Goal: Task Accomplishment & Management: Use online tool/utility

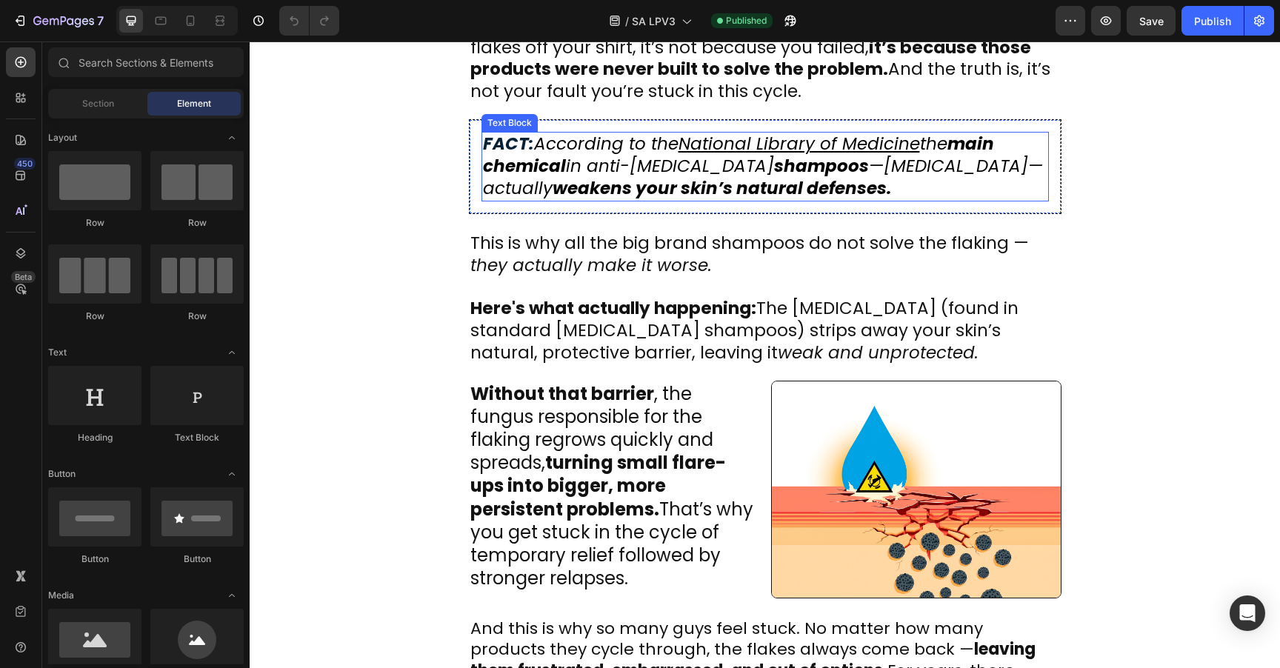
scroll to position [598, 0]
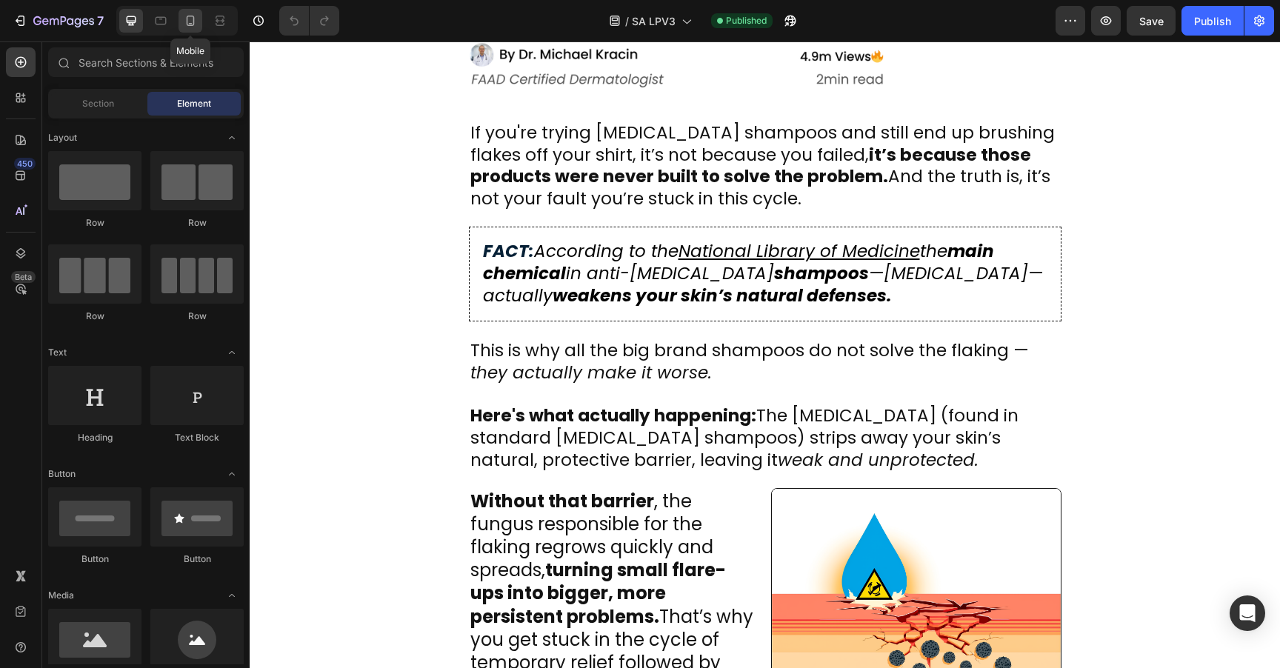
click at [192, 28] on div at bounding box center [190, 21] width 24 height 24
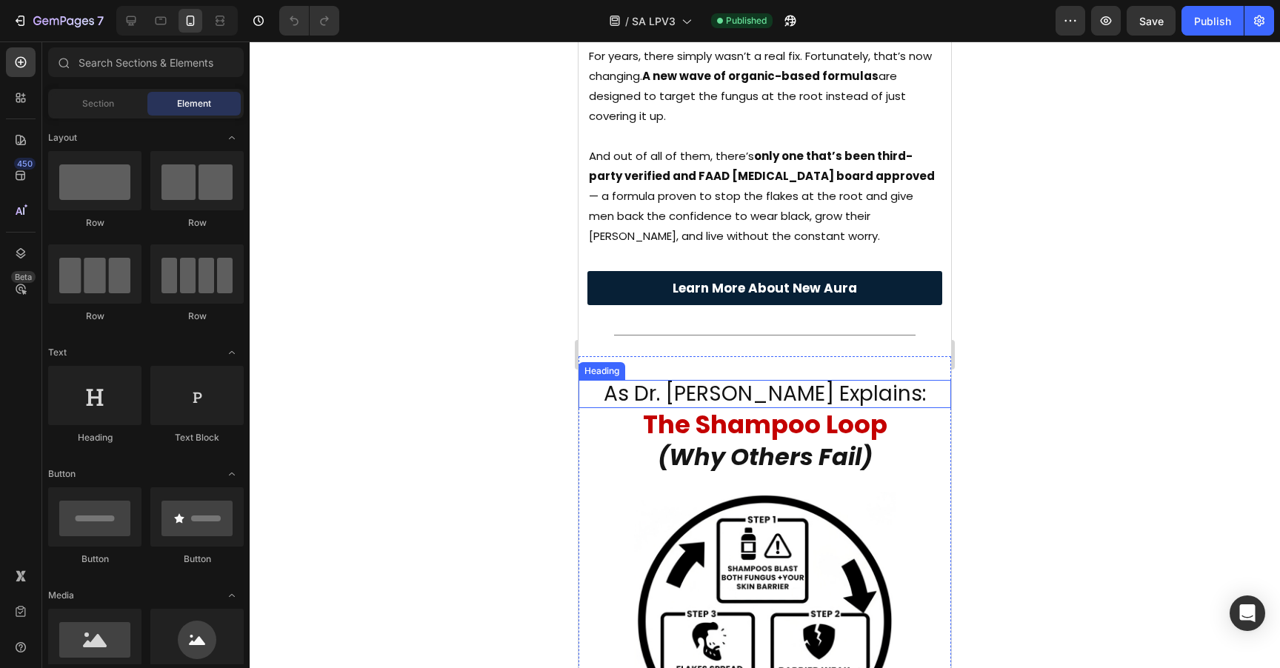
scroll to position [1109, 0]
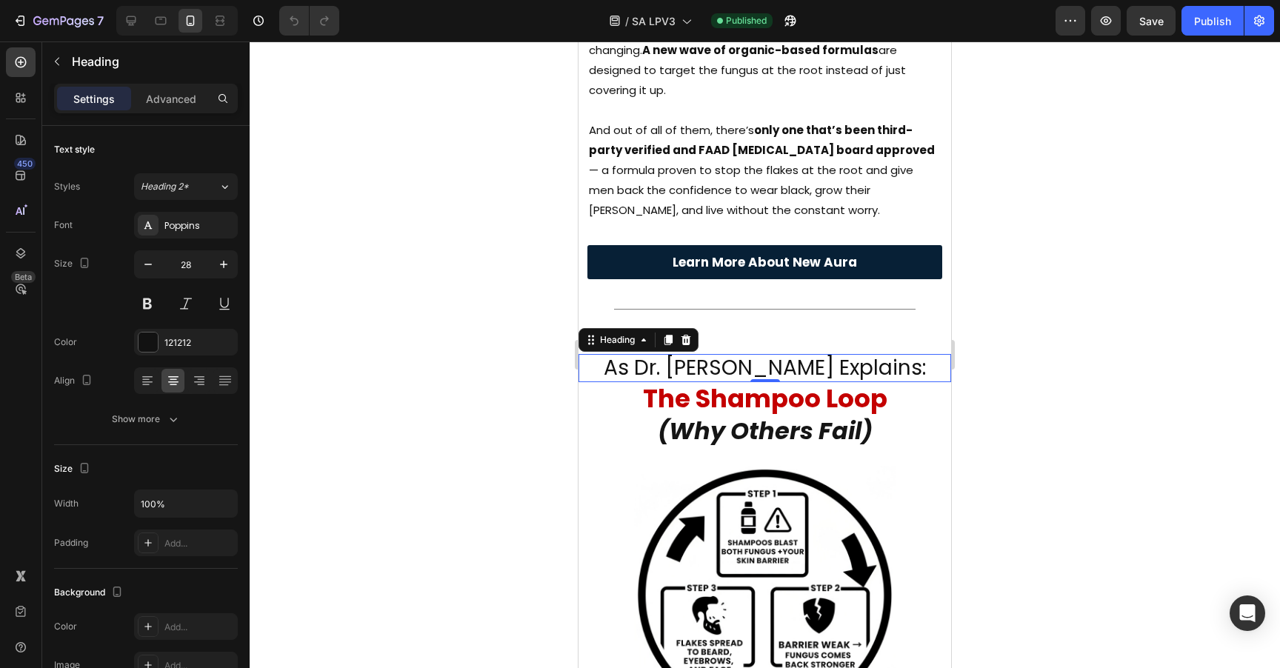
click at [760, 354] on h2 "as dr. [PERSON_NAME] explains:" at bounding box center [764, 368] width 373 height 28
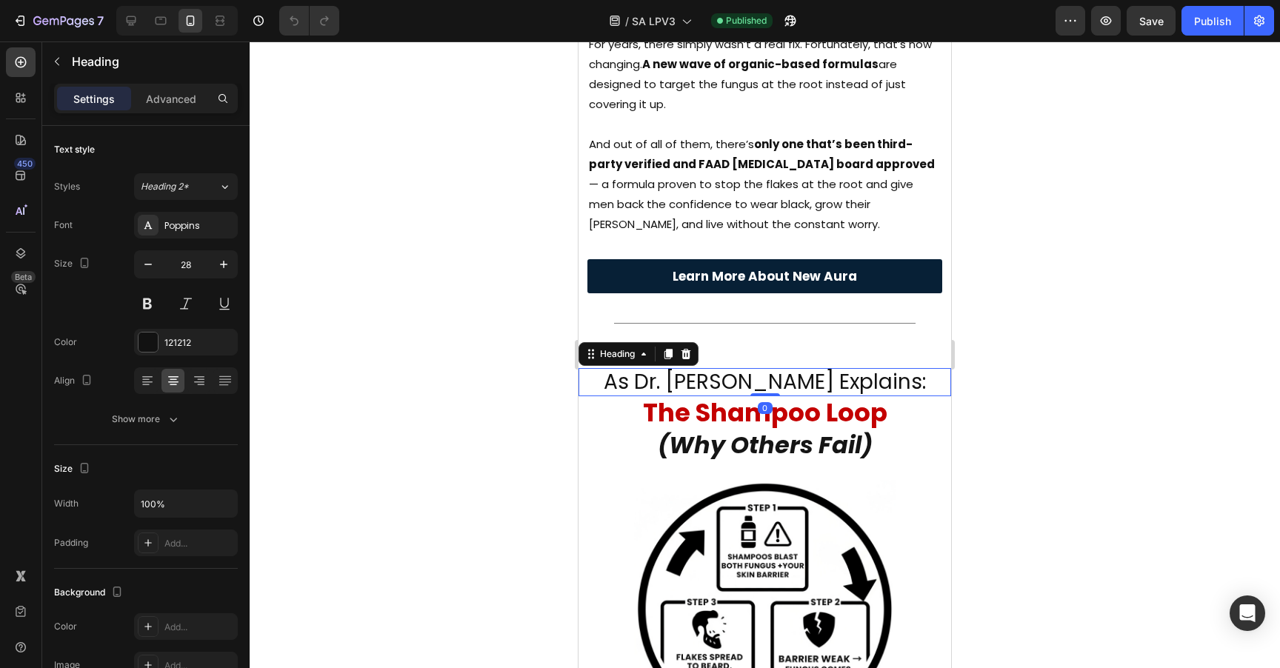
scroll to position [1086, 0]
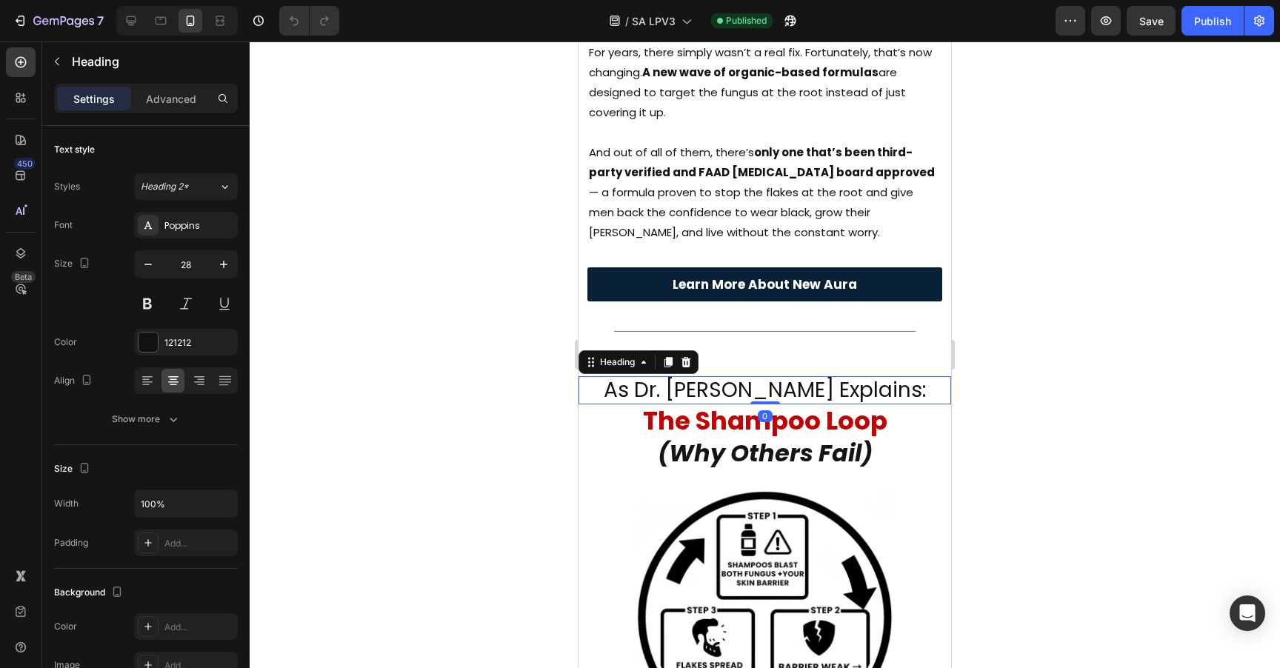
click at [1028, 293] on div at bounding box center [765, 354] width 1030 height 627
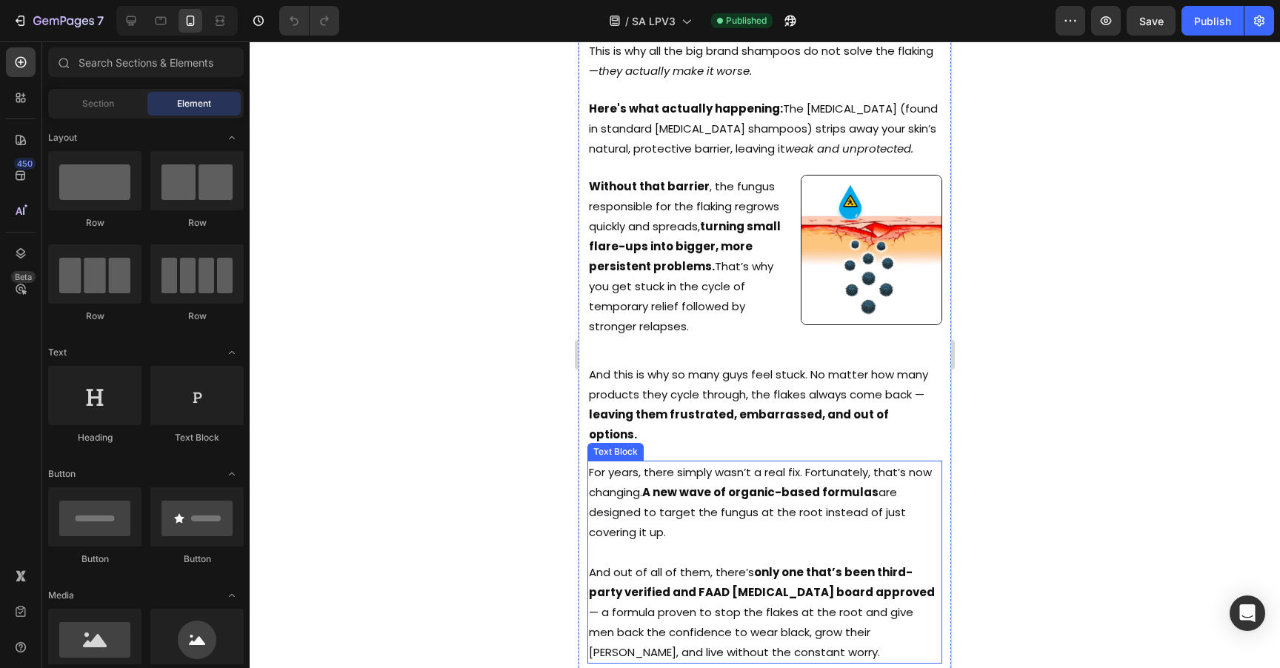
scroll to position [738, 0]
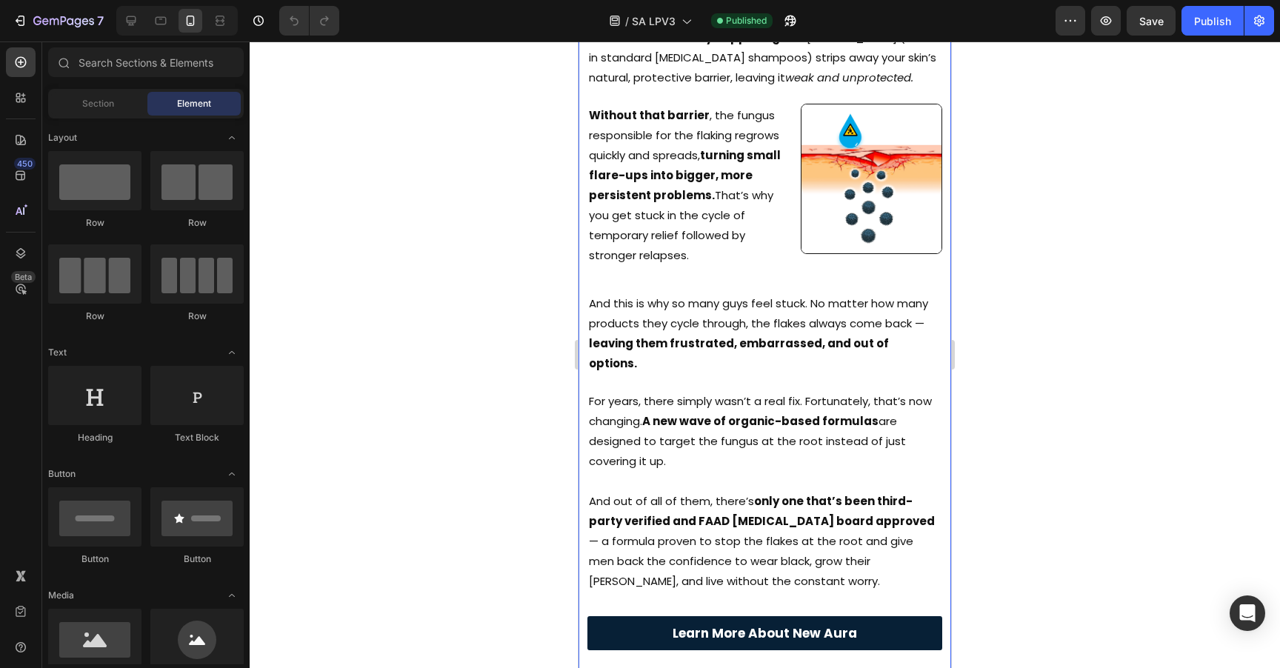
click at [1049, 281] on div at bounding box center [765, 354] width 1030 height 627
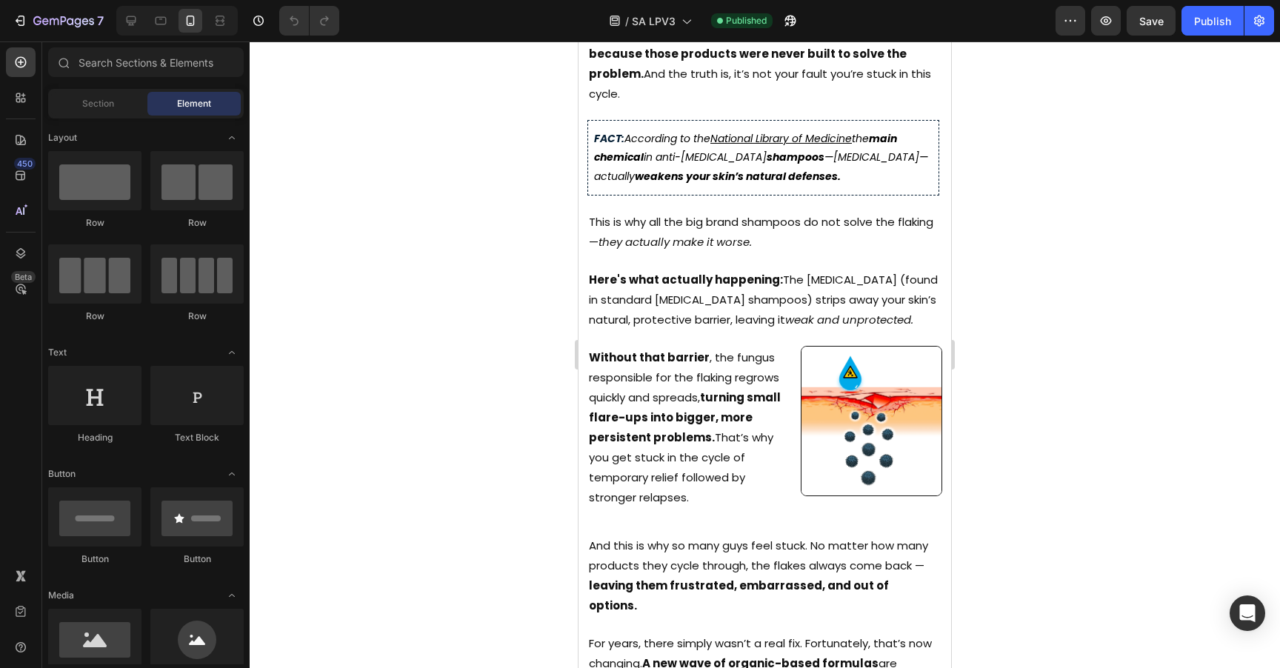
scroll to position [484, 0]
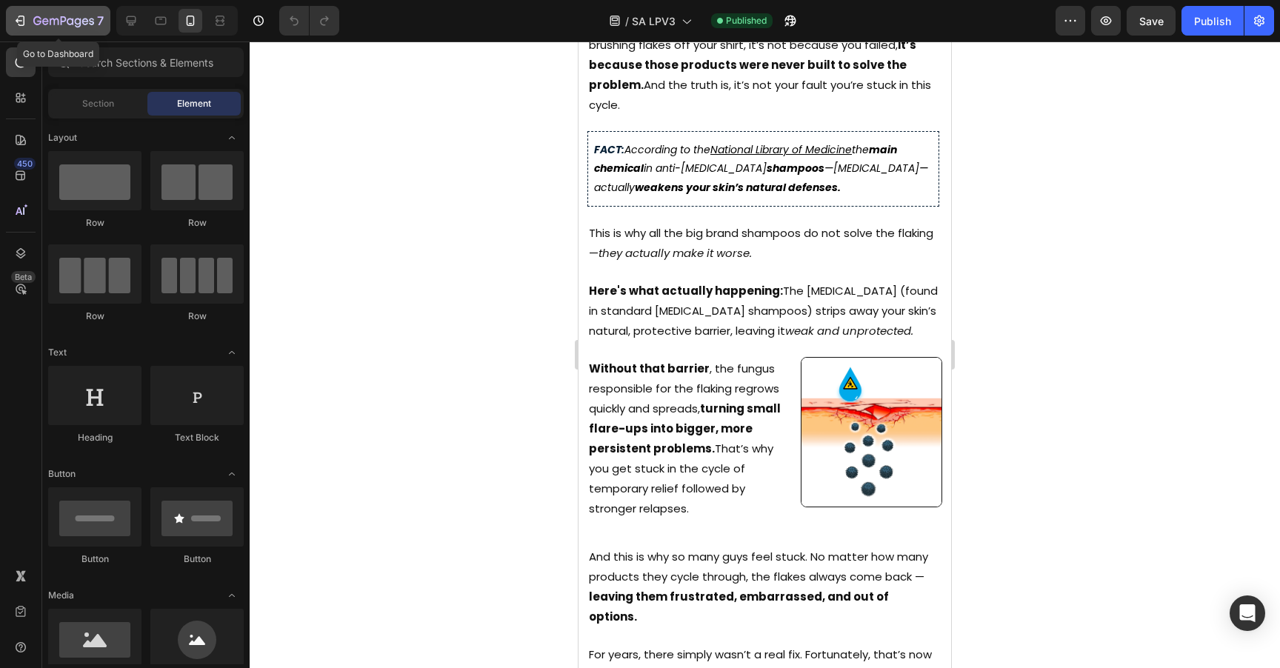
click at [25, 22] on icon "button" at bounding box center [20, 20] width 15 height 15
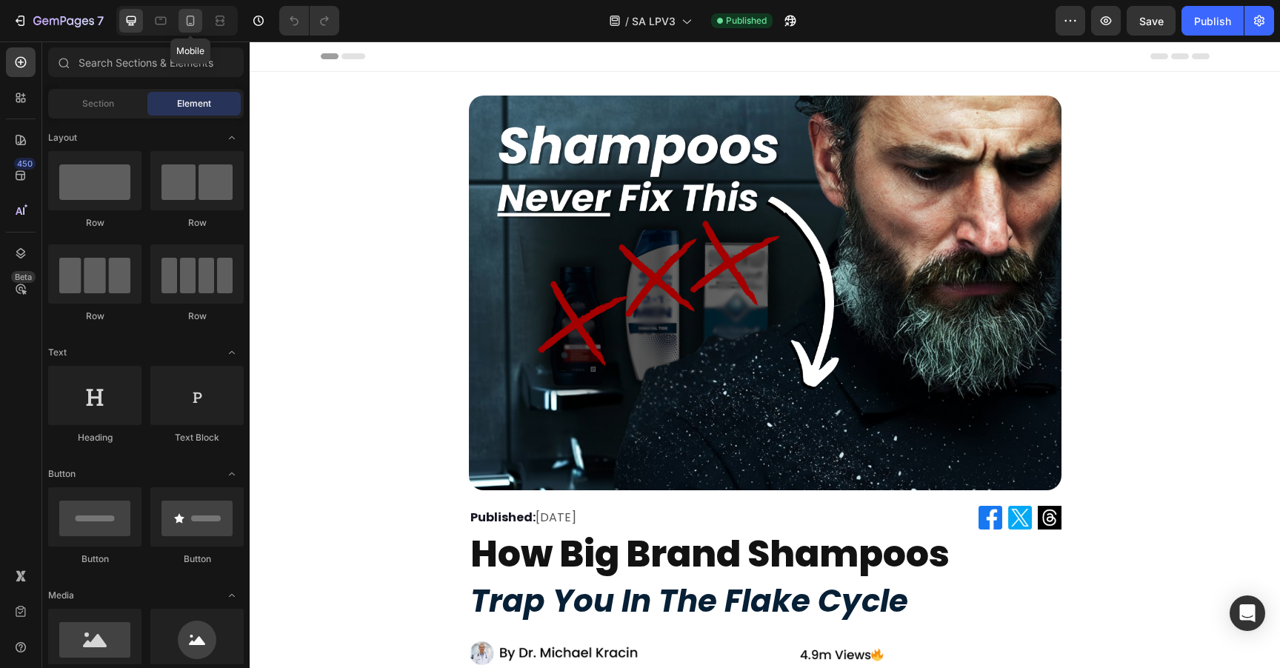
click at [201, 21] on div at bounding box center [190, 21] width 24 height 24
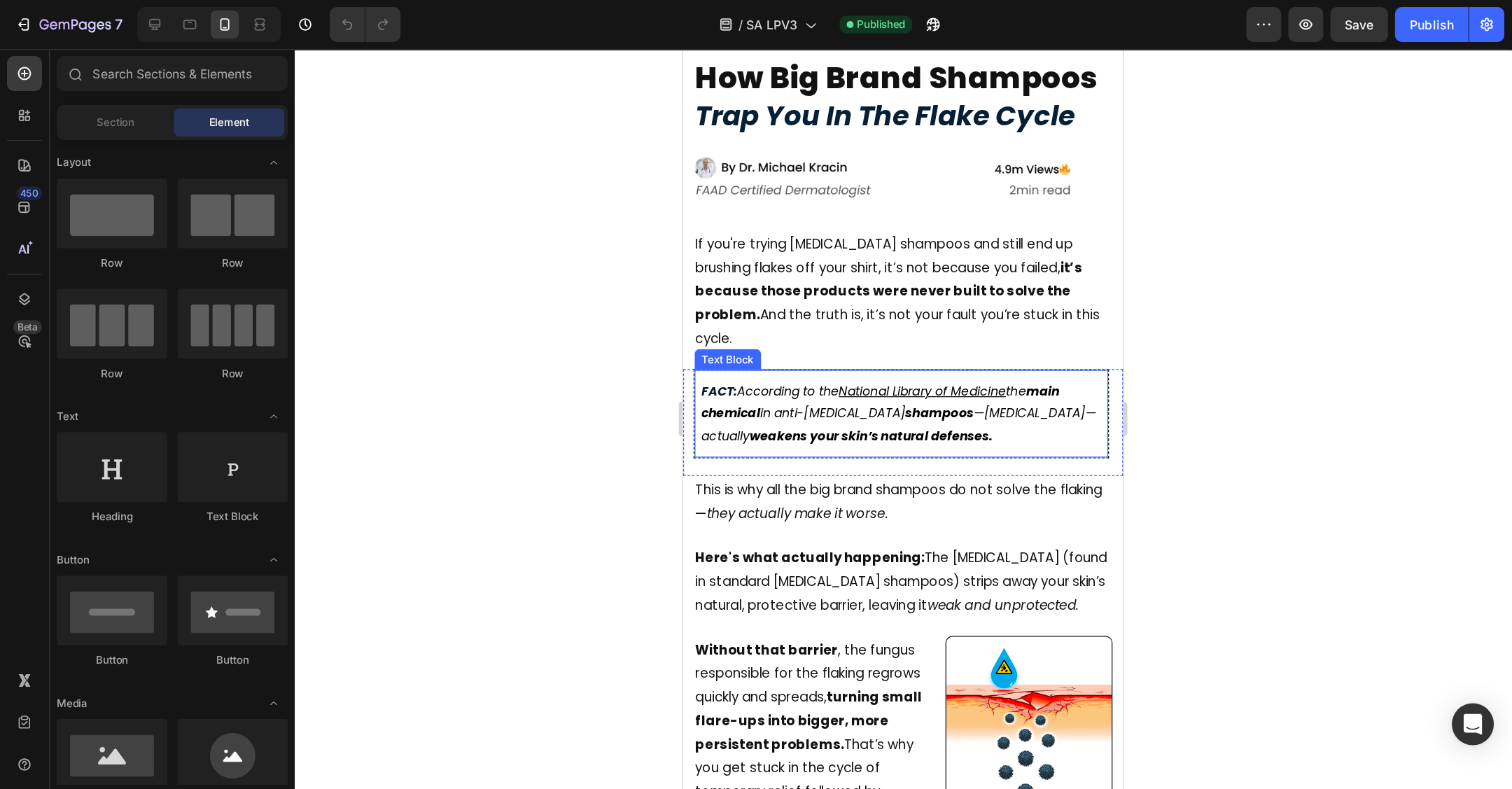
scroll to position [164, 0]
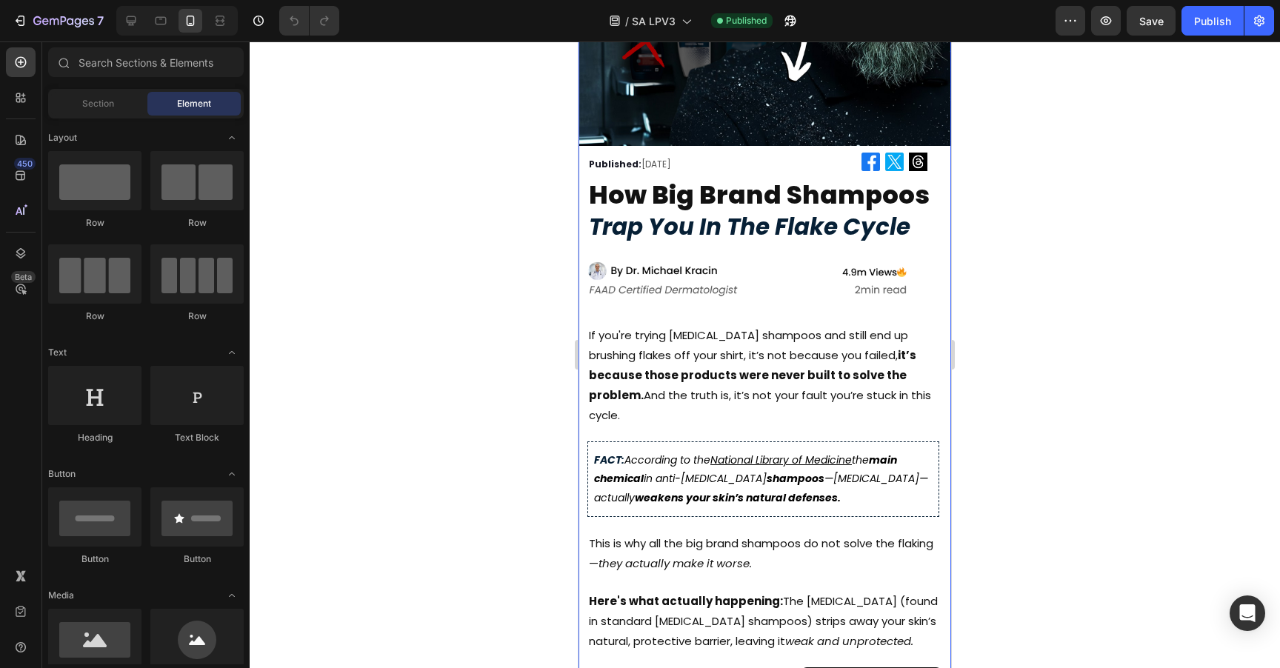
click at [969, 287] on div at bounding box center [765, 354] width 1030 height 627
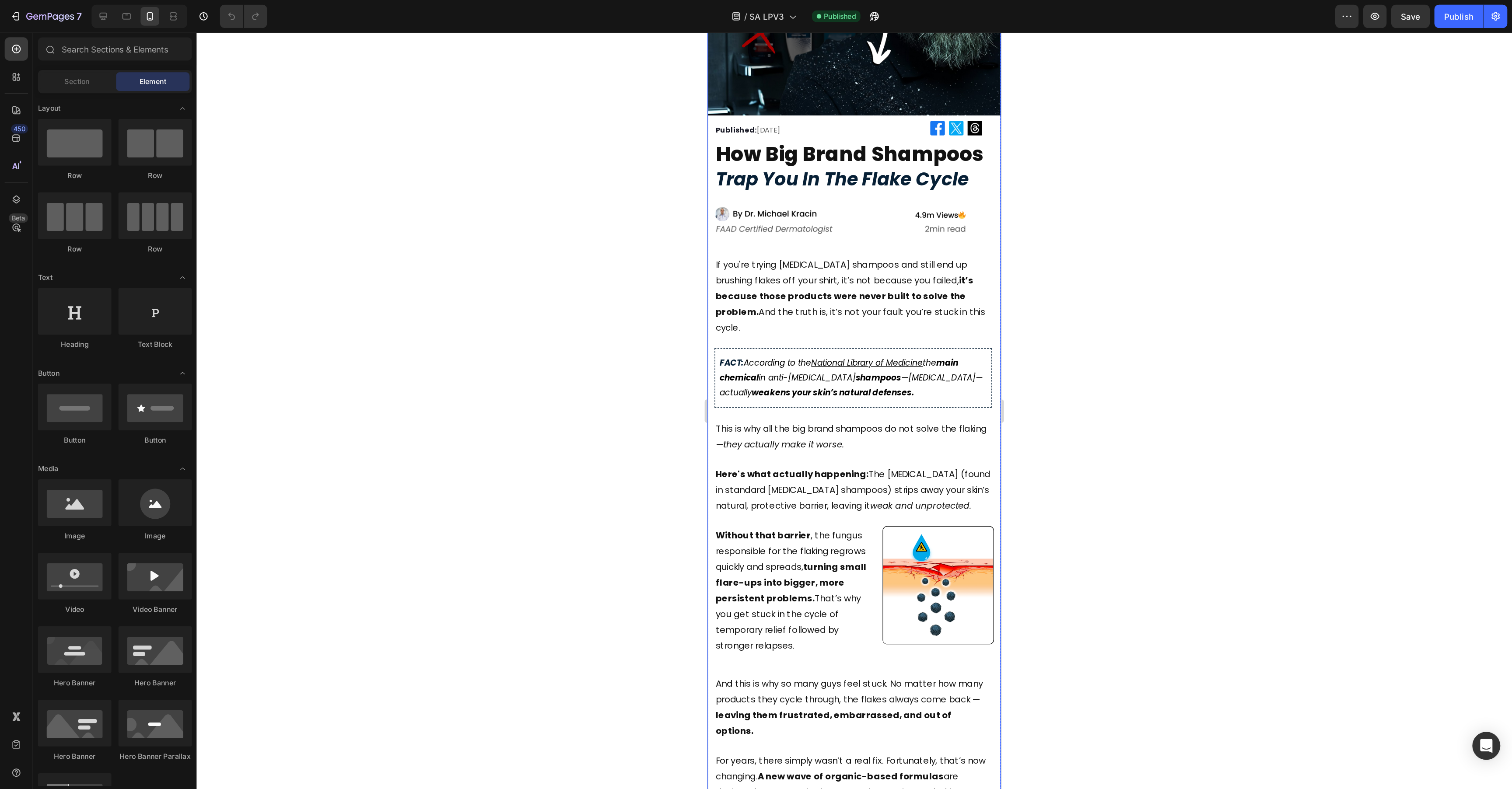
scroll to position [102, 0]
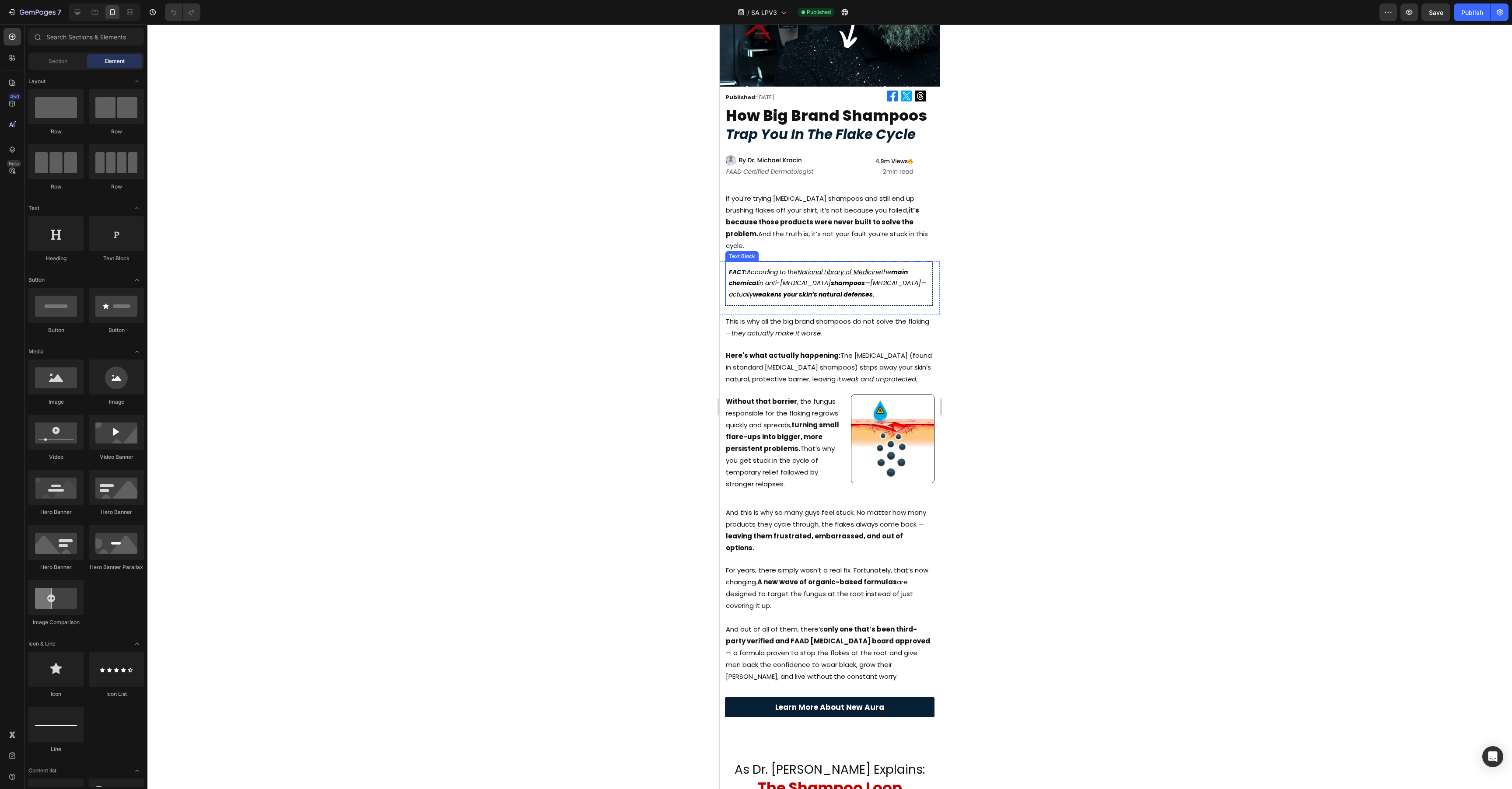
click at [756, 266] on div "Image Published: [DATE] Text Block Image Image Image Row Row how big brand sham…" at bounding box center [830, 340] width 220 height 800
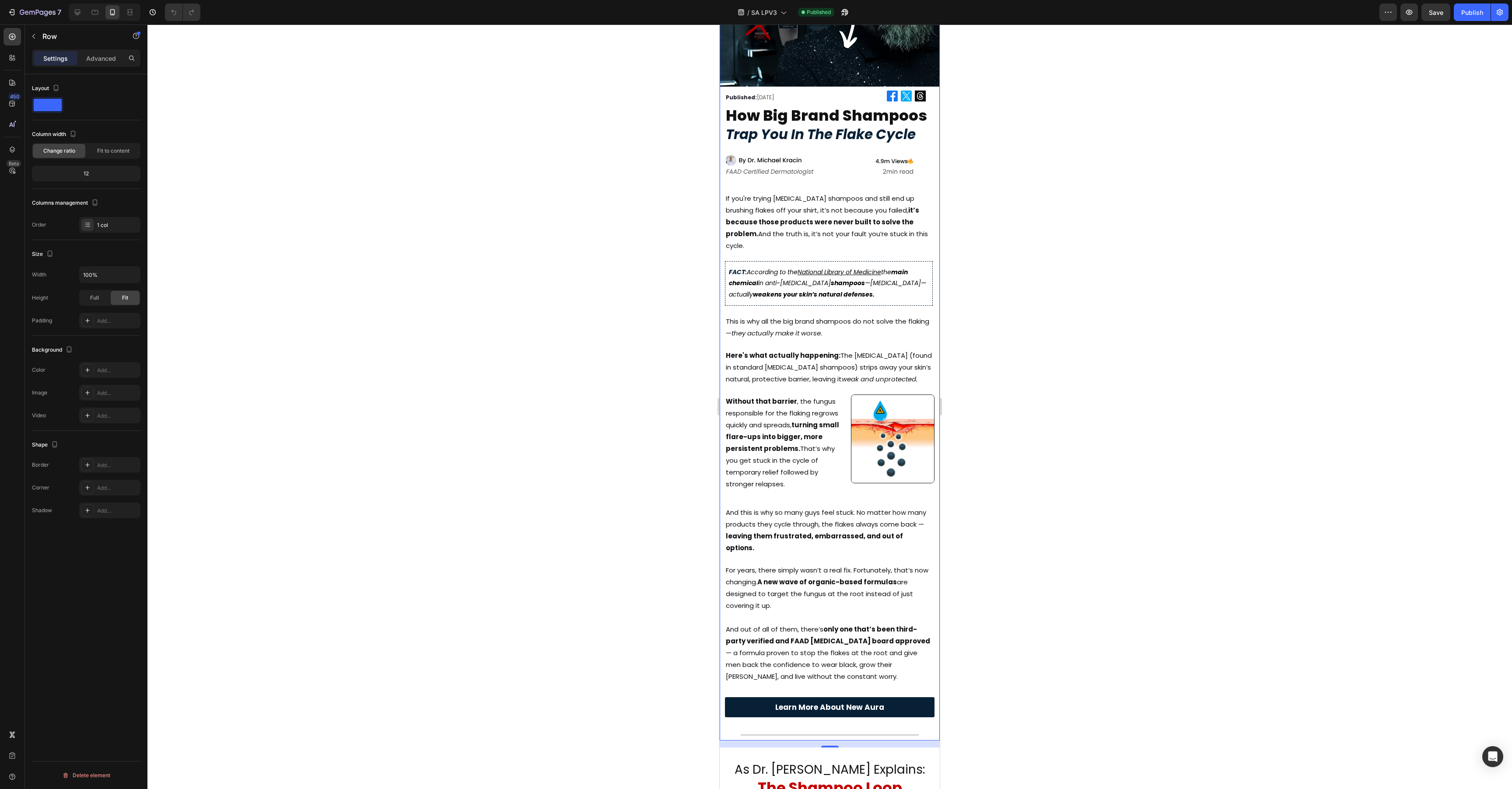
click at [756, 394] on div at bounding box center [830, 406] width 1365 height 765
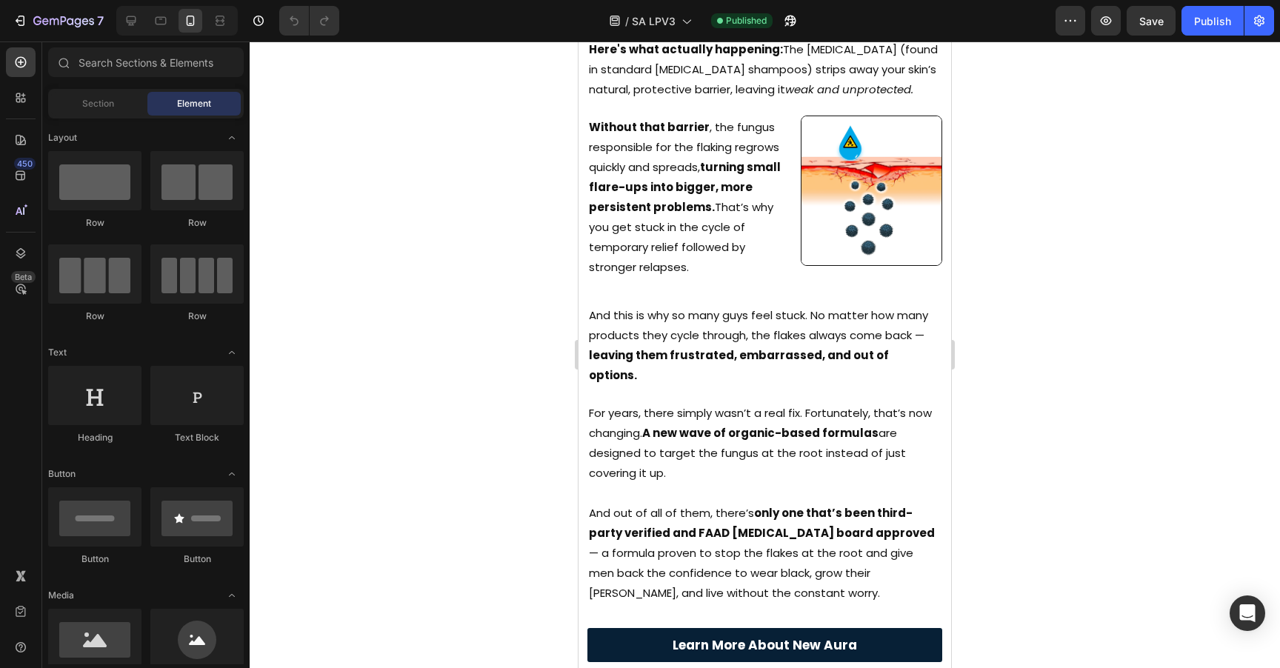
scroll to position [719, 0]
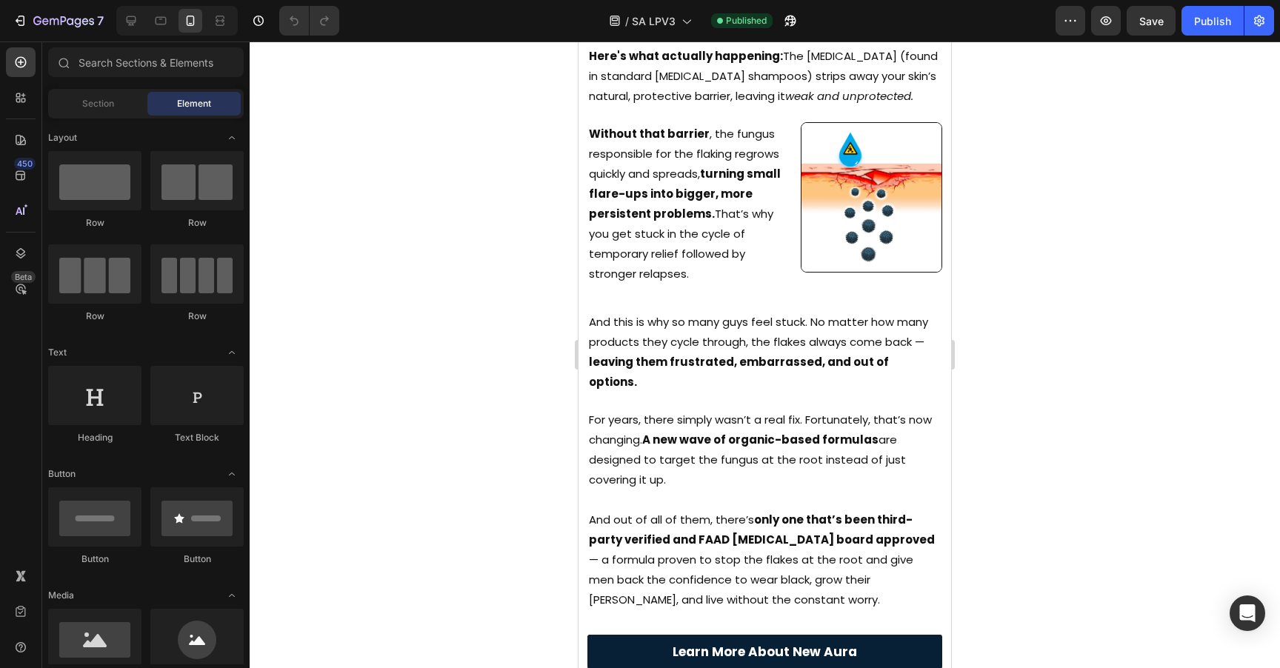
click at [821, 354] on strong "leaving them frustrated, embarrassed, and out of options." at bounding box center [739, 372] width 300 height 36
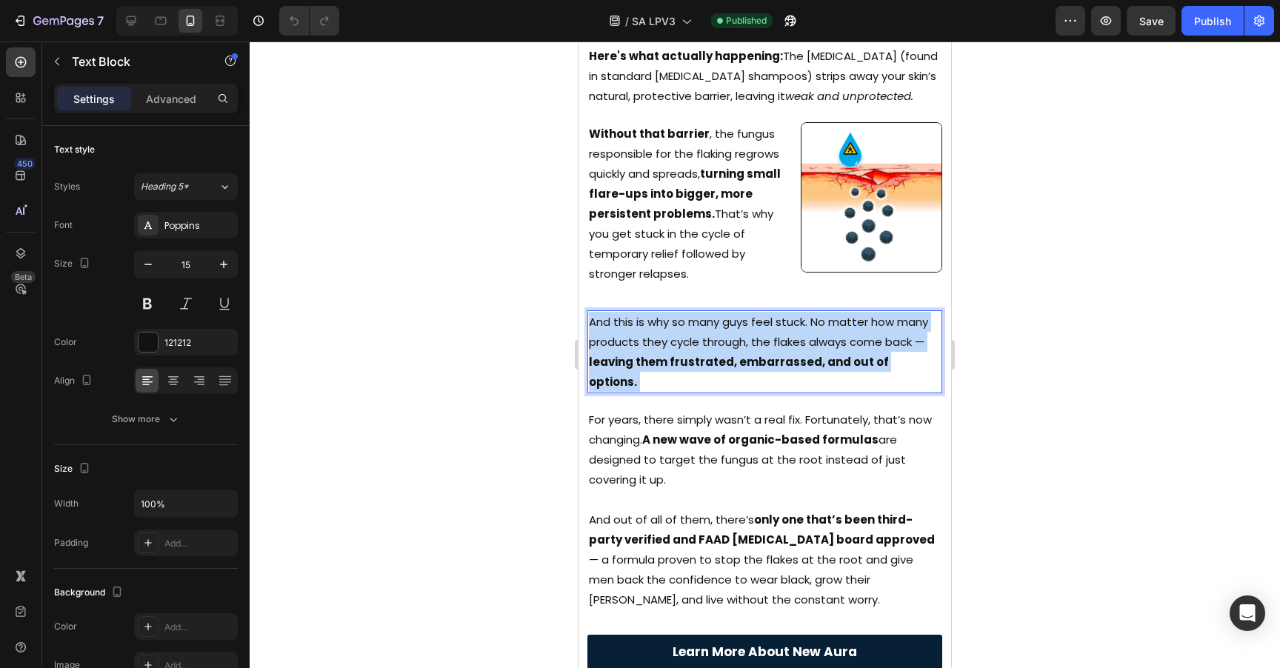
click at [821, 354] on strong "leaving them frustrated, embarrassed, and out of options." at bounding box center [739, 372] width 300 height 36
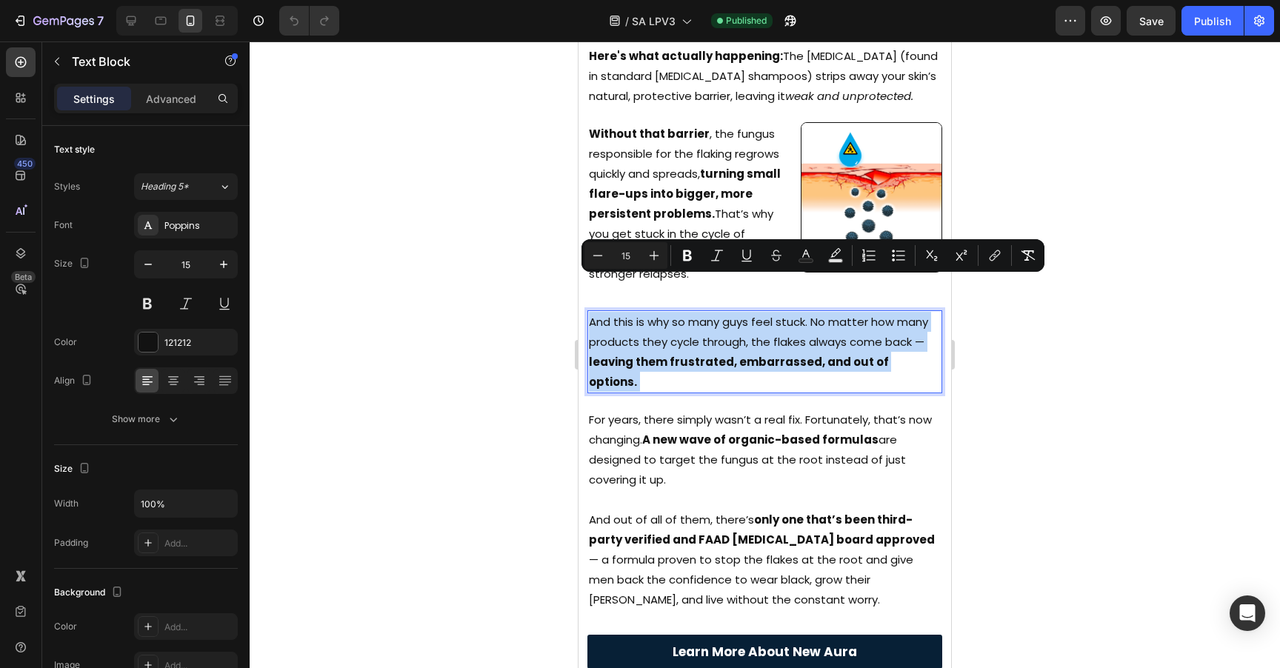
copy p "And this is why so many guys feel stuck. No matter how many products they cycle…"
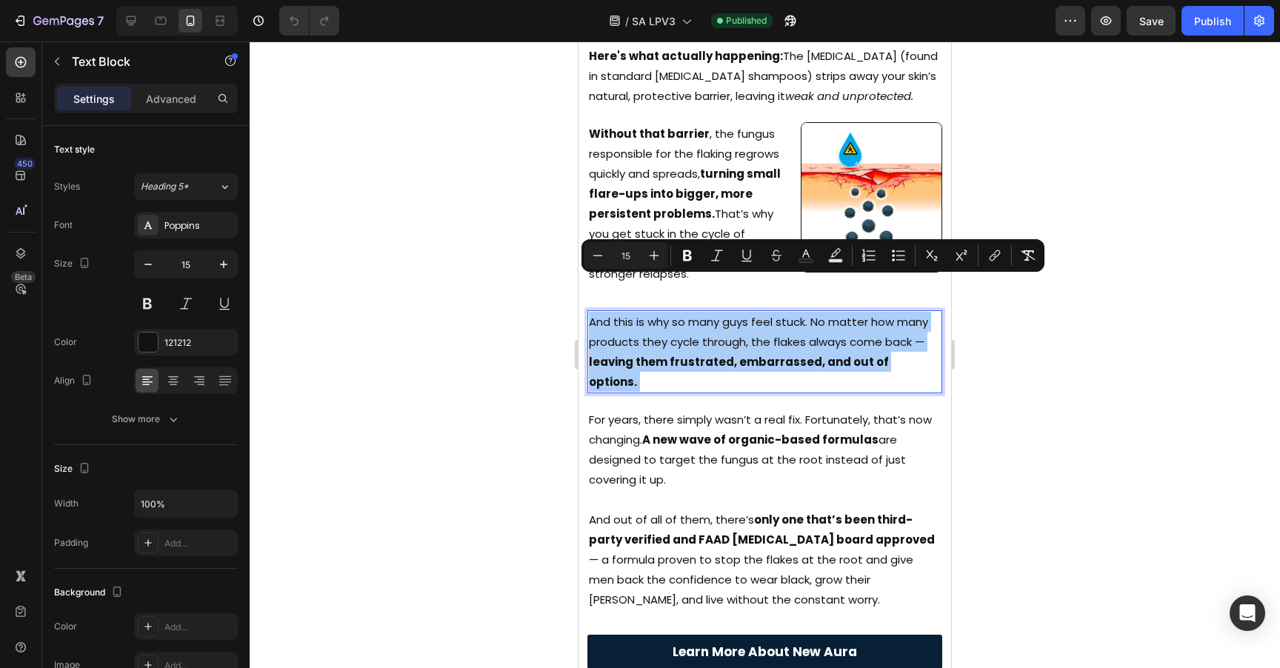
click at [1001, 144] on div at bounding box center [765, 354] width 1030 height 627
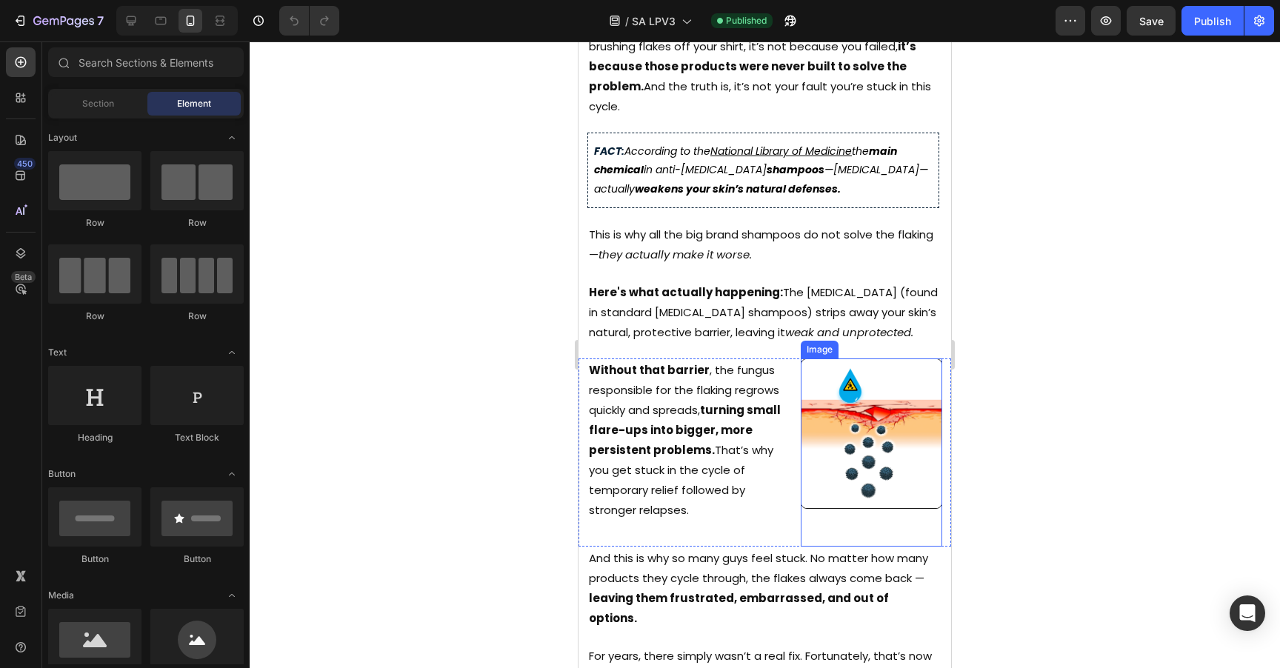
scroll to position [450, 0]
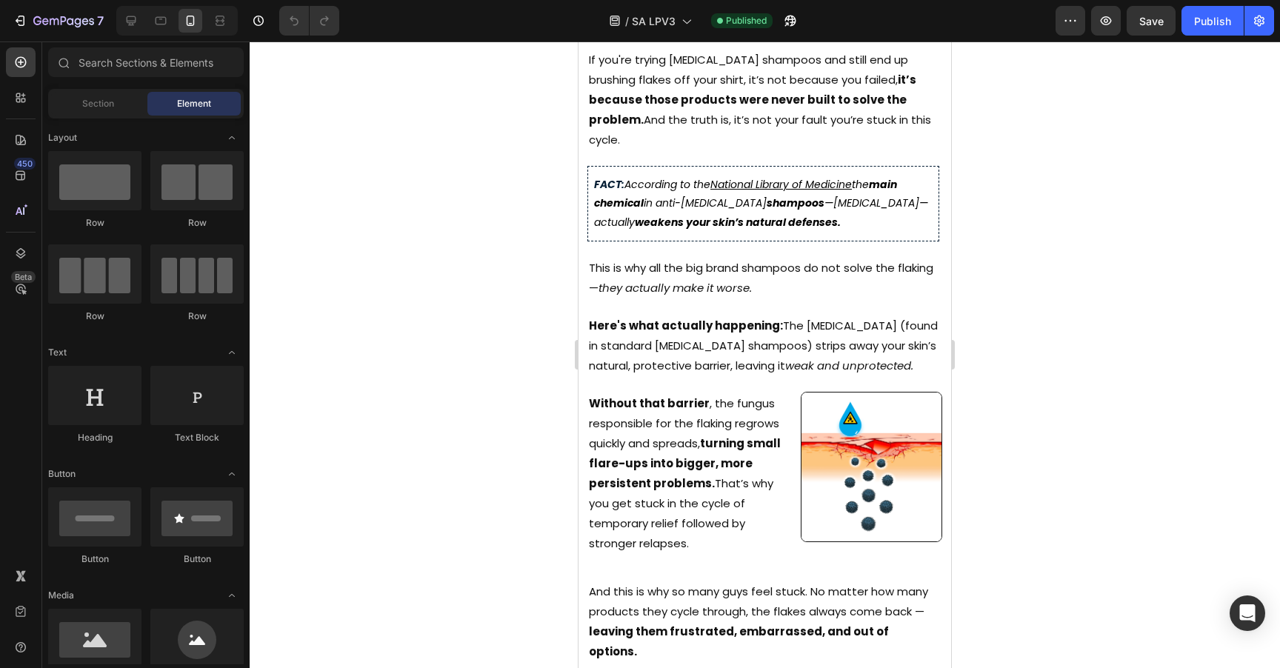
click at [722, 435] on strong "turning small flare-ups into bigger, more persistent problems." at bounding box center [685, 463] width 192 height 56
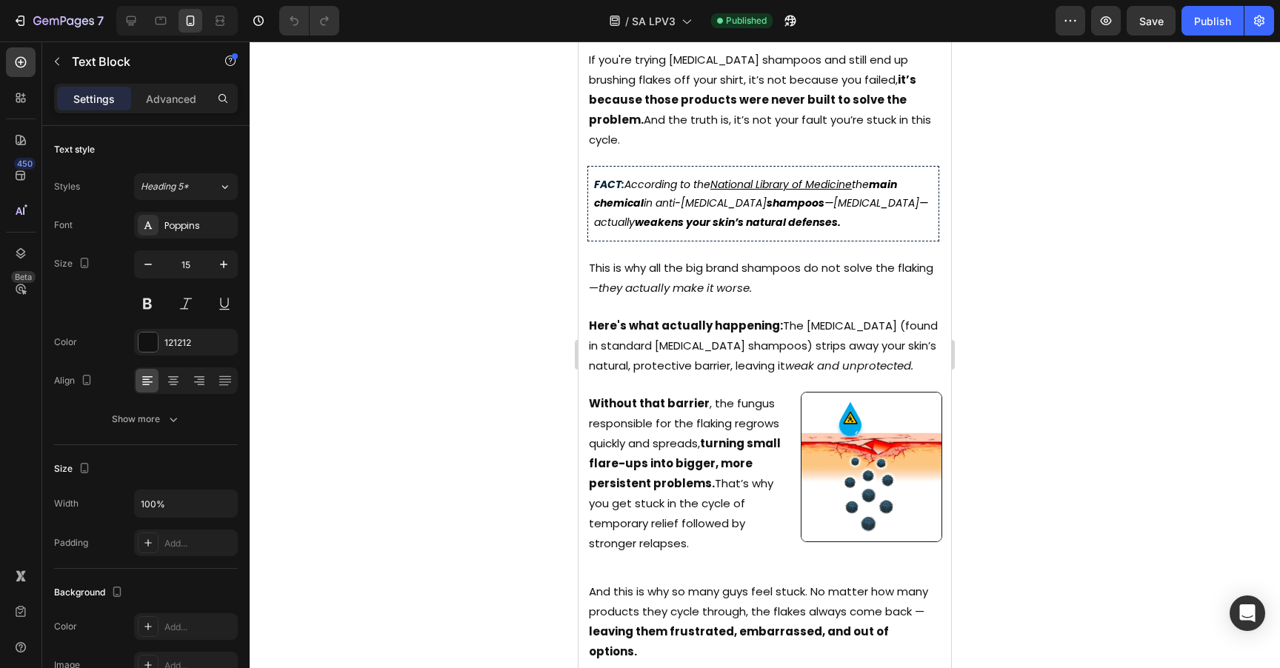
click at [722, 435] on strong "turning small flare-ups into bigger, more persistent problems." at bounding box center [685, 463] width 192 height 56
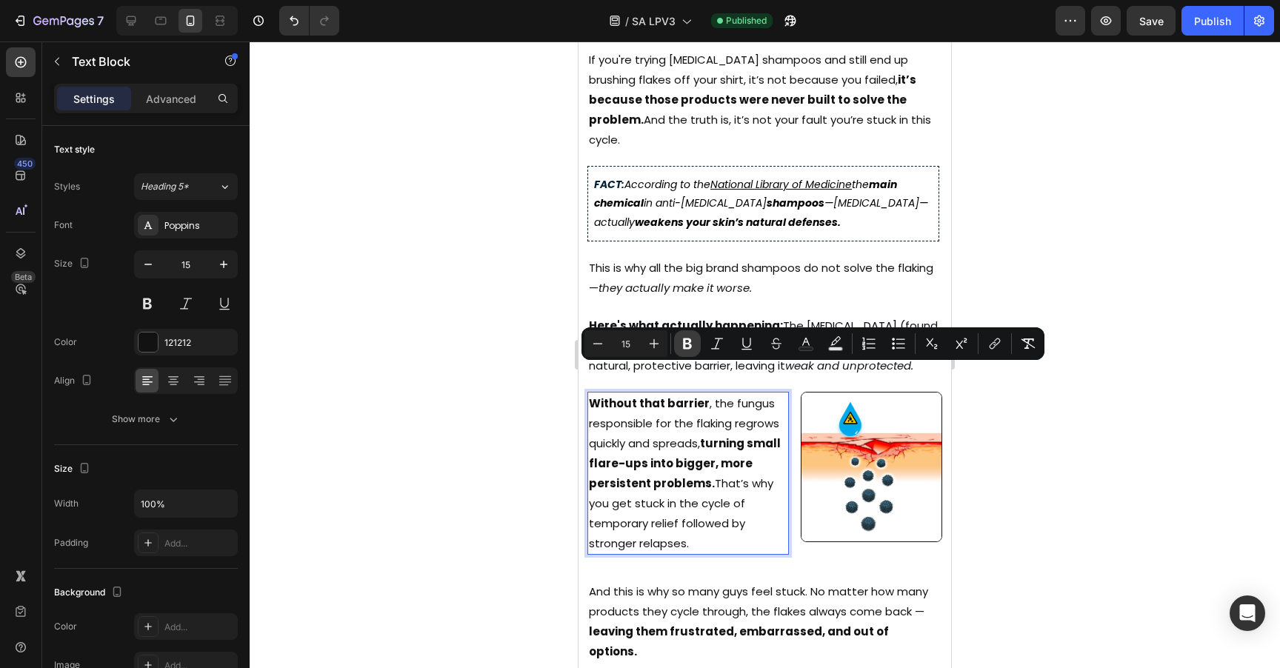
click at [689, 349] on icon "Editor contextual toolbar" at bounding box center [687, 343] width 15 height 15
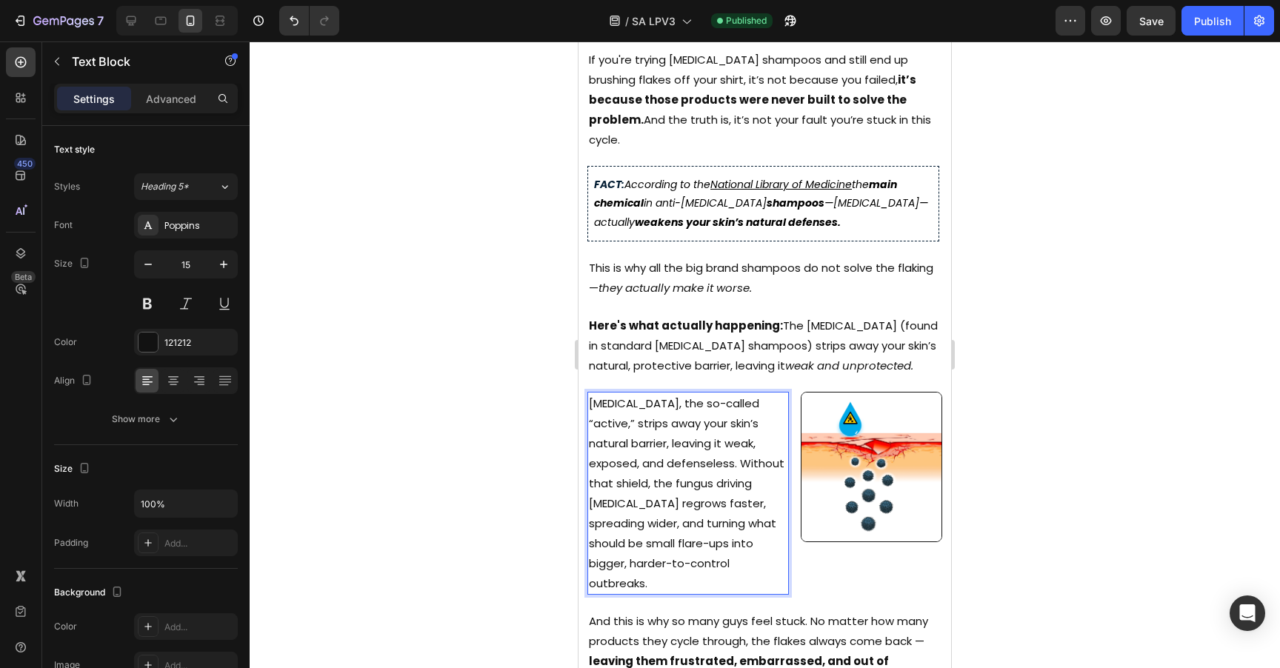
click at [1015, 367] on div at bounding box center [765, 354] width 1030 height 627
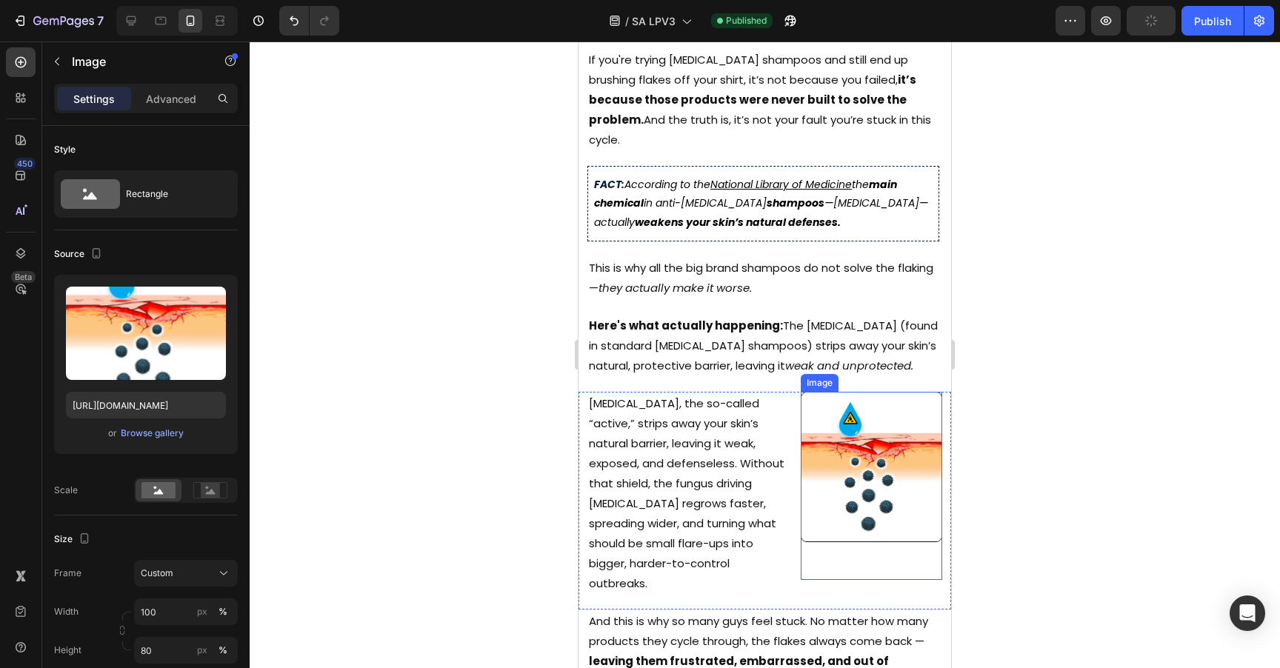
click at [844, 524] on div at bounding box center [871, 486] width 141 height 188
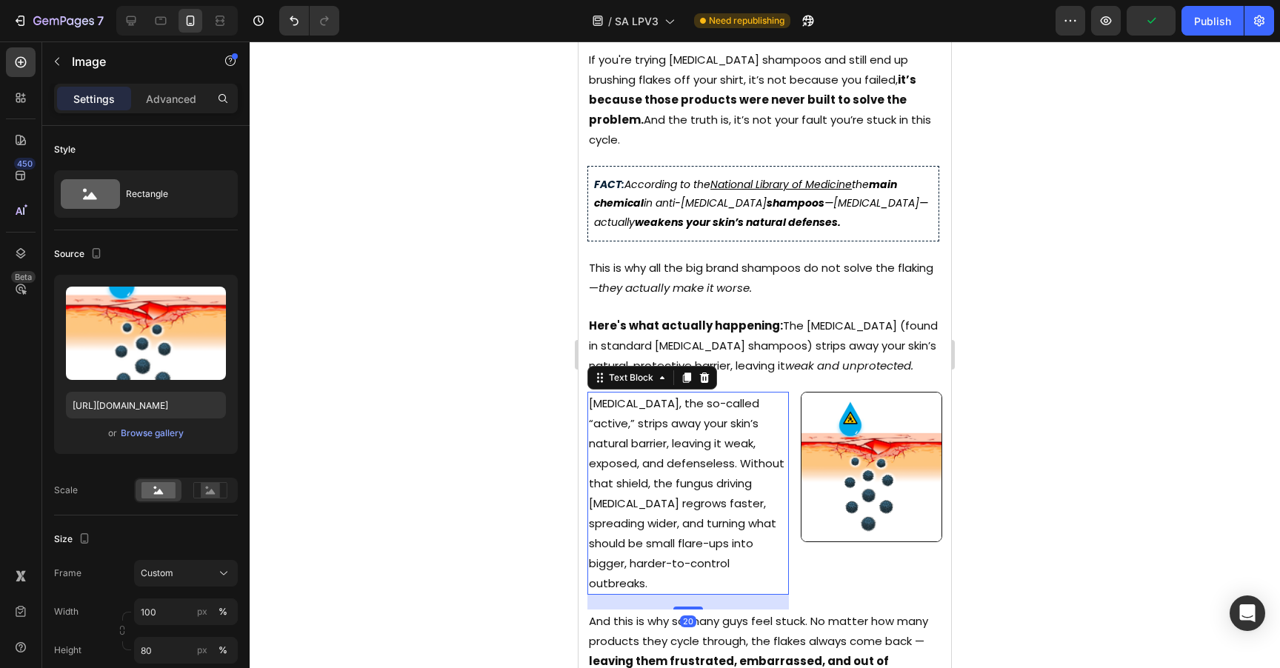
click at [775, 538] on p "[MEDICAL_DATA], the so-called “active,” strips away your skin’s natural barrier…" at bounding box center [688, 493] width 198 height 200
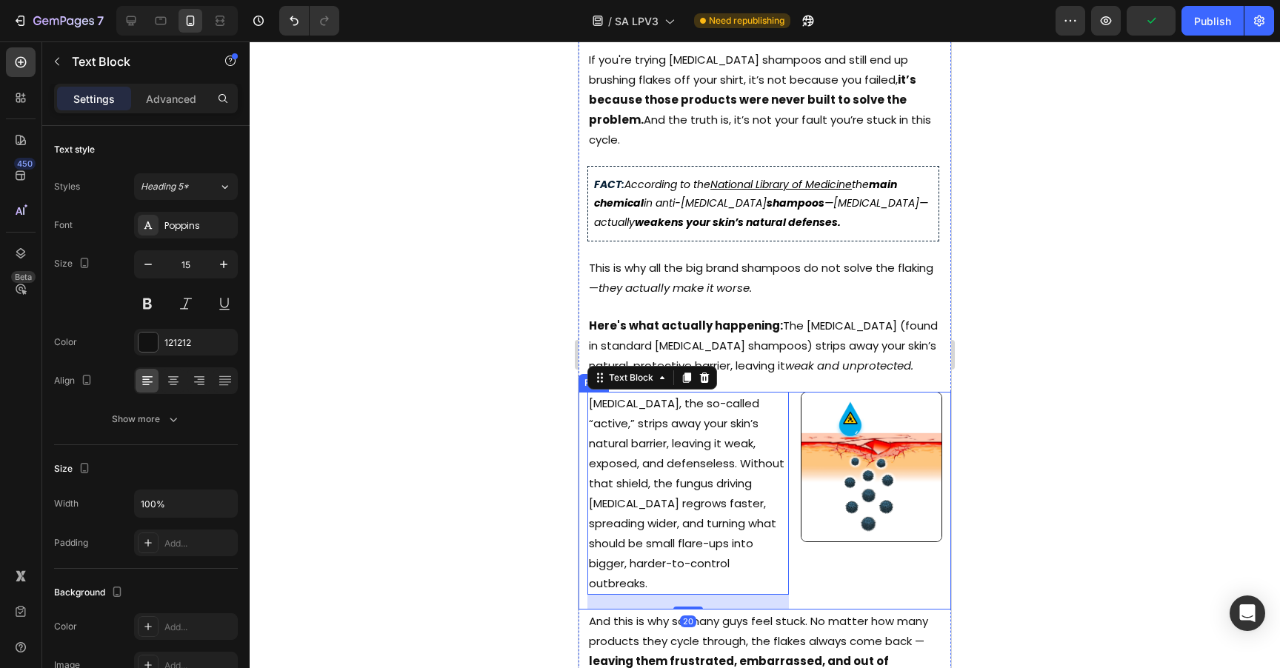
click at [789, 536] on div "[MEDICAL_DATA], the so-called “active,” strips away your skin’s natural barrier…" at bounding box center [764, 501] width 373 height 218
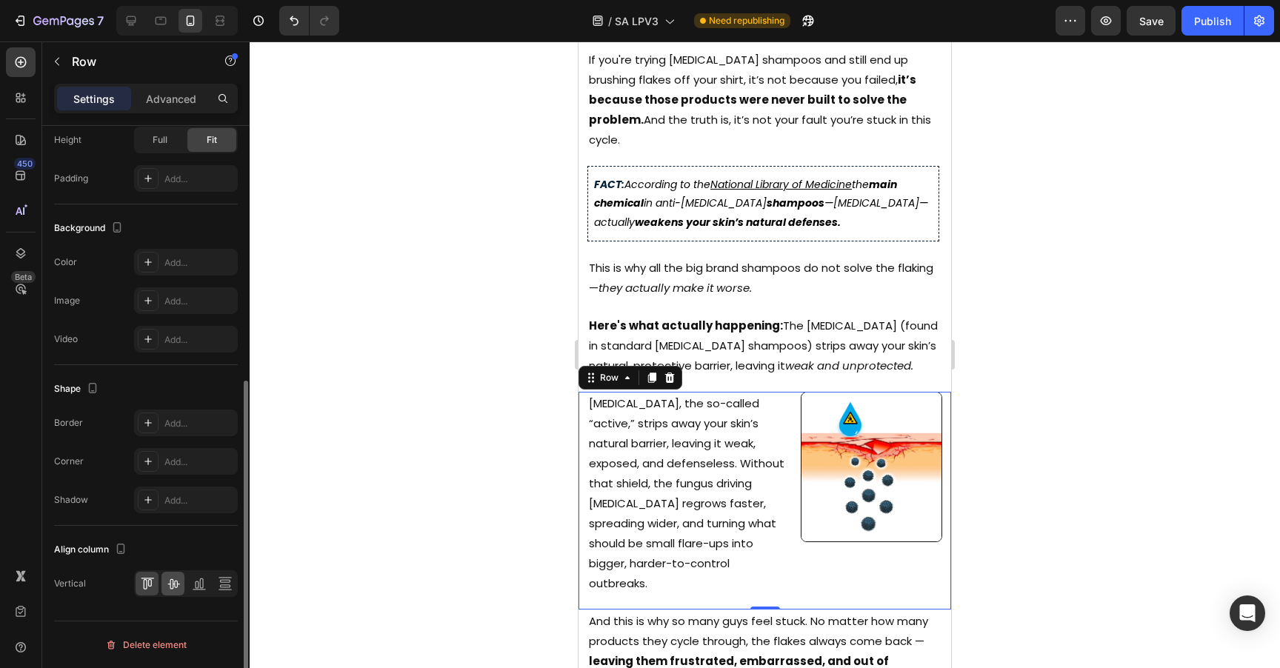
click at [170, 587] on icon at bounding box center [173, 584] width 12 height 10
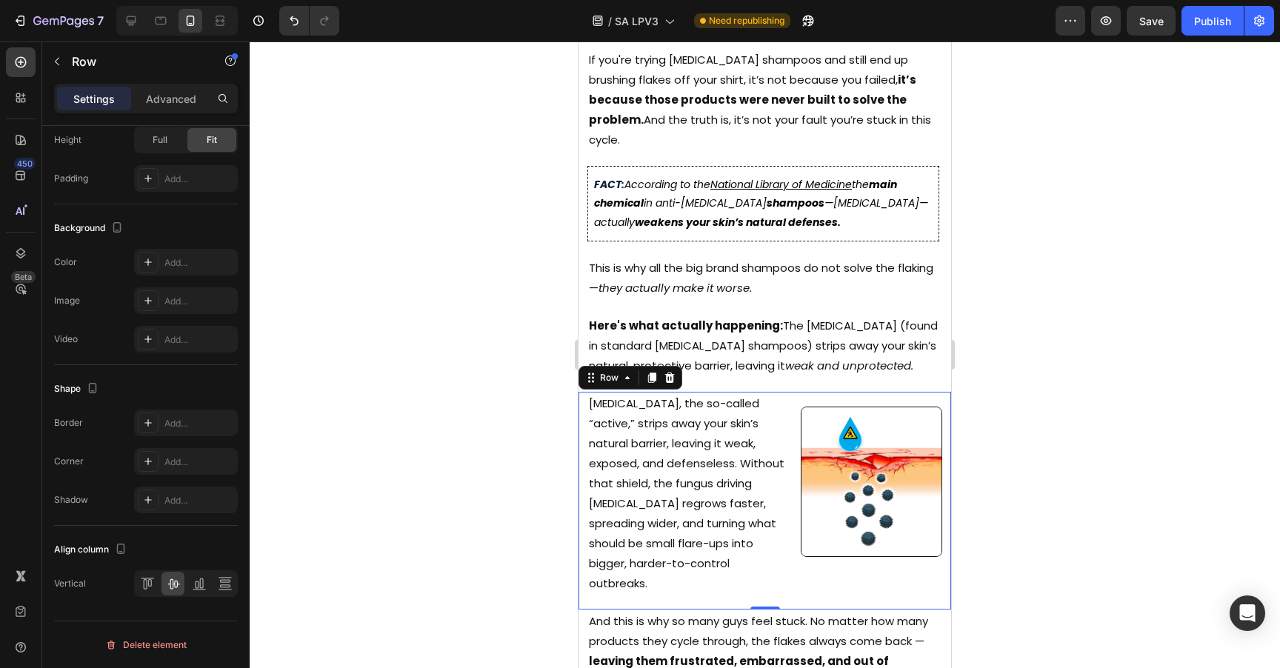
click at [1084, 341] on div at bounding box center [765, 354] width 1030 height 627
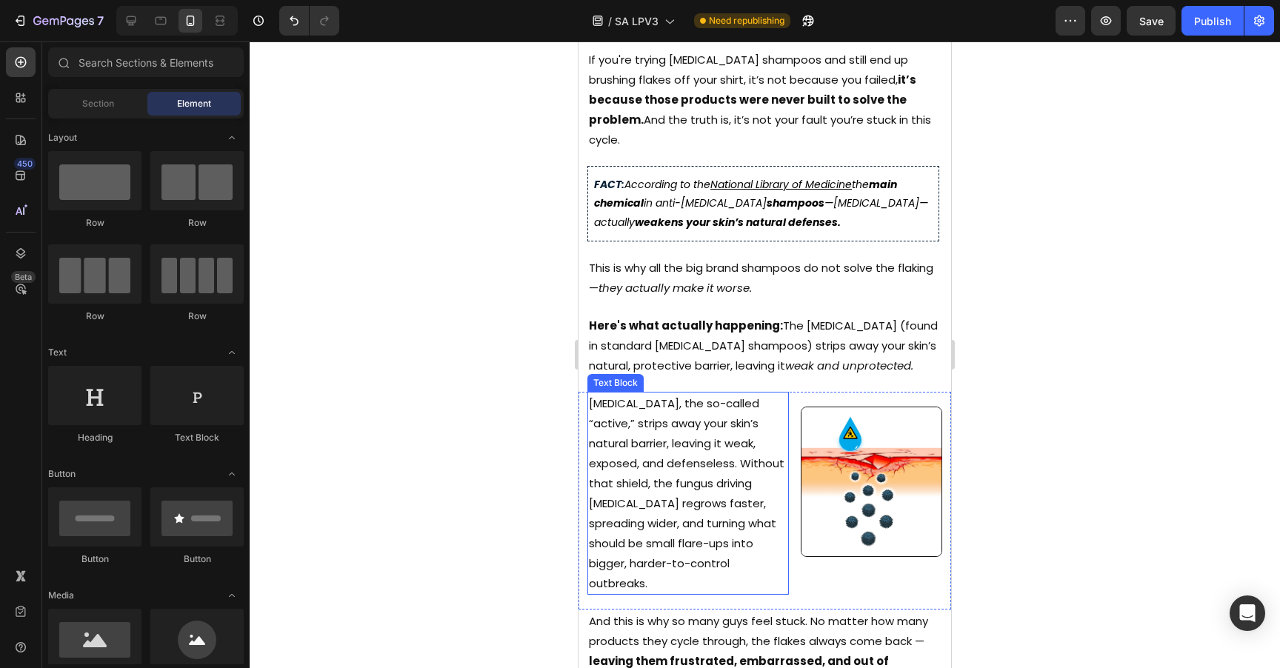
click at [678, 440] on p "[MEDICAL_DATA], the so-called “active,” strips away your skin’s natural barrier…" at bounding box center [688, 493] width 198 height 200
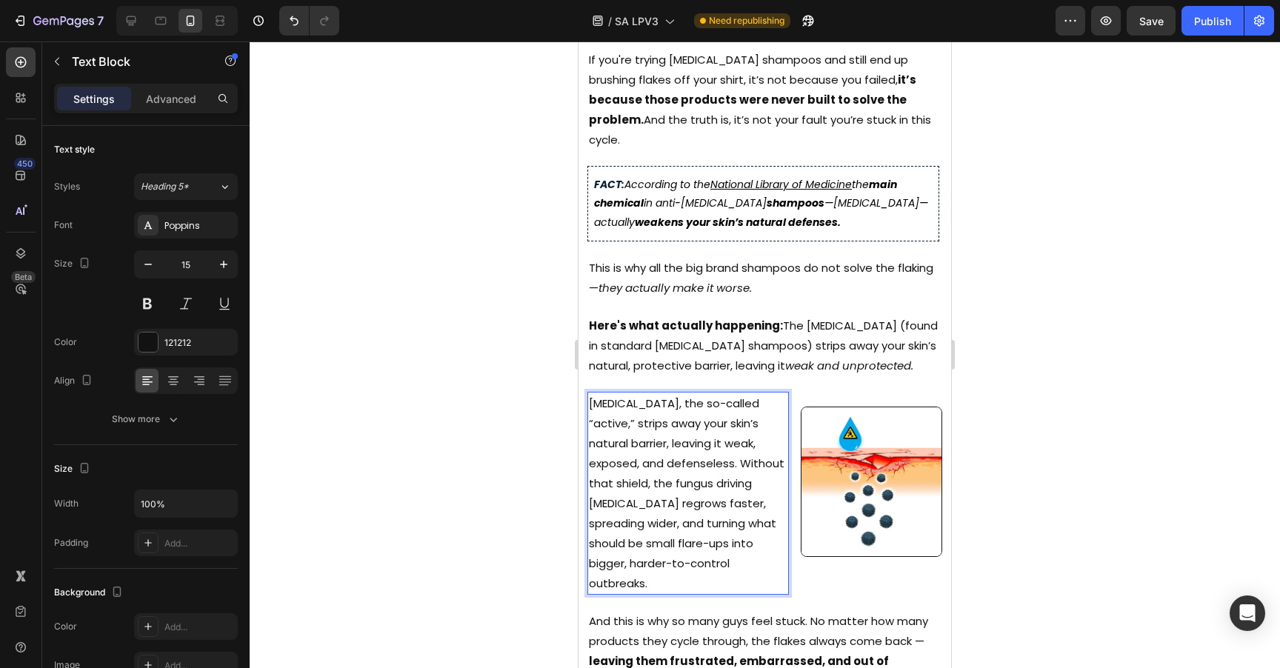
click at [626, 395] on p "[MEDICAL_DATA], the so-called “active,” strips away your skin’s natural barrier…" at bounding box center [688, 493] width 198 height 200
click at [1055, 222] on div at bounding box center [765, 354] width 1030 height 627
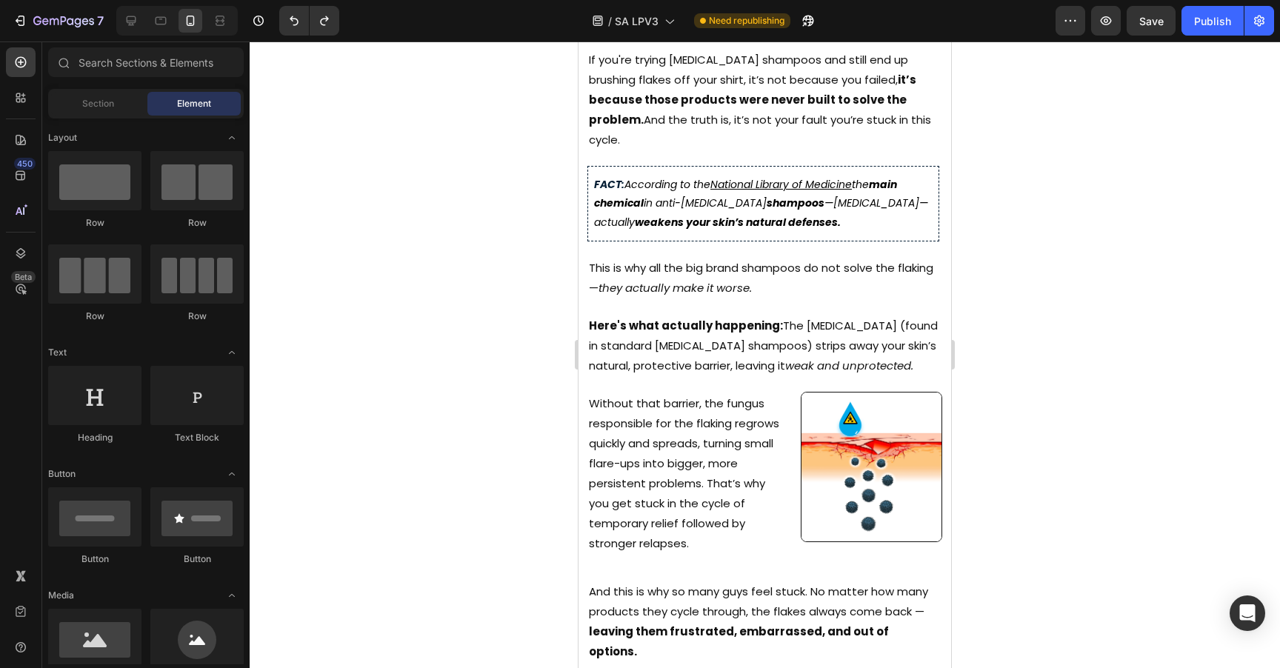
click at [895, 358] on icon "weak and unprotected." at bounding box center [849, 366] width 128 height 16
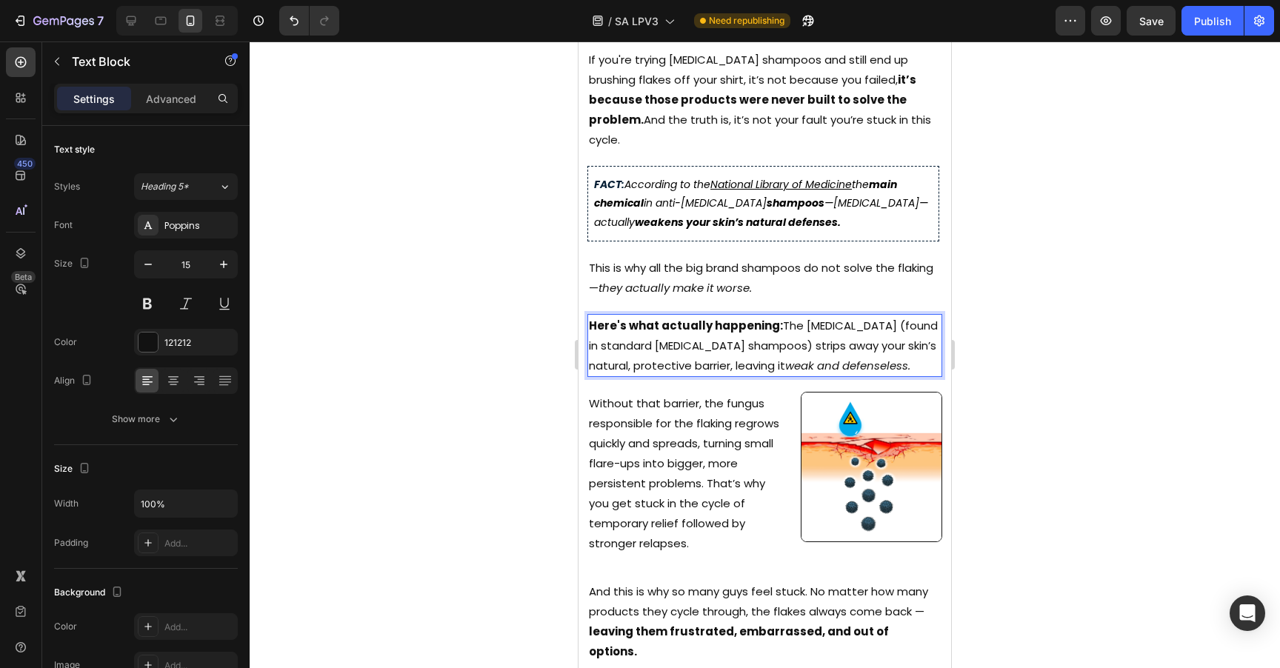
click at [1167, 353] on div at bounding box center [765, 354] width 1030 height 627
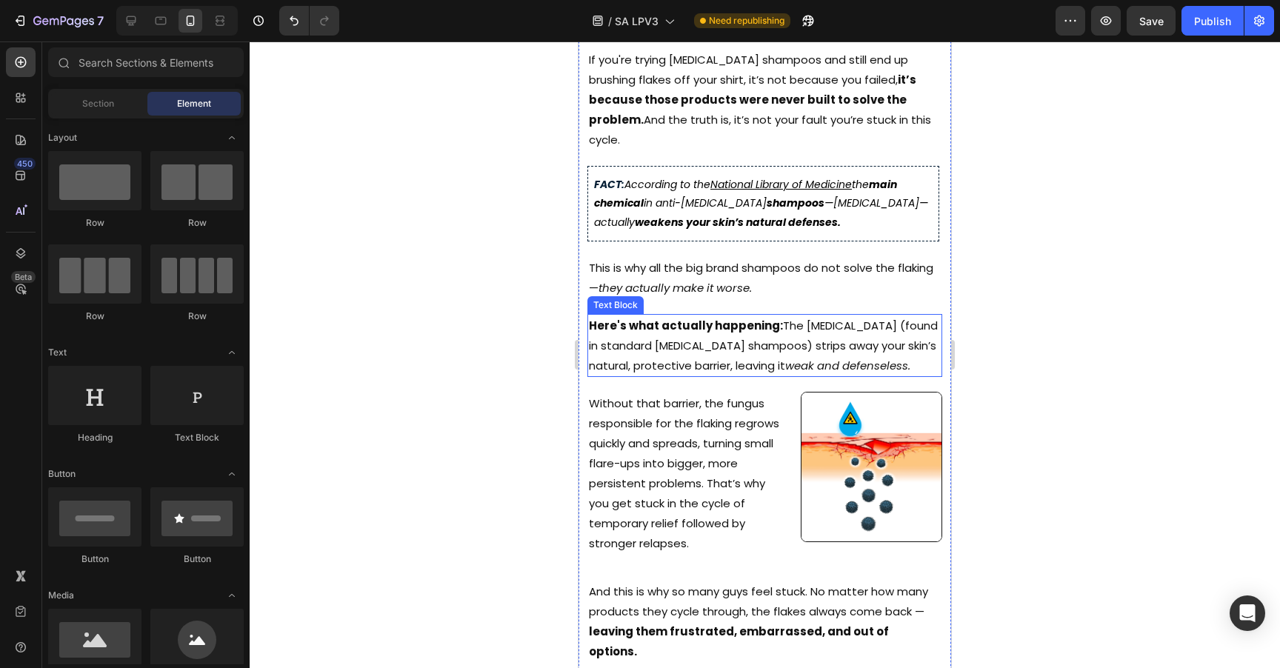
click at [878, 358] on icon "weak and defenseless." at bounding box center [847, 366] width 125 height 16
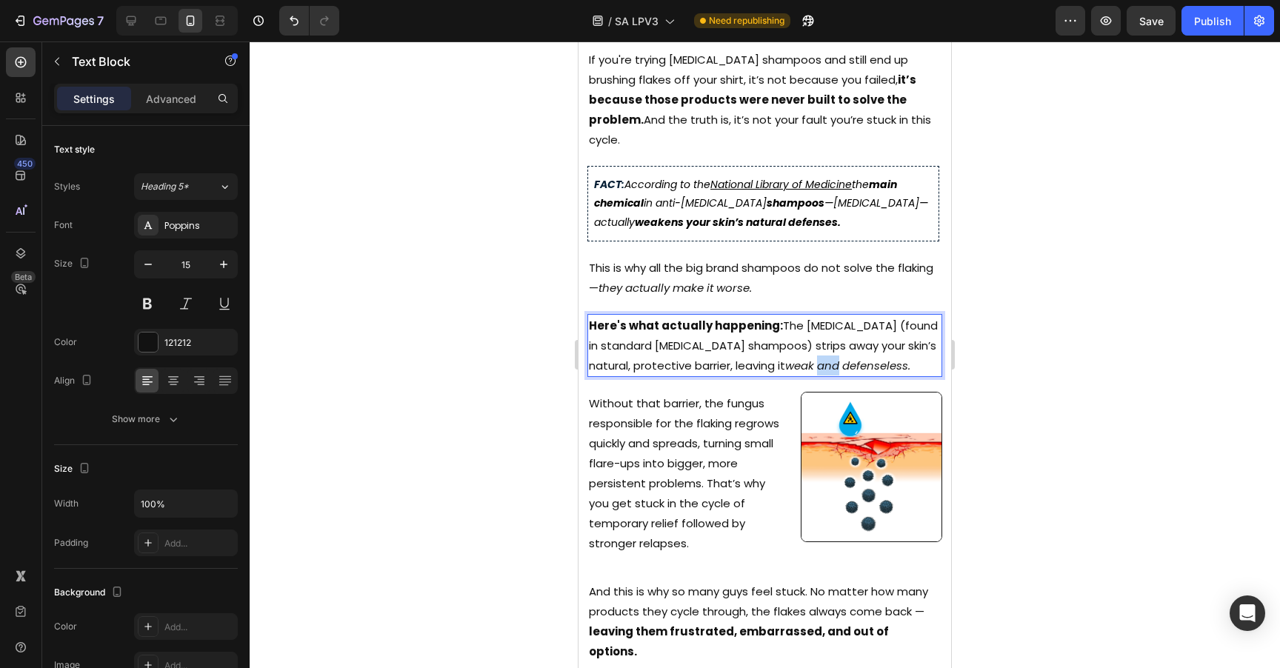
click at [838, 358] on icon "weak and defenseless." at bounding box center [847, 366] width 125 height 16
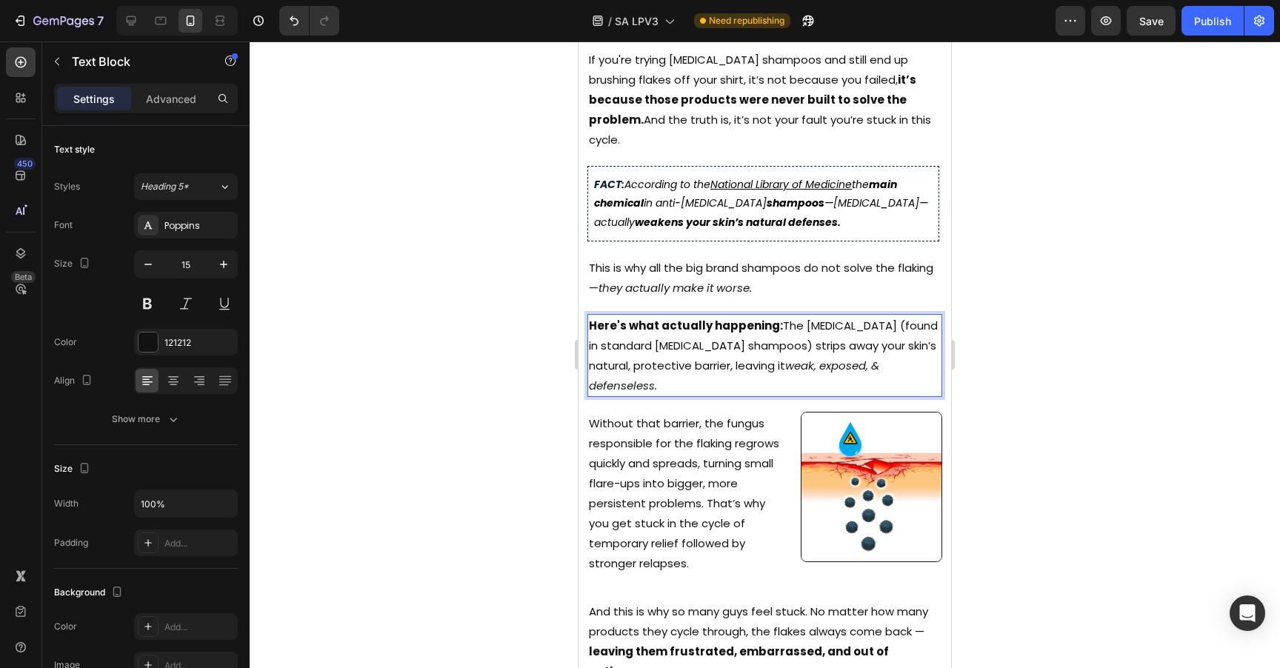
click at [999, 290] on div at bounding box center [765, 354] width 1030 height 627
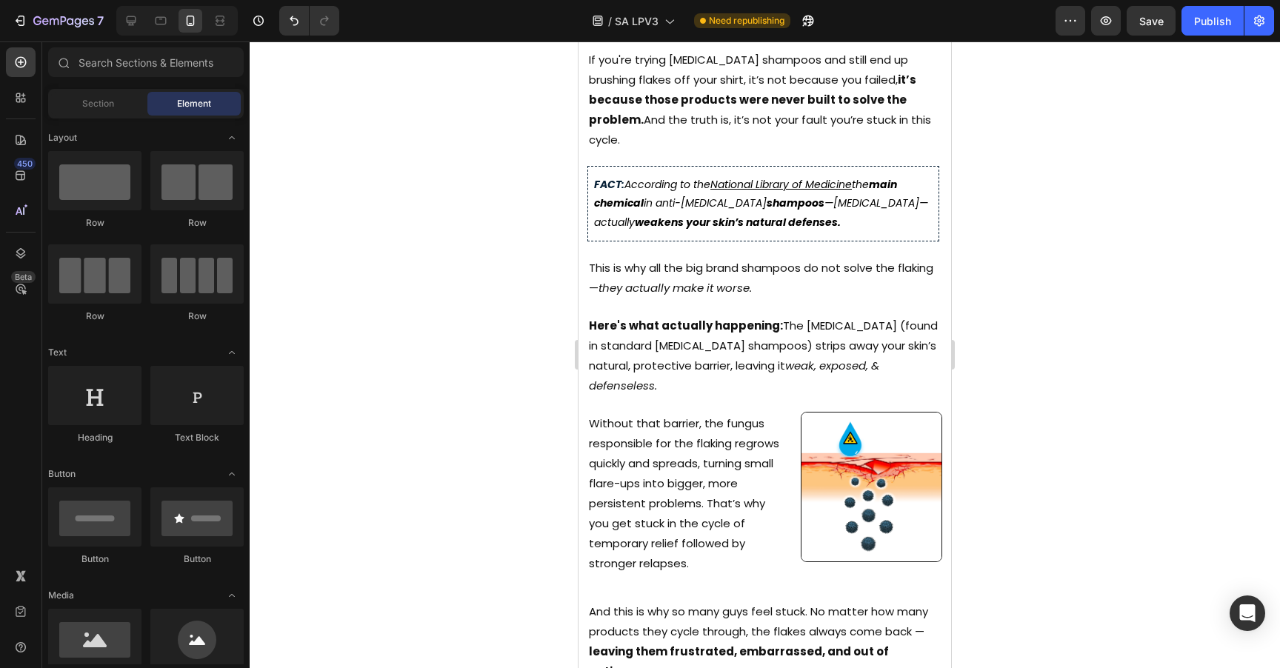
click at [693, 503] on p "Without that barrier, the fungus responsible for the flaking regrows quickly an…" at bounding box center [688, 493] width 198 height 160
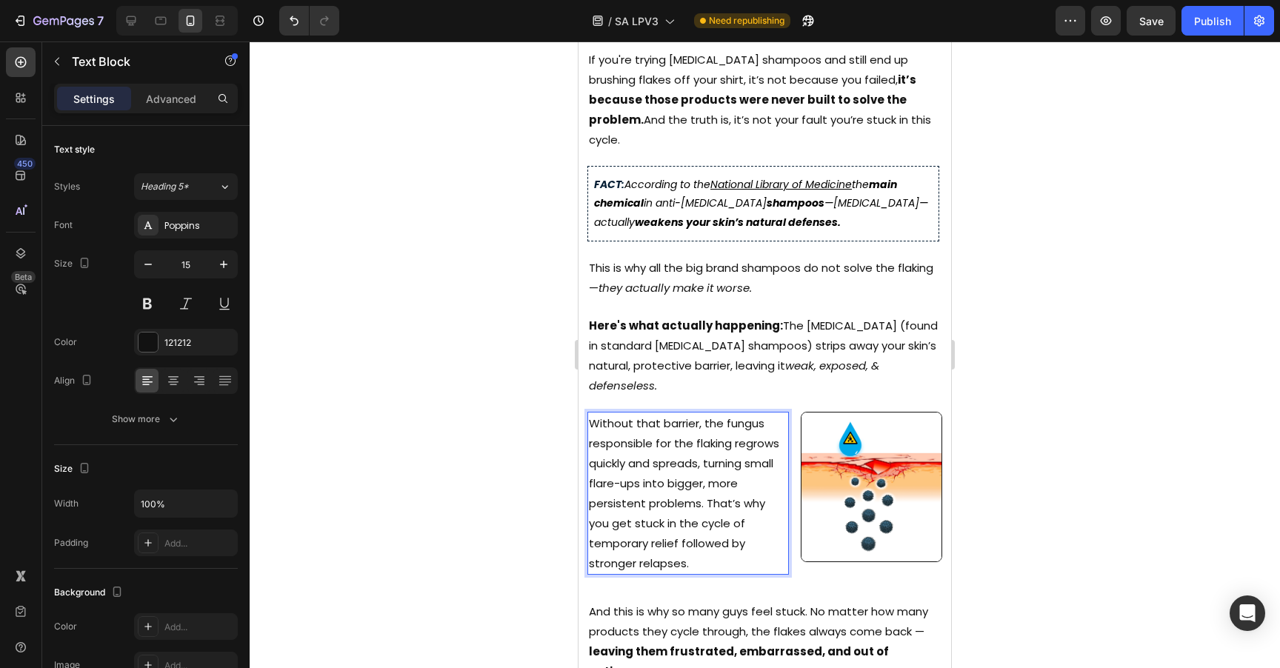
click at [693, 503] on p "Without that barrier, the fungus responsible for the flaking regrows quickly an…" at bounding box center [688, 493] width 198 height 160
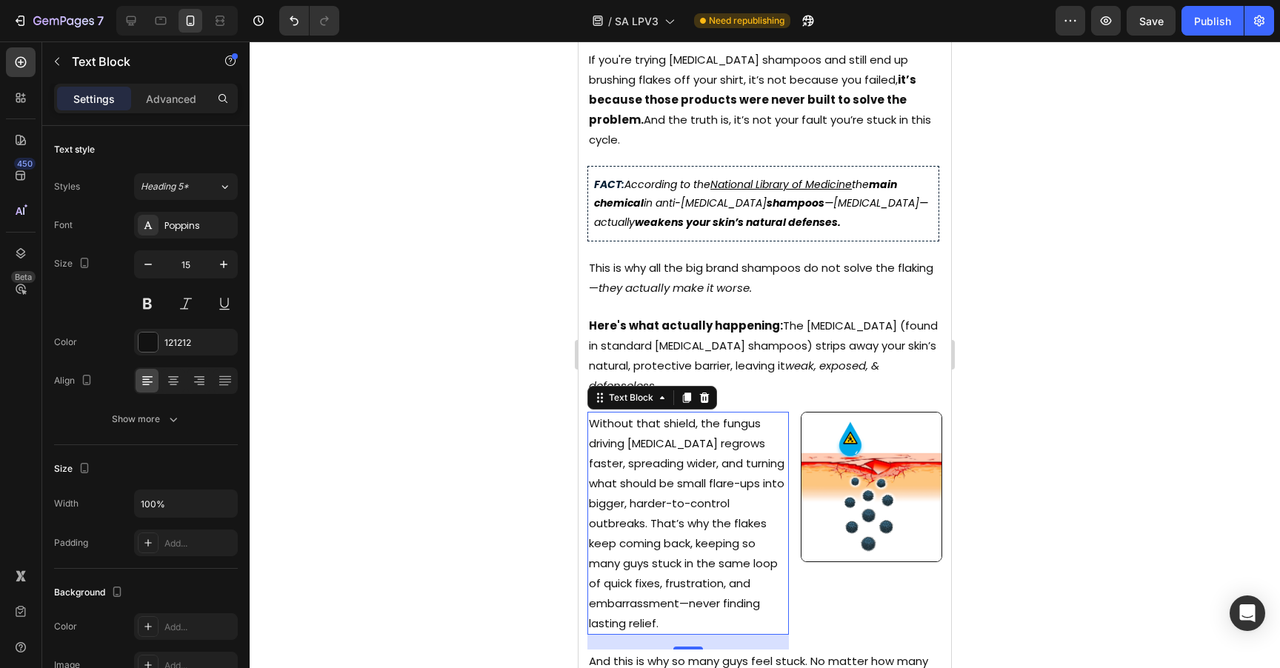
click at [1029, 389] on div at bounding box center [765, 354] width 1030 height 627
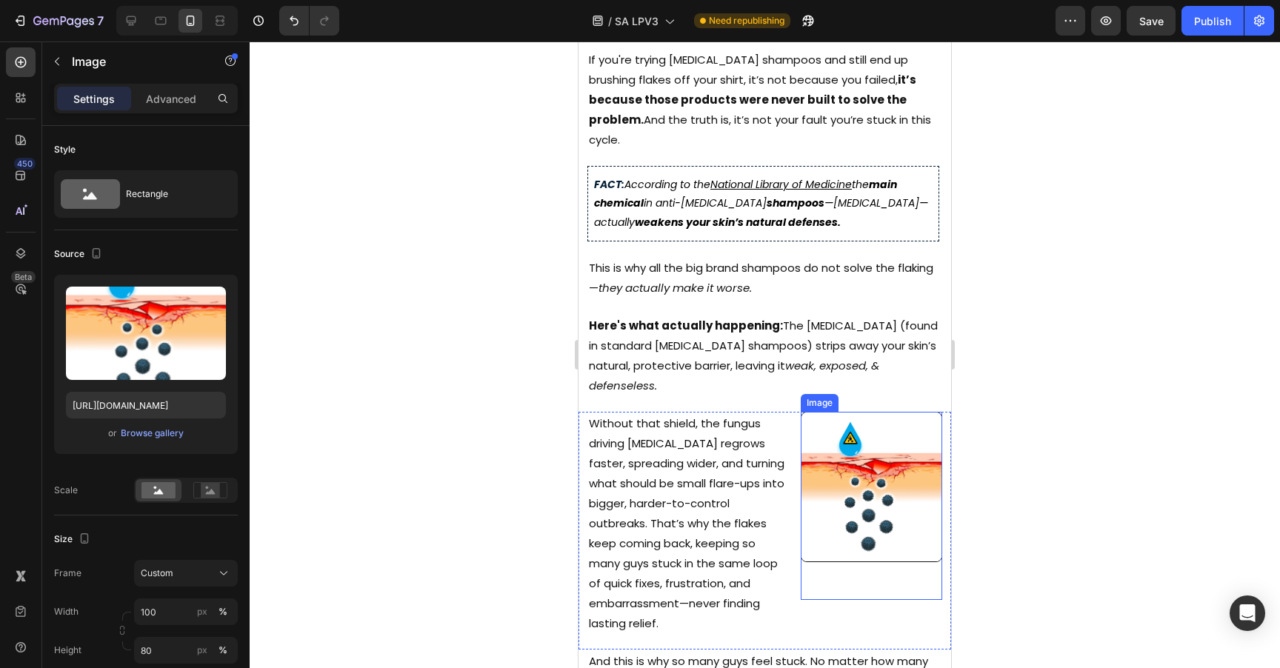
click at [892, 473] on img at bounding box center [871, 487] width 141 height 150
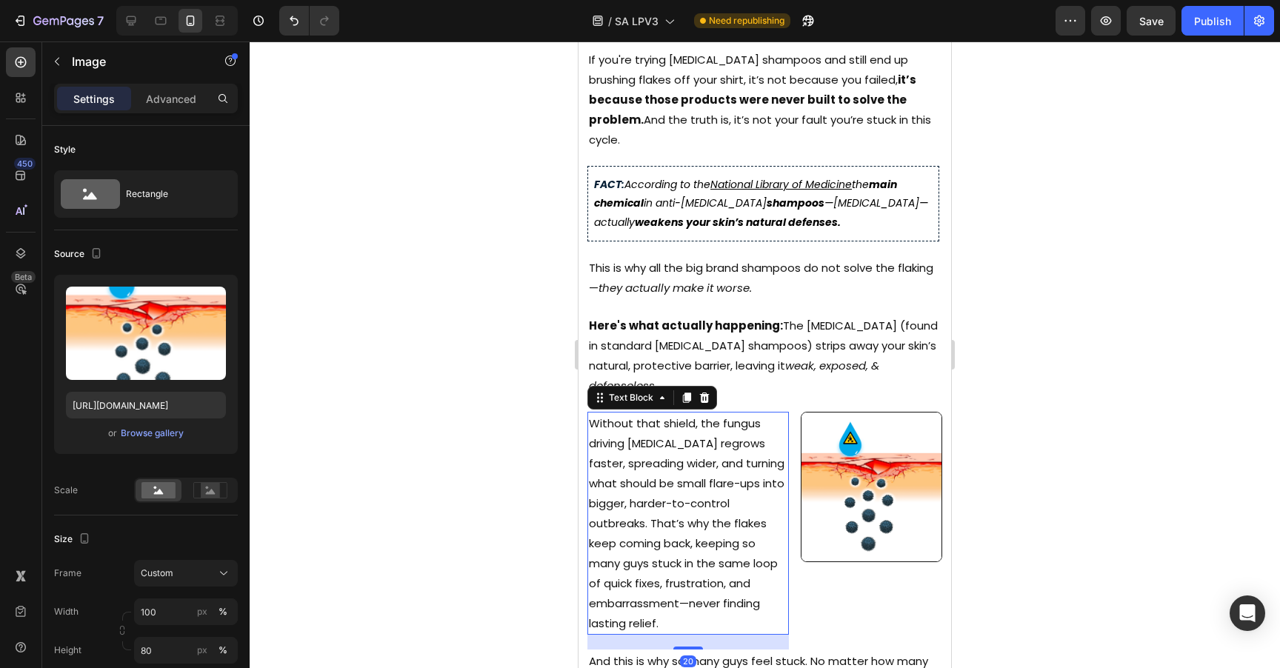
click at [766, 462] on p "Without that shield, the fungus driving [MEDICAL_DATA] regrows faster, spreadin…" at bounding box center [688, 523] width 198 height 220
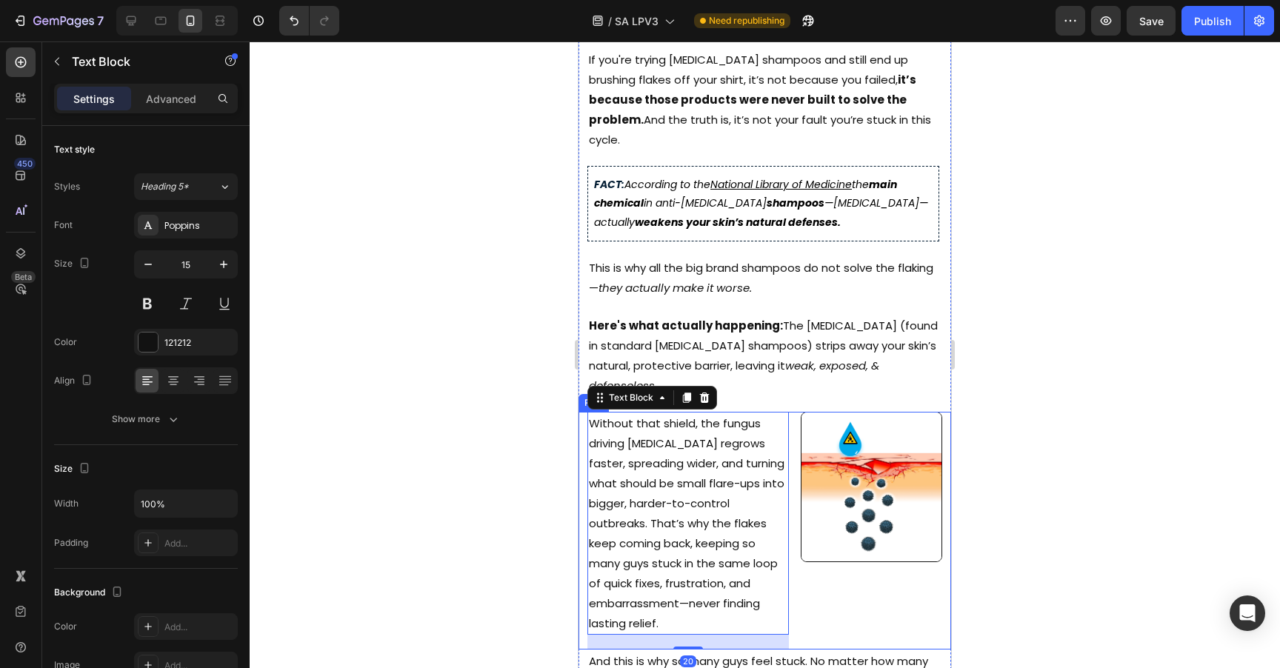
click at [786, 459] on div "Without that shield, the fungus driving [MEDICAL_DATA] regrows faster, spreadin…" at bounding box center [764, 531] width 373 height 238
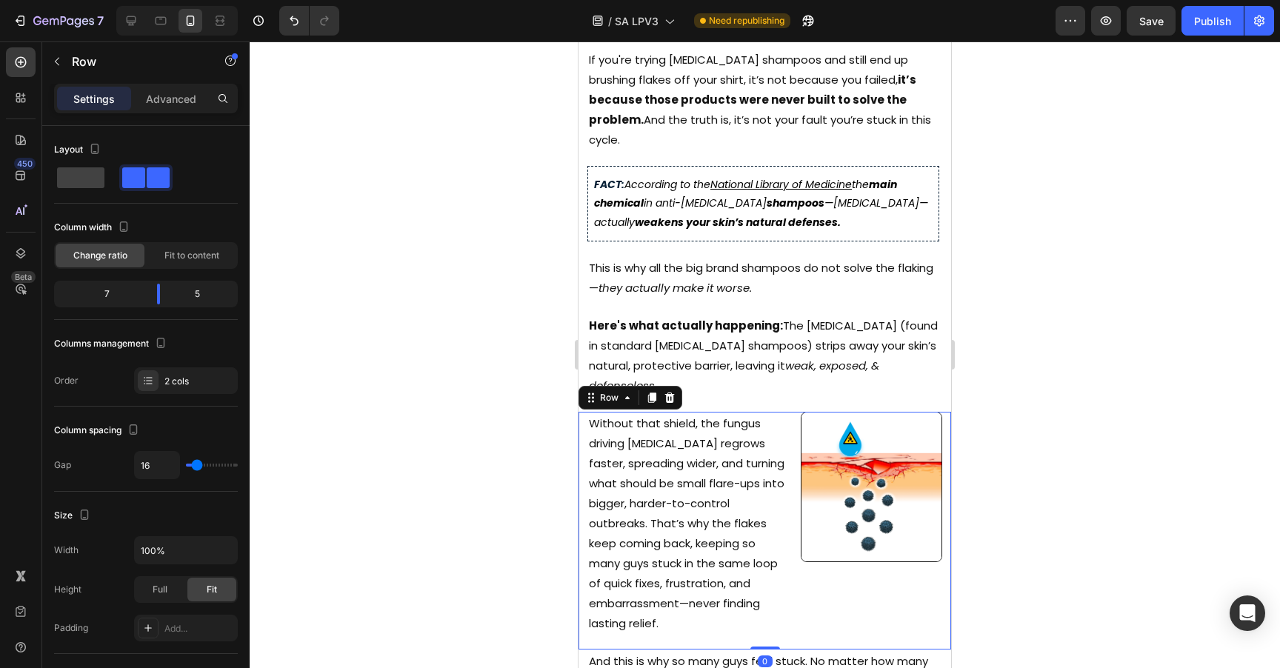
click at [812, 466] on img at bounding box center [871, 487] width 141 height 150
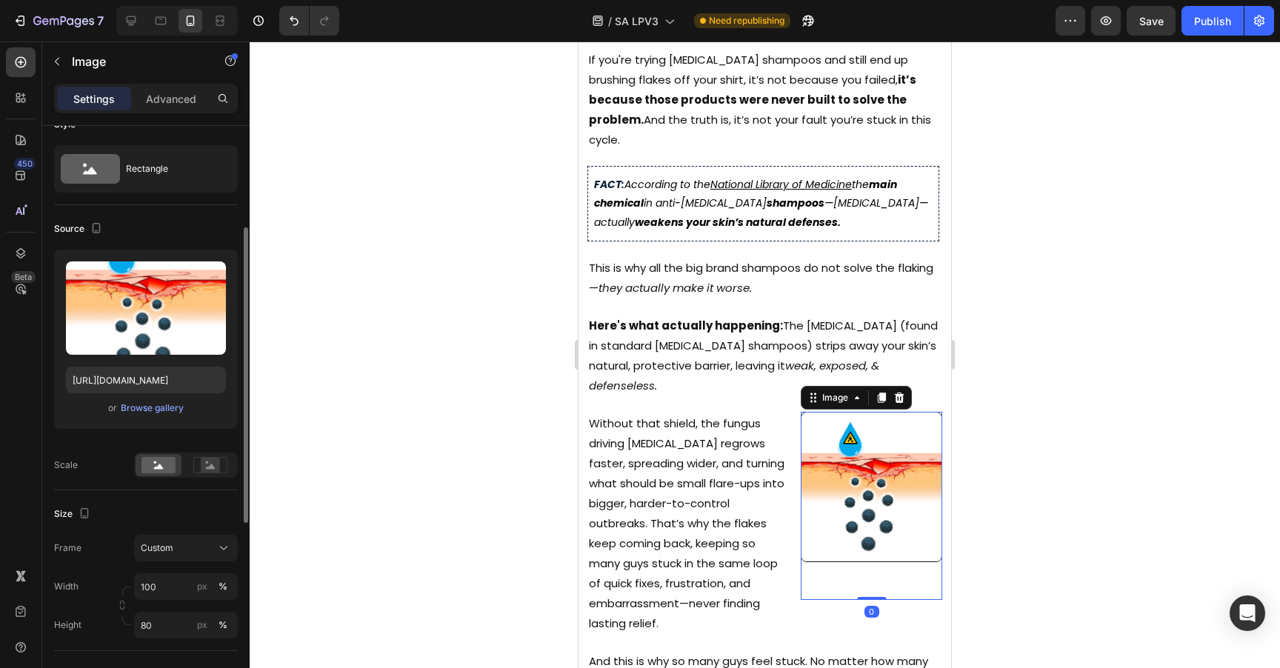
scroll to position [84, 0]
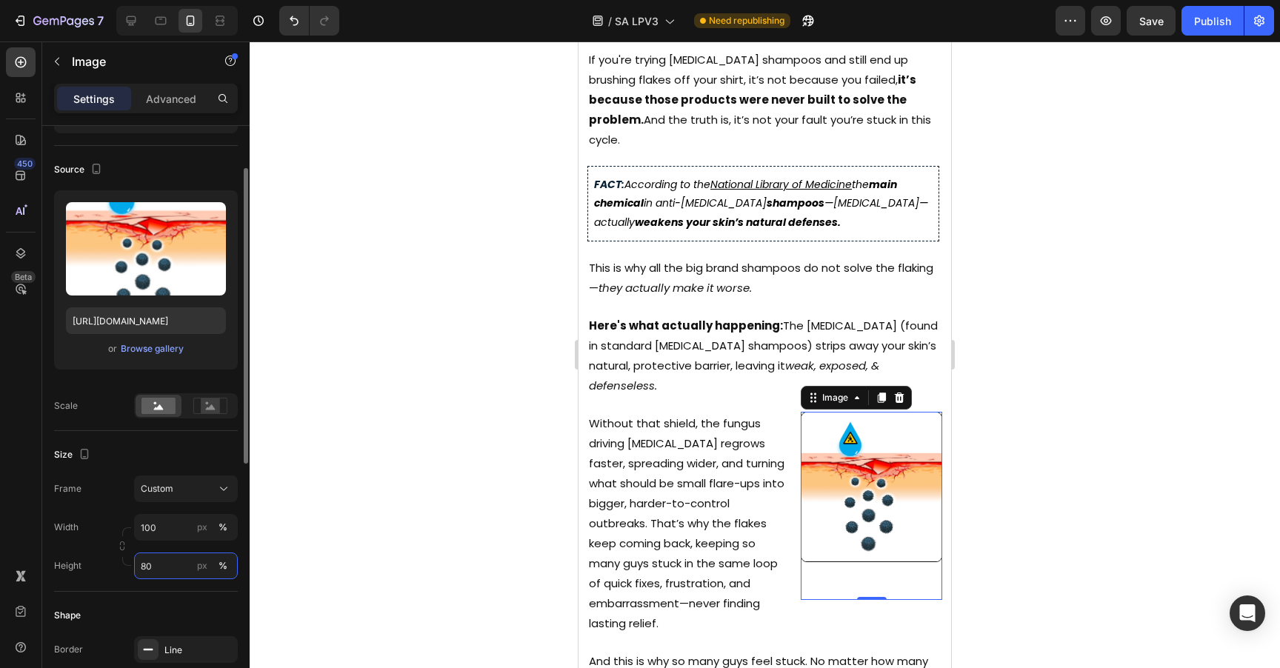
click at [178, 570] on input "80" at bounding box center [186, 565] width 104 height 27
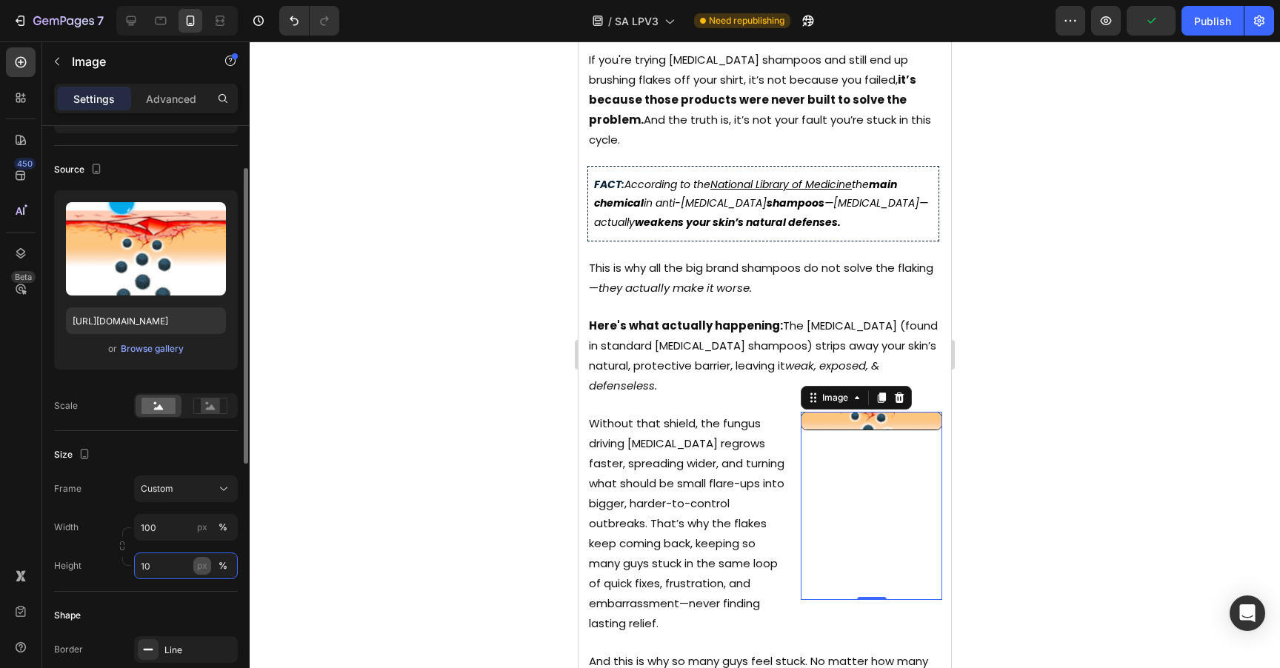
type input "100"
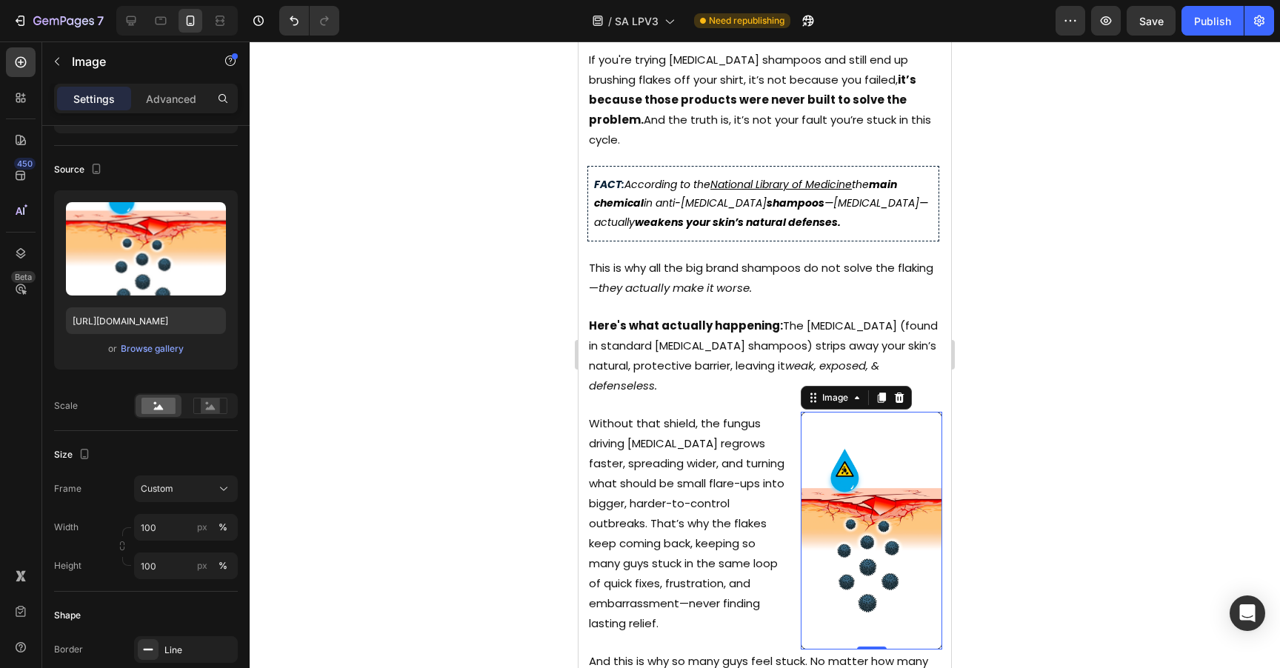
click at [1072, 446] on div at bounding box center [765, 354] width 1030 height 627
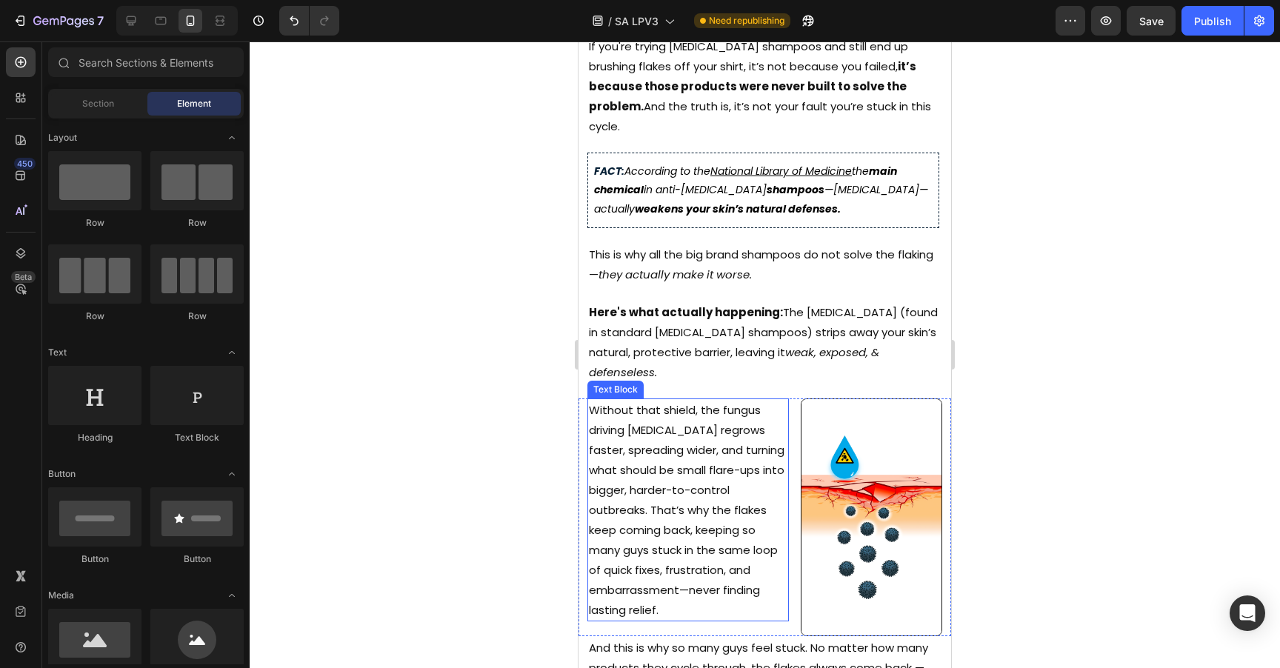
scroll to position [557, 0]
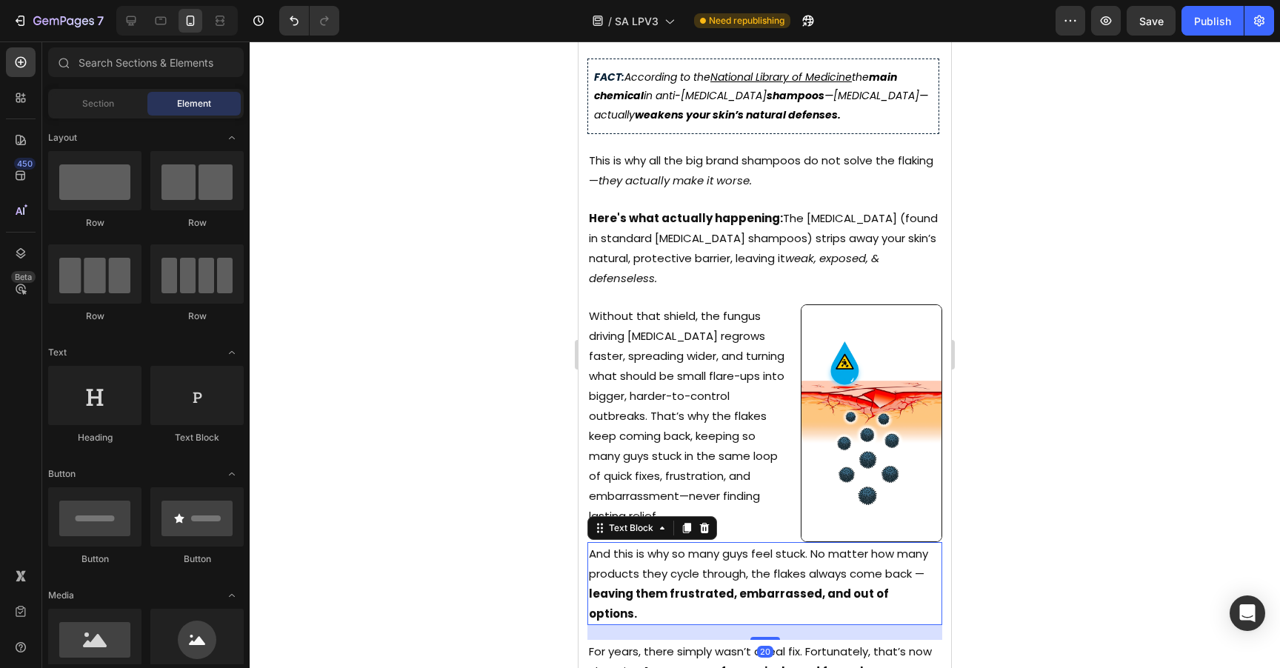
click at [854, 544] on p "And this is why so many guys feel stuck. No matter how many products they cycle…" at bounding box center [765, 584] width 352 height 80
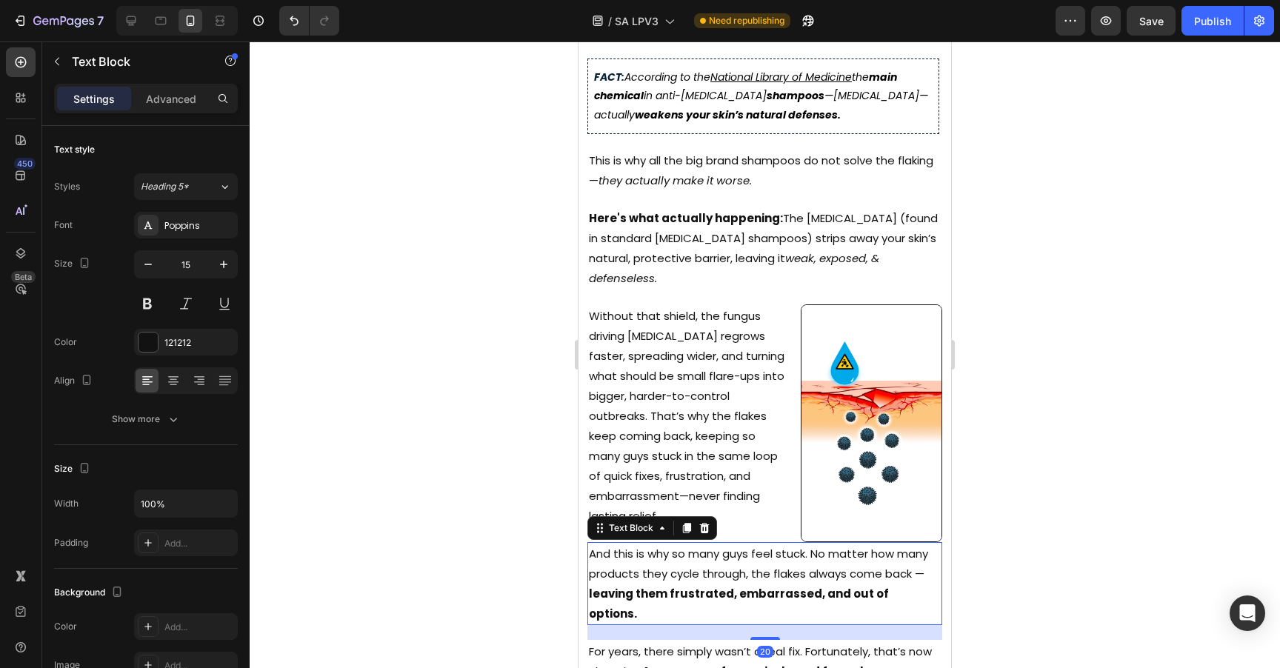
click at [764, 497] on div "Without that shield, the fungus driving [MEDICAL_DATA] regrows faster, spreadin…" at bounding box center [687, 415] width 201 height 223
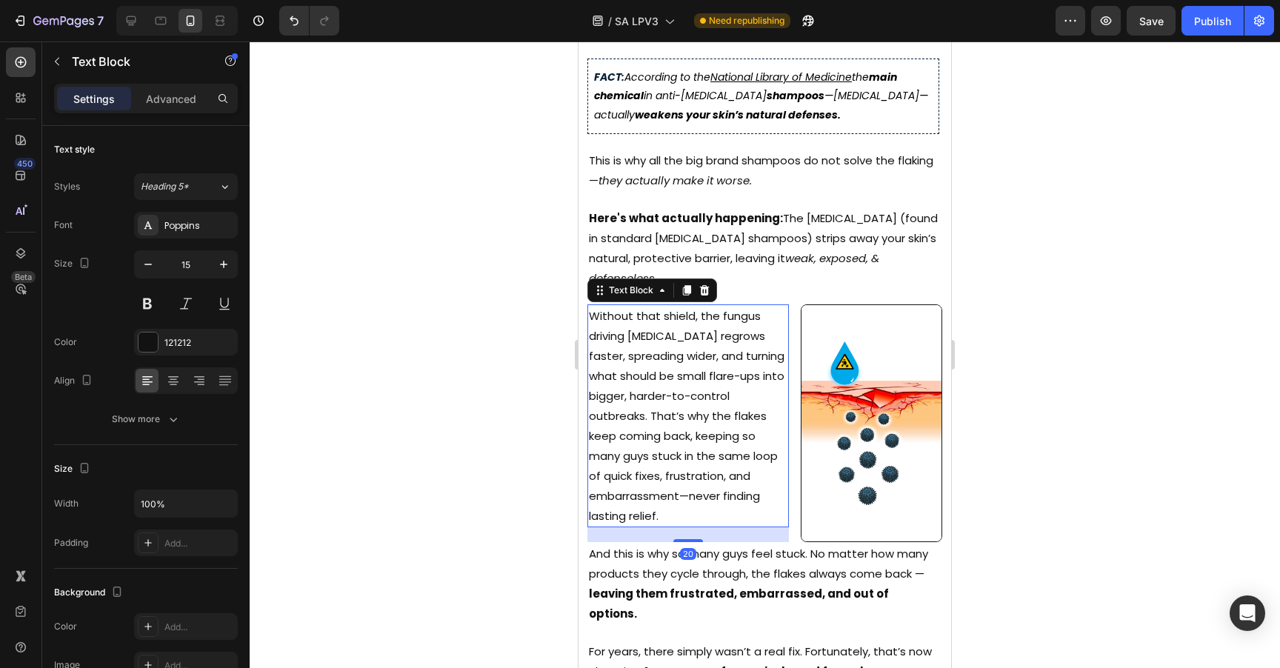
scroll to position [84, 0]
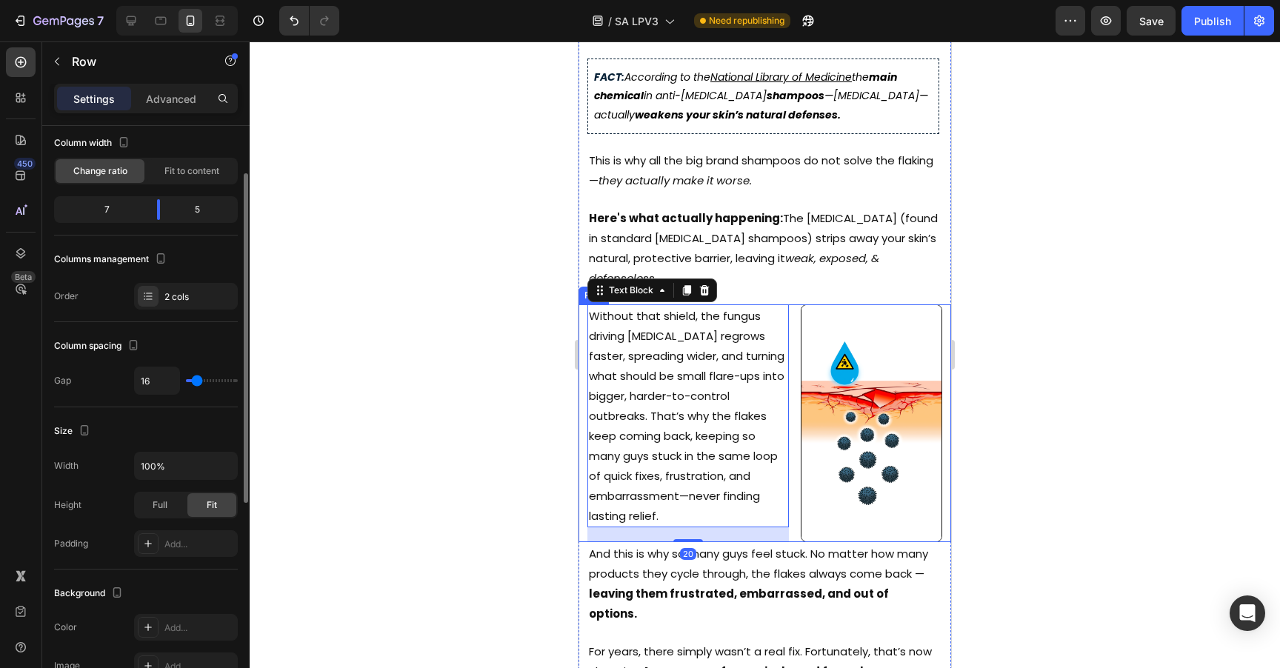
click at [784, 504] on div "Without that shield, the fungus driving [MEDICAL_DATA] regrows faster, spreadin…" at bounding box center [764, 423] width 373 height 238
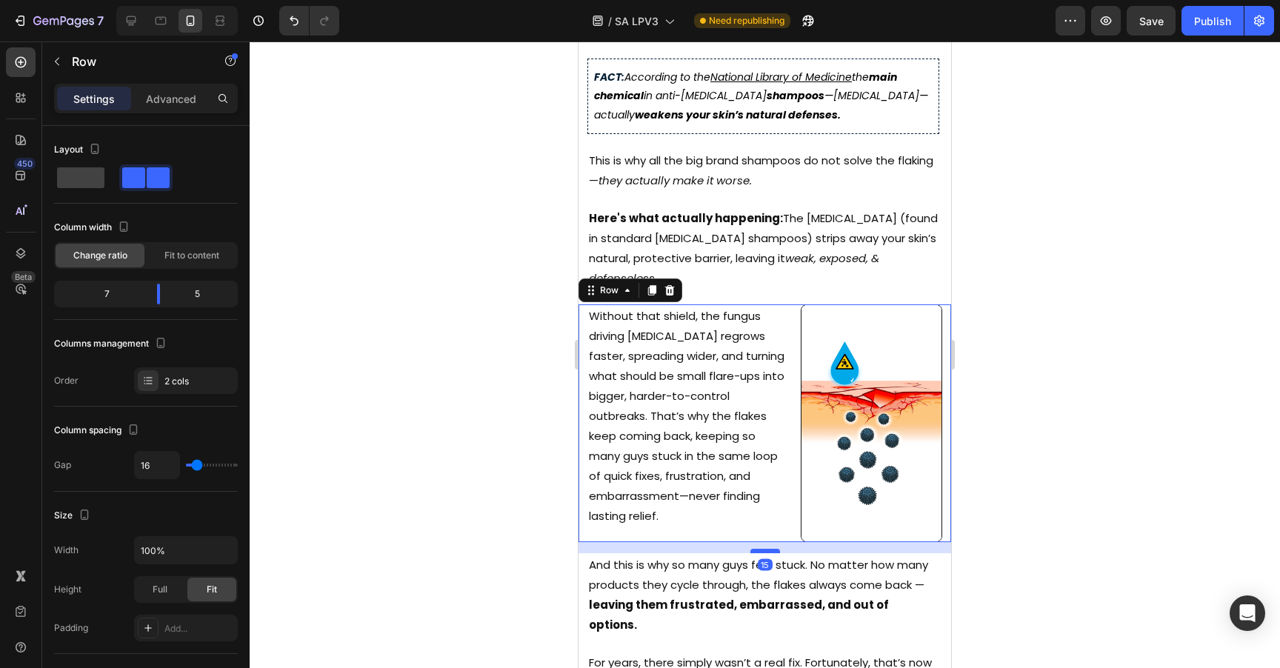
drag, startPoint x: 769, startPoint y: 510, endPoint x: 1584, endPoint y: 535, distance: 815.0
click at [769, 549] on div at bounding box center [765, 551] width 30 height 4
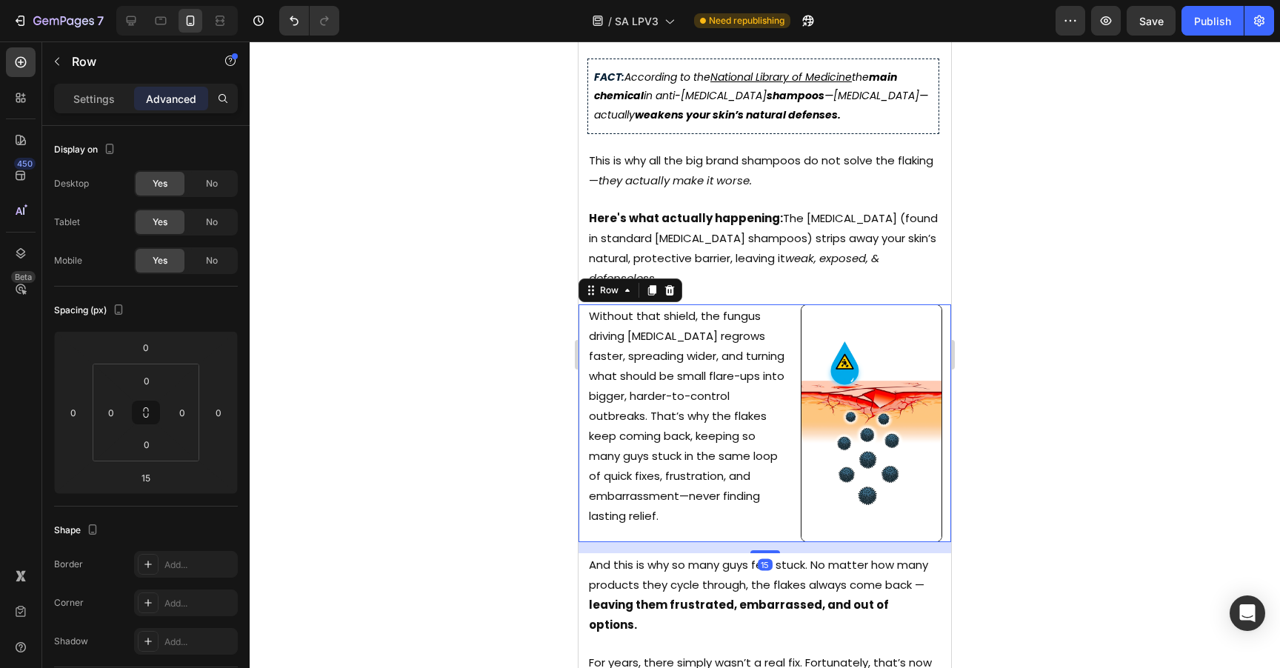
click at [1157, 467] on div at bounding box center [765, 354] width 1030 height 627
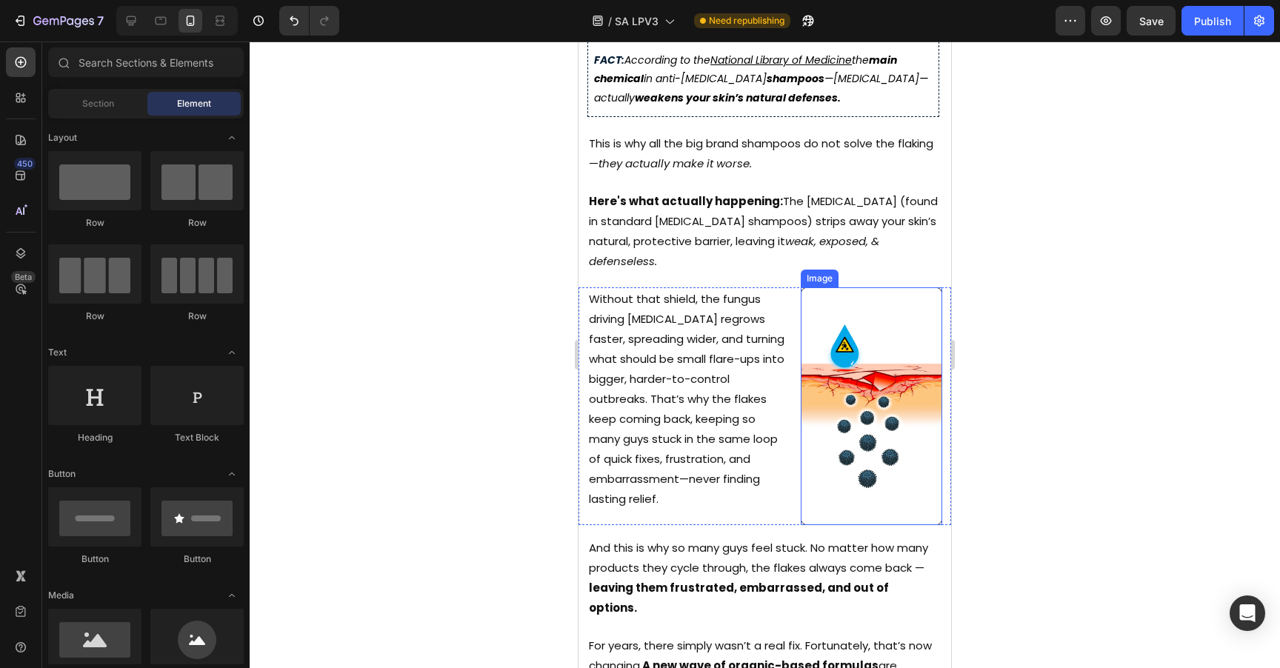
scroll to position [579, 0]
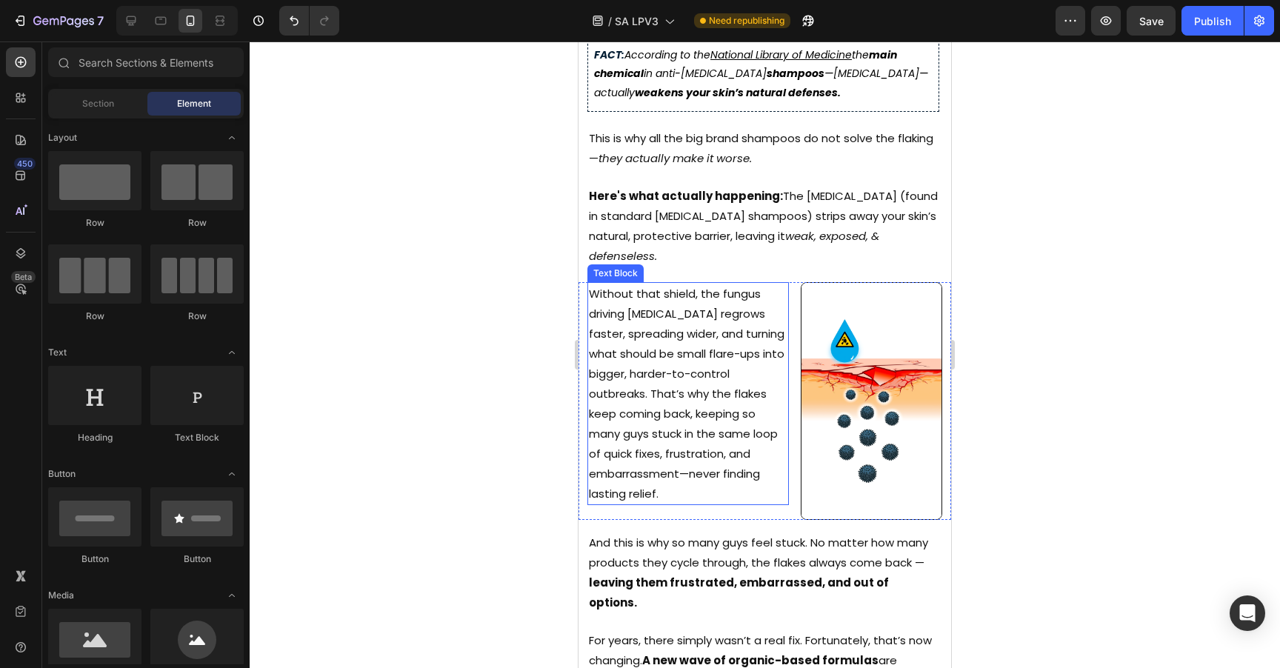
click at [661, 391] on p "Without that shield, the fungus driving [MEDICAL_DATA] regrows faster, spreadin…" at bounding box center [688, 394] width 198 height 220
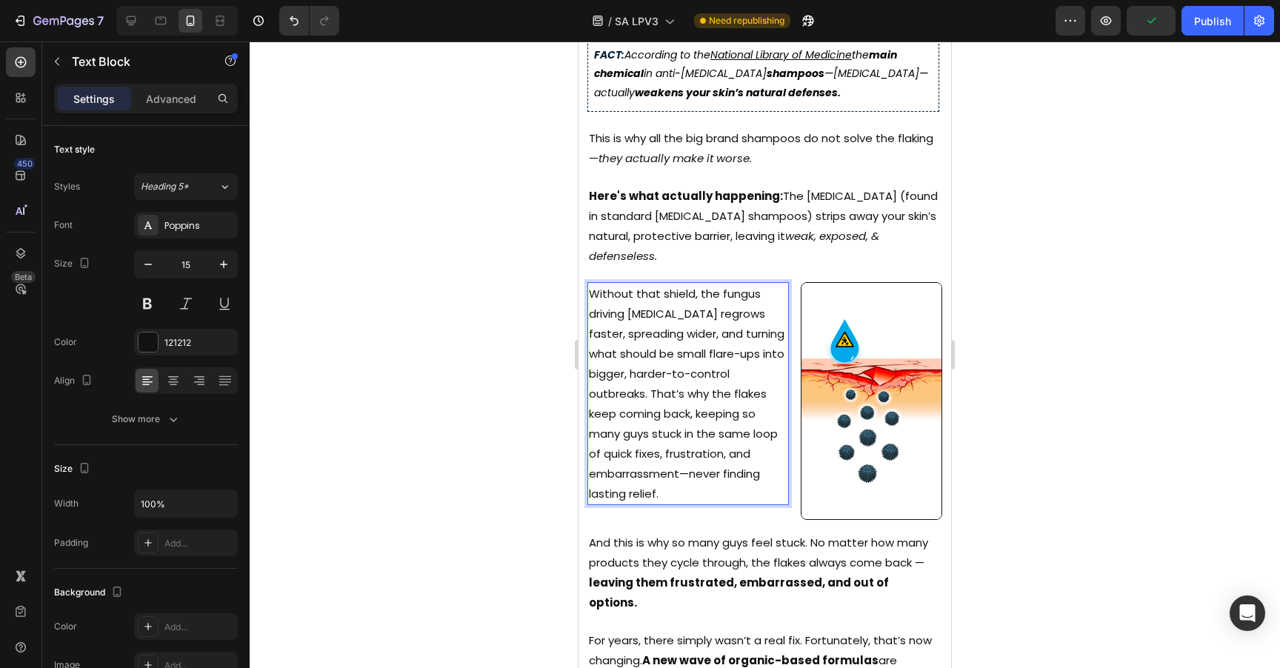
click at [652, 363] on p "Without that shield, the fungus driving [MEDICAL_DATA] regrows faster, spreadin…" at bounding box center [688, 394] width 198 height 220
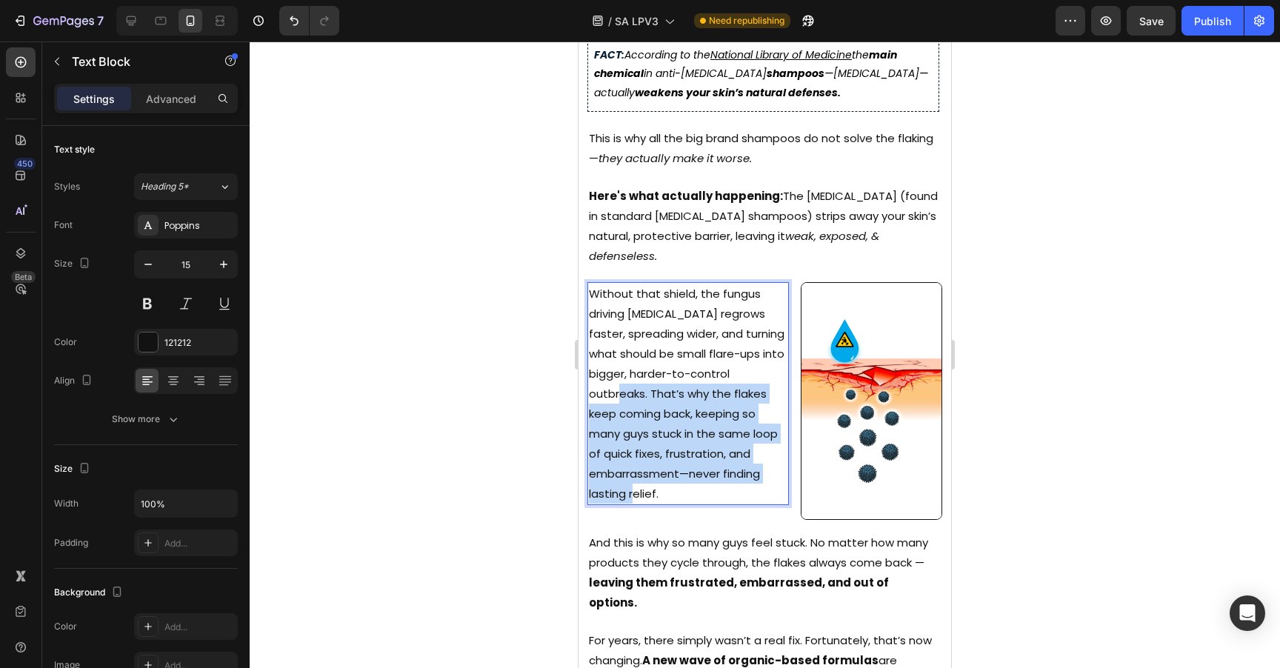
click at [697, 460] on p "Without that shield, the fungus driving [MEDICAL_DATA] regrows faster, spreadin…" at bounding box center [688, 394] width 198 height 220
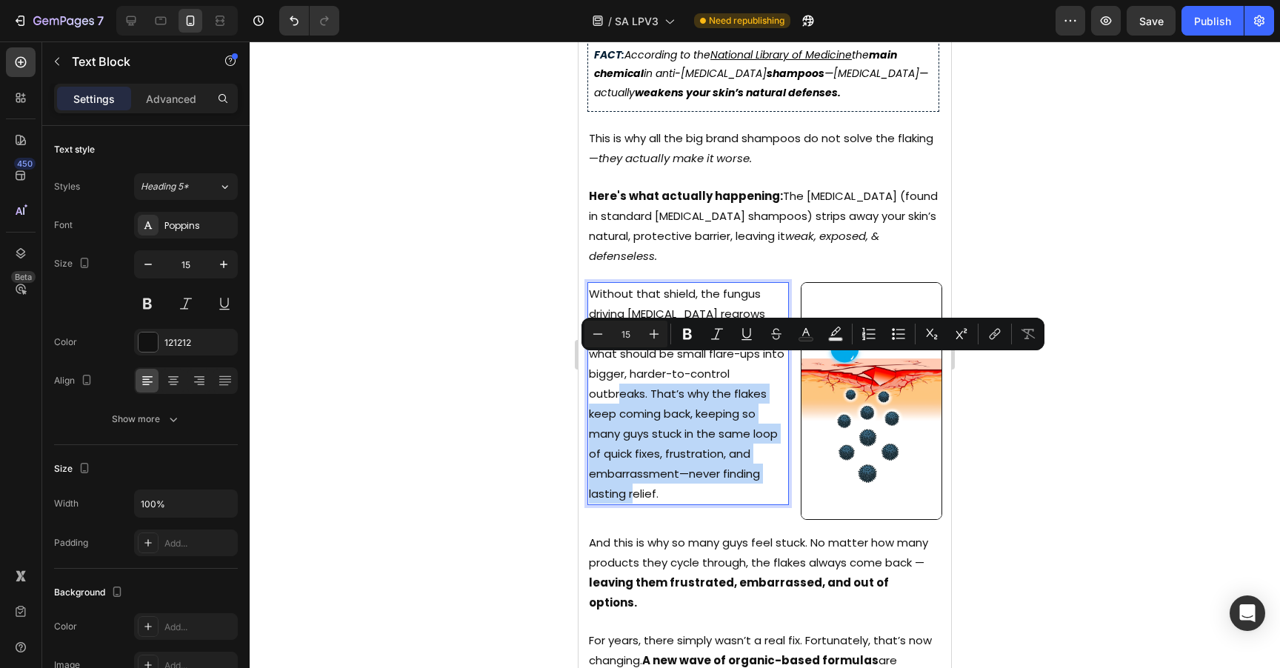
copy p "That’s why the flakes keep coming back, keeping so many guys stuck in the same …"
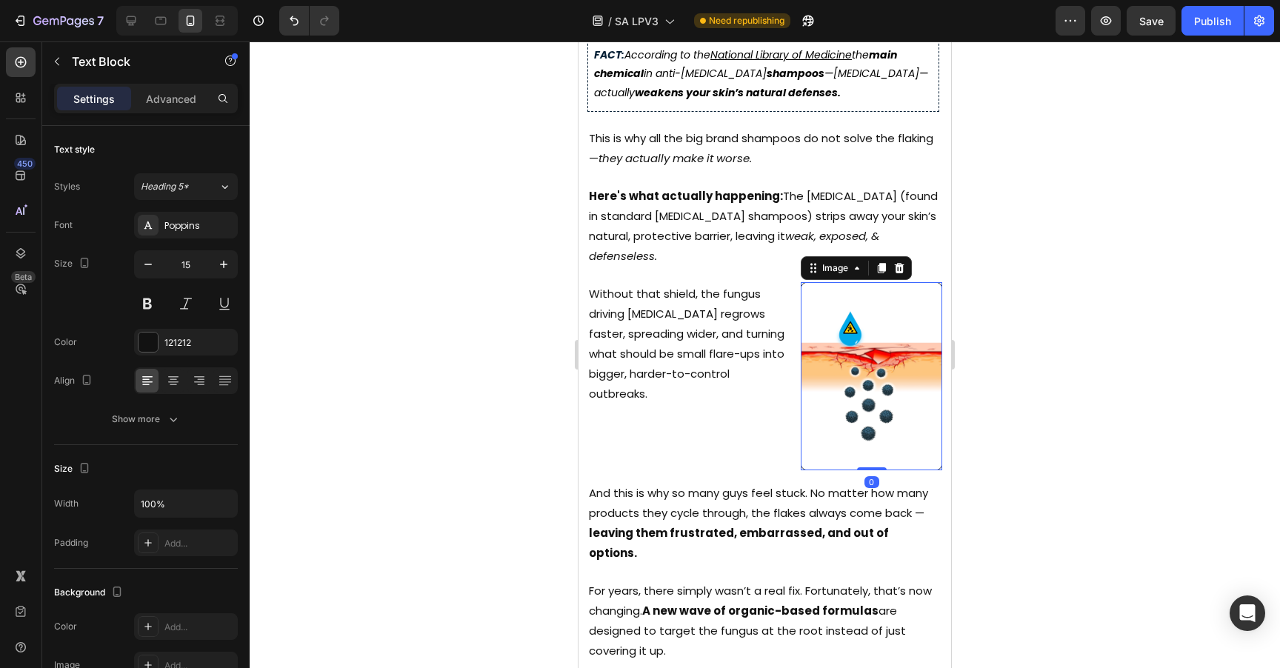
click at [849, 375] on img at bounding box center [871, 376] width 141 height 188
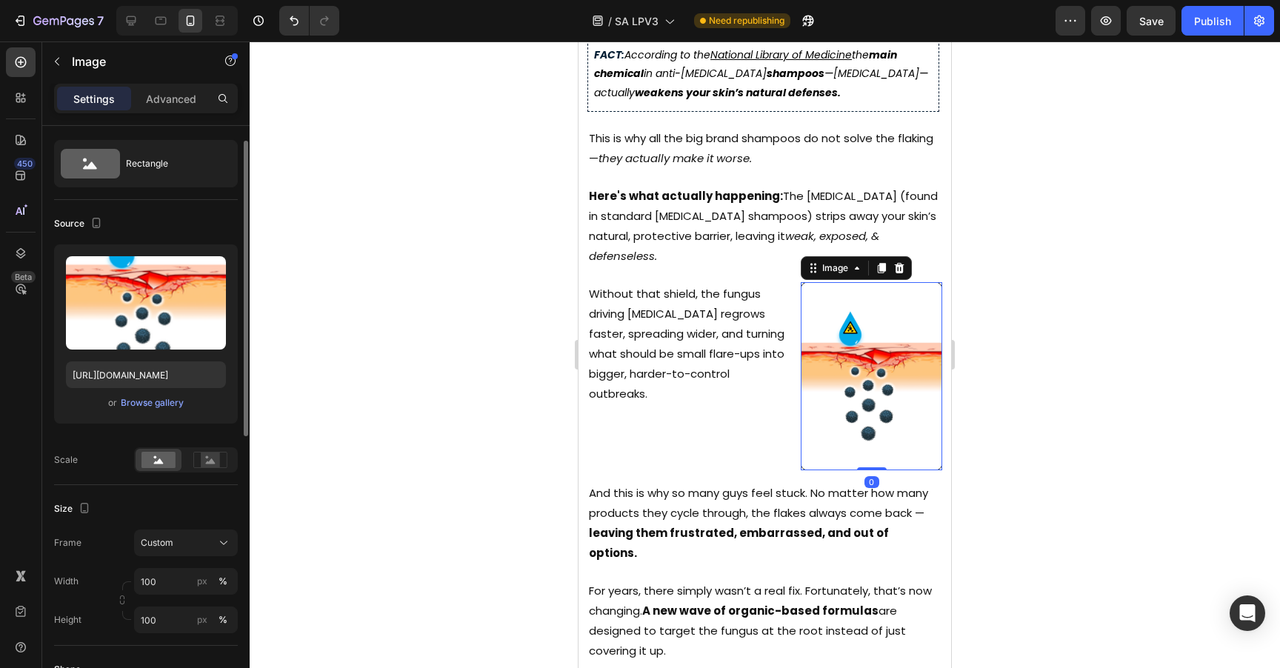
scroll to position [88, 0]
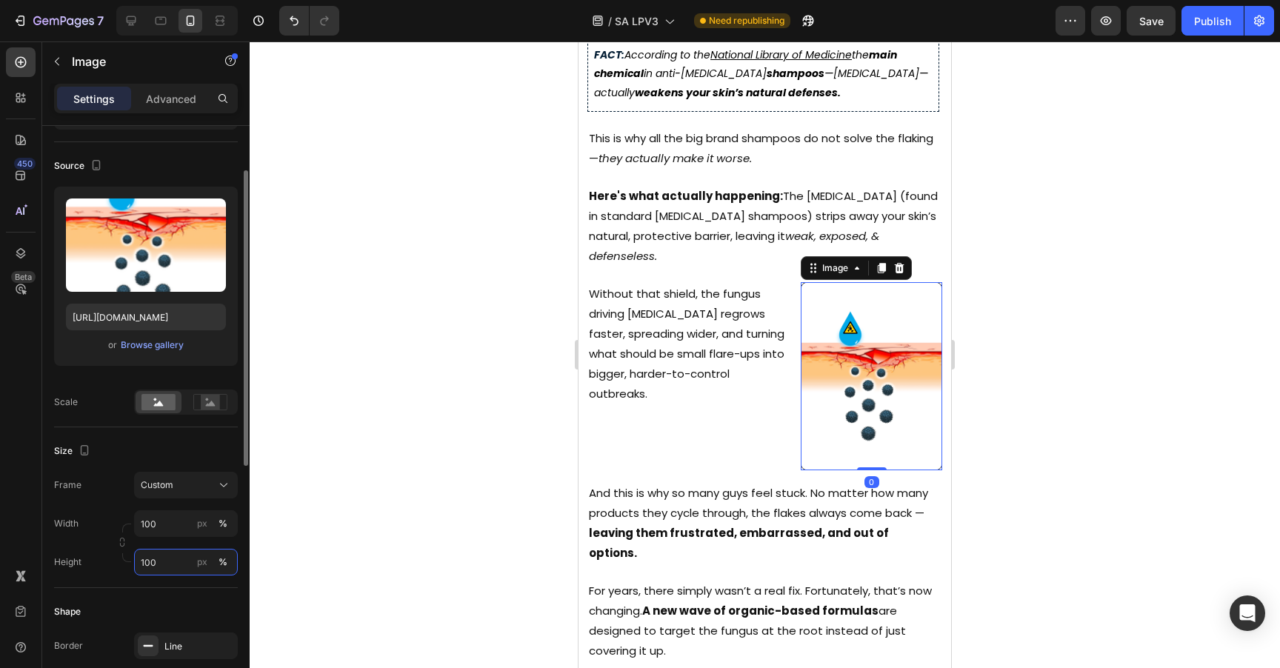
click at [170, 575] on input "100" at bounding box center [186, 562] width 104 height 27
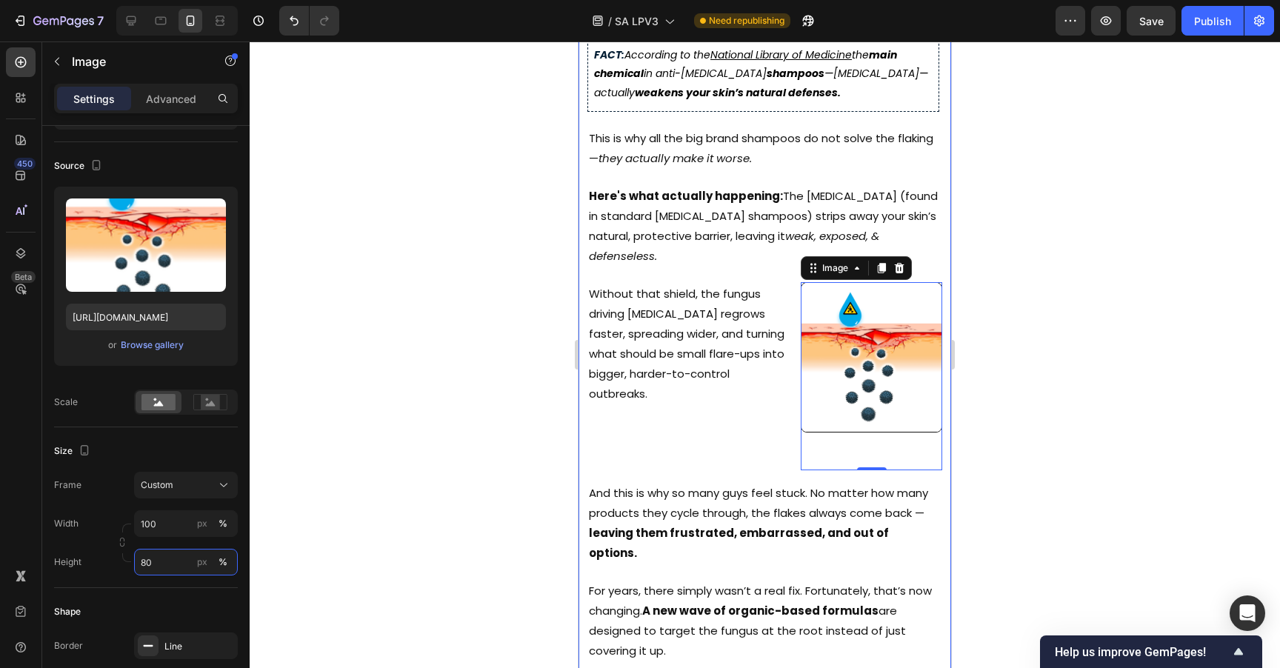
type input "80"
click at [1132, 412] on div at bounding box center [765, 354] width 1030 height 627
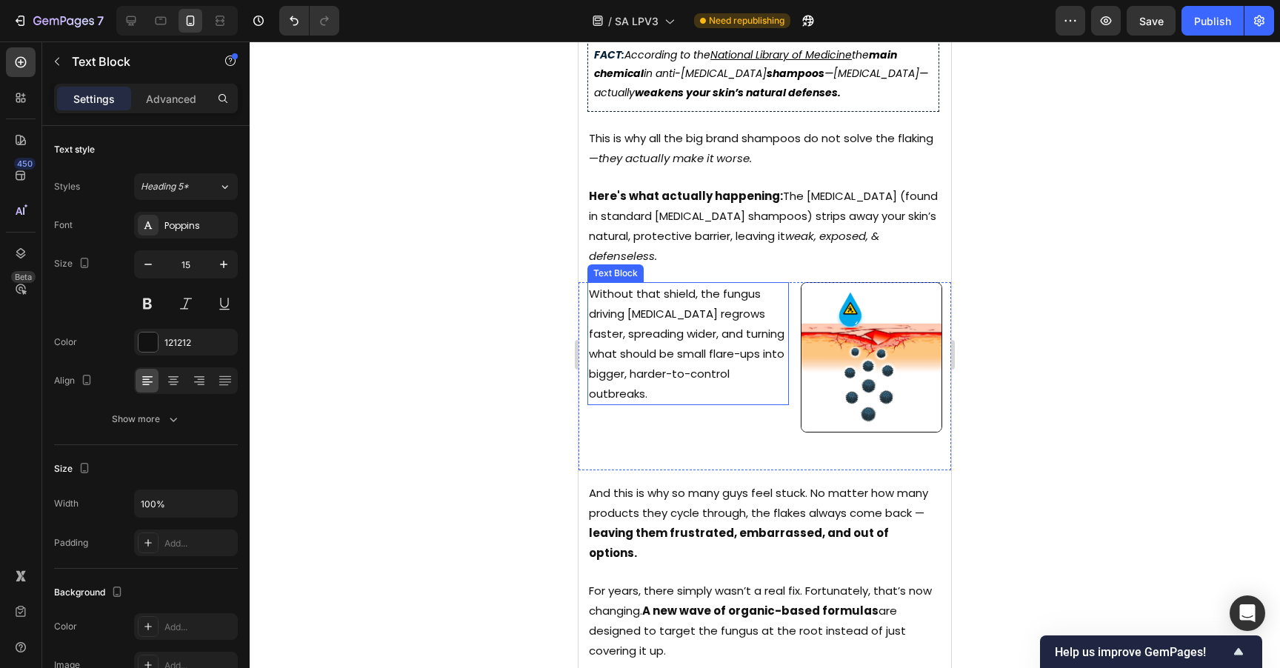
click at [744, 372] on p "Without that shield, the fungus driving [MEDICAL_DATA] regrows faster, spreadin…" at bounding box center [688, 344] width 198 height 120
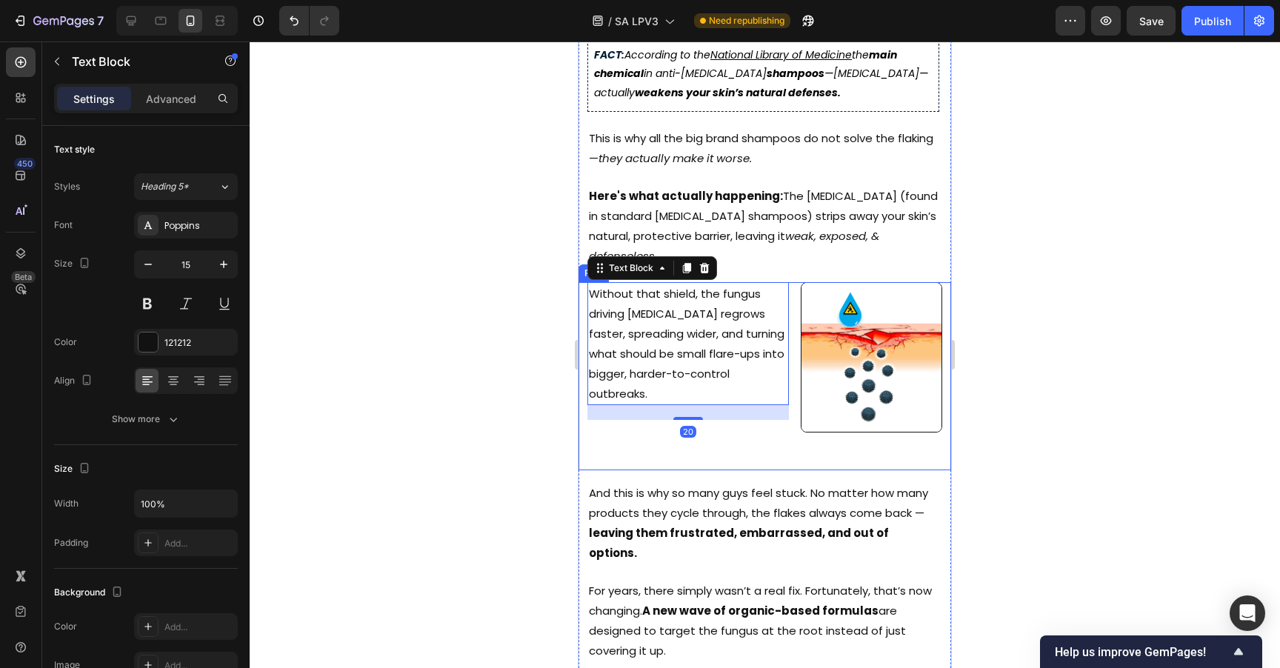
click at [758, 416] on div "Without that shield, the fungus driving [MEDICAL_DATA] regrows faster, spreadin…" at bounding box center [683, 376] width 210 height 188
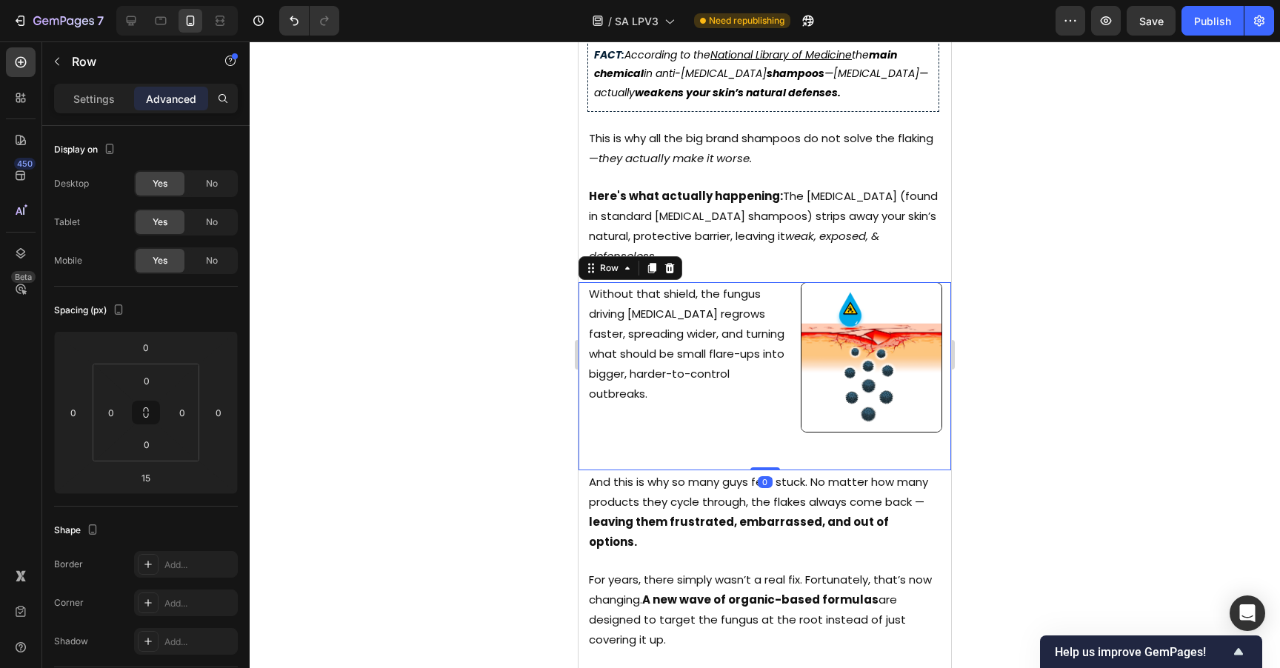
drag, startPoint x: 766, startPoint y: 427, endPoint x: 762, endPoint y: 390, distance: 36.5
click at [762, 390] on div "Without that shield, the fungus driving [MEDICAL_DATA] regrows faster, spreadin…" at bounding box center [764, 376] width 373 height 188
type input "0"
click at [998, 349] on div at bounding box center [765, 354] width 1030 height 627
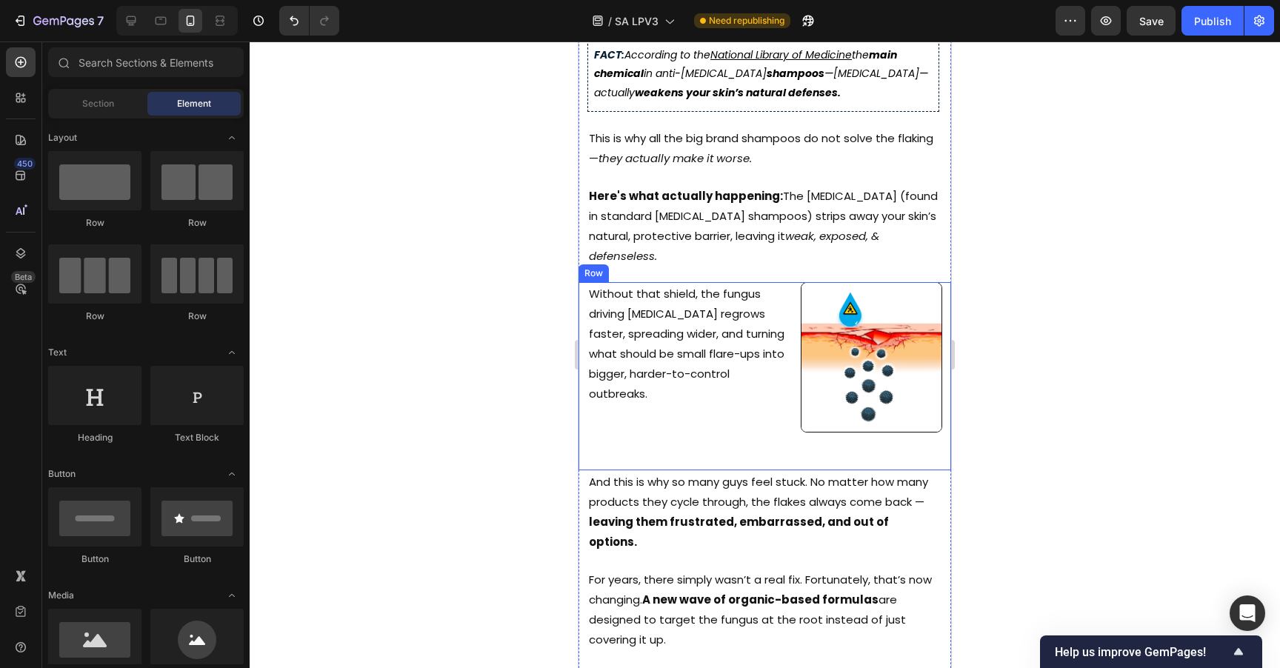
click at [787, 367] on div "Without that shield, the fungus driving [MEDICAL_DATA] regrows faster, spreadin…" at bounding box center [764, 376] width 373 height 188
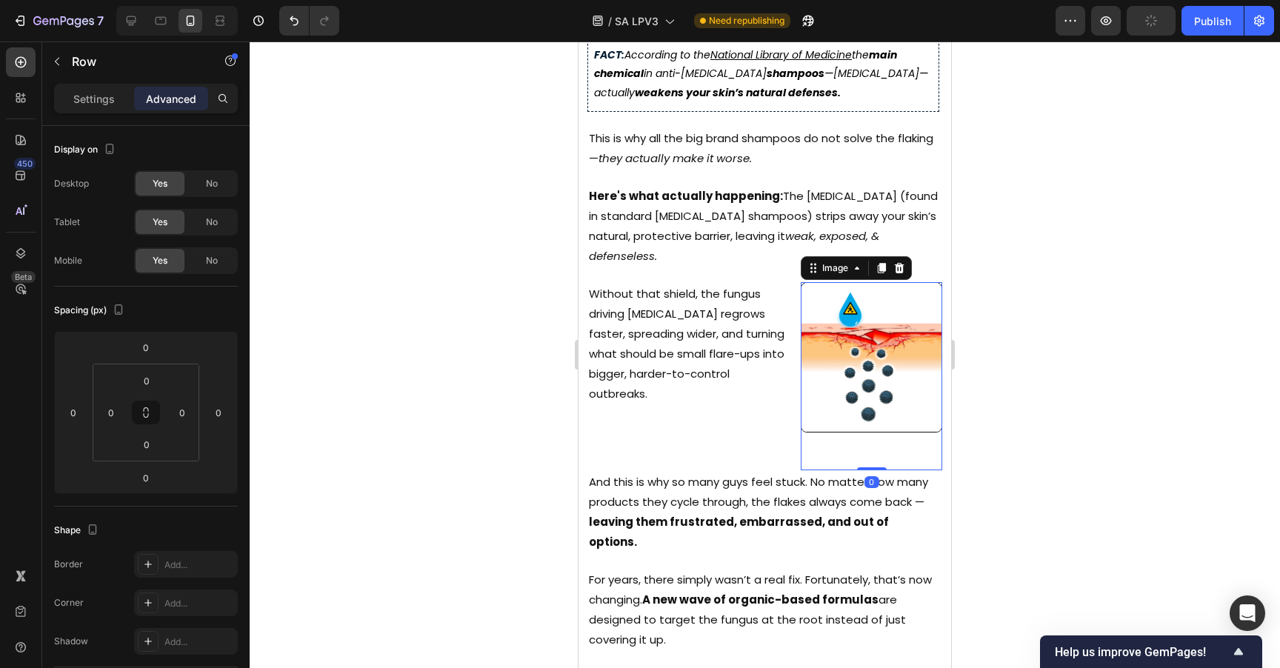
click at [843, 361] on img at bounding box center [871, 357] width 141 height 150
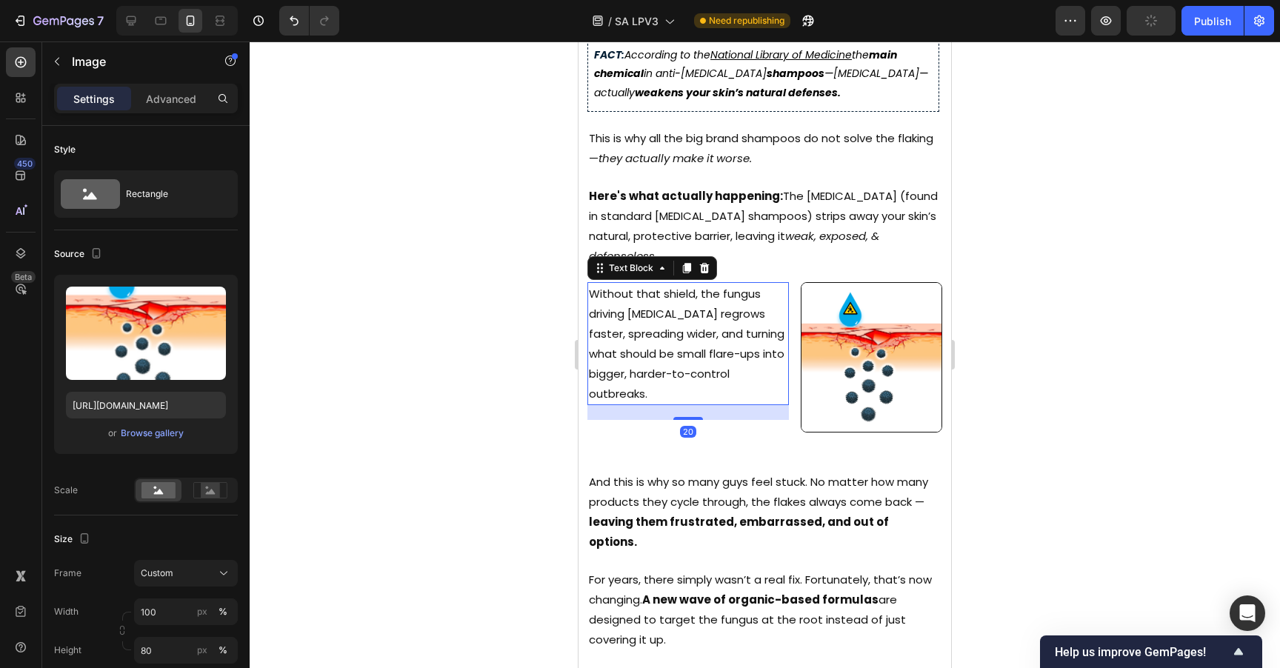
click at [664, 331] on p "Without that shield, the fungus driving [MEDICAL_DATA] regrows faster, spreadin…" at bounding box center [688, 344] width 198 height 120
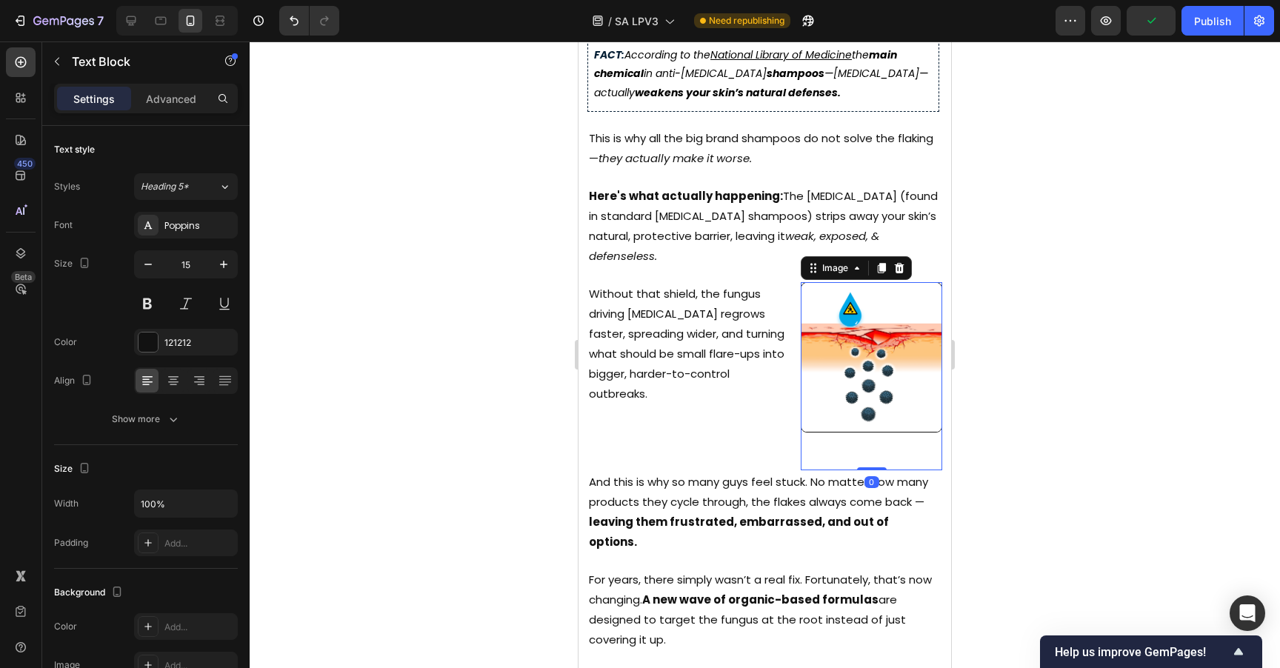
click at [833, 365] on img at bounding box center [871, 357] width 141 height 150
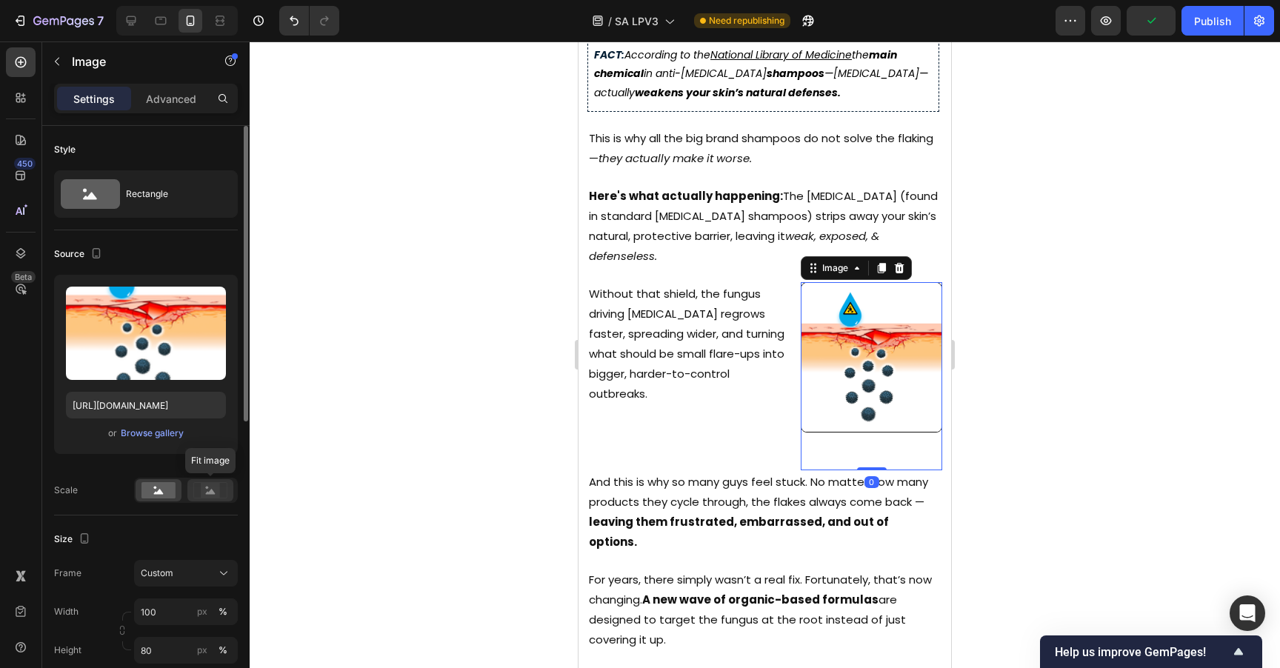
click at [215, 487] on rect at bounding box center [210, 490] width 19 height 15
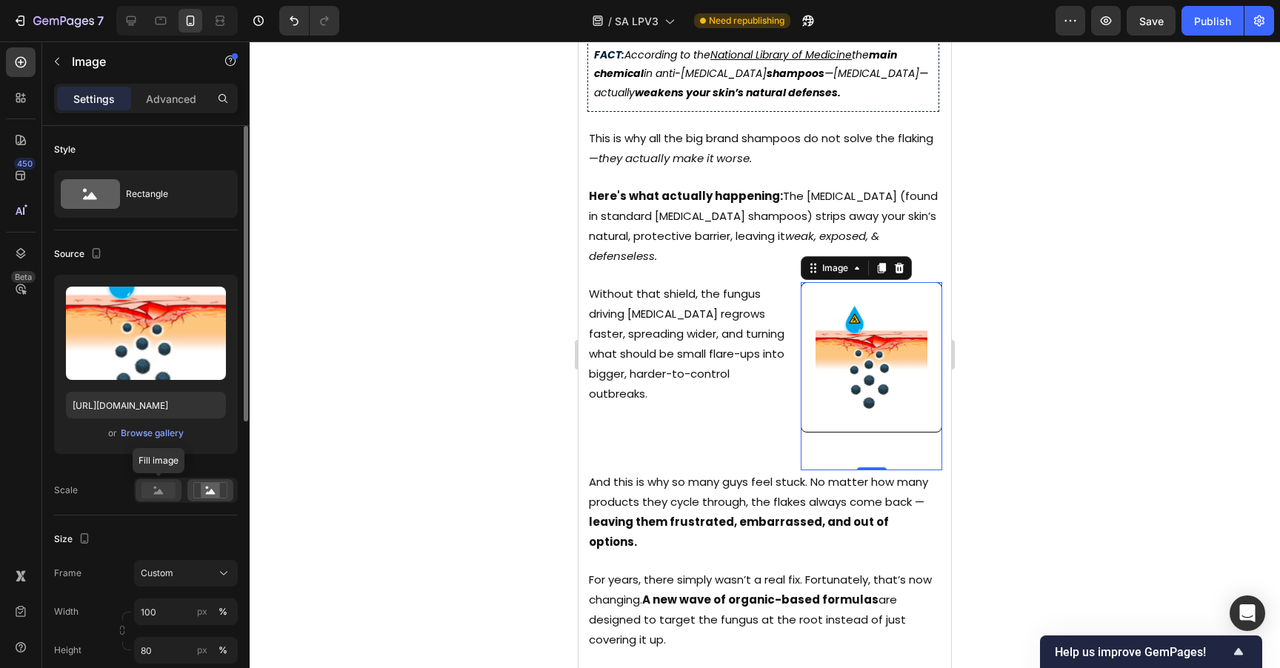
click at [161, 489] on rect at bounding box center [158, 490] width 34 height 16
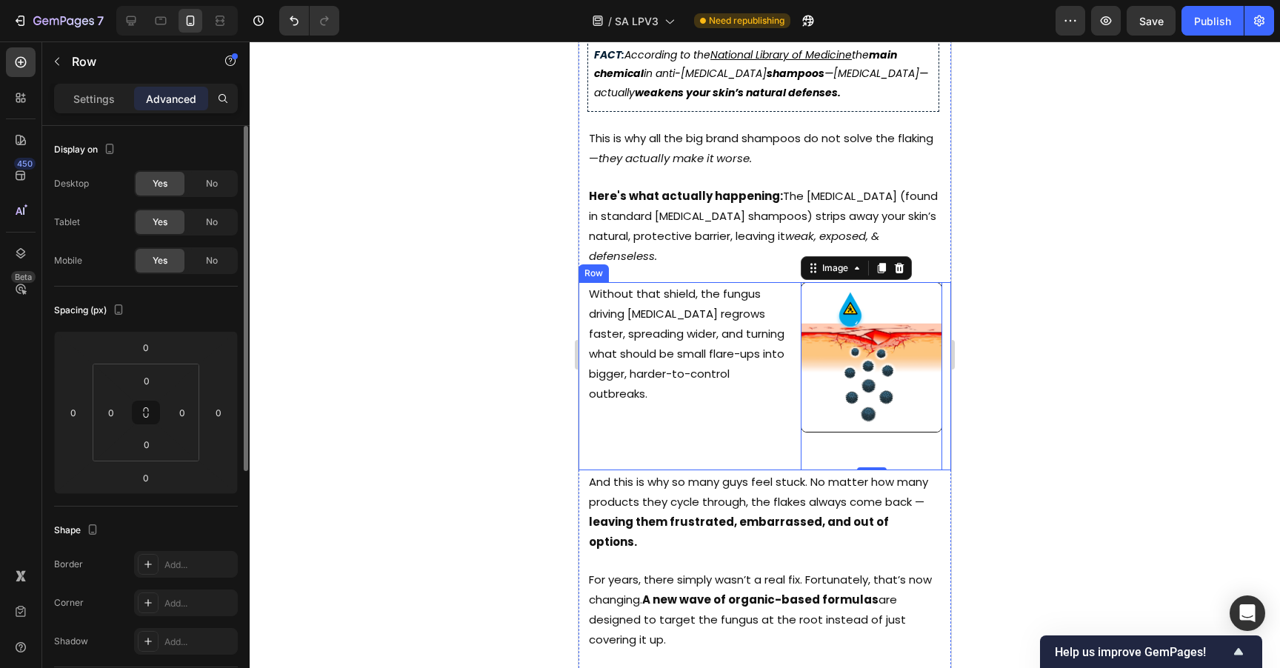
click at [724, 407] on div "Without that shield, the fungus driving [MEDICAL_DATA] regrows faster, spreadin…" at bounding box center [683, 376] width 210 height 188
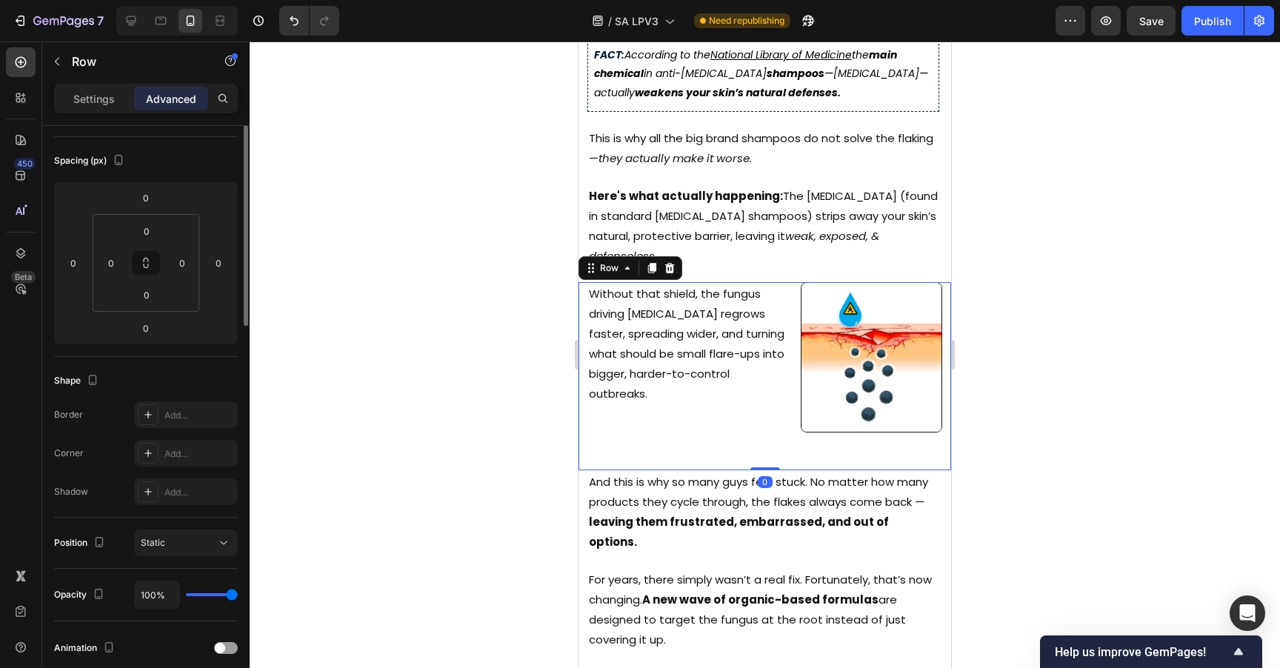
scroll to position [404, 0]
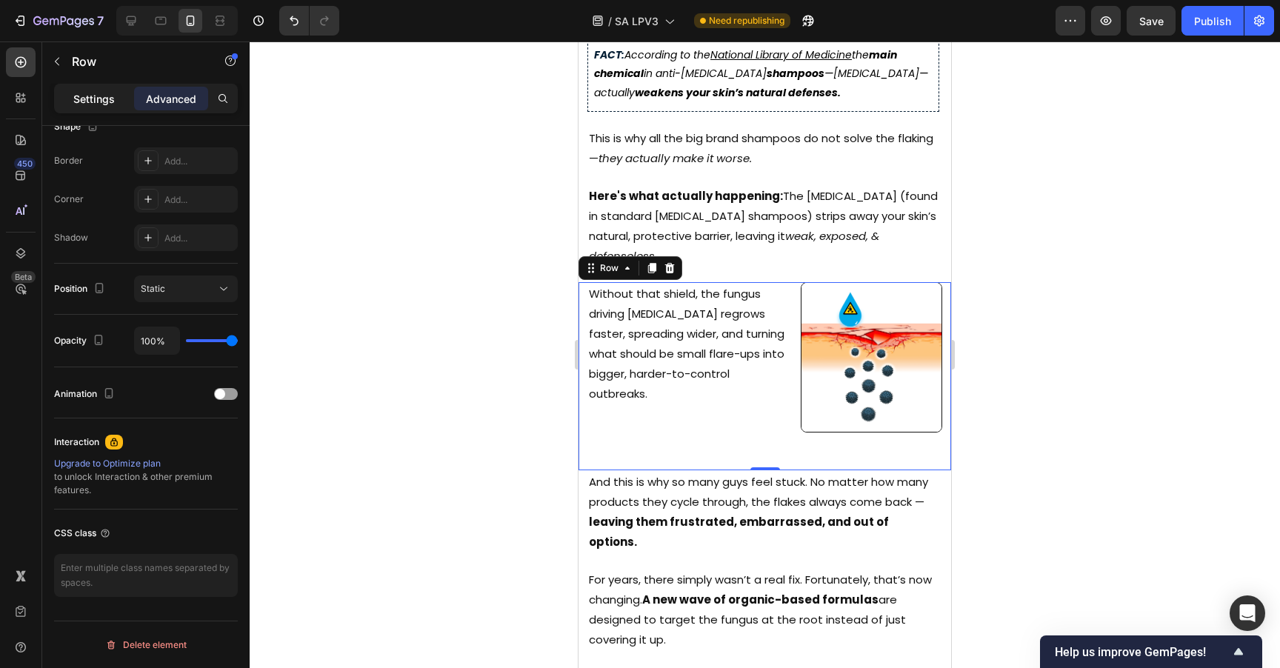
click at [91, 107] on div "Settings" at bounding box center [94, 99] width 74 height 24
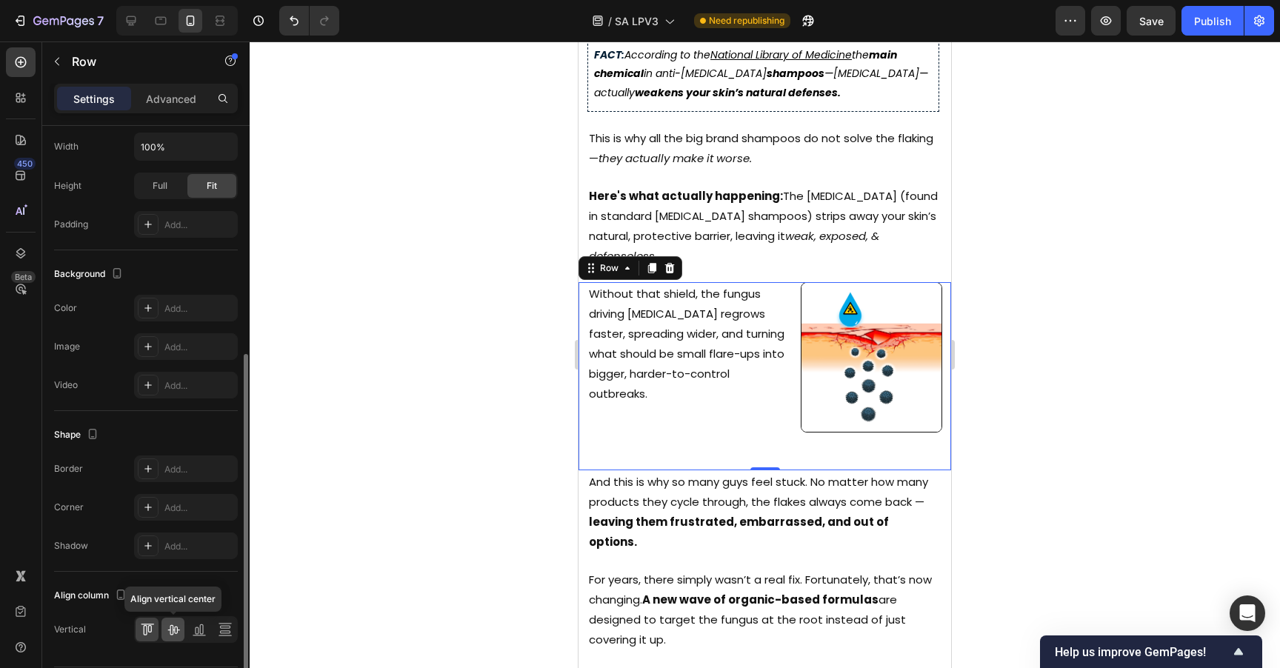
click at [175, 631] on icon at bounding box center [173, 629] width 15 height 15
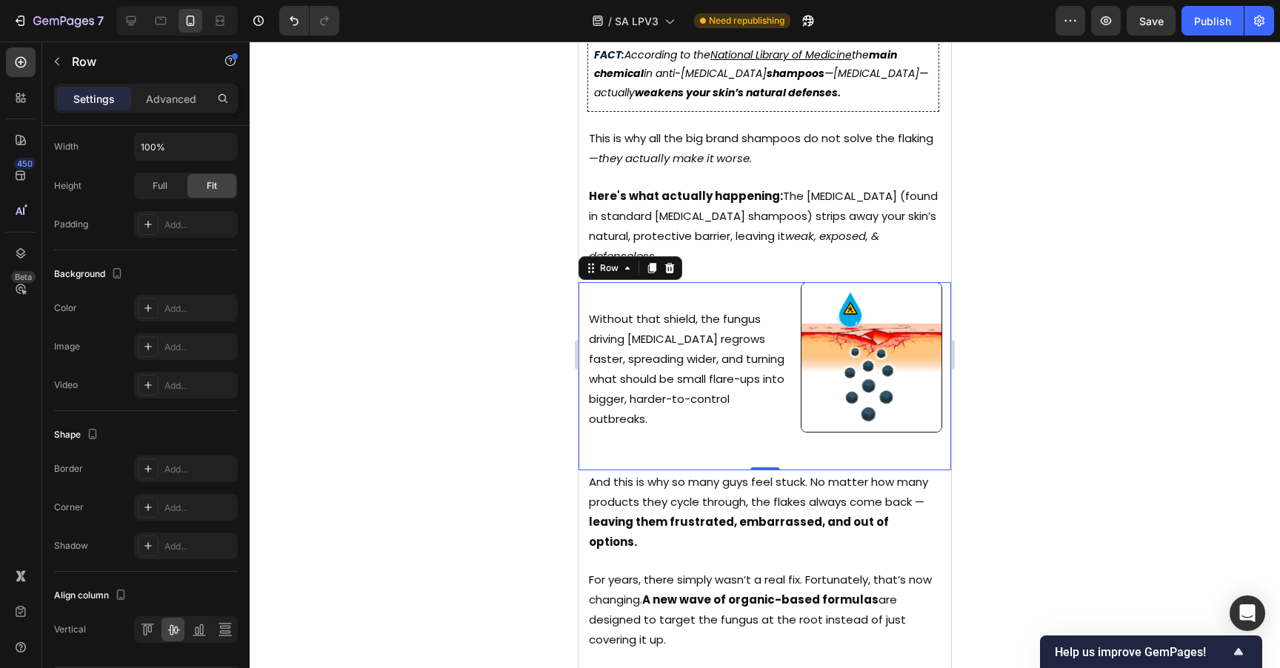
click at [1026, 266] on div at bounding box center [765, 354] width 1030 height 627
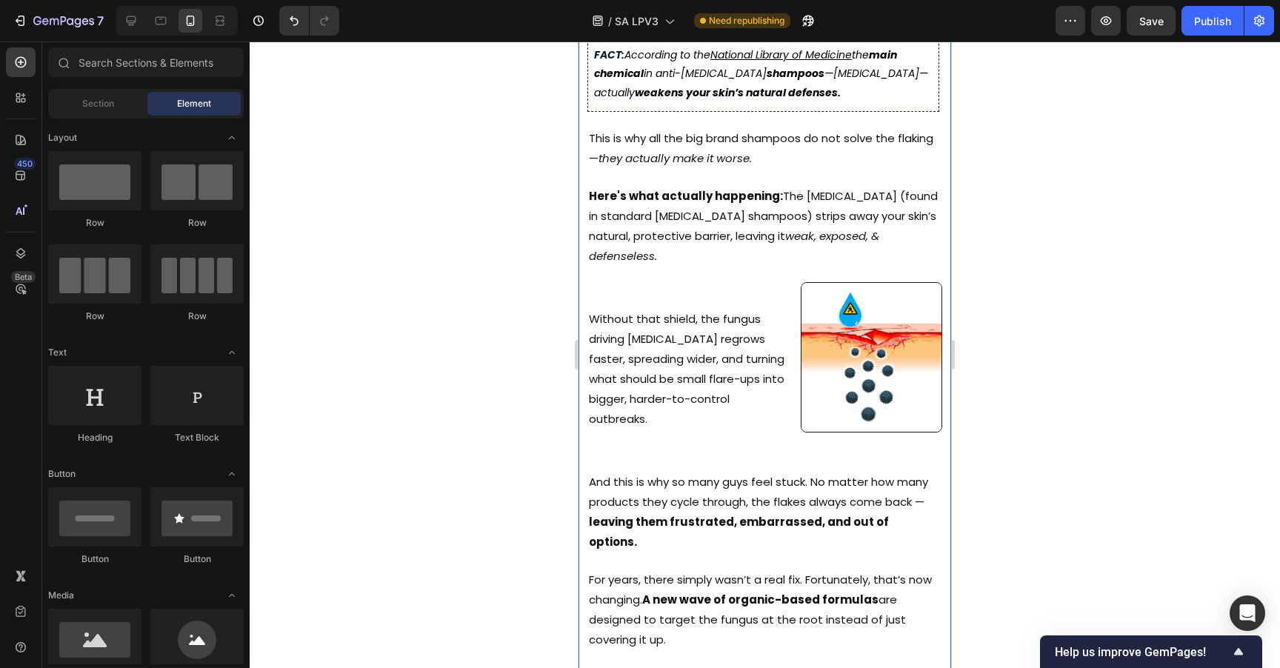
click at [768, 239] on div "Image Published: [DATE] Text Block Image Image Image Row Row how big brand sham…" at bounding box center [764, 180] width 373 height 1375
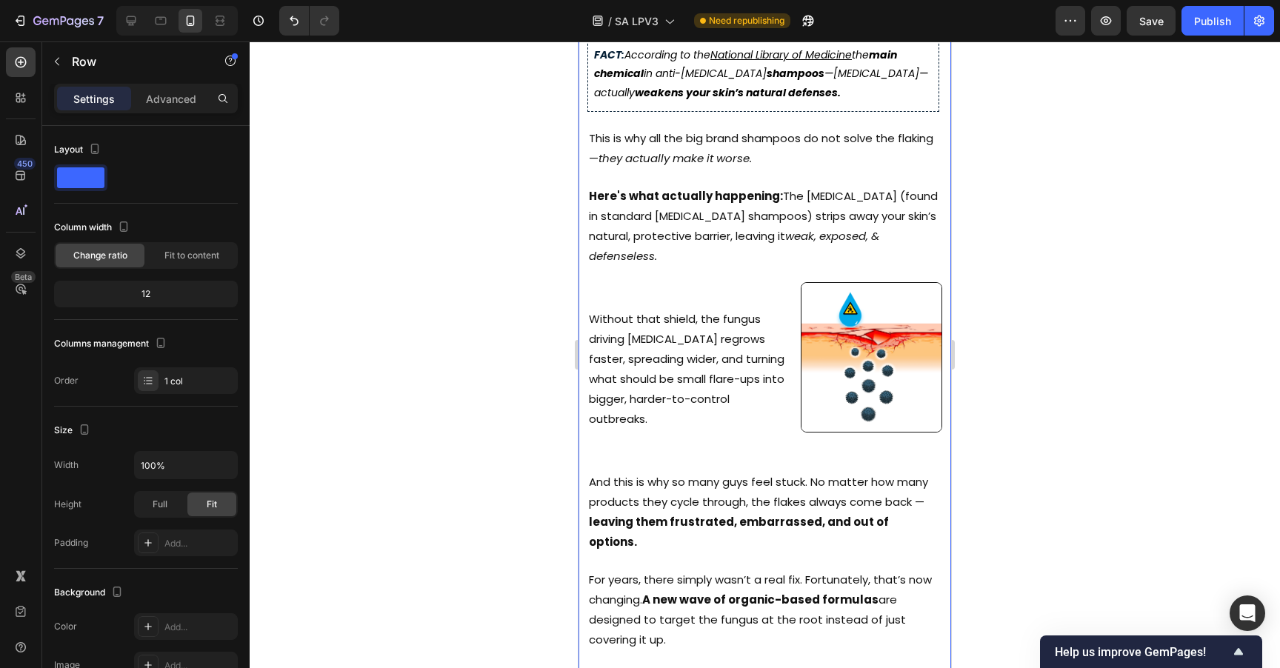
click at [826, 242] on div "Image Published: [DATE] Text Block Image Image Image Row Row how big brand sham…" at bounding box center [764, 180] width 373 height 1375
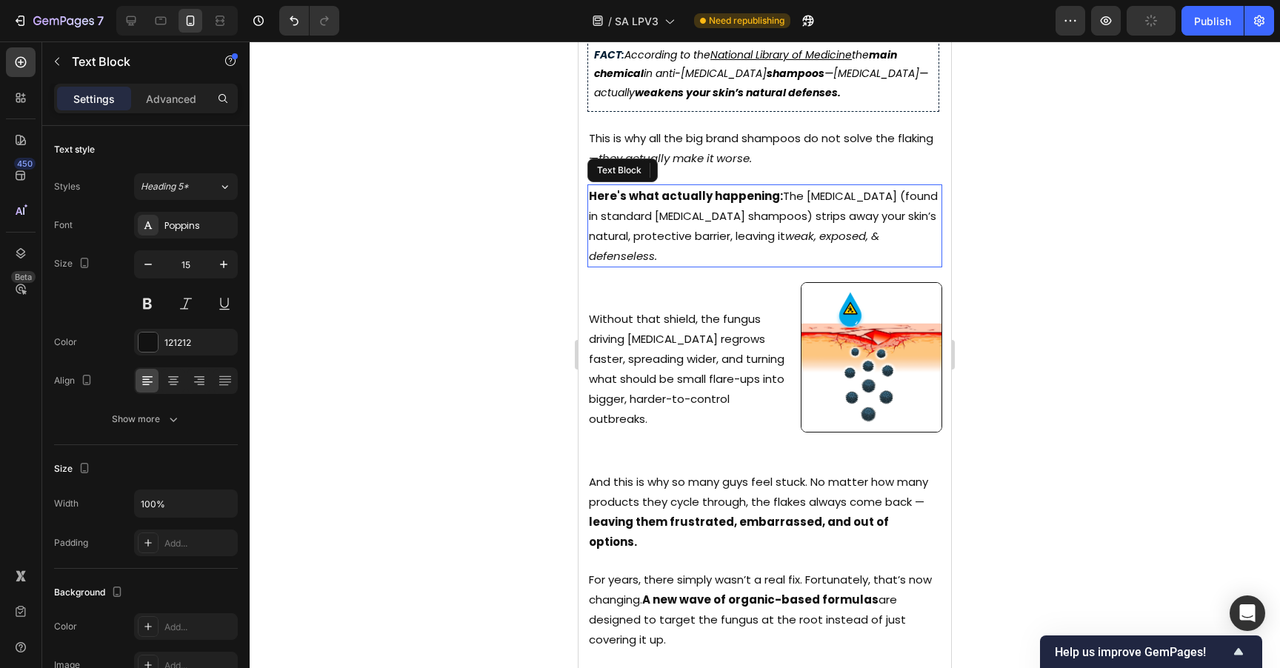
click at [834, 233] on p "Here's what actually happening: The [MEDICAL_DATA] (found in standard [MEDICAL_…" at bounding box center [765, 226] width 352 height 80
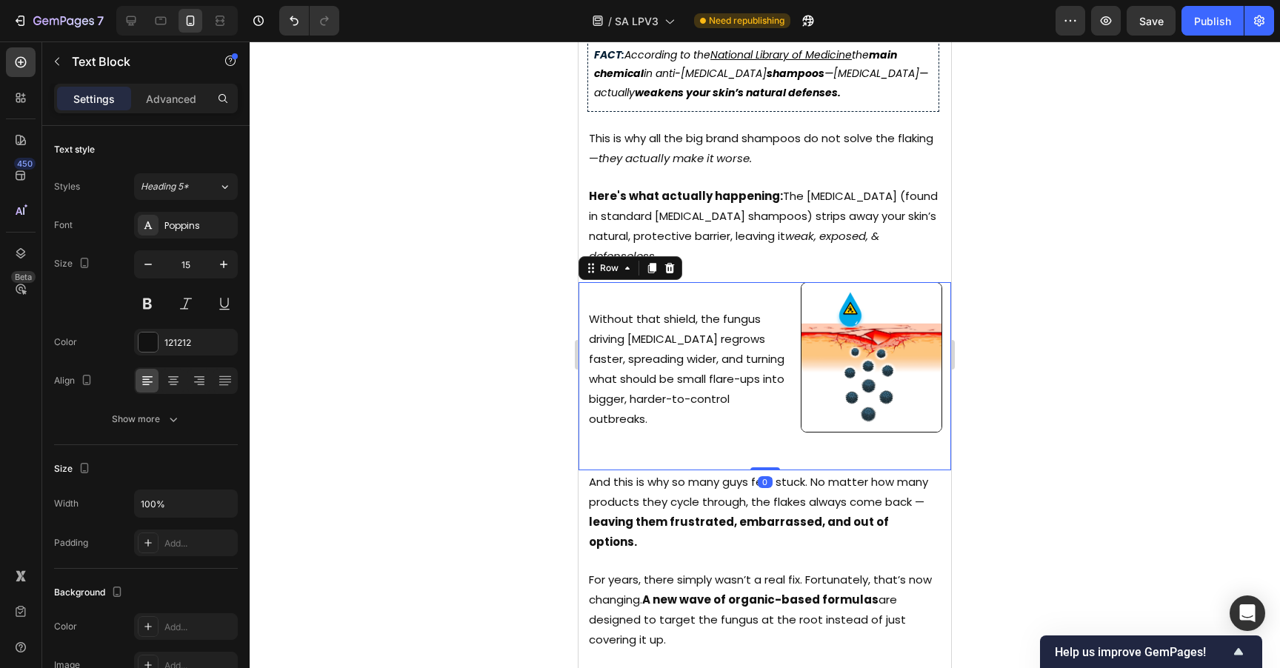
click at [786, 387] on div "Without that shield, the fungus driving [MEDICAL_DATA] regrows faster, spreadin…" at bounding box center [764, 376] width 373 height 188
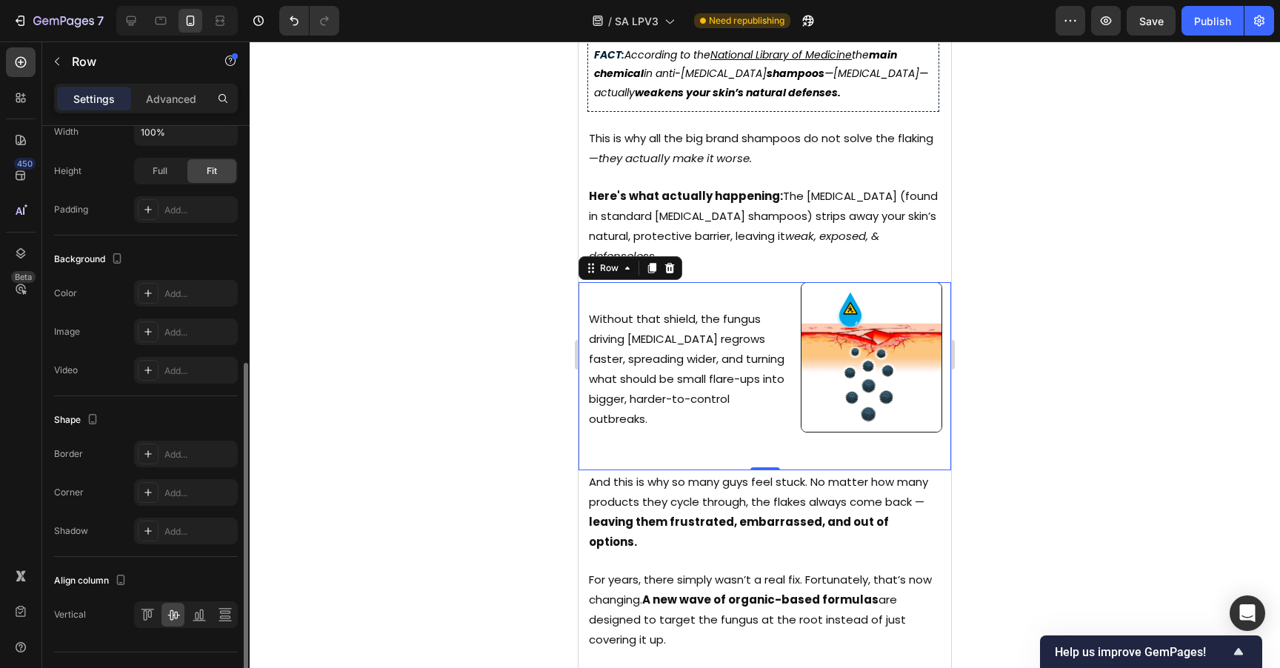
scroll to position [450, 0]
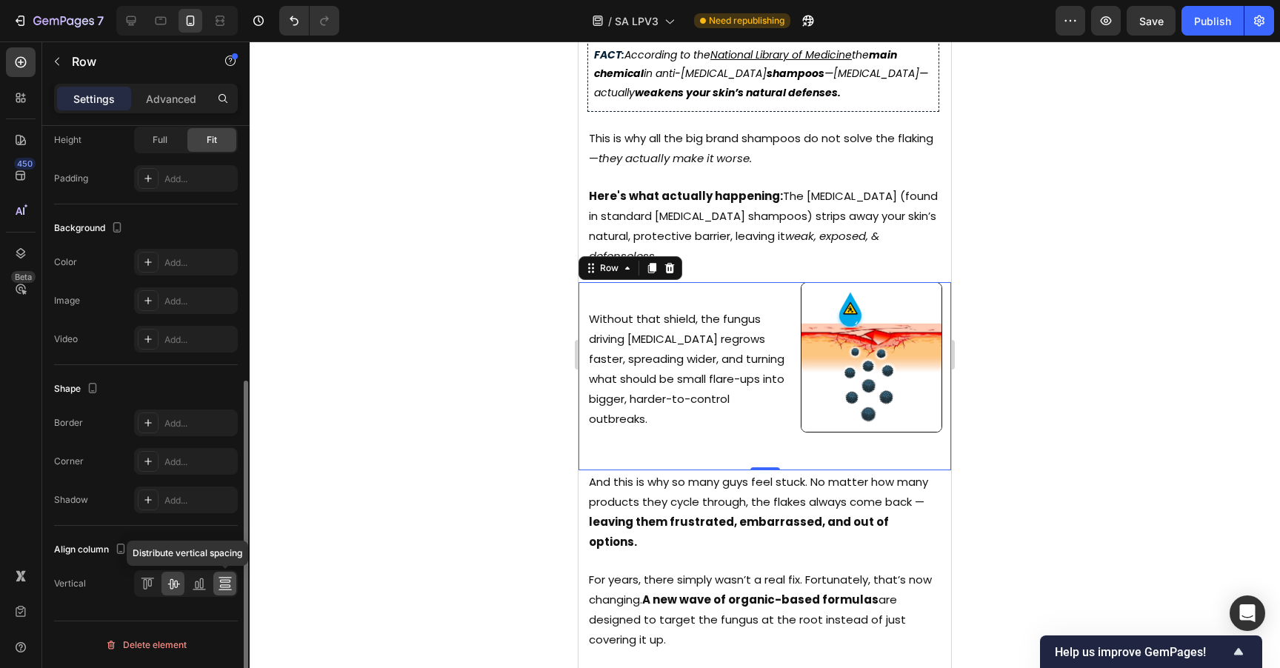
click at [227, 578] on icon at bounding box center [225, 583] width 15 height 15
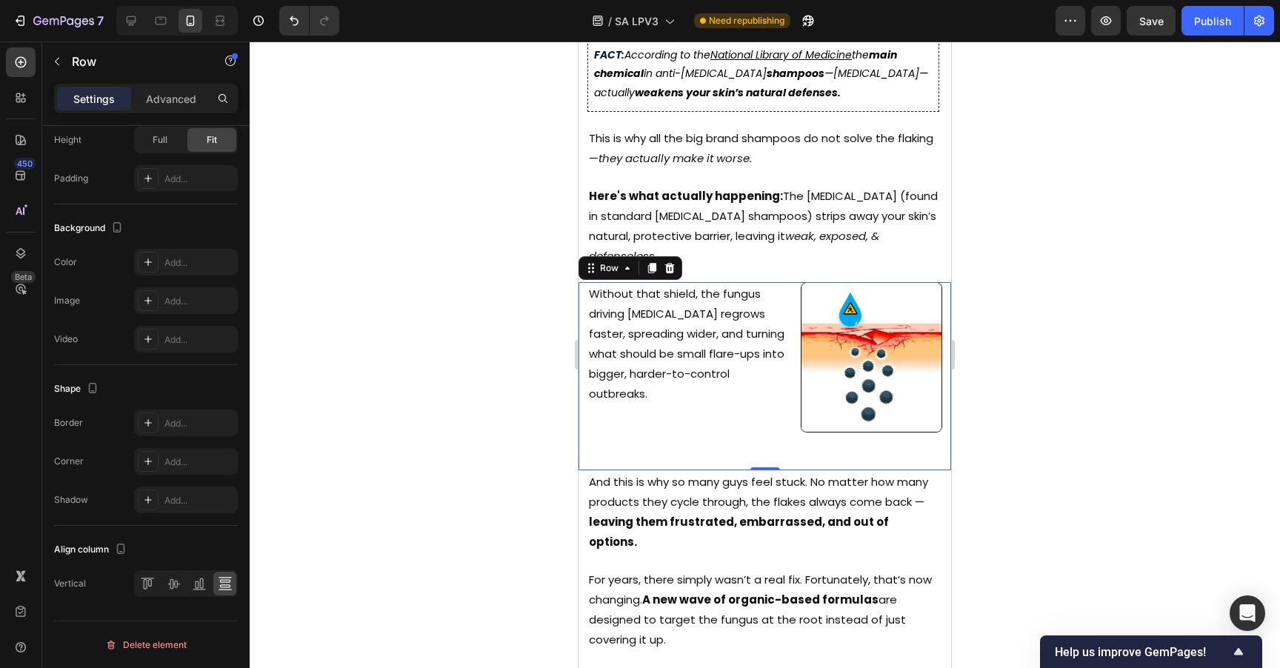
click at [764, 401] on div "Without that shield, the fungus driving [MEDICAL_DATA] regrows faster, spreadin…" at bounding box center [683, 376] width 210 height 188
drag, startPoint x: 755, startPoint y: 431, endPoint x: 757, endPoint y: 410, distance: 20.9
click at [756, 413] on div "Without that shield, the fungus driving [MEDICAL_DATA] regrows faster, spreadin…" at bounding box center [764, 376] width 373 height 188
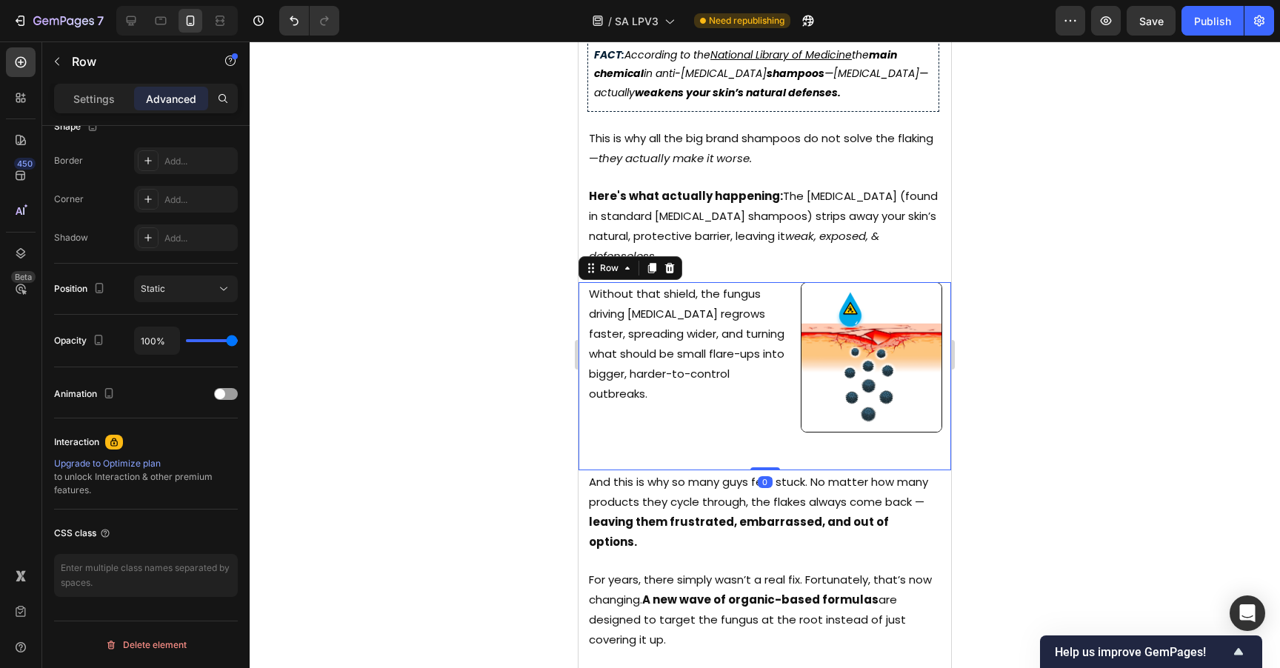
click at [788, 355] on div "Without that shield, the fungus driving [MEDICAL_DATA] regrows faster, spreadin…" at bounding box center [764, 376] width 373 height 188
click at [102, 98] on p "Settings" at bounding box center [93, 99] width 41 height 16
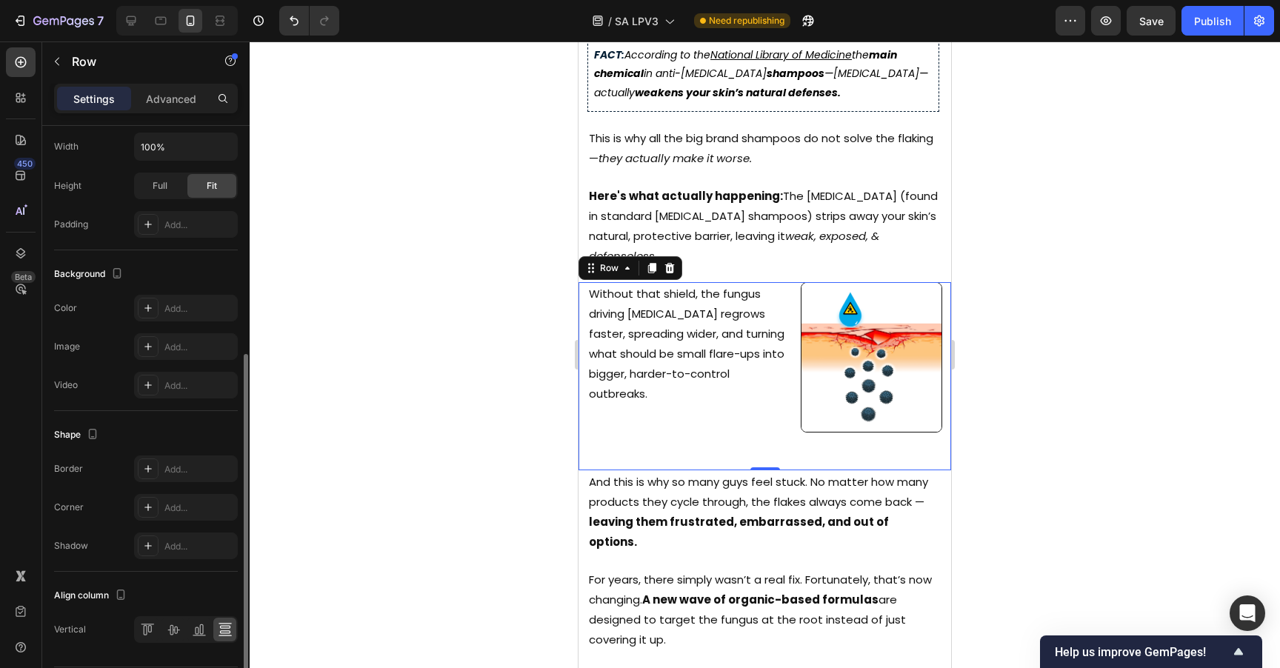
scroll to position [450, 0]
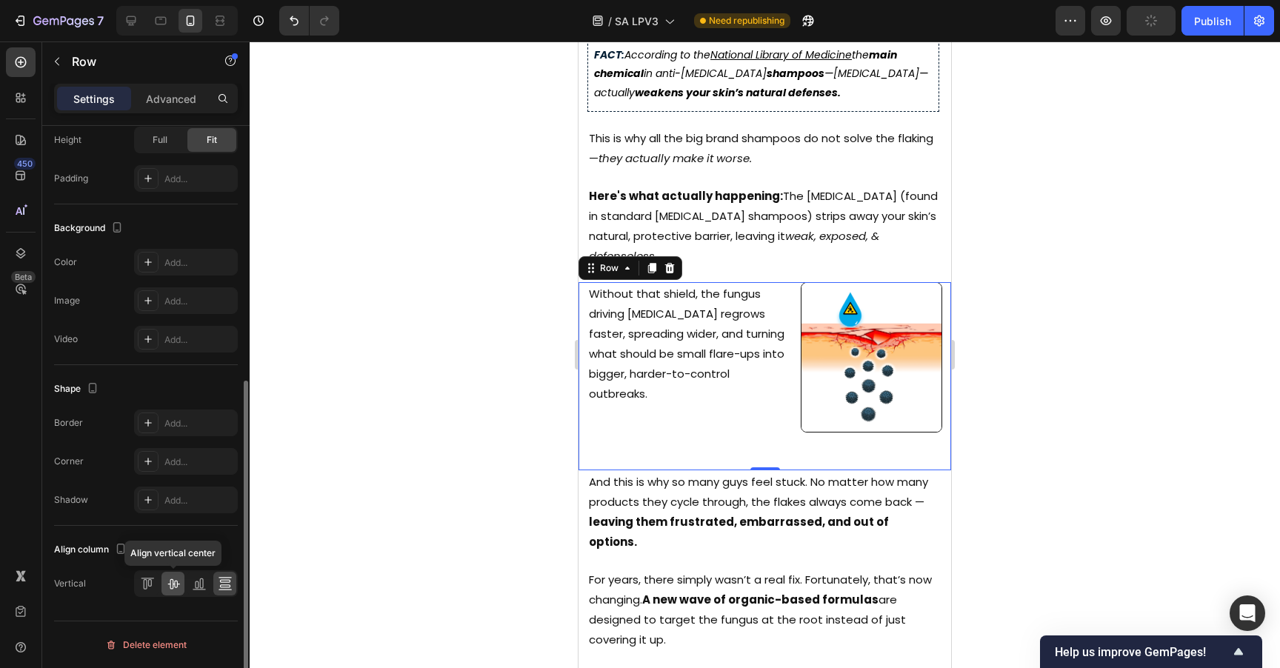
click at [172, 588] on icon at bounding box center [173, 584] width 12 height 10
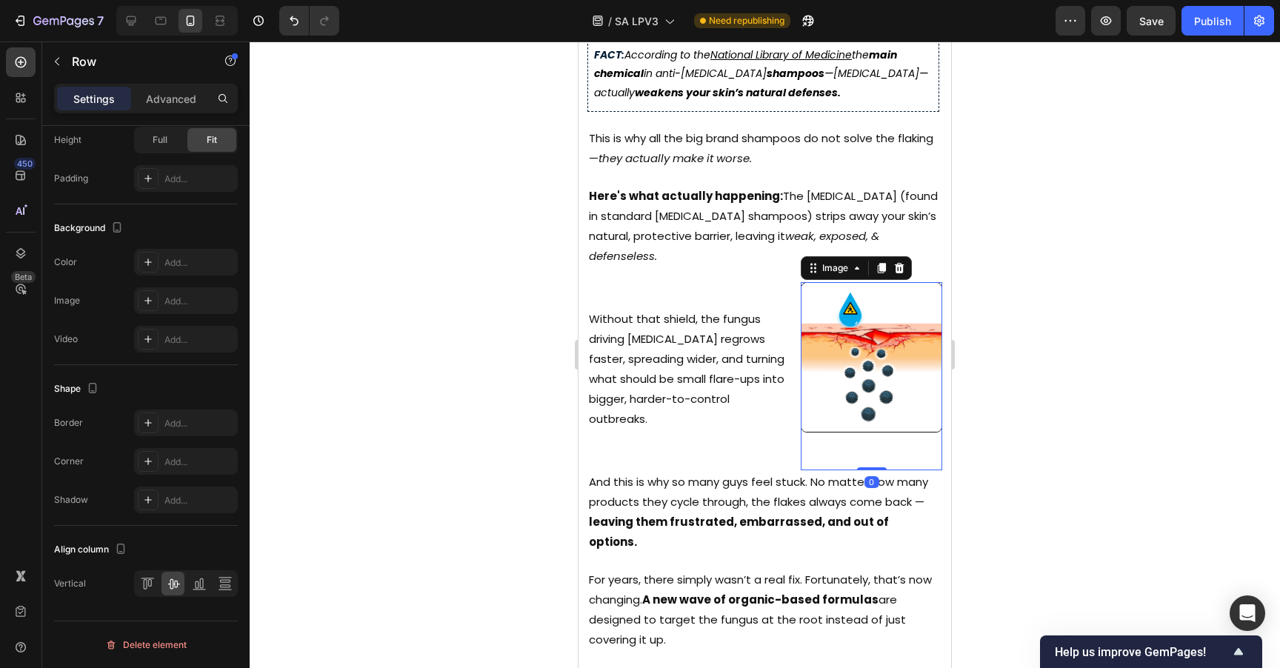
click at [838, 324] on img at bounding box center [871, 357] width 141 height 150
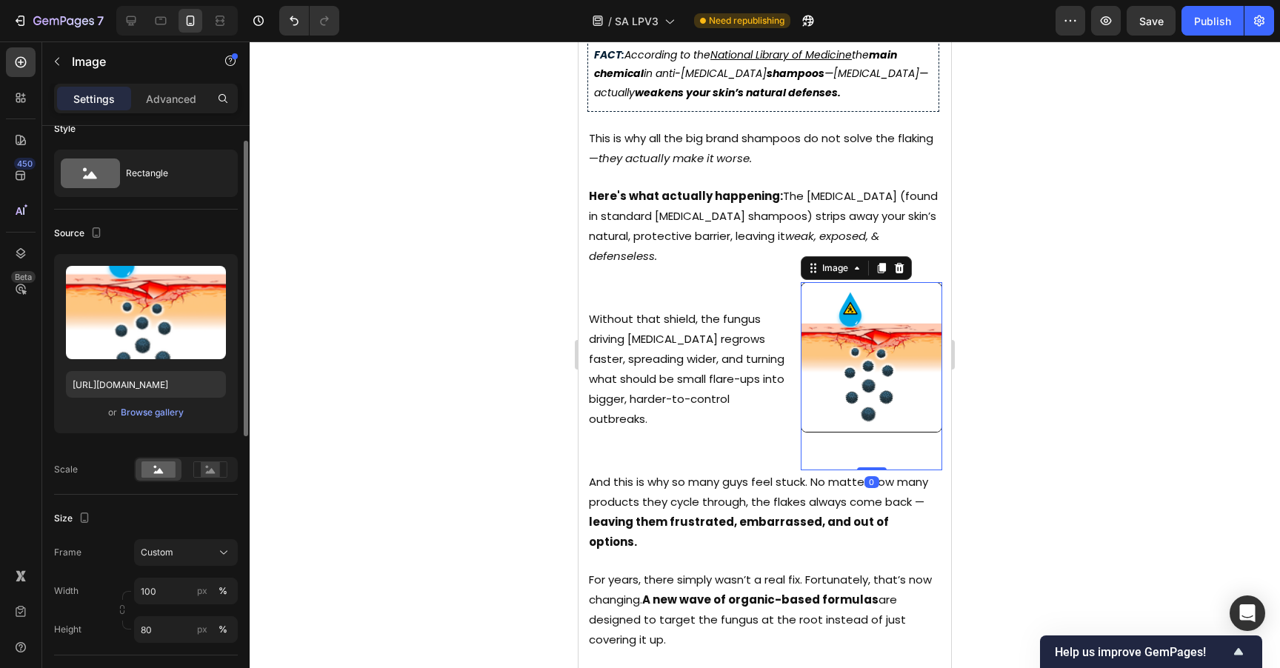
scroll to position [24, 0]
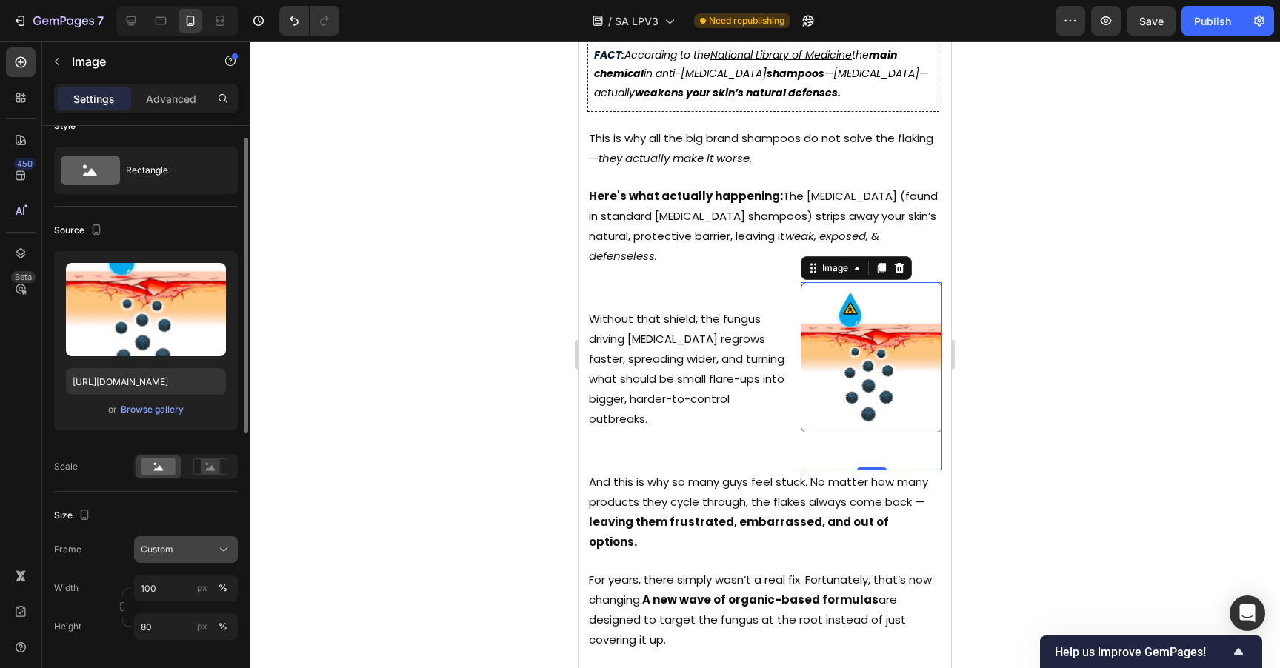
click at [196, 557] on button "Custom" at bounding box center [186, 549] width 104 height 27
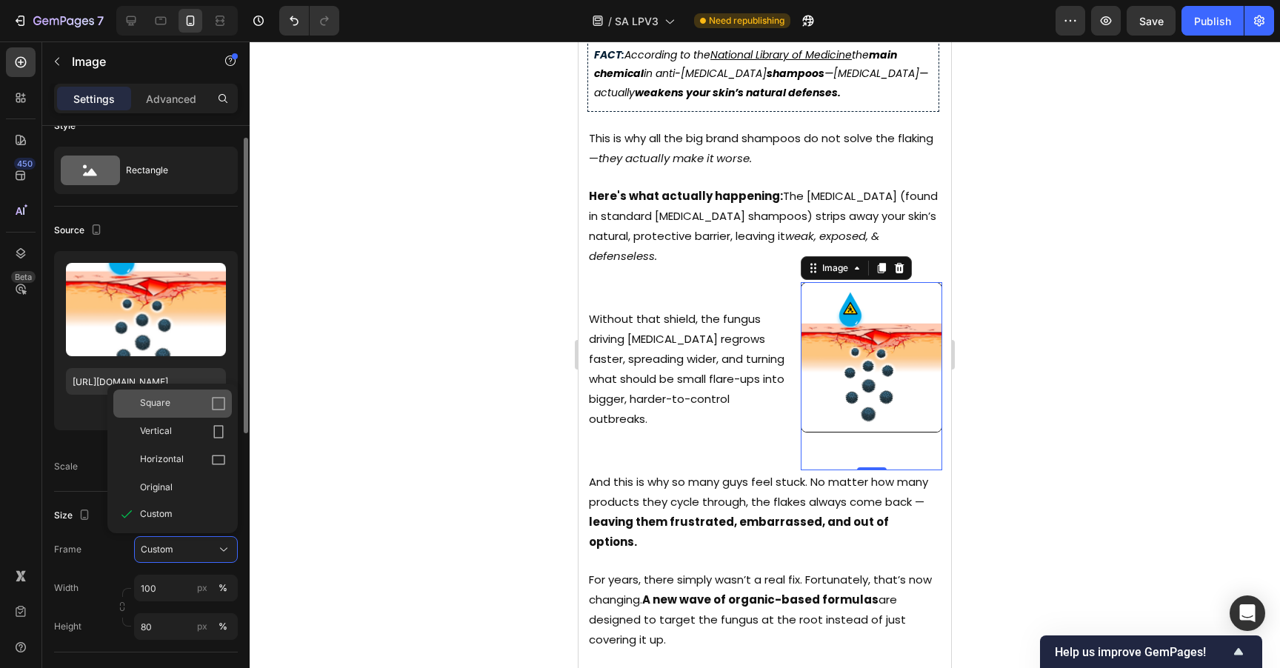
click at [190, 410] on div "Square" at bounding box center [183, 403] width 86 height 15
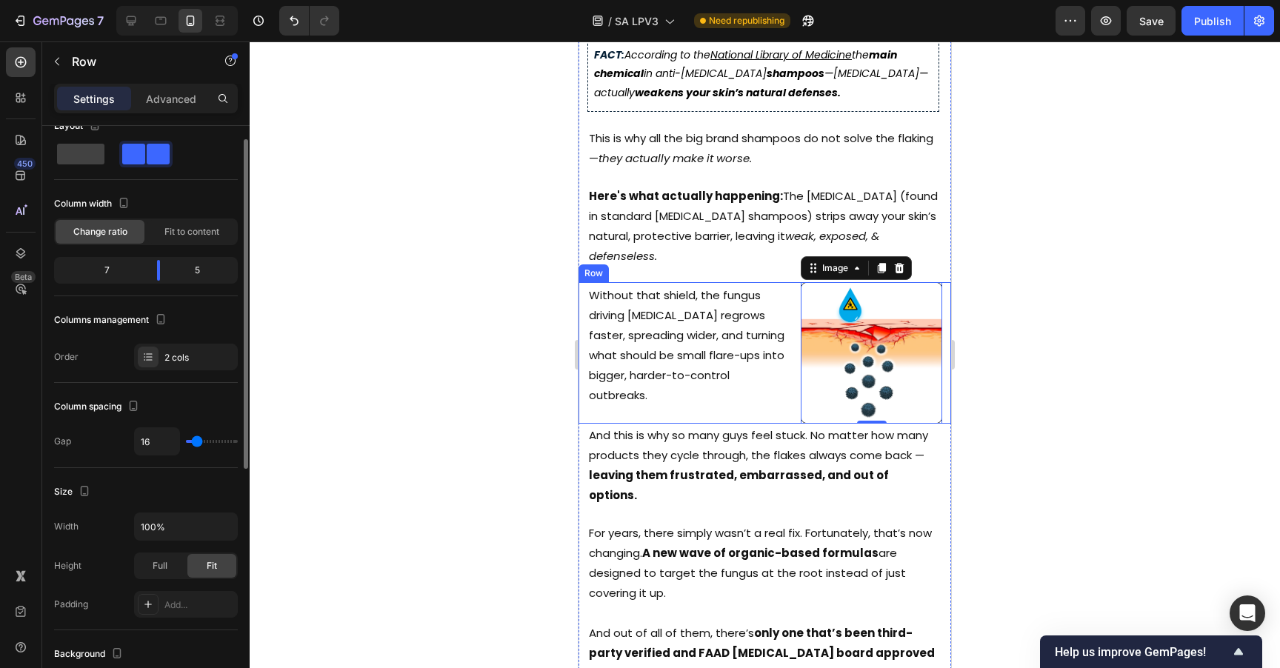
click at [770, 383] on div "Without that shield, the fungus driving [MEDICAL_DATA] regrows faster, spreadin…" at bounding box center [683, 352] width 210 height 141
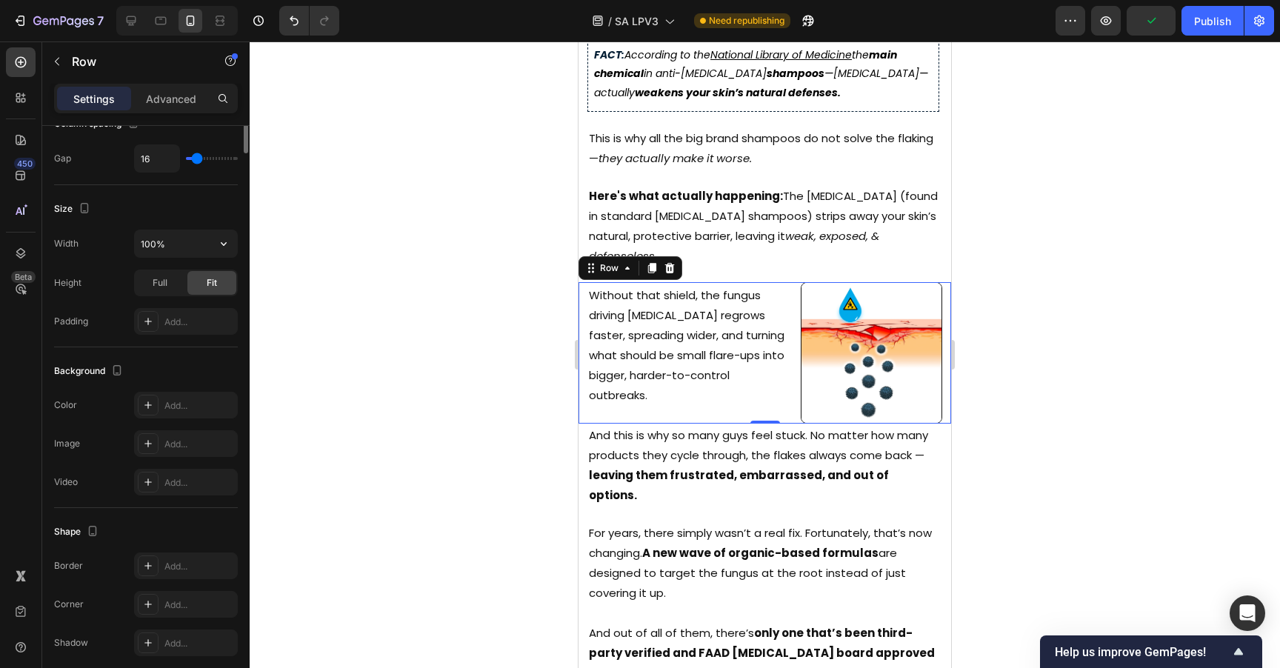
scroll to position [450, 0]
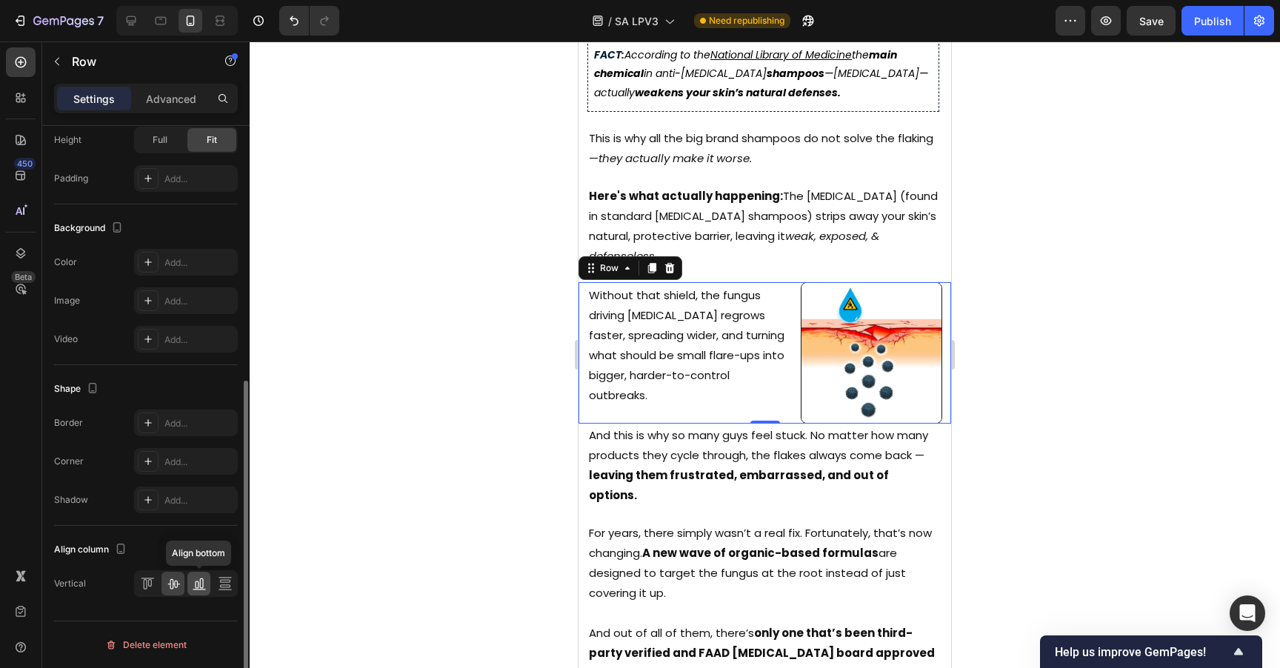
click at [194, 584] on icon at bounding box center [199, 583] width 15 height 15
click at [173, 578] on icon at bounding box center [173, 583] width 15 height 15
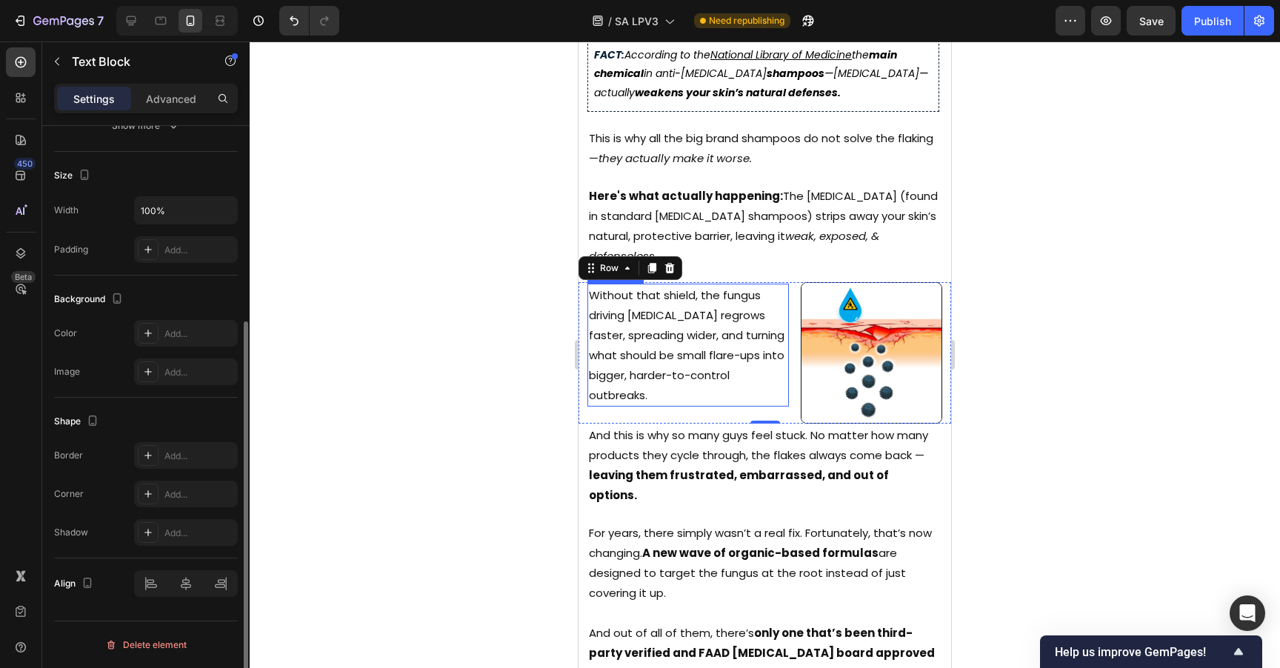
scroll to position [0, 0]
click at [717, 347] on p "Without that shield, the fungus driving [MEDICAL_DATA] regrows faster, spreadin…" at bounding box center [688, 345] width 198 height 120
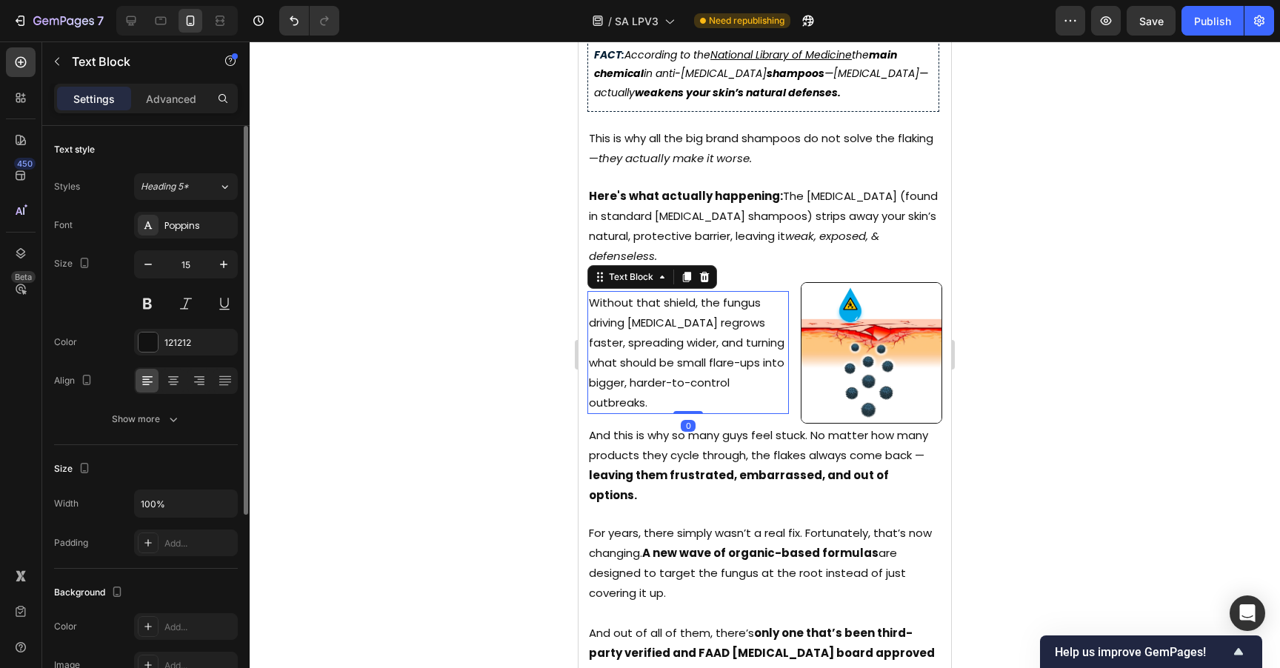
drag, startPoint x: 689, startPoint y: 389, endPoint x: 729, endPoint y: 338, distance: 64.4
click at [702, 338] on div "Without that shield, the fungus driving [MEDICAL_DATA] regrows faster, spreadin…" at bounding box center [687, 352] width 201 height 123
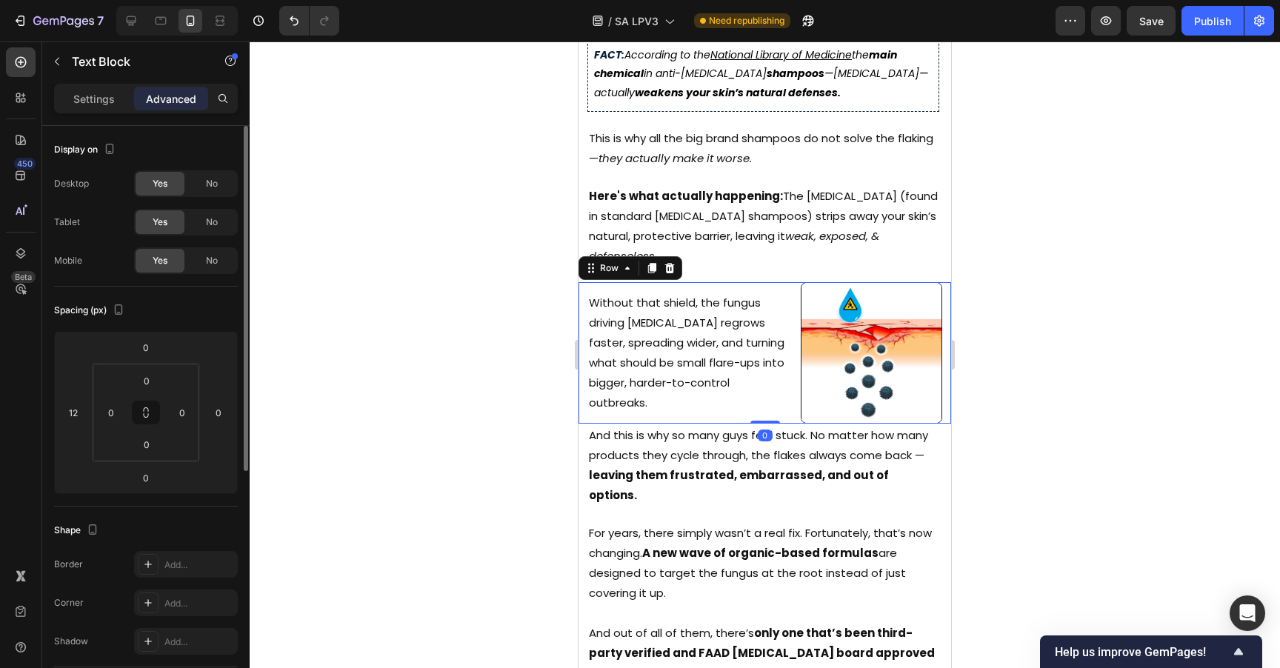
click at [786, 338] on div "Without that shield, the fungus driving [MEDICAL_DATA] regrows faster, spreadin…" at bounding box center [764, 352] width 373 height 141
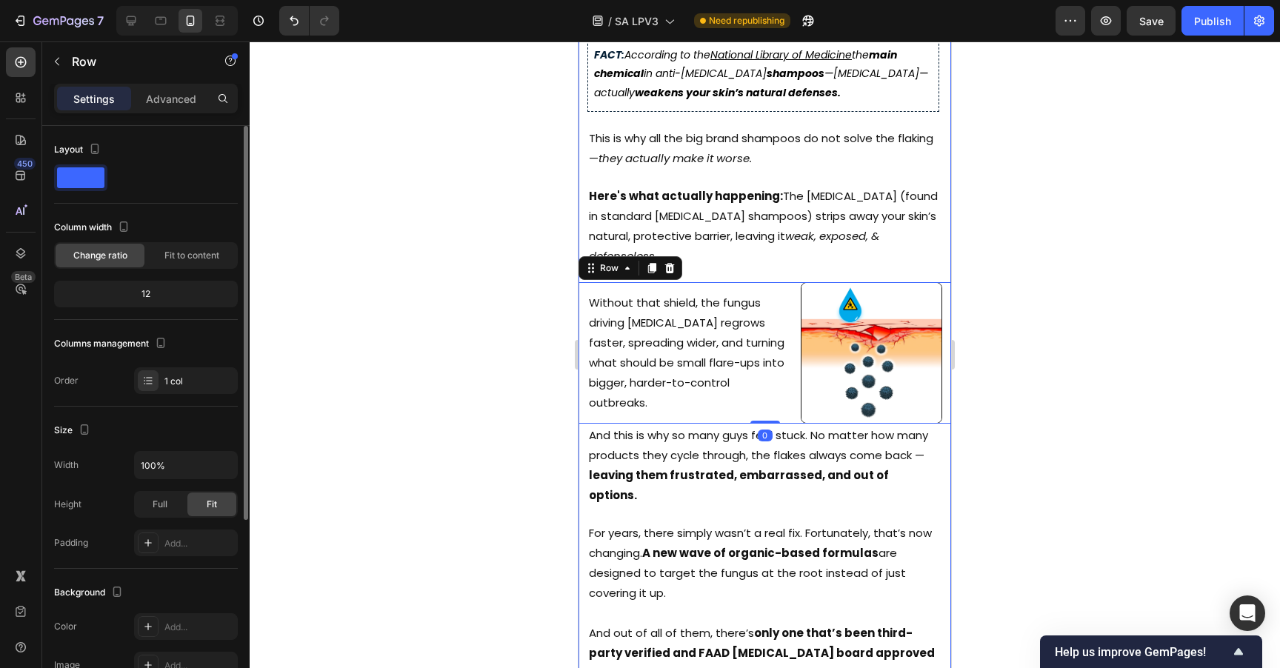
click at [758, 243] on div "Image Published: [DATE] Text Block Image Image Image Row Row how big brand sham…" at bounding box center [764, 157] width 373 height 1329
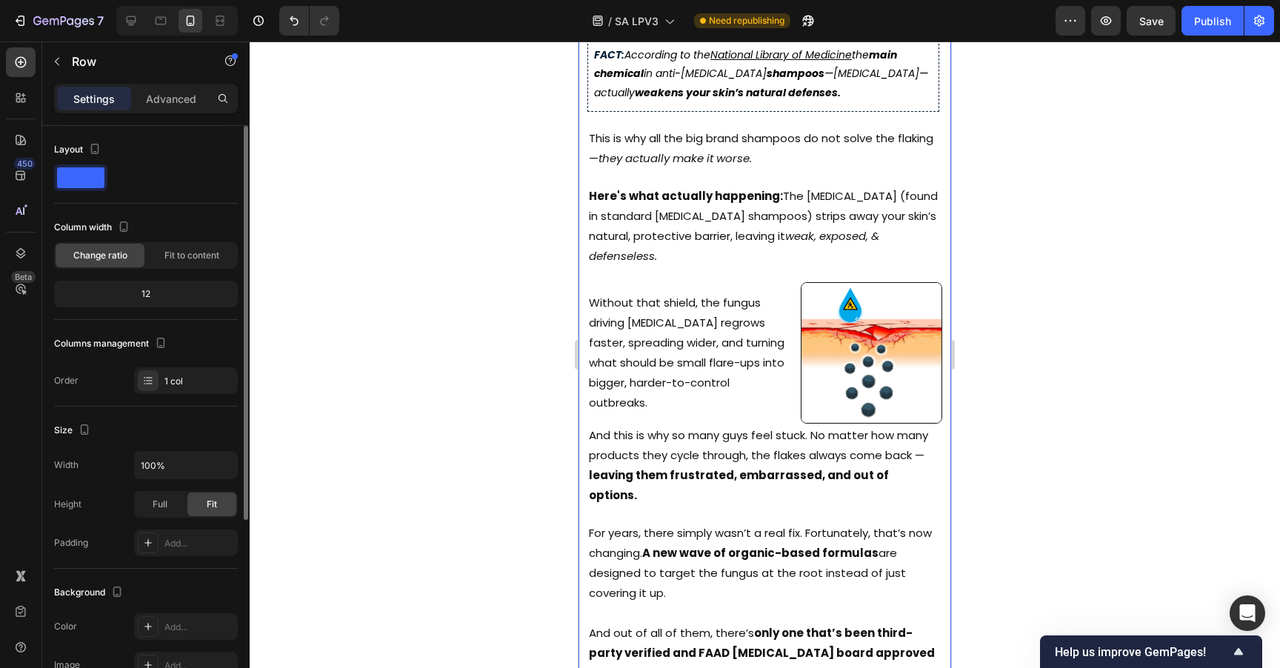
click at [770, 250] on div "Image Published: [DATE] Text Block Image Image Image Row Row how big brand sham…" at bounding box center [764, 157] width 373 height 1329
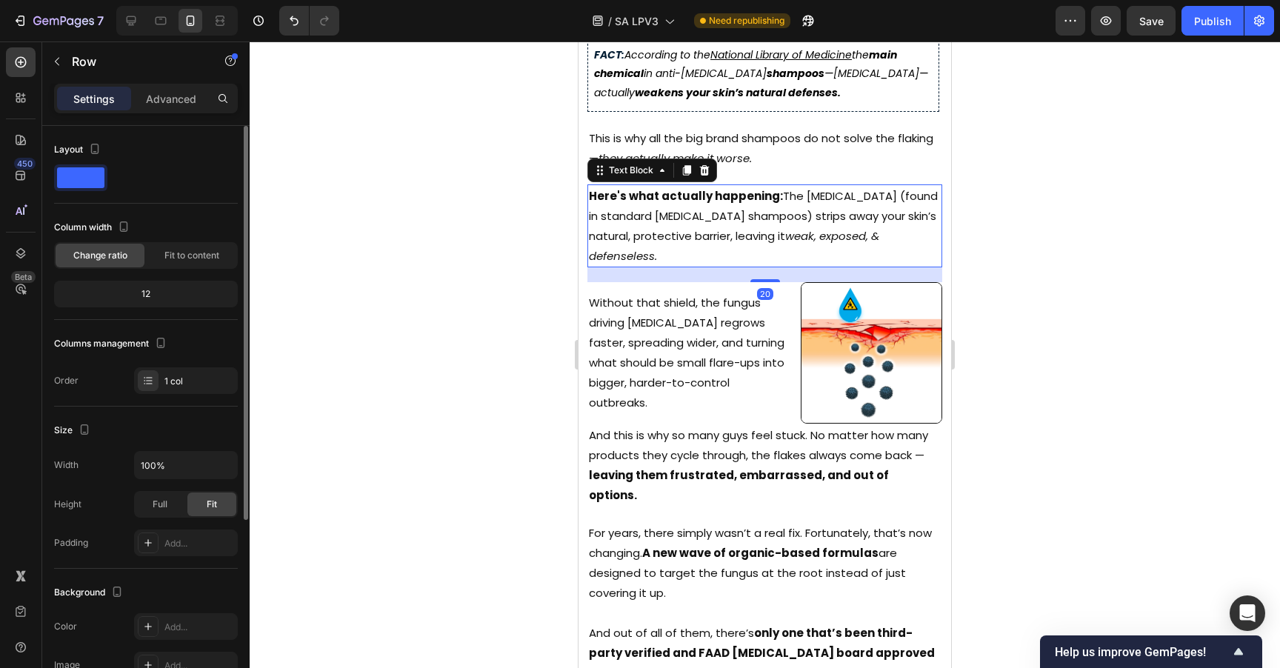
click at [773, 233] on p "Here's what actually happening: The [MEDICAL_DATA] (found in standard [MEDICAL_…" at bounding box center [765, 226] width 352 height 80
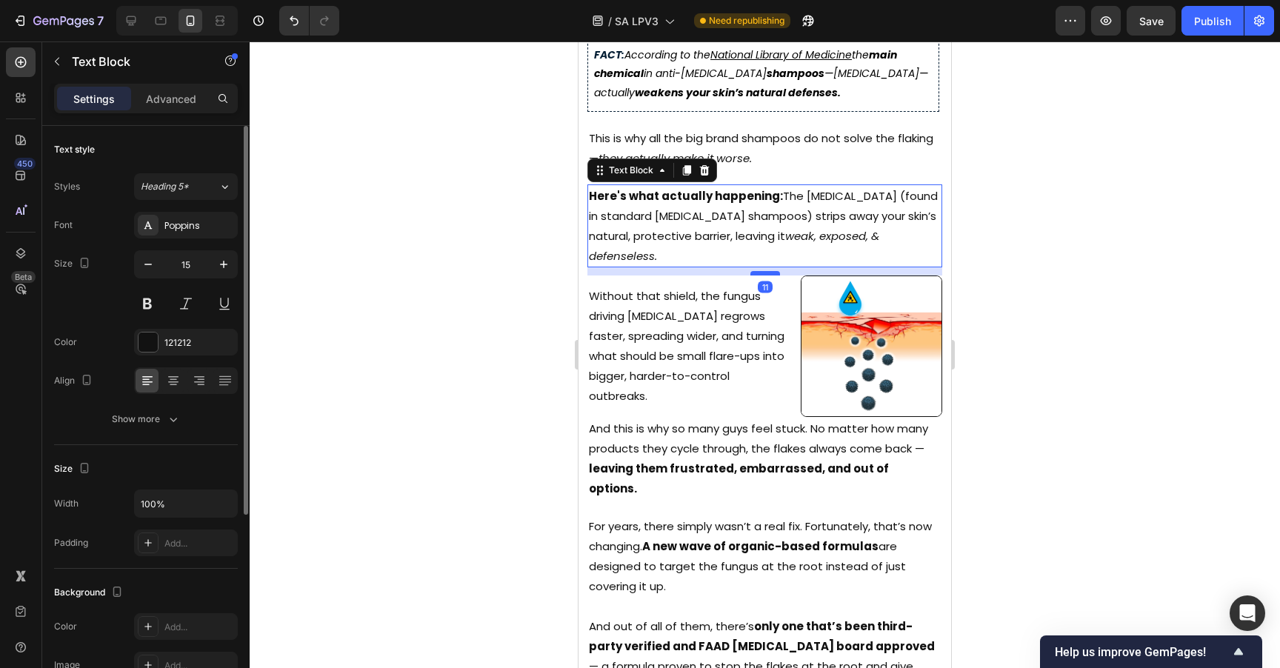
drag, startPoint x: 763, startPoint y: 252, endPoint x: 772, endPoint y: 245, distance: 11.7
click at [772, 271] on div at bounding box center [765, 273] width 30 height 4
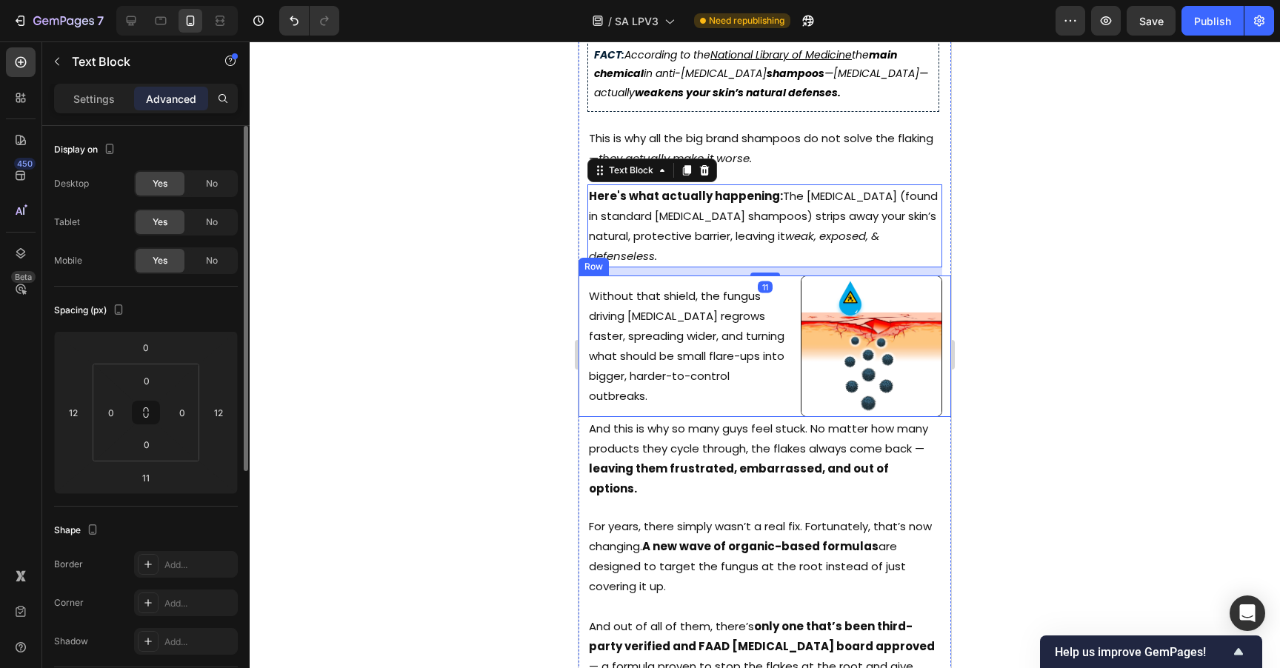
click at [764, 380] on div "Without that shield, the fungus driving [MEDICAL_DATA] regrows faster, spreadin…" at bounding box center [764, 345] width 373 height 141
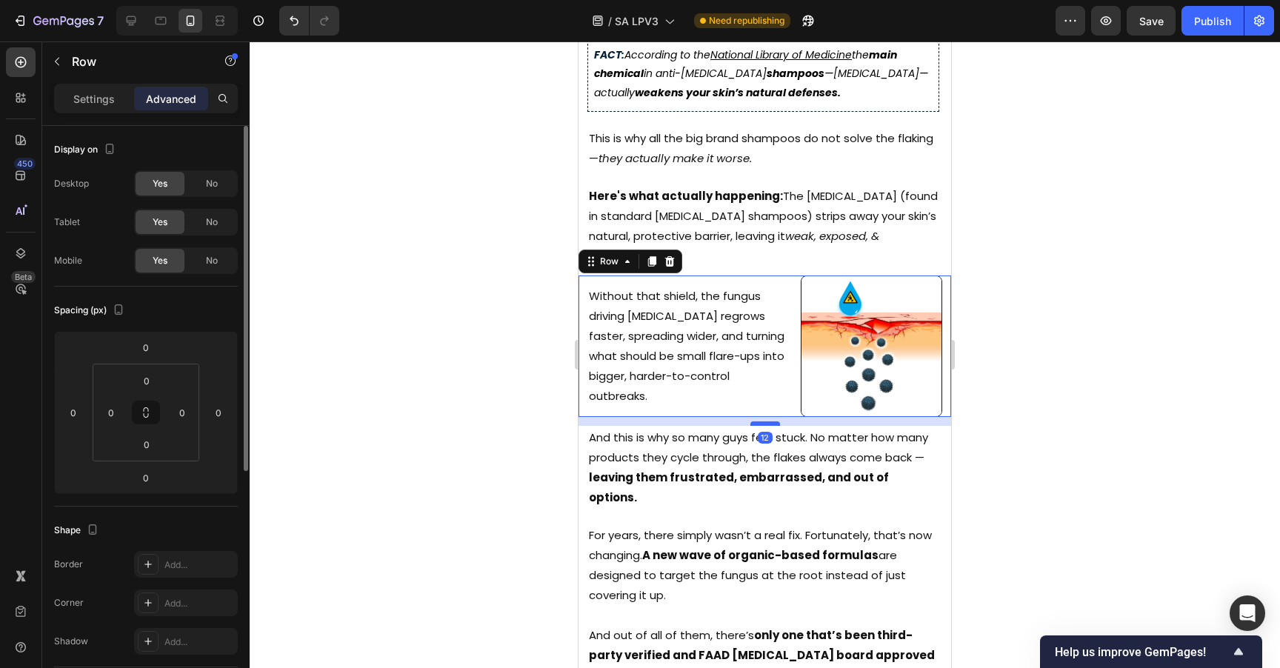
drag, startPoint x: 756, startPoint y: 380, endPoint x: 761, endPoint y: 389, distance: 9.9
click at [761, 421] on div at bounding box center [765, 423] width 30 height 4
type input "12"
click at [1003, 350] on div at bounding box center [765, 354] width 1030 height 627
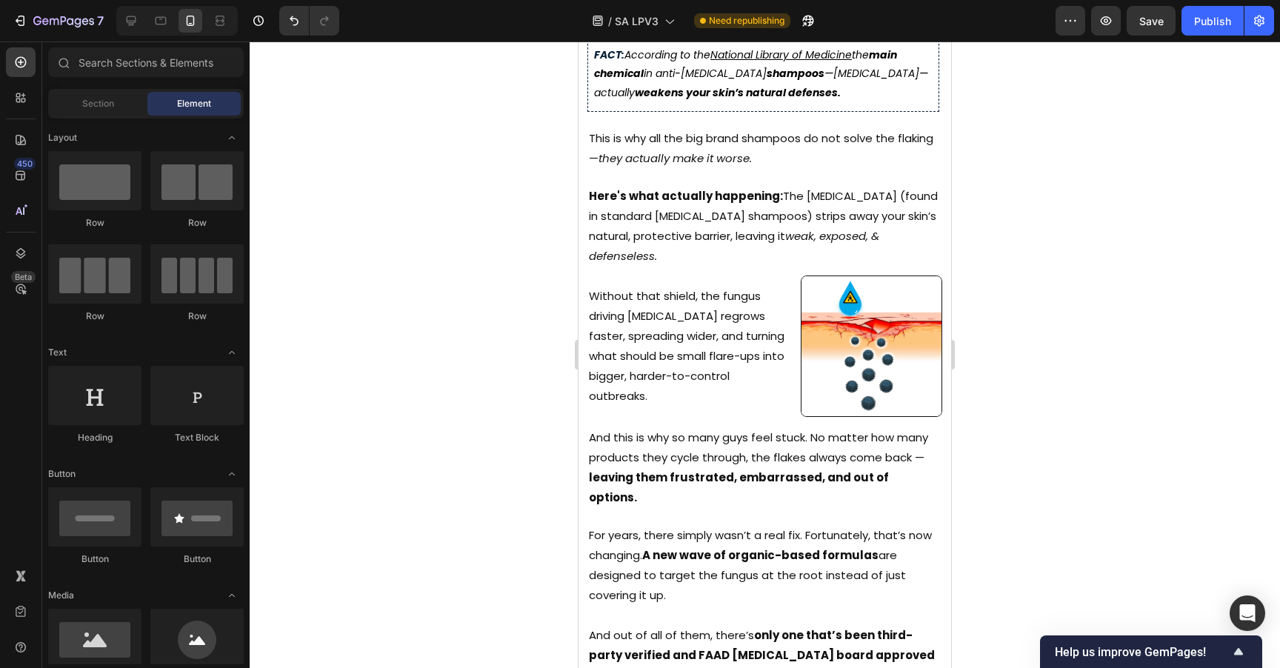
click at [729, 470] on strong "leaving them frustrated, embarrassed, and out of options." at bounding box center [739, 488] width 300 height 36
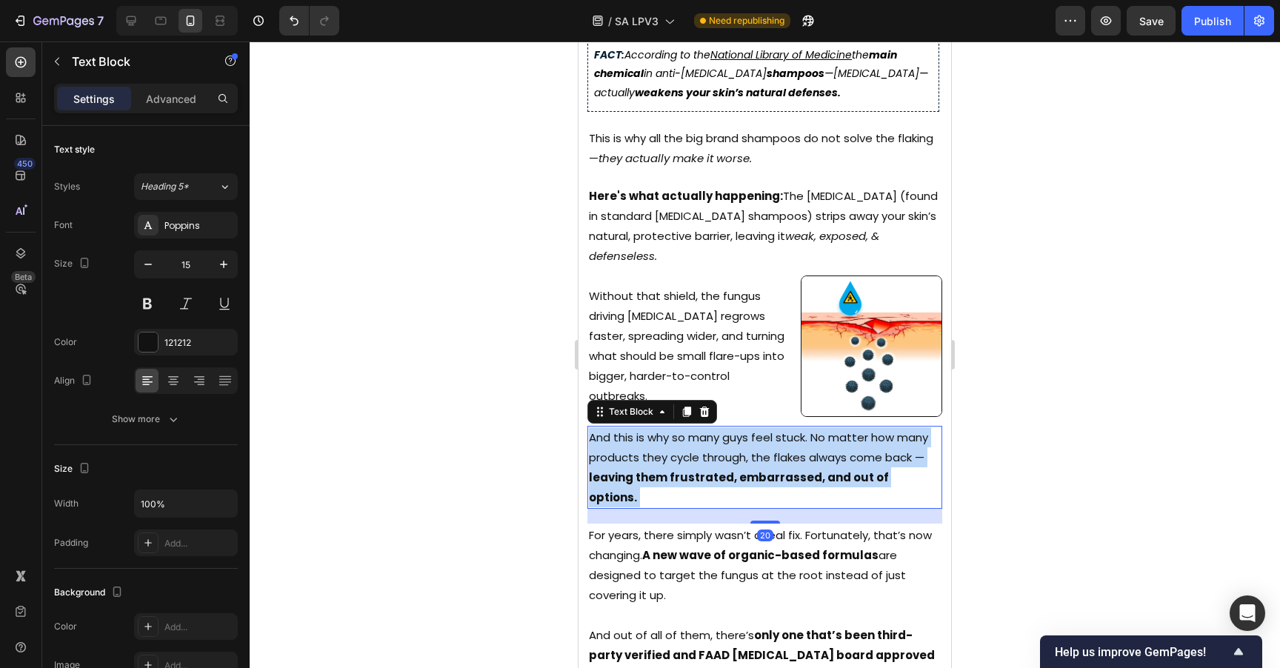
click at [729, 470] on strong "leaving them frustrated, embarrassed, and out of options." at bounding box center [739, 488] width 300 height 36
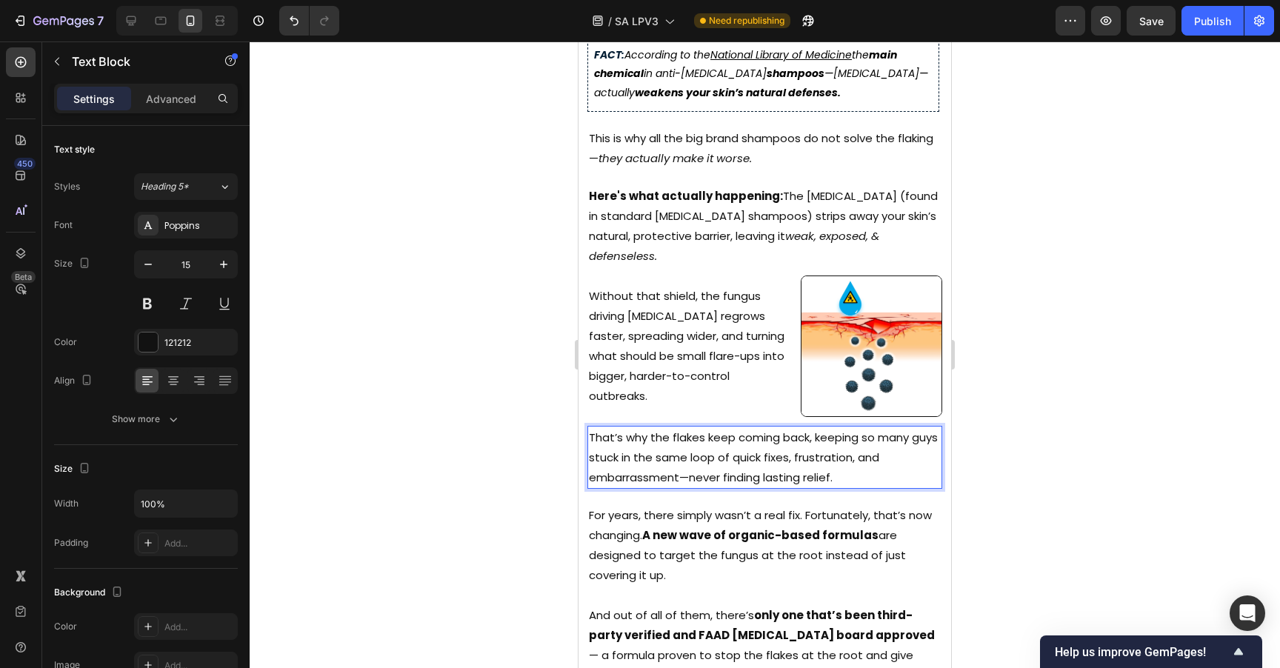
click at [994, 347] on div at bounding box center [765, 354] width 1030 height 627
click at [789, 427] on p "That’s why the flakes keep coming back, keeping so many guys stuck in the same …" at bounding box center [765, 457] width 352 height 60
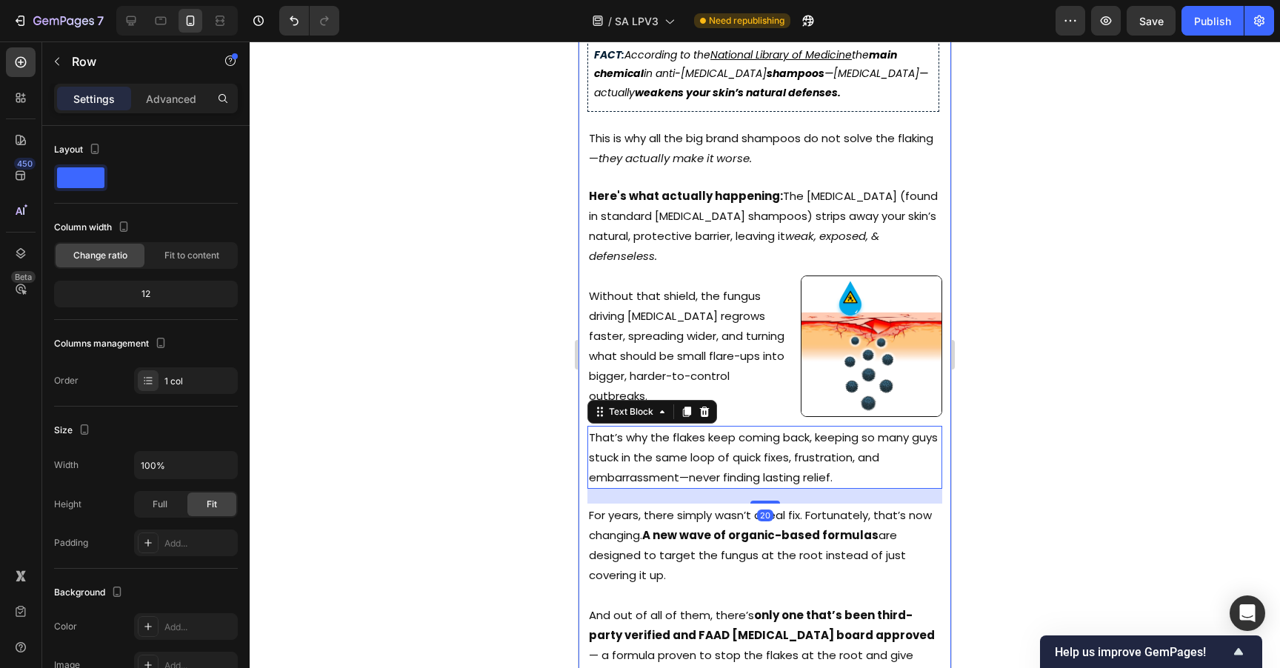
click at [786, 386] on div "Image Published: [DATE] Text Block Image Image Image Row Row how big brand sham…" at bounding box center [764, 148] width 373 height 1311
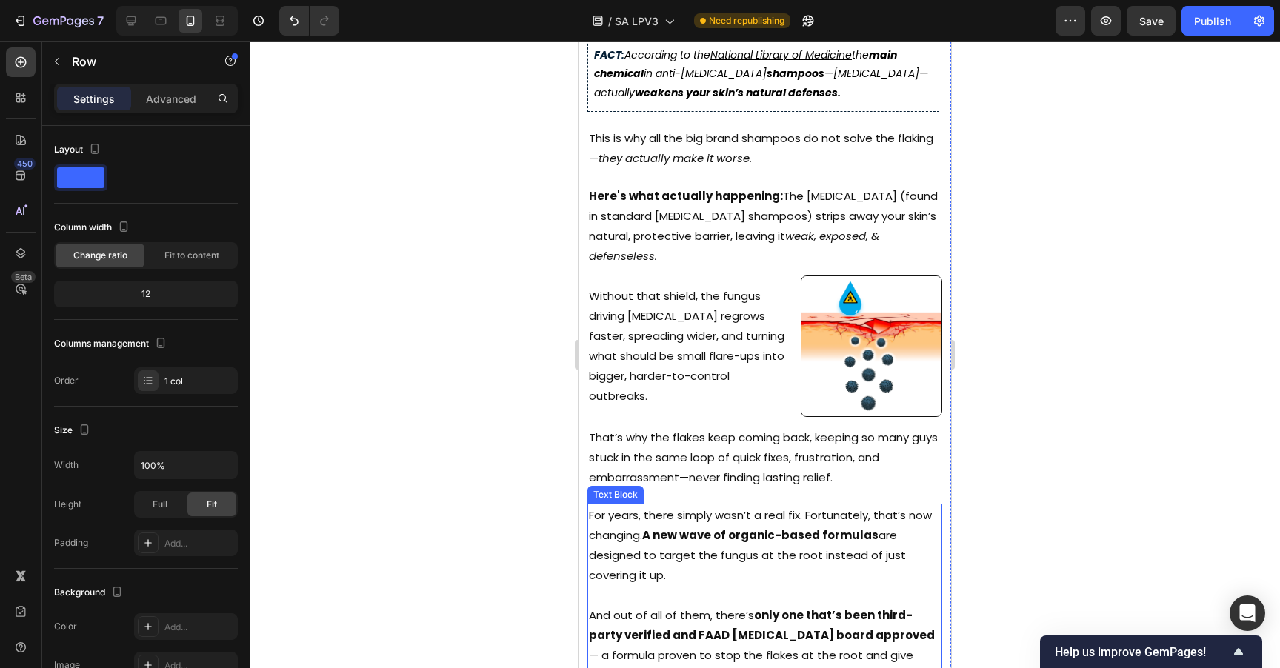
click at [707, 505] on p "For years, there simply wasn’t a real fix. Fortunately, that’s now changing. A …" at bounding box center [765, 545] width 352 height 80
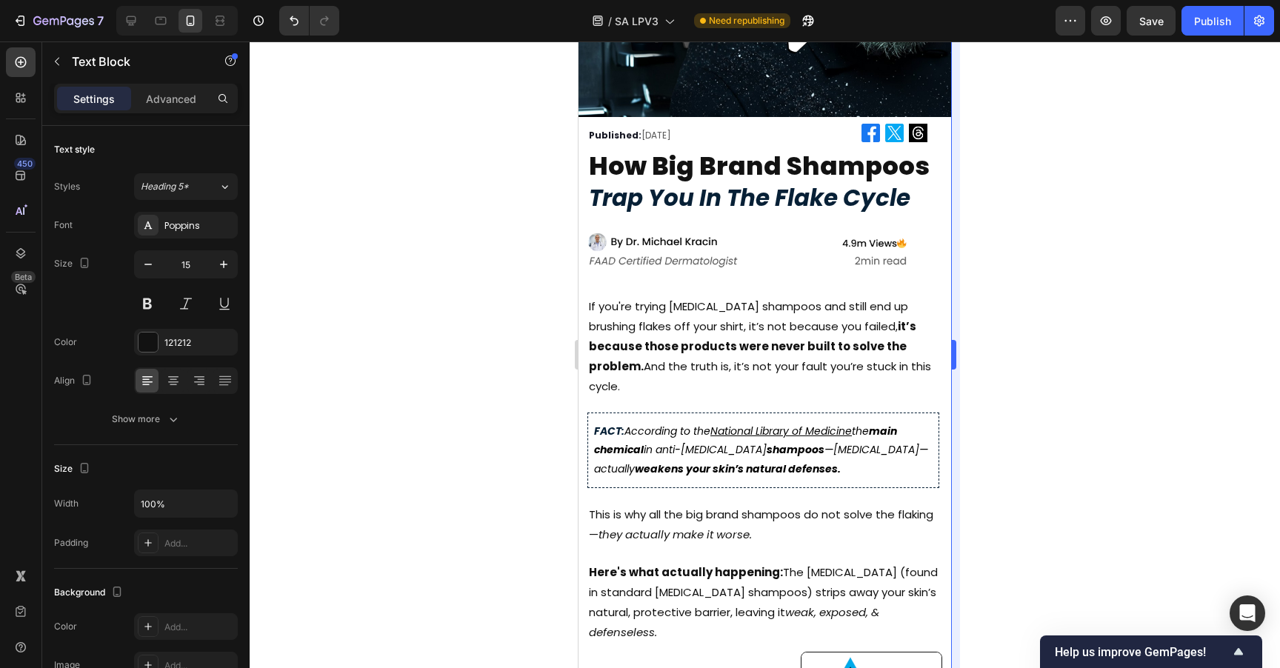
scroll to position [324, 0]
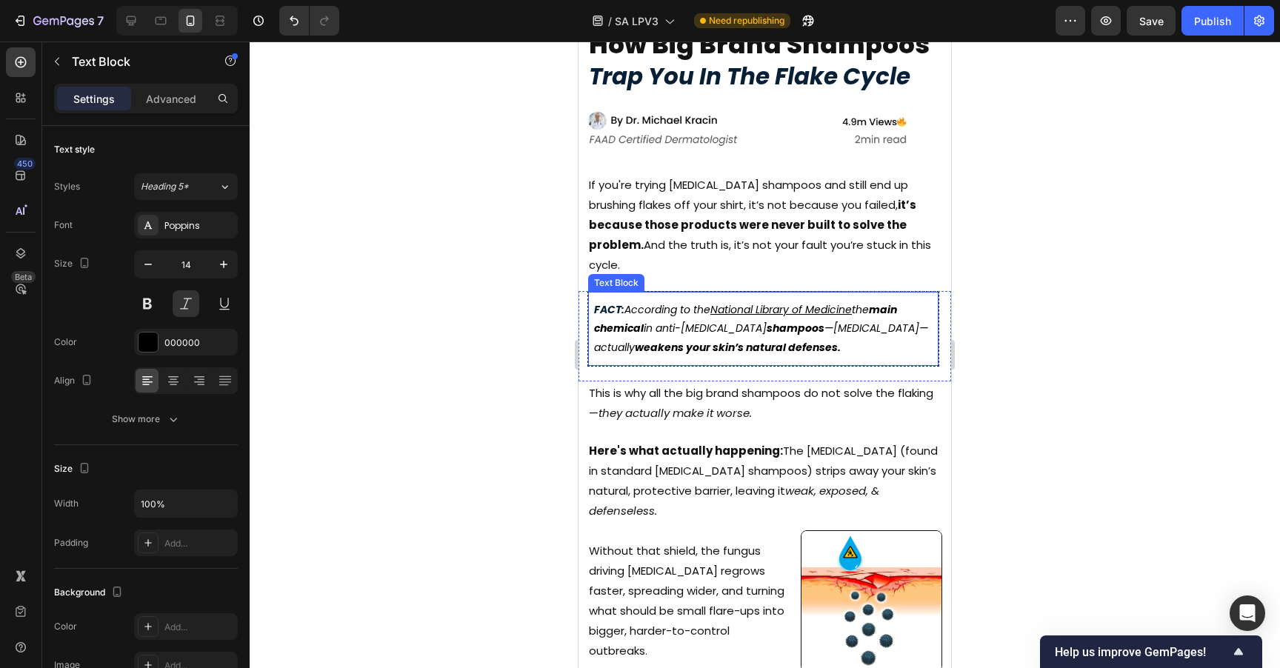
click at [646, 302] on icon "According to the" at bounding box center [667, 309] width 86 height 15
click at [635, 302] on icon "According to the" at bounding box center [667, 309] width 86 height 15
click at [629, 302] on icon "According to the" at bounding box center [667, 309] width 86 height 15
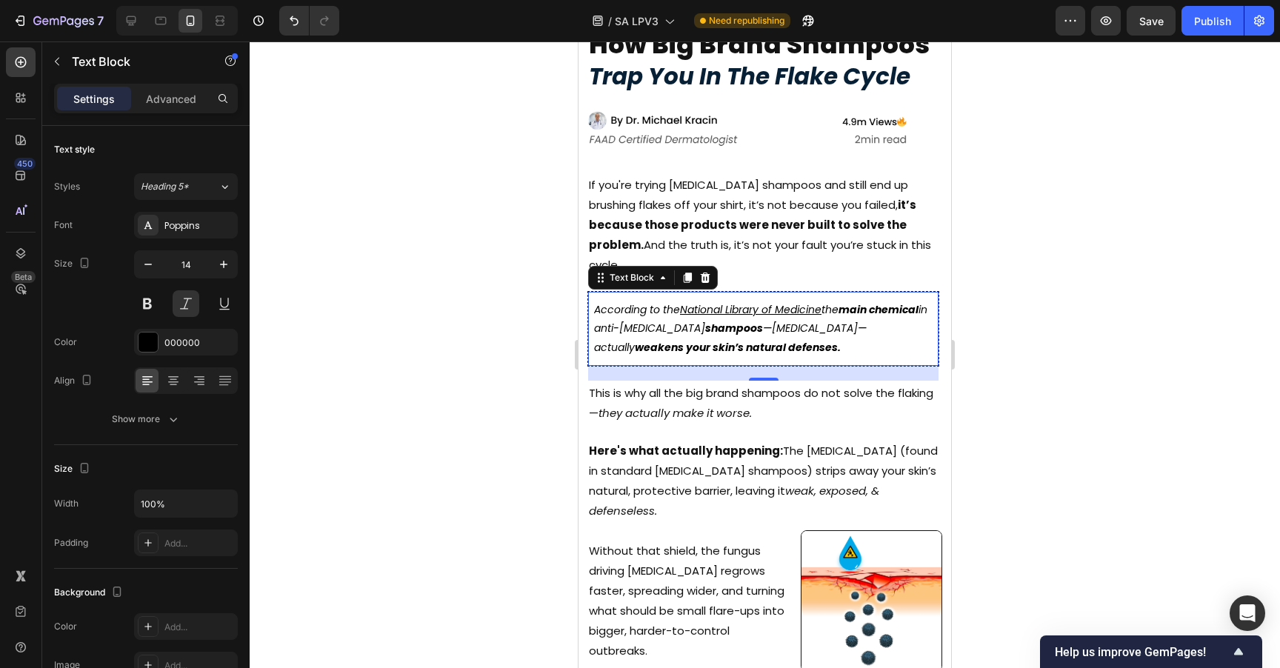
click at [1133, 136] on div at bounding box center [765, 354] width 1030 height 627
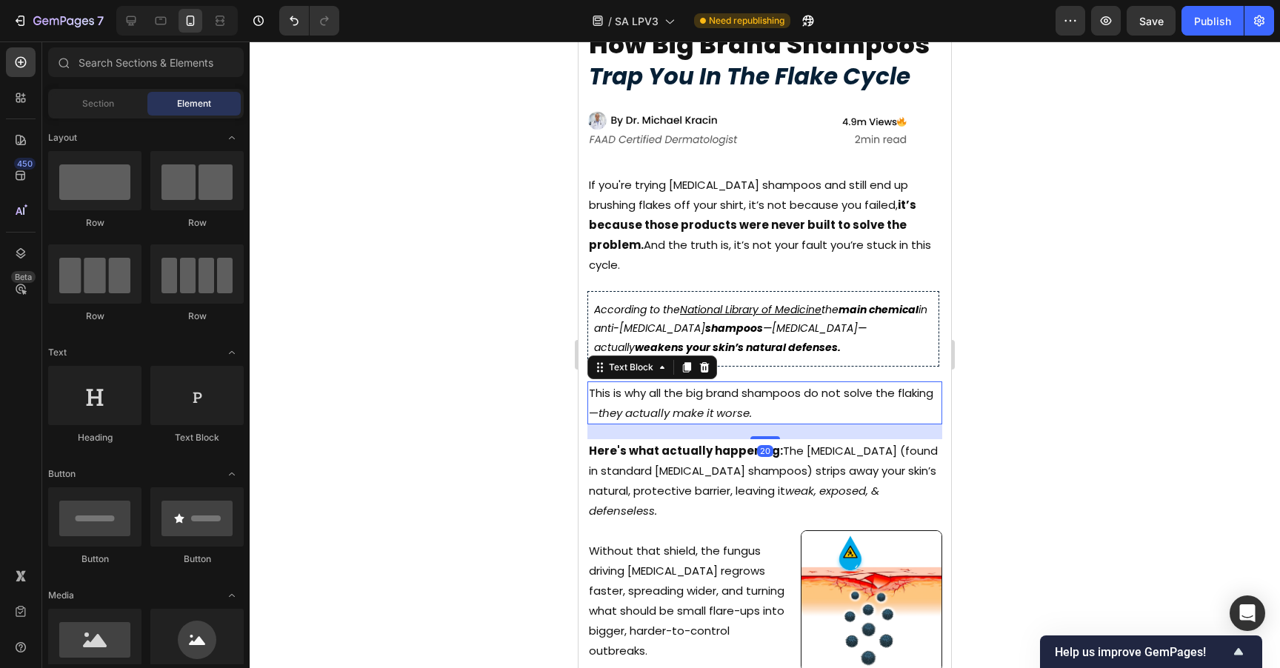
click at [745, 405] on icon "they actually make it worse." at bounding box center [674, 413] width 153 height 16
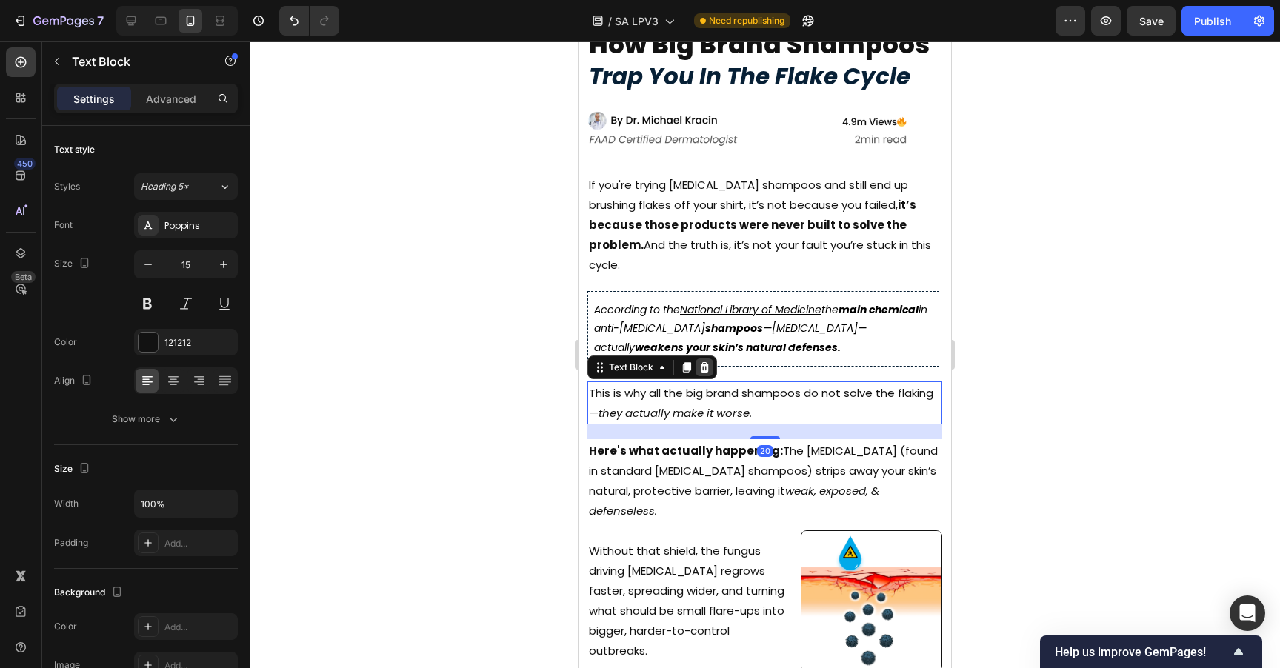
click at [710, 358] on div at bounding box center [704, 367] width 18 height 18
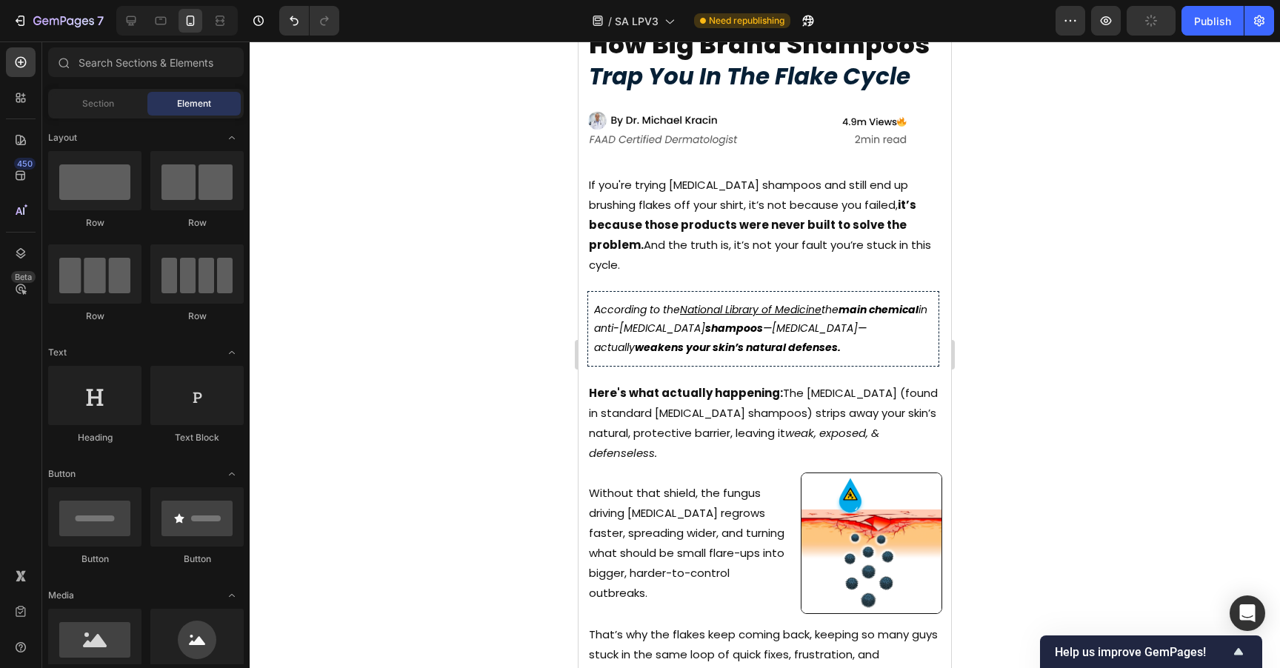
click at [987, 301] on div at bounding box center [765, 354] width 1030 height 627
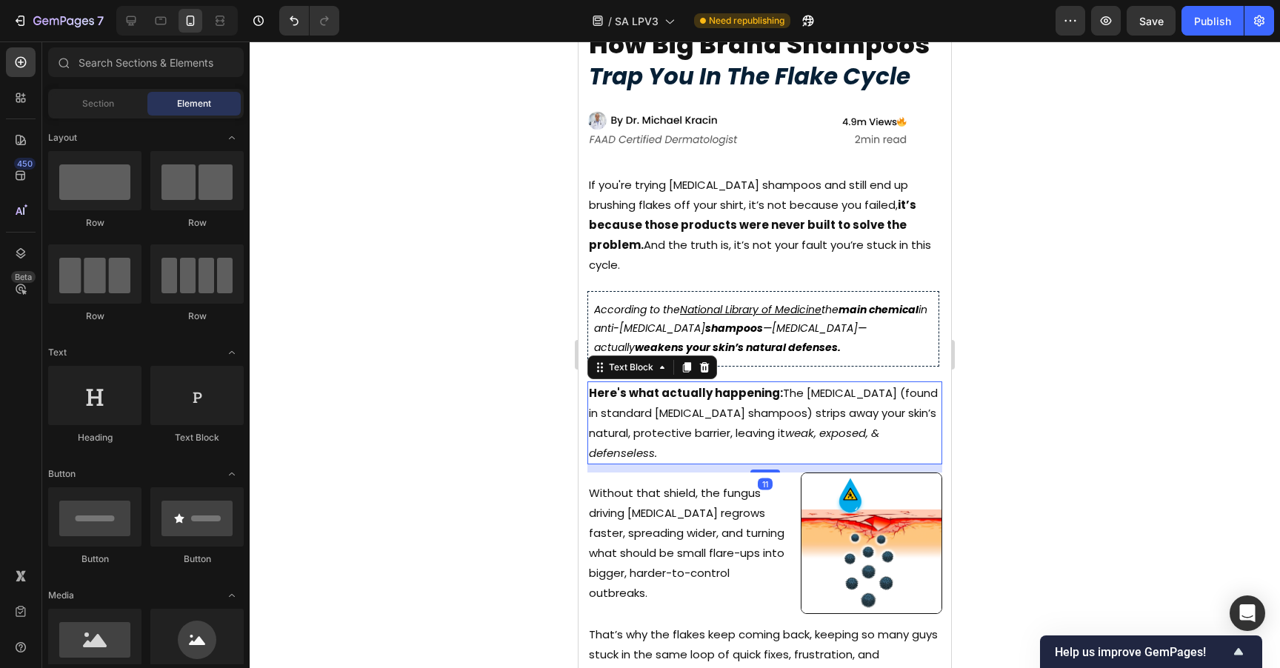
click at [785, 383] on p "Here's what actually happening: The [MEDICAL_DATA] (found in standard [MEDICAL_…" at bounding box center [765, 423] width 352 height 80
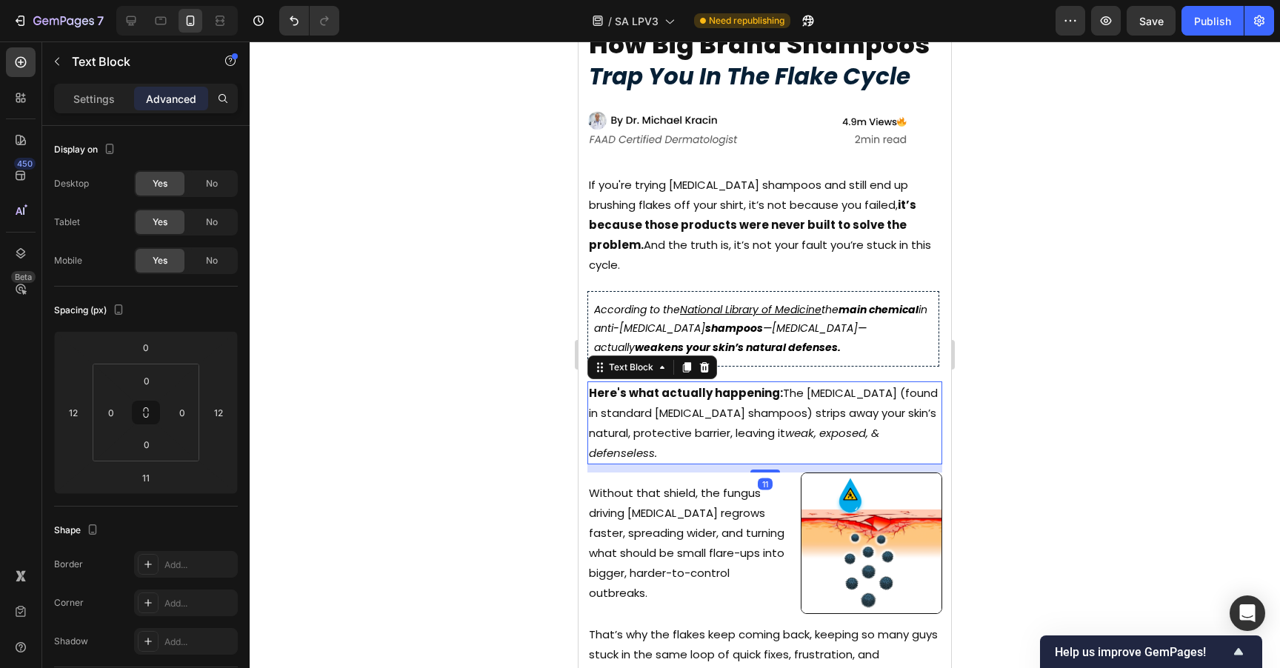
click at [1003, 294] on div at bounding box center [765, 354] width 1030 height 627
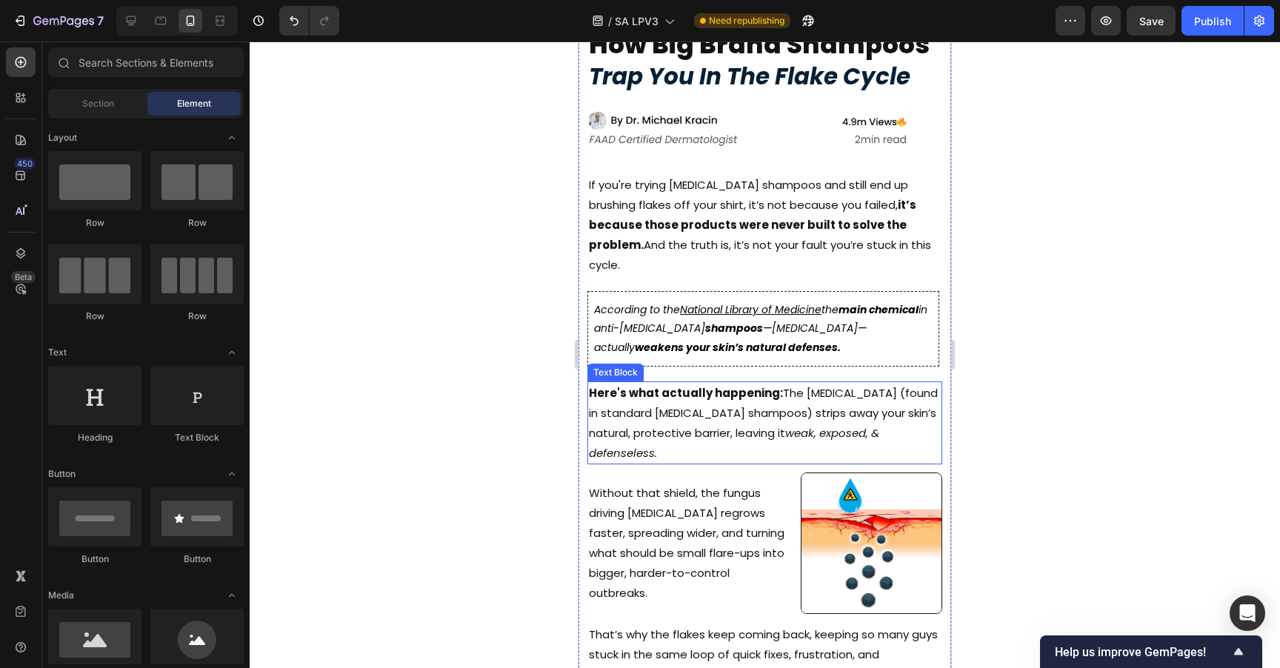
click at [693, 385] on strong "Here's what actually happening:" at bounding box center [686, 393] width 194 height 16
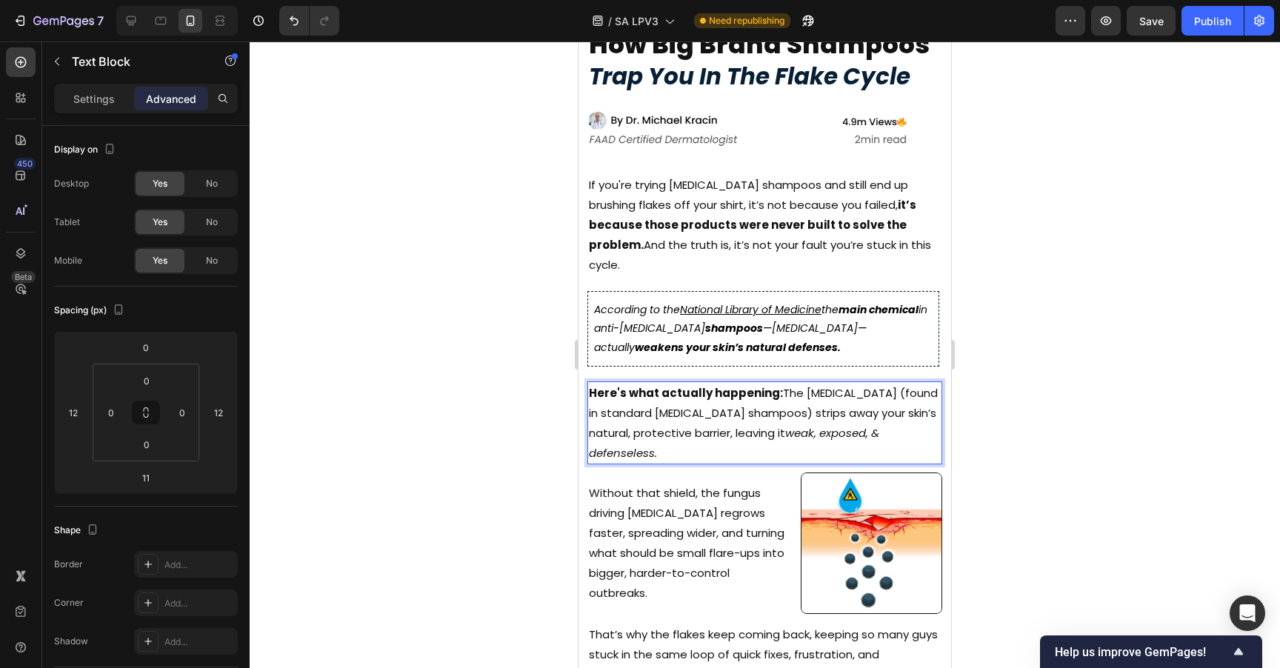
click at [1060, 361] on div at bounding box center [765, 354] width 1030 height 627
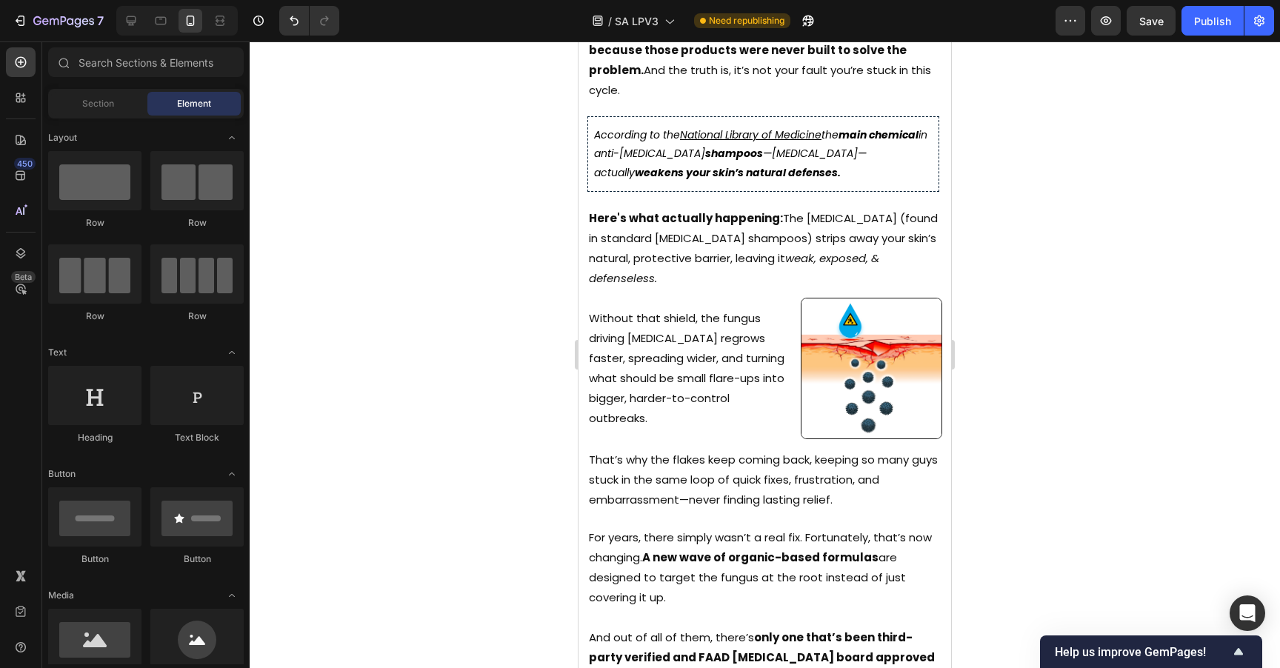
scroll to position [501, 0]
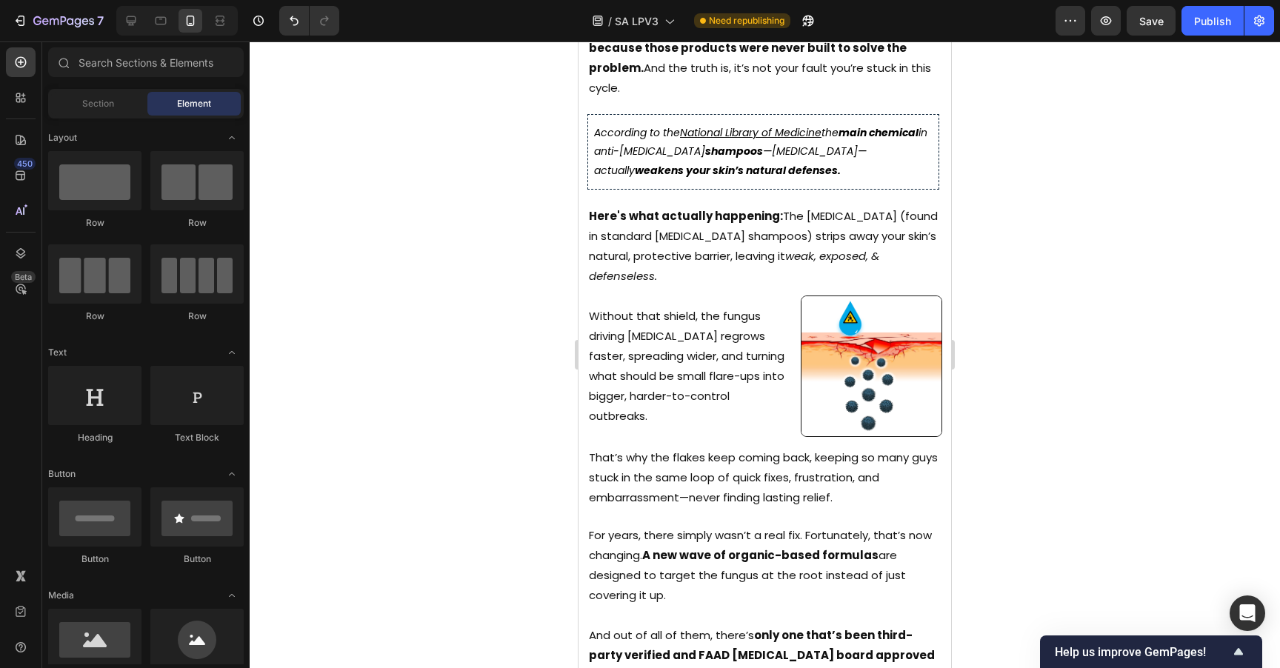
click at [731, 525] on p "For years, there simply wasn’t a real fix. Fortunately, that’s now changing. A …" at bounding box center [765, 565] width 352 height 80
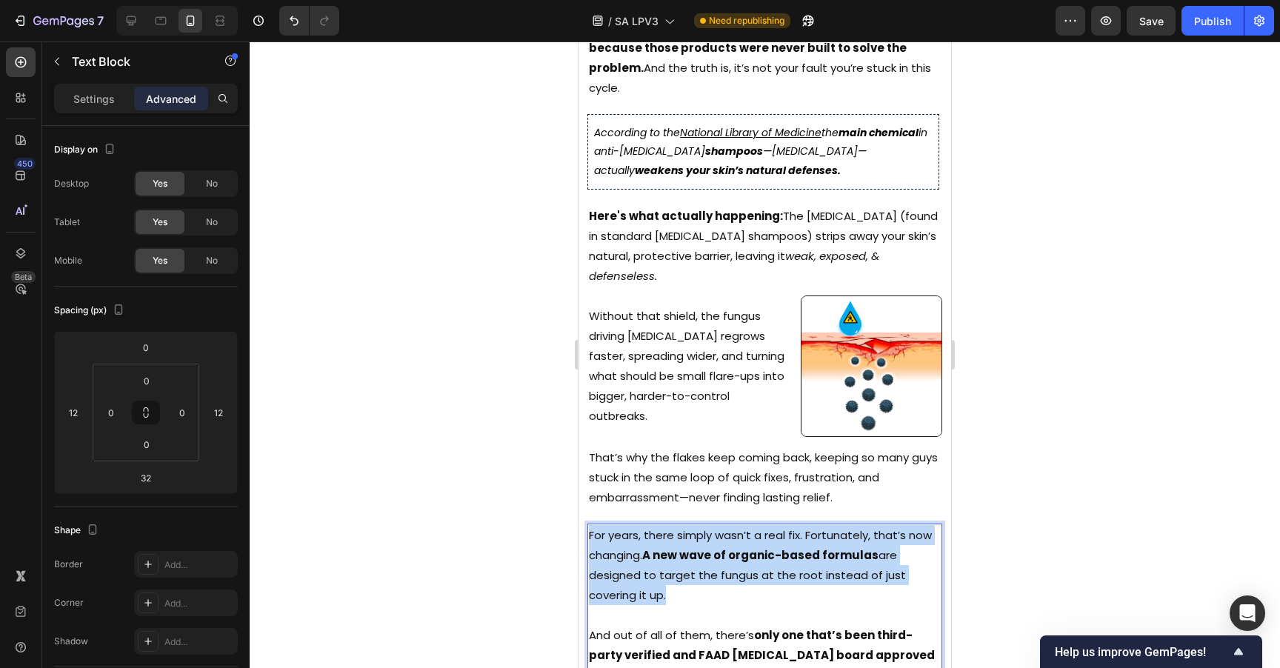
click at [731, 525] on p "For years, there simply wasn’t a real fix. Fortunately, that’s now changing. A …" at bounding box center [765, 565] width 352 height 80
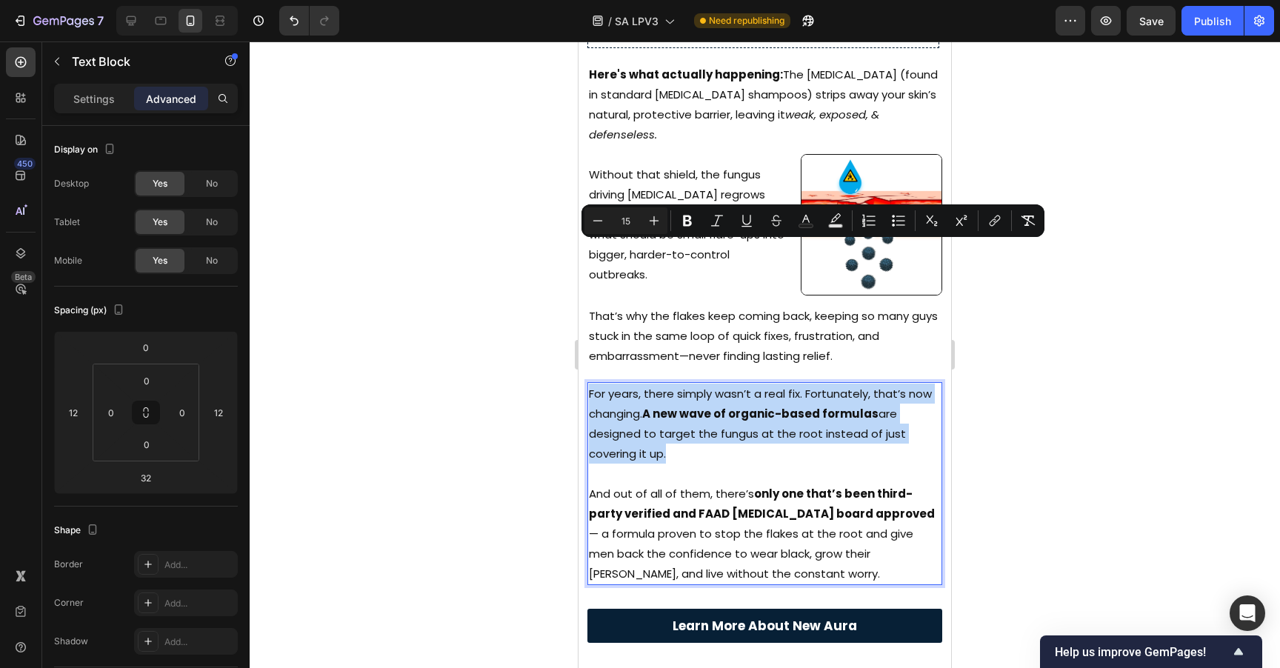
scroll to position [753, 0]
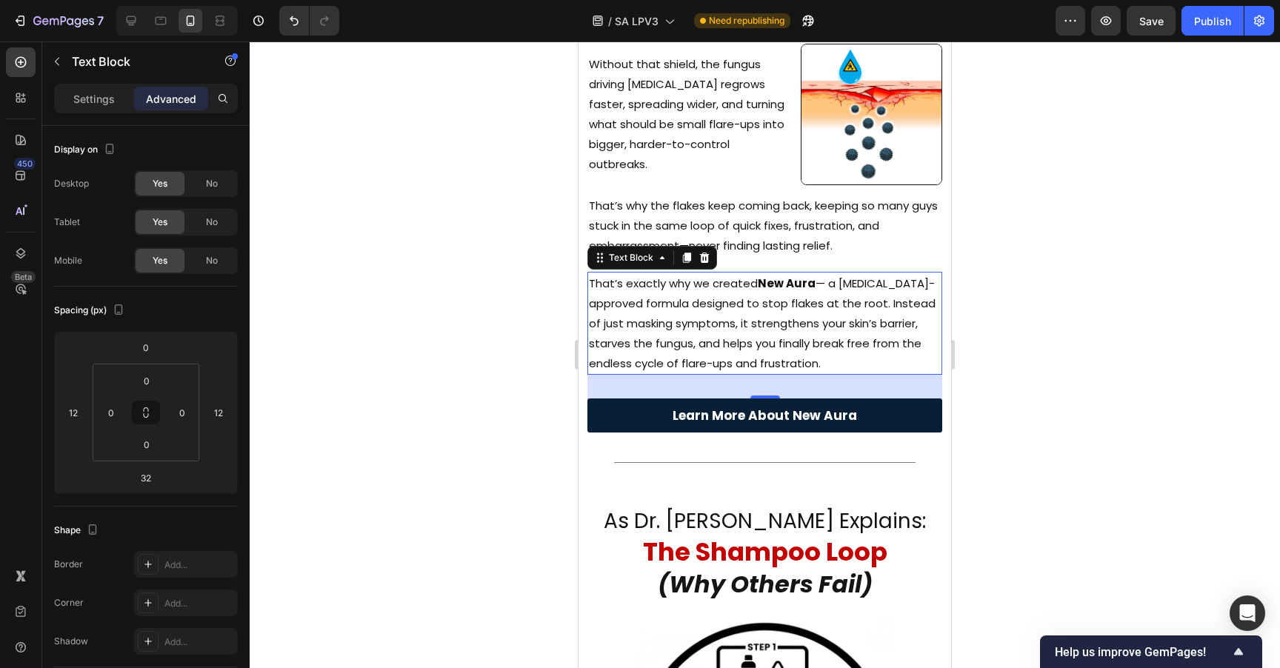
click at [1063, 275] on div at bounding box center [765, 354] width 1030 height 627
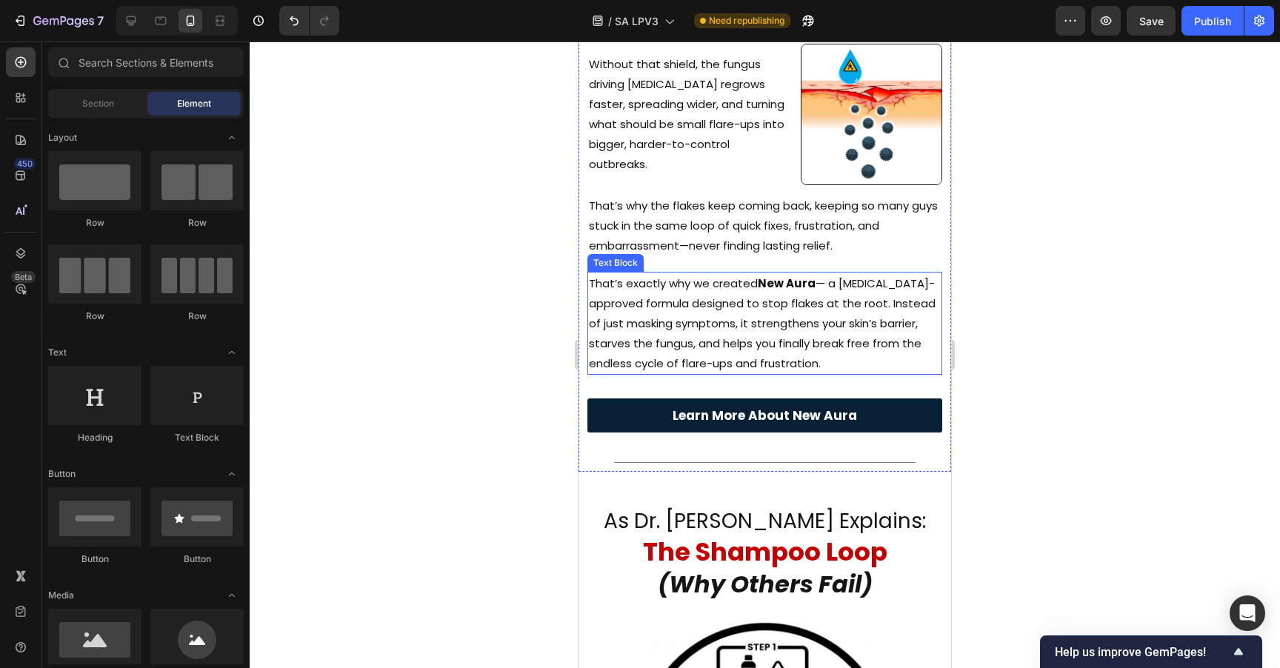
scroll to position [750, 0]
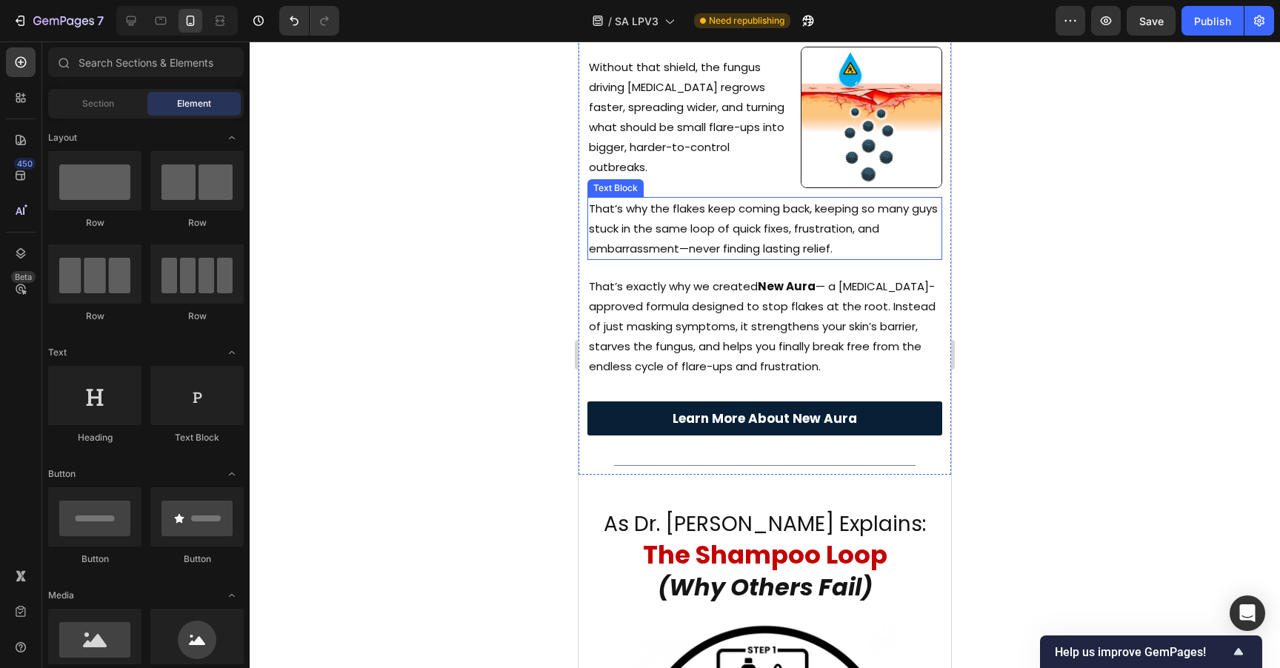
click at [715, 209] on p "That’s why the flakes keep coming back, keeping so many guys stuck in the same …" at bounding box center [765, 228] width 352 height 60
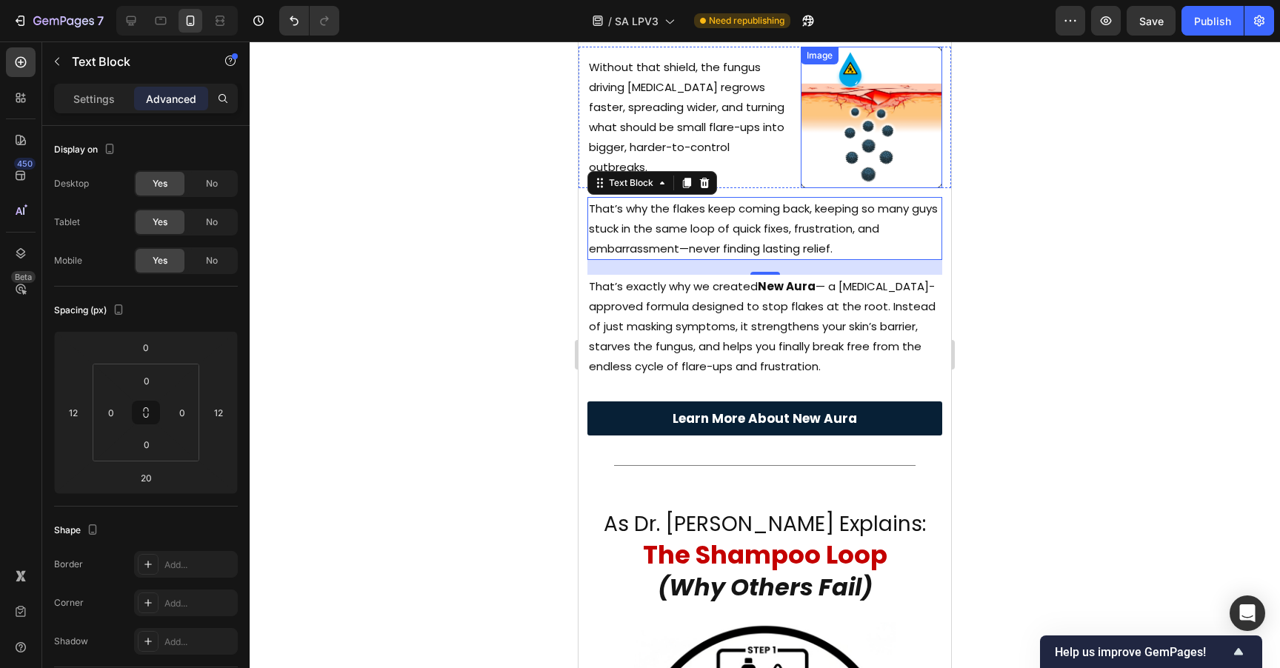
click at [1080, 133] on div at bounding box center [765, 354] width 1030 height 627
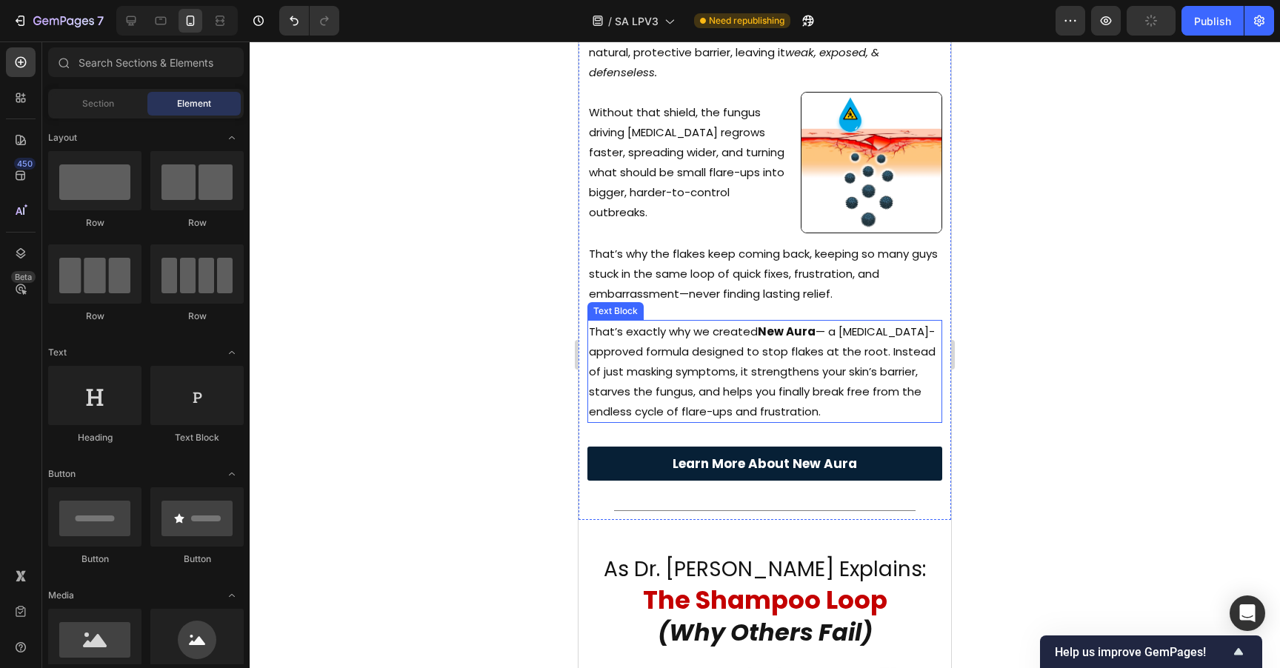
scroll to position [667, 0]
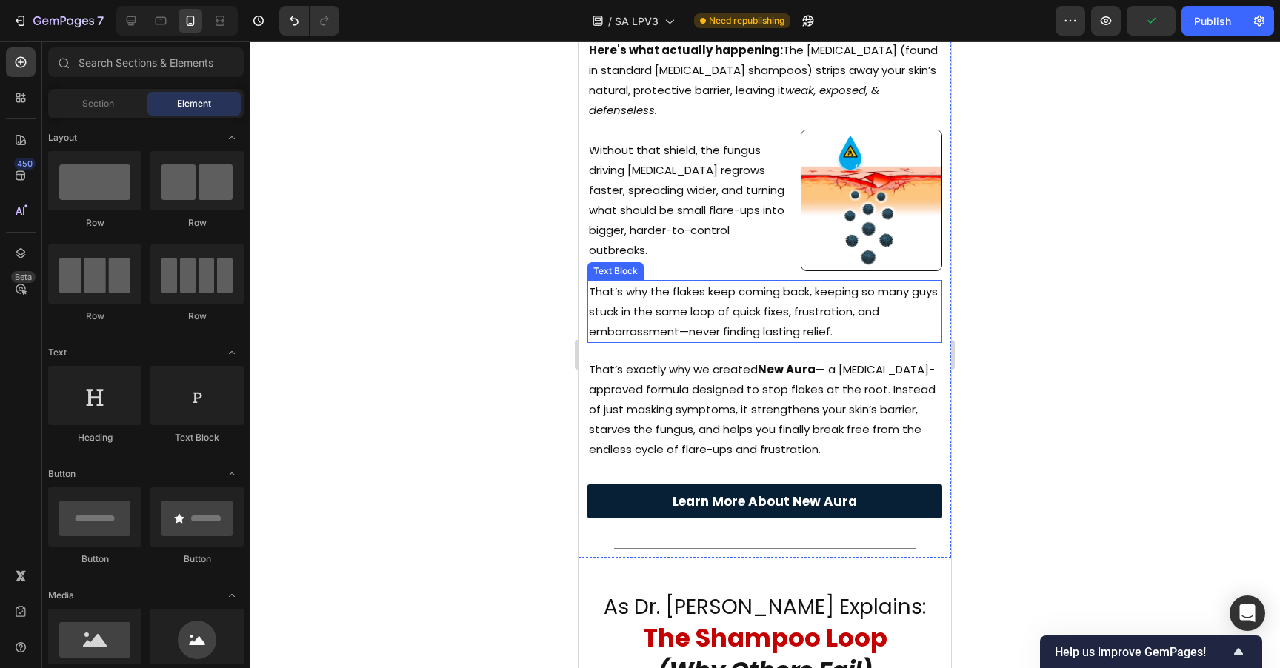
click at [819, 287] on p "That’s why the flakes keep coming back, keeping so many guys stuck in the same …" at bounding box center [765, 311] width 352 height 60
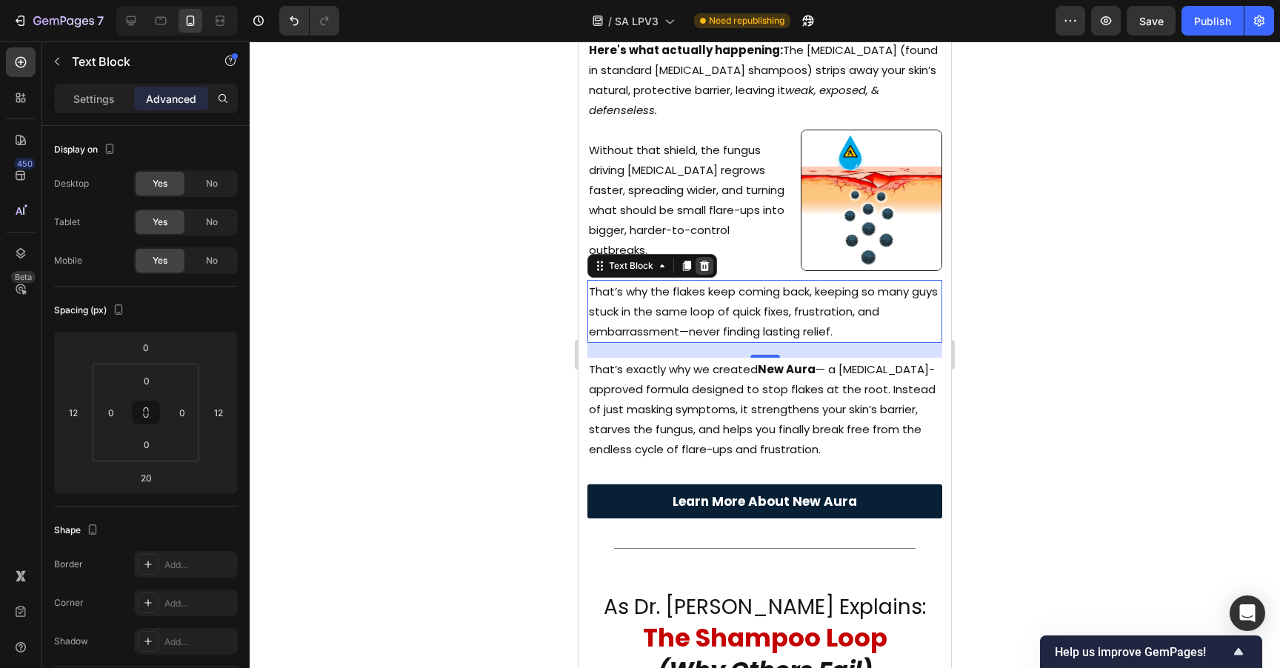
click at [701, 261] on icon at bounding box center [705, 266] width 10 height 10
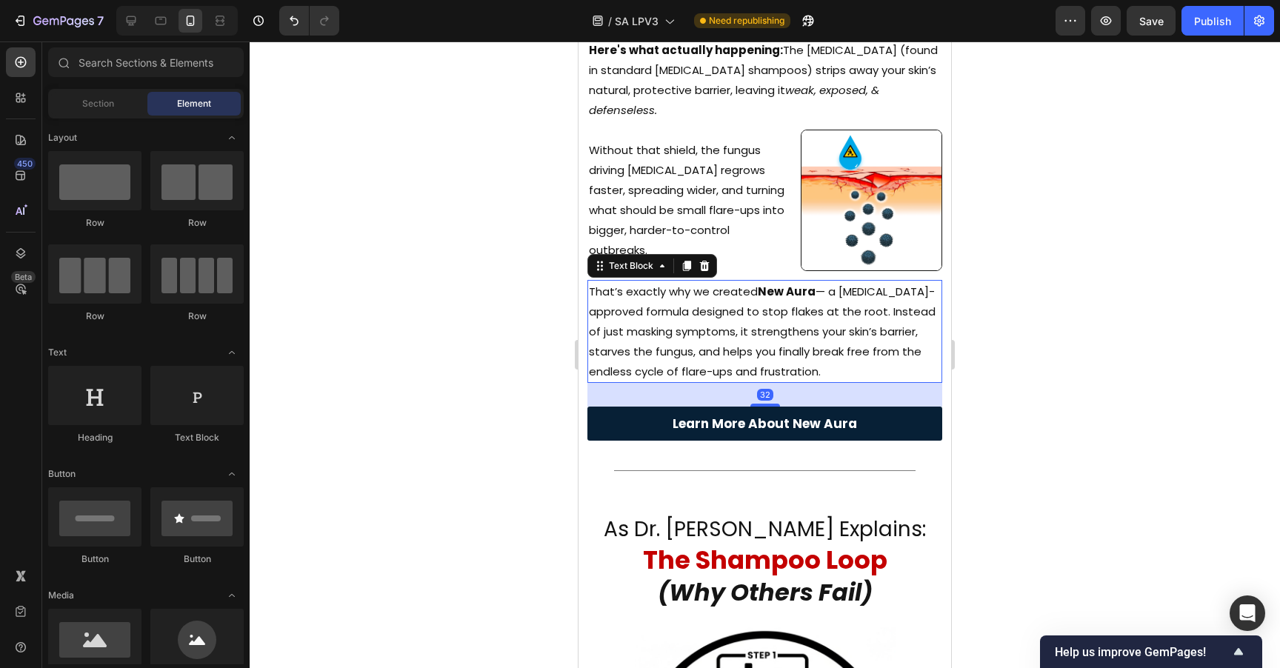
click at [739, 291] on p "That’s exactly why we created New Aura — a [MEDICAL_DATA]-approved formula desi…" at bounding box center [765, 331] width 352 height 100
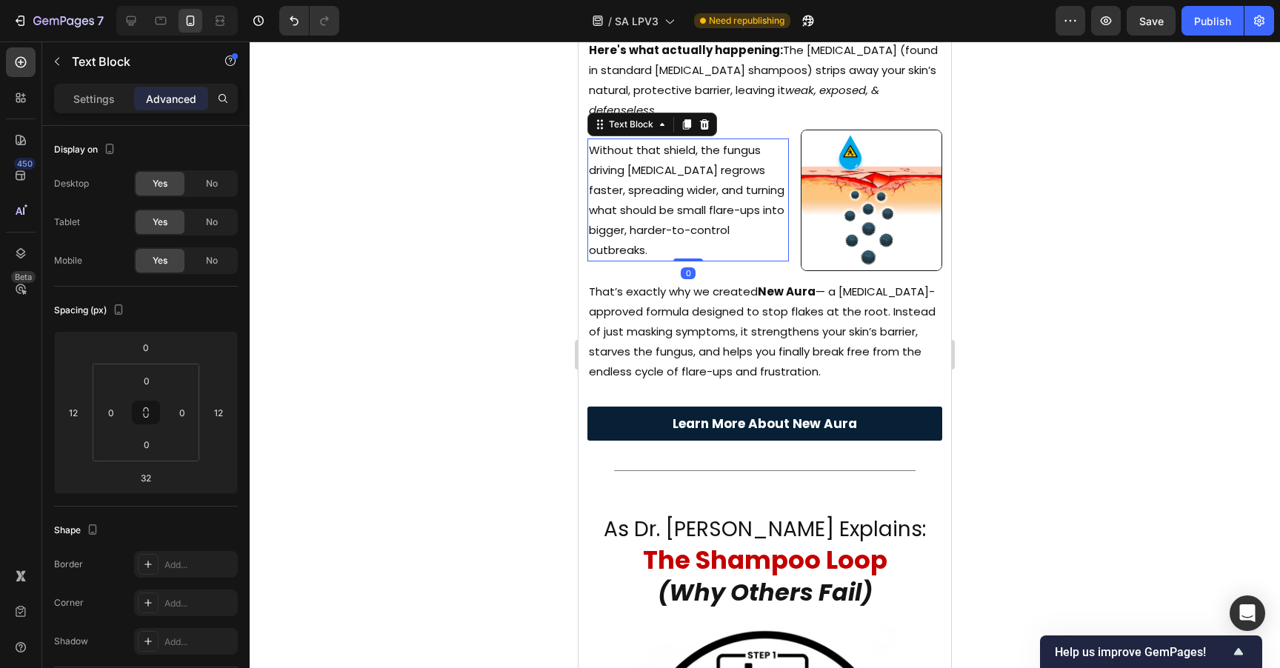
click at [735, 213] on p "Without that shield, the fungus driving [MEDICAL_DATA] regrows faster, spreadin…" at bounding box center [688, 200] width 198 height 120
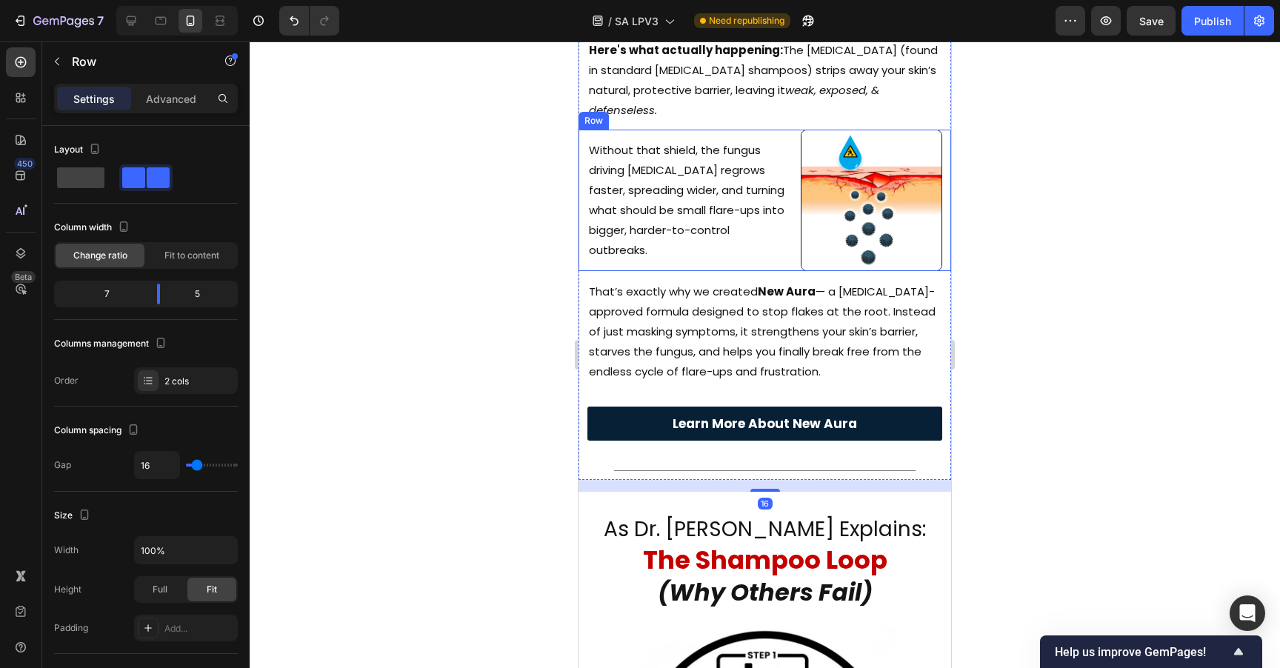
click at [784, 233] on div "Without that shield, the fungus driving [MEDICAL_DATA] regrows faster, spreadin…" at bounding box center [764, 200] width 373 height 141
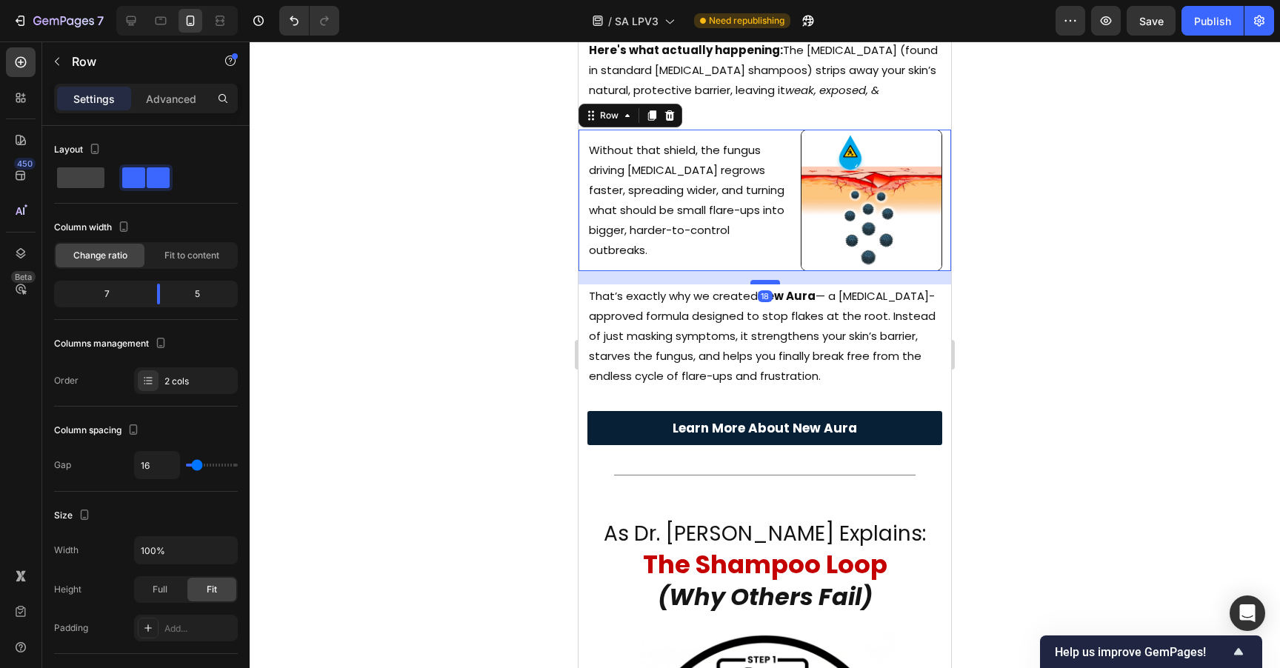
click at [772, 280] on div at bounding box center [765, 282] width 30 height 4
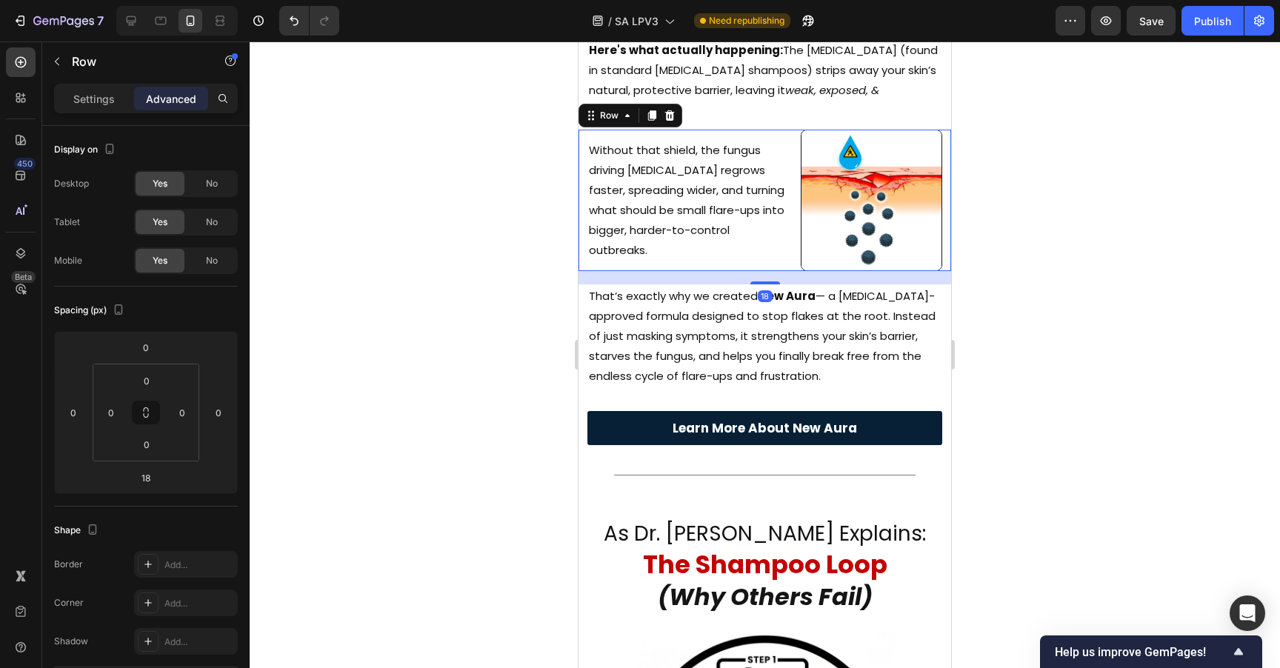
click at [1047, 225] on div at bounding box center [765, 354] width 1030 height 627
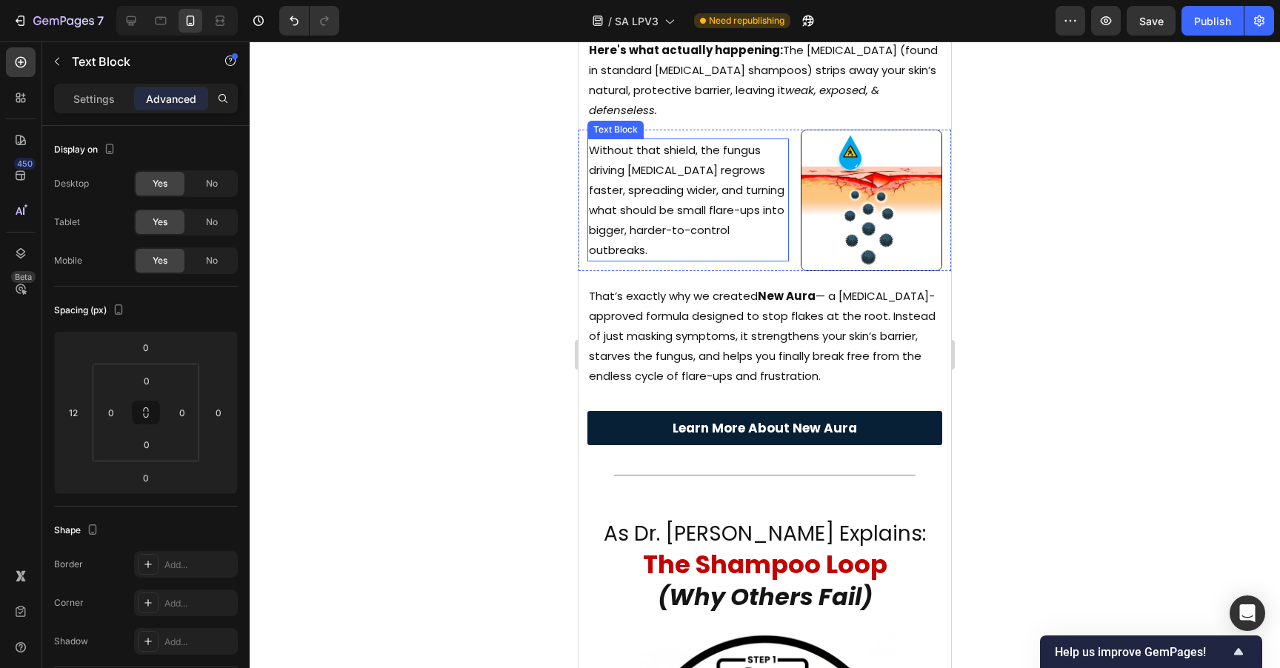
click at [758, 223] on p "Without that shield, the fungus driving [MEDICAL_DATA] regrows faster, spreadin…" at bounding box center [688, 200] width 198 height 120
click at [749, 286] on p "That’s exactly why we created New Aura — a [MEDICAL_DATA]-approved formula desi…" at bounding box center [765, 336] width 352 height 100
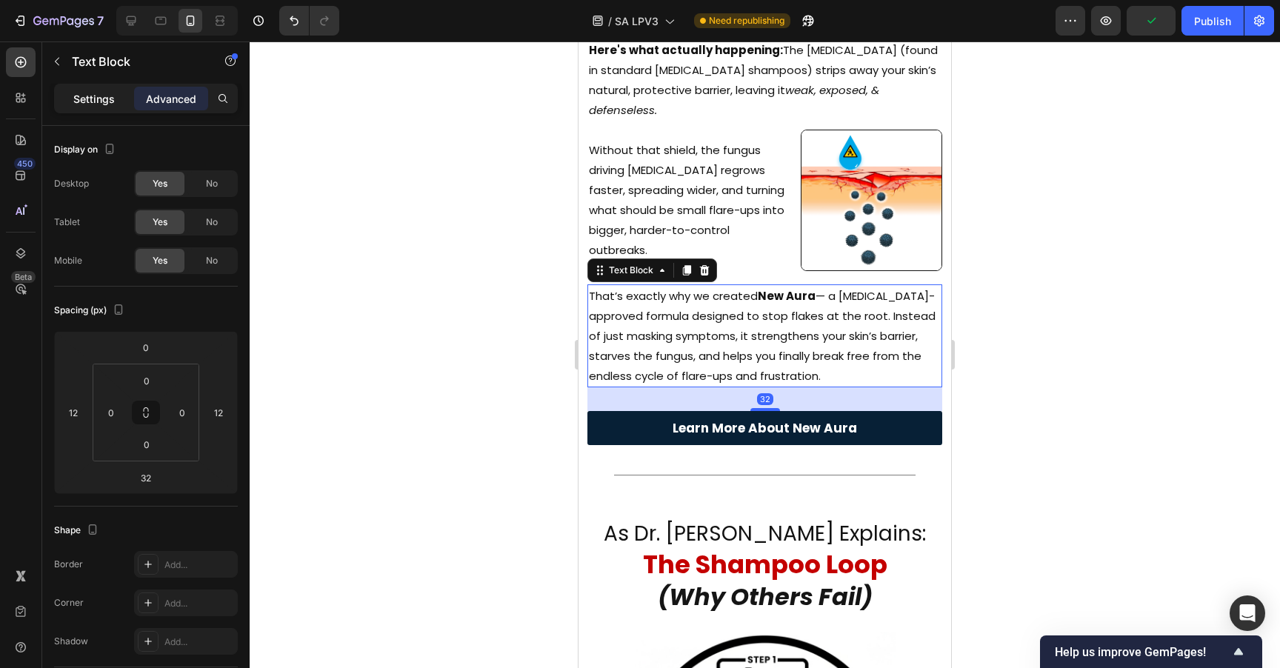
click at [100, 87] on div "Settings" at bounding box center [94, 99] width 74 height 24
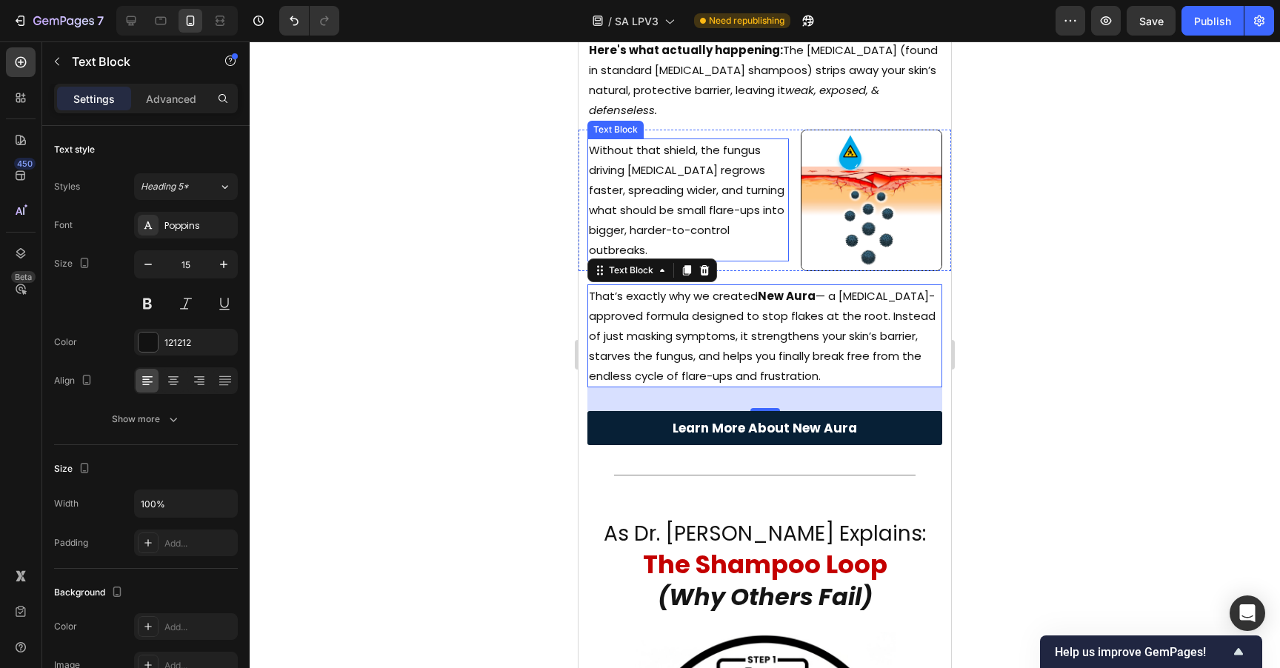
click at [650, 184] on p "Without that shield, the fungus driving [MEDICAL_DATA] regrows faster, spreadin…" at bounding box center [688, 200] width 198 height 120
click at [655, 286] on p "That’s exactly why we created New Aura — a [MEDICAL_DATA]-approved formula desi…" at bounding box center [765, 336] width 352 height 100
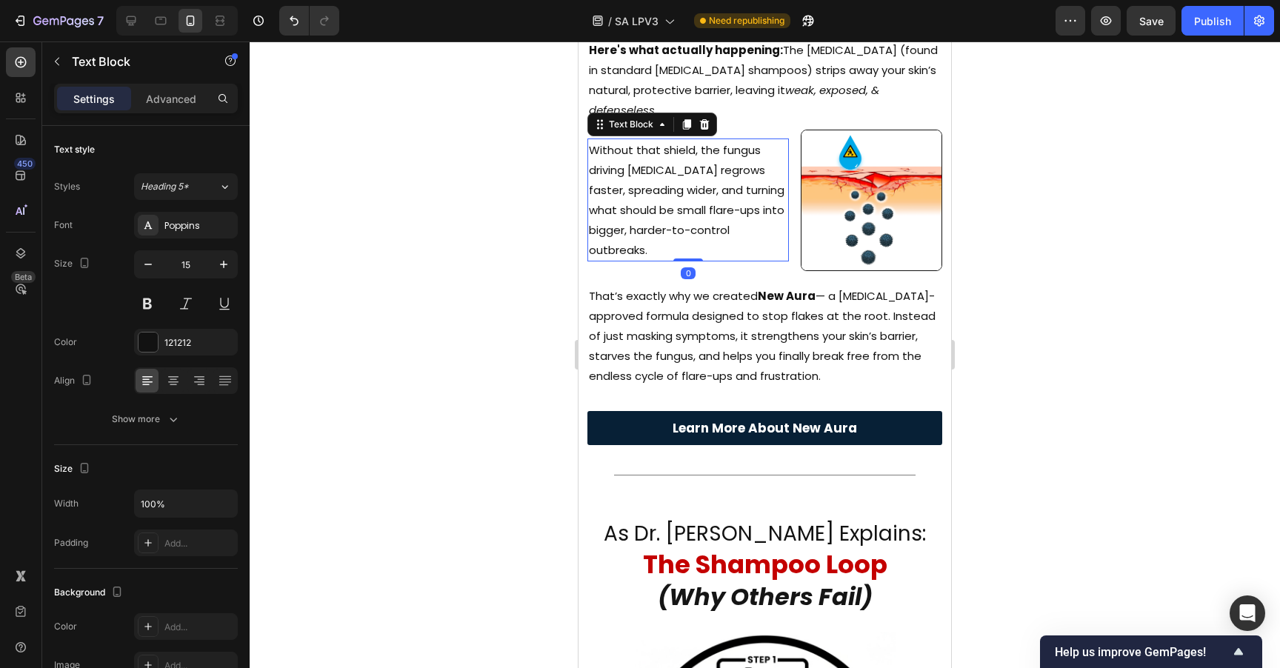
click at [654, 174] on p "Without that shield, the fungus driving [MEDICAL_DATA] regrows faster, spreadin…" at bounding box center [688, 200] width 198 height 120
click at [1140, 218] on div at bounding box center [765, 354] width 1030 height 627
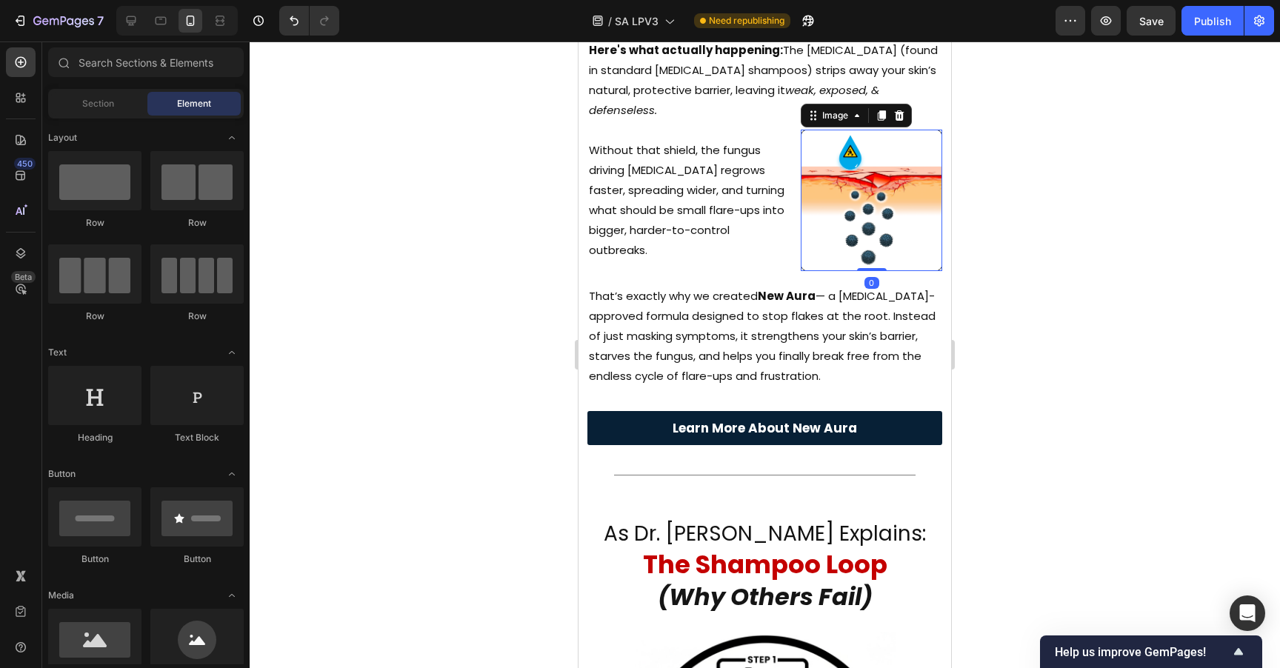
click at [888, 221] on img at bounding box center [871, 200] width 141 height 141
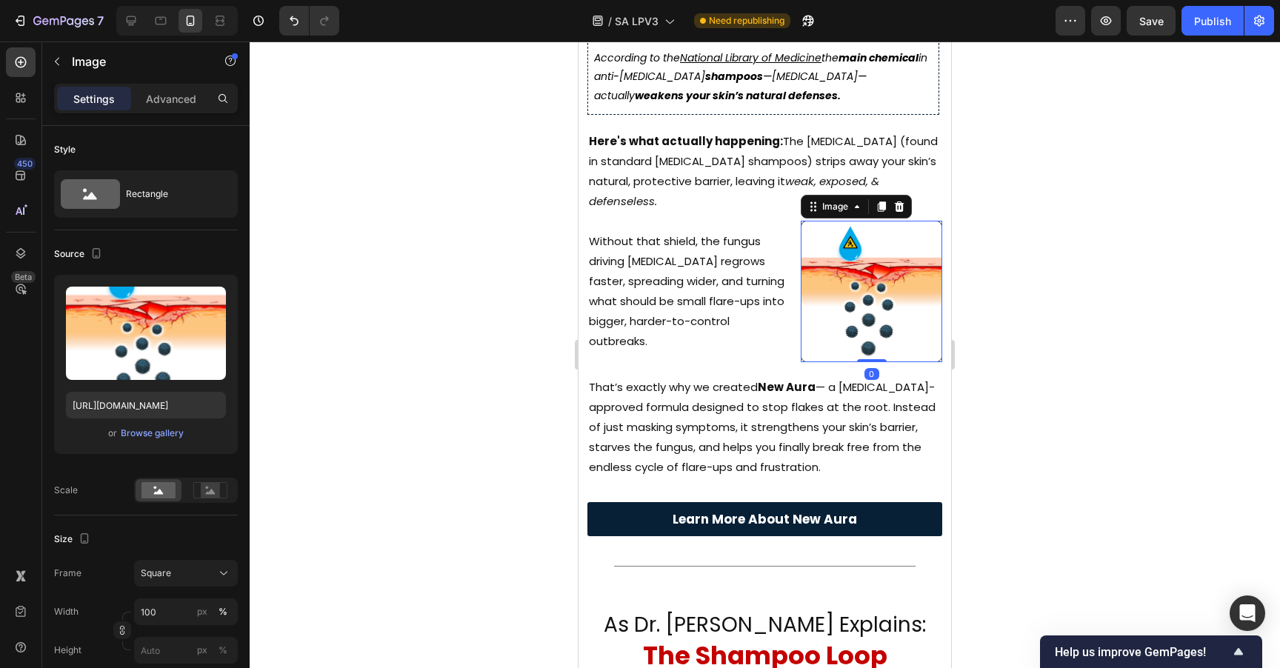
scroll to position [510, 0]
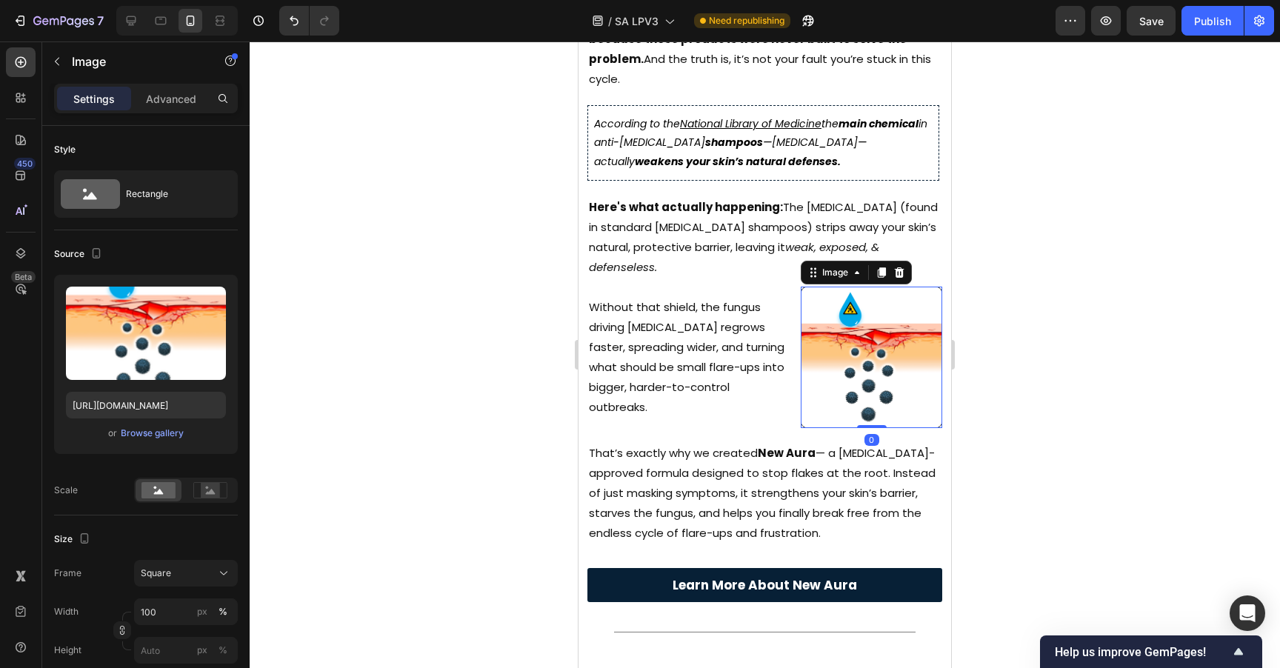
click at [1053, 180] on div at bounding box center [765, 354] width 1030 height 627
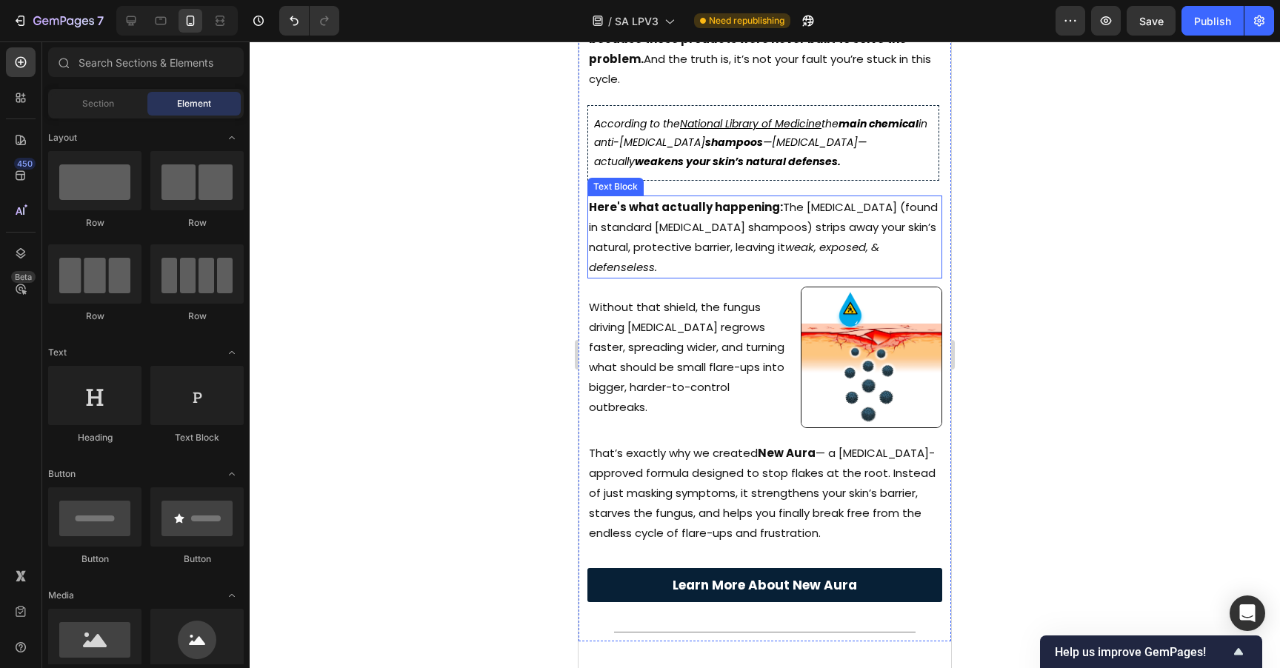
scroll to position [373, 0]
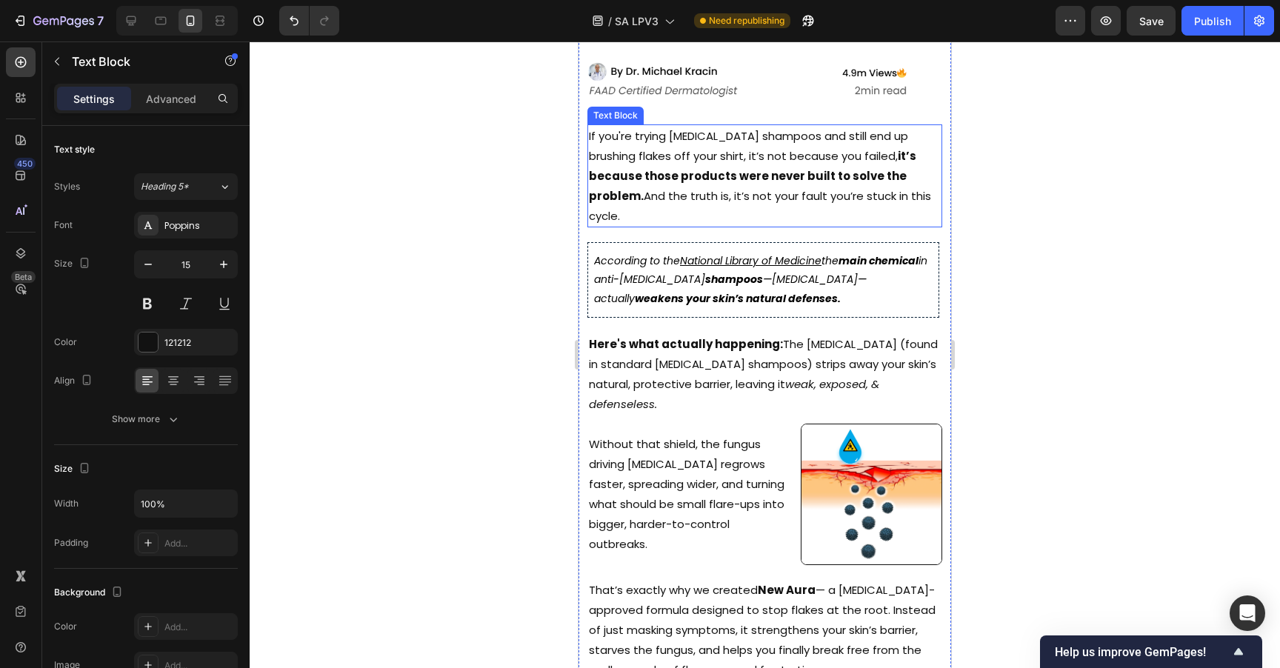
click at [729, 132] on p "If you're trying [MEDICAL_DATA] shampoos and still end up brushing flakes off y…" at bounding box center [765, 176] width 352 height 100
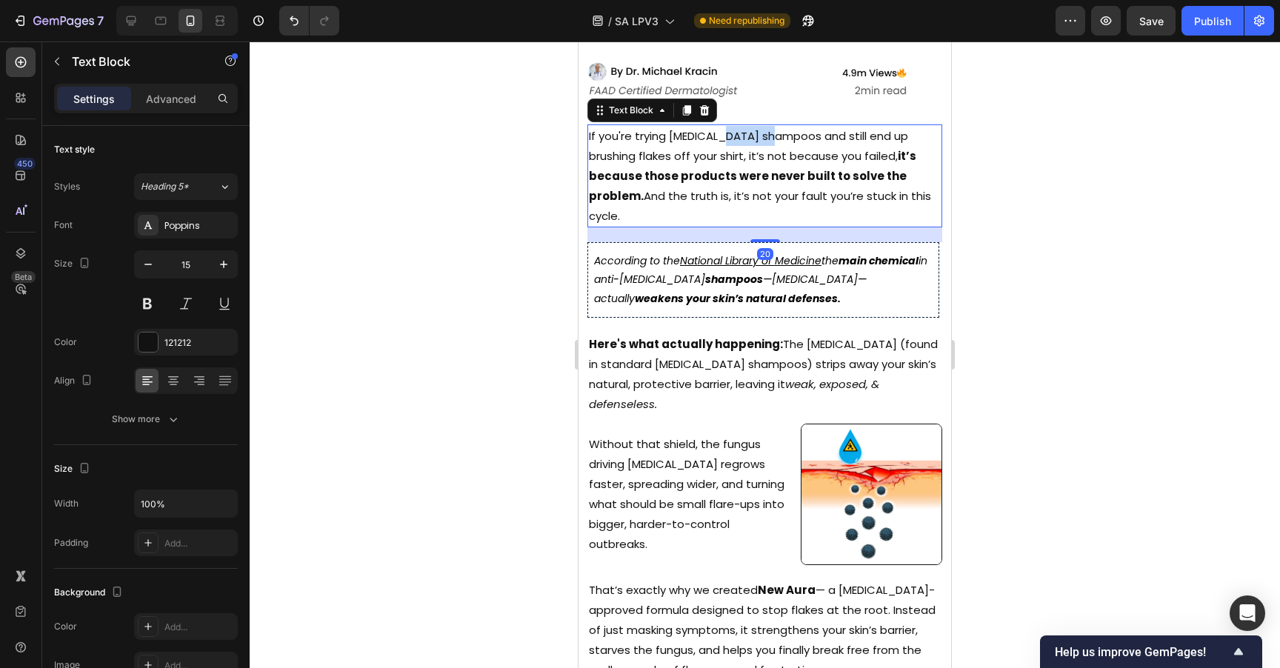
click at [729, 132] on p "If you're trying [MEDICAL_DATA] shampoos and still end up brushing flakes off y…" at bounding box center [765, 176] width 352 height 100
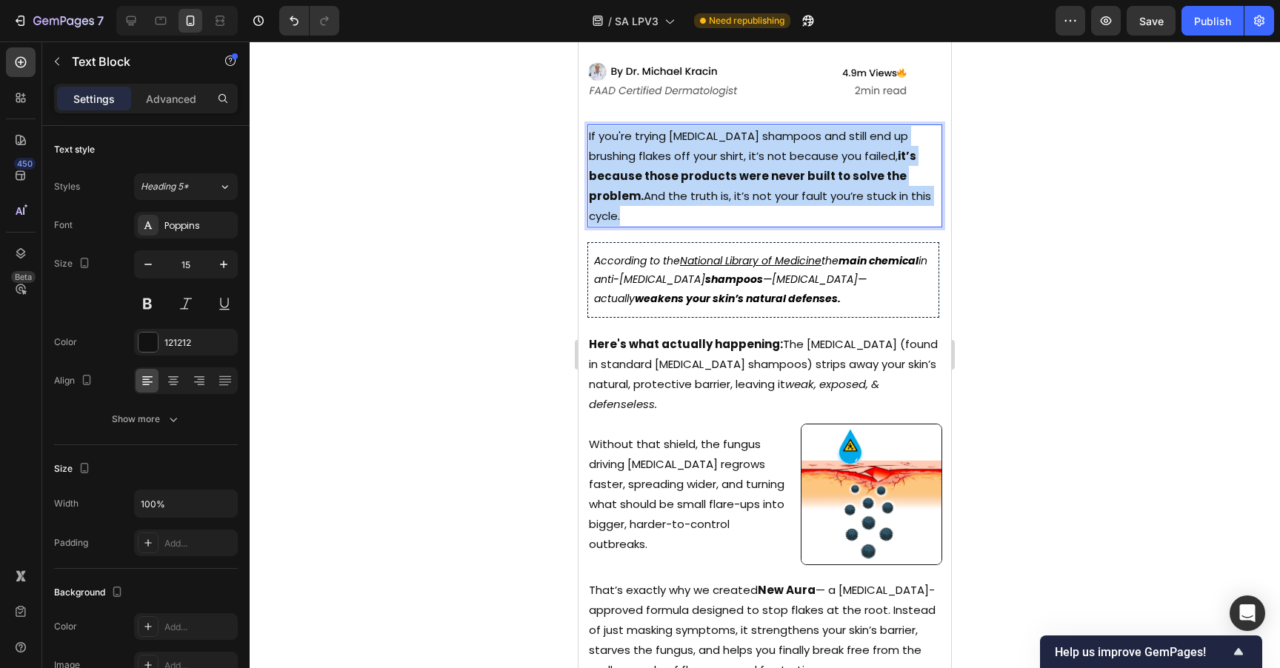
click at [729, 132] on p "If you're trying [MEDICAL_DATA] shampoos and still end up brushing flakes off y…" at bounding box center [765, 176] width 352 height 100
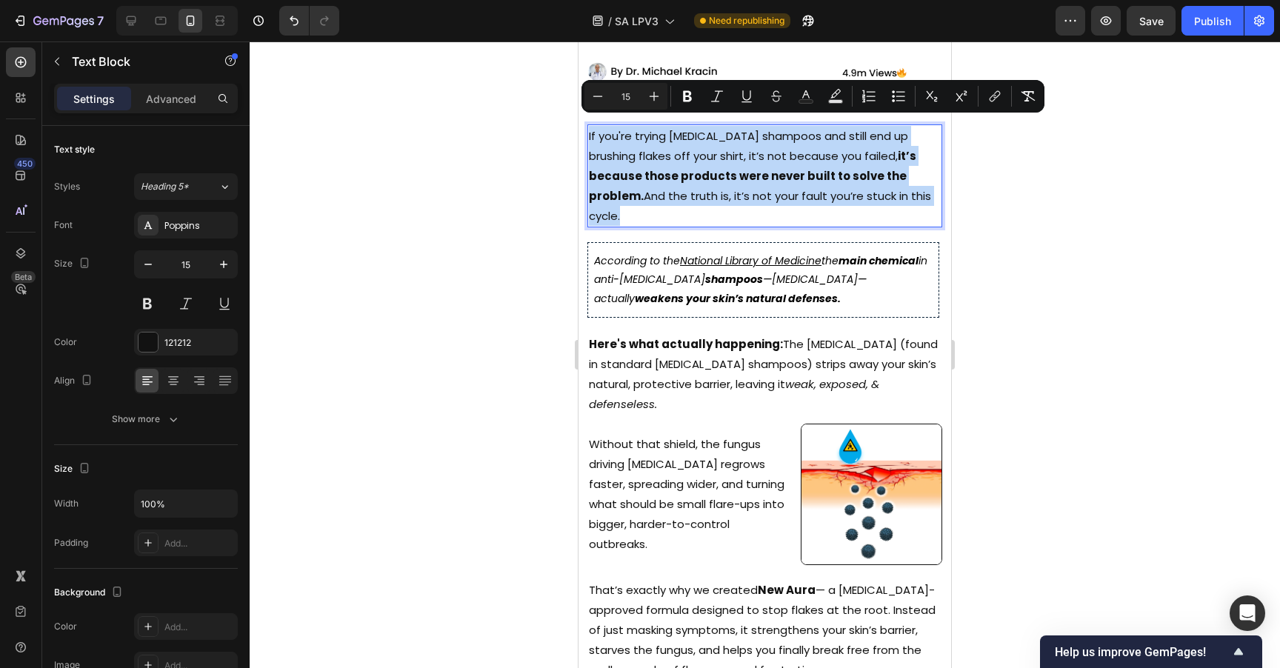
click at [731, 127] on p "If you're trying [MEDICAL_DATA] shampoos and still end up brushing flakes off y…" at bounding box center [765, 176] width 352 height 100
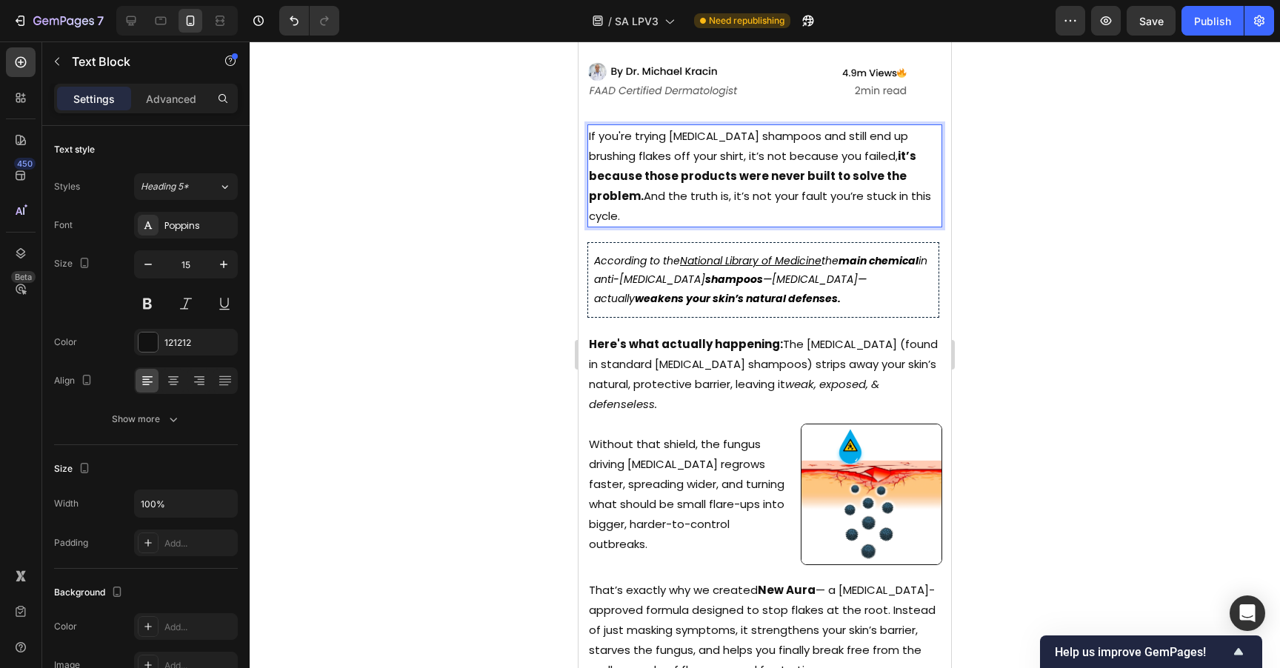
click at [628, 129] on p "If you're trying [MEDICAL_DATA] shampoos and still end up brushing flakes off y…" at bounding box center [765, 176] width 352 height 100
click at [651, 126] on p "If you're trying [MEDICAL_DATA] shampoos and still end up brushing flakes off y…" at bounding box center [765, 176] width 352 height 100
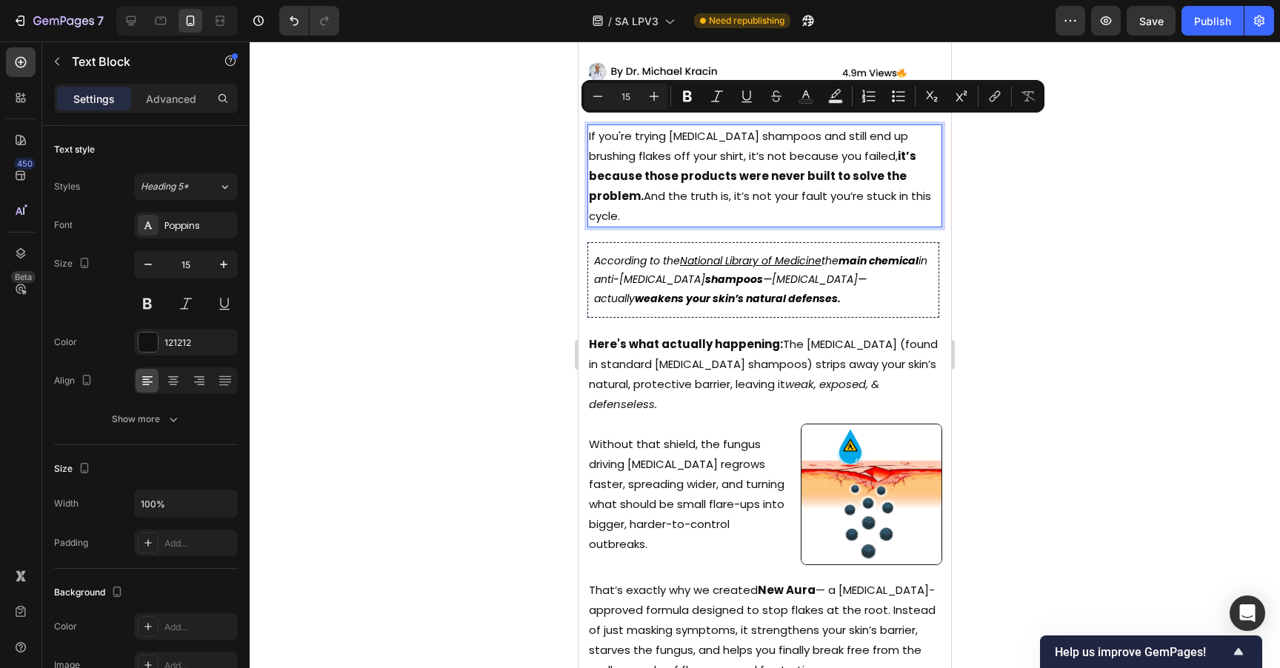
click at [696, 126] on p "If you're trying [MEDICAL_DATA] shampoos and still end up brushing flakes off y…" at bounding box center [765, 176] width 352 height 100
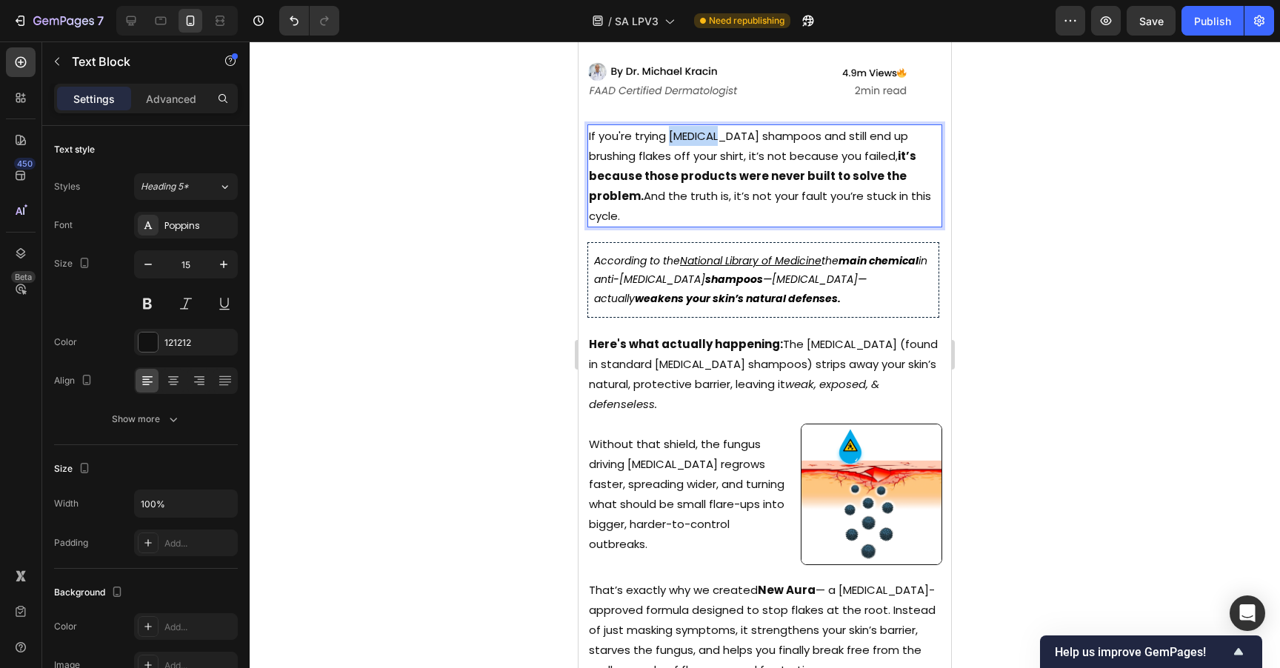
click at [696, 126] on p "If you're trying [MEDICAL_DATA] shampoos and still end up brushing flakes off y…" at bounding box center [765, 176] width 352 height 100
click at [627, 151] on p "If you're trying everything to fix your [MEDICAL_DATA], yet you're still end up…" at bounding box center [765, 176] width 352 height 100
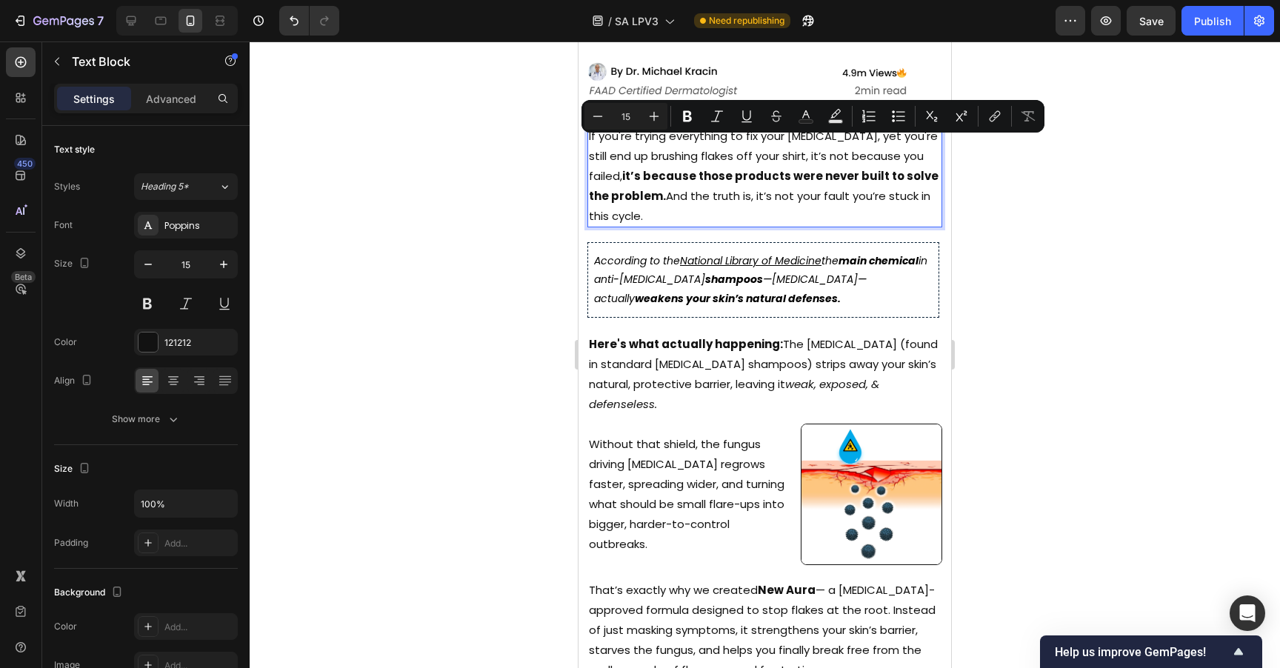
click at [620, 151] on p "If you're trying everything to fix your [MEDICAL_DATA], yet you're still end up…" at bounding box center [765, 176] width 352 height 100
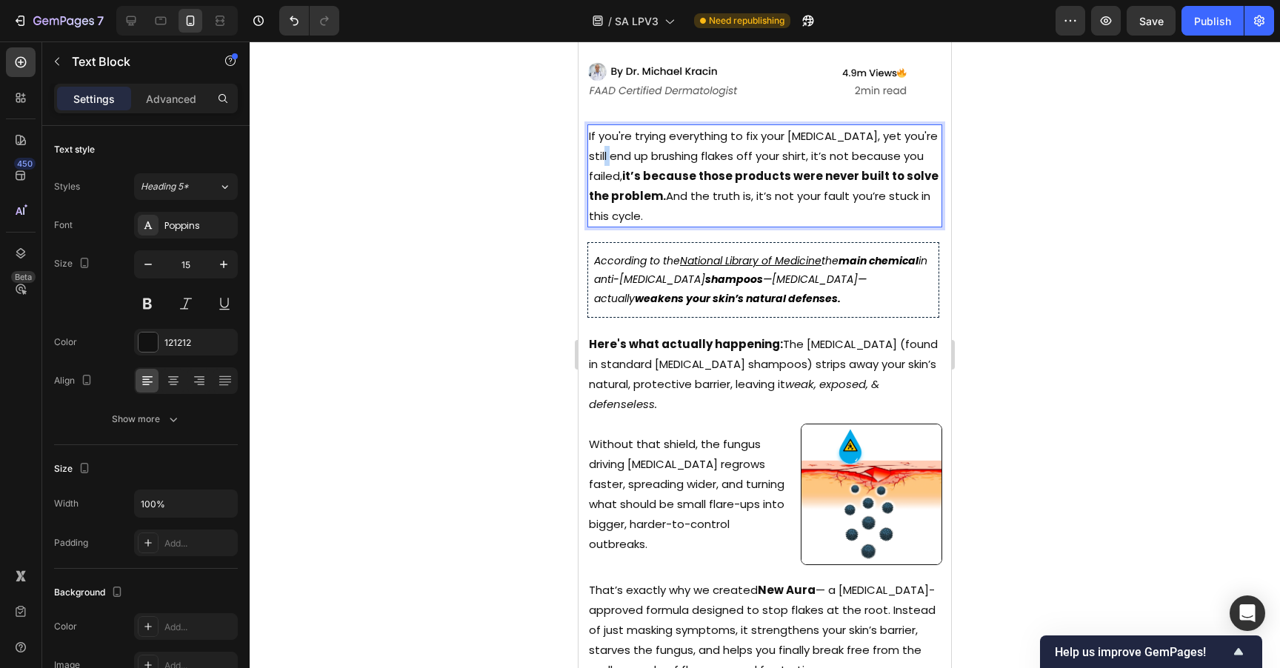
click at [620, 151] on p "If you're trying everything to fix your [MEDICAL_DATA], yet you're still end up…" at bounding box center [765, 176] width 352 height 100
click at [1061, 170] on div at bounding box center [765, 354] width 1030 height 627
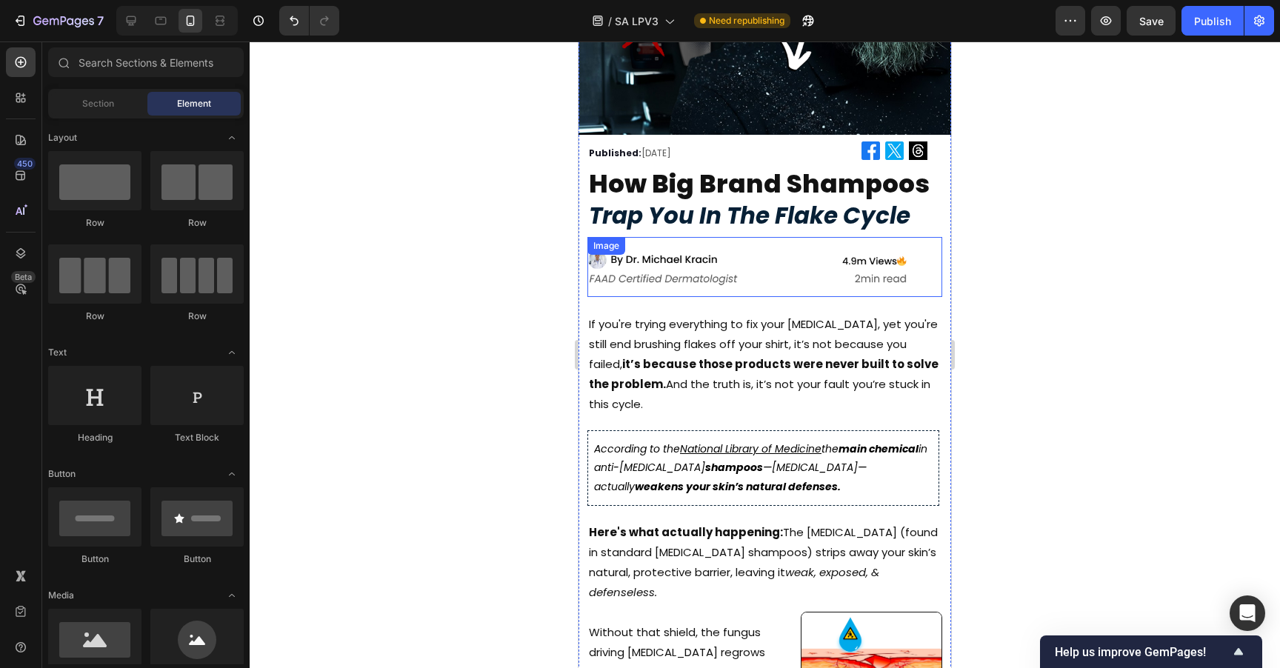
scroll to position [145, 0]
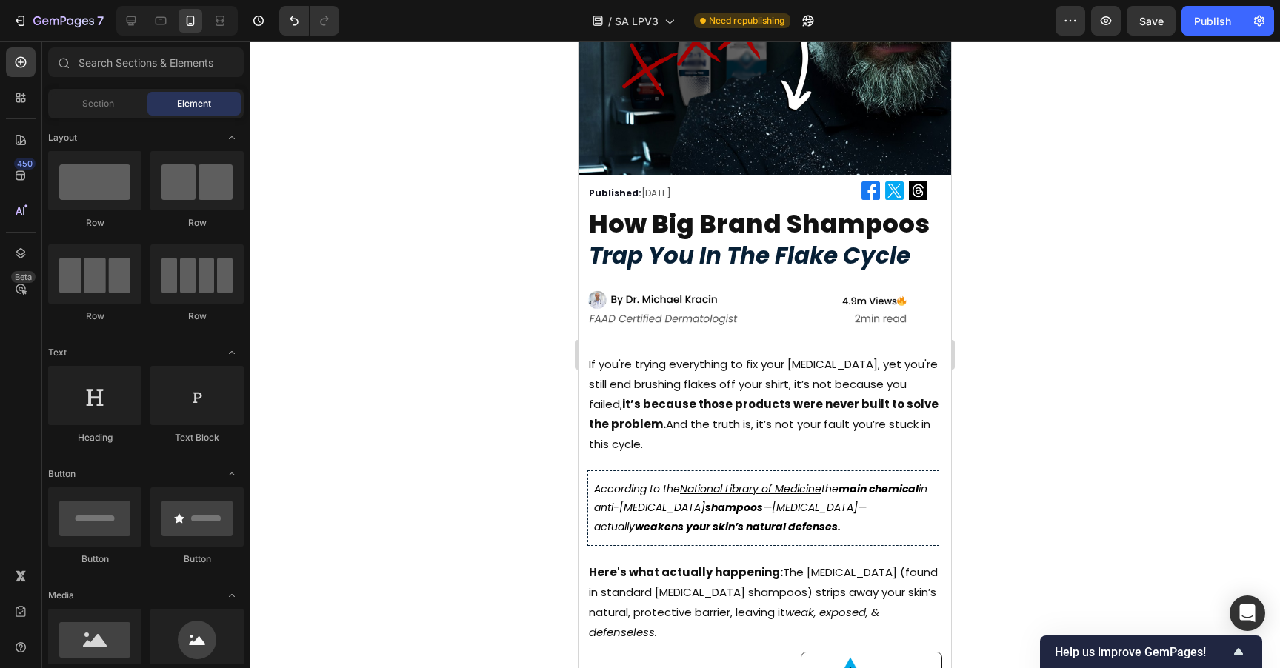
click at [1132, 169] on div at bounding box center [765, 354] width 1030 height 627
click at [1084, 331] on div at bounding box center [765, 354] width 1030 height 627
click at [778, 406] on p "If you're trying everything to fix your [MEDICAL_DATA], yet you're still end br…" at bounding box center [765, 404] width 352 height 100
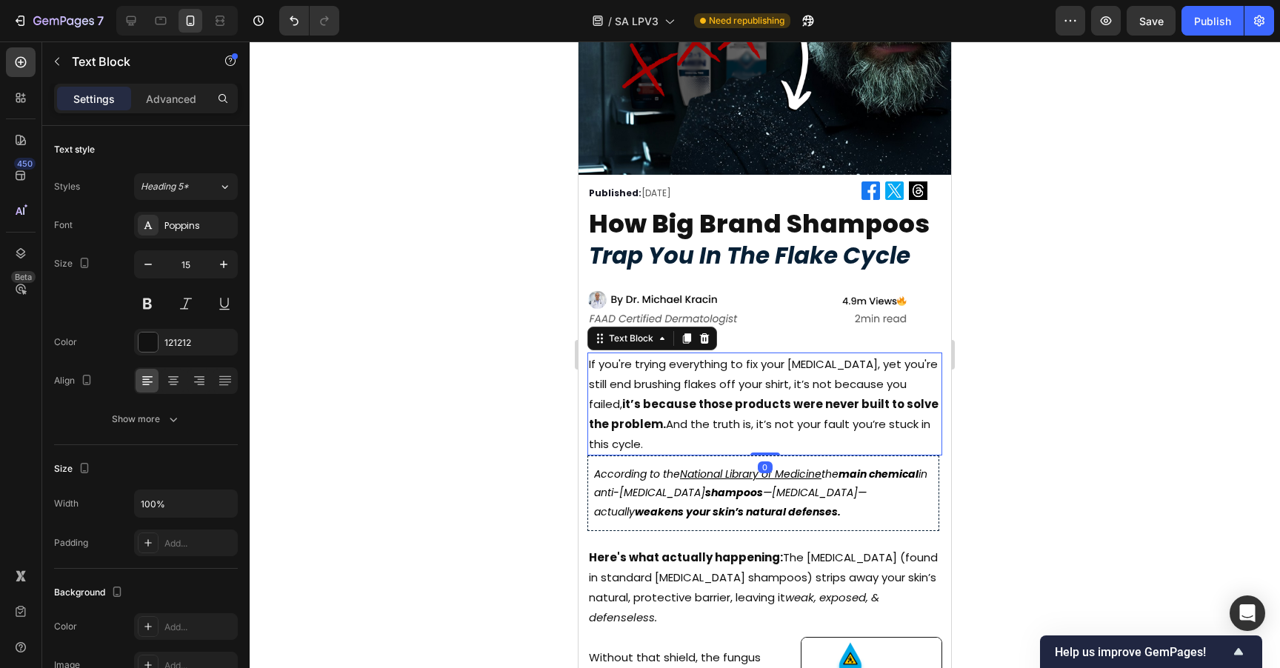
drag, startPoint x: 764, startPoint y: 458, endPoint x: 776, endPoint y: 444, distance: 19.0
click at [776, 444] on div "If you're trying everything to fix your [MEDICAL_DATA], yet you're still end br…" at bounding box center [764, 404] width 355 height 103
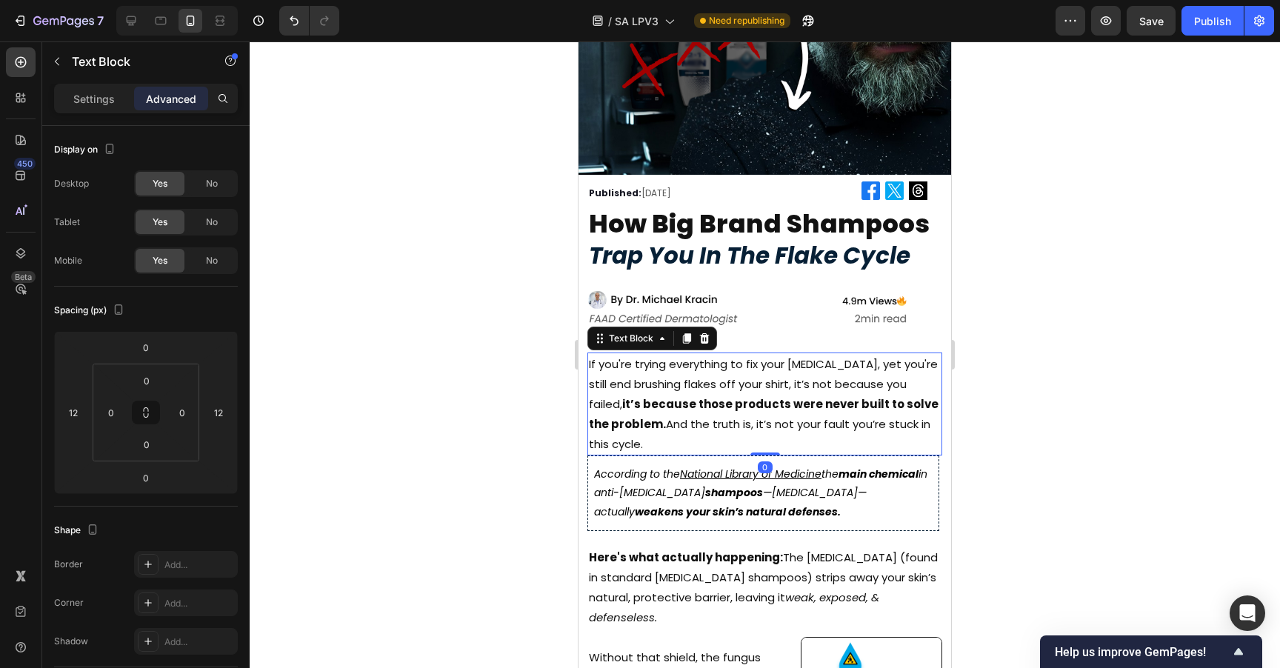
click at [1168, 367] on div at bounding box center [765, 354] width 1030 height 627
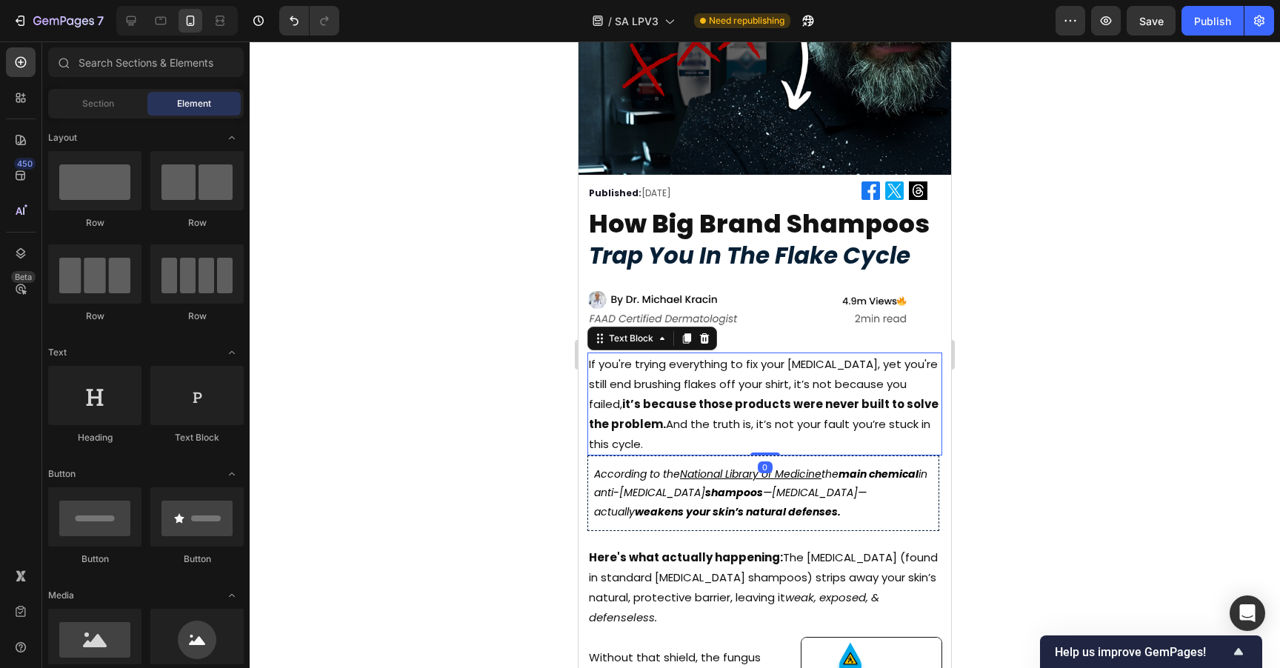
drag, startPoint x: 777, startPoint y: 405, endPoint x: 771, endPoint y: 422, distance: 18.0
click at [778, 405] on p "If you're trying everything to fix your [MEDICAL_DATA], yet you're still end br…" at bounding box center [765, 404] width 352 height 100
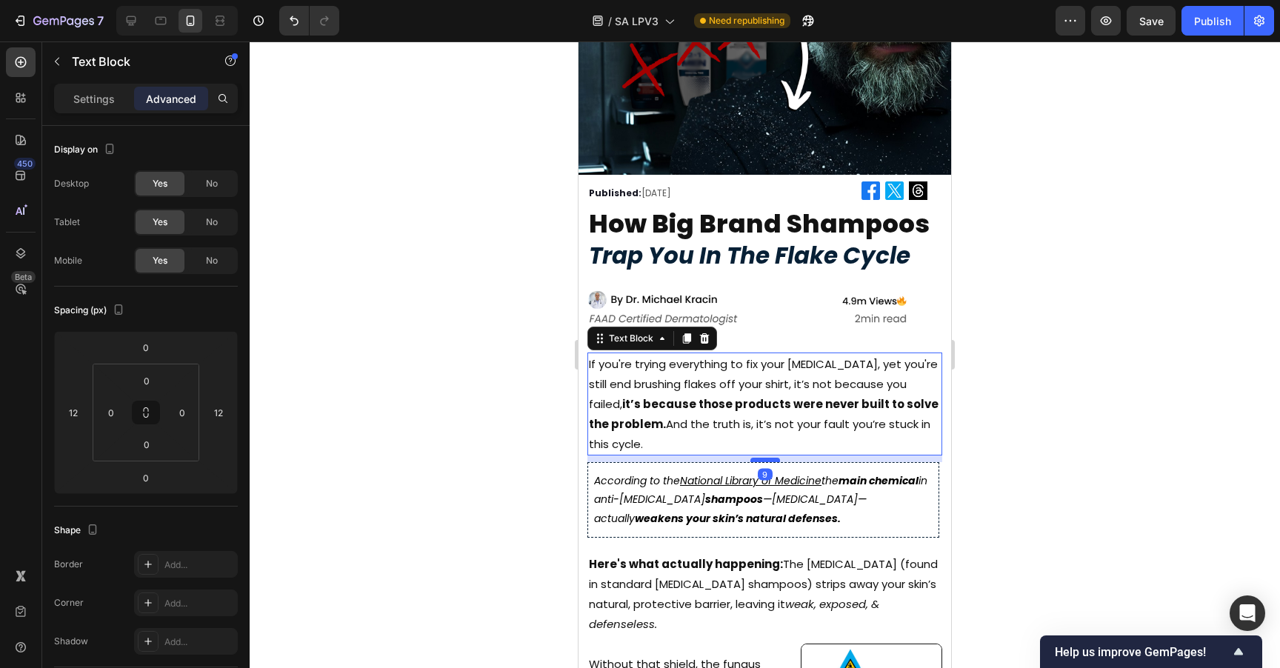
drag, startPoint x: 761, startPoint y: 444, endPoint x: 765, endPoint y: 450, distance: 8.0
click at [765, 458] on div at bounding box center [765, 460] width 30 height 4
type input "9"
click at [1040, 366] on div at bounding box center [765, 354] width 1030 height 627
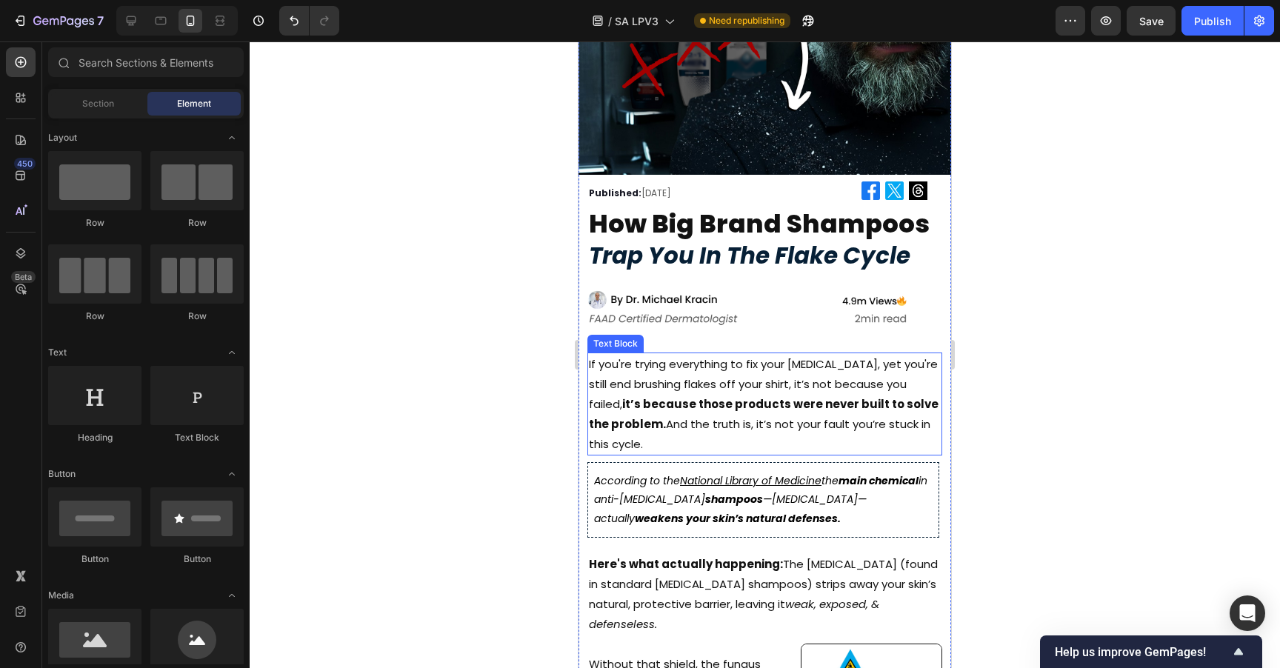
click at [995, 384] on div at bounding box center [765, 354] width 1030 height 627
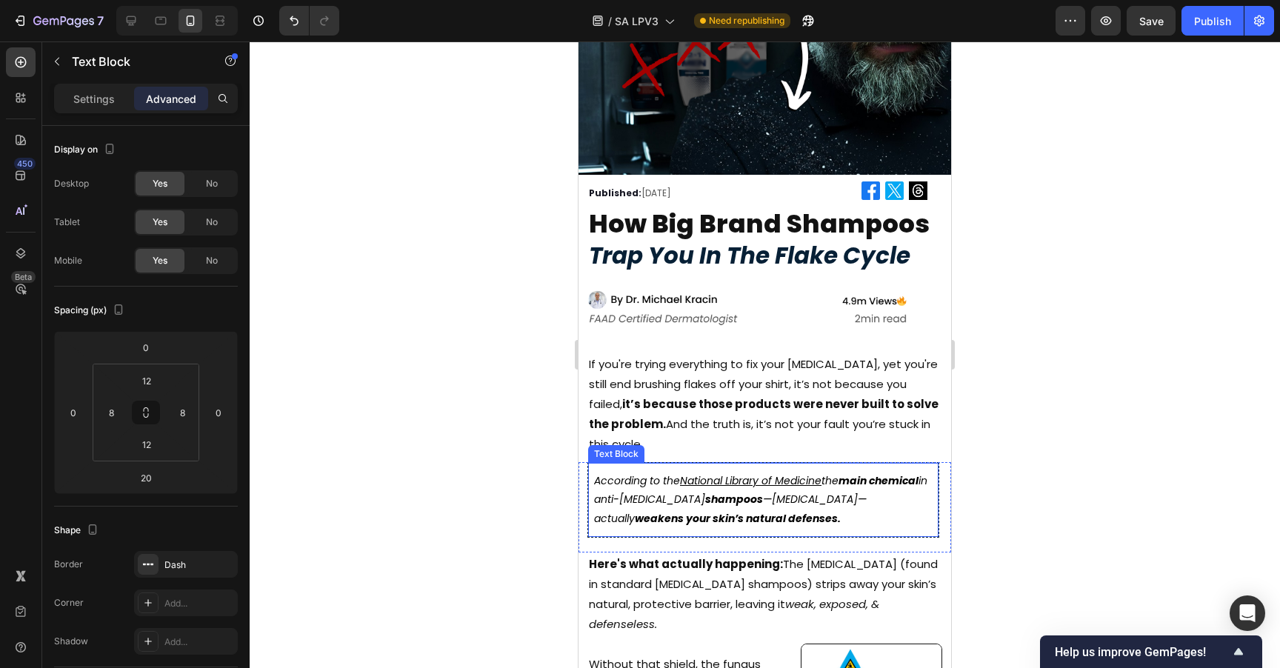
click at [917, 462] on div "According to the National Library of Medicine the main chemical in anti-[MEDICA…" at bounding box center [763, 500] width 352 height 76
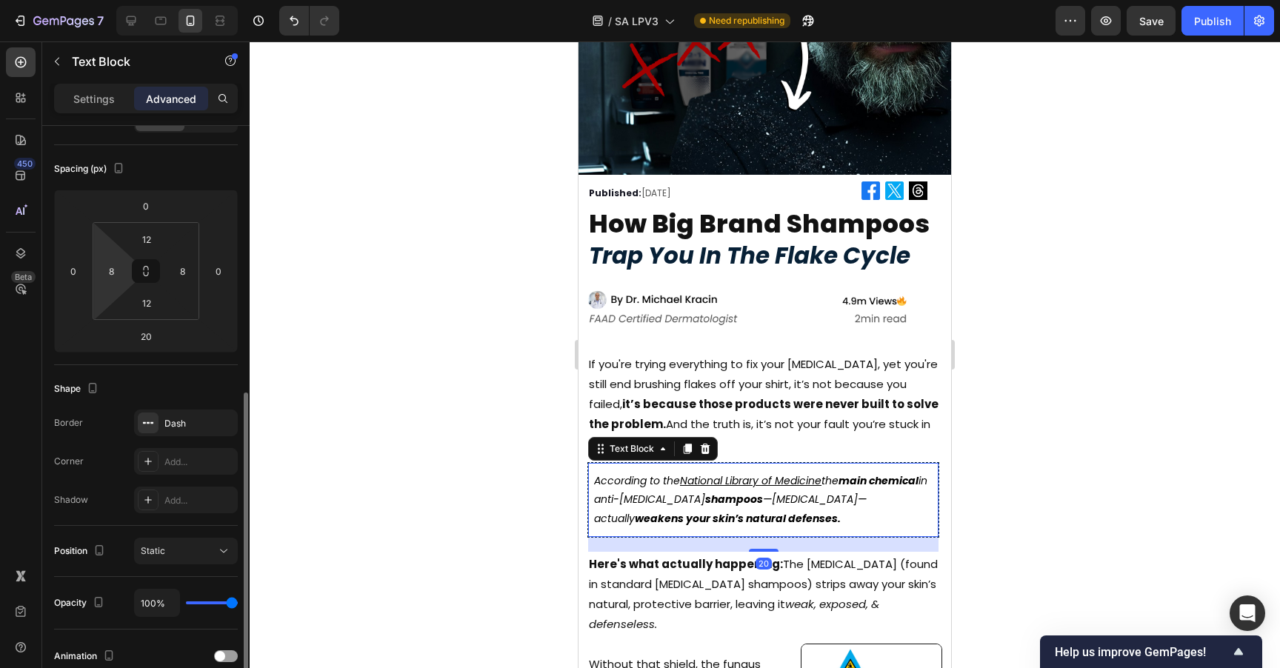
scroll to position [256, 0]
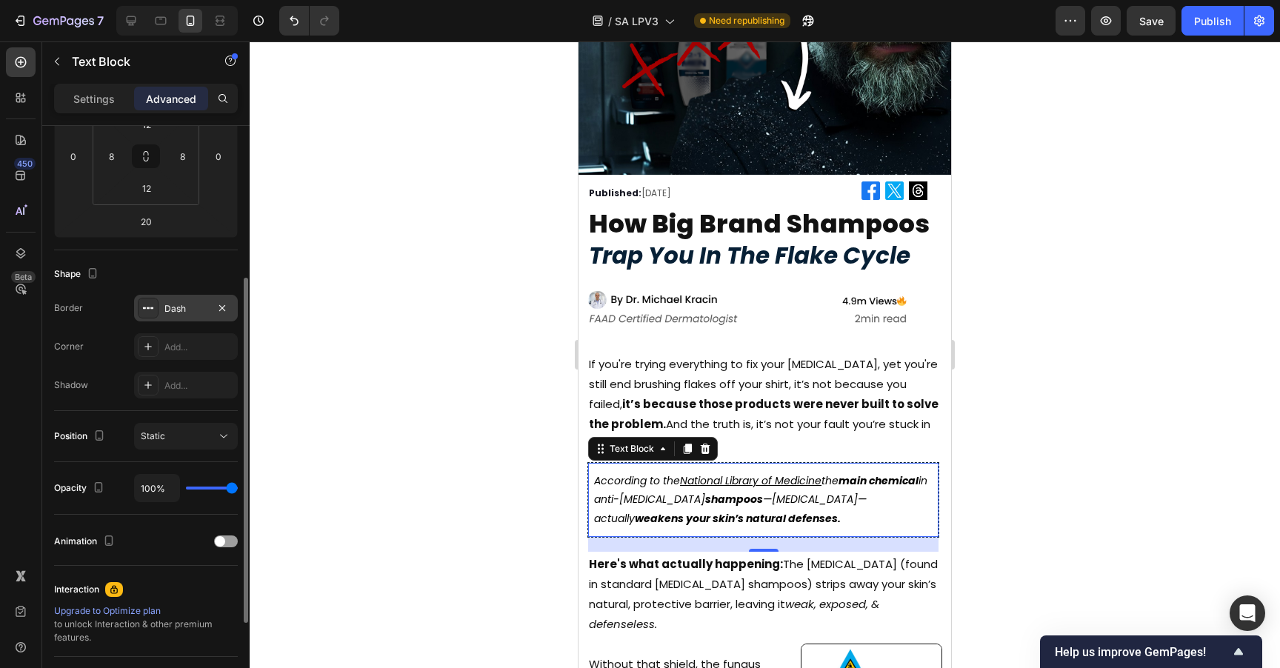
click at [185, 312] on div "Dash" at bounding box center [185, 308] width 43 height 13
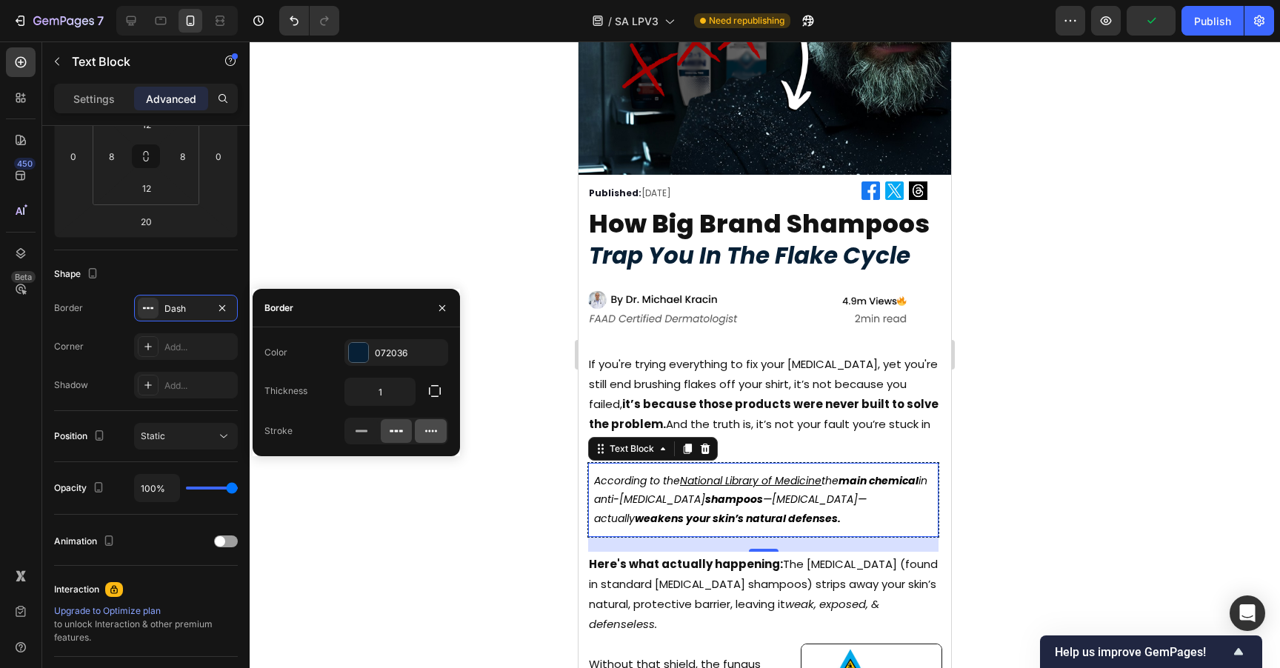
click at [422, 430] on div at bounding box center [431, 431] width 32 height 24
click at [1029, 344] on div at bounding box center [765, 354] width 1030 height 627
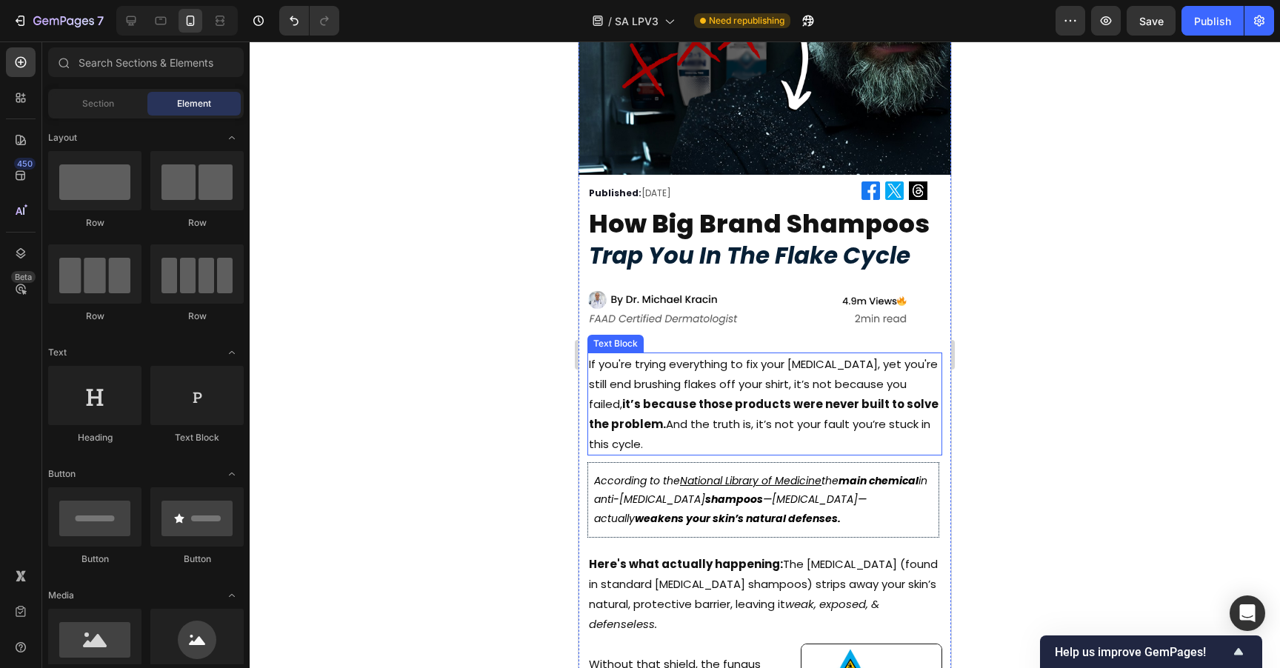
click at [1078, 293] on div at bounding box center [765, 354] width 1030 height 627
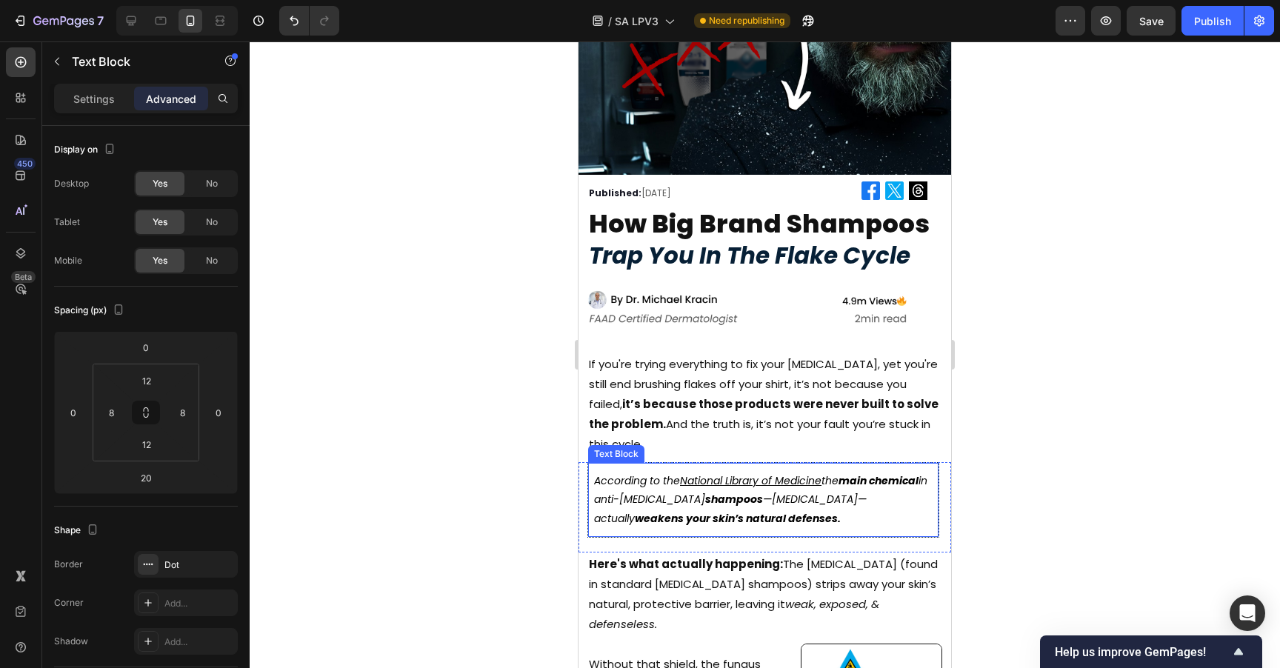
click at [911, 462] on div "According to the National Library of Medicine the main chemical in anti-[MEDICA…" at bounding box center [763, 500] width 352 height 76
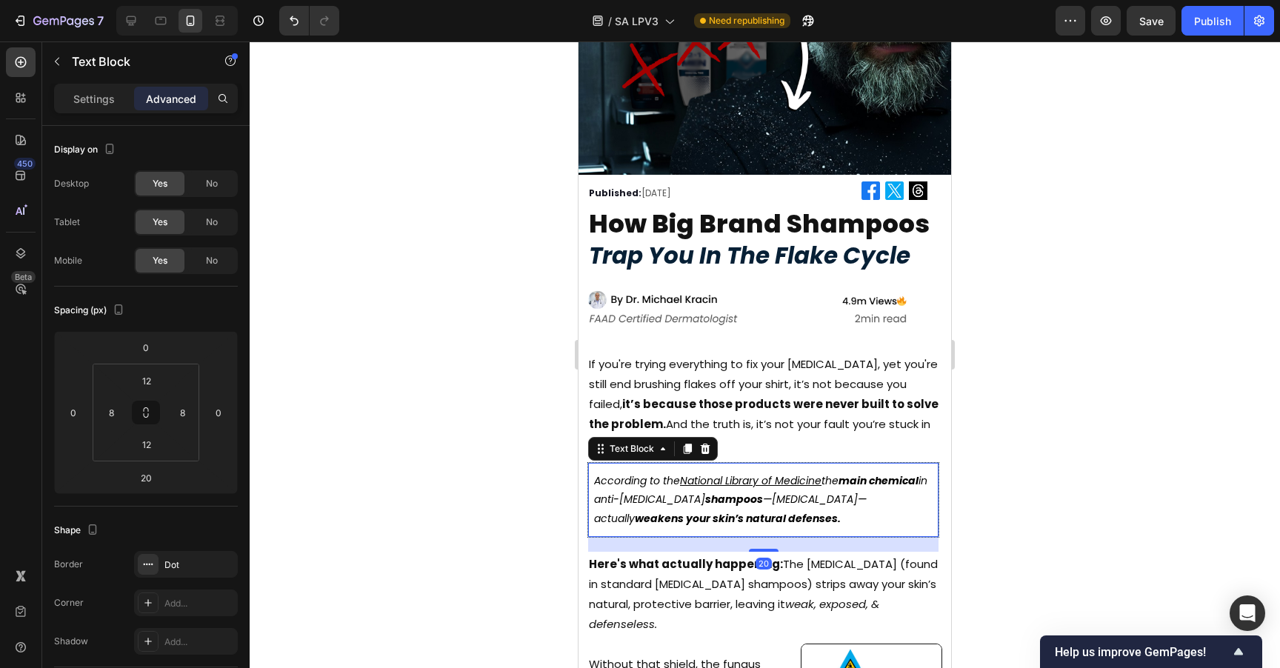
click at [1043, 363] on div at bounding box center [765, 354] width 1030 height 627
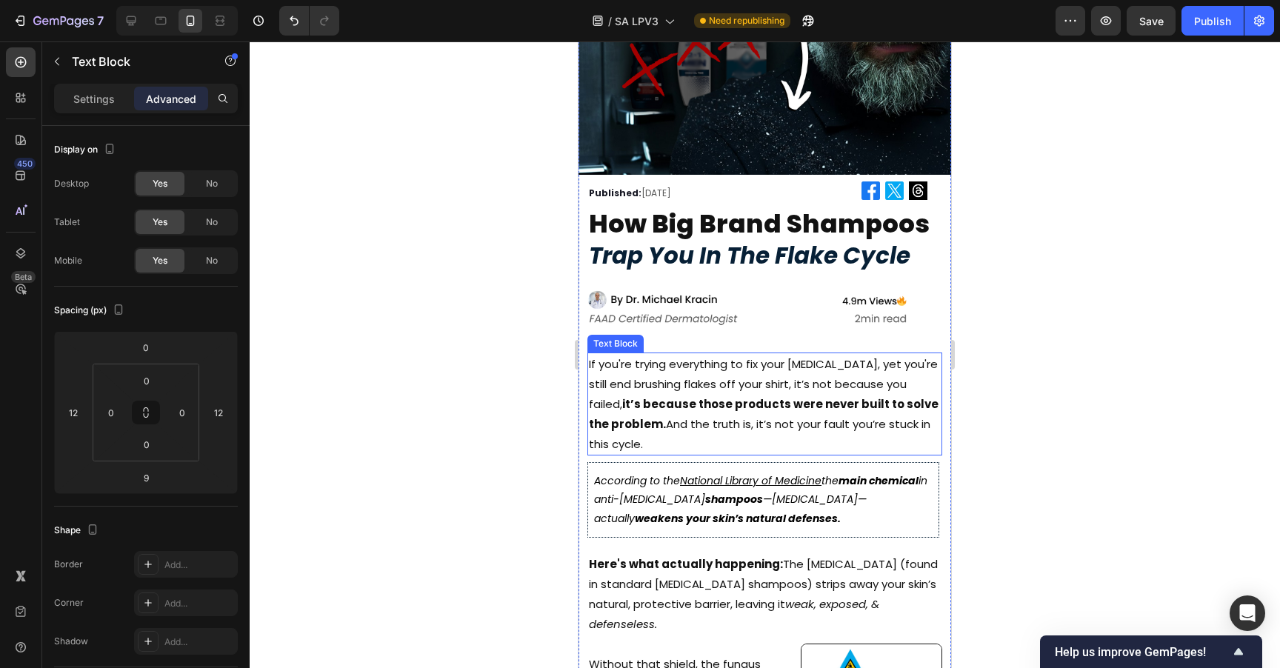
click at [614, 434] on p "If you're trying everything to fix your [MEDICAL_DATA], yet you're still end br…" at bounding box center [765, 404] width 352 height 100
click at [644, 413] on p "If you're trying everything to fix your [MEDICAL_DATA], yet you're still end br…" at bounding box center [765, 404] width 352 height 100
click at [1041, 251] on div at bounding box center [765, 354] width 1030 height 627
click at [798, 358] on p "If you're trying everything to fix your [MEDICAL_DATA], yet you're still end br…" at bounding box center [765, 404] width 352 height 100
click at [802, 357] on p "If you're trying everything to fix your [MEDICAL_DATA], yet you're still end br…" at bounding box center [765, 404] width 352 height 100
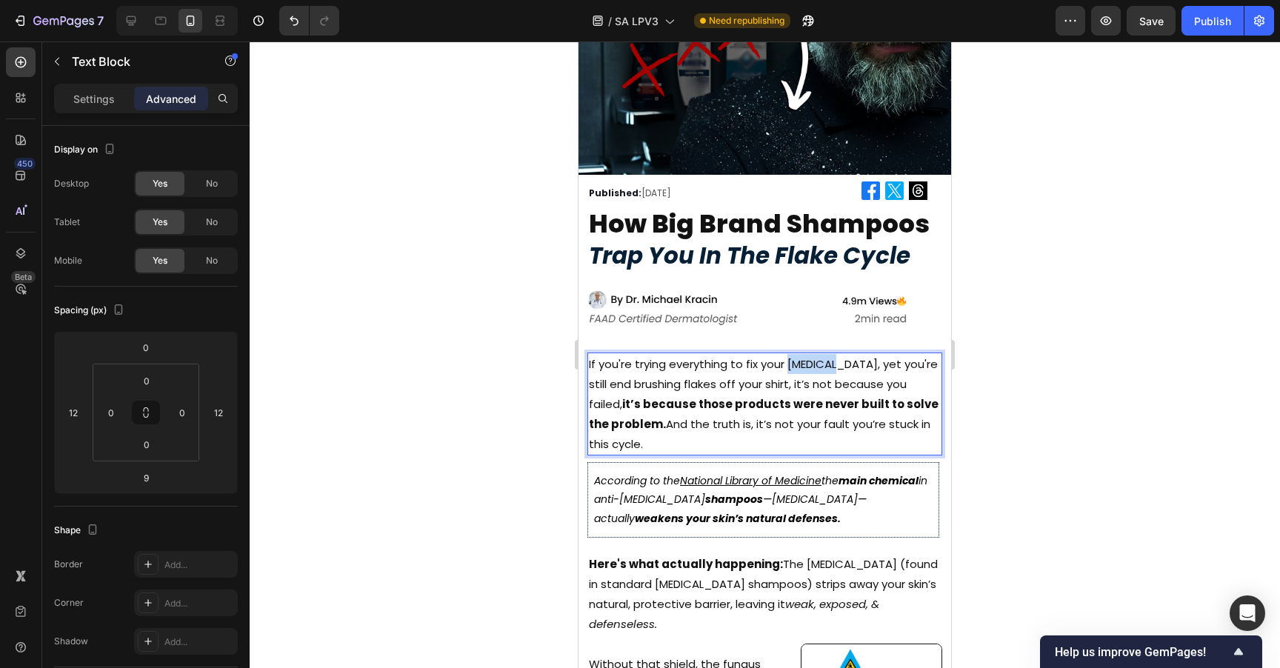
click at [802, 357] on p "If you're trying everything to fix your [MEDICAL_DATA], yet you're still end br…" at bounding box center [765, 404] width 352 height 100
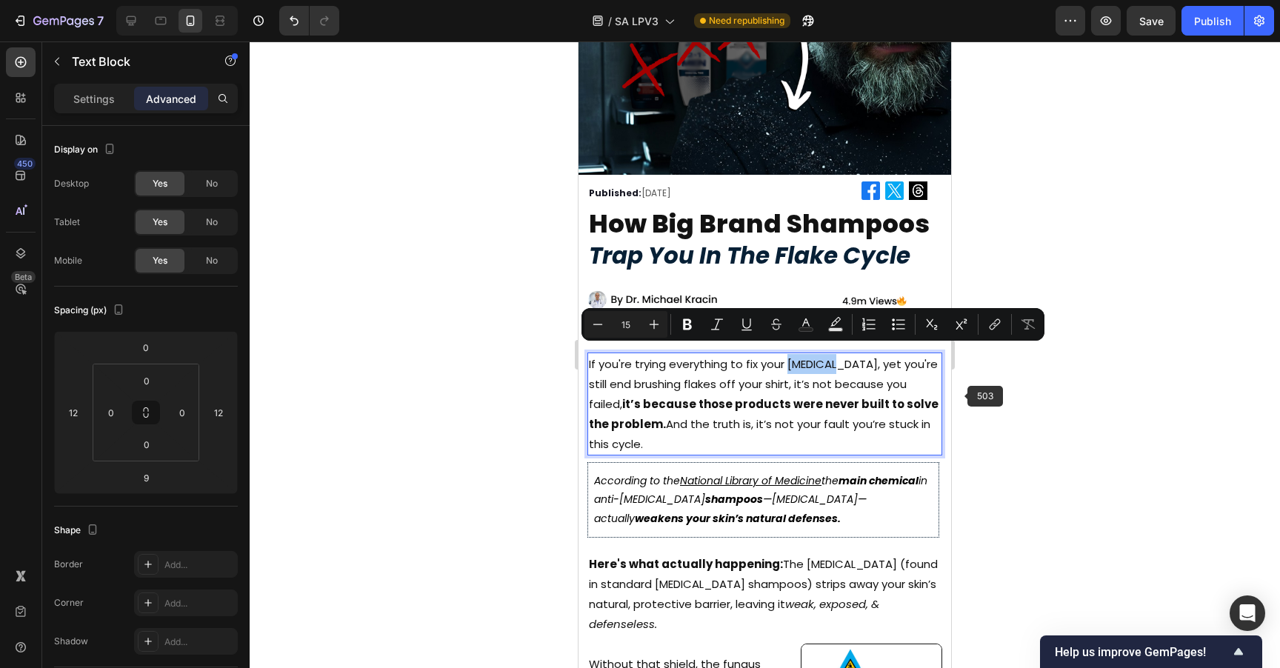
click at [978, 397] on div at bounding box center [765, 354] width 1030 height 627
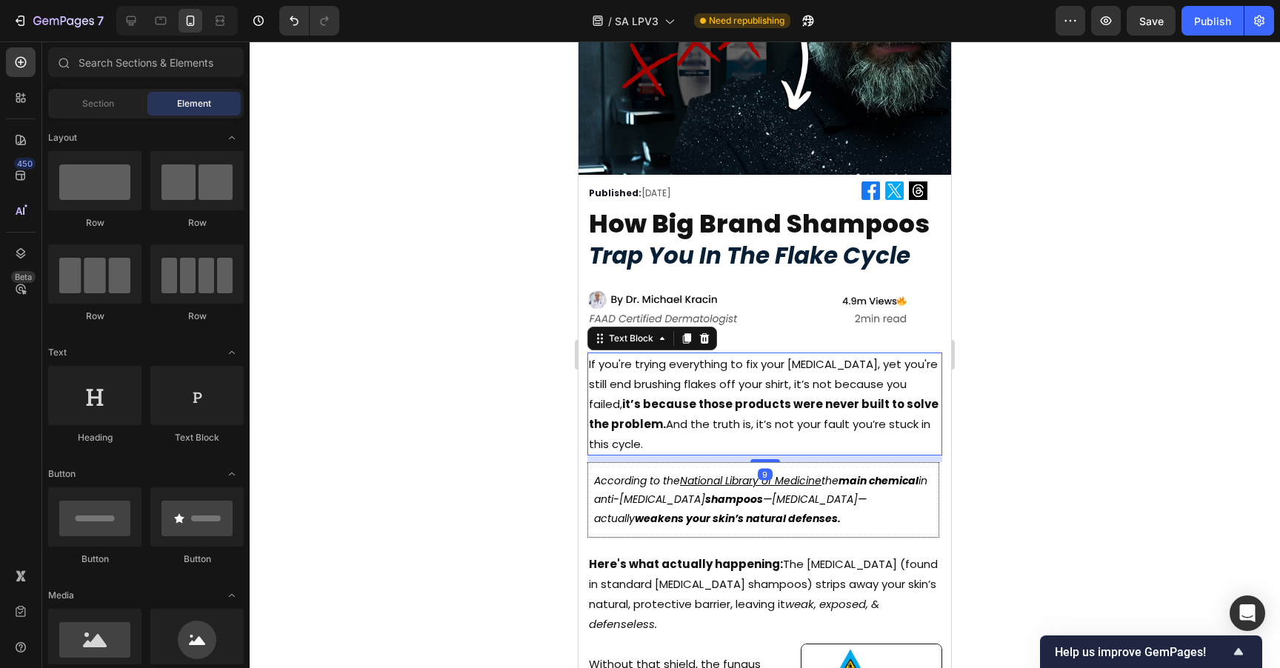
click at [693, 413] on p "If you're trying everything to fix your [MEDICAL_DATA], yet you're still end br…" at bounding box center [765, 404] width 352 height 100
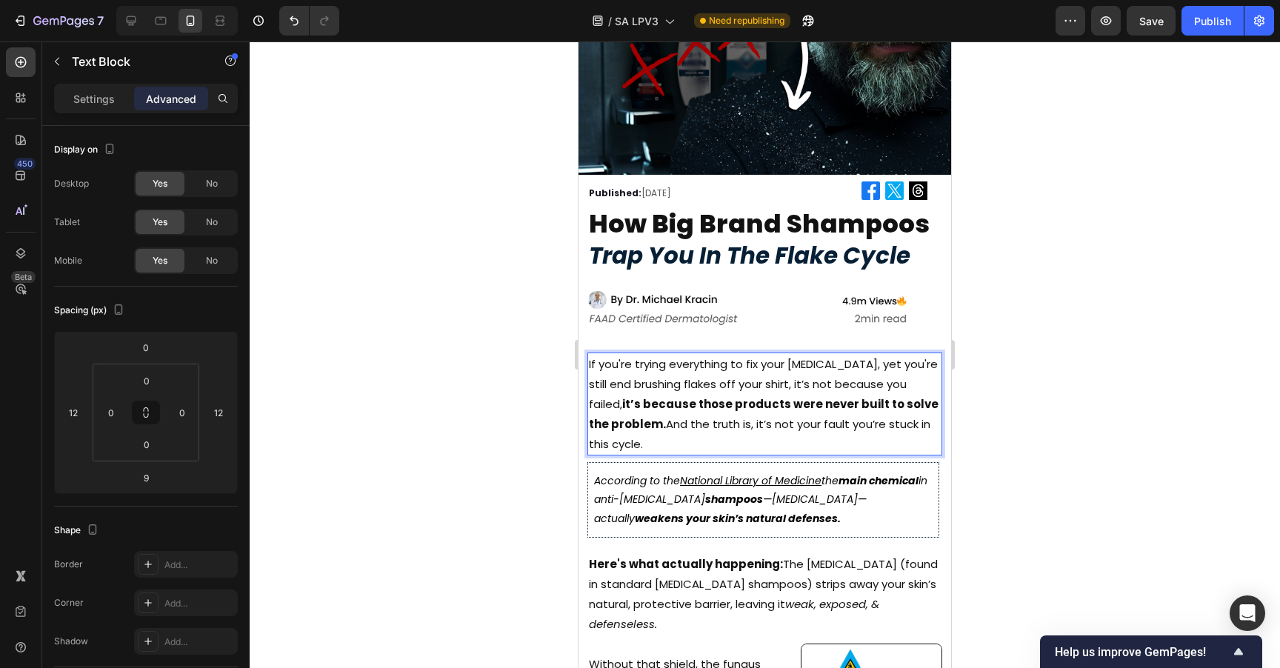
click at [645, 415] on p "If you're trying everything to fix your [MEDICAL_DATA], yet you're still end br…" at bounding box center [765, 404] width 352 height 100
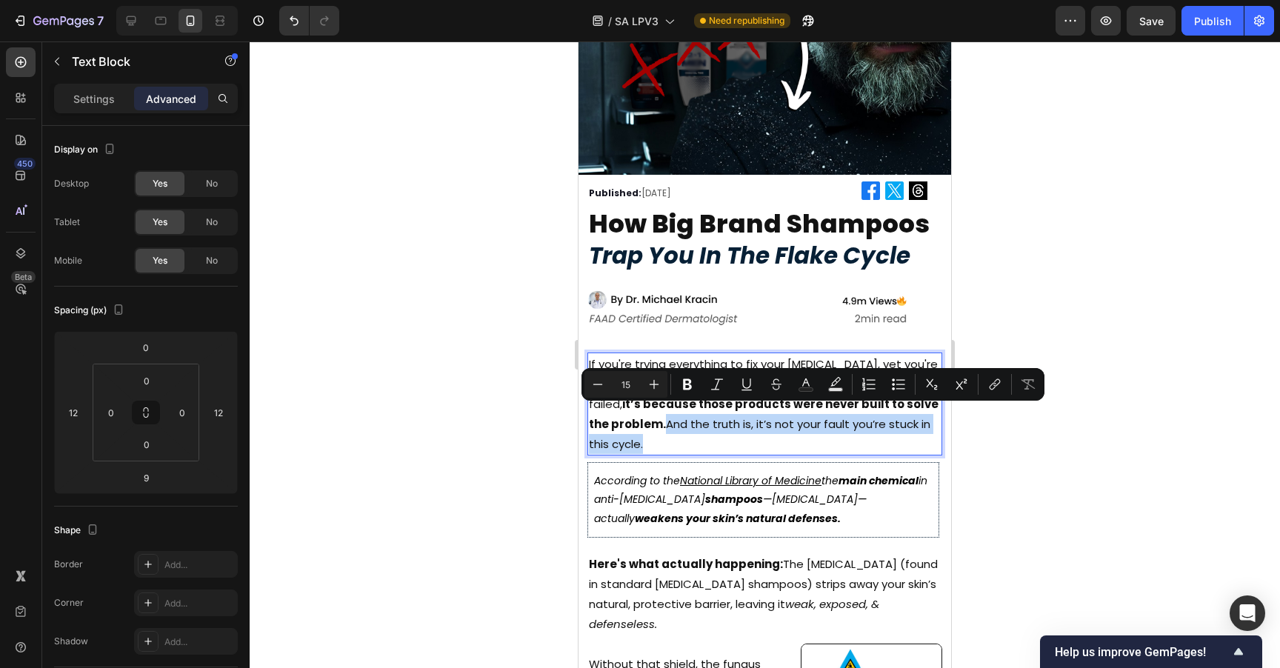
drag, startPoint x: 645, startPoint y: 415, endPoint x: 661, endPoint y: 437, distance: 27.6
click at [661, 437] on p "If you're trying everything to fix your [MEDICAL_DATA], yet you're still end br…" at bounding box center [765, 404] width 352 height 100
click at [642, 418] on p "If you're trying everything to fix your [MEDICAL_DATA], yet you're still end br…" at bounding box center [765, 404] width 352 height 100
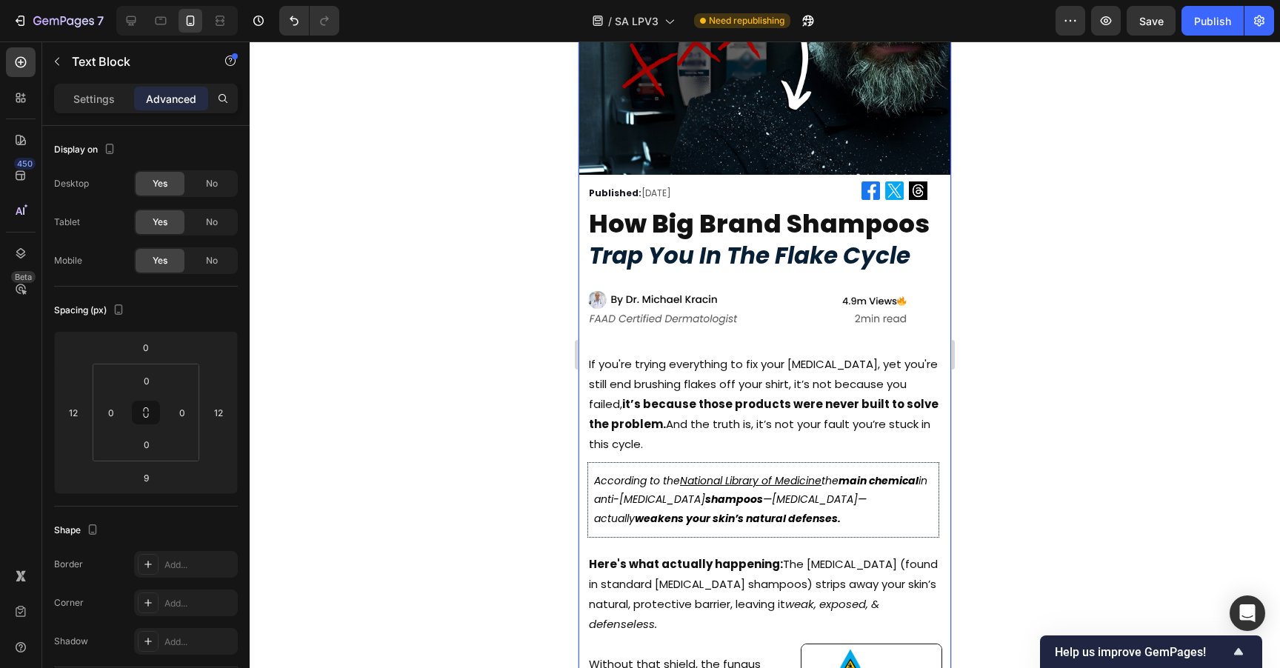
click at [931, 416] on div "Image Published: [DATE] Text Block Image Image Image Row Row how big brand sham…" at bounding box center [764, 463] width 373 height 1072
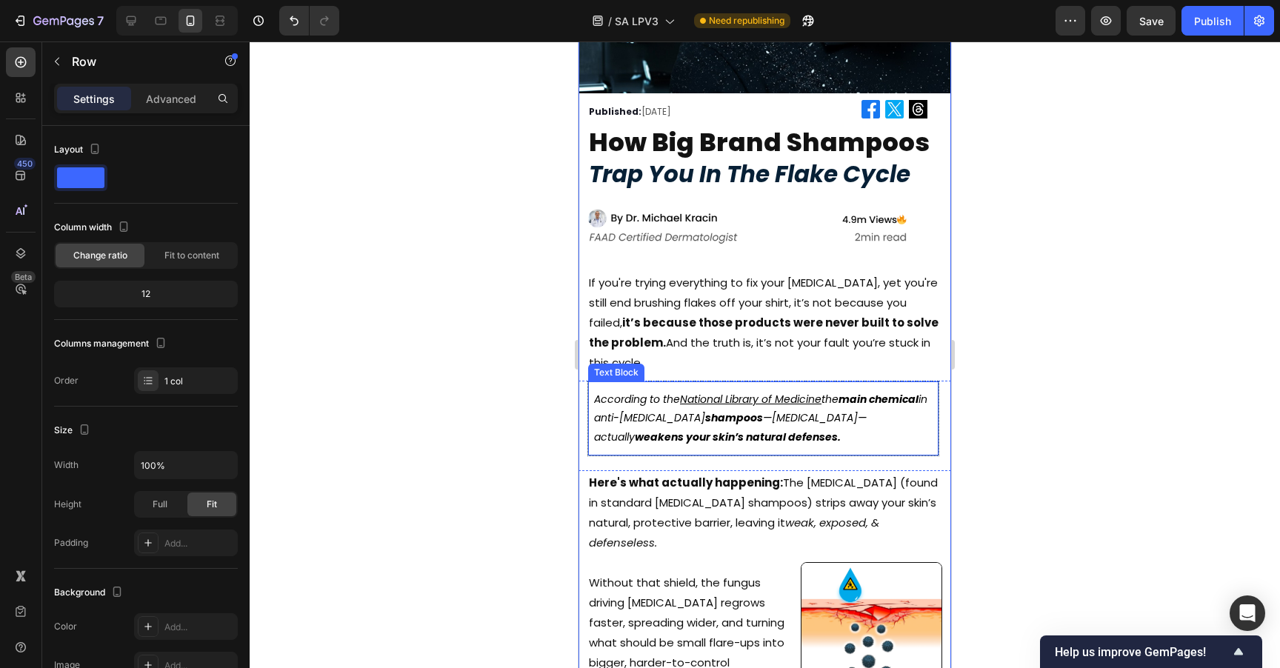
scroll to position [249, 0]
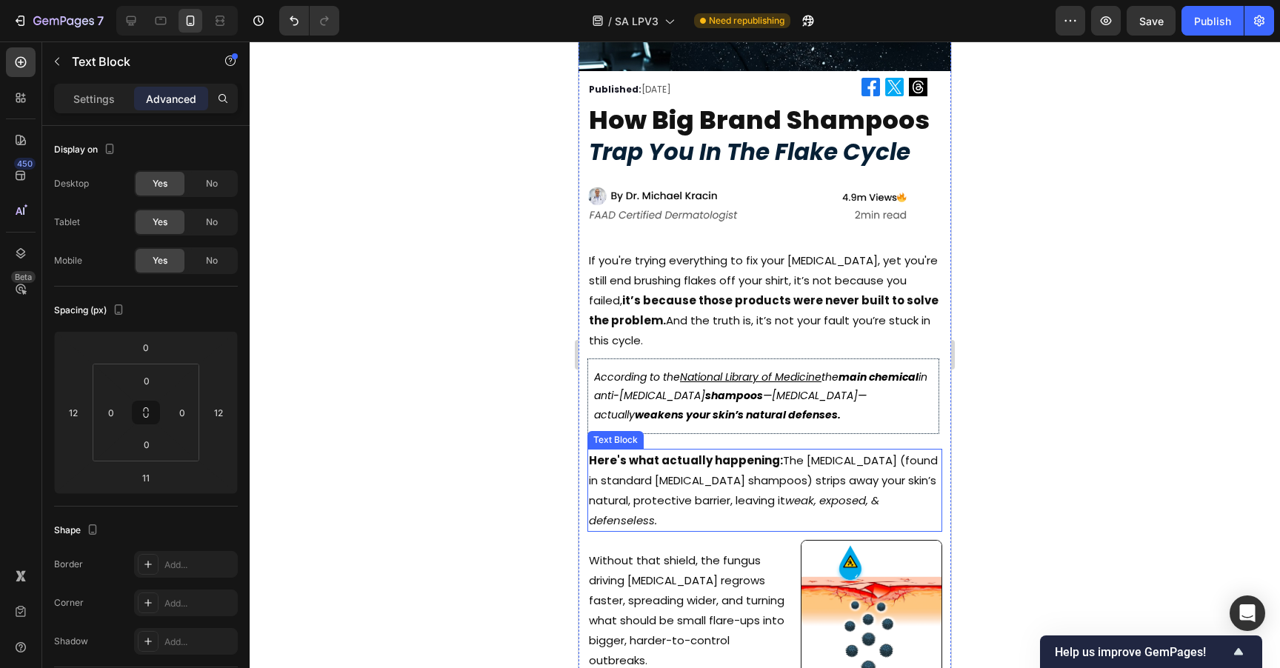
click at [725, 452] on strong "Here's what actually happening:" at bounding box center [686, 460] width 194 height 16
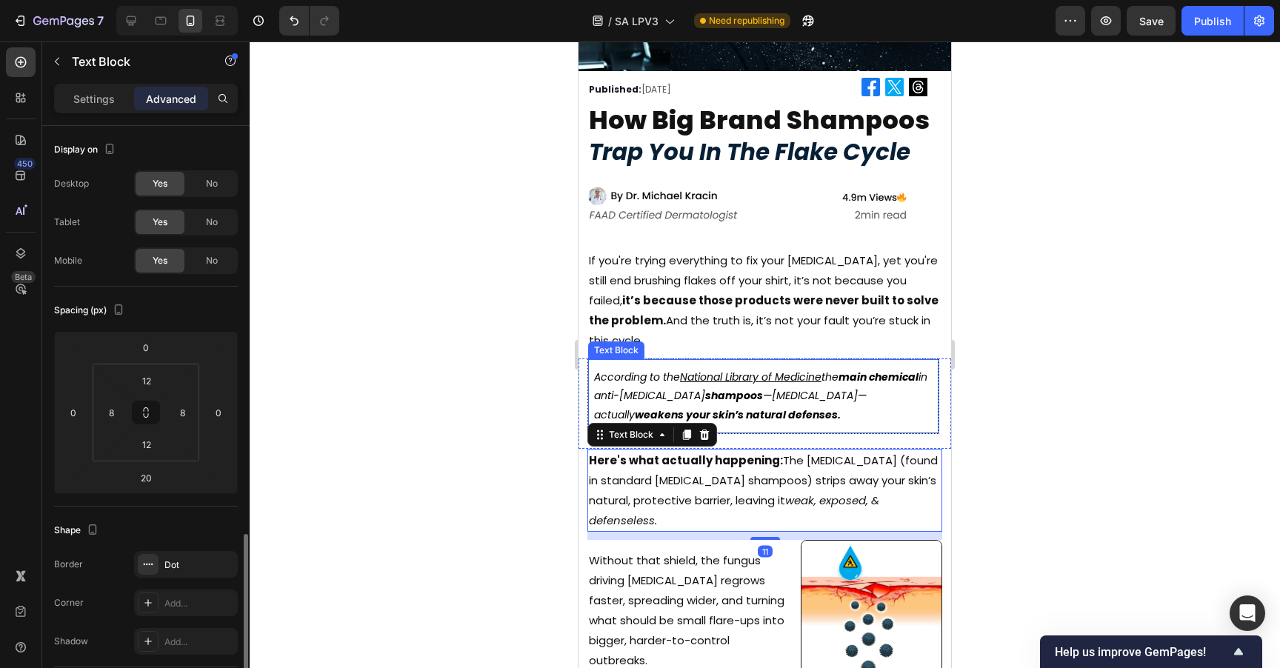
click at [742, 407] on strong "weakens your skin’s natural defenses." at bounding box center [738, 414] width 206 height 15
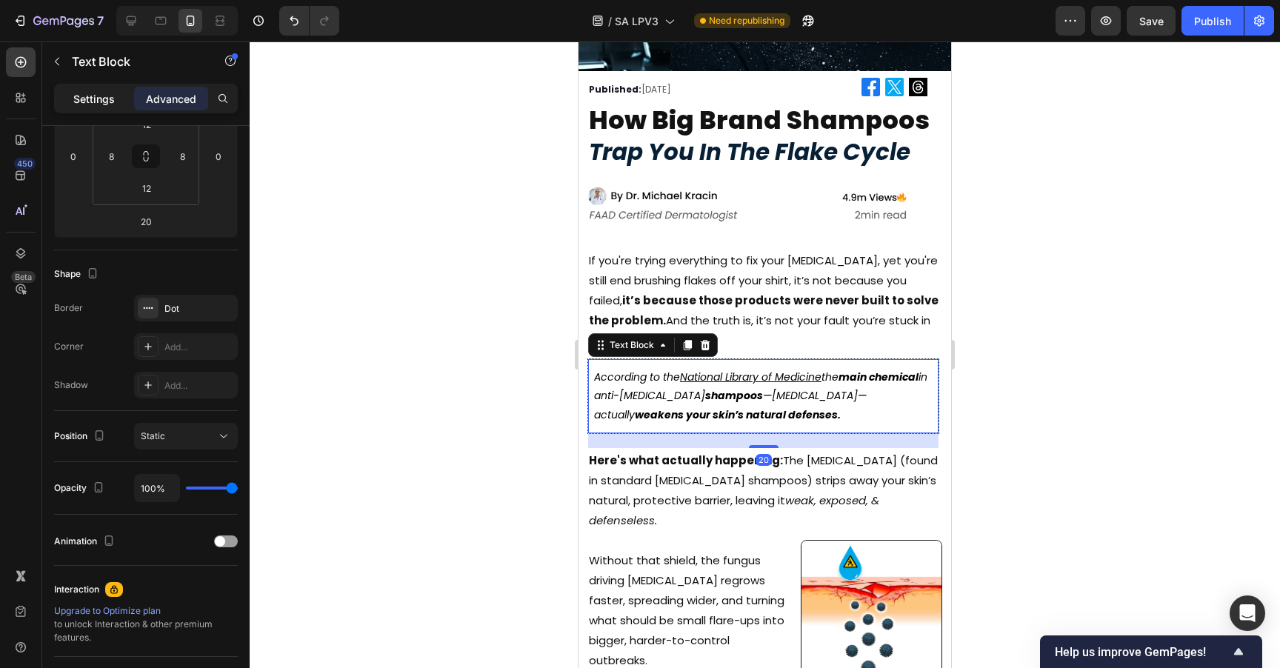
click at [79, 93] on p "Settings" at bounding box center [93, 99] width 41 height 16
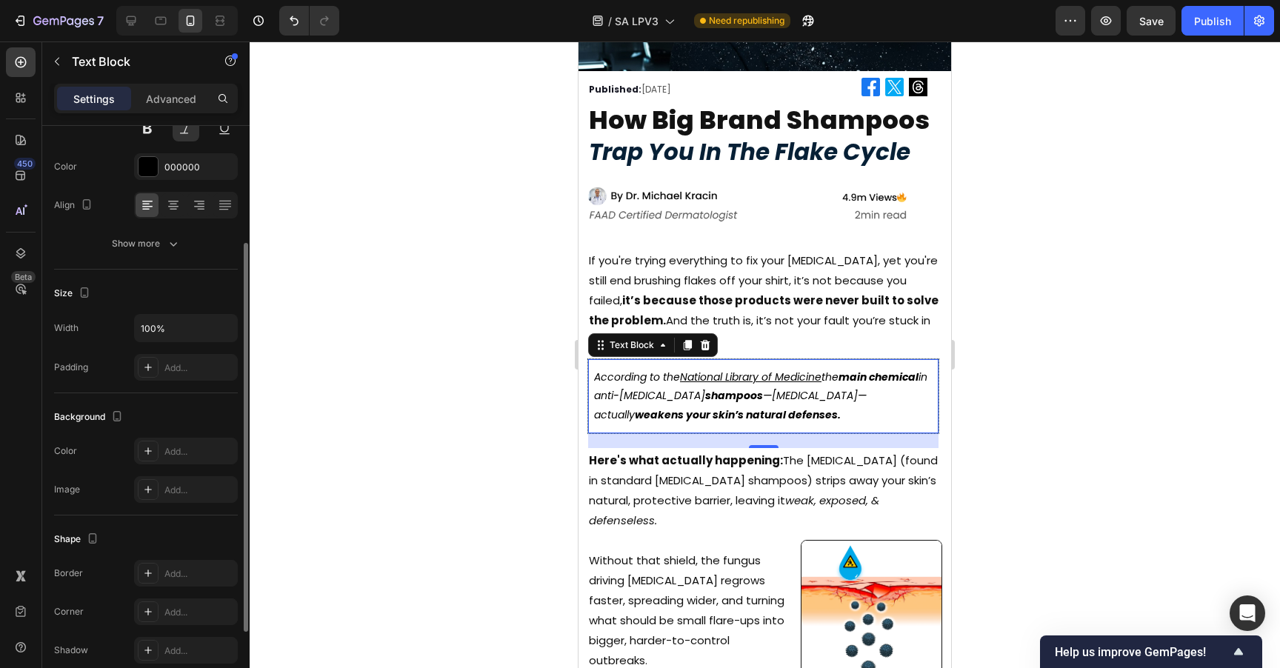
scroll to position [105, 0]
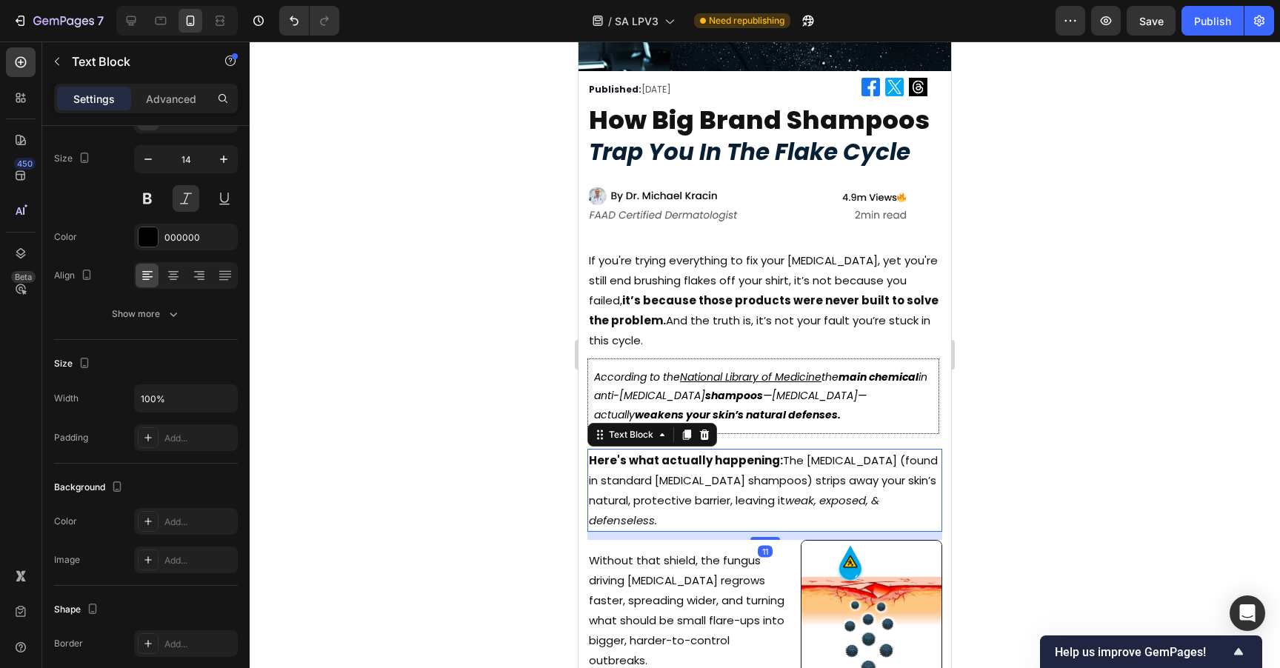
click at [775, 458] on strong "Here's what actually happening:" at bounding box center [686, 460] width 194 height 16
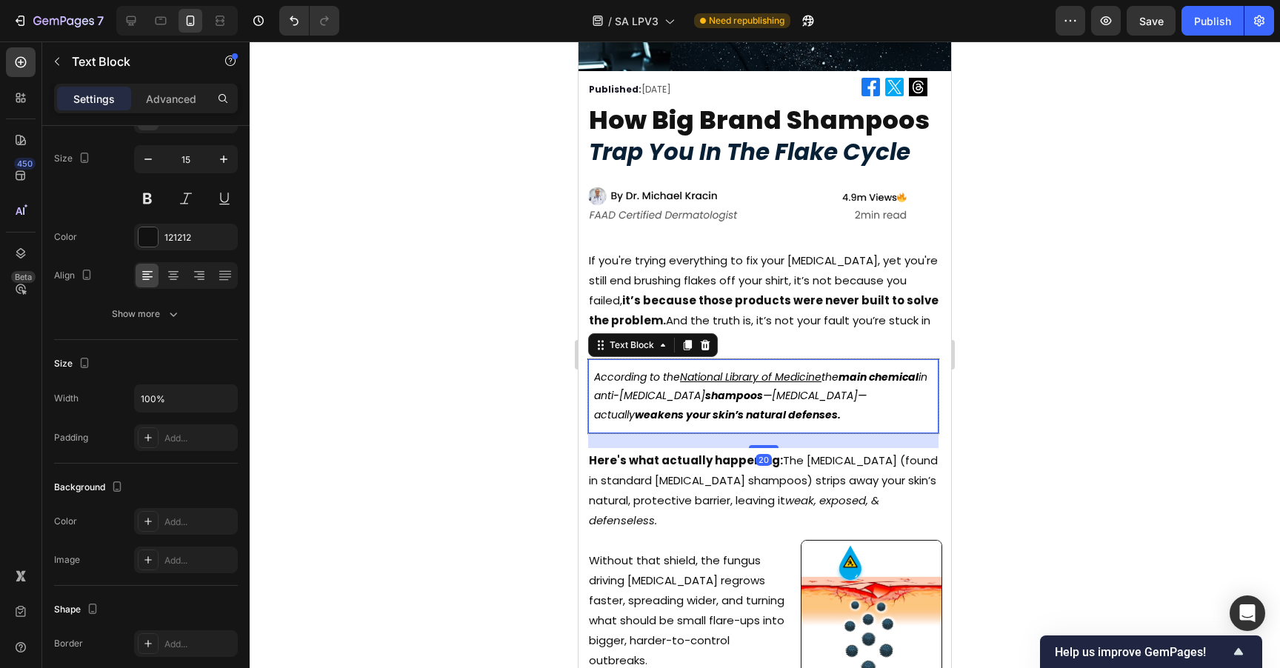
click at [797, 410] on strong "weakens your skin’s natural defenses." at bounding box center [738, 414] width 206 height 15
click at [1060, 350] on div at bounding box center [765, 354] width 1030 height 627
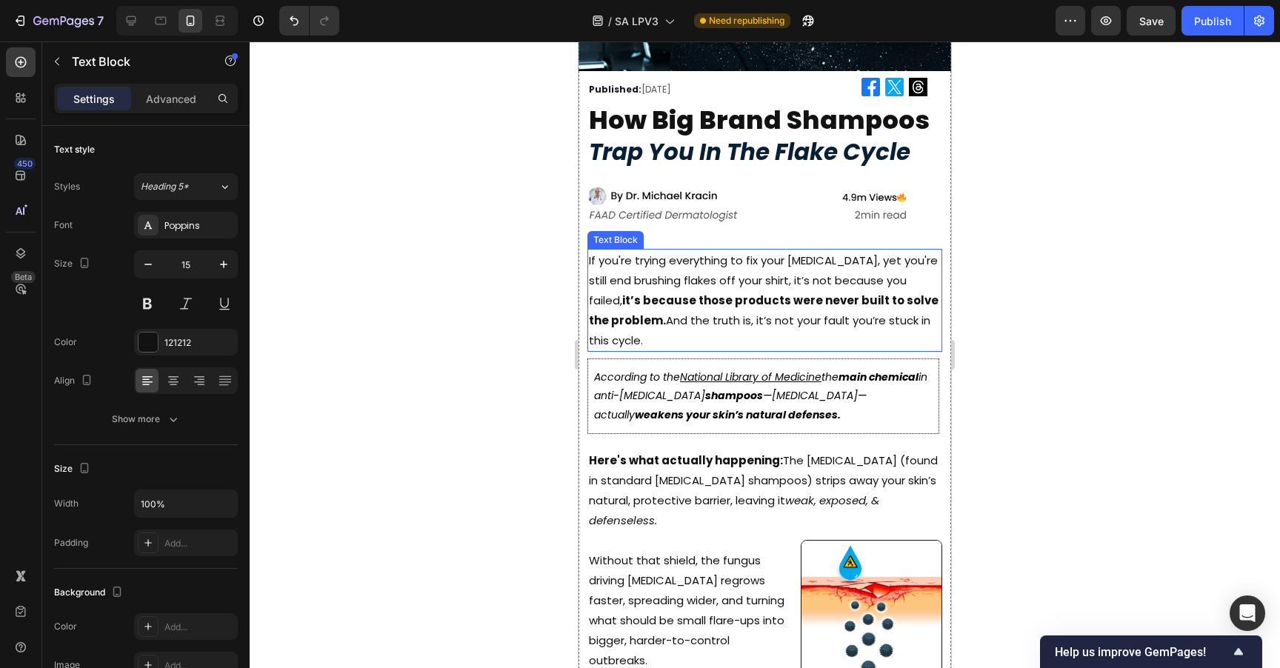
click at [845, 330] on p "If you're trying everything to fix your [MEDICAL_DATA], yet you're still end br…" at bounding box center [765, 300] width 352 height 100
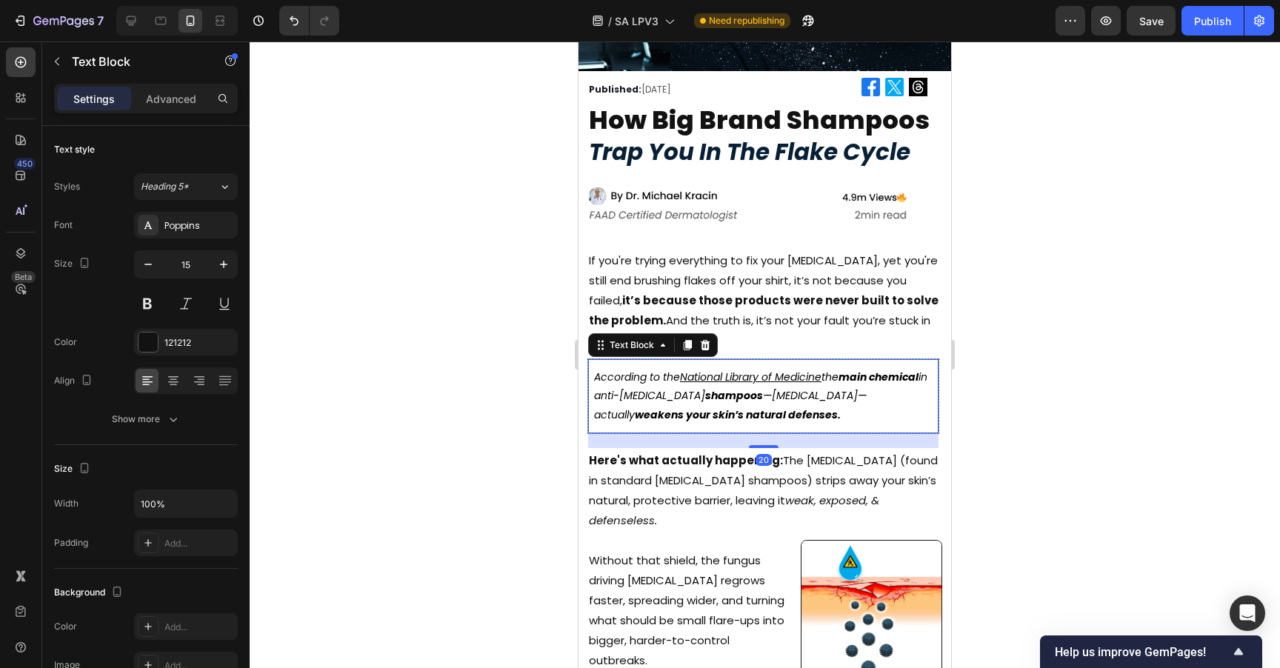
click at [826, 383] on icon "the main chemical in anti-[MEDICAL_DATA] shampoos —[MEDICAL_DATA]—actually weak…" at bounding box center [760, 396] width 333 height 52
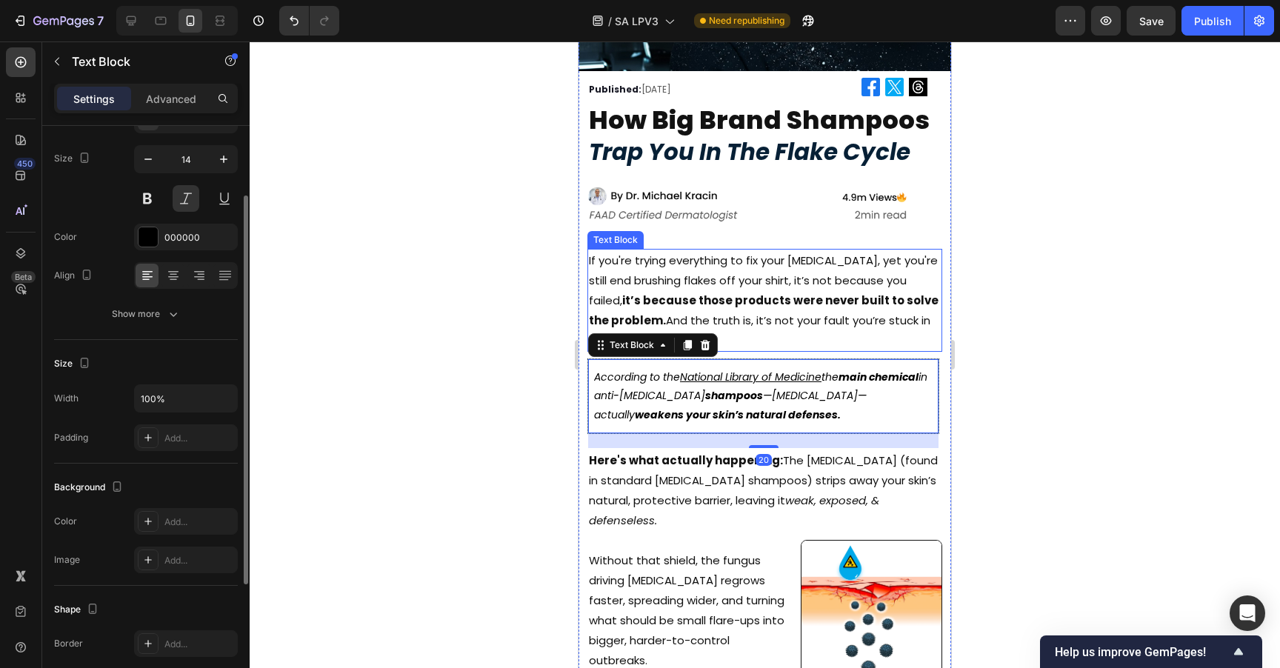
click at [762, 319] on p "If you're trying everything to fix your [MEDICAL_DATA], yet you're still end br…" at bounding box center [765, 300] width 352 height 100
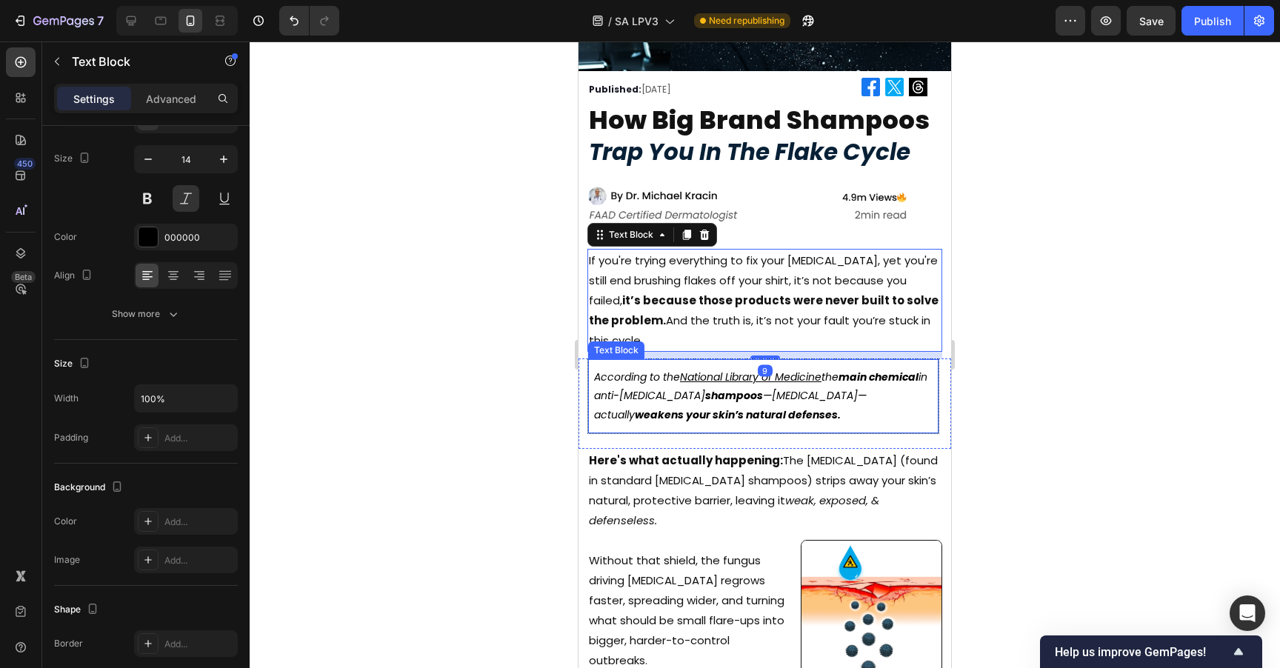
click at [783, 412] on strong "weakens your skin’s natural defenses." at bounding box center [738, 414] width 206 height 15
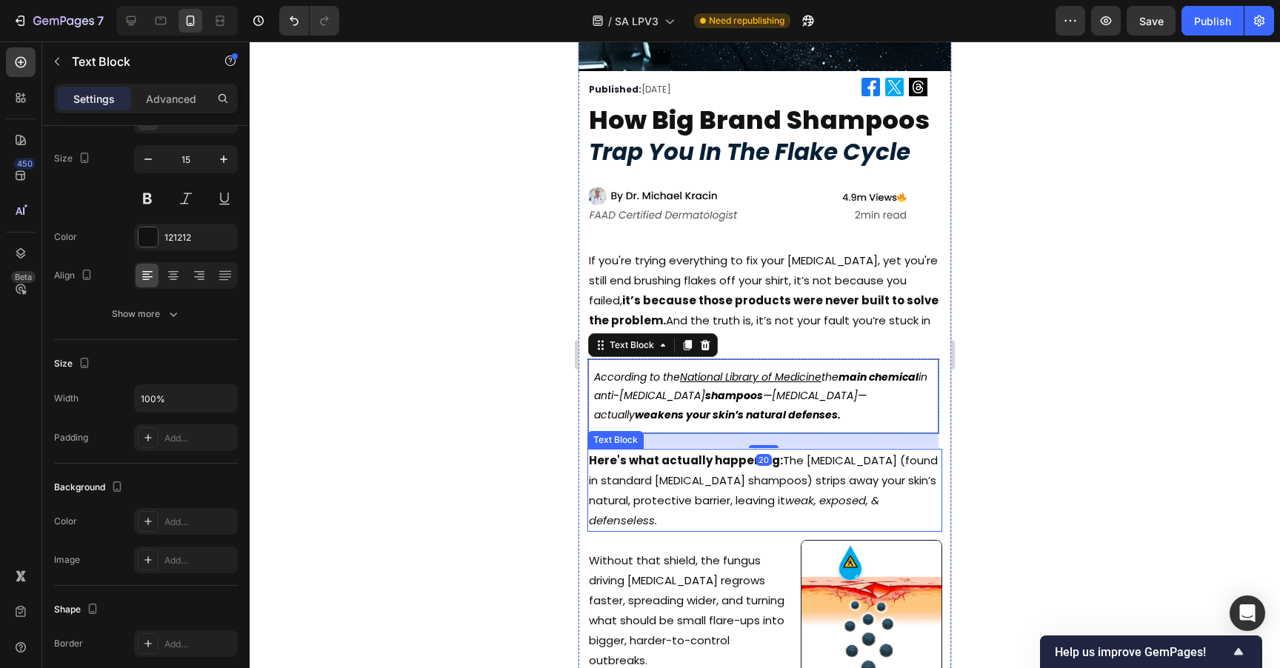
click at [769, 438] on div "Image Published: [DATE] Text Block Image Image Image Row Row how big brand sham…" at bounding box center [764, 359] width 373 height 1072
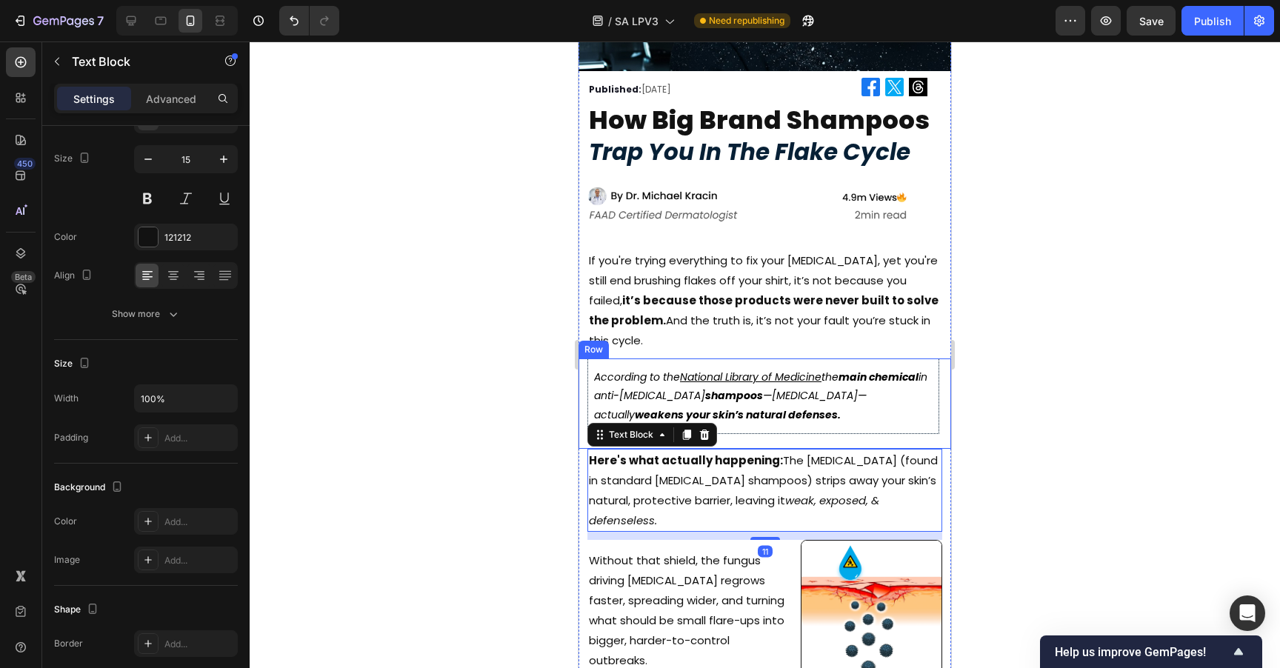
click at [775, 415] on div "According to the National Library of Medicine the main chemical in anti-[MEDICA…" at bounding box center [763, 396] width 352 height 76
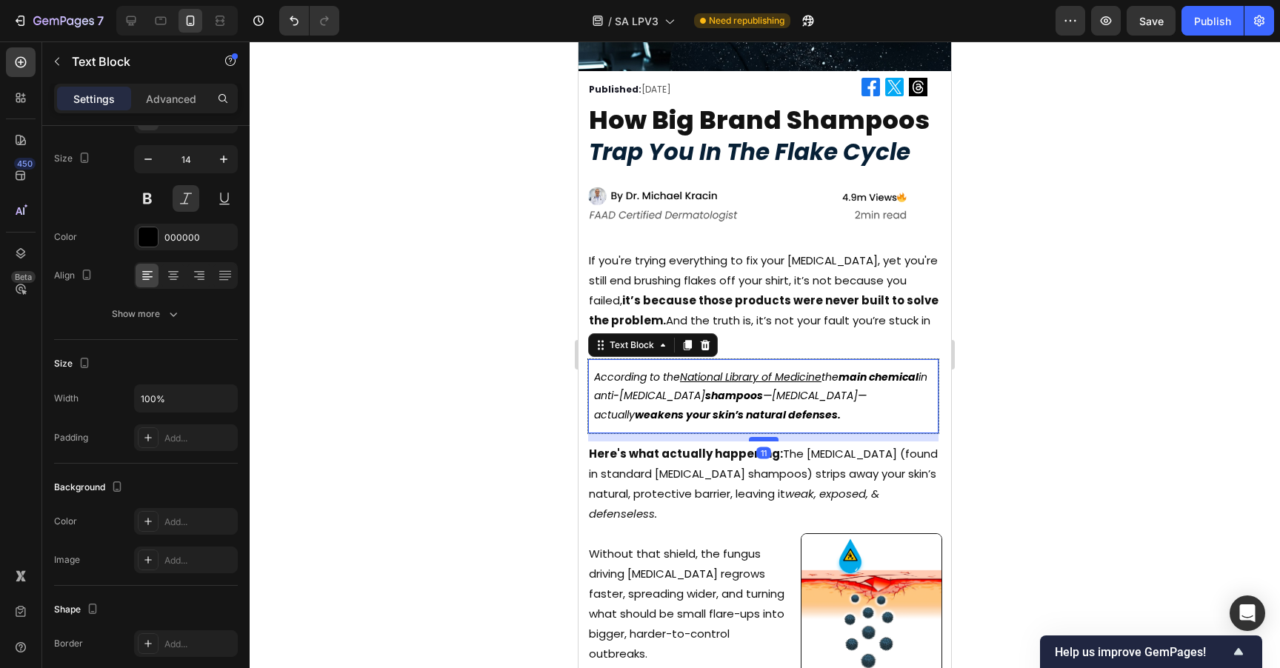
click at [770, 437] on div at bounding box center [764, 439] width 30 height 4
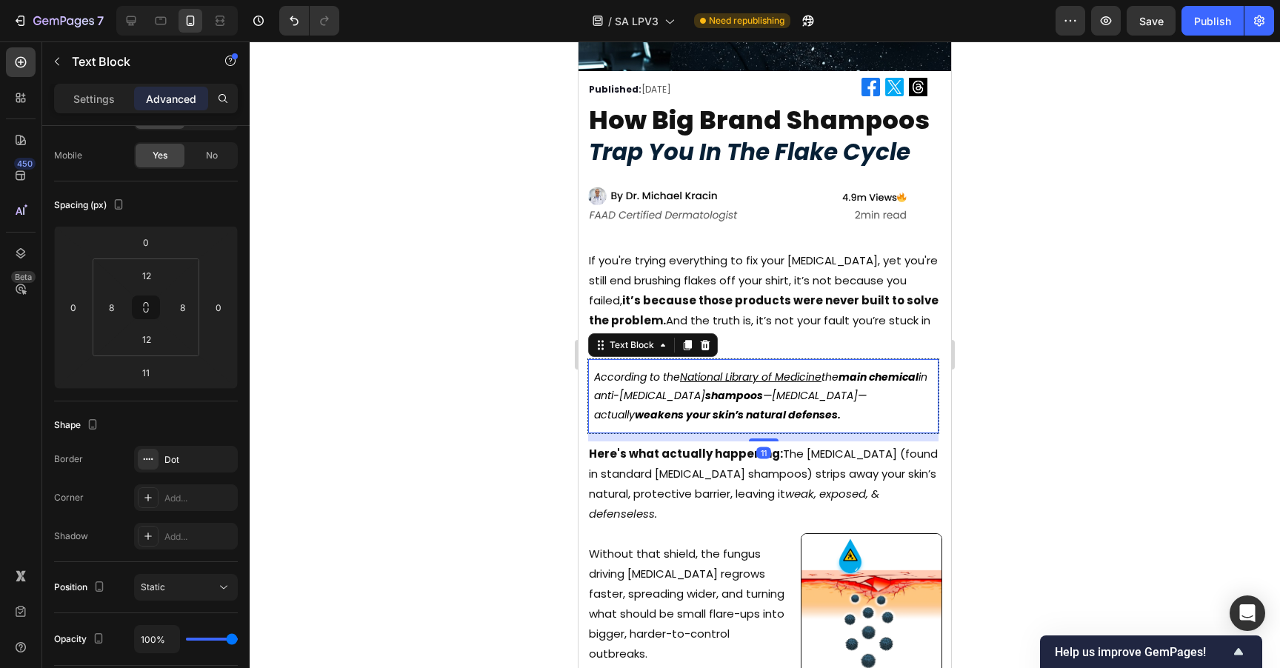
click at [1136, 306] on div at bounding box center [765, 354] width 1030 height 627
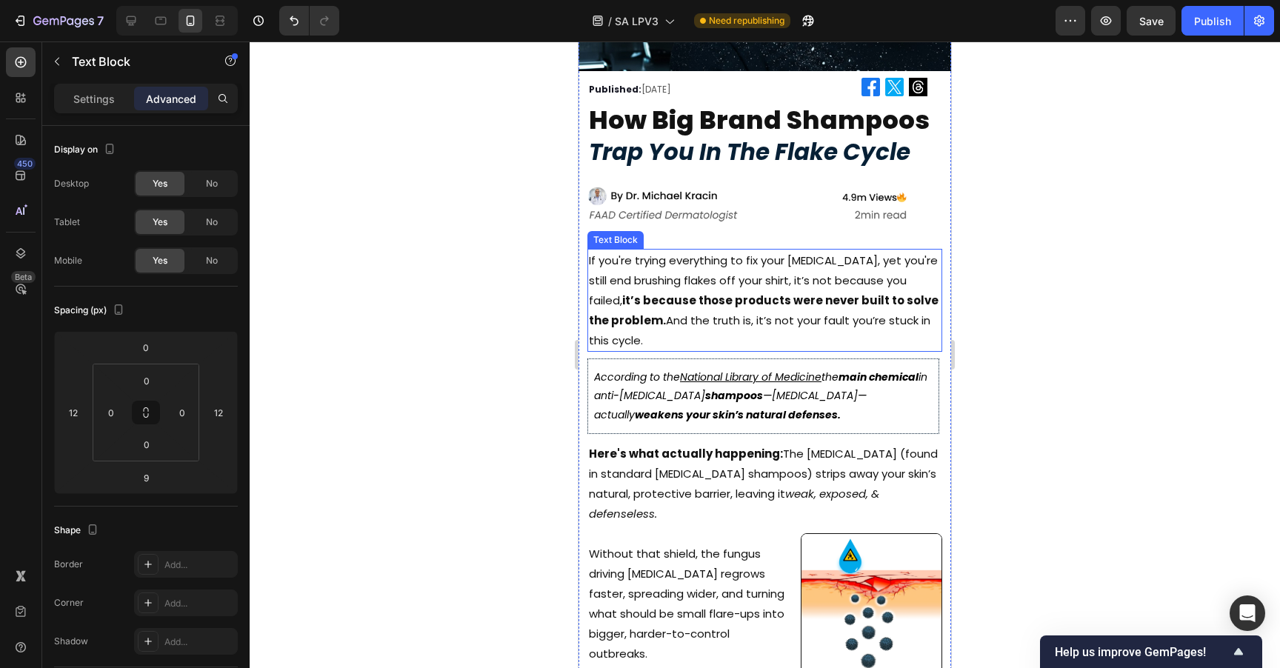
click at [689, 309] on p "If you're trying everything to fix your [MEDICAL_DATA], yet you're still end br…" at bounding box center [765, 300] width 352 height 100
click at [763, 352] on div "9" at bounding box center [764, 355] width 355 height 7
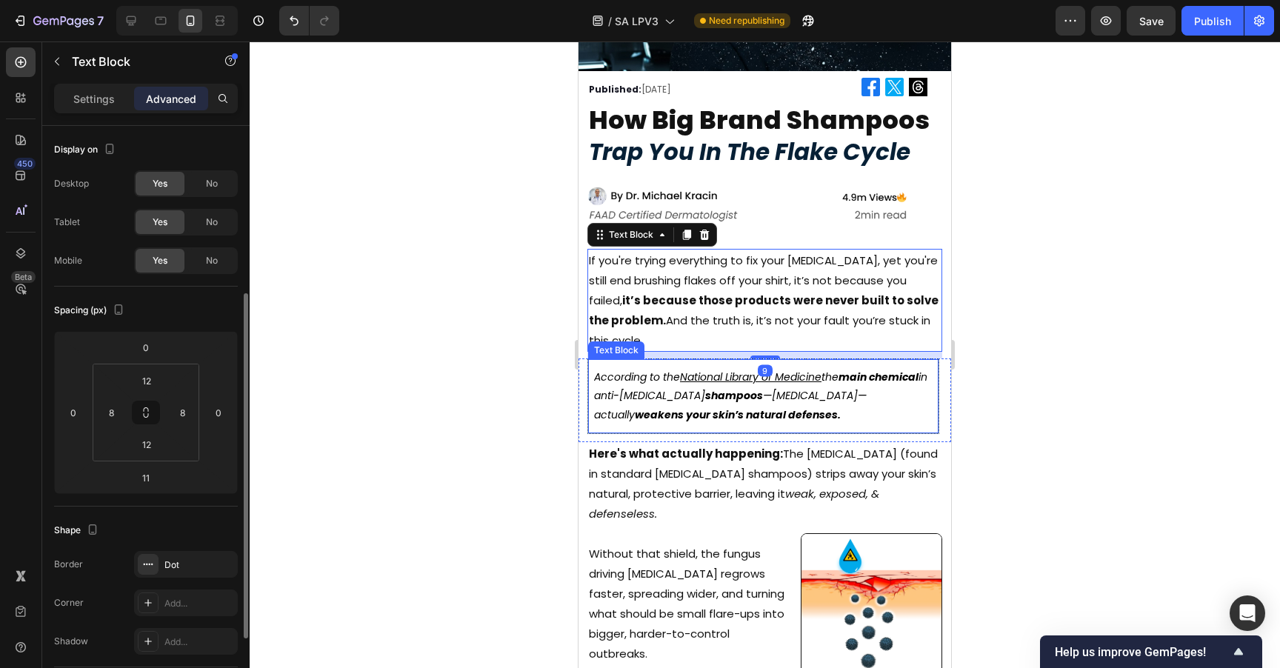
click at [831, 388] on icon "the main chemical in anti-[MEDICAL_DATA] shampoos —[MEDICAL_DATA]—actually weak…" at bounding box center [760, 396] width 333 height 52
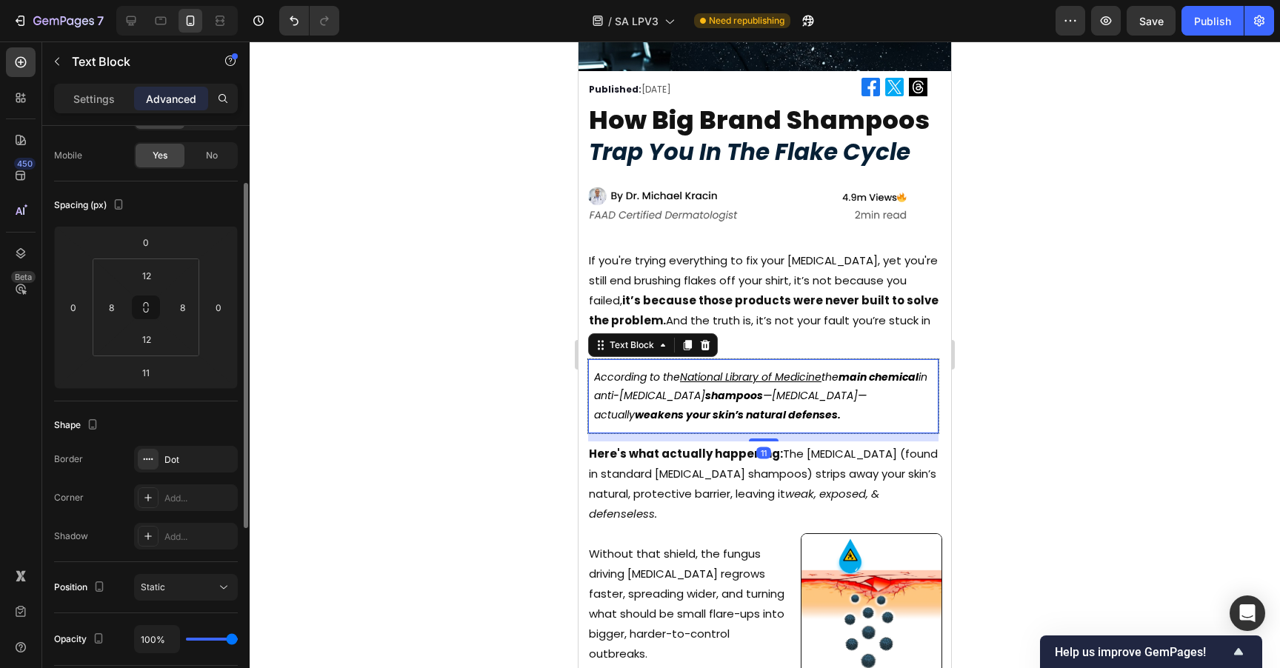
scroll to position [0, 0]
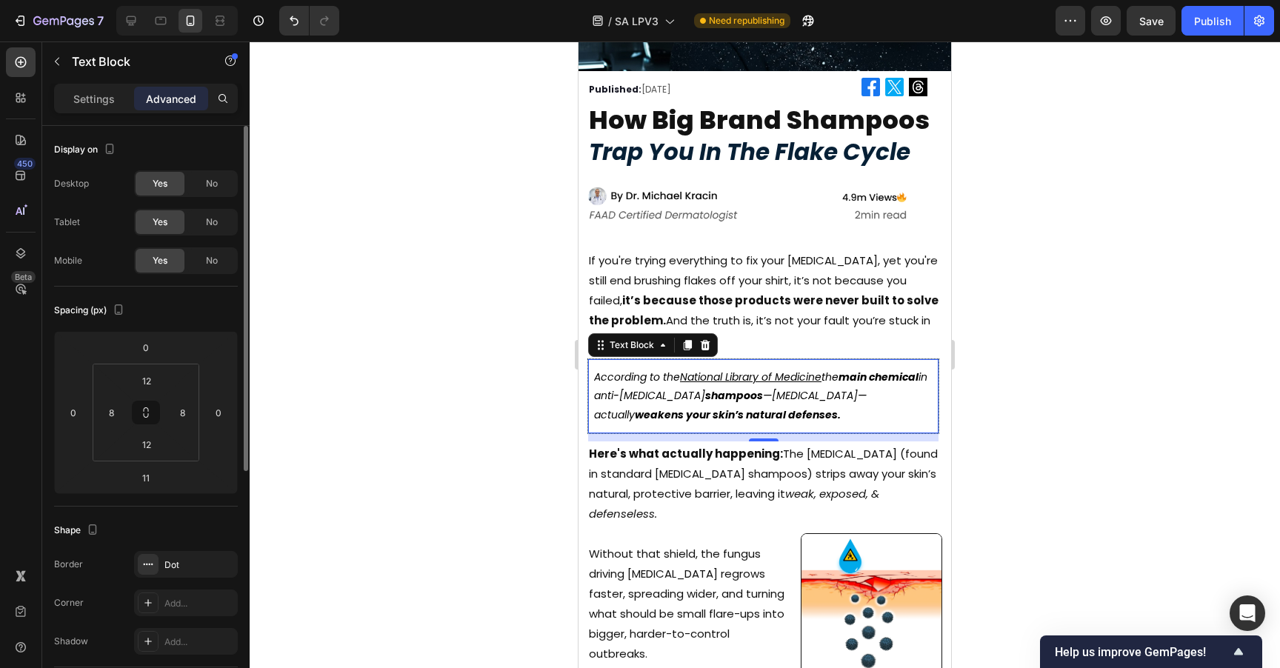
click at [80, 111] on div "Settings Advanced" at bounding box center [146, 99] width 184 height 30
click at [84, 102] on p "Settings" at bounding box center [93, 99] width 41 height 16
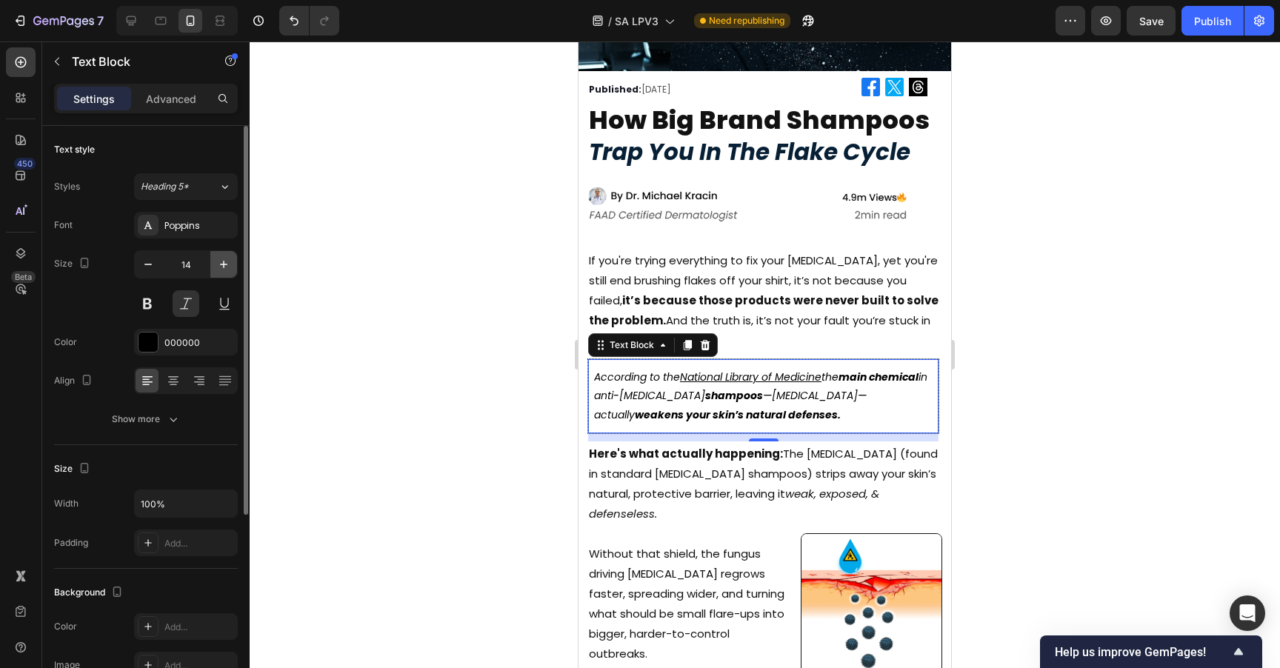
click at [229, 257] on icon "button" at bounding box center [223, 264] width 15 height 15
type input "15"
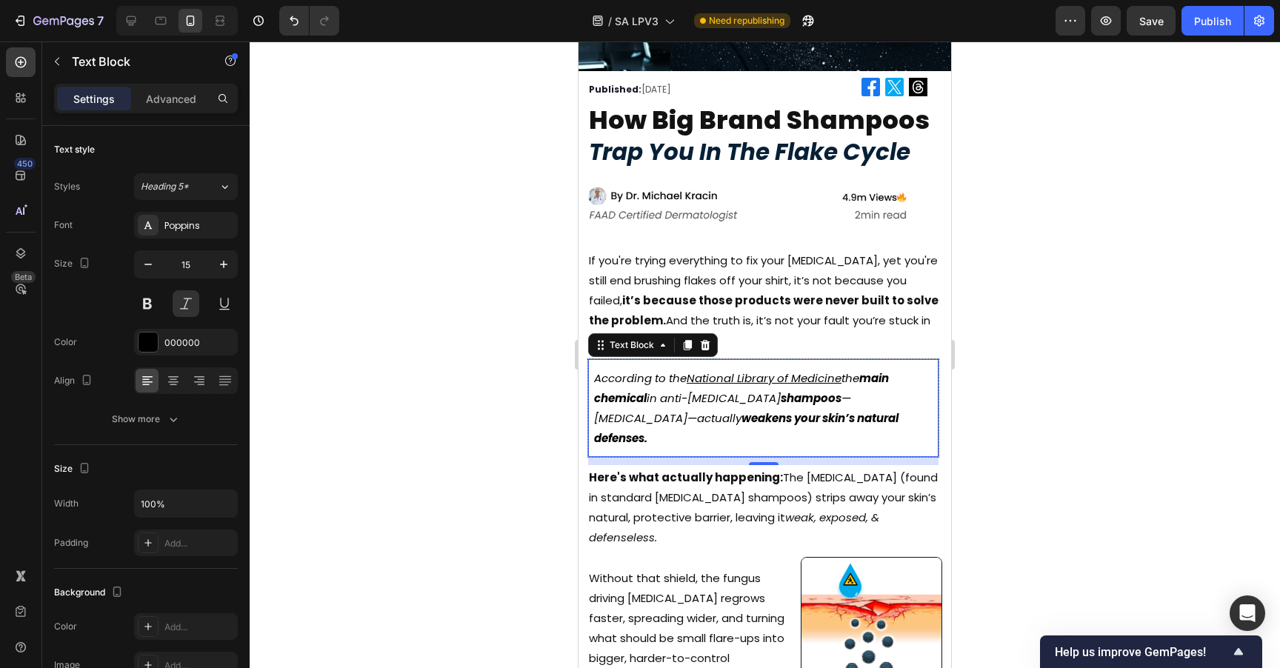
click at [1022, 258] on div at bounding box center [765, 354] width 1030 height 627
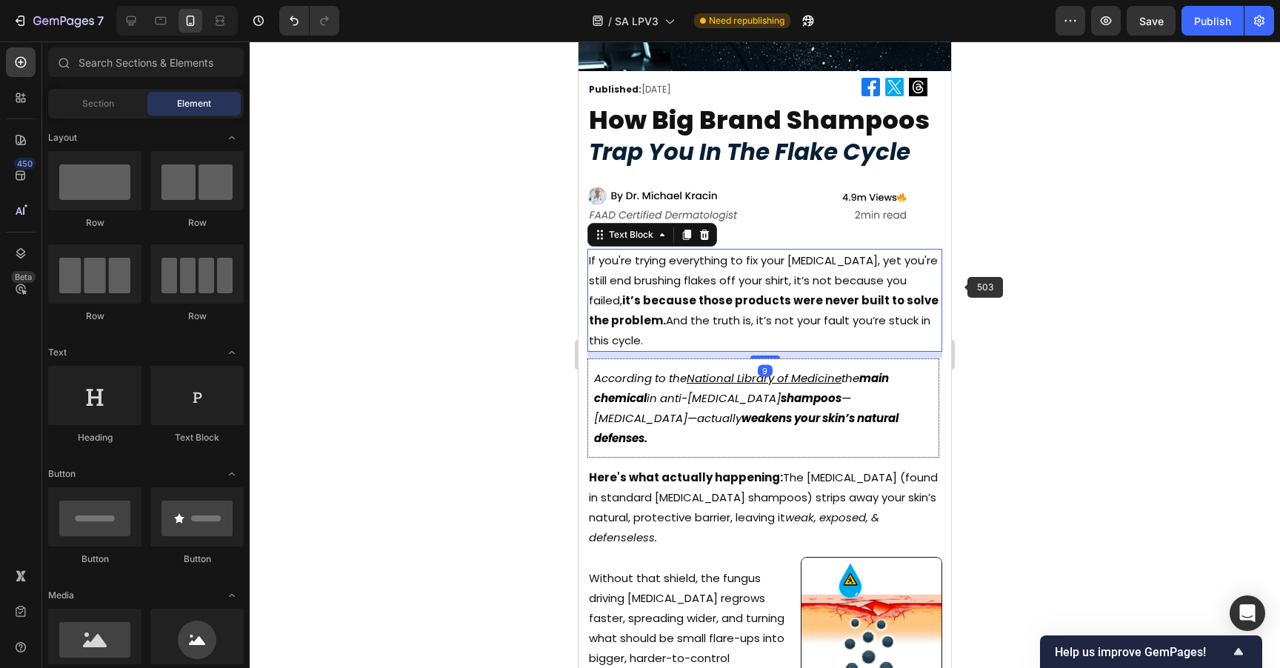
click at [849, 298] on strong "it’s because those products were never built to solve the problem." at bounding box center [764, 311] width 350 height 36
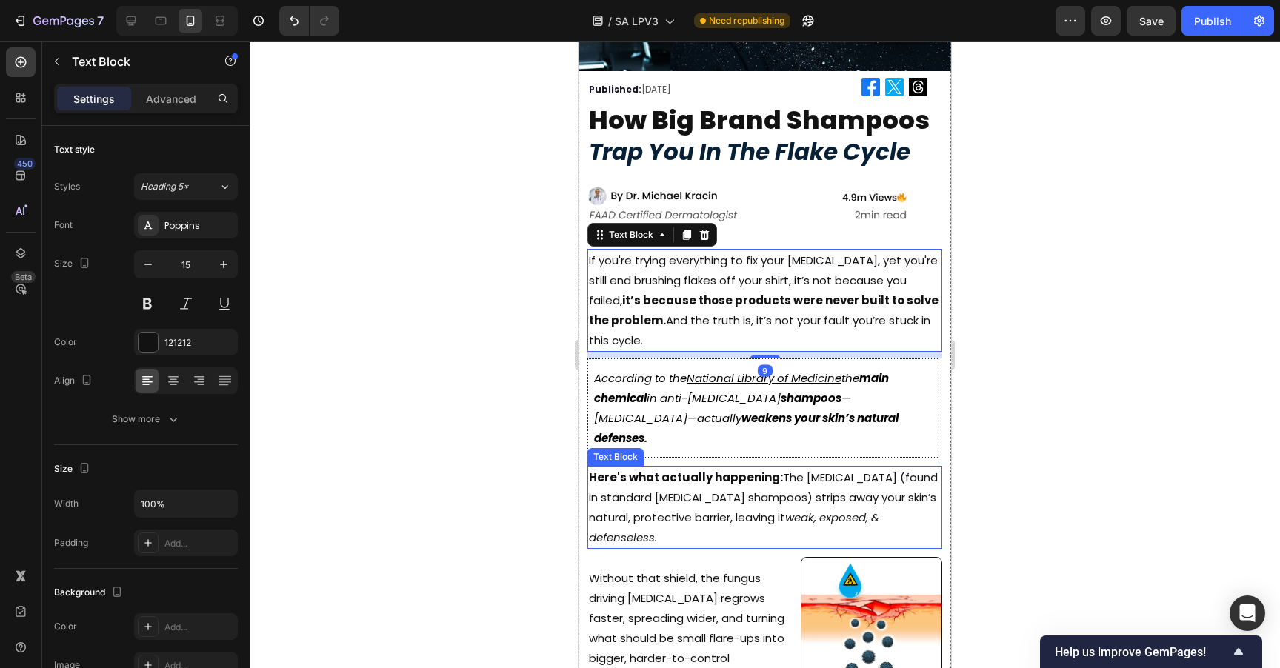
click at [1050, 424] on div at bounding box center [765, 354] width 1030 height 627
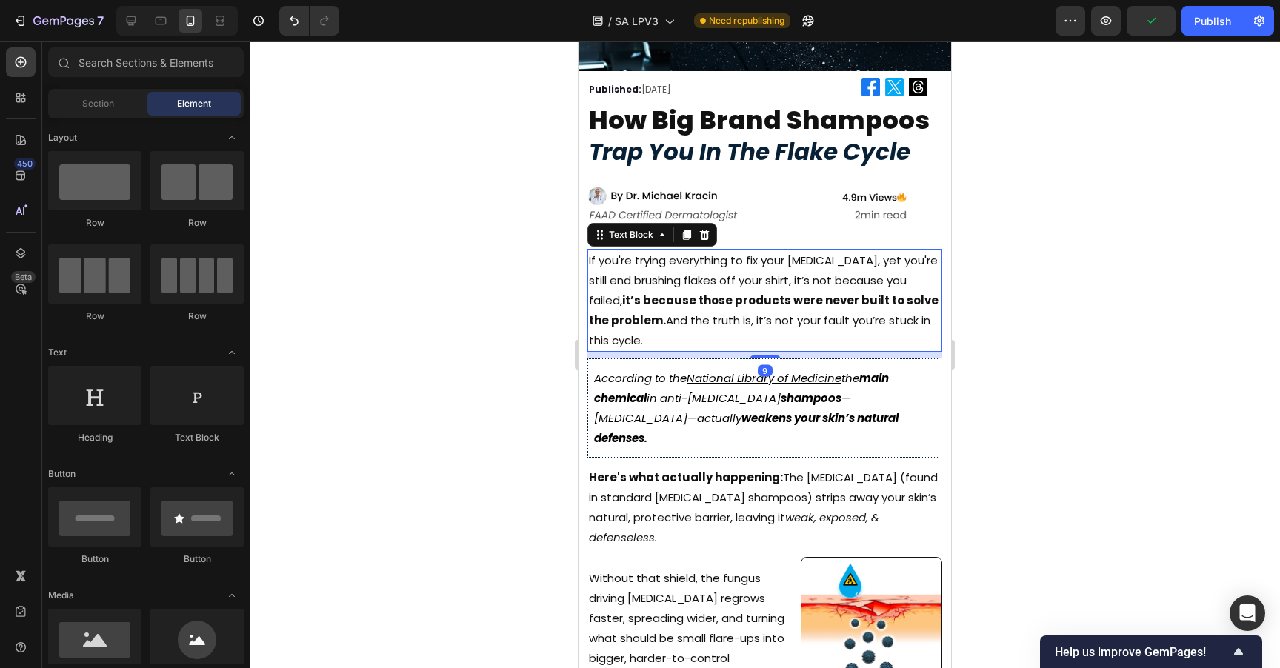
click at [843, 323] on p "If you're trying everything to fix your [MEDICAL_DATA], yet you're still end br…" at bounding box center [765, 300] width 352 height 100
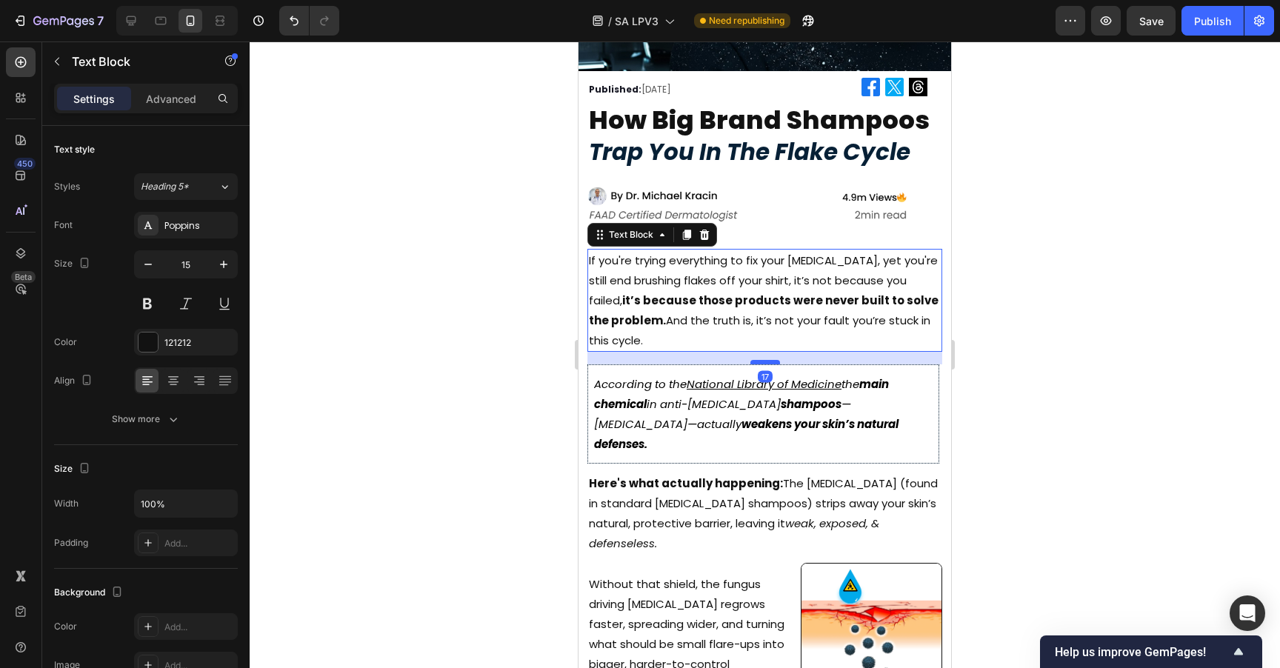
click at [761, 360] on div at bounding box center [765, 362] width 30 height 4
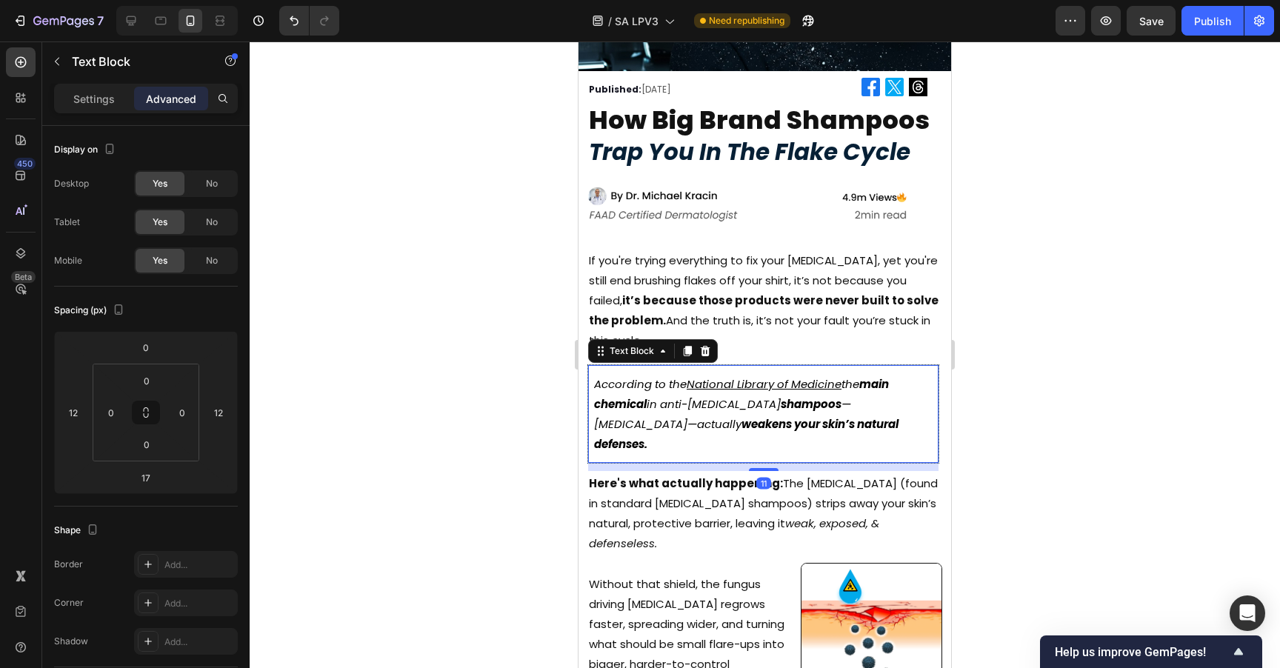
click at [781, 426] on div "According to the National Library of Medicine the main chemical in anti-[MEDICA…" at bounding box center [763, 413] width 352 height 99
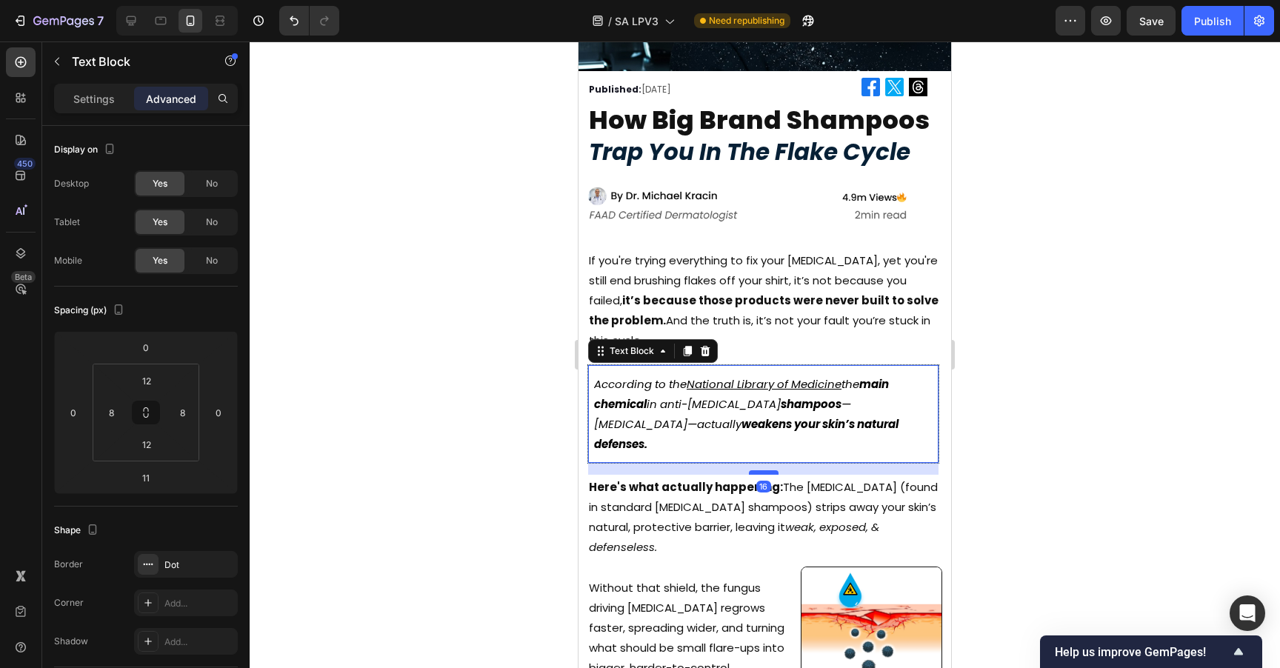
click at [769, 470] on div at bounding box center [764, 472] width 30 height 4
type input "16"
click at [1049, 370] on div at bounding box center [765, 354] width 1030 height 627
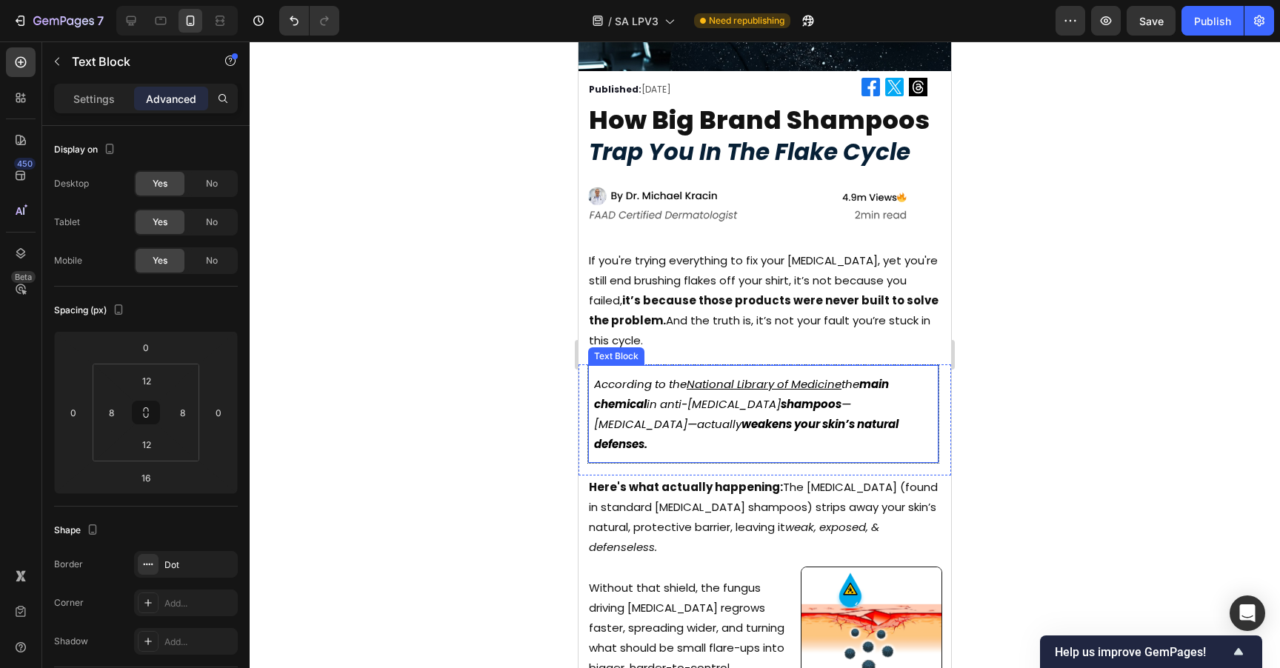
click at [897, 390] on icon "the main chemical in anti-[MEDICAL_DATA] shampoos —[MEDICAL_DATA]—actually weak…" at bounding box center [746, 414] width 304 height 76
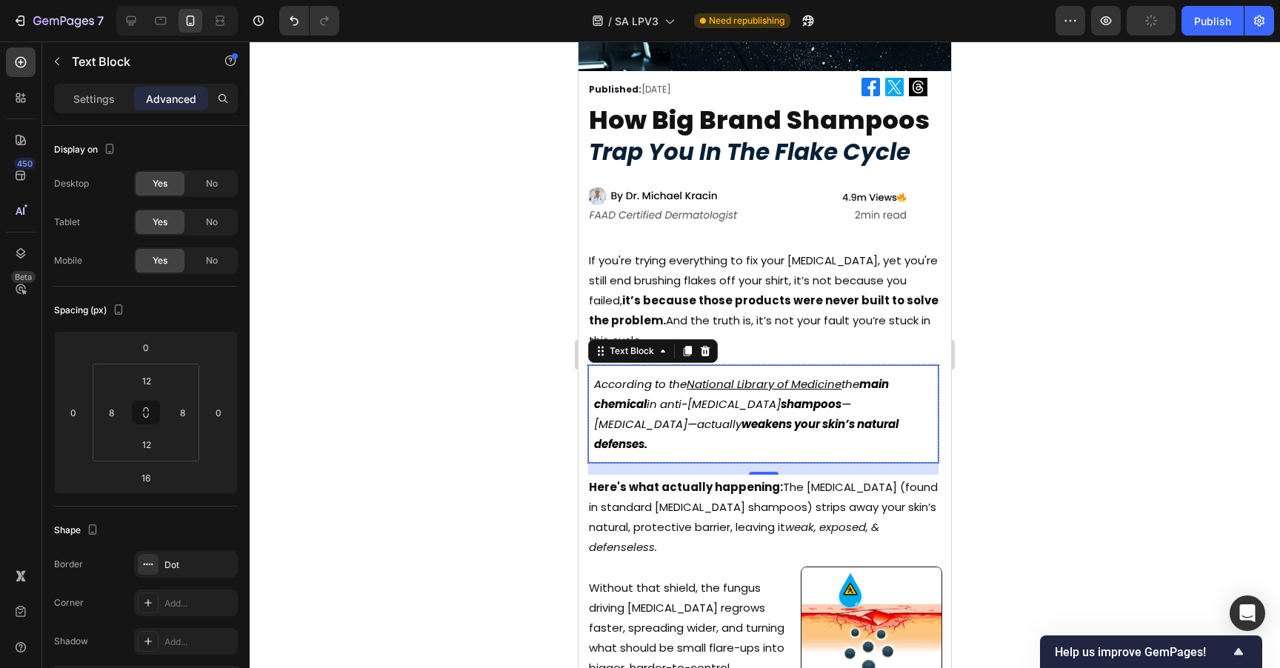
click at [888, 398] on icon "the main chemical in anti-[MEDICAL_DATA] shampoos —[MEDICAL_DATA]—actually weak…" at bounding box center [746, 414] width 304 height 76
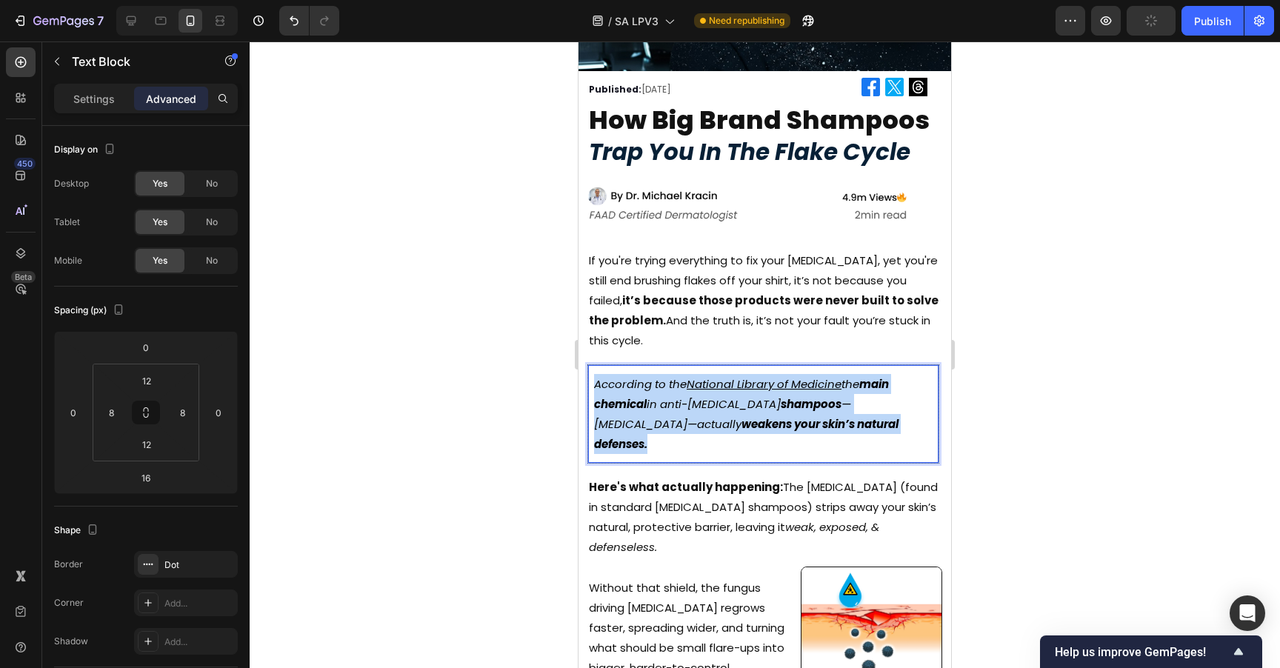
click at [888, 398] on icon "the main chemical in anti-[MEDICAL_DATA] shampoos —[MEDICAL_DATA]—actually weak…" at bounding box center [746, 414] width 304 height 76
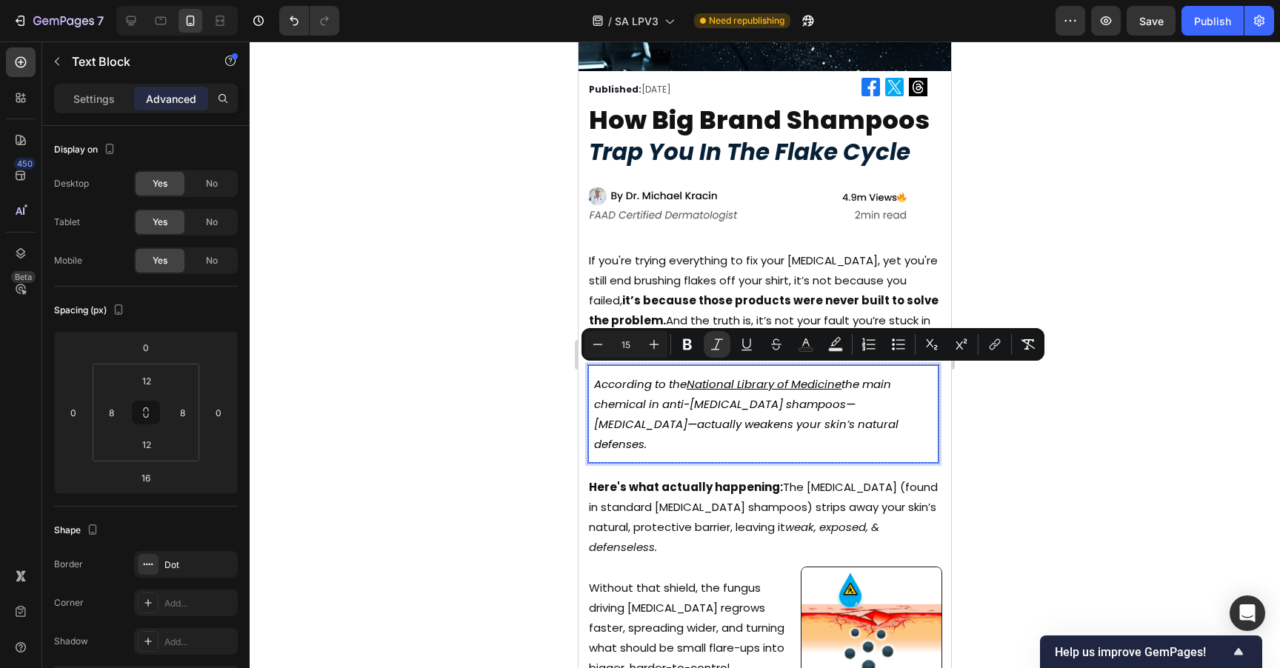
click at [1100, 420] on div at bounding box center [765, 354] width 1030 height 627
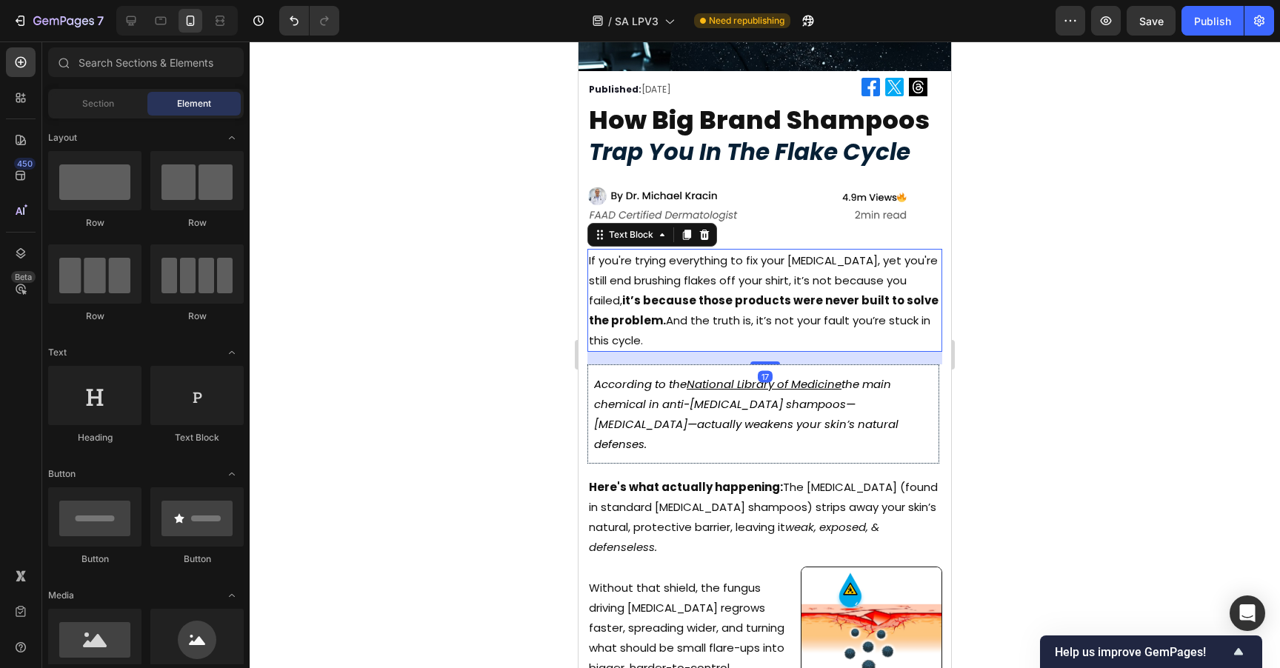
click at [698, 281] on p "If you're trying everything to fix your [MEDICAL_DATA], yet you're still end br…" at bounding box center [765, 300] width 352 height 100
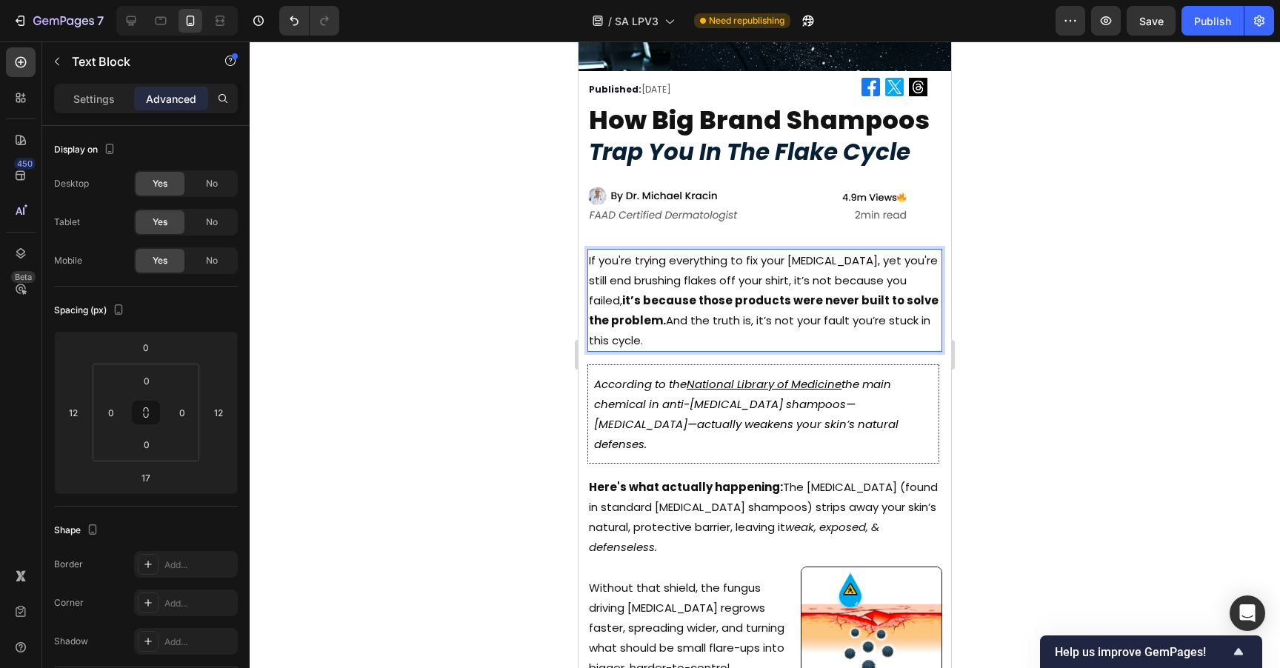
drag, startPoint x: 919, startPoint y: 291, endPoint x: 852, endPoint y: 315, distance: 71.0
click at [919, 291] on p "If you're trying everything to fix your [MEDICAL_DATA], yet you're still end br…" at bounding box center [765, 300] width 352 height 100
click at [644, 313] on p "If you're trying everything to fix your [MEDICAL_DATA], yet you're still end br…" at bounding box center [765, 300] width 352 height 100
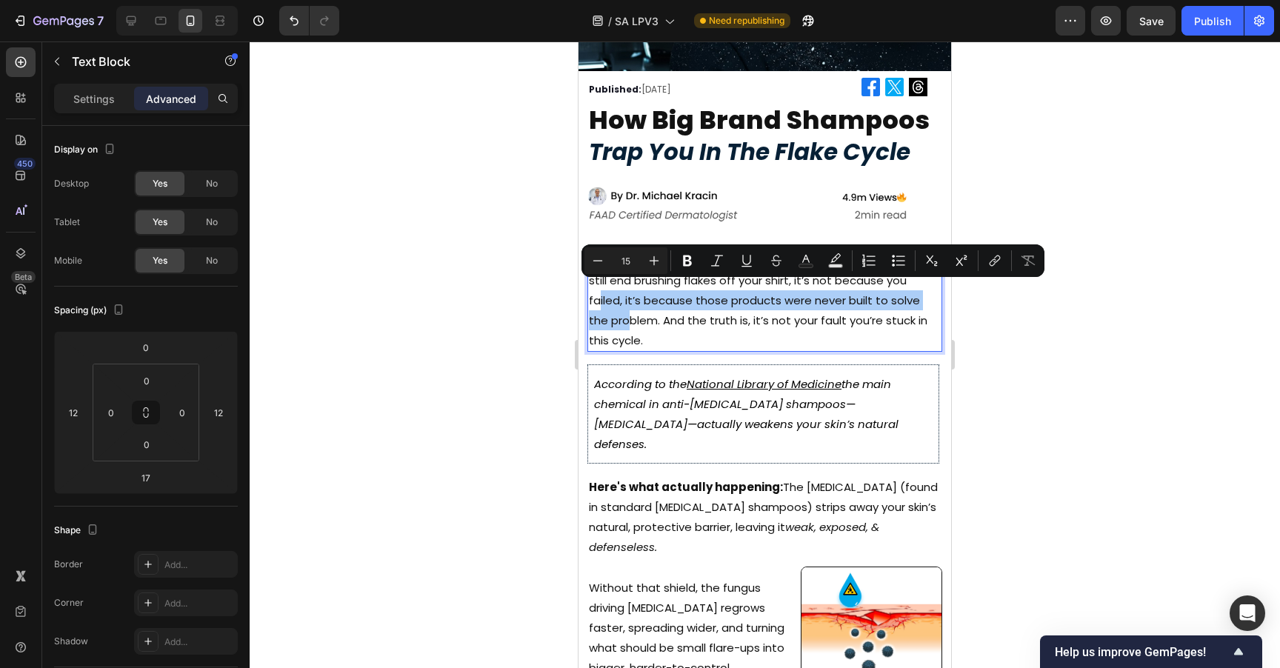
click at [1090, 382] on div at bounding box center [765, 354] width 1030 height 627
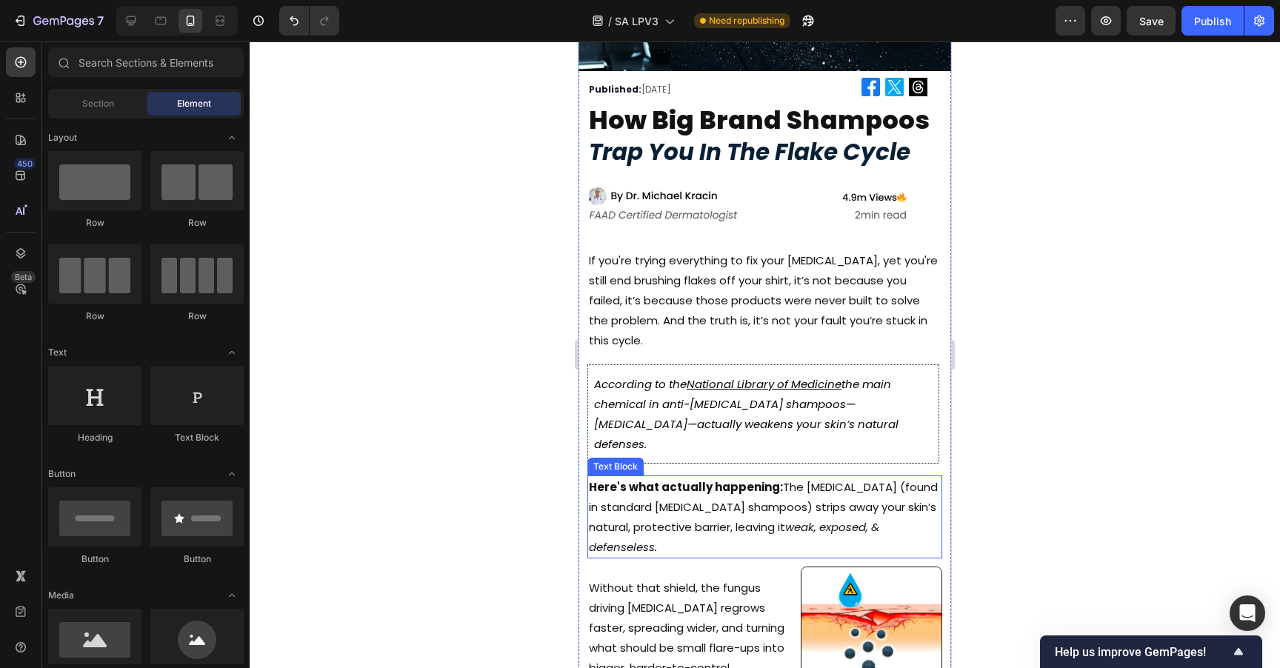
click at [846, 398] on icon "the main chemical in anti-[MEDICAL_DATA] shampoos—[MEDICAL_DATA]—actually weake…" at bounding box center [746, 414] width 304 height 76
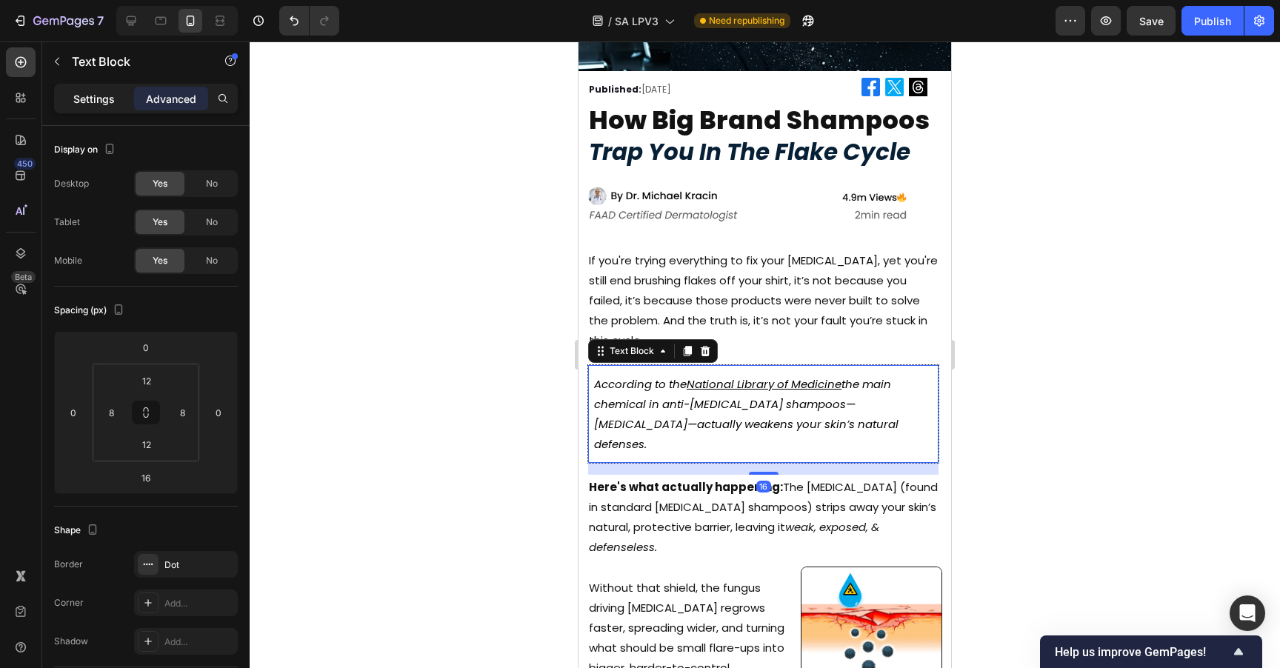
click at [85, 89] on div "Settings" at bounding box center [94, 99] width 74 height 24
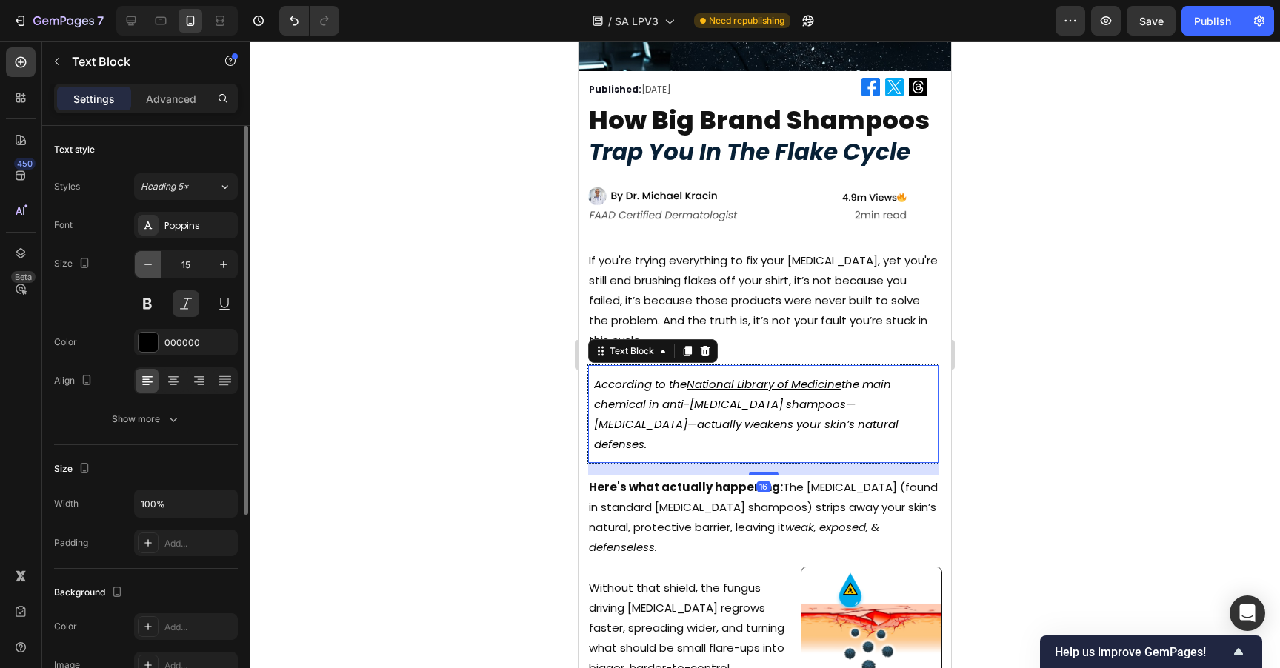
click at [144, 257] on icon "button" at bounding box center [148, 264] width 15 height 15
drag, startPoint x: 144, startPoint y: 256, endPoint x: 295, endPoint y: 276, distance: 152.4
click at [144, 257] on icon "button" at bounding box center [148, 264] width 15 height 15
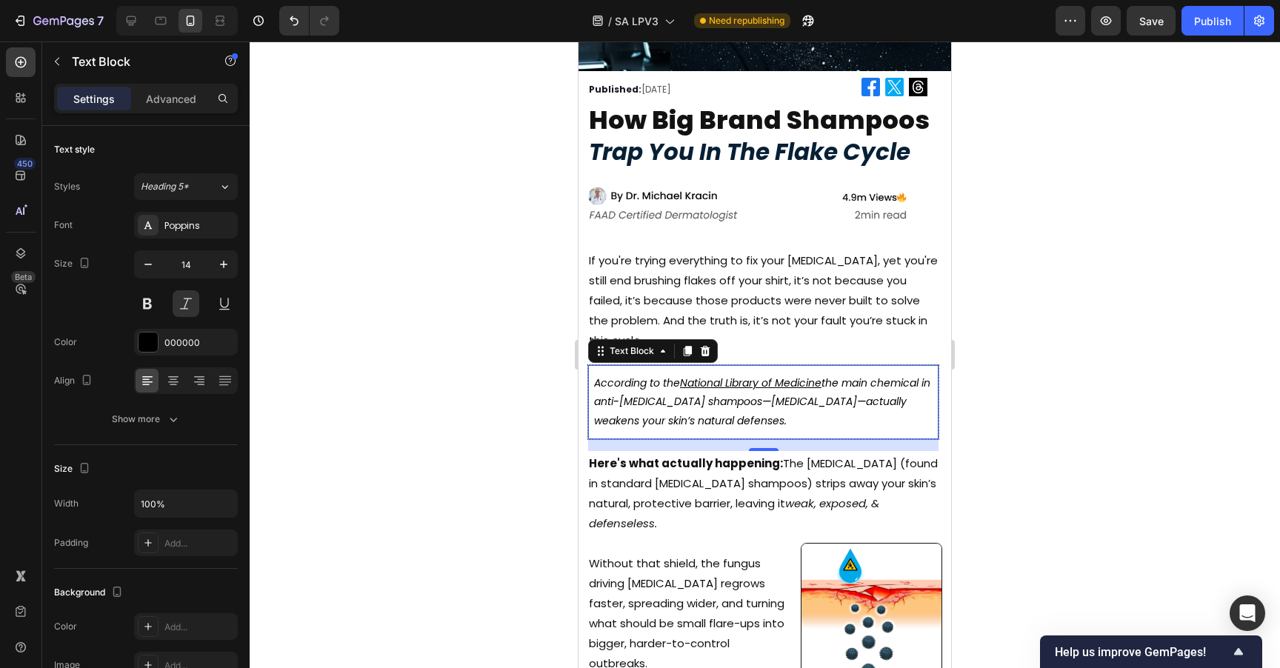
type input "13"
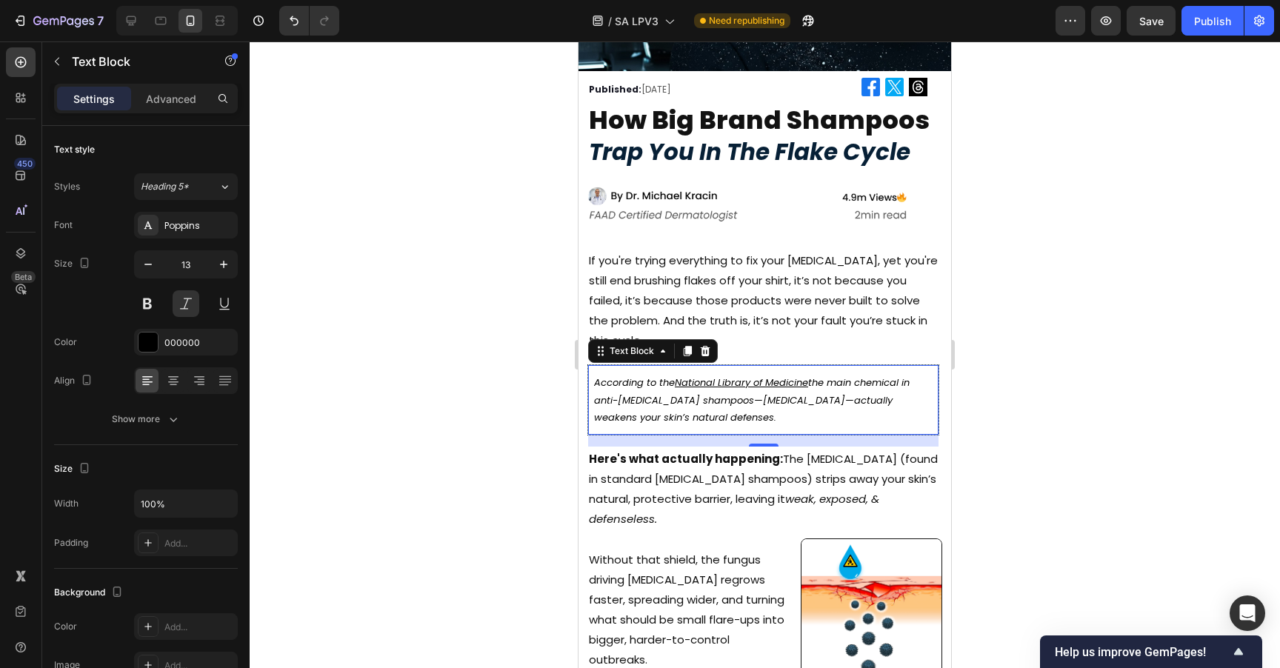
click at [1155, 318] on div at bounding box center [765, 354] width 1030 height 627
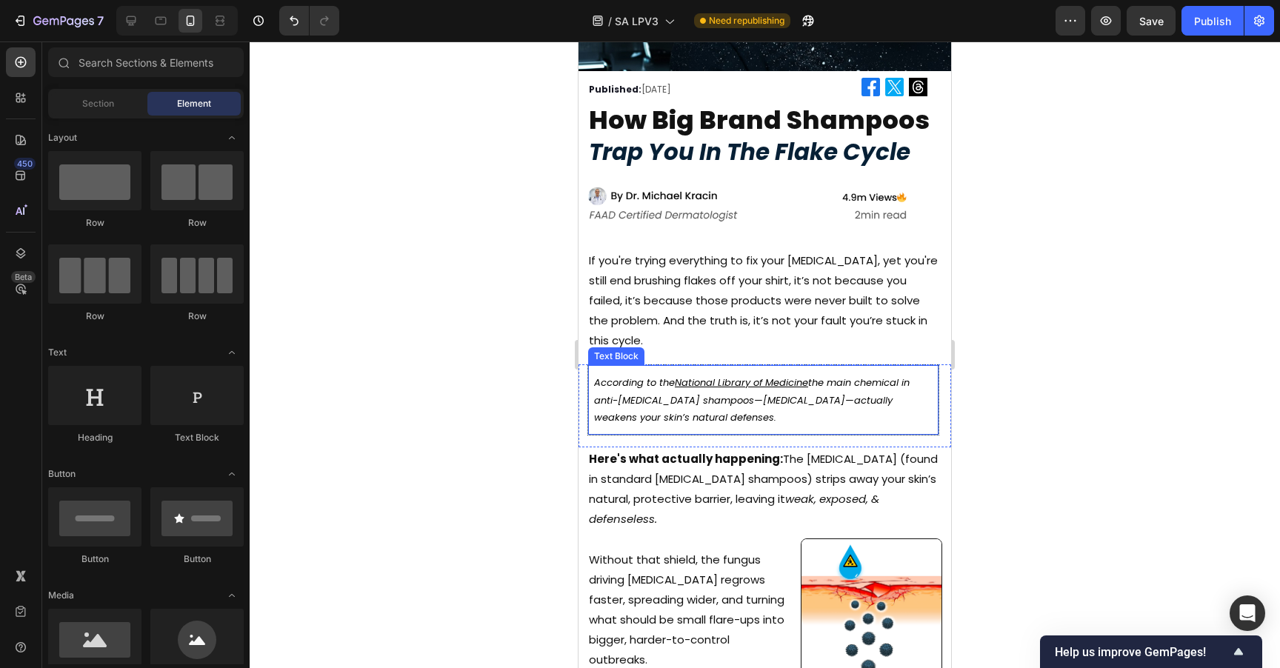
click at [632, 395] on icon "the main chemical in anti-[MEDICAL_DATA] shampoos—[MEDICAL_DATA]—actually weake…" at bounding box center [751, 399] width 315 height 49
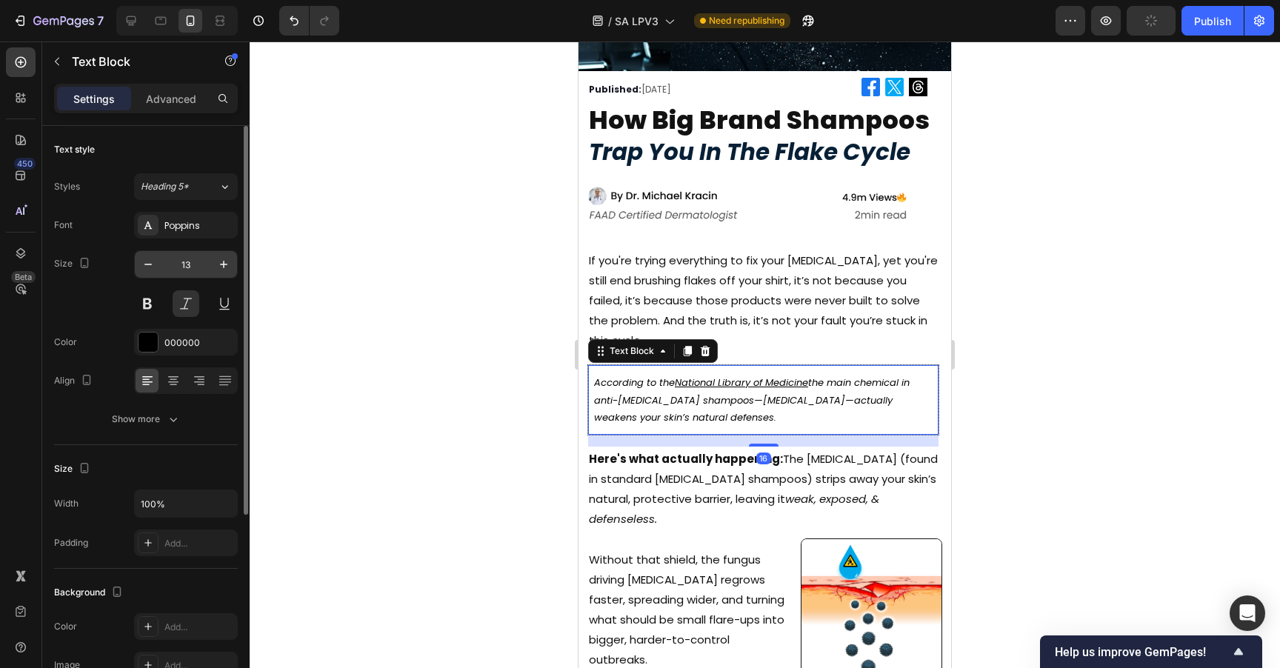
click at [209, 256] on input "13" at bounding box center [185, 264] width 49 height 27
click at [216, 258] on icon "button" at bounding box center [223, 264] width 15 height 15
type input "14"
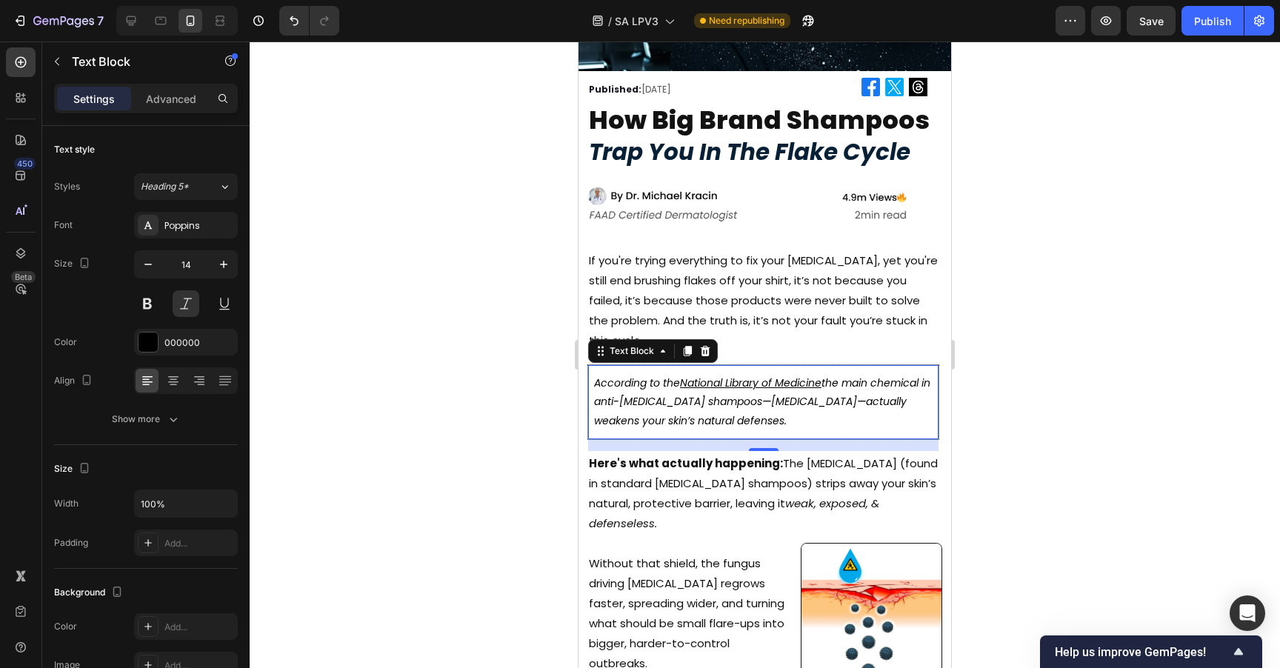
click at [1060, 281] on div at bounding box center [765, 354] width 1030 height 627
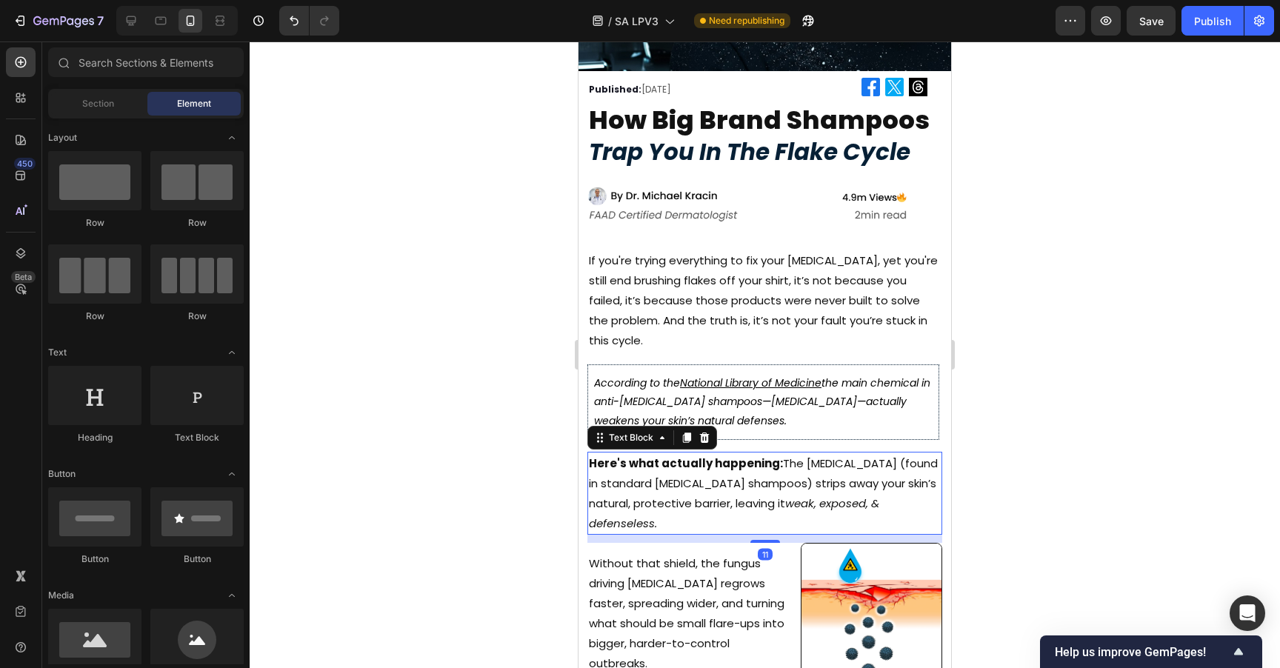
click at [835, 471] on p "Here's what actually happening: The [MEDICAL_DATA] (found in standard [MEDICAL_…" at bounding box center [765, 493] width 352 height 80
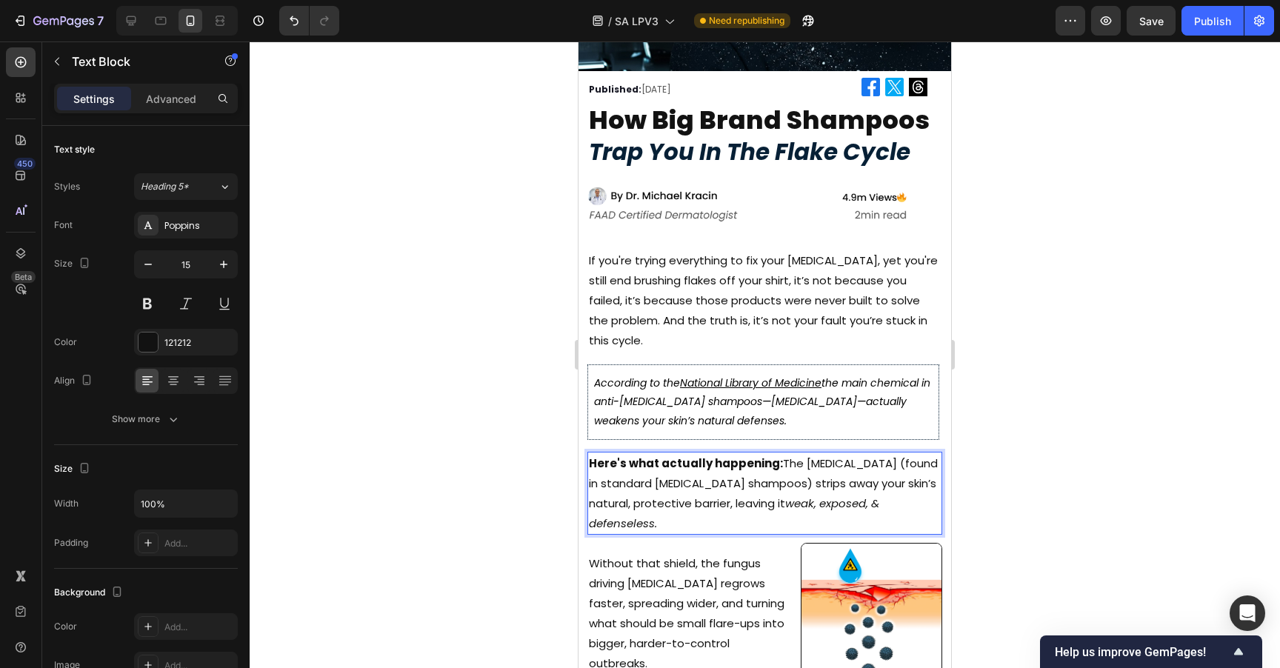
click at [779, 453] on p "Here's what actually happening: The [MEDICAL_DATA] (found in standard [MEDICAL_…" at bounding box center [765, 493] width 352 height 80
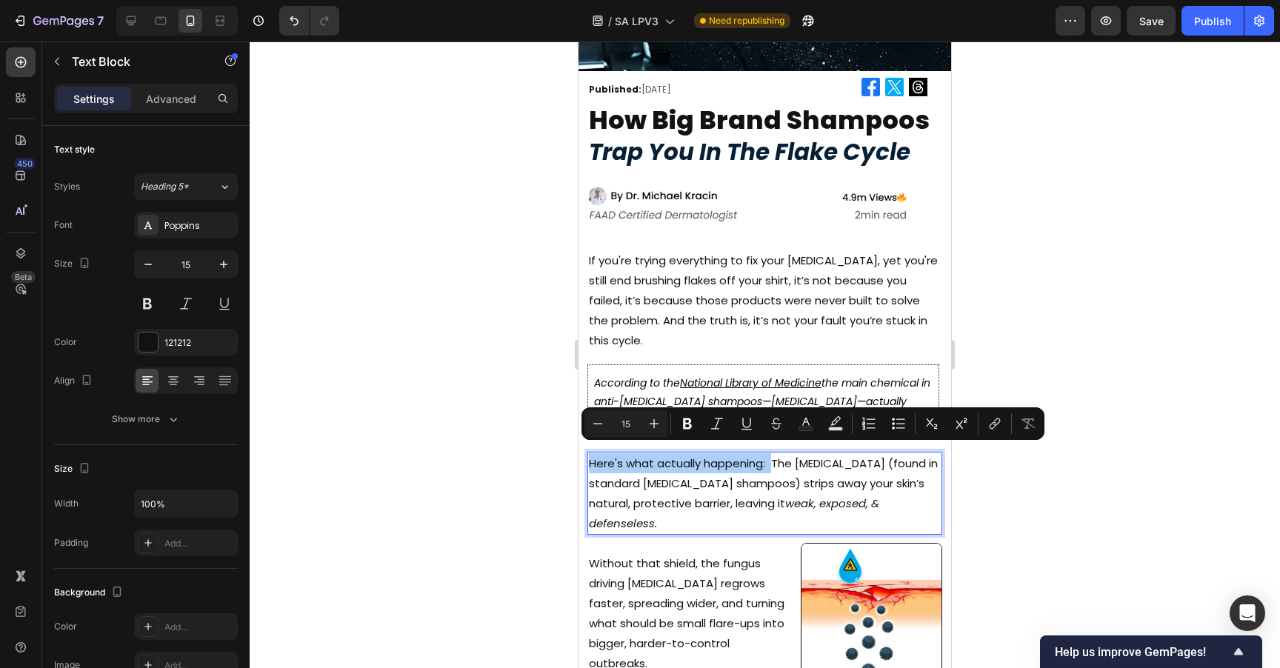
click at [1106, 322] on div at bounding box center [765, 354] width 1030 height 627
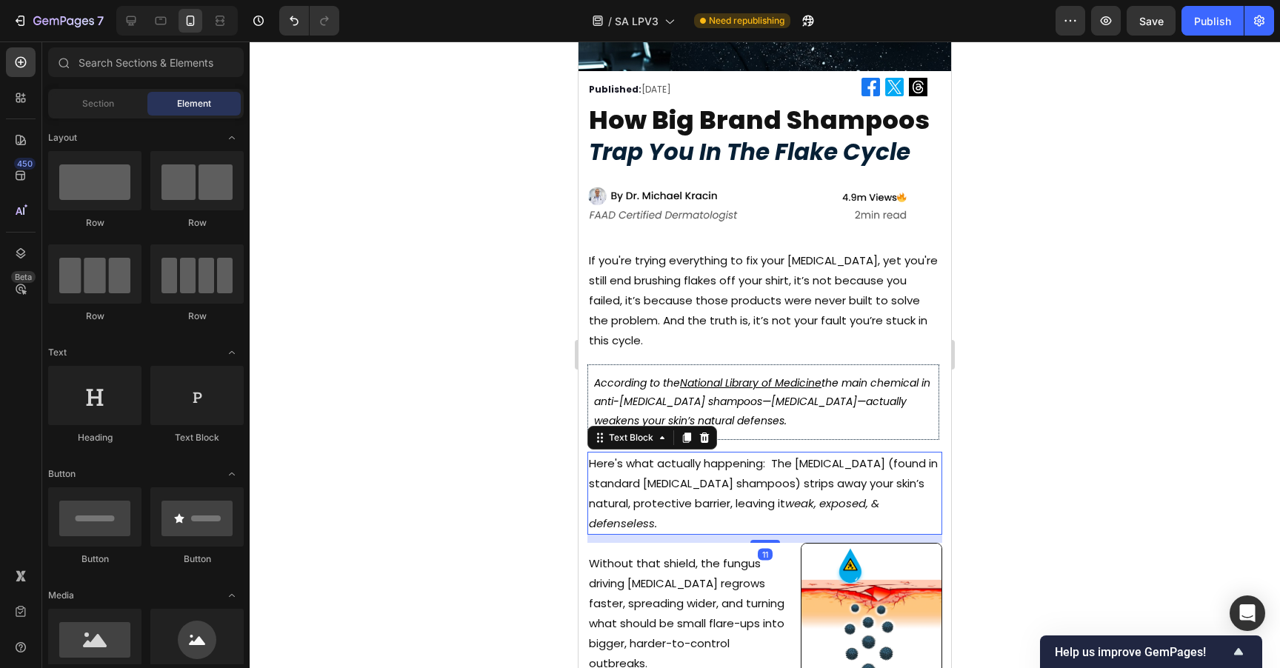
click at [852, 453] on p "Here's what actually happening: The [MEDICAL_DATA] (found in standard [MEDICAL_…" at bounding box center [765, 493] width 352 height 80
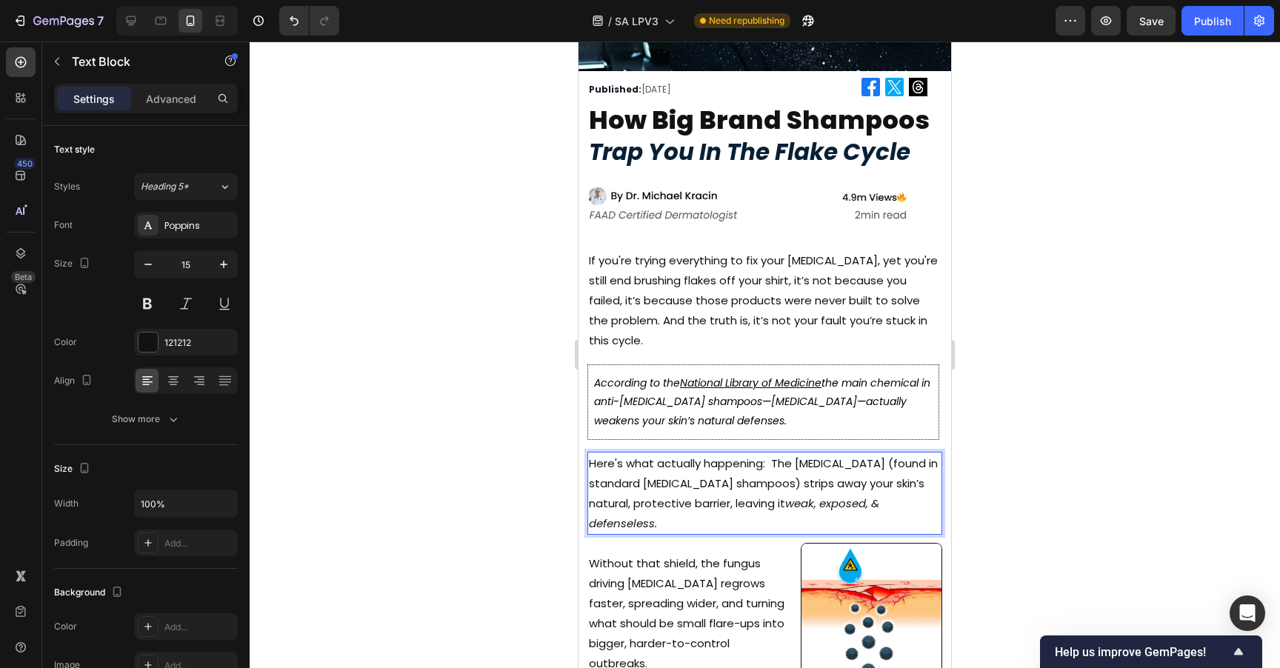
drag, startPoint x: 794, startPoint y: 452, endPoint x: 874, endPoint y: 459, distance: 80.3
click at [874, 459] on p "Here's what actually happening: The [MEDICAL_DATA] (found in standard [MEDICAL_…" at bounding box center [765, 493] width 352 height 80
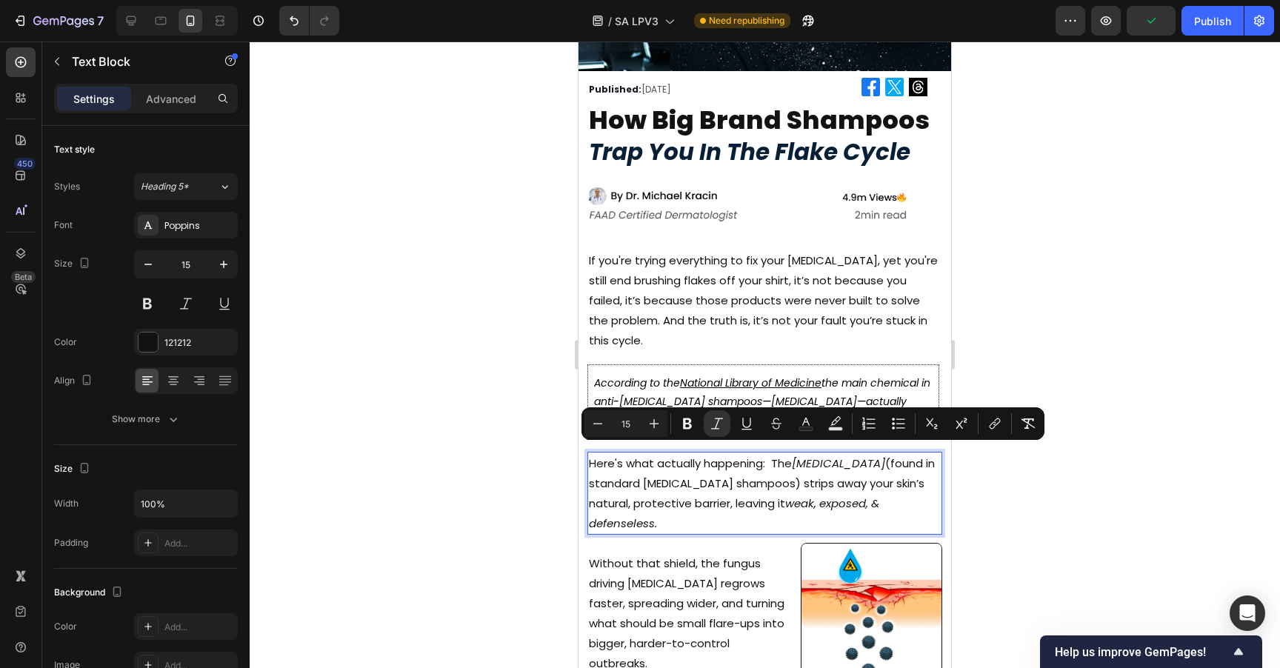
click at [1064, 486] on div at bounding box center [765, 354] width 1030 height 627
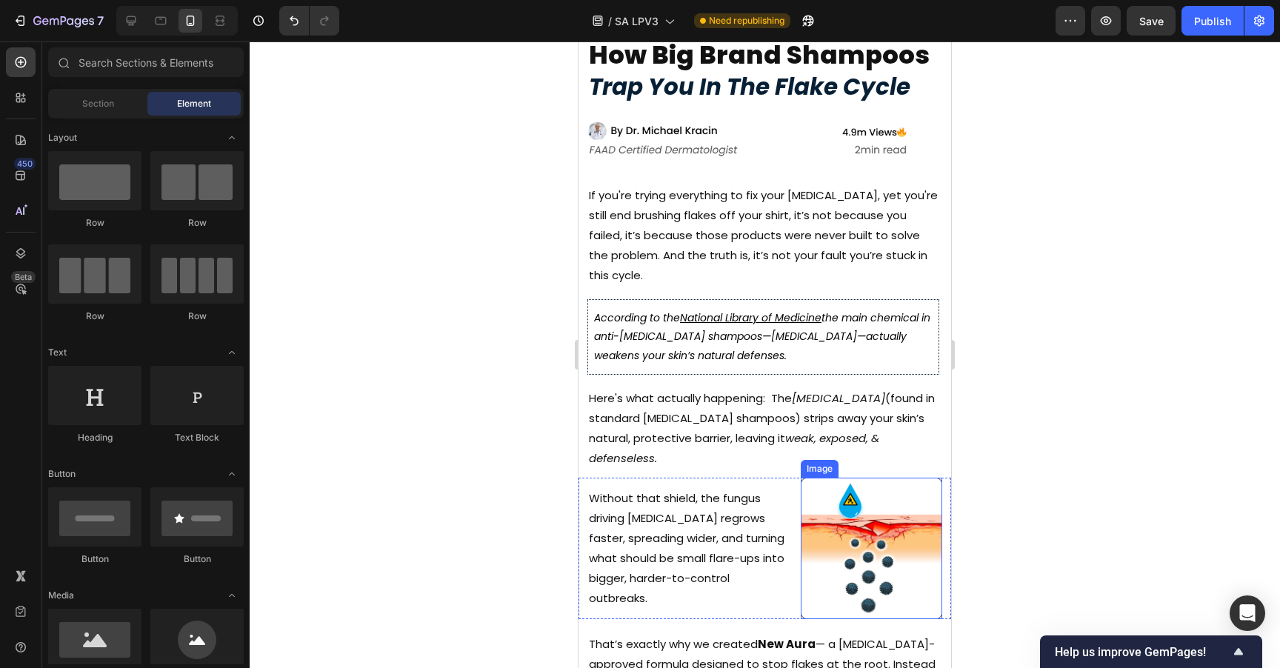
scroll to position [313, 0]
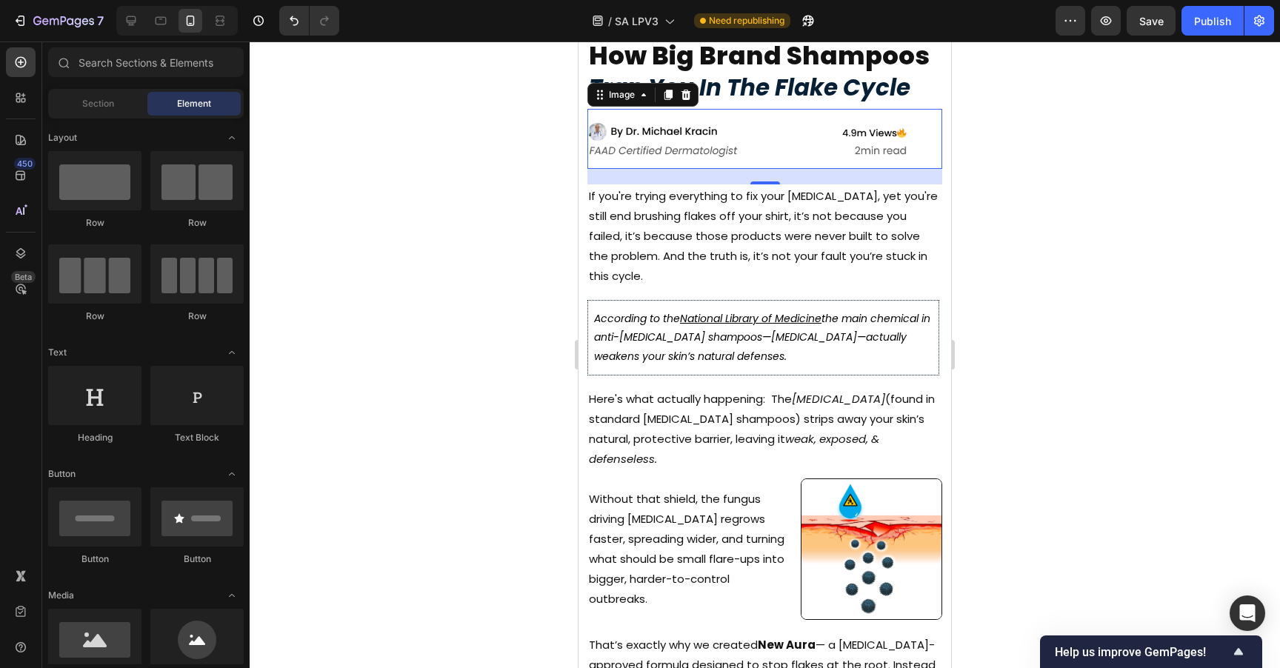
click at [747, 141] on img at bounding box center [746, 139] width 319 height 60
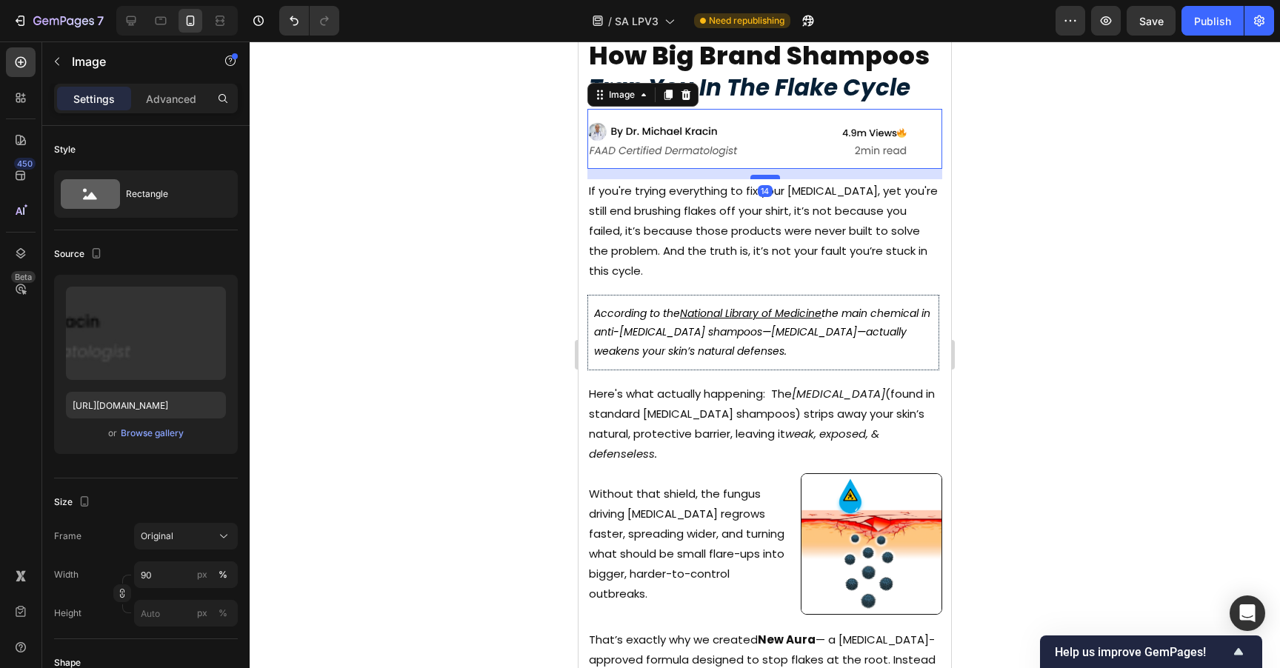
click at [758, 175] on div at bounding box center [765, 177] width 30 height 4
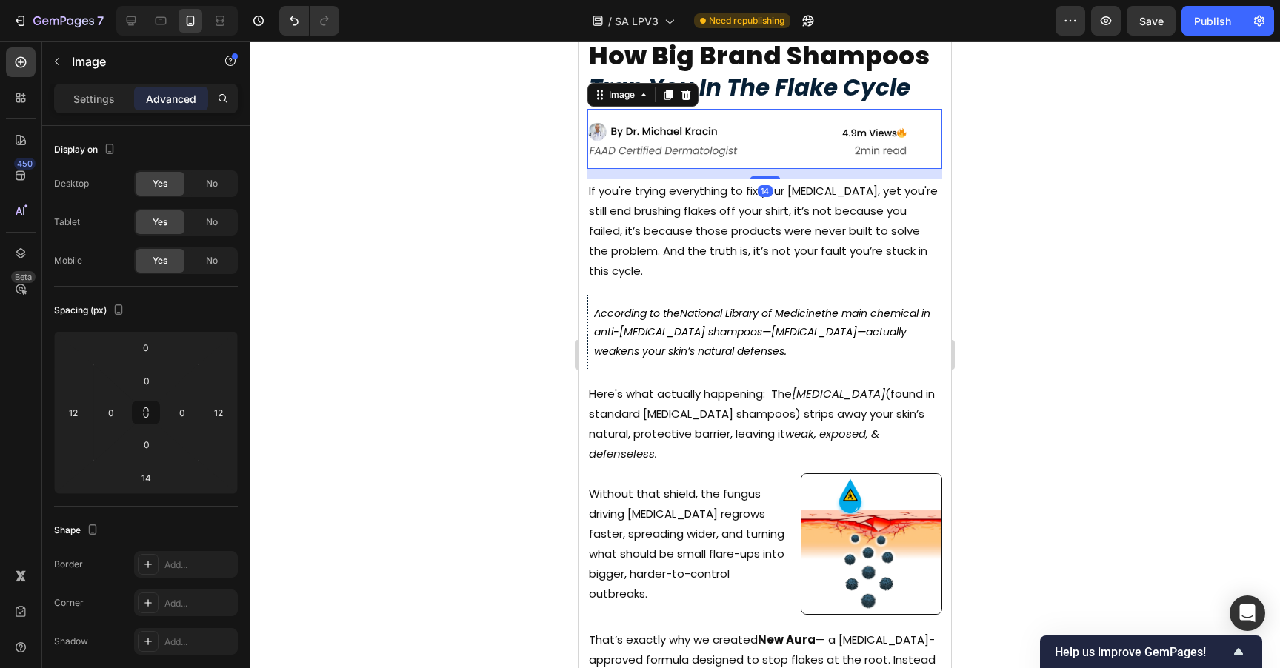
click at [1009, 321] on div at bounding box center [765, 354] width 1030 height 627
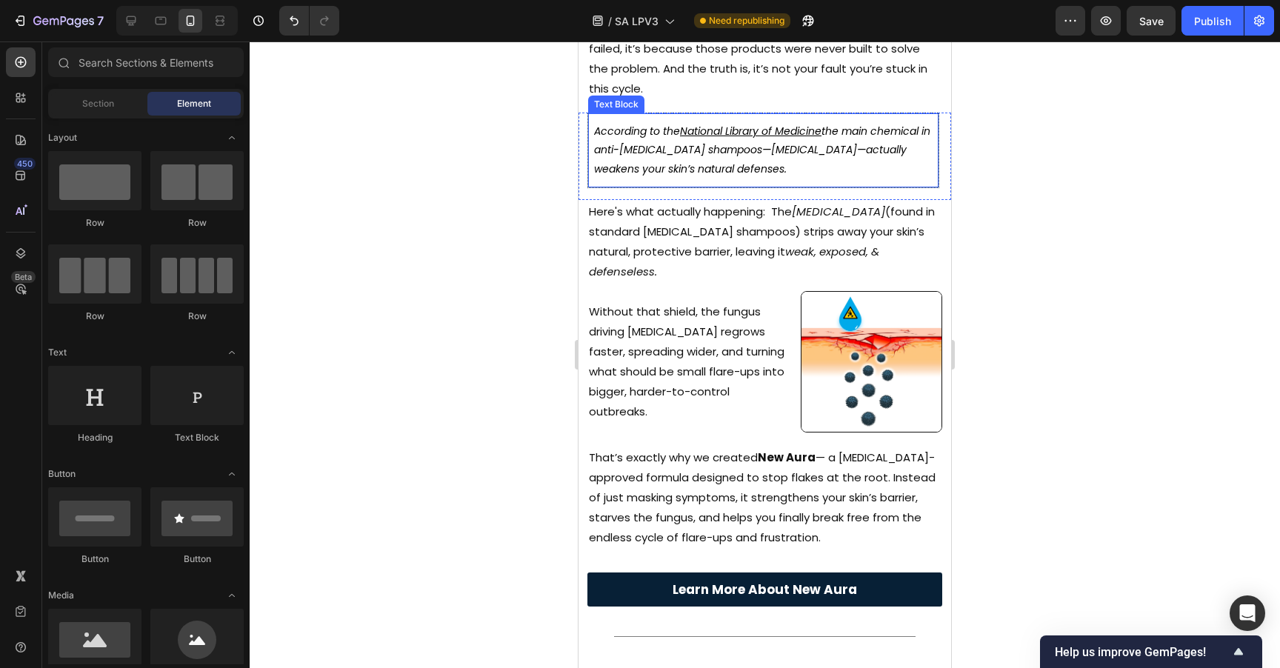
scroll to position [494, 0]
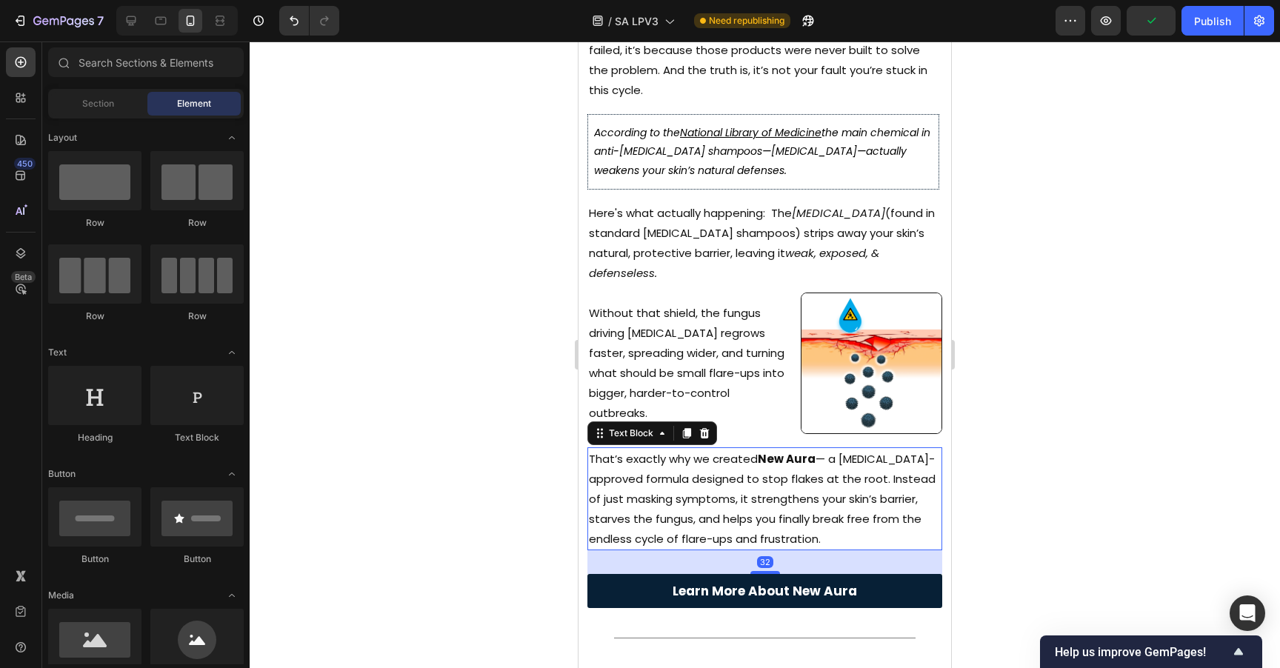
click at [802, 451] on strong "New Aura" at bounding box center [787, 459] width 58 height 16
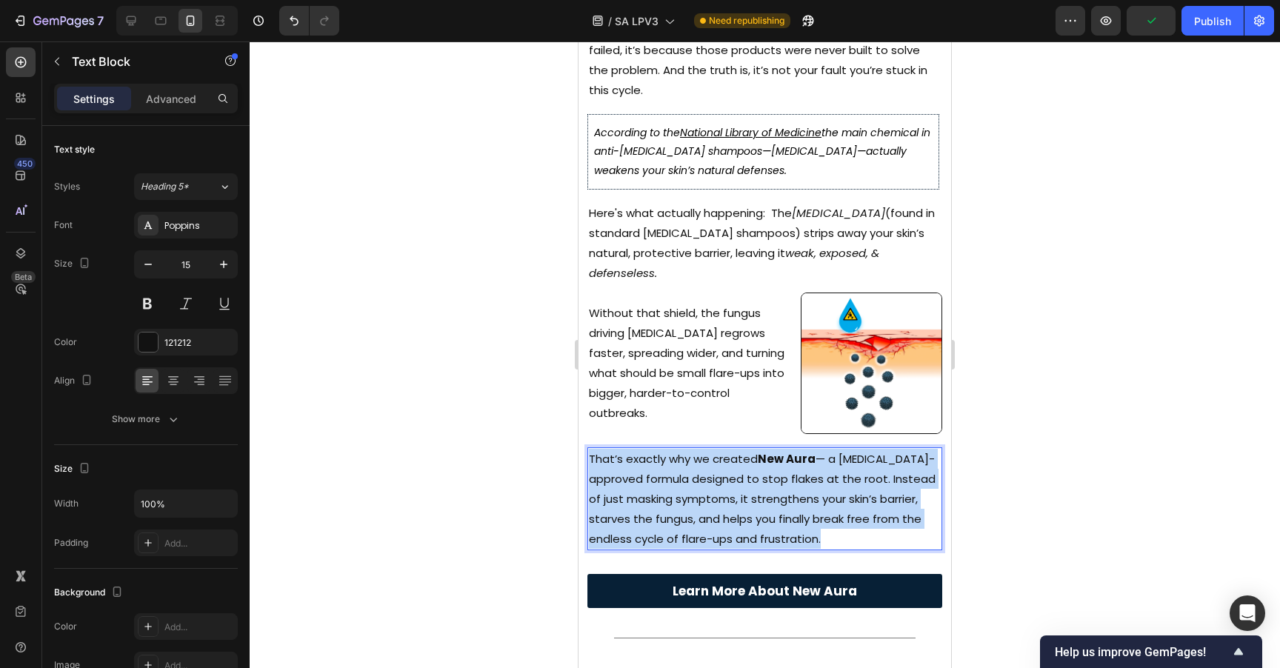
click at [802, 451] on strong "New Aura" at bounding box center [787, 459] width 58 height 16
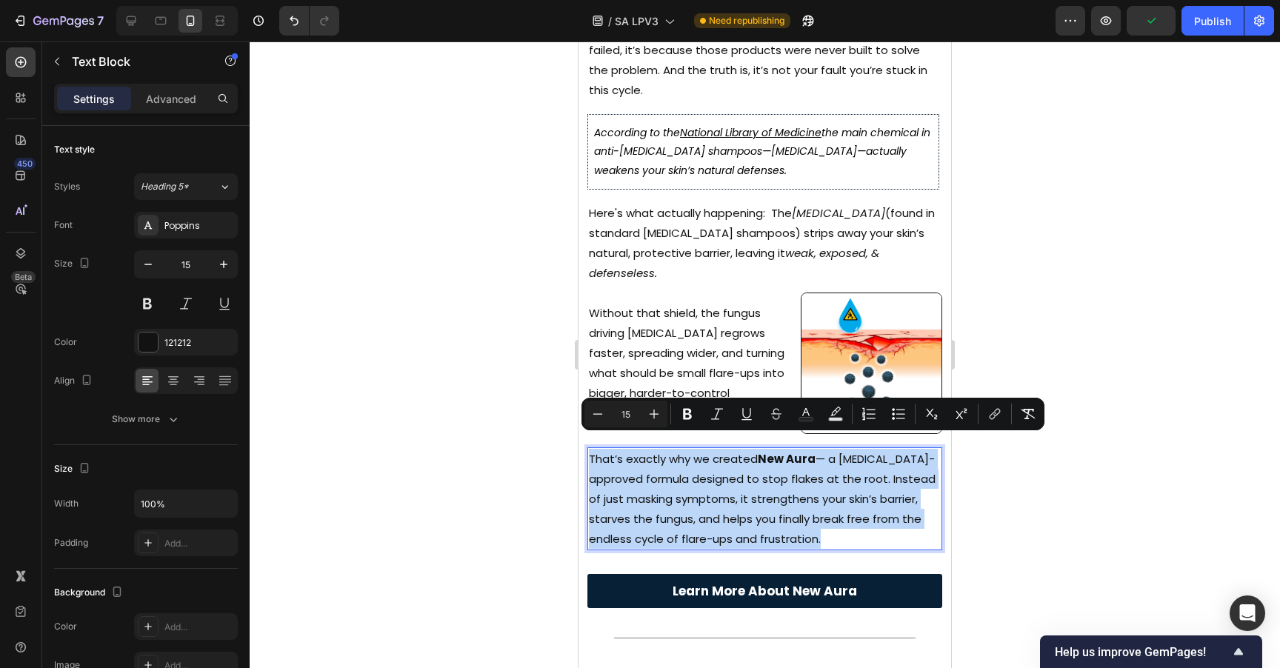
click at [802, 451] on strong "New Aura" at bounding box center [787, 459] width 58 height 16
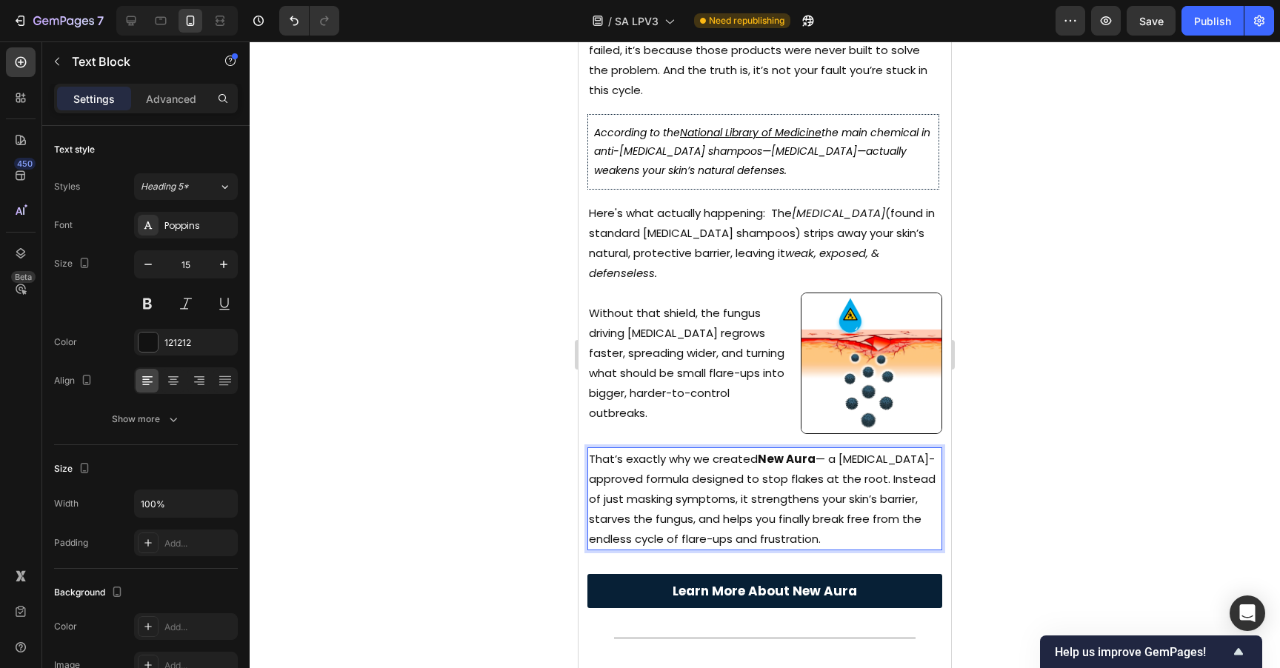
click at [811, 451] on strong "New Aura" at bounding box center [787, 459] width 58 height 16
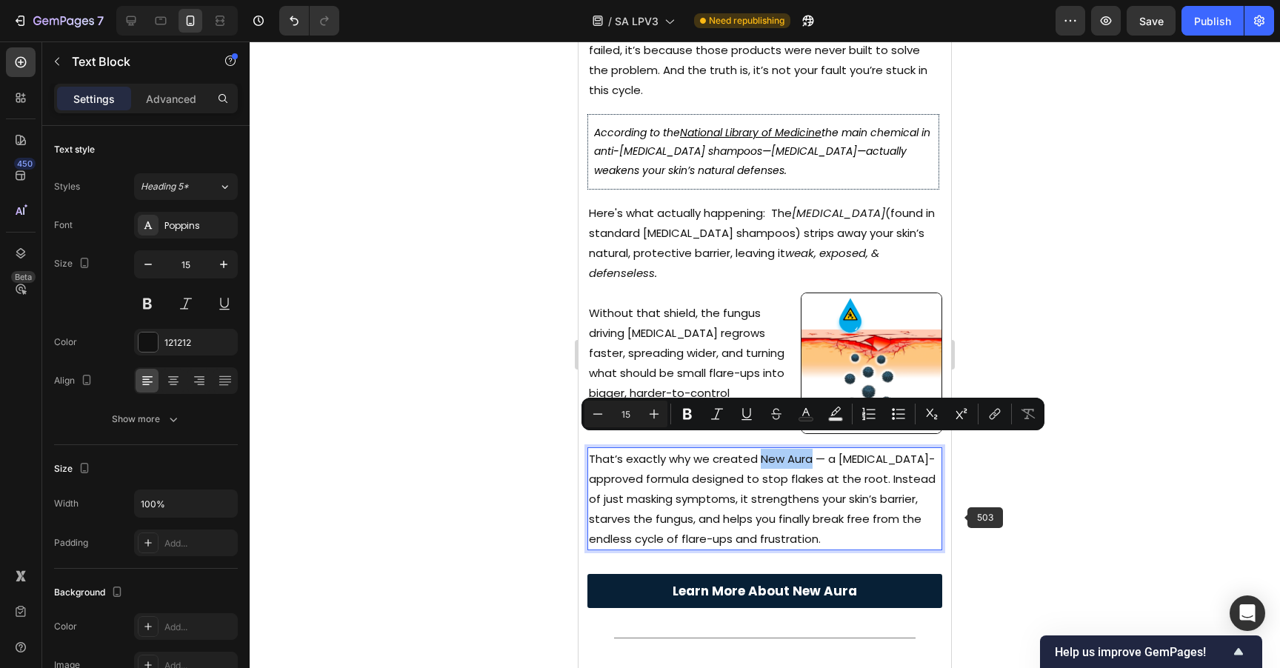
click at [961, 515] on div at bounding box center [765, 354] width 1030 height 627
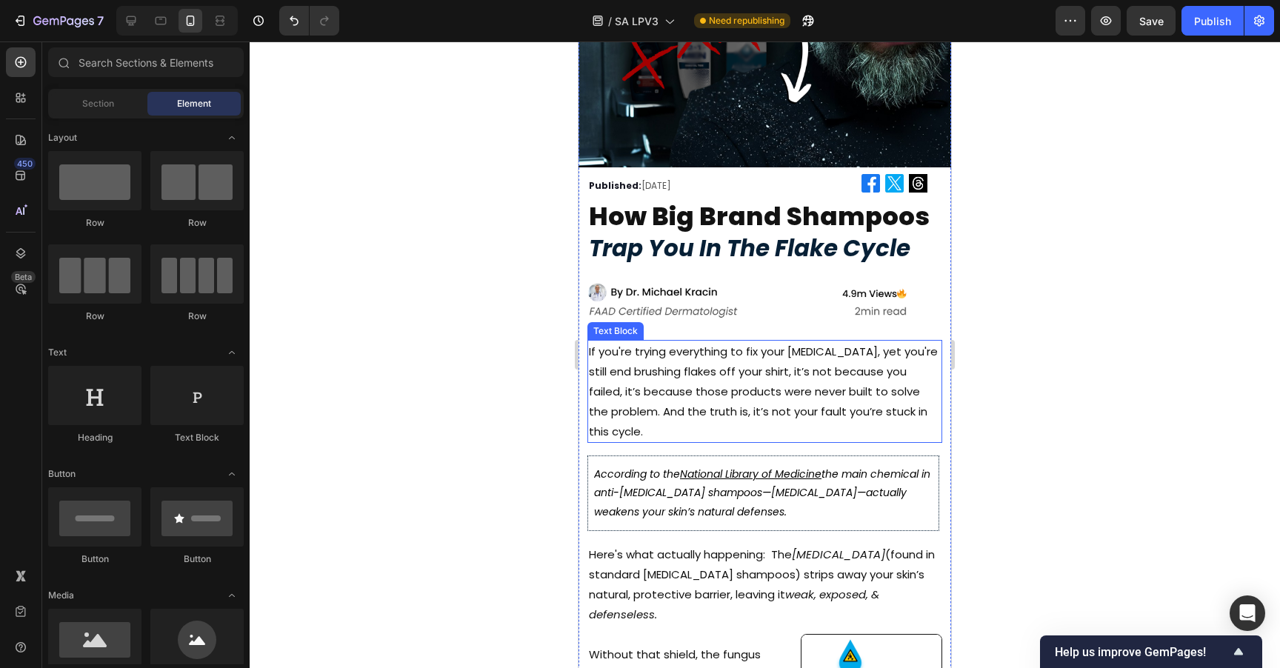
scroll to position [93, 0]
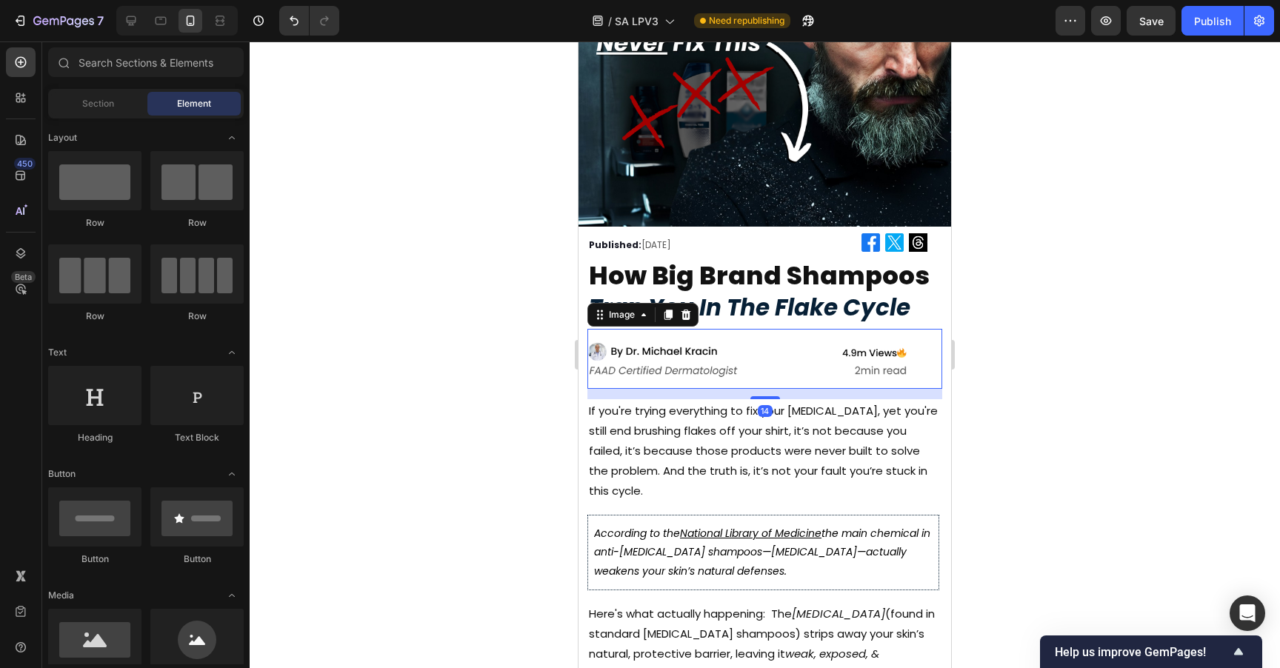
click at [777, 333] on img at bounding box center [746, 359] width 319 height 60
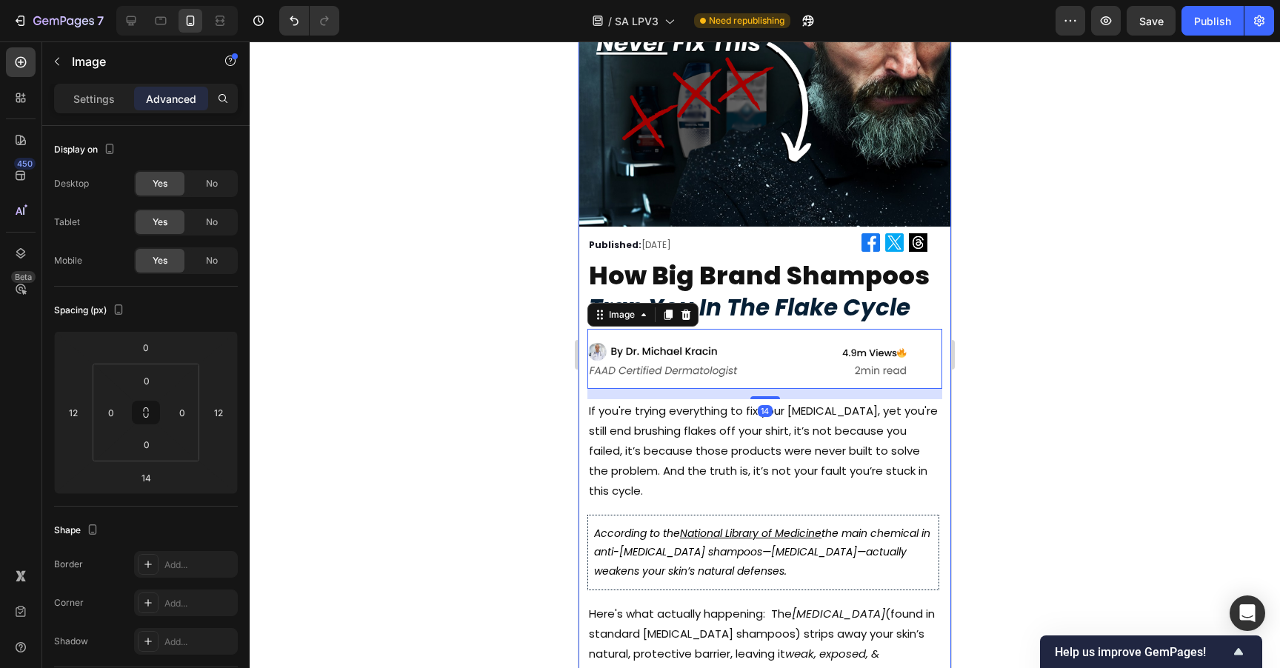
click at [781, 310] on strong "trap you in the flake cycle" at bounding box center [749, 307] width 321 height 33
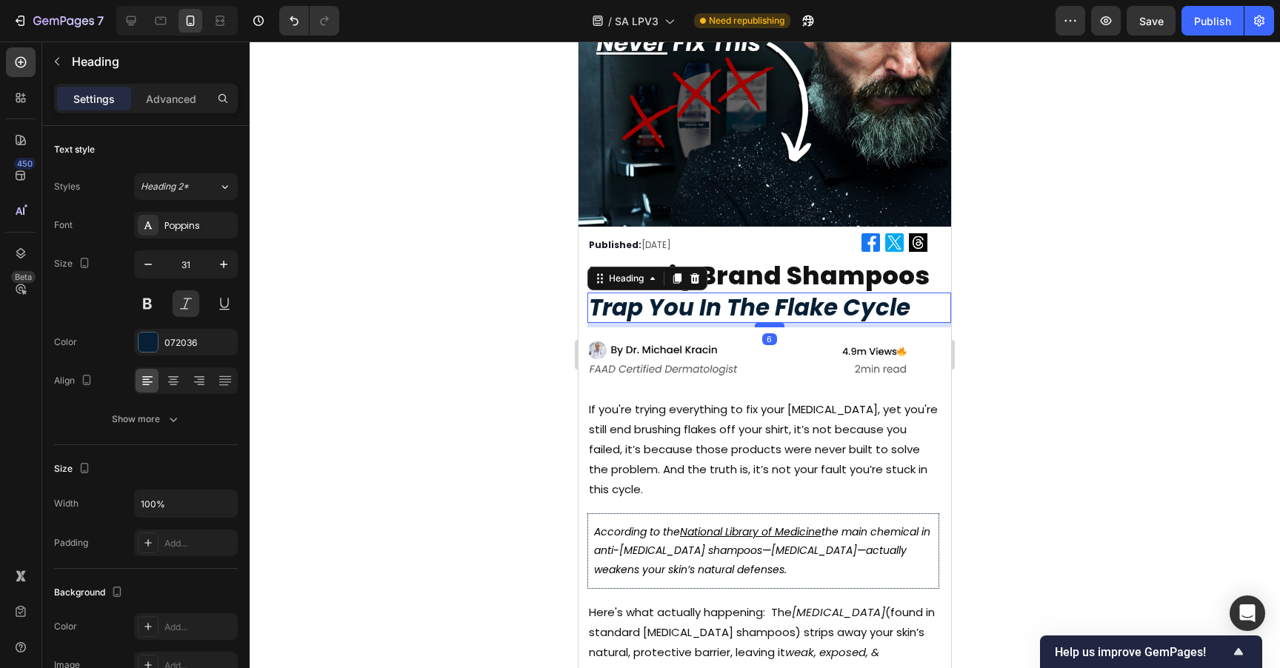
click at [777, 323] on div at bounding box center [770, 325] width 30 height 4
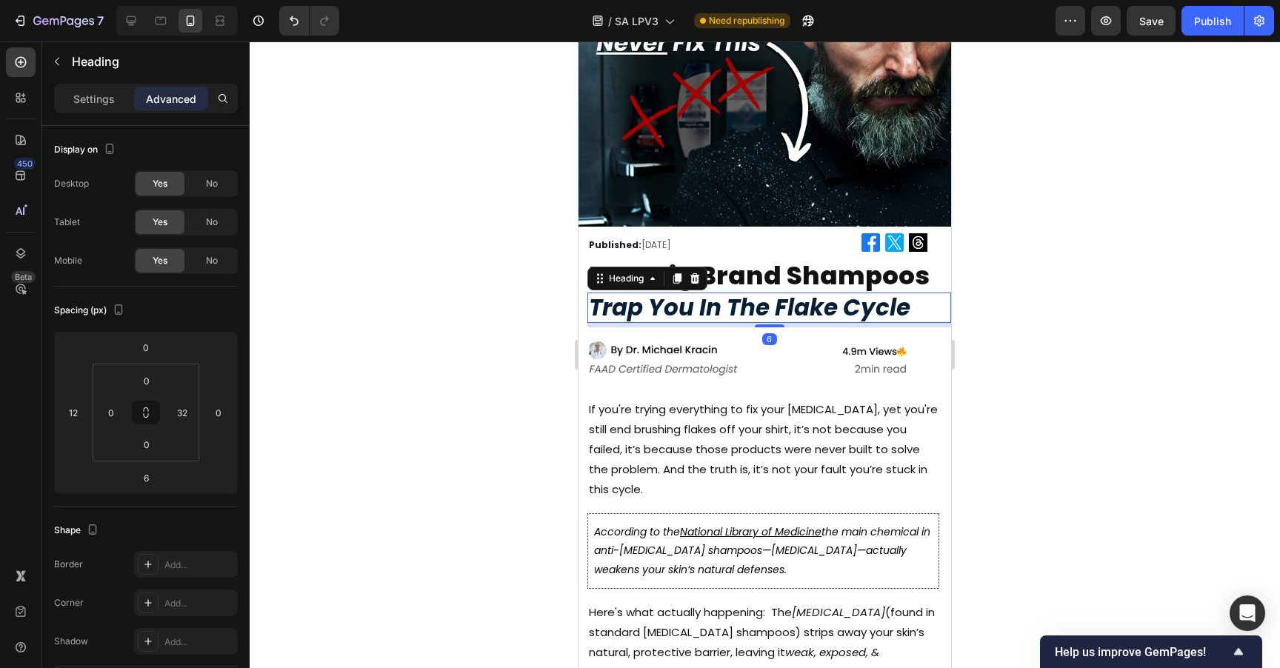
click at [1035, 315] on div at bounding box center [765, 354] width 1030 height 627
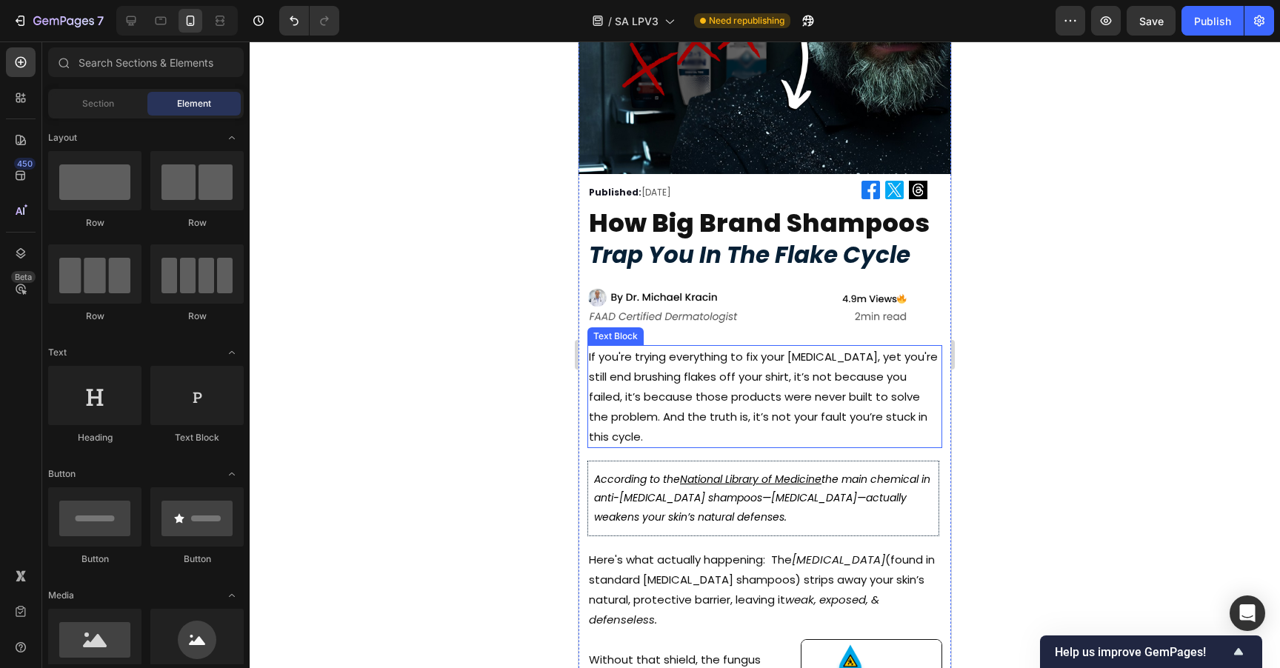
scroll to position [216, 0]
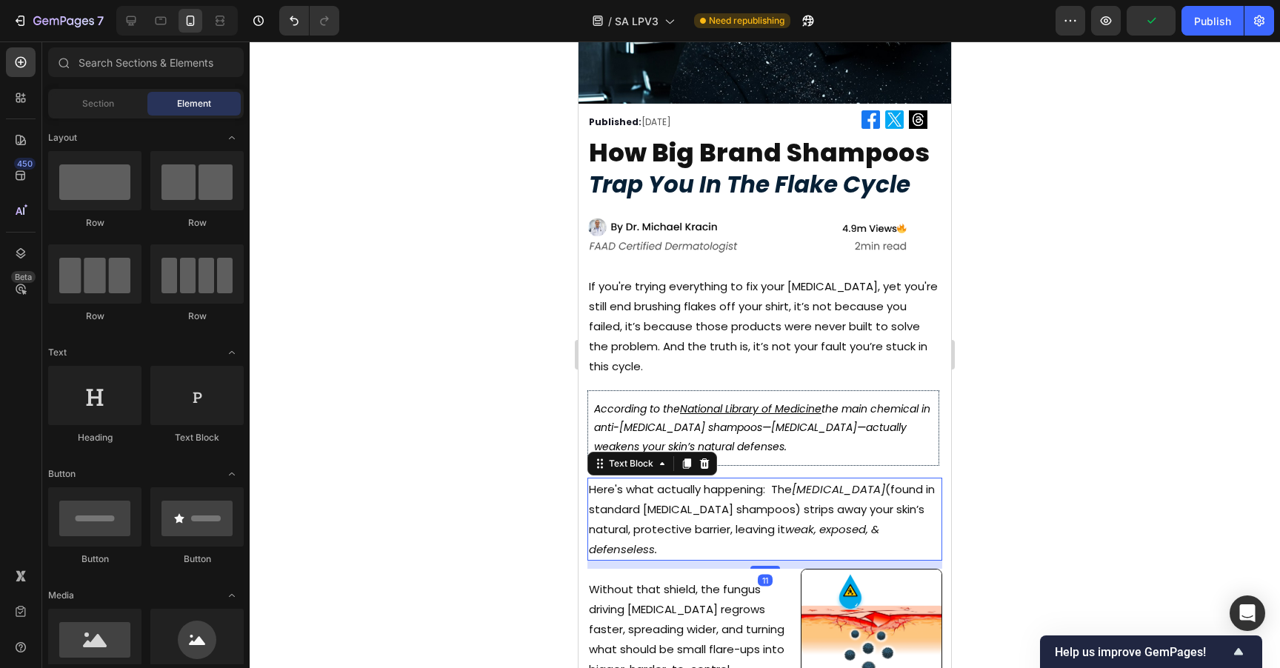
click at [785, 492] on p "Here's what actually happening: The [MEDICAL_DATA] (found in standard [MEDICAL_…" at bounding box center [765, 519] width 352 height 80
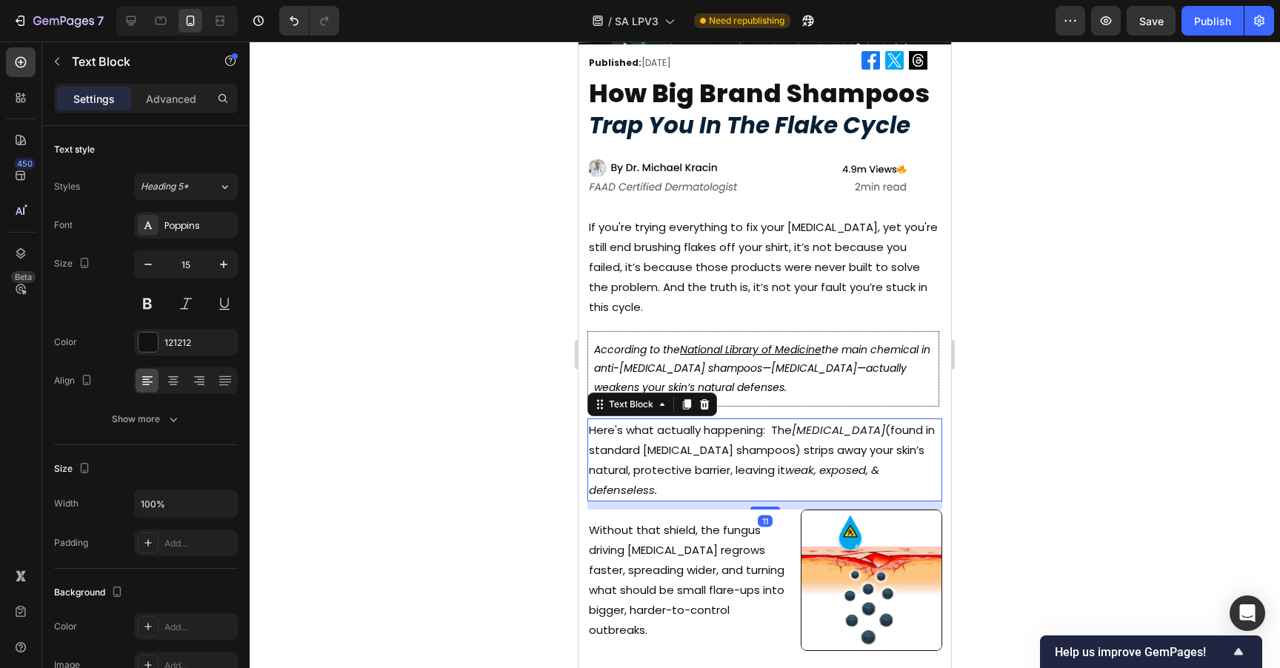
scroll to position [351, 0]
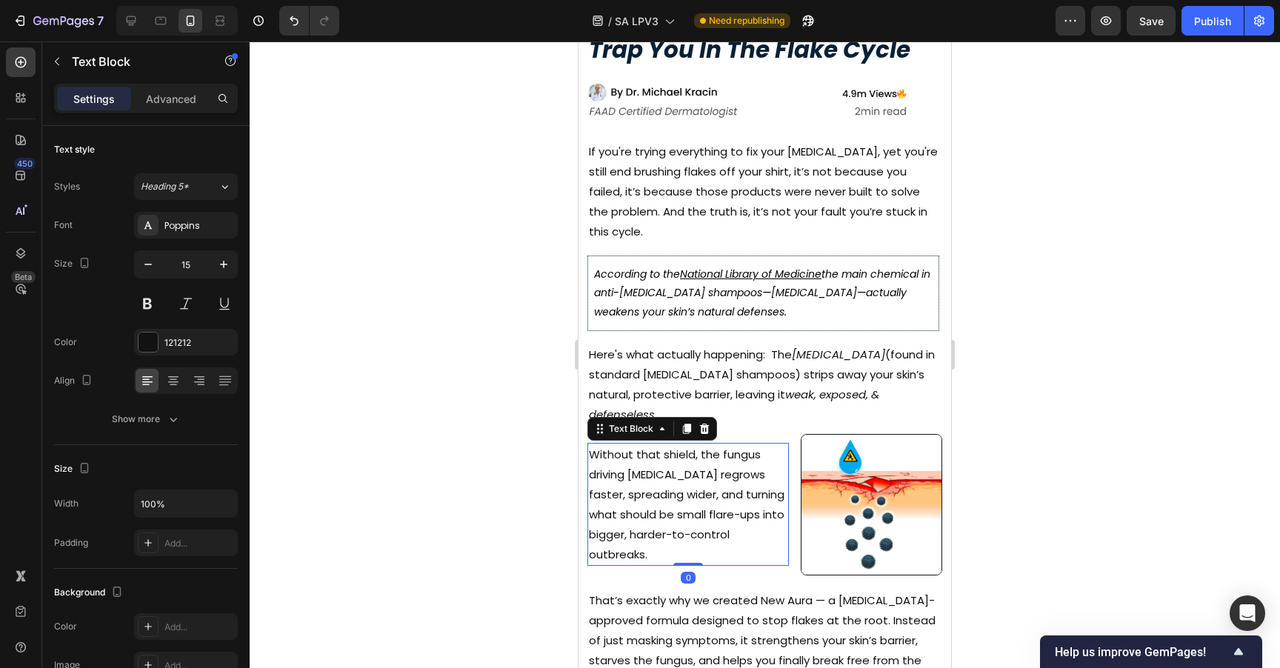
click at [687, 466] on p "Without that shield, the fungus driving [MEDICAL_DATA] regrows faster, spreadin…" at bounding box center [688, 504] width 198 height 120
click at [1131, 244] on div at bounding box center [765, 354] width 1030 height 627
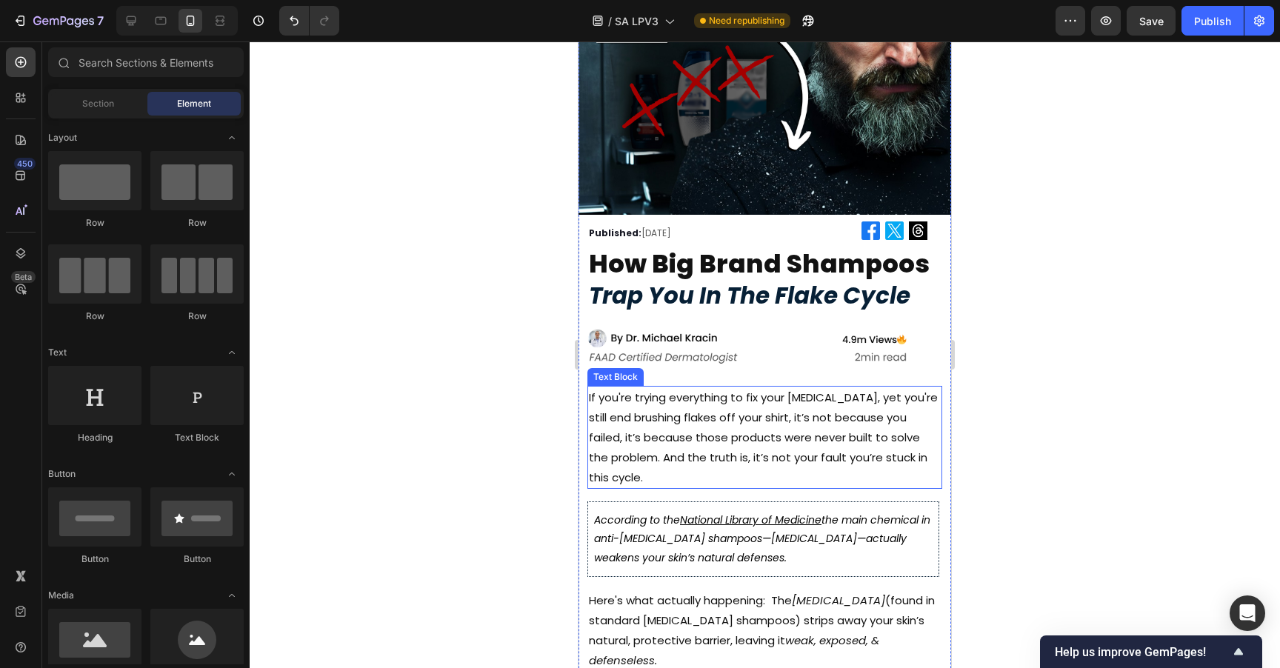
scroll to position [99, 0]
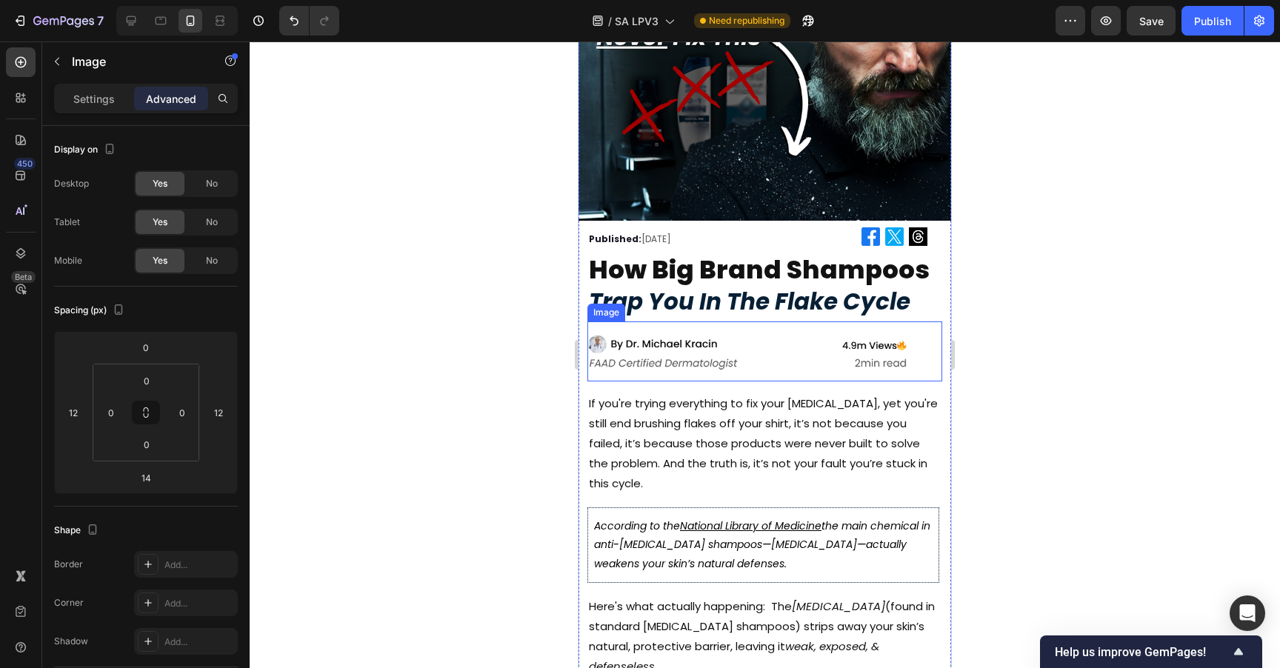
click at [792, 327] on img at bounding box center [746, 351] width 319 height 60
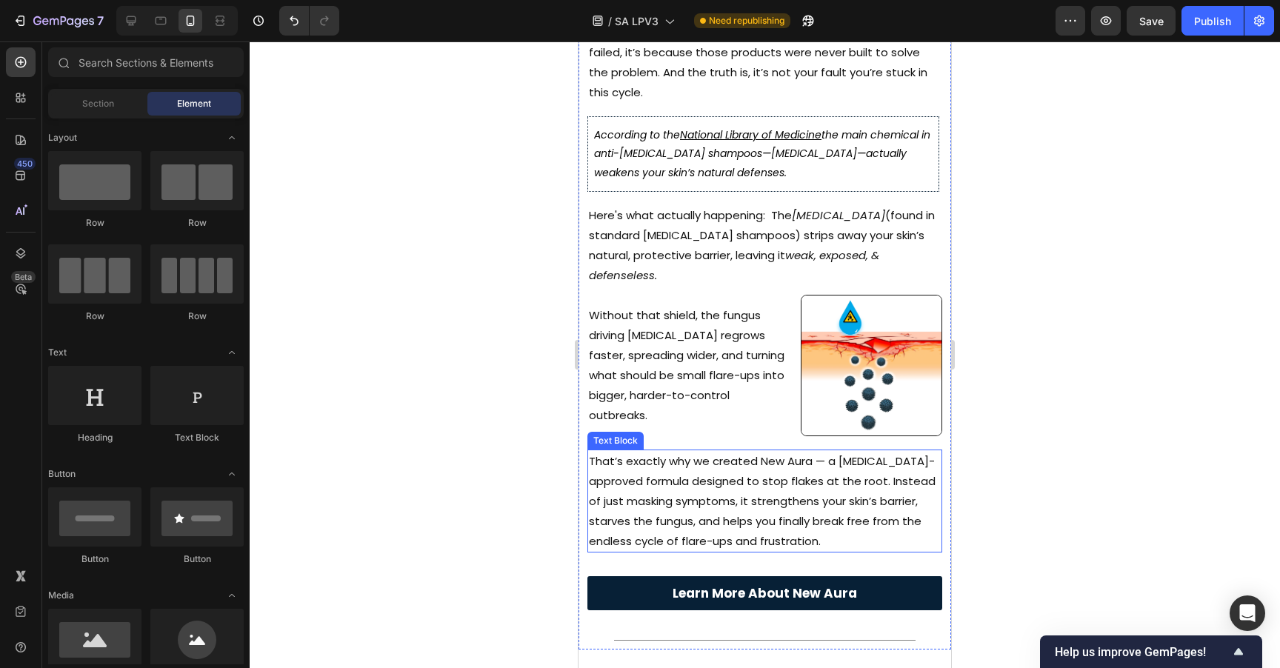
scroll to position [216, 0]
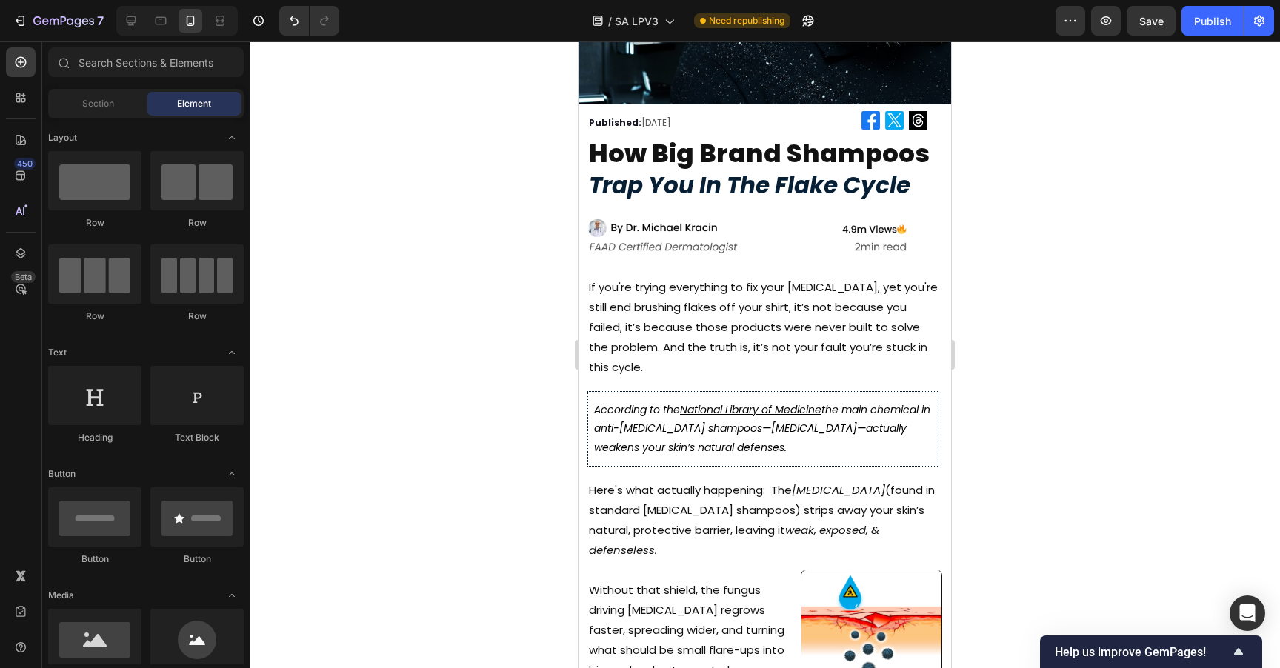
click at [990, 250] on div at bounding box center [765, 354] width 1030 height 627
click at [640, 278] on p "If you're trying everything to fix your [MEDICAL_DATA], yet you're still end br…" at bounding box center [765, 327] width 352 height 100
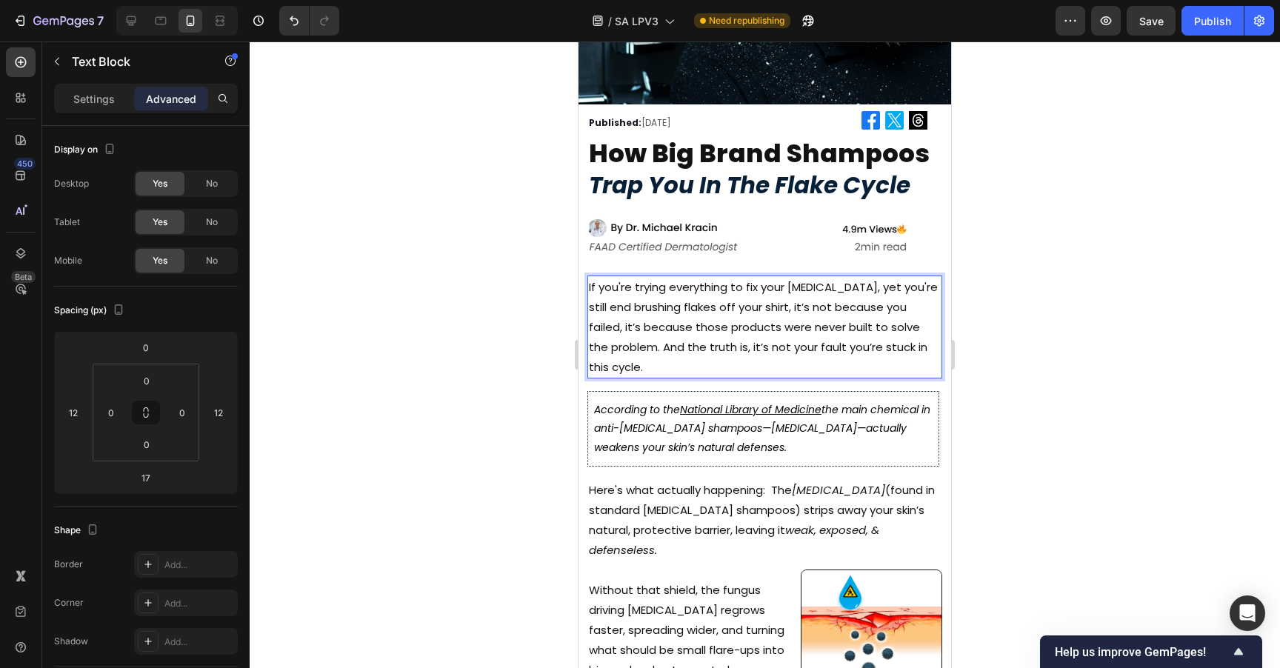
click at [651, 278] on p "If you're trying everything to fix your [MEDICAL_DATA], yet you're still end br…" at bounding box center [765, 327] width 352 height 100
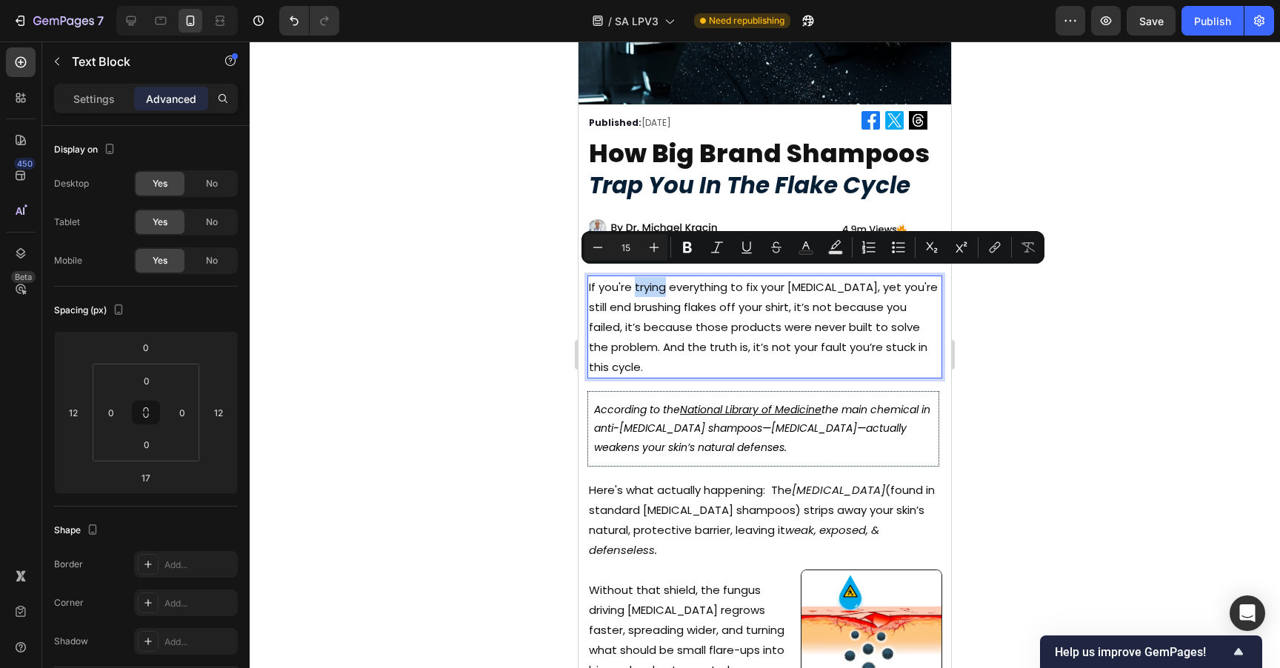
click at [651, 278] on p "If you're trying everything to fix your [MEDICAL_DATA], yet you're still end br…" at bounding box center [765, 327] width 352 height 100
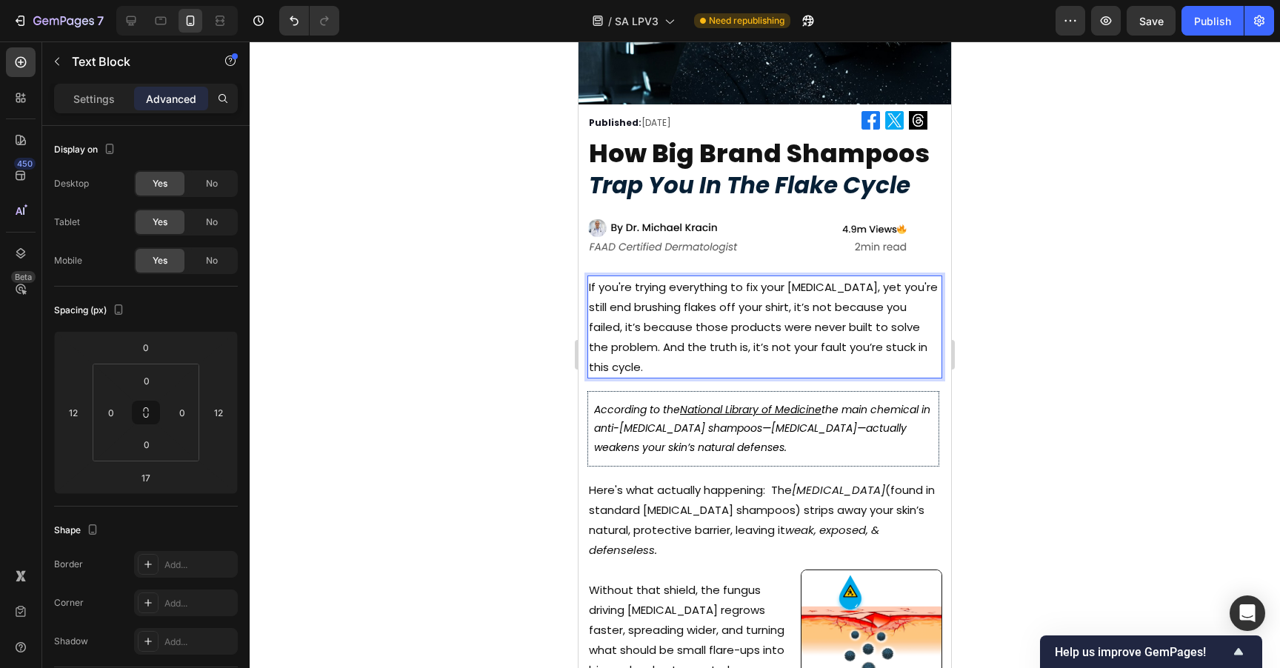
click at [651, 278] on p "If you're trying everything to fix your [MEDICAL_DATA], yet you're still end br…" at bounding box center [765, 327] width 352 height 100
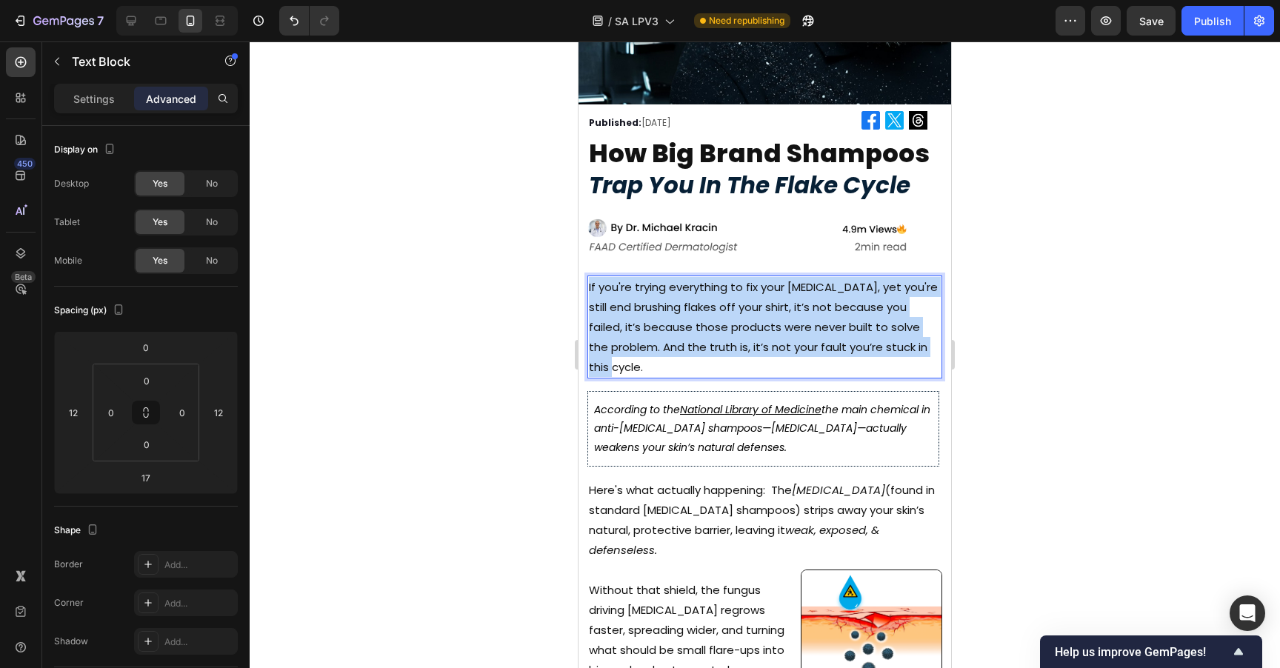
click at [651, 278] on p "If you're trying everything to fix your [MEDICAL_DATA], yet you're still end br…" at bounding box center [765, 327] width 352 height 100
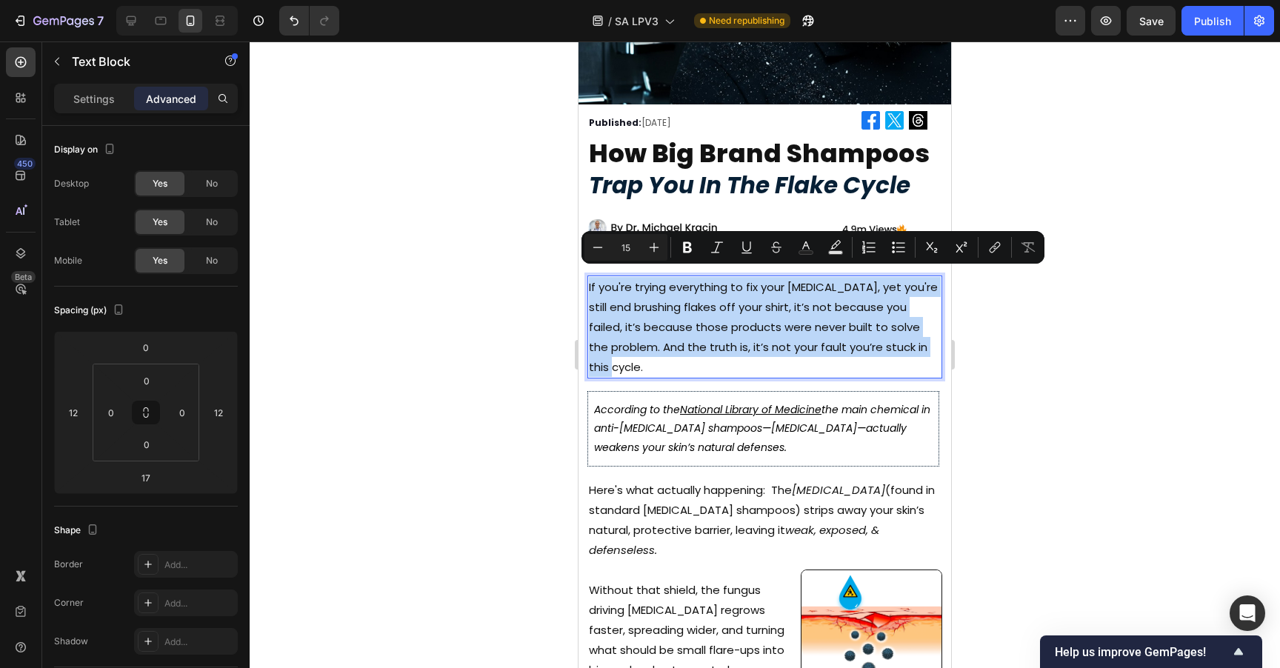
copy p "If you're trying everything to fix your [MEDICAL_DATA], yet you're still end br…"
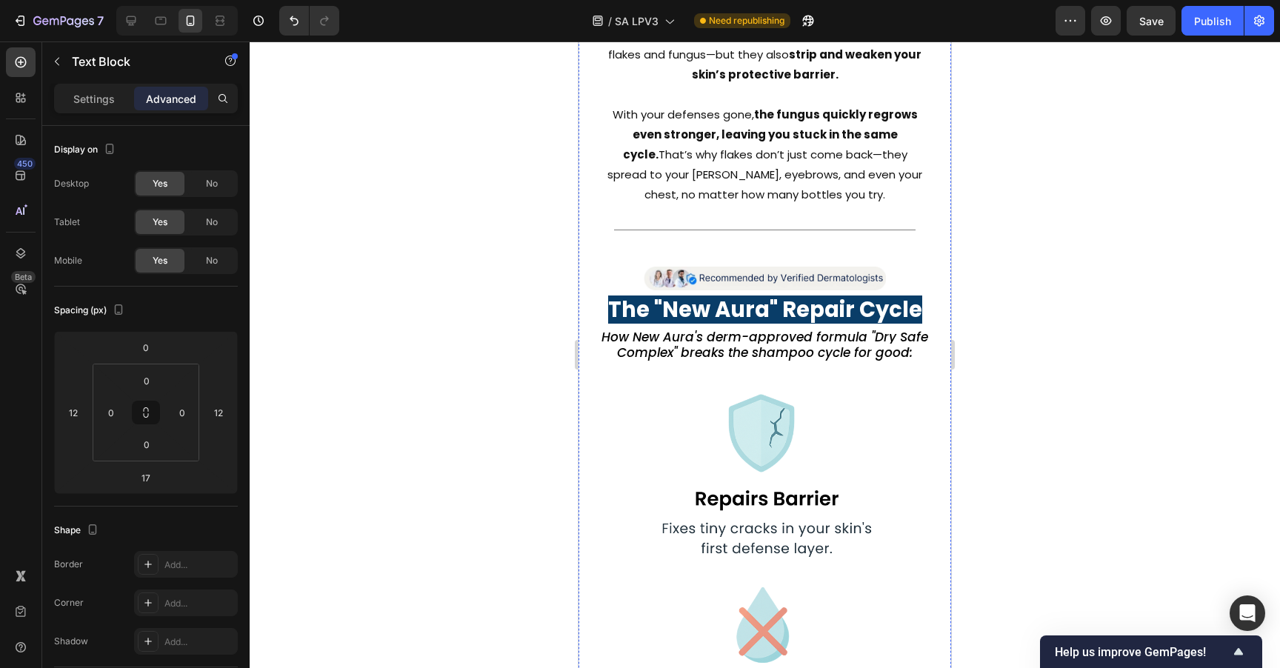
scroll to position [1546, 0]
click at [793, 164] on p "With your defenses gone, the fungus quickly regrows even stronger, leaving you …" at bounding box center [765, 154] width 322 height 100
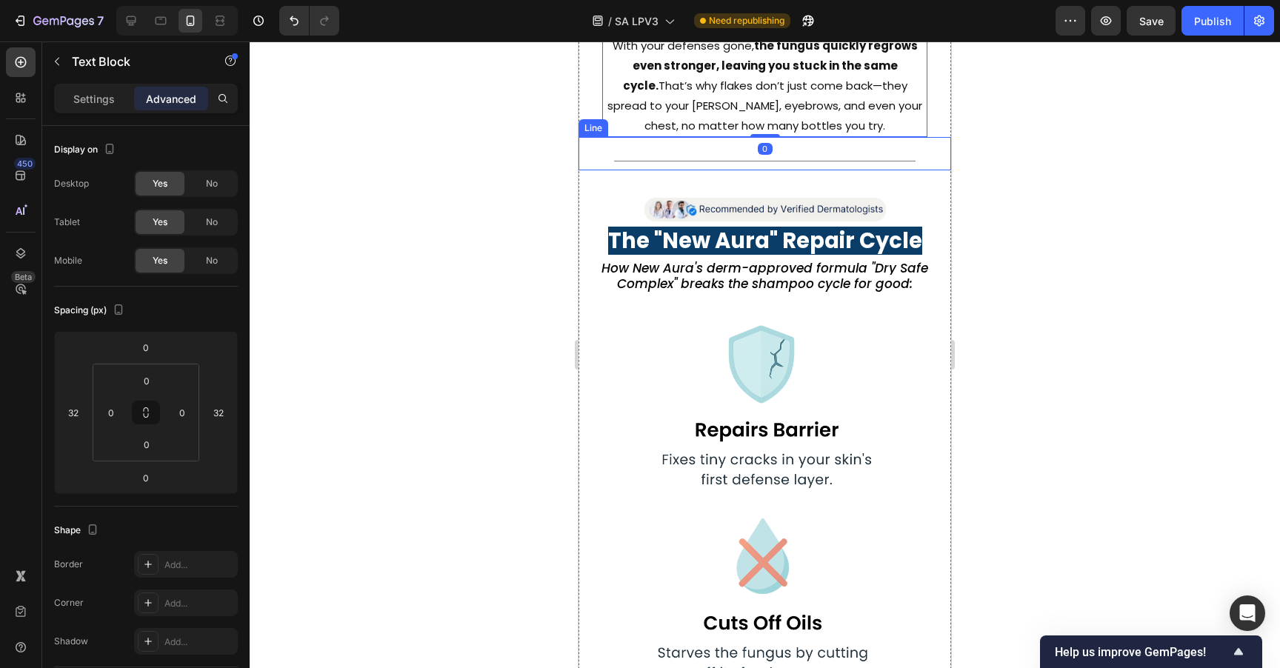
scroll to position [1660, 0]
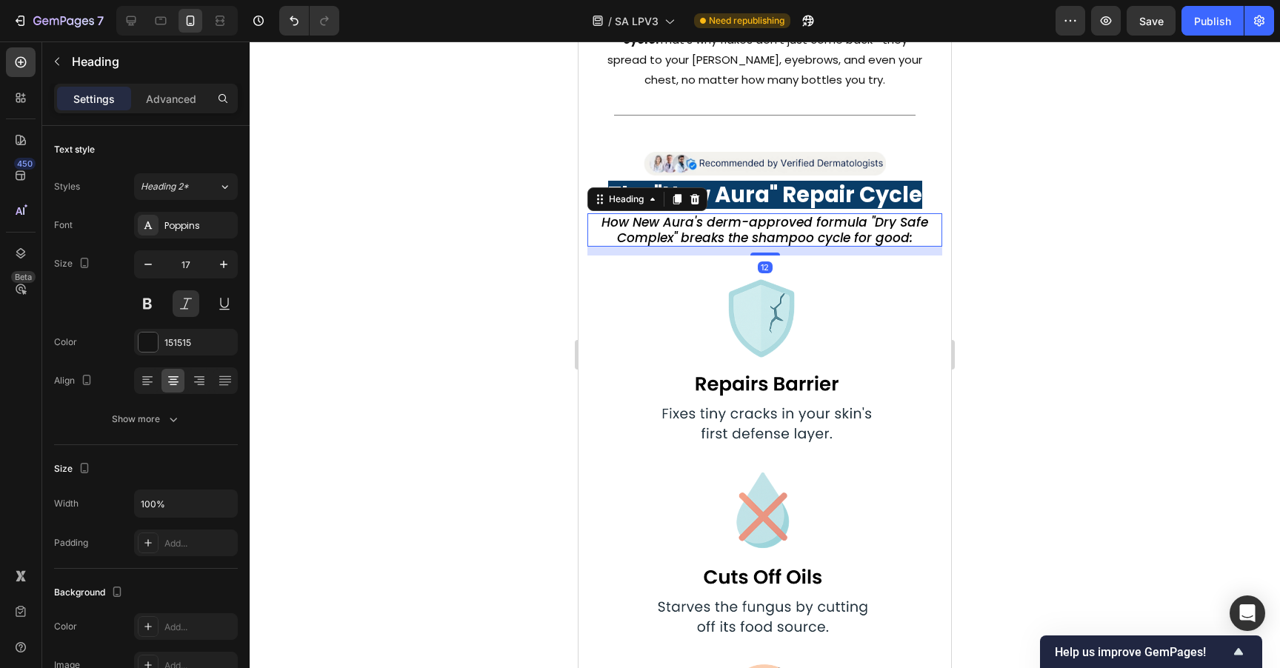
click at [778, 222] on span "How New Aura's derm-approved formula "Dry Safe Complex" breaks the shampoo cycl…" at bounding box center [764, 229] width 327 height 33
click at [1001, 186] on div at bounding box center [765, 354] width 1030 height 627
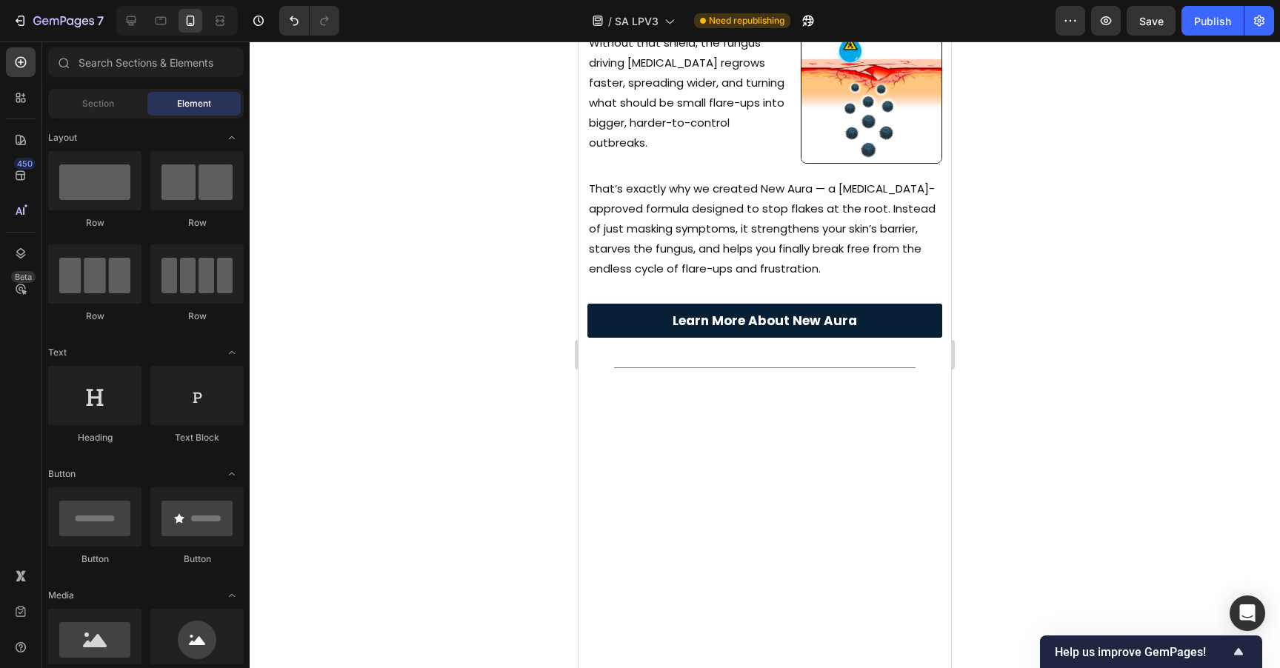
scroll to position [208, 0]
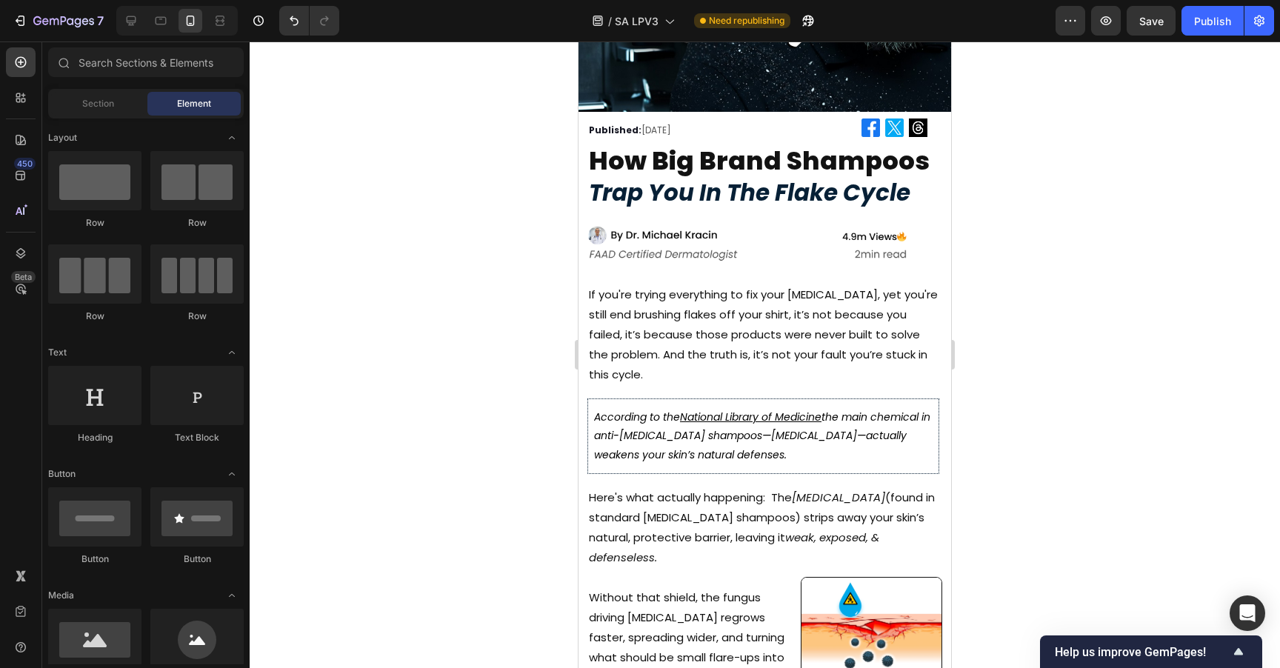
click at [1220, 299] on div at bounding box center [765, 354] width 1030 height 627
click at [761, 313] on p "If you're trying everything to fix your [MEDICAL_DATA], yet you're still end br…" at bounding box center [765, 334] width 352 height 100
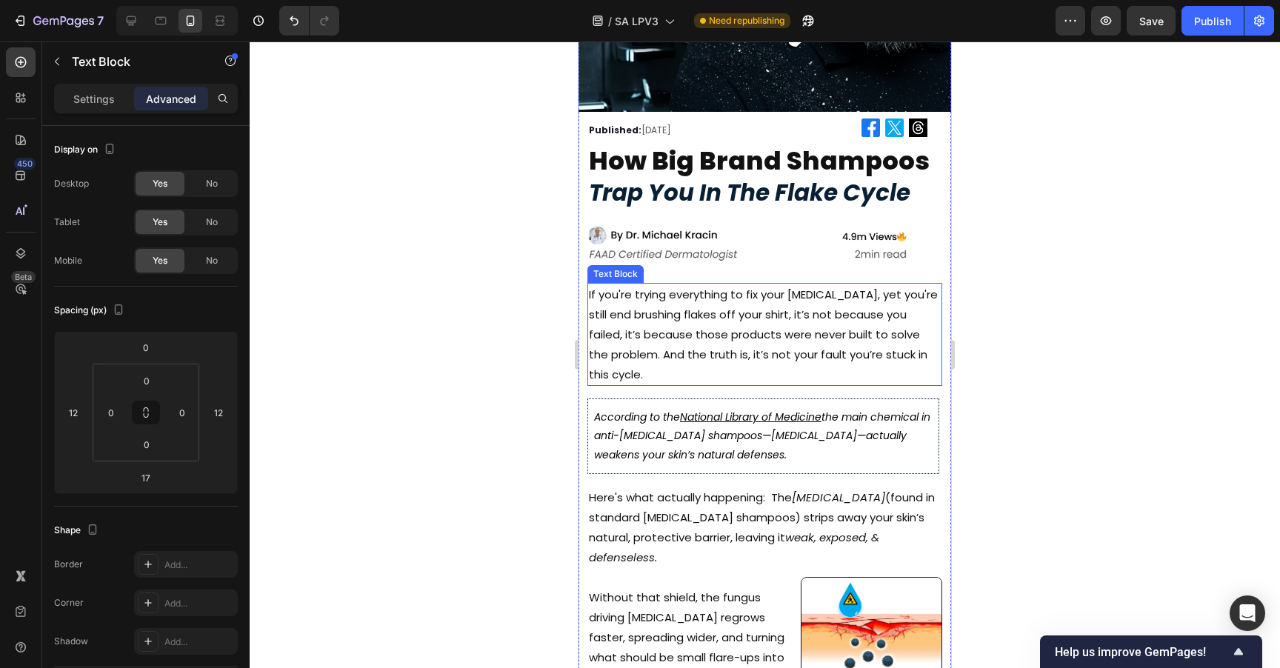
click at [761, 313] on p "If you're trying everything to fix your [MEDICAL_DATA], yet you're still end br…" at bounding box center [765, 334] width 352 height 100
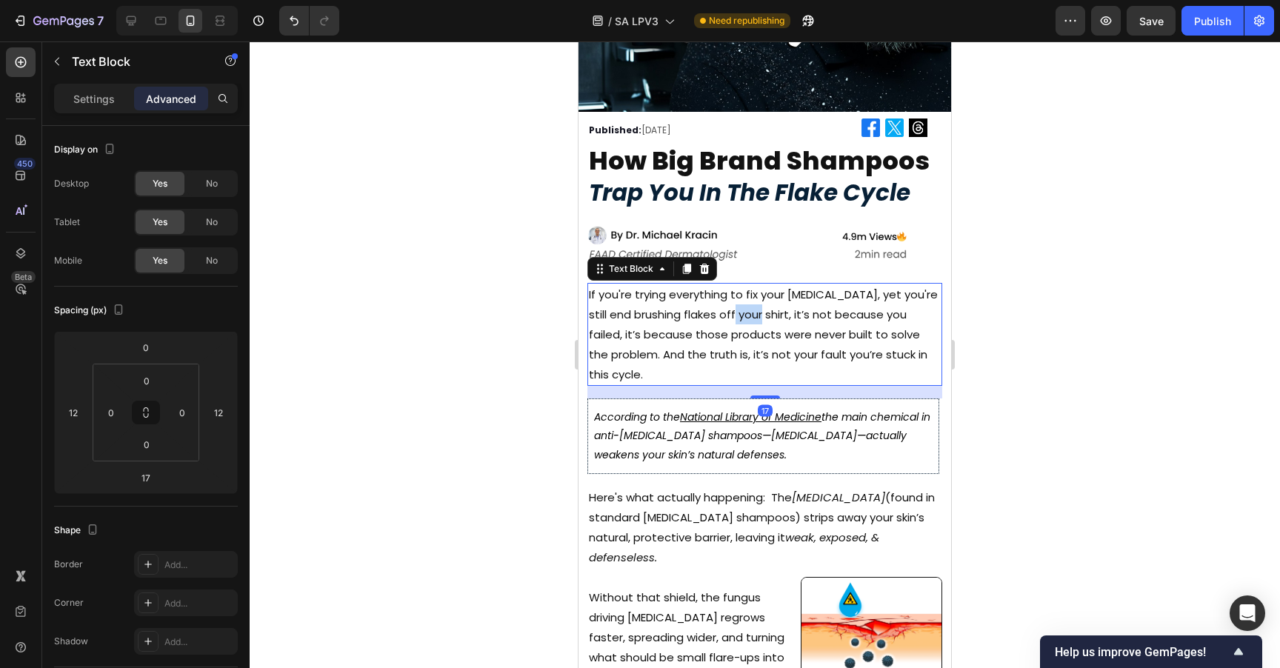
click at [761, 313] on p "If you're trying everything to fix your [MEDICAL_DATA], yet you're still end br…" at bounding box center [765, 334] width 352 height 100
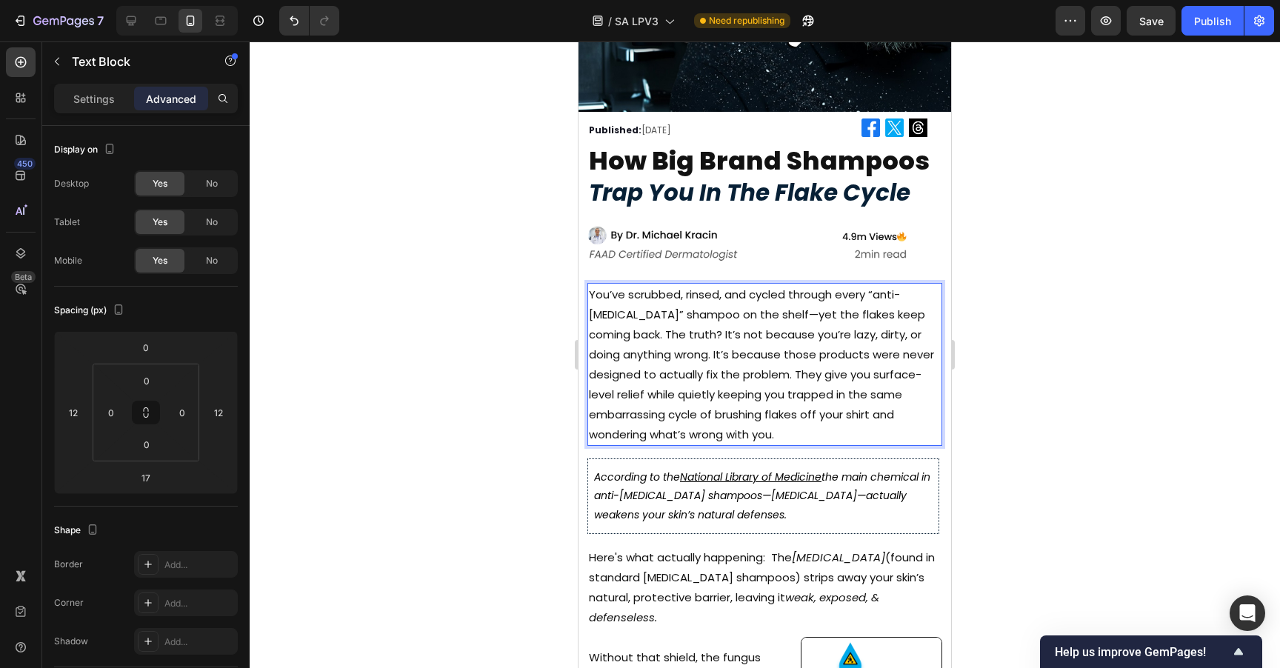
click at [1012, 308] on div at bounding box center [765, 354] width 1030 height 627
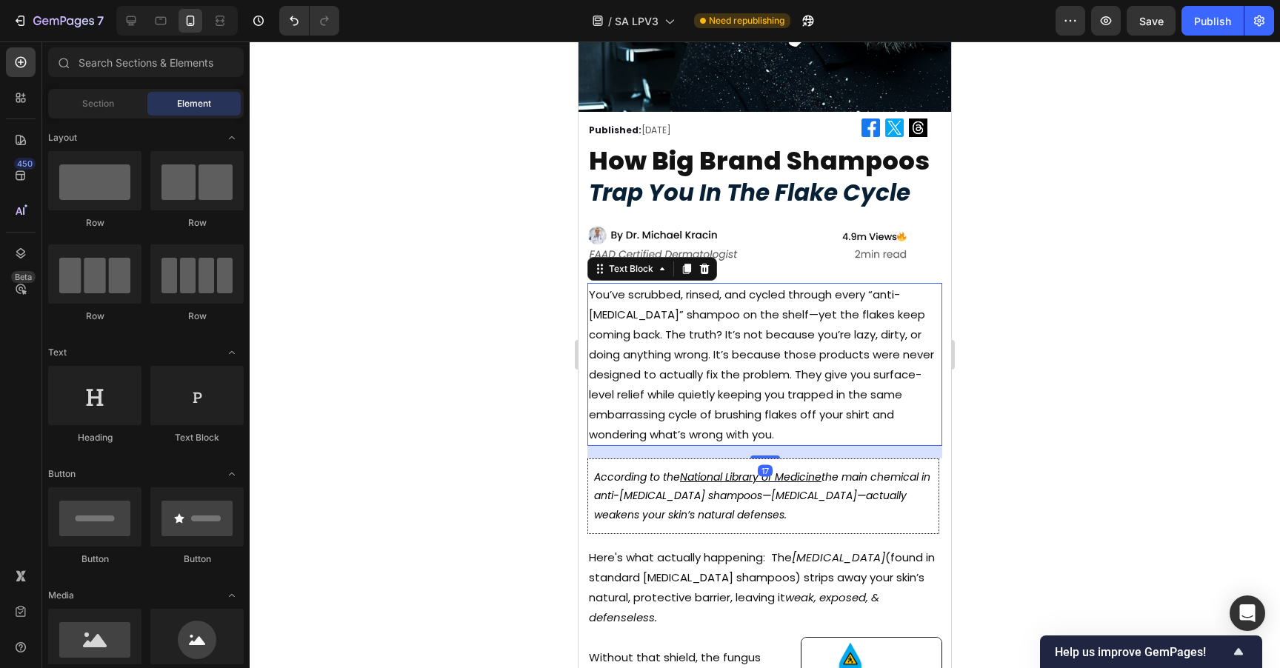
click at [753, 402] on p "You’ve scrubbed, rinsed, and cycled through every “anti-dandruff” shampoo on th…" at bounding box center [765, 364] width 352 height 160
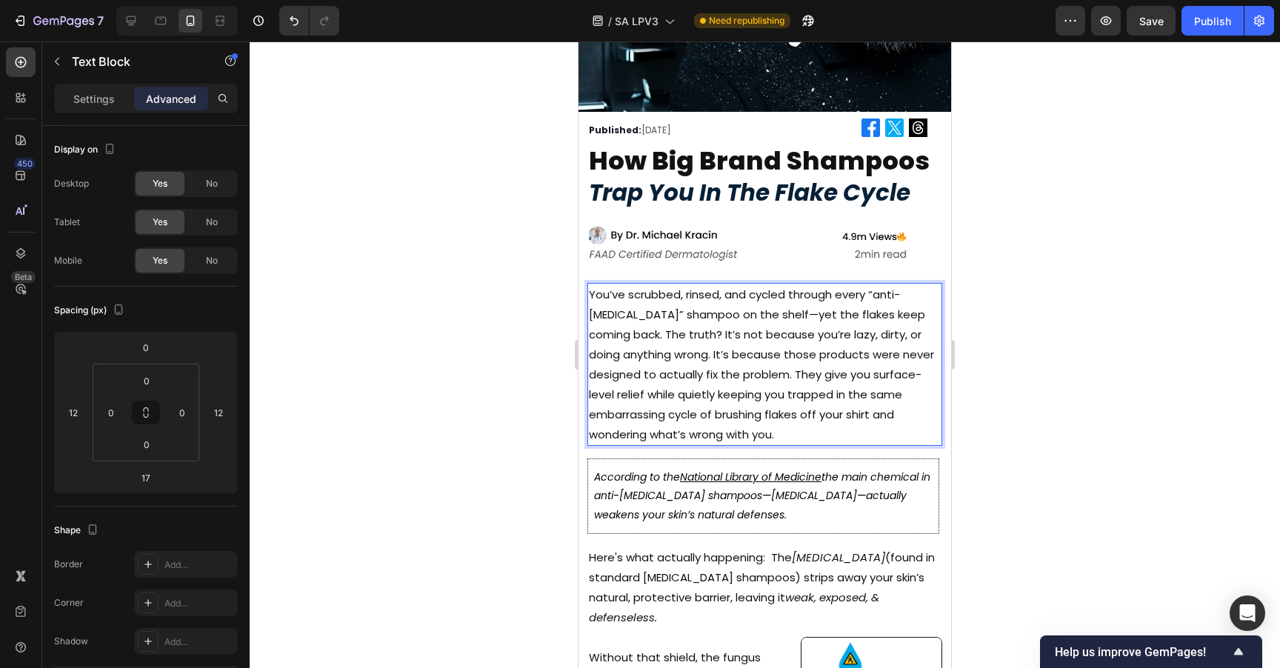
click at [795, 369] on p "You’ve scrubbed, rinsed, and cycled through every “anti-dandruff” shampoo on th…" at bounding box center [765, 364] width 352 height 160
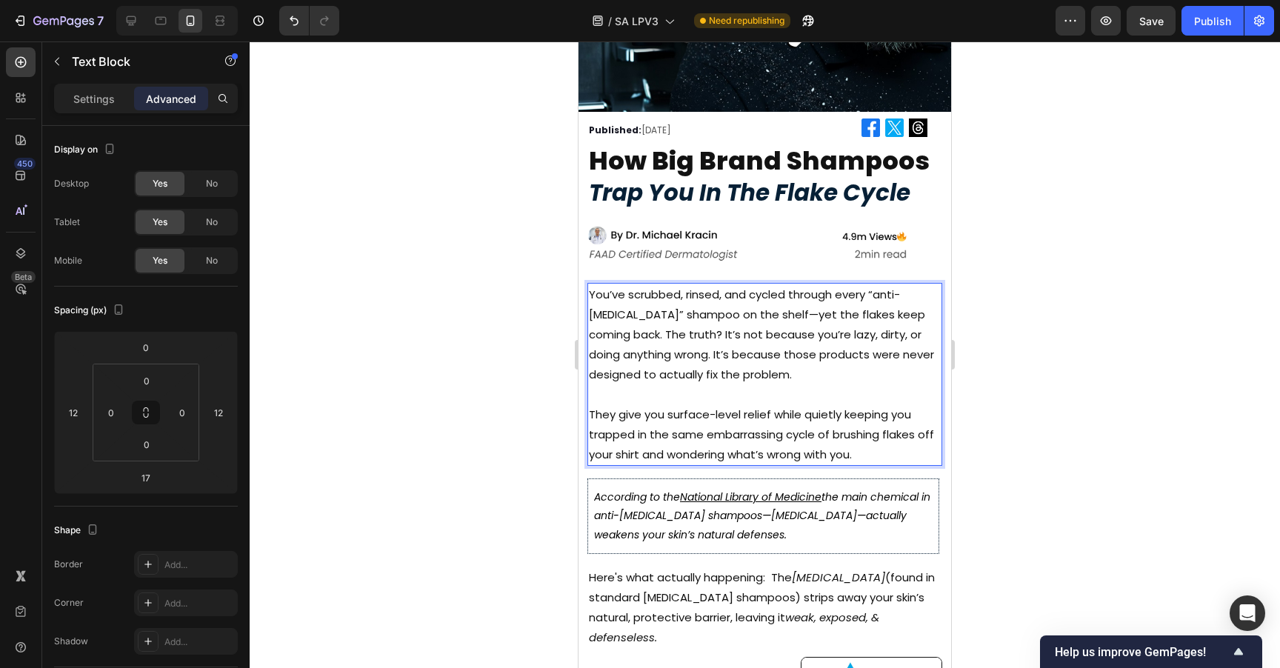
click at [1087, 309] on div at bounding box center [765, 354] width 1030 height 627
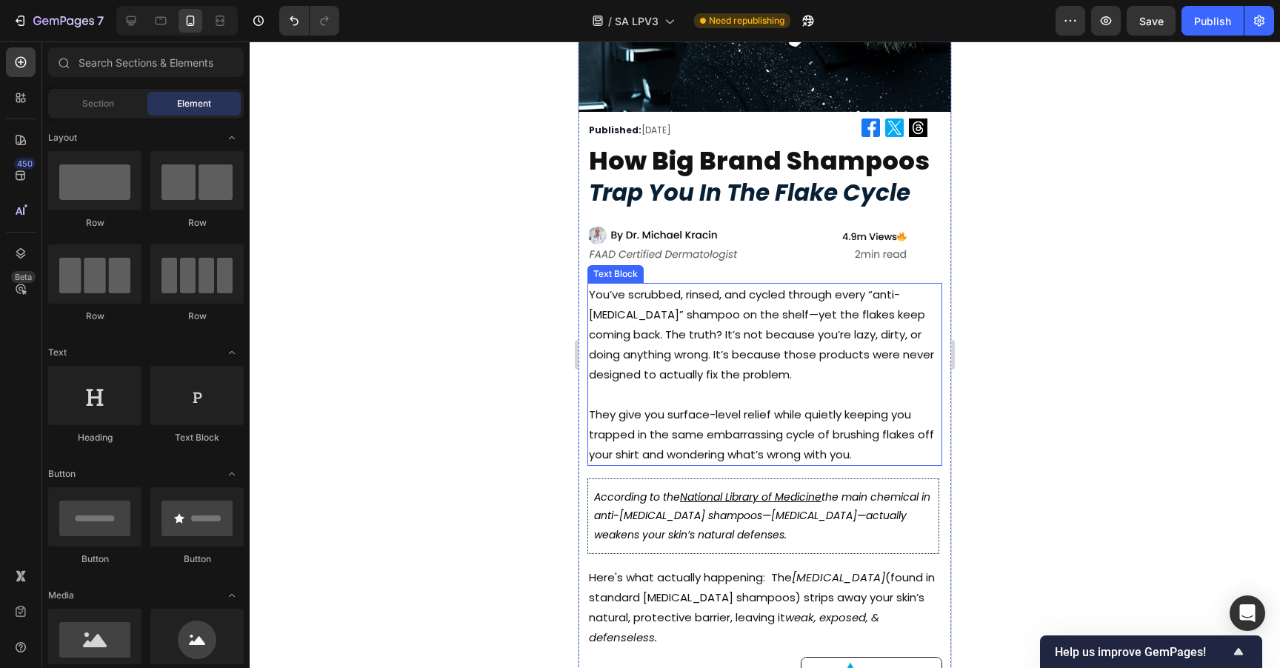
click at [829, 405] on p "They give you surface-level relief while quietly keeping you trapped in the sam…" at bounding box center [765, 434] width 352 height 60
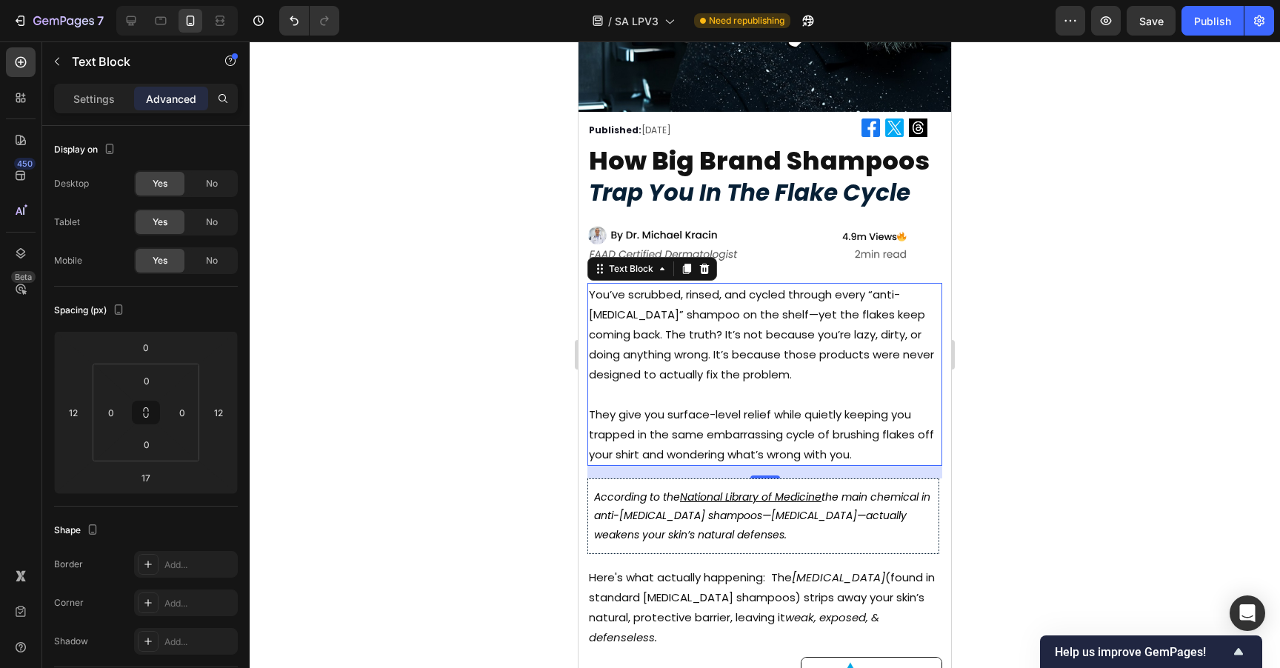
click at [1006, 273] on div at bounding box center [765, 354] width 1030 height 627
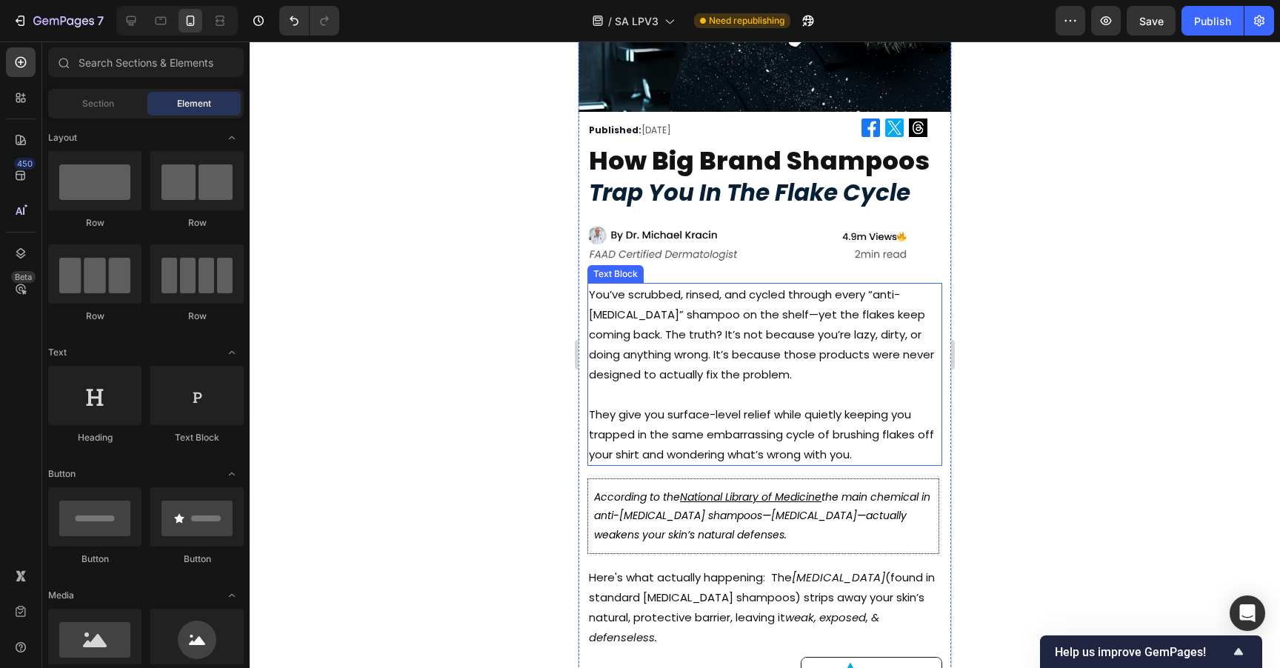
click at [809, 355] on p "You’ve scrubbed, rinsed, and cycled through every “anti-dandruff” shampoo on th…" at bounding box center [765, 334] width 352 height 100
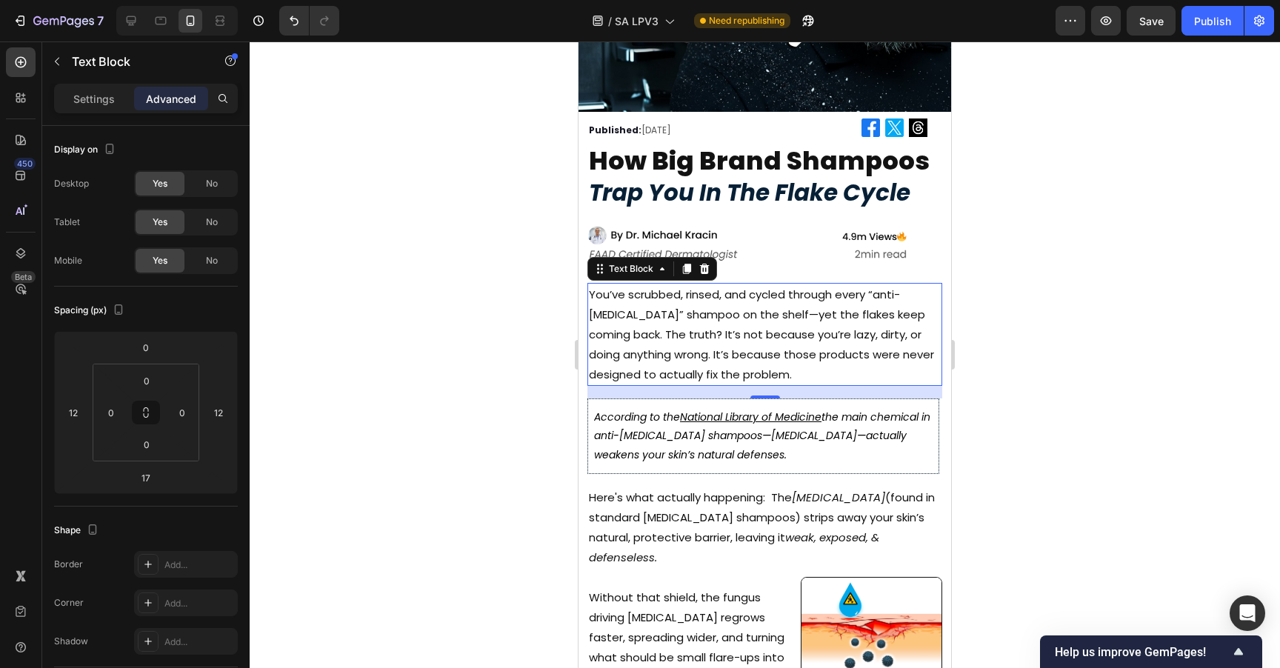
click at [1026, 364] on div at bounding box center [765, 354] width 1030 height 627
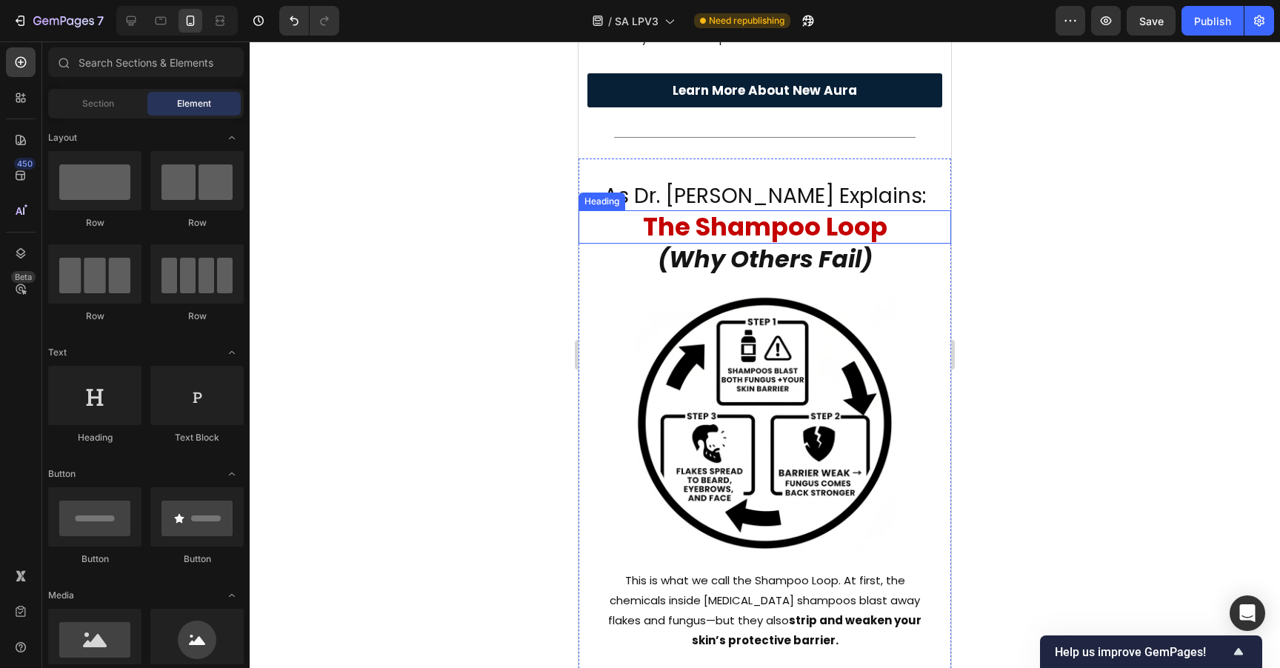
scroll to position [1080, 0]
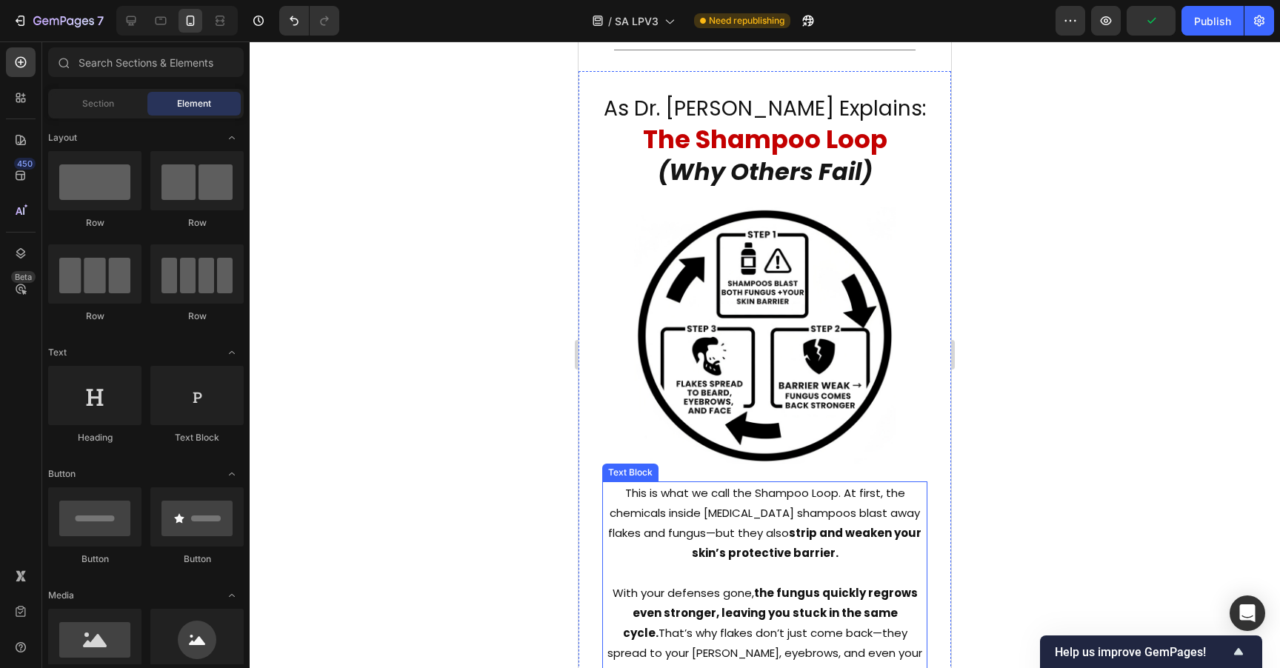
click at [738, 505] on p "This is what we call the Shampoo Loop. At first, the chemicals inside dandruff …" at bounding box center [765, 523] width 322 height 80
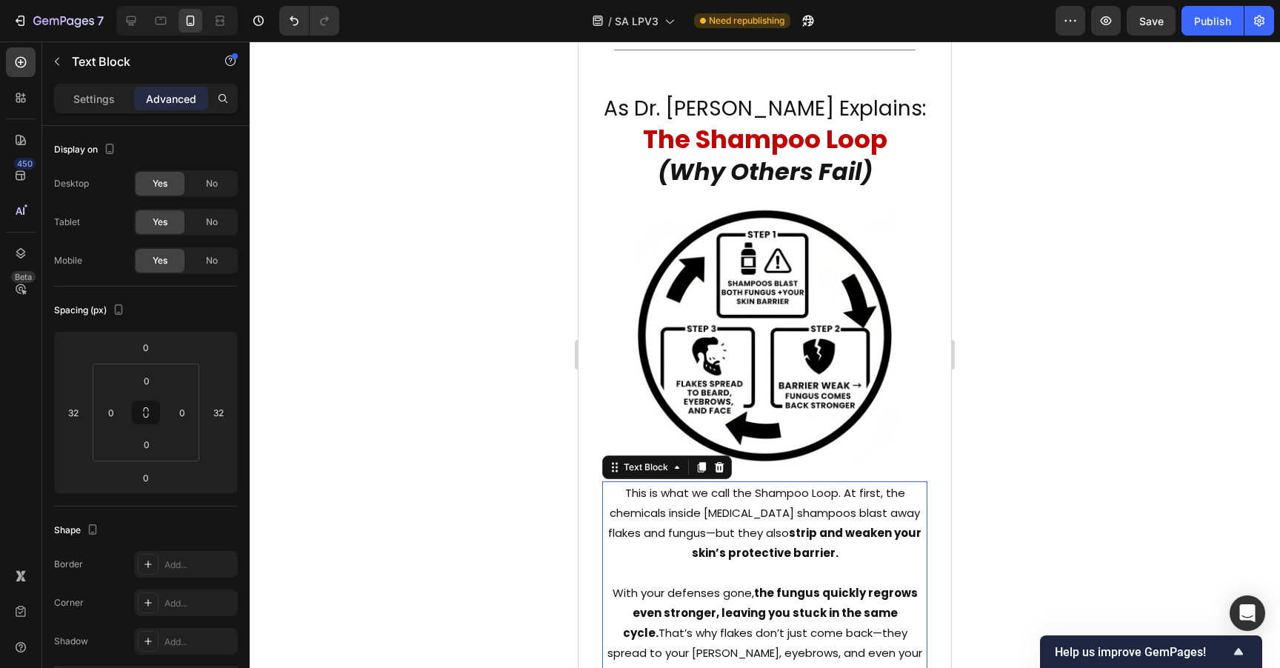
click at [750, 585] on strong "the fungus quickly regrows even stronger, leaving you stuck in the same cycle." at bounding box center [770, 613] width 295 height 56
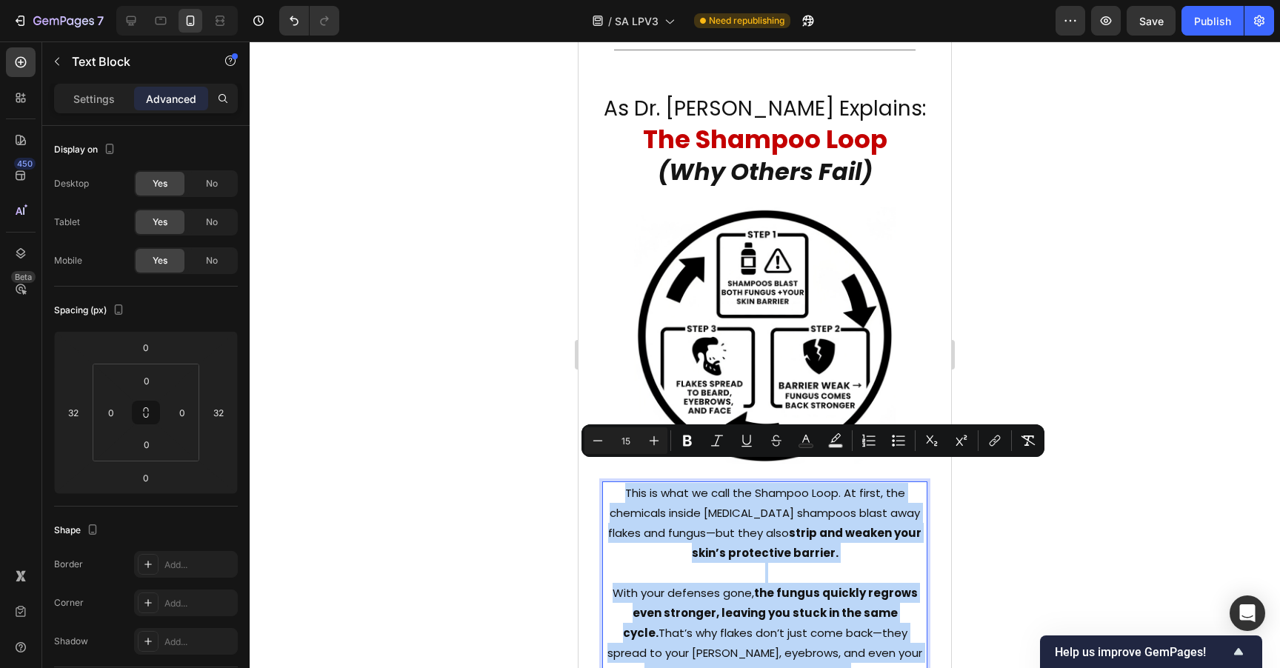
copy div "This is what we call the Shampoo Loop. At first, the chemicals inside dandruff …"
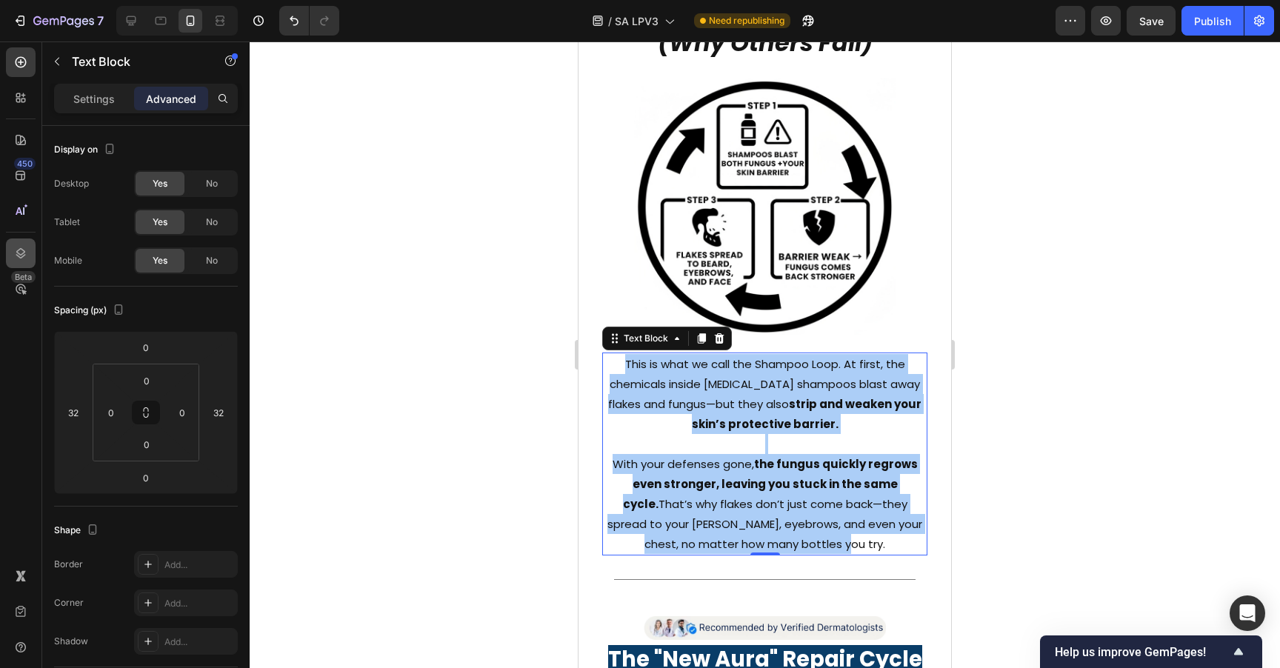
scroll to position [1198, 0]
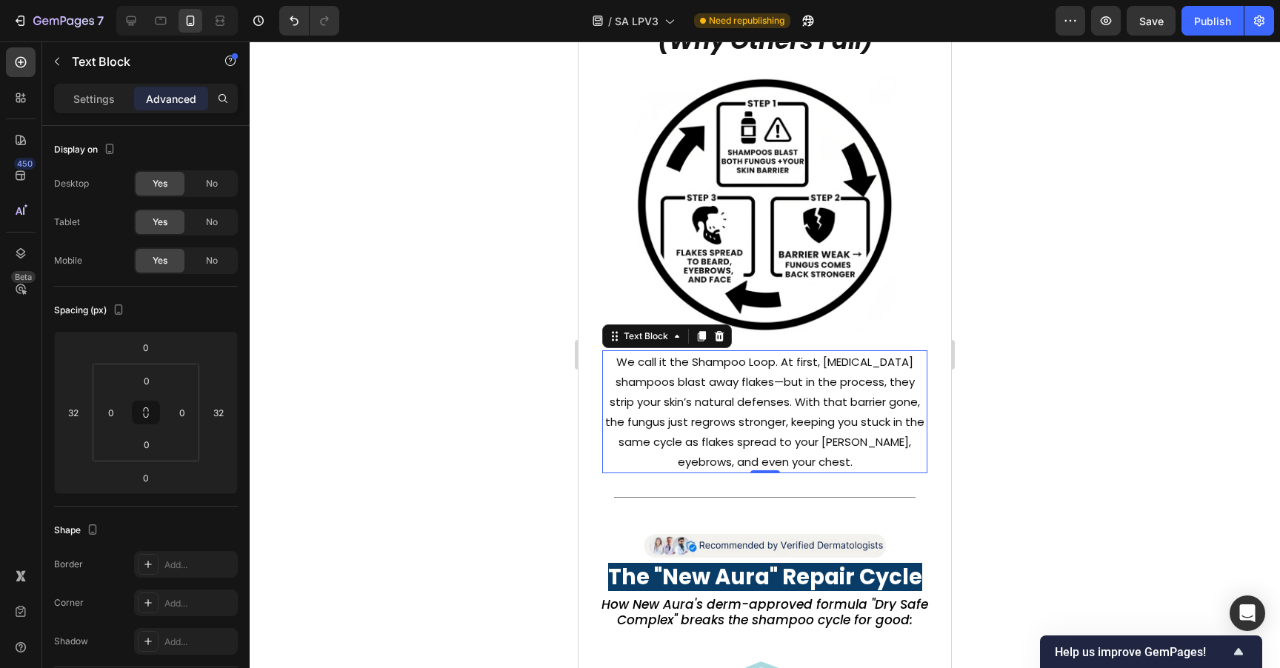
click at [1075, 340] on div at bounding box center [765, 354] width 1030 height 627
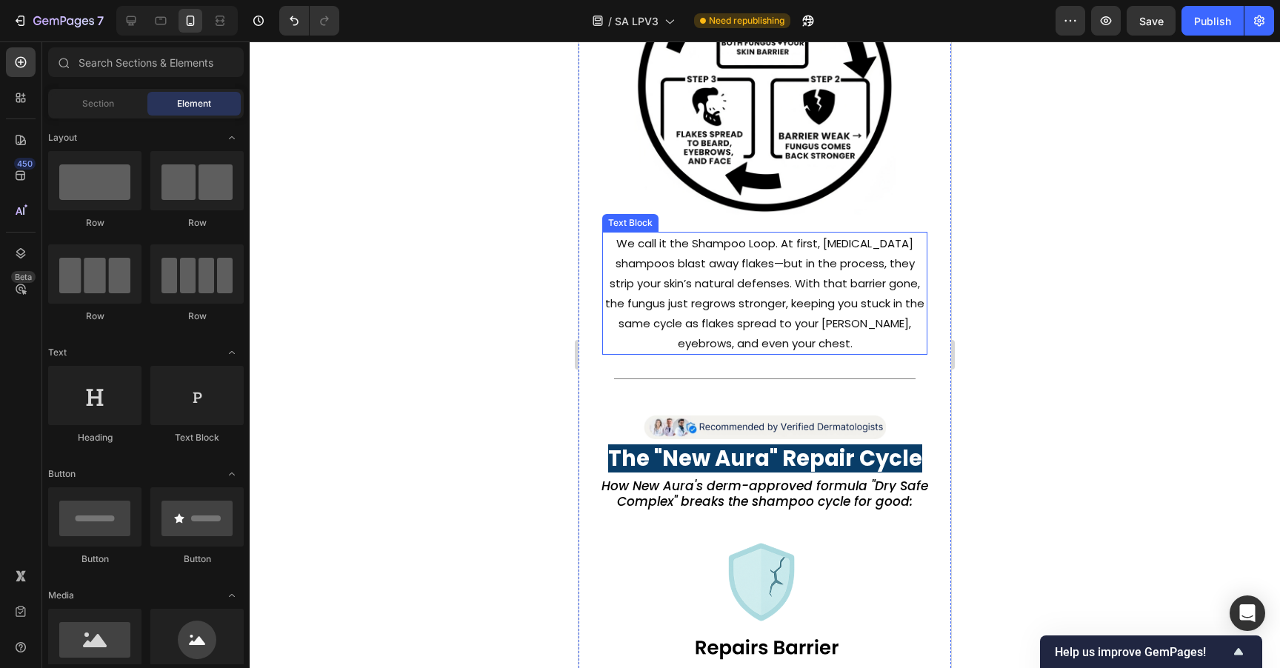
scroll to position [1289, 0]
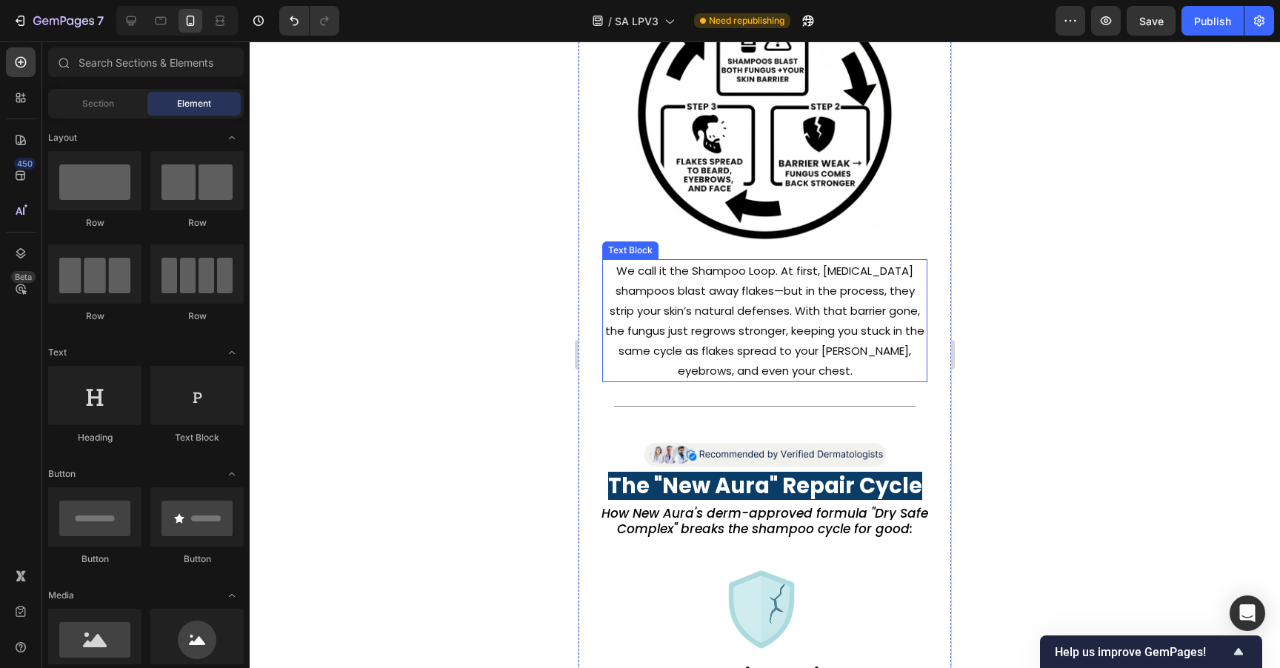
click at [830, 267] on p "We call it the Shampoo Loop. At first, dandruff shampoos blast away flakes—but …" at bounding box center [765, 321] width 322 height 120
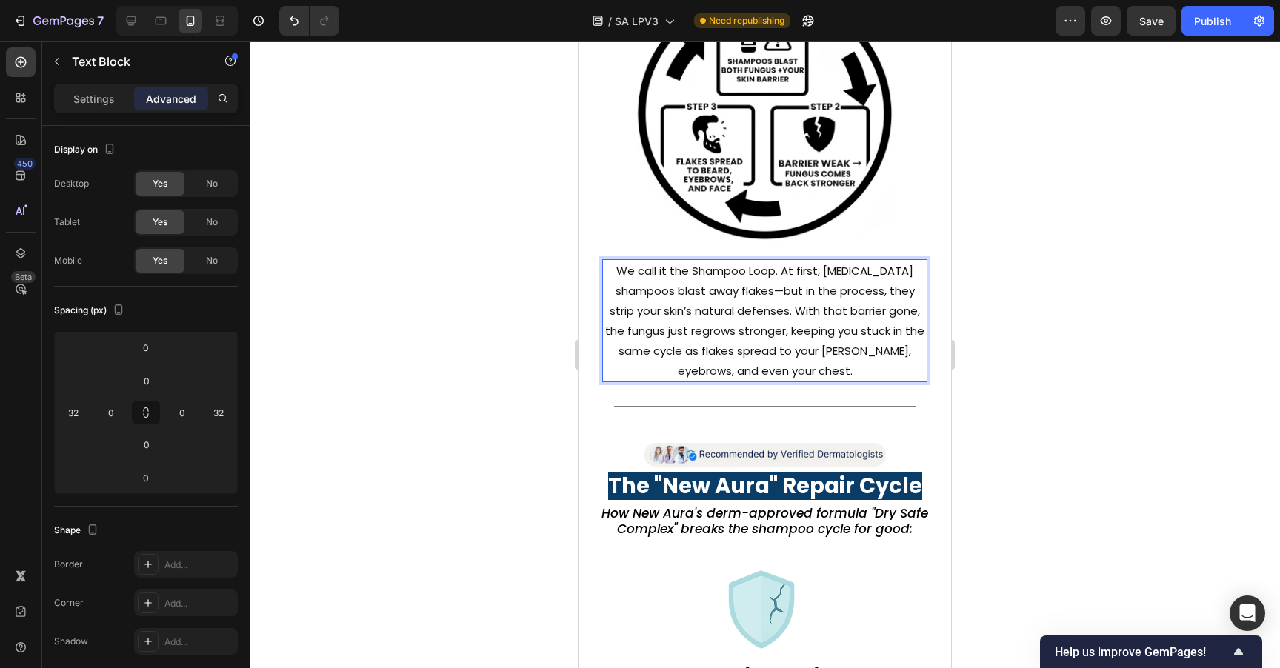
click at [798, 261] on p "We call it the Shampoo Loop. At first, dandruff shampoos blast away flakes—but …" at bounding box center [765, 321] width 322 height 120
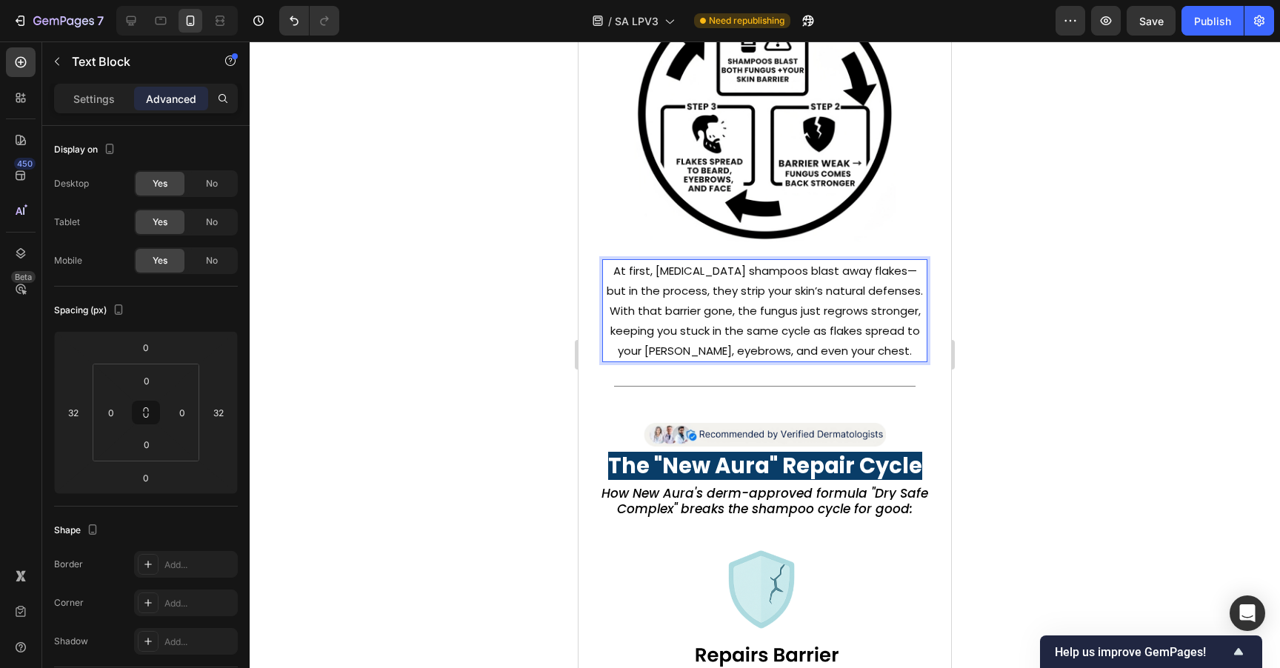
click at [979, 216] on div at bounding box center [765, 354] width 1030 height 627
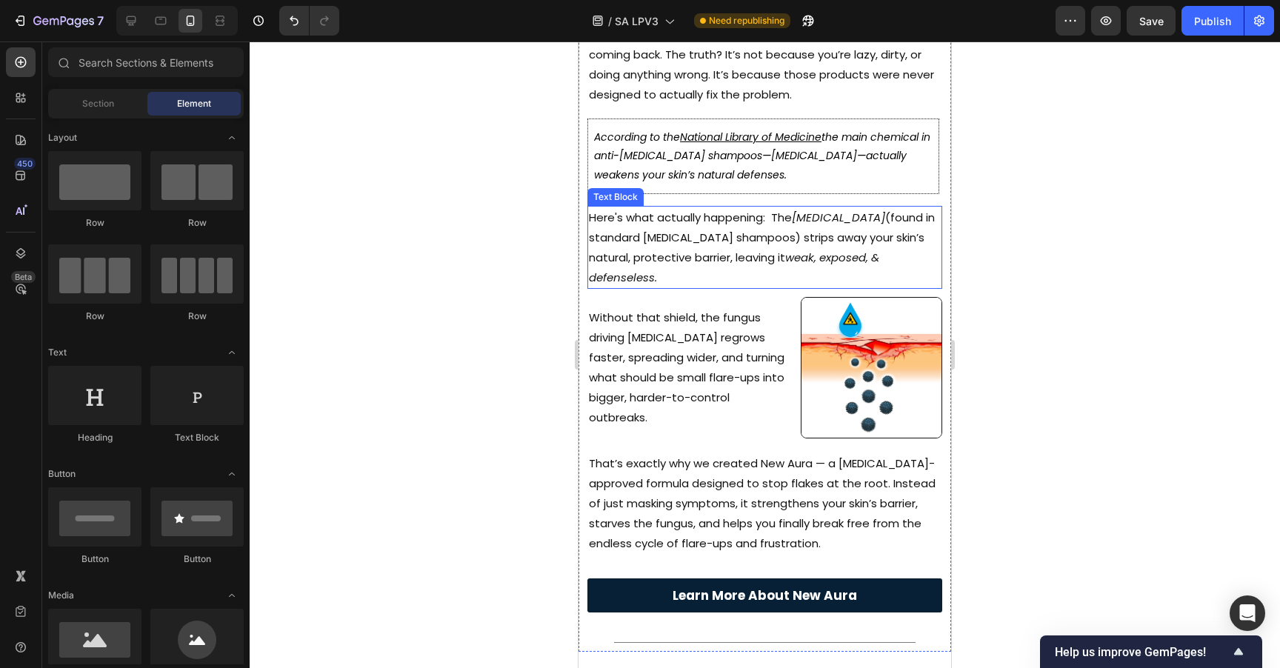
scroll to position [181, 0]
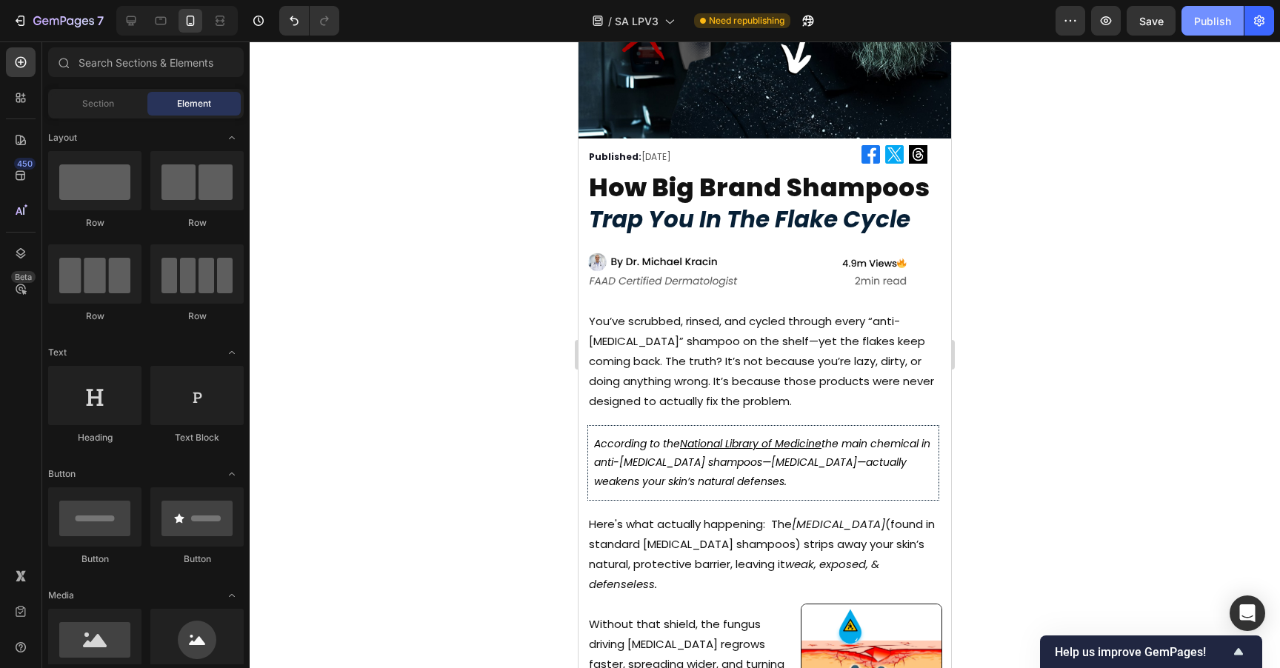
click at [1203, 29] on button "Publish" at bounding box center [1212, 21] width 62 height 30
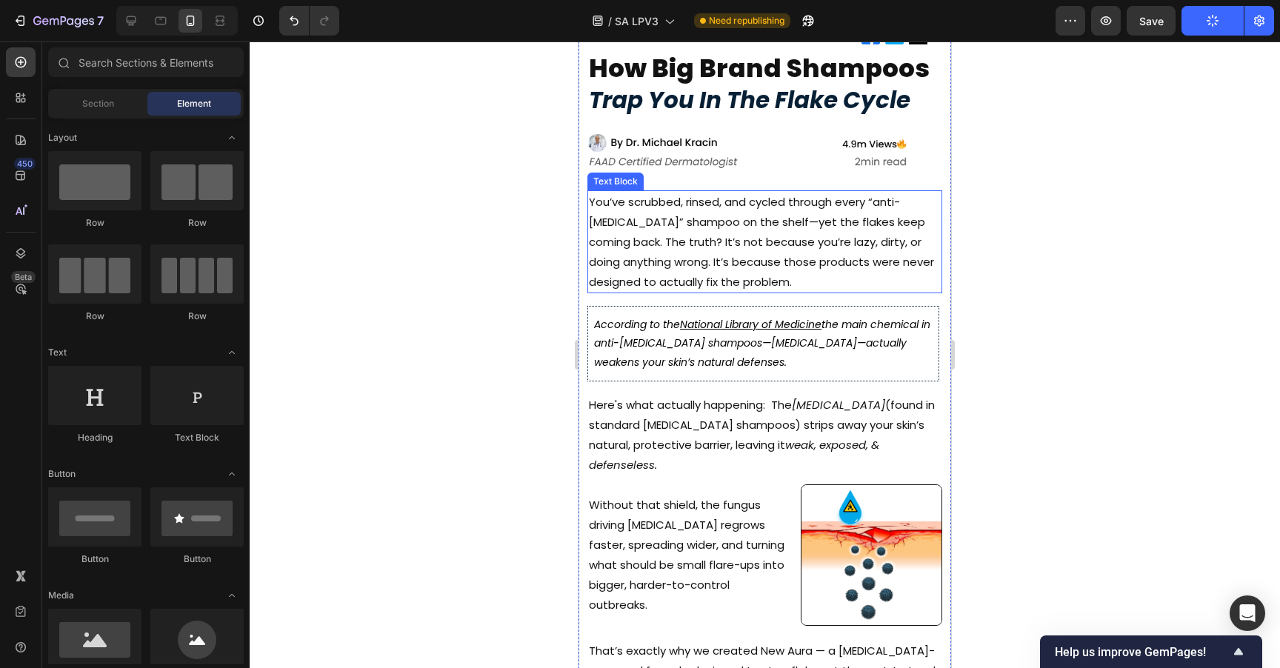
scroll to position [408, 0]
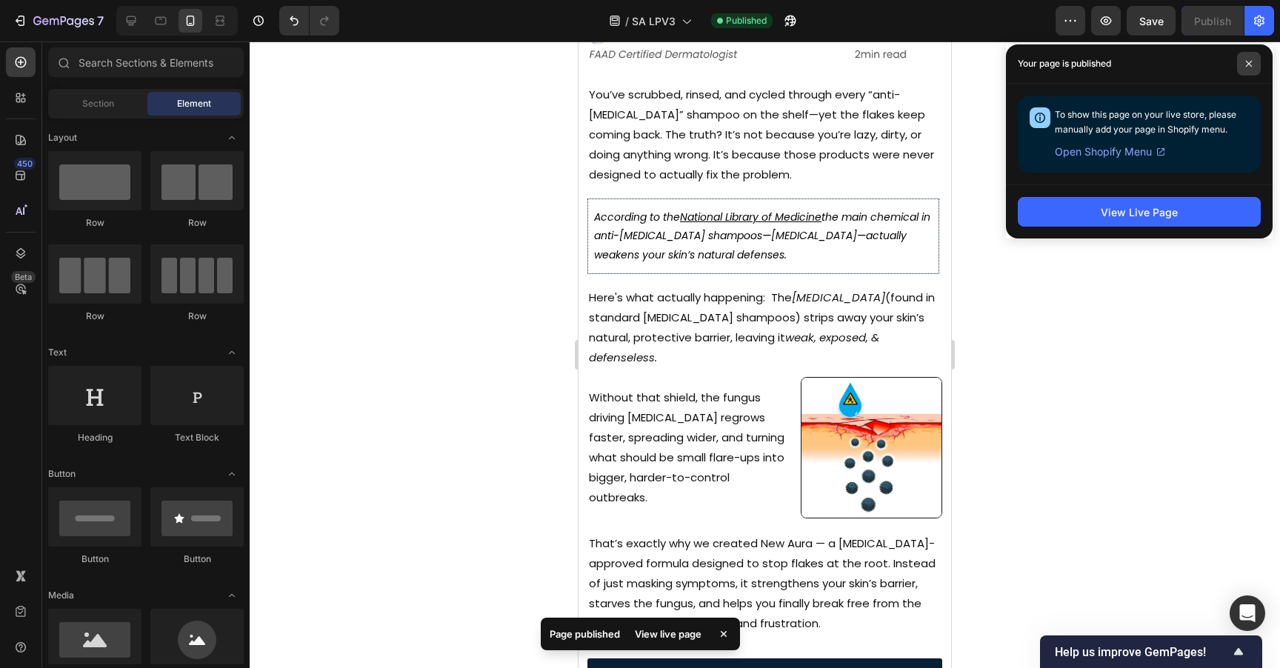
click at [1245, 65] on icon at bounding box center [1248, 63] width 7 height 7
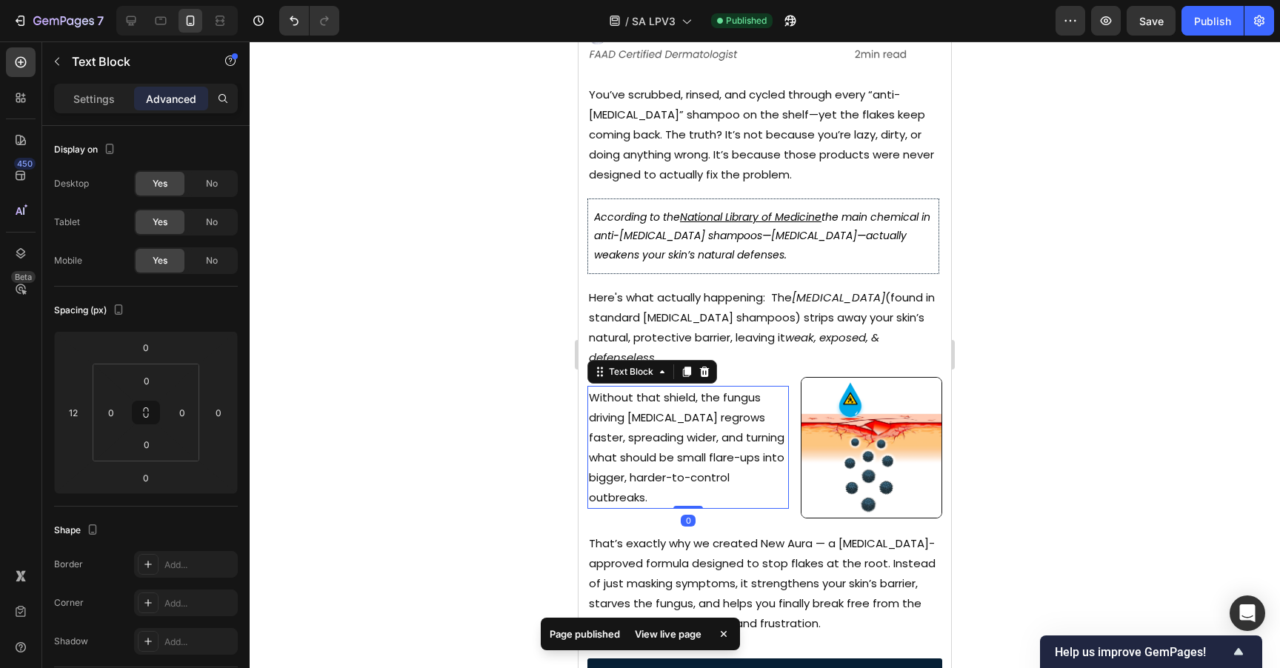
click at [659, 407] on p "Without that shield, the fungus driving [MEDICAL_DATA] regrows faster, spreadin…" at bounding box center [688, 447] width 198 height 120
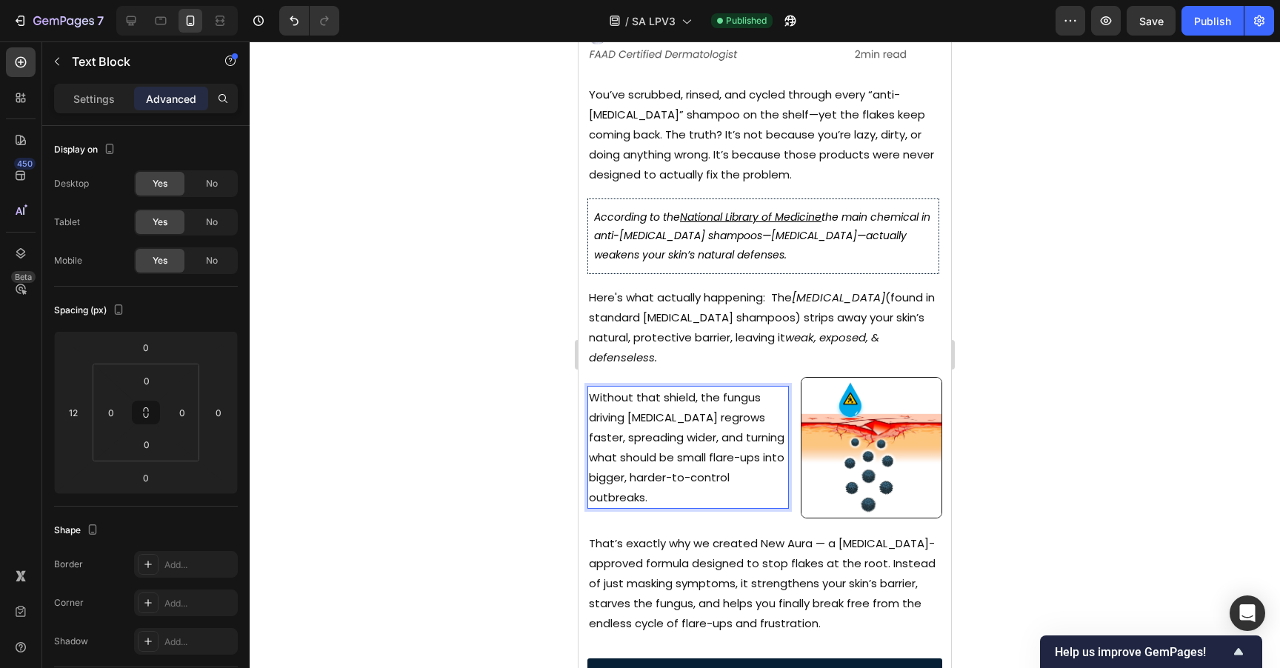
click at [713, 403] on p "Without that shield, the fungus driving [MEDICAL_DATA] regrows faster, spreadin…" at bounding box center [688, 447] width 198 height 120
click at [612, 404] on p "Without that shield, the fungus driving [MEDICAL_DATA] regrows faster, spreadin…" at bounding box center [688, 447] width 198 height 120
click at [734, 453] on p "Without that shield, the fungus driving [MEDICAL_DATA] regrows faster, spreadin…" at bounding box center [688, 447] width 198 height 120
click at [741, 388] on p "Without that shield, the fungus driving [MEDICAL_DATA] regrows faster, spreadin…" at bounding box center [688, 447] width 198 height 120
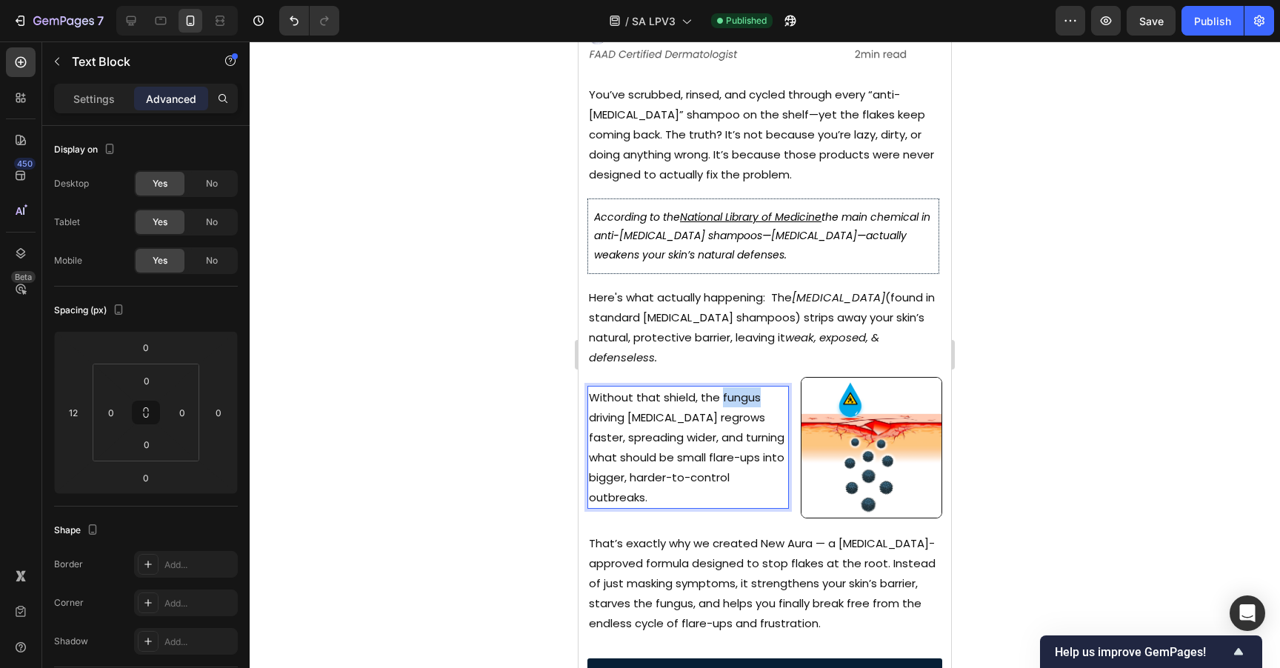
click at [741, 388] on p "Without that shield, the fungus driving [MEDICAL_DATA] regrows faster, spreadin…" at bounding box center [688, 447] width 198 height 120
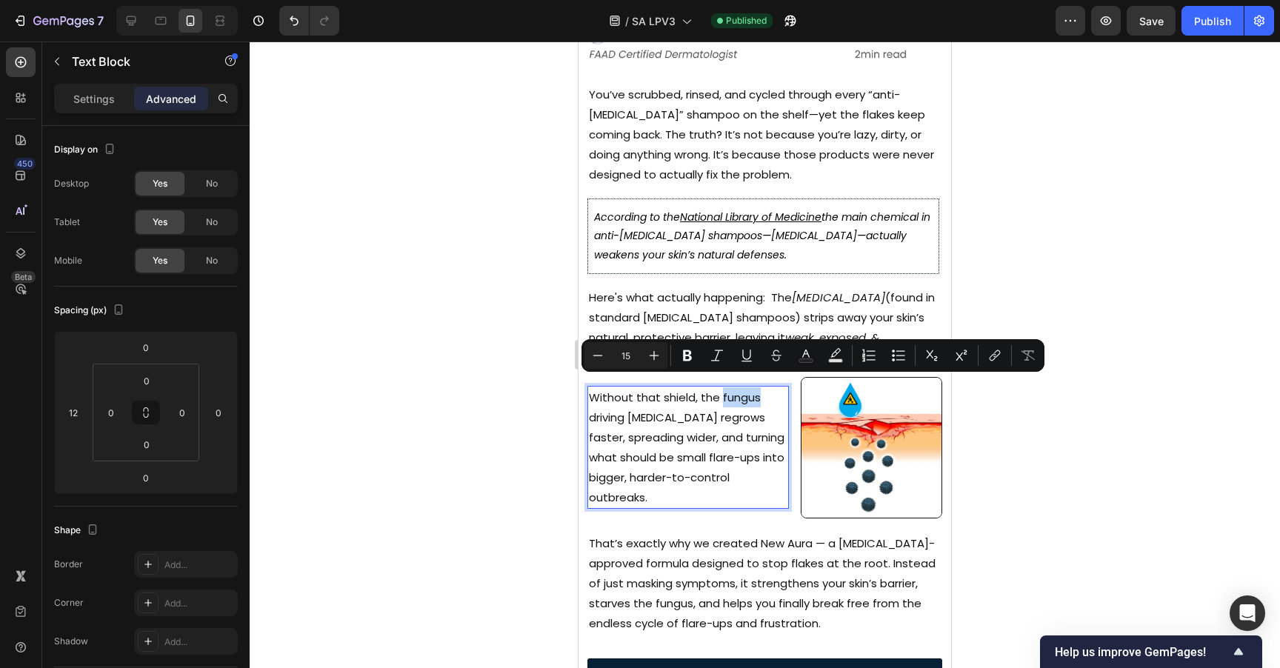
copy p "fungus"
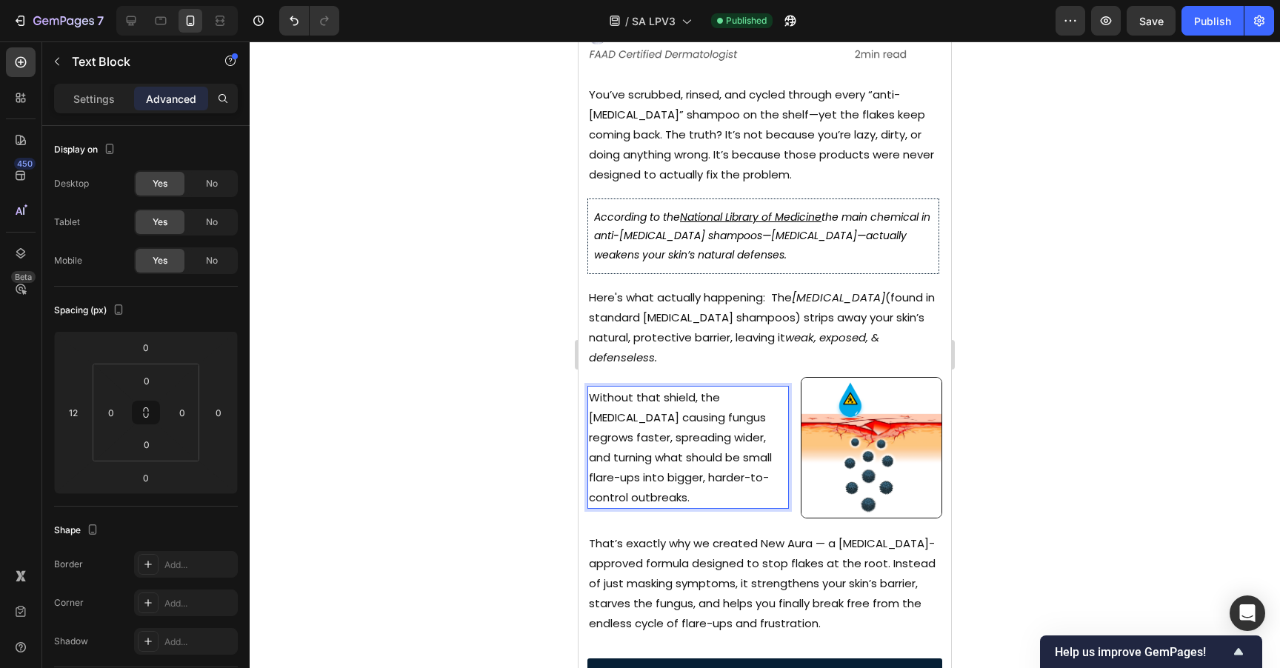
click at [1003, 331] on div at bounding box center [765, 354] width 1030 height 627
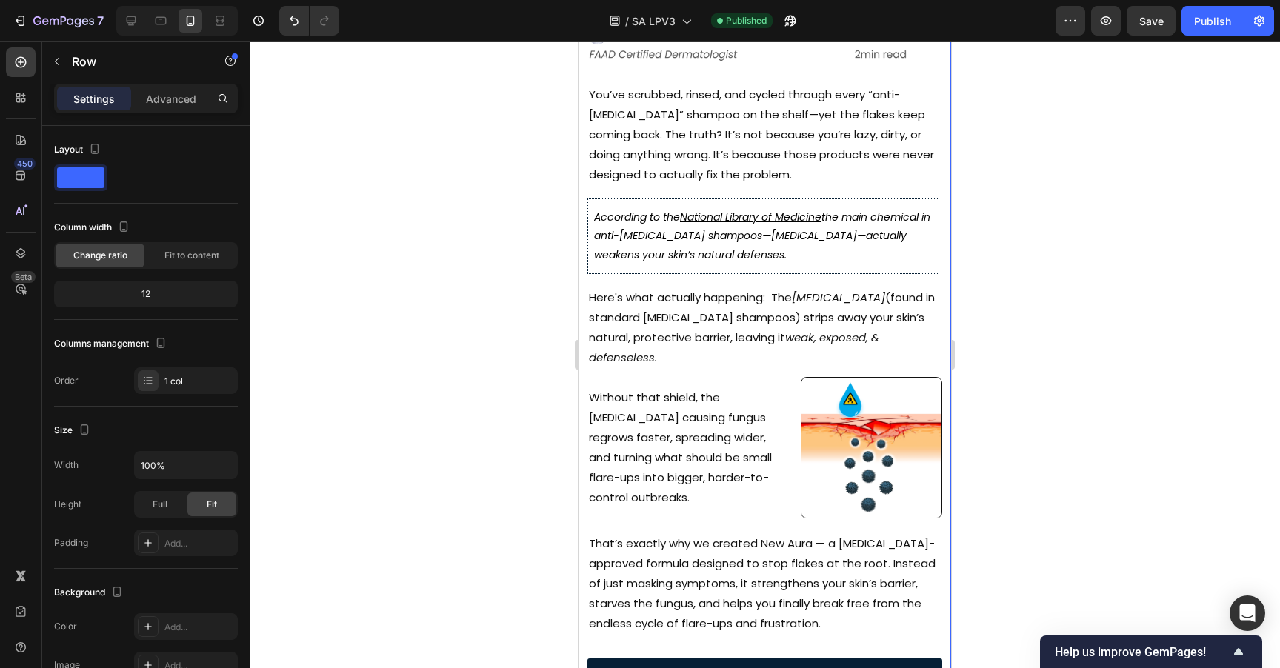
click at [780, 366] on div "Image Published: Sunday, September 24, 2025 Text Block Image Image Image Row Ro…" at bounding box center [764, 198] width 373 height 1068
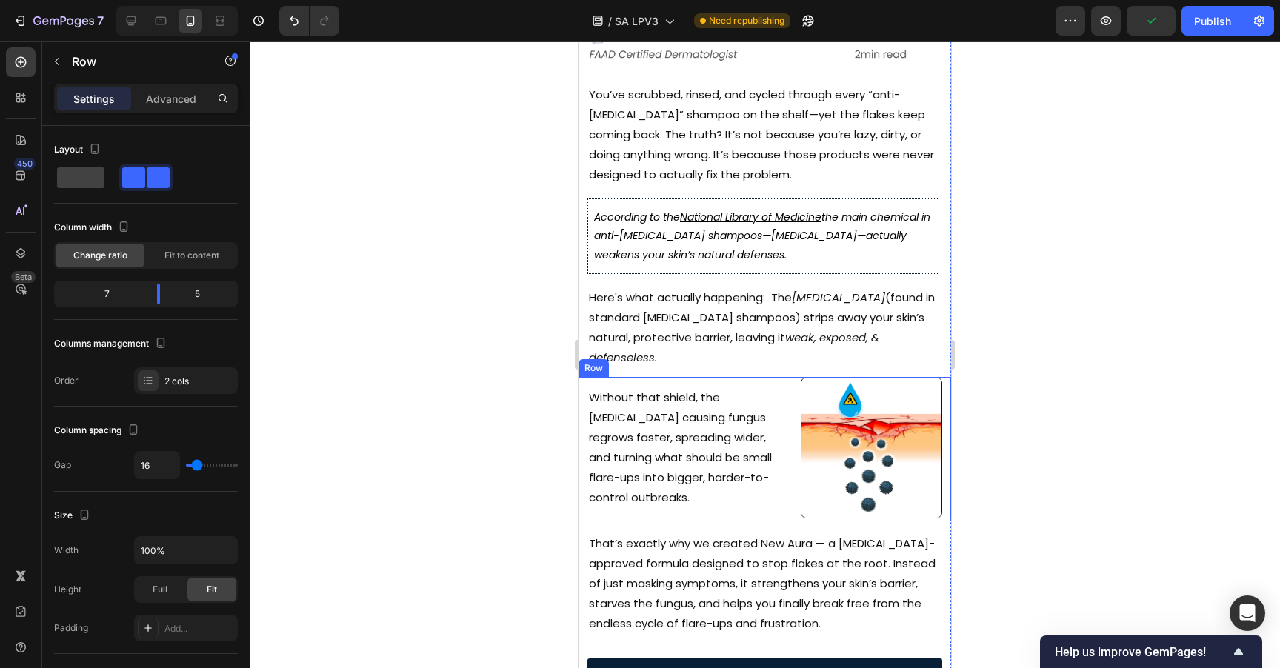
click at [792, 387] on div "Without that shield, the dandruff causing fungus regrows faster, spreading wide…" at bounding box center [764, 447] width 373 height 141
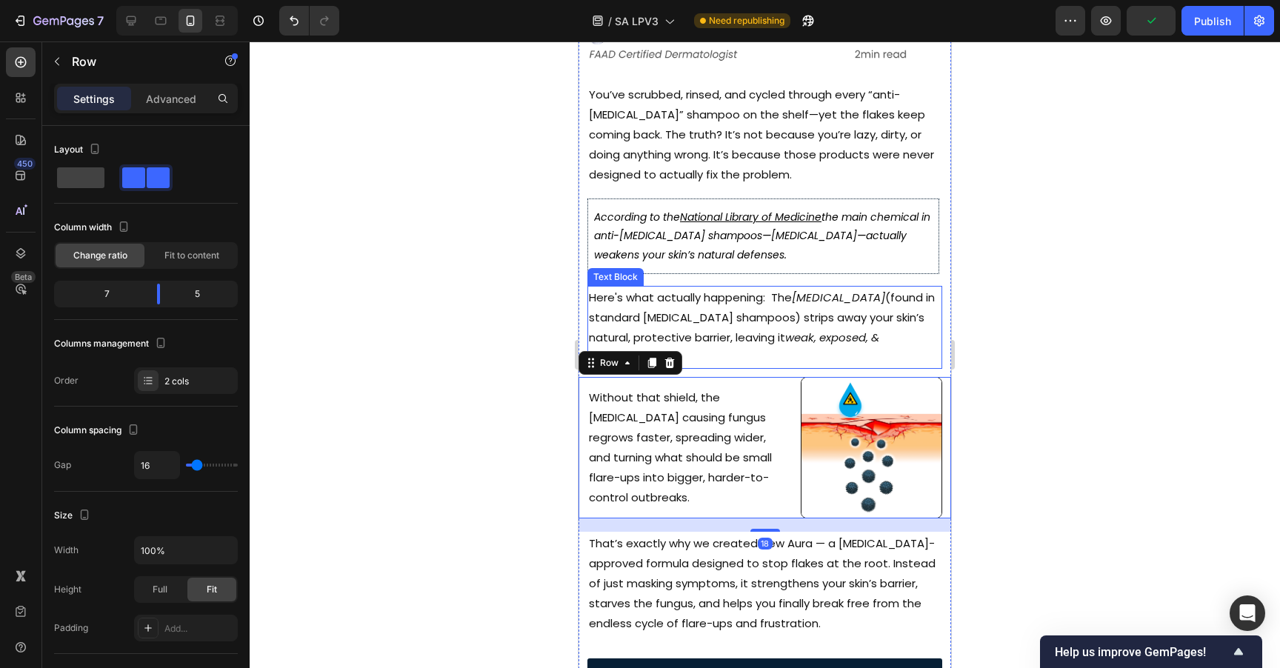
click at [788, 357] on p "Here's what actually happening: The [MEDICAL_DATA] (found in standard [MEDICAL_…" at bounding box center [765, 327] width 352 height 80
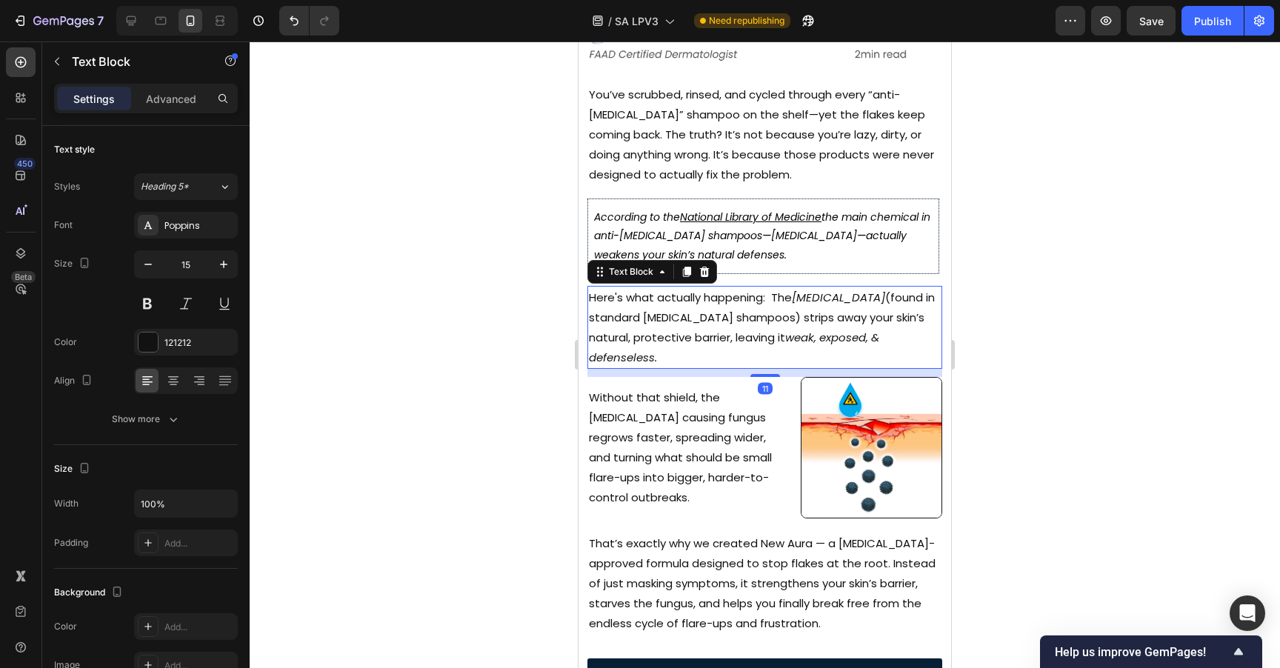
click at [973, 324] on div at bounding box center [765, 354] width 1030 height 627
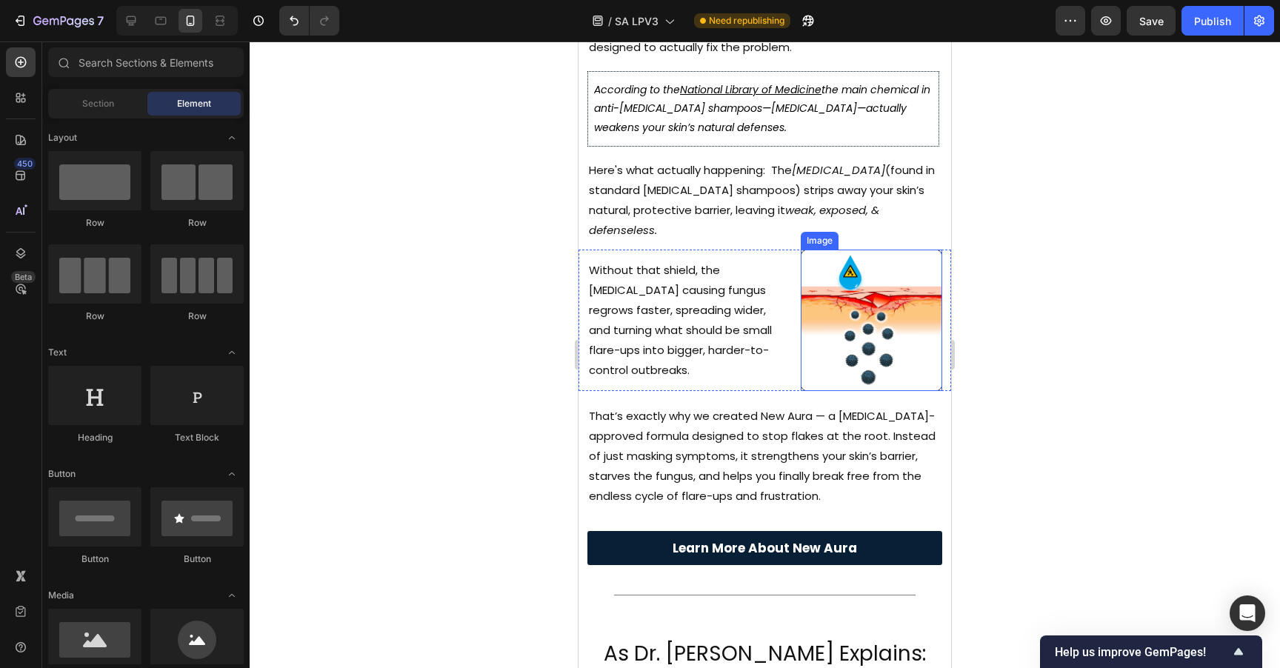
scroll to position [536, 0]
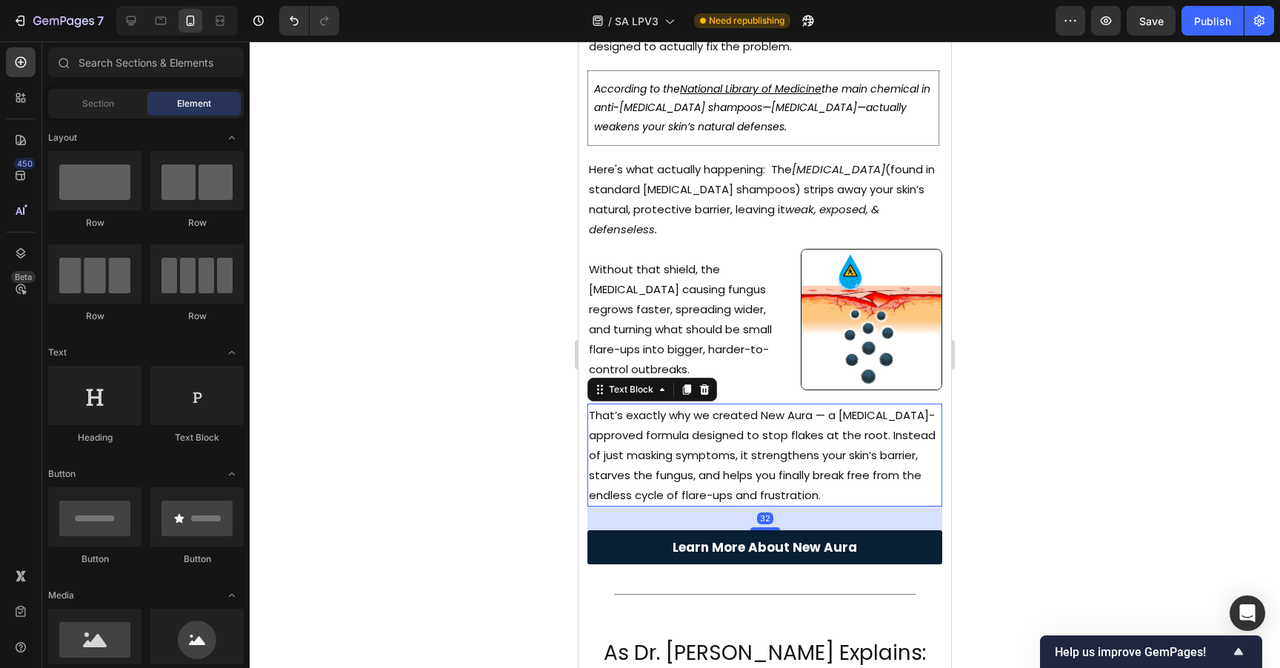
click at [801, 411] on p "That’s exactly why we created New Aura — a [MEDICAL_DATA]-approved formula desi…" at bounding box center [765, 455] width 352 height 100
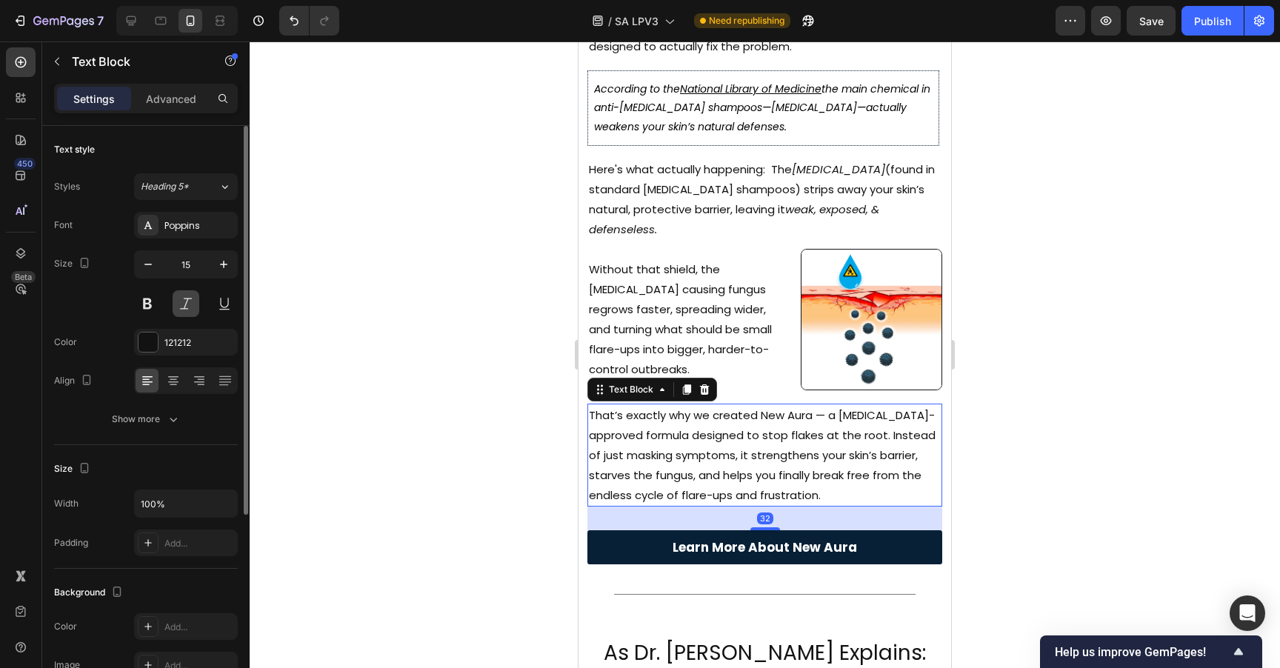
click at [191, 297] on button at bounding box center [186, 303] width 27 height 27
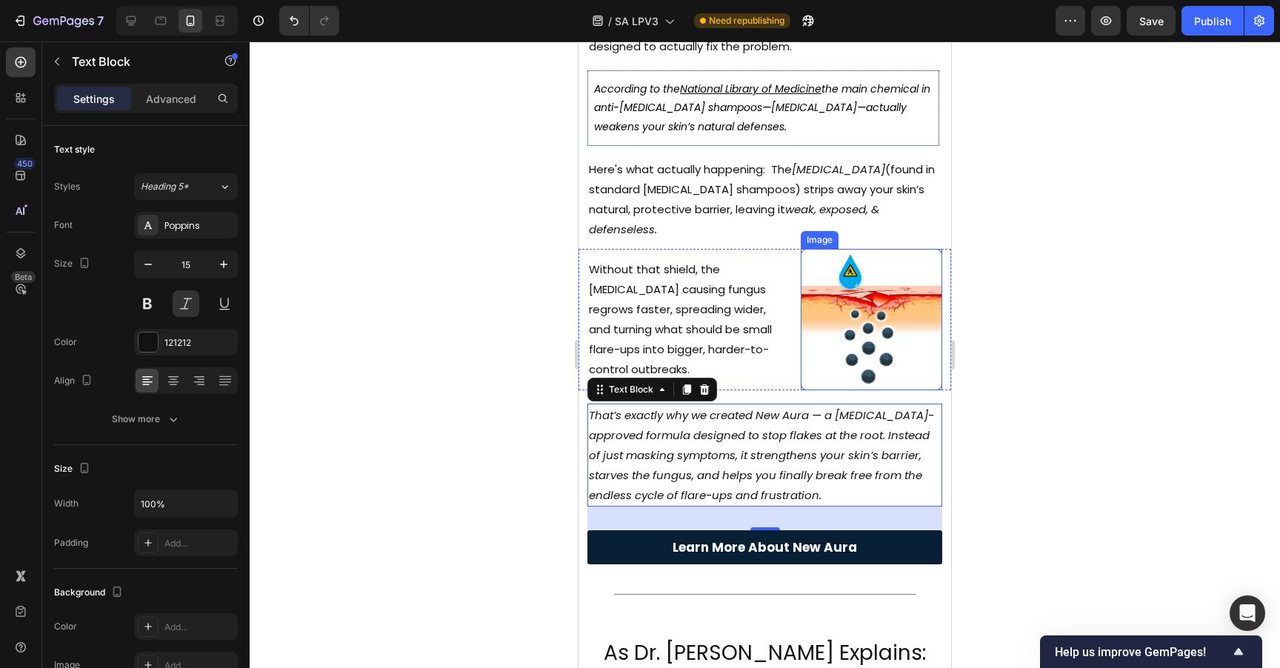
click at [999, 264] on div at bounding box center [765, 354] width 1030 height 627
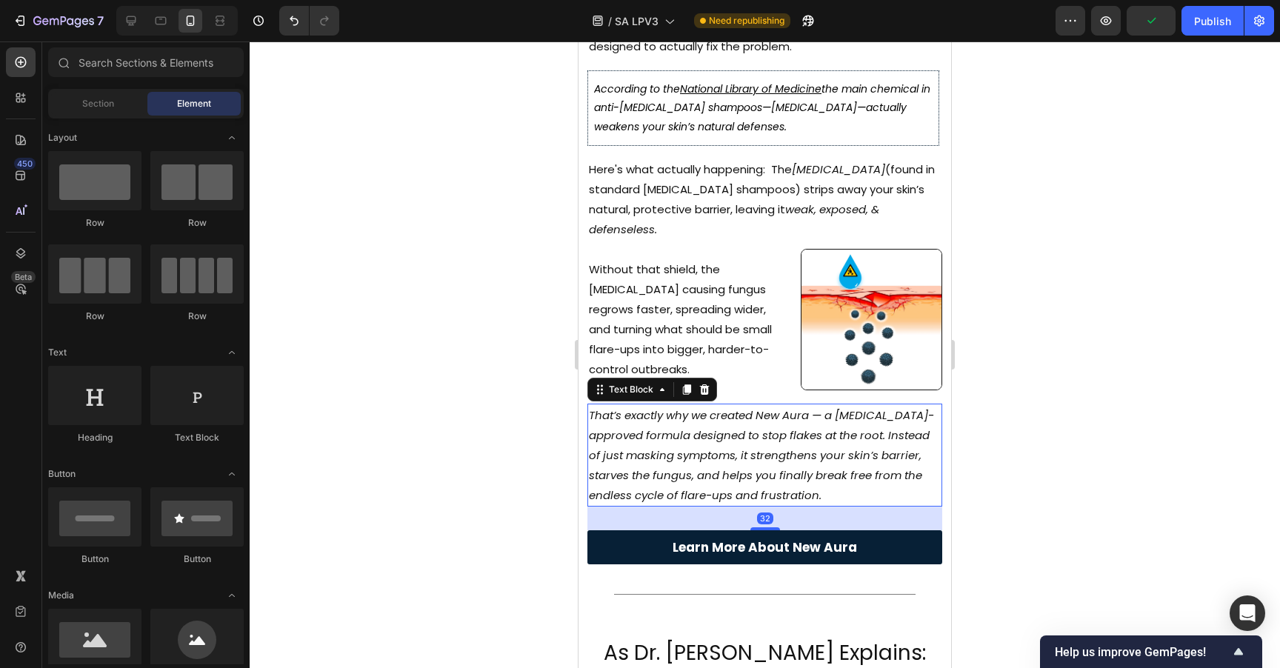
click at [784, 451] on p "That’s exactly why we created New Aura — a [MEDICAL_DATA]-approved formula desi…" at bounding box center [765, 455] width 352 height 100
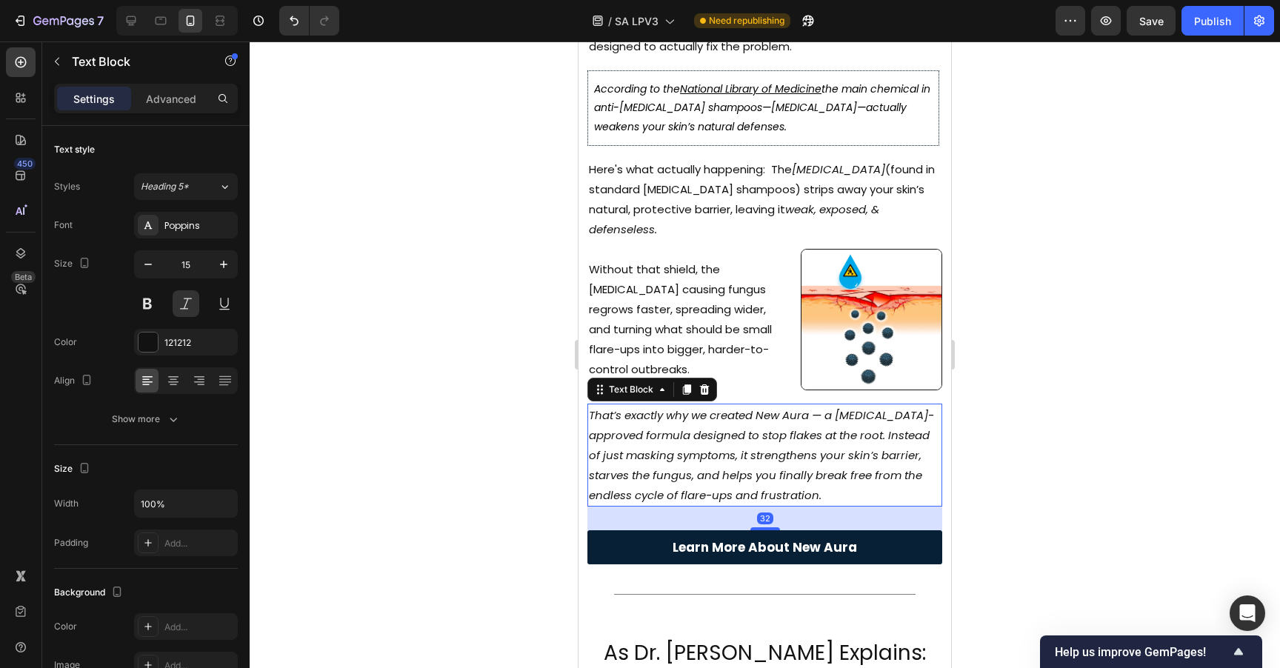
click at [795, 441] on p "That’s exactly why we created New Aura — a [MEDICAL_DATA]-approved formula desi…" at bounding box center [765, 455] width 352 height 100
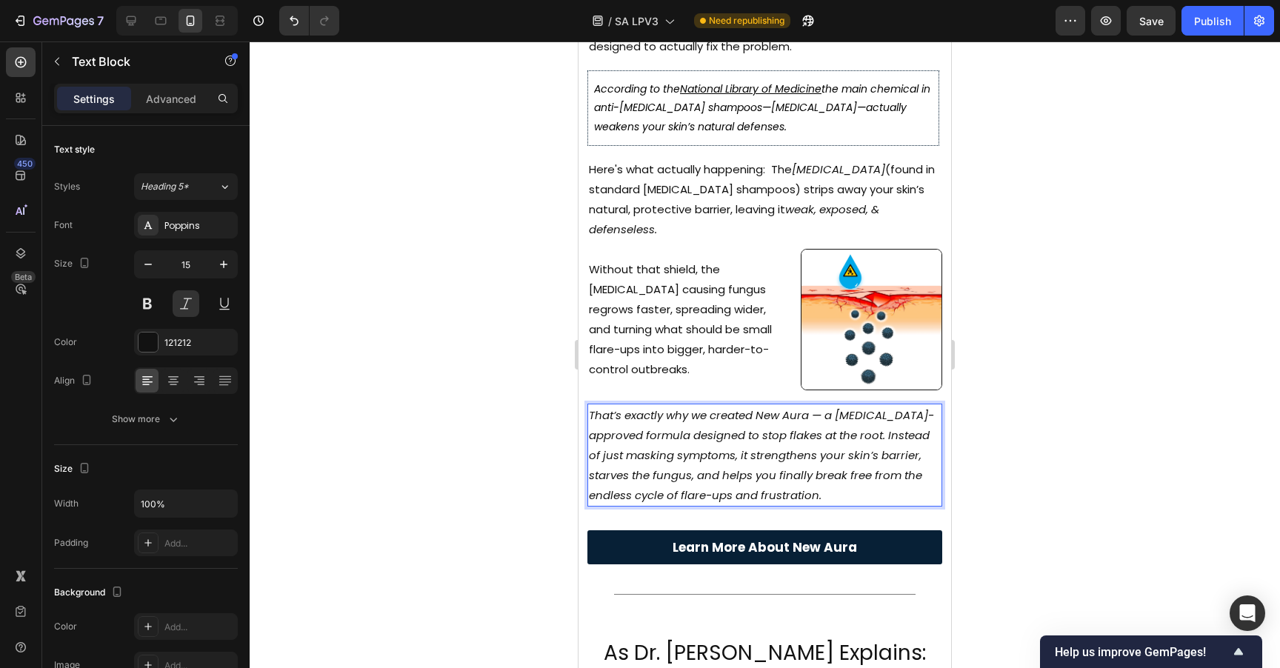
click at [766, 461] on p "That’s exactly why we created New Aura — a [MEDICAL_DATA]-approved formula desi…" at bounding box center [765, 455] width 352 height 100
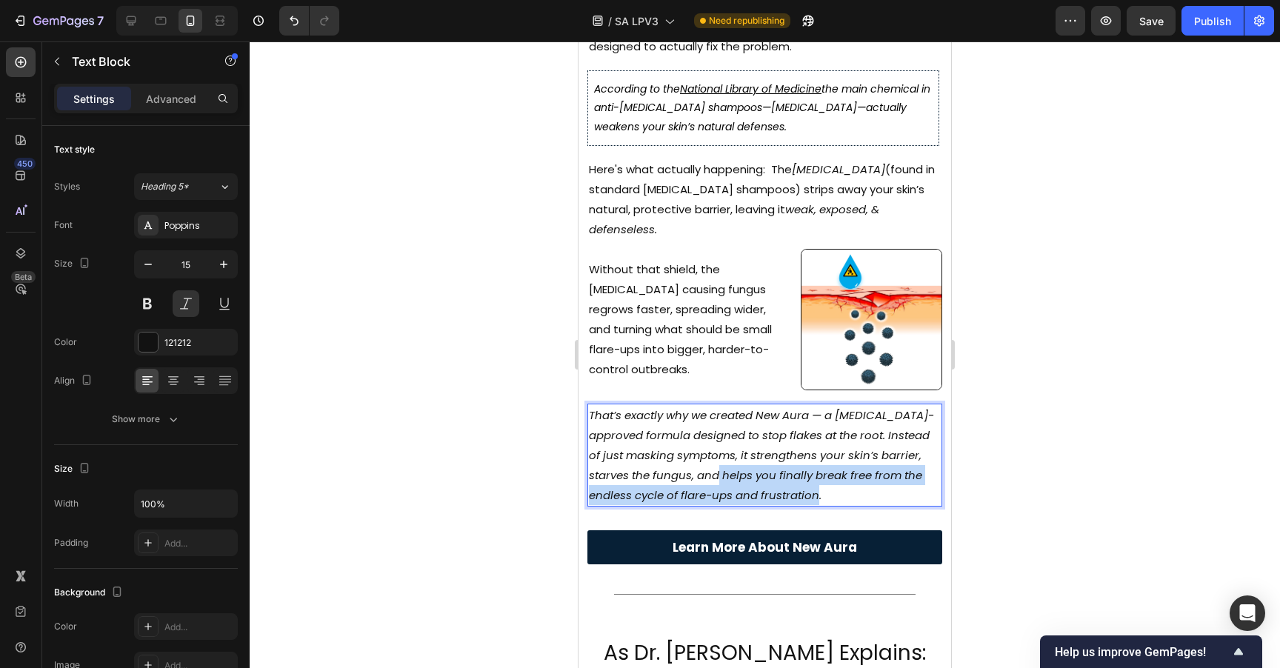
click at [877, 482] on p "That’s exactly why we created New Aura — a [MEDICAL_DATA]-approved formula desi…" at bounding box center [765, 455] width 352 height 100
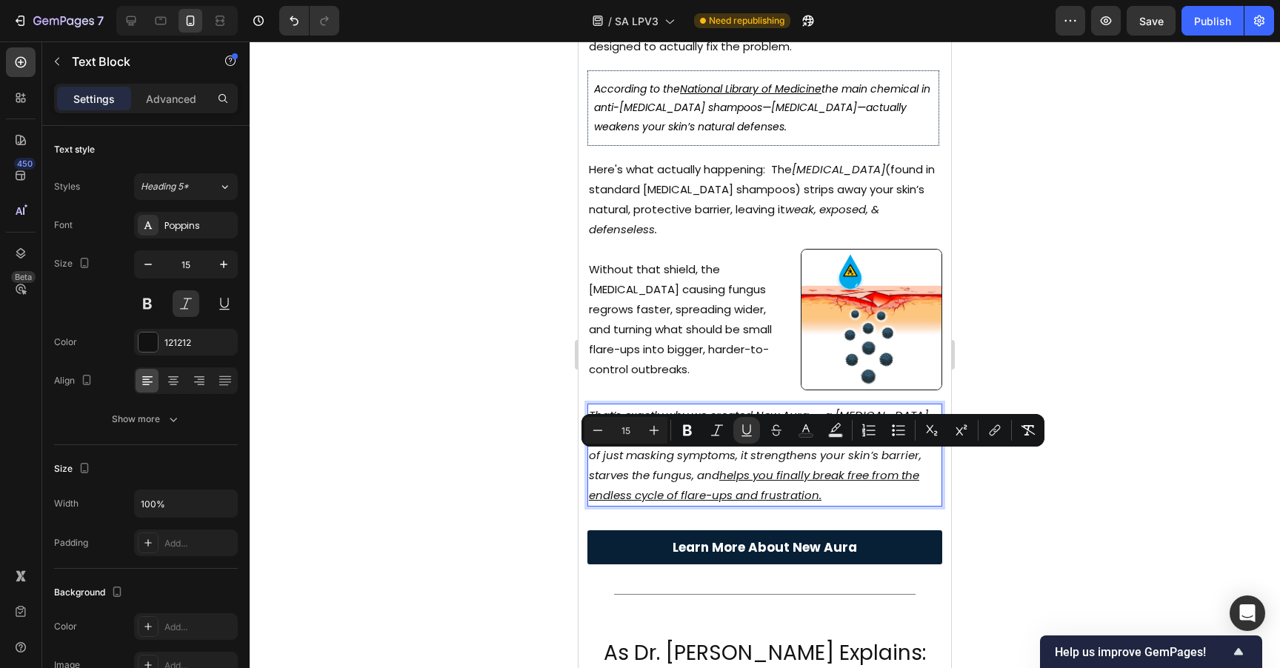
click at [1126, 321] on div at bounding box center [765, 354] width 1030 height 627
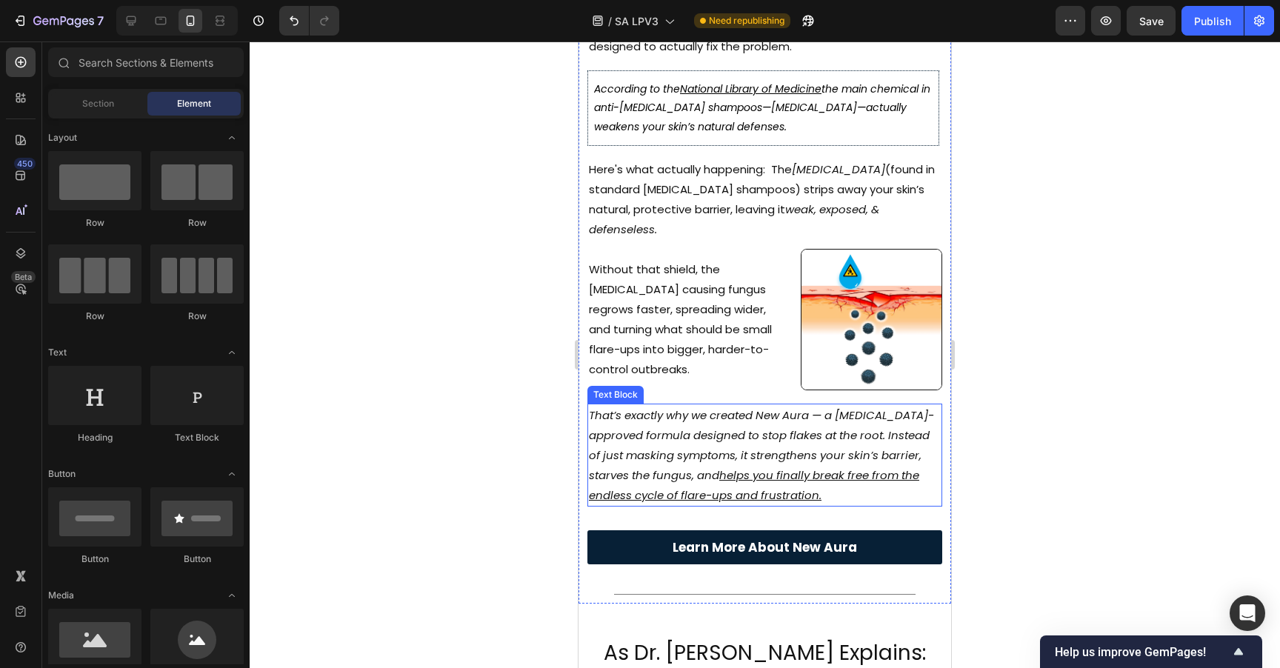
click at [827, 427] on p "That’s exactly why we created New Aura — a dermatologist-approved formula desig…" at bounding box center [765, 455] width 352 height 100
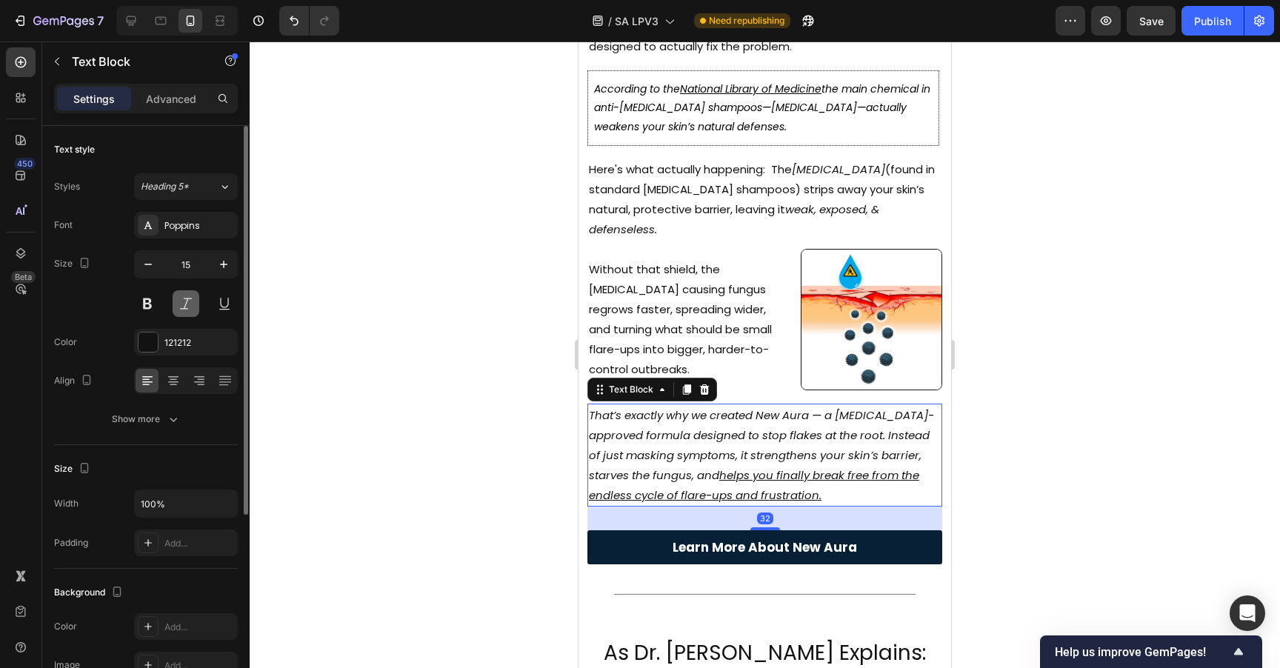
click at [176, 304] on button at bounding box center [186, 303] width 27 height 27
click at [1015, 260] on div at bounding box center [765, 354] width 1030 height 627
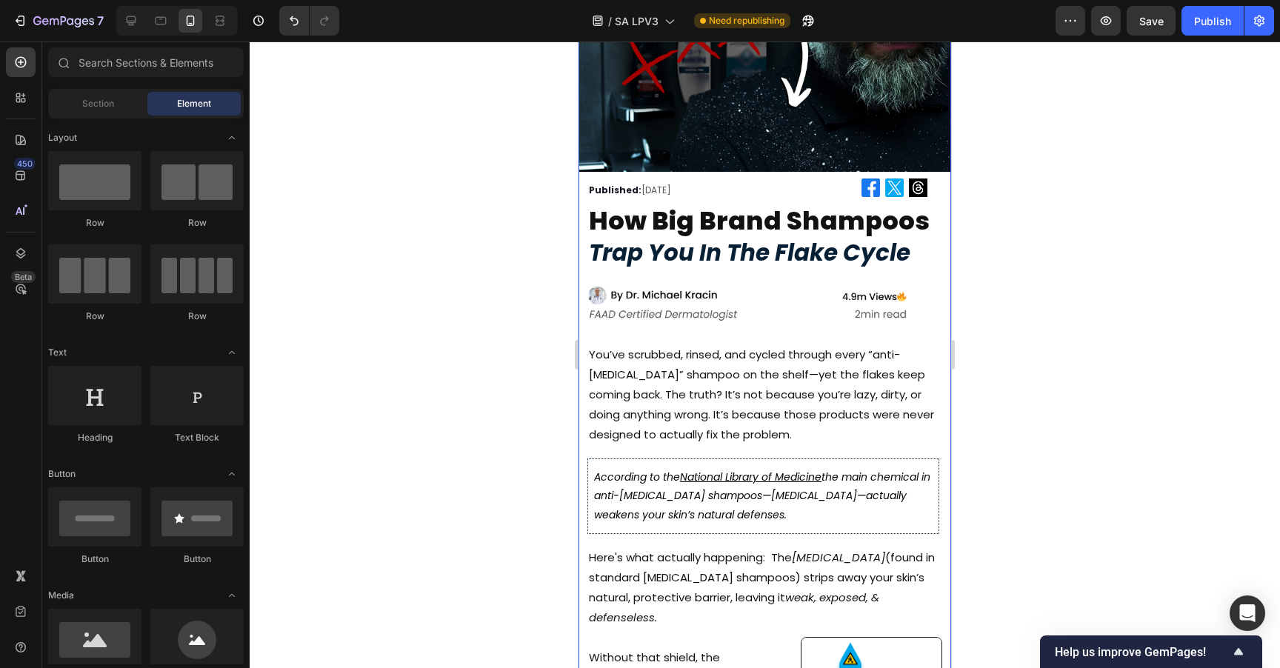
scroll to position [10, 0]
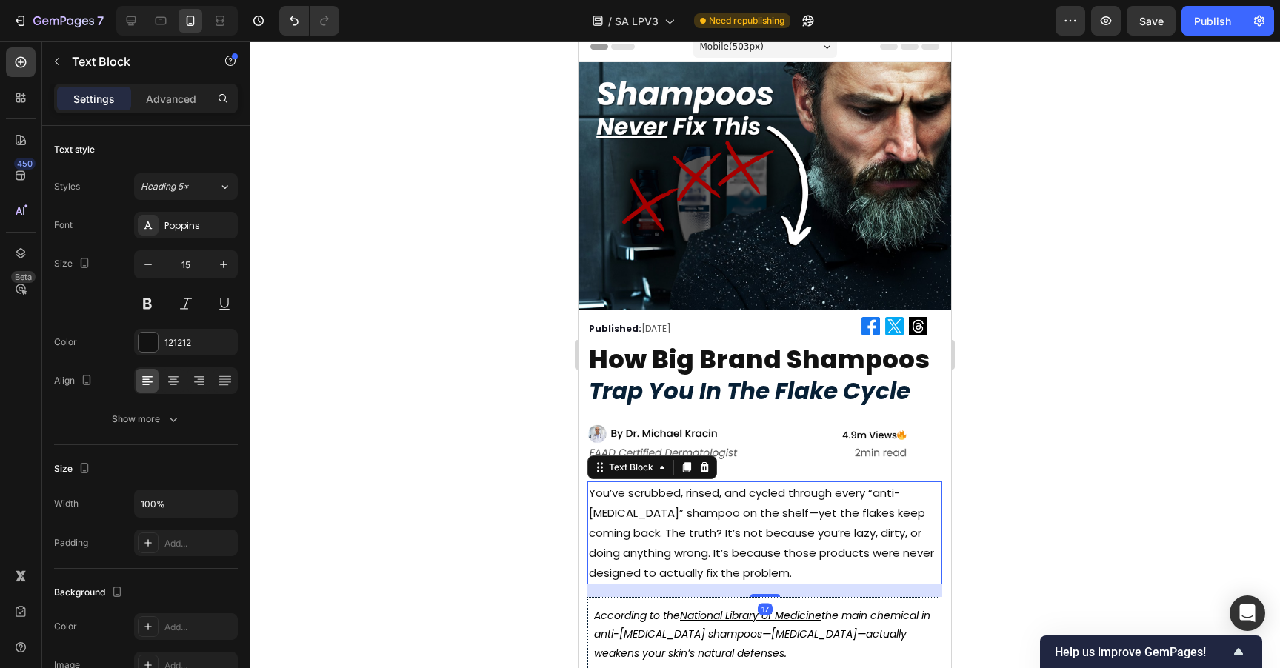
click at [757, 490] on p "You’ve scrubbed, rinsed, and cycled through every “anti-dandruff” shampoo on th…" at bounding box center [765, 533] width 352 height 100
click at [143, 261] on icon "button" at bounding box center [148, 264] width 15 height 15
type input "14"
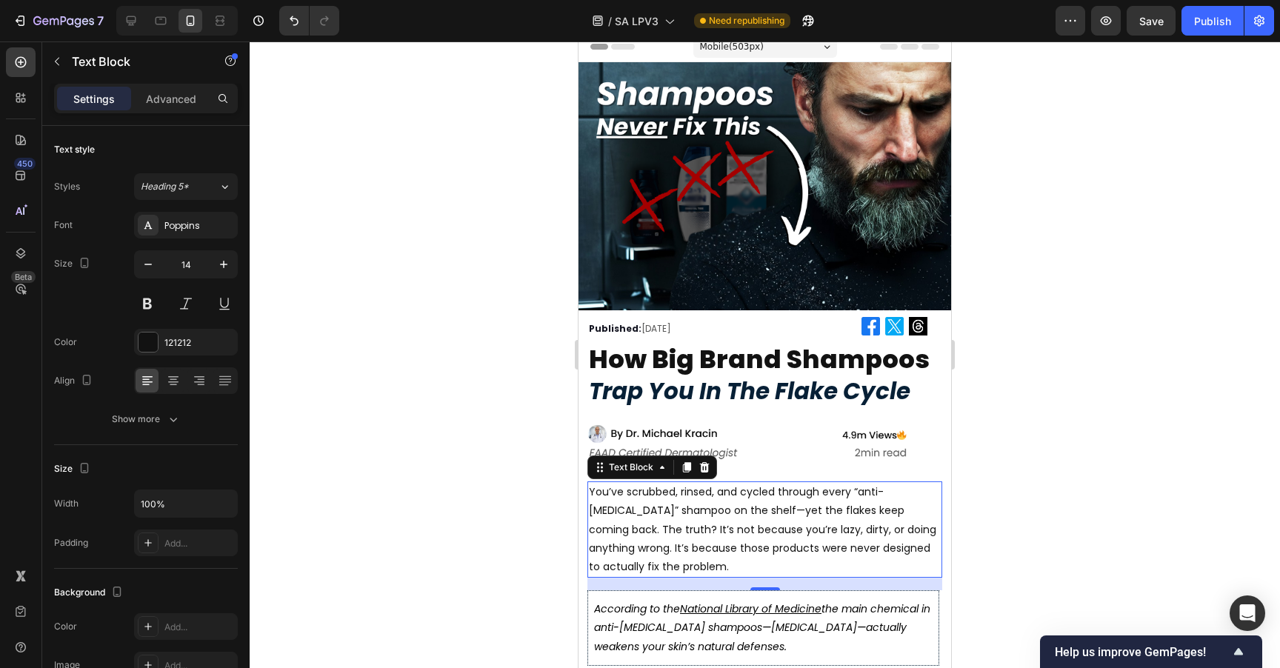
click at [1037, 285] on div at bounding box center [765, 354] width 1030 height 627
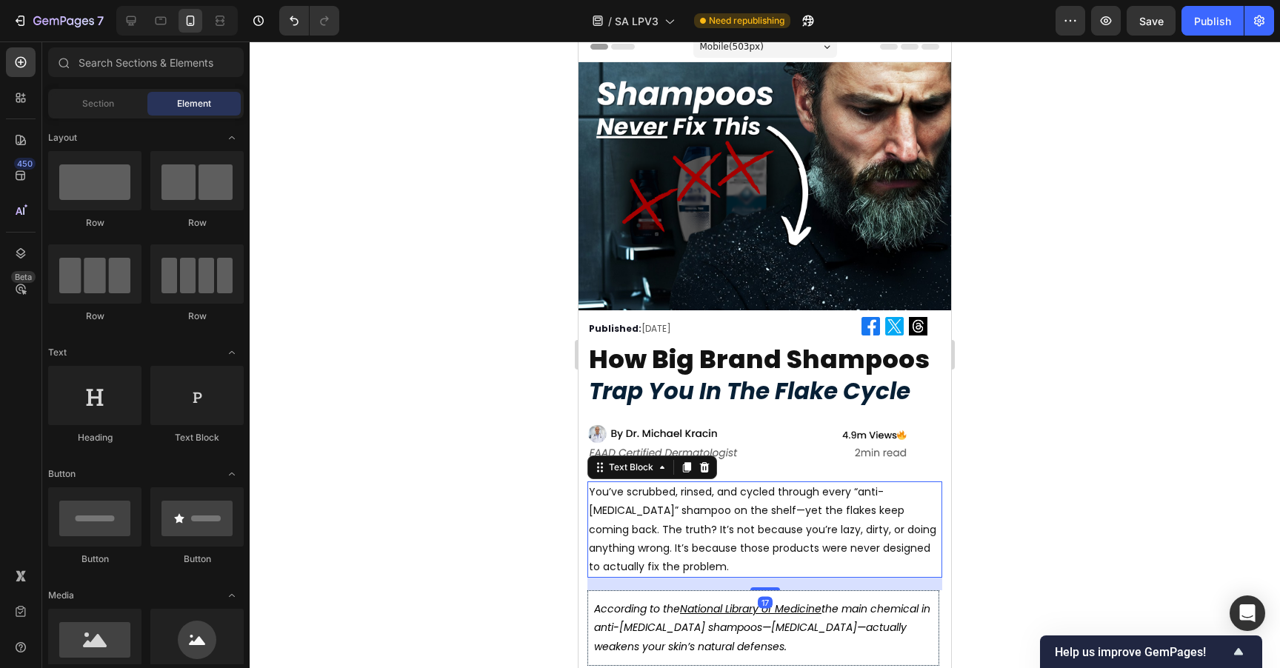
click at [753, 522] on p "You’ve scrubbed, rinsed, and cycled through every “anti-dandruff” shampoo on th…" at bounding box center [765, 529] width 352 height 93
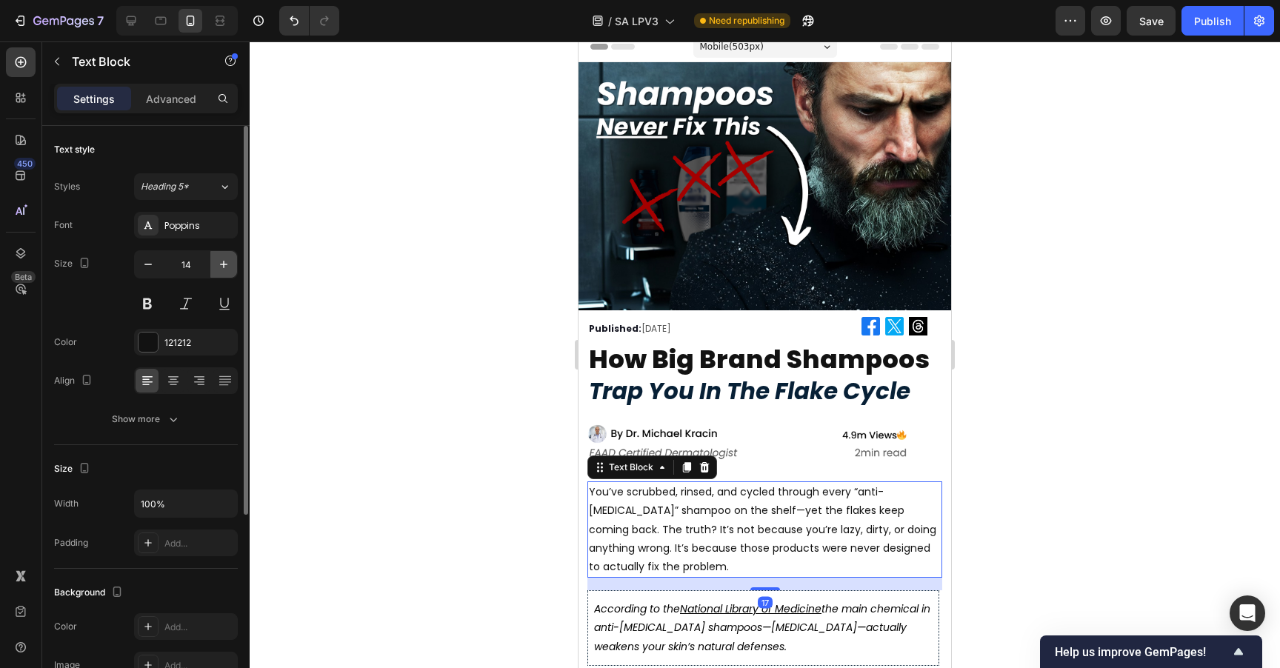
click at [219, 258] on icon "button" at bounding box center [223, 264] width 15 height 15
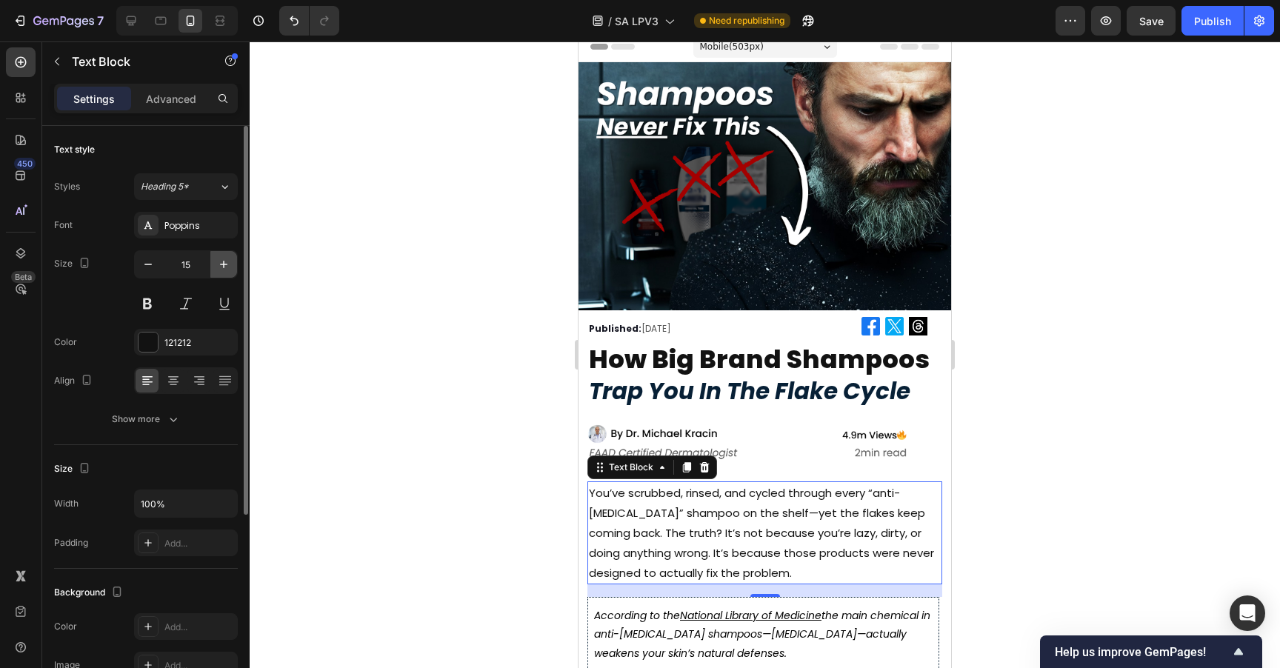
click at [219, 258] on icon "button" at bounding box center [223, 264] width 15 height 15
type input "16"
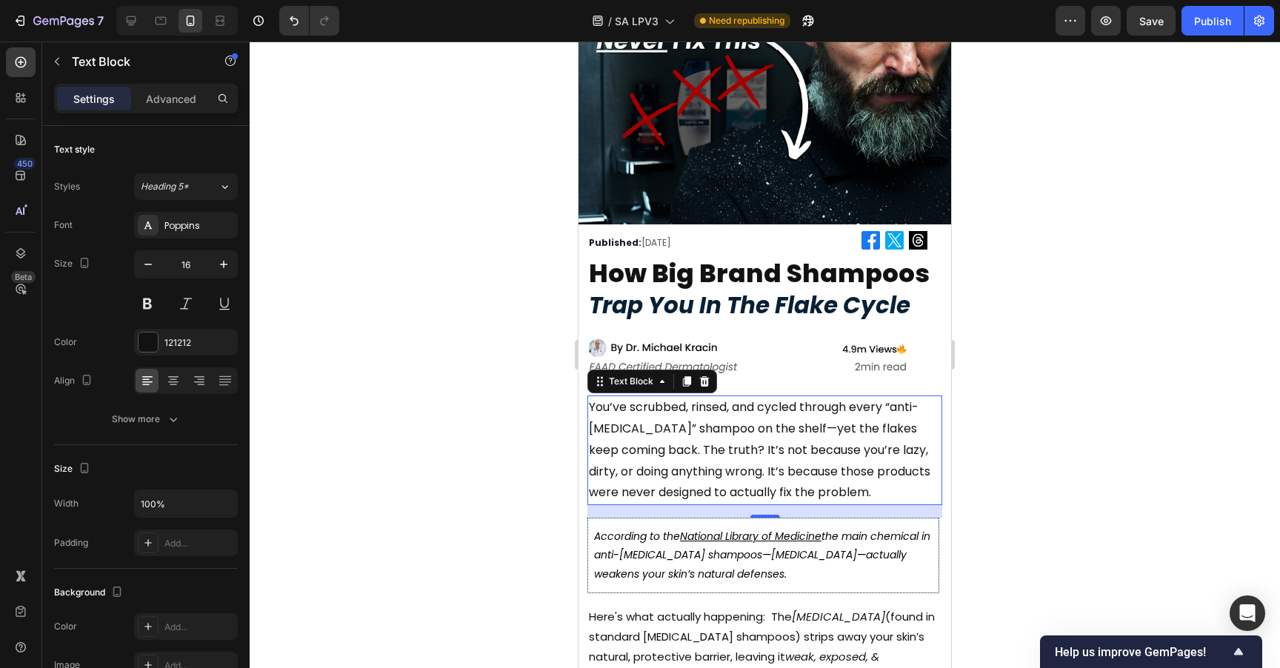
scroll to position [96, 0]
click at [1052, 363] on div at bounding box center [765, 354] width 1030 height 627
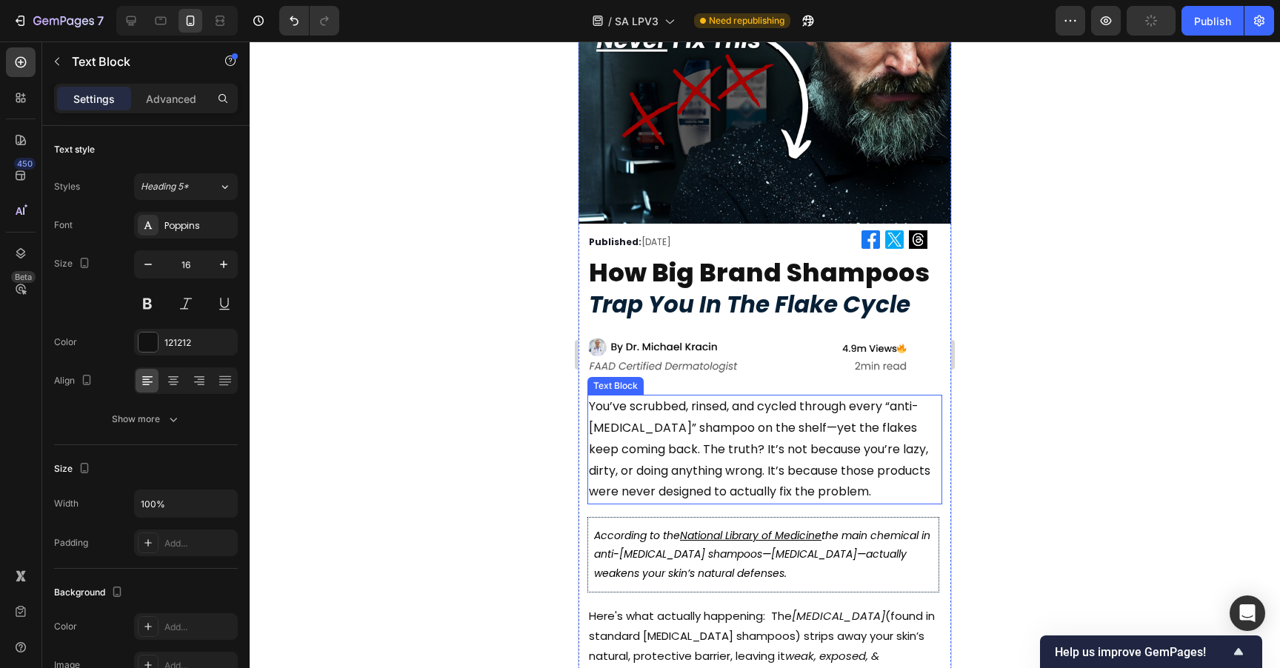
click at [762, 444] on p "You’ve scrubbed, rinsed, and cycled through every “anti-dandruff” shampoo on th…" at bounding box center [765, 449] width 352 height 107
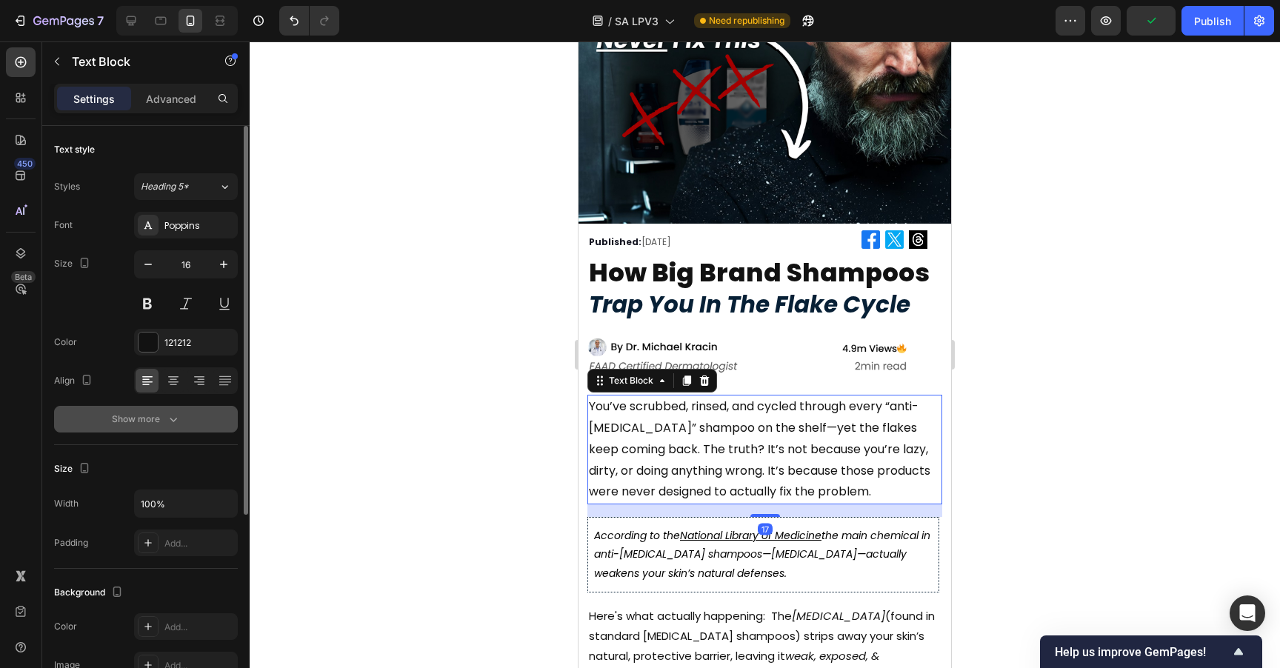
click at [176, 424] on icon "button" at bounding box center [173, 419] width 15 height 15
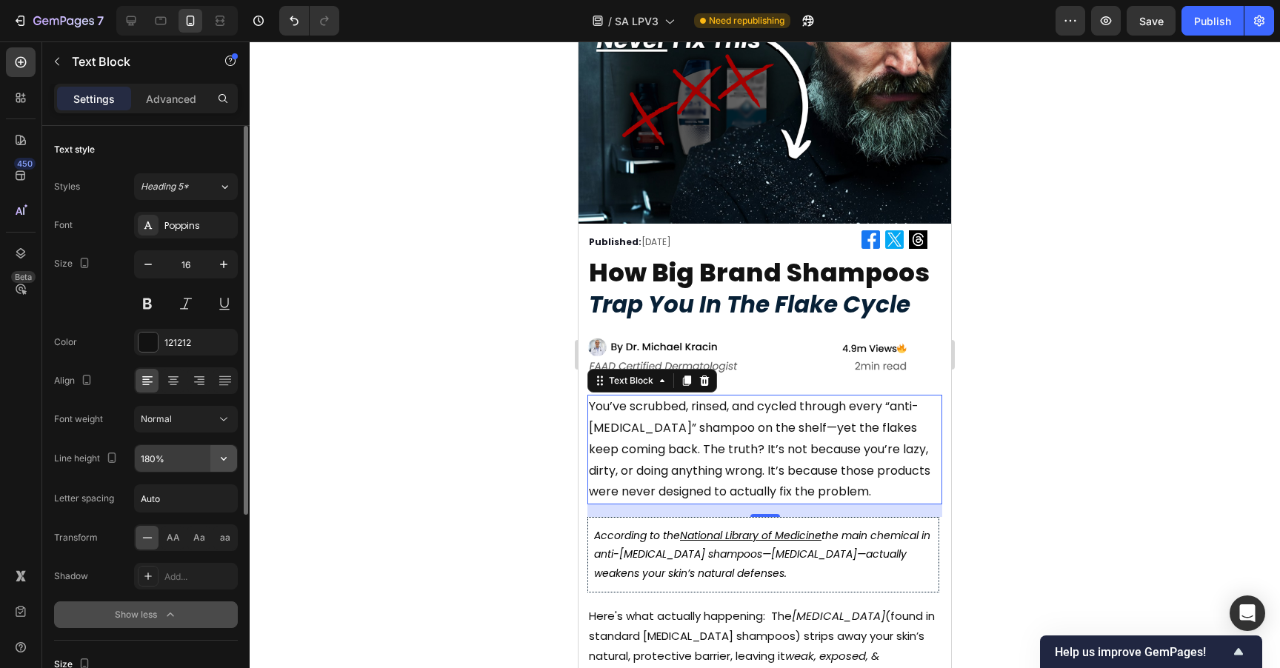
click at [213, 452] on button "button" at bounding box center [223, 458] width 27 height 27
click at [169, 464] on input "180%" at bounding box center [186, 458] width 102 height 27
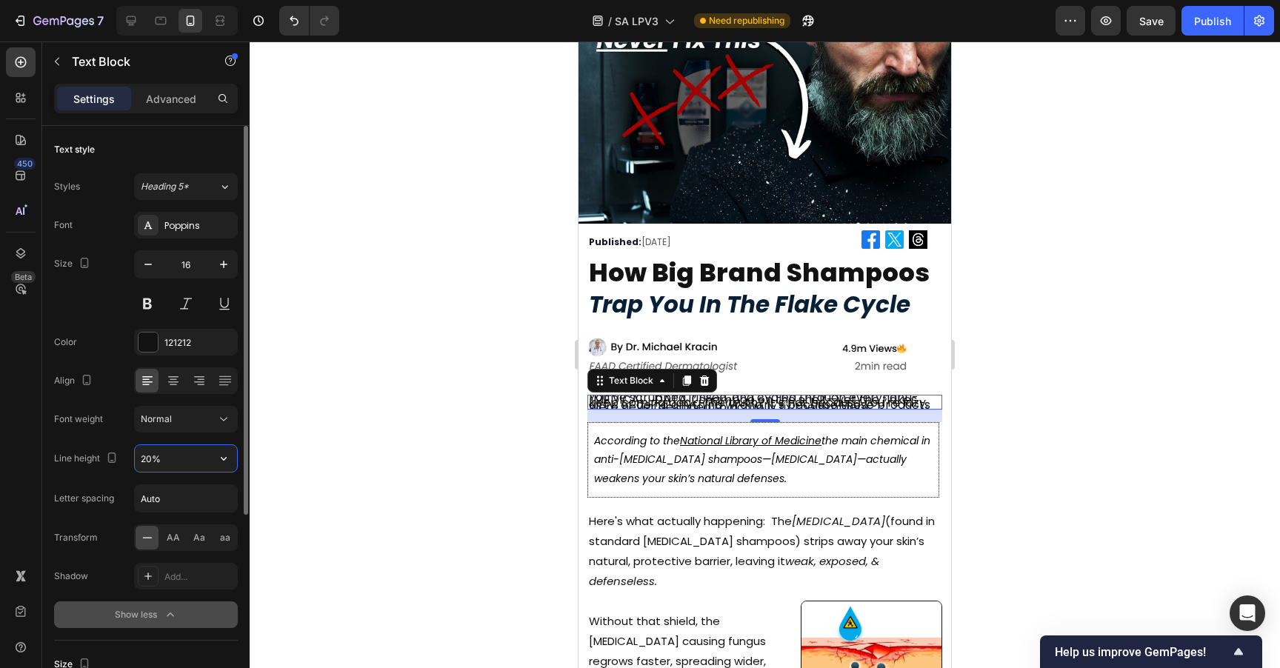
type input "200%"
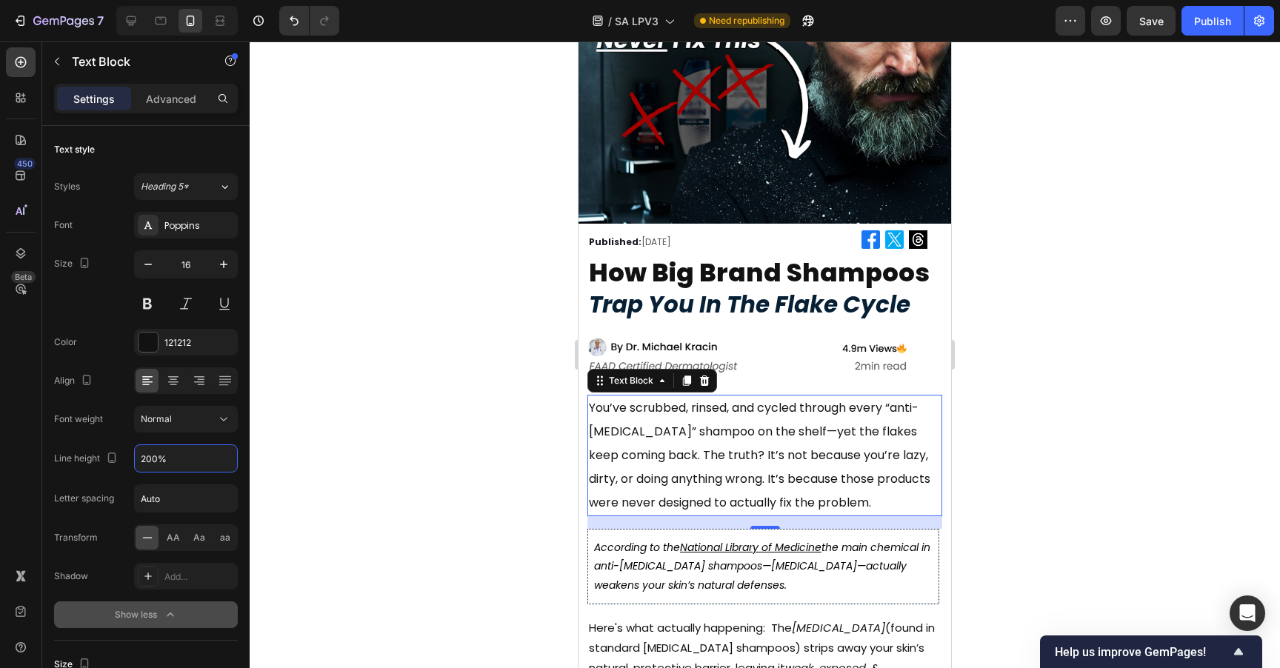
click at [344, 461] on div at bounding box center [765, 354] width 1030 height 627
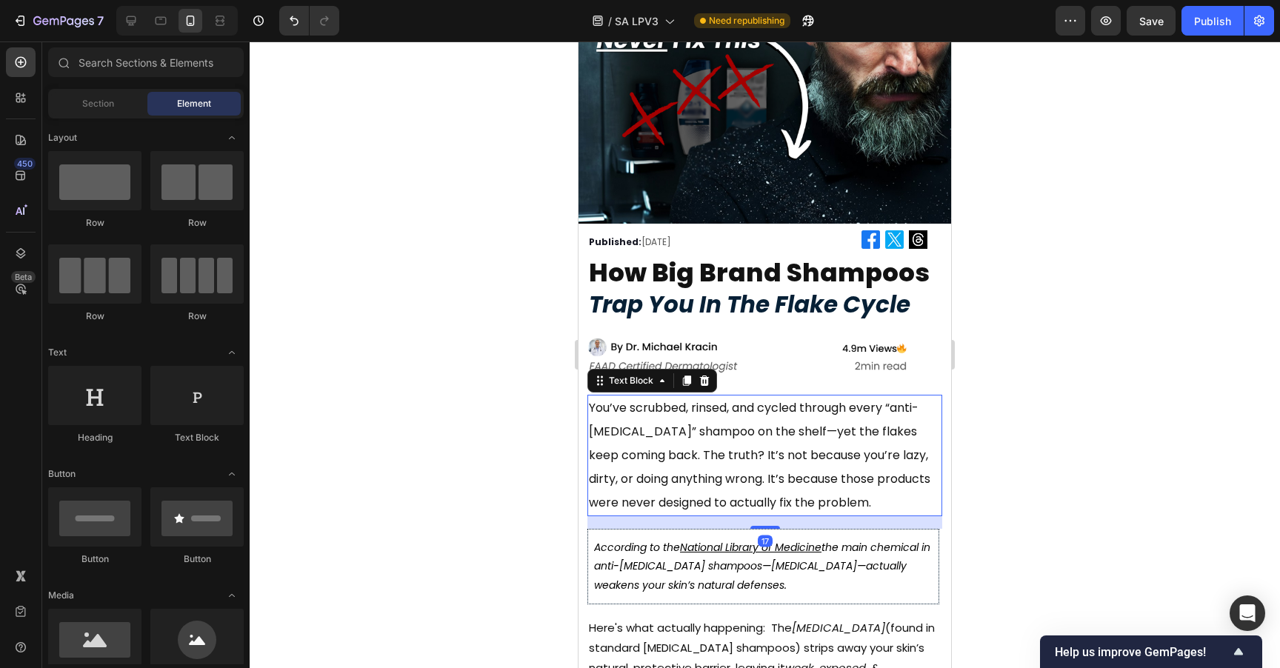
click at [702, 463] on p "You’ve scrubbed, rinsed, and cycled through every “anti-dandruff” shampoo on th…" at bounding box center [765, 455] width 352 height 118
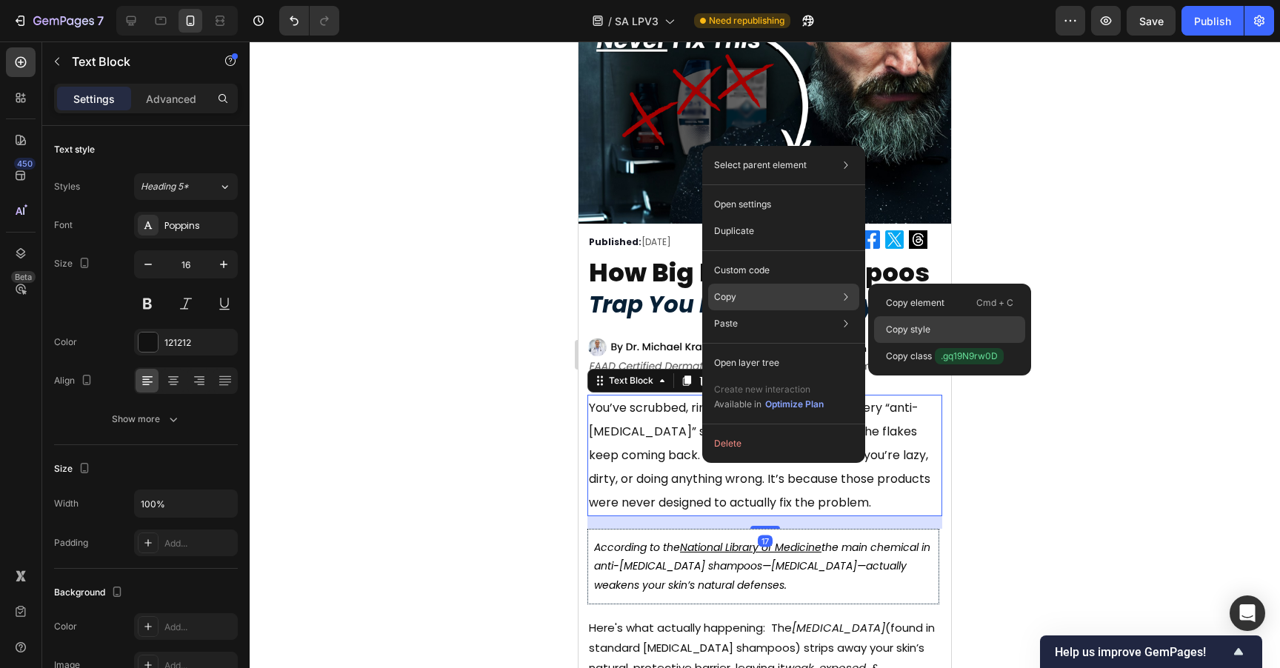
click at [941, 321] on div "Copy style" at bounding box center [949, 329] width 151 height 27
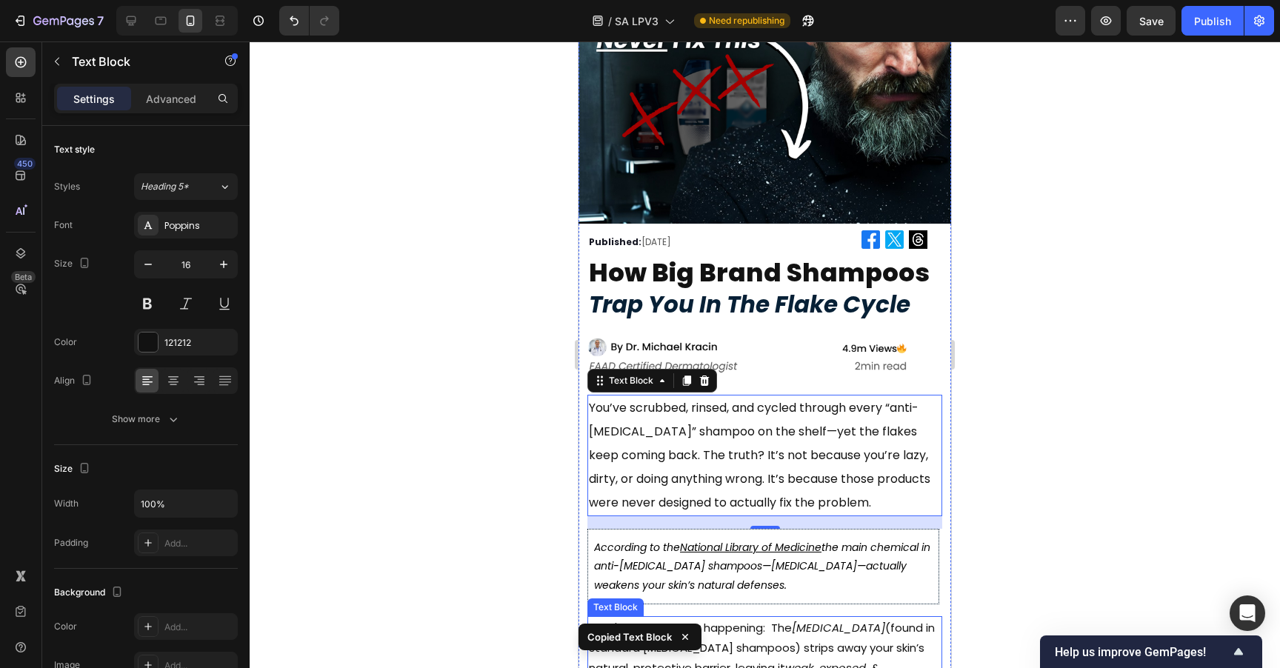
click at [745, 618] on p "Here's what actually happening: The [MEDICAL_DATA] (found in standard [MEDICAL_…" at bounding box center [765, 658] width 352 height 80
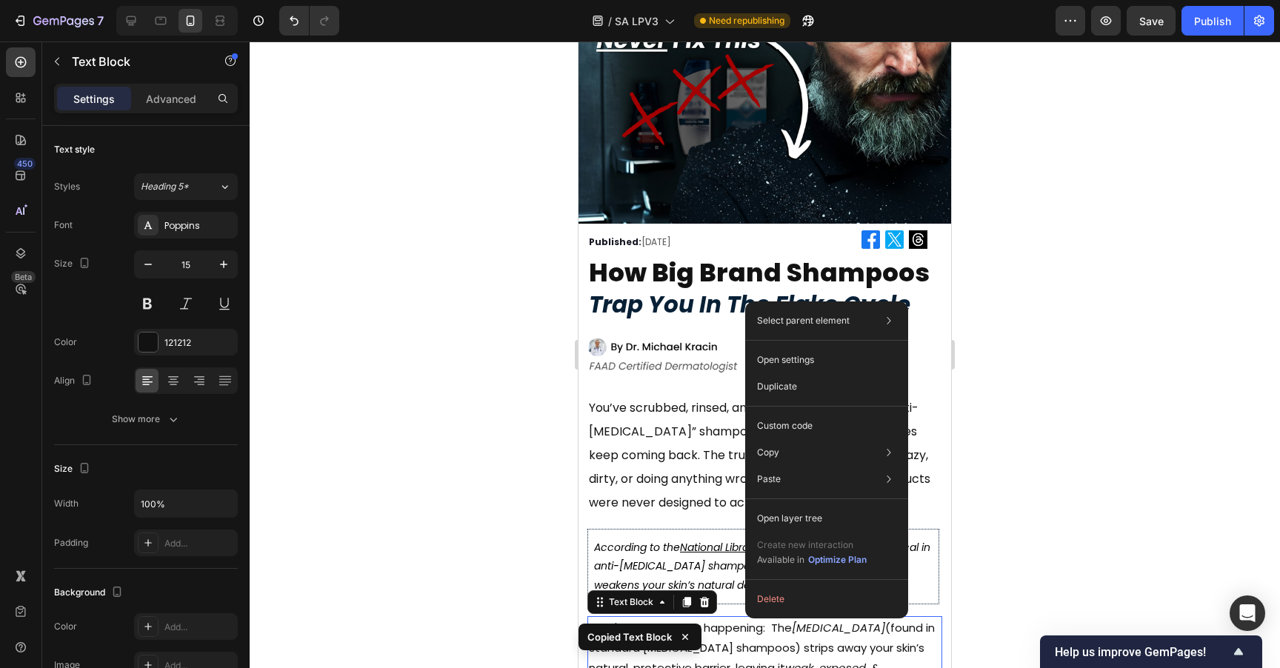
drag, startPoint x: 745, startPoint y: 618, endPoint x: 1327, endPoint y: 647, distance: 582.8
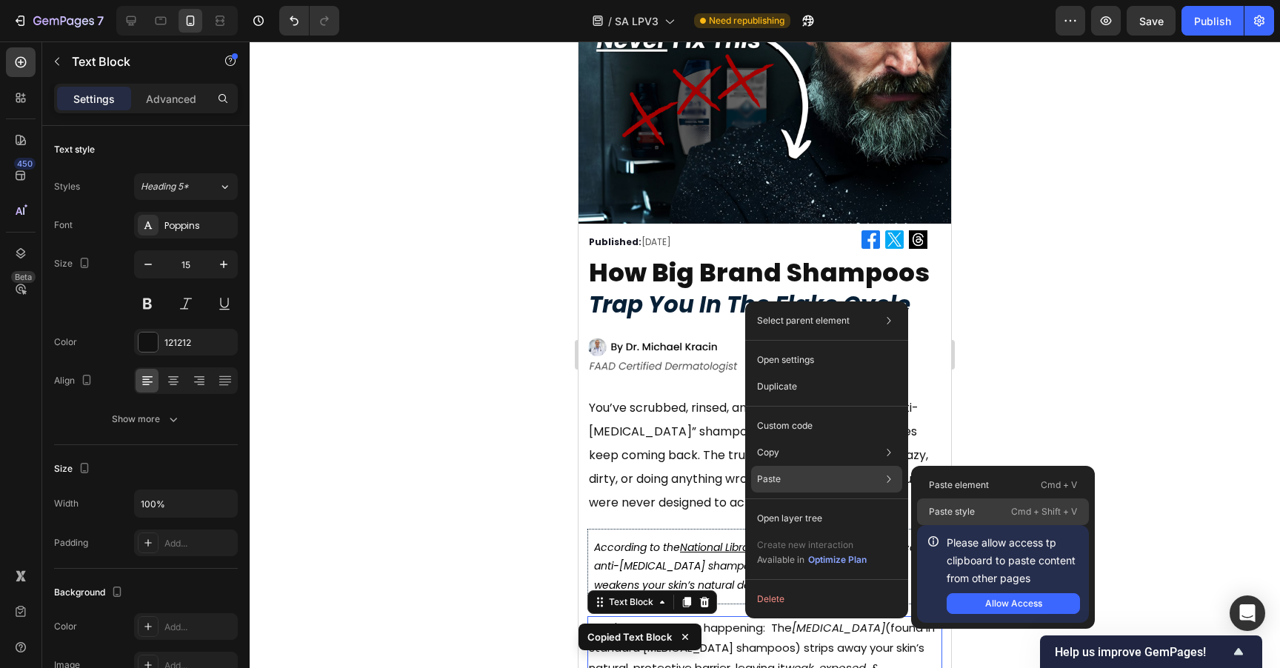
click at [969, 509] on p "Paste style" at bounding box center [952, 511] width 46 height 13
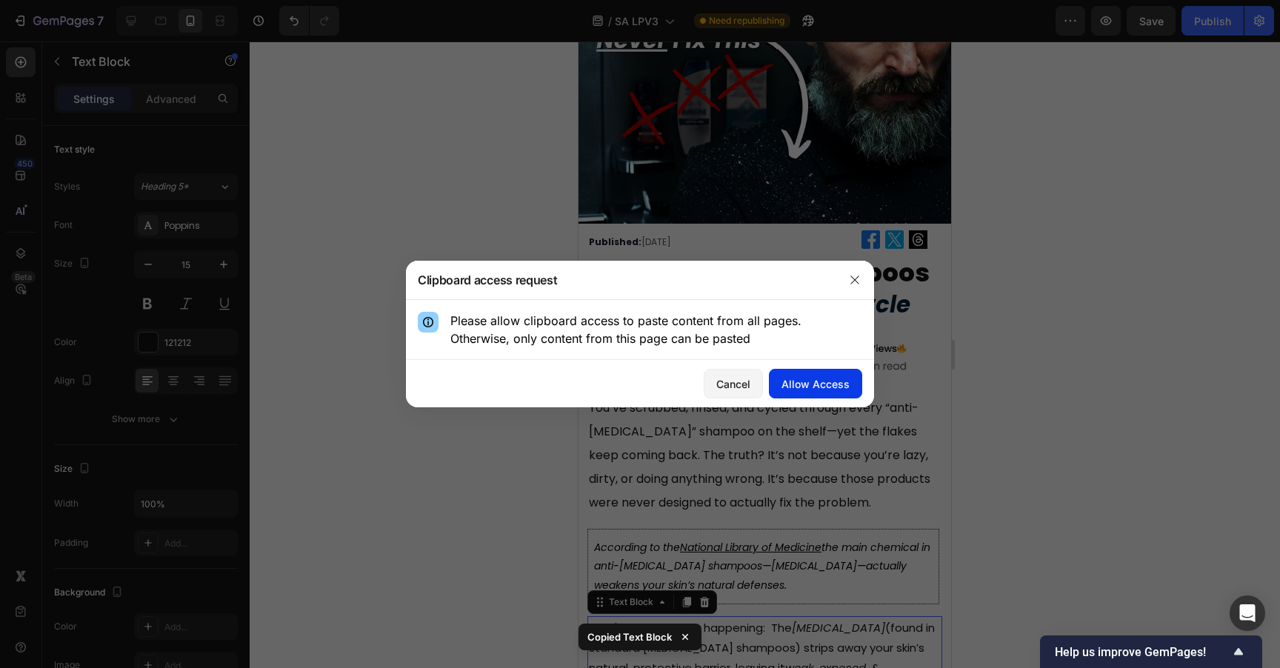
click at [828, 378] on div "Allow Access" at bounding box center [815, 384] width 68 height 16
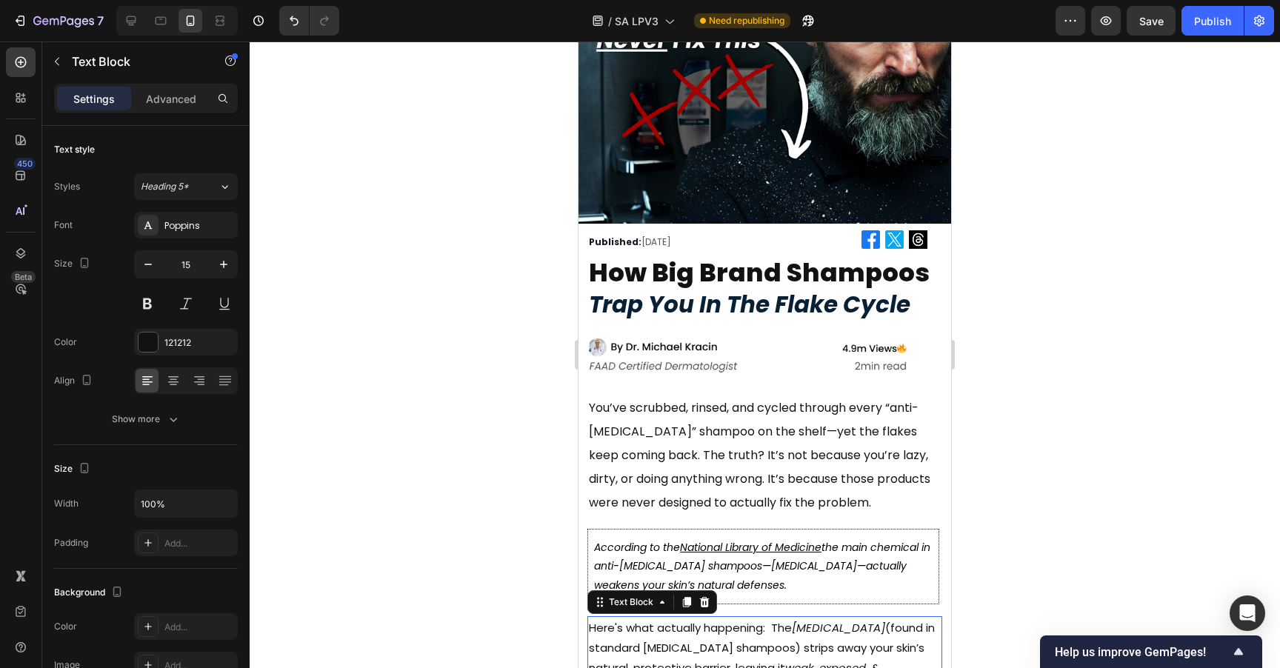
type input "16"
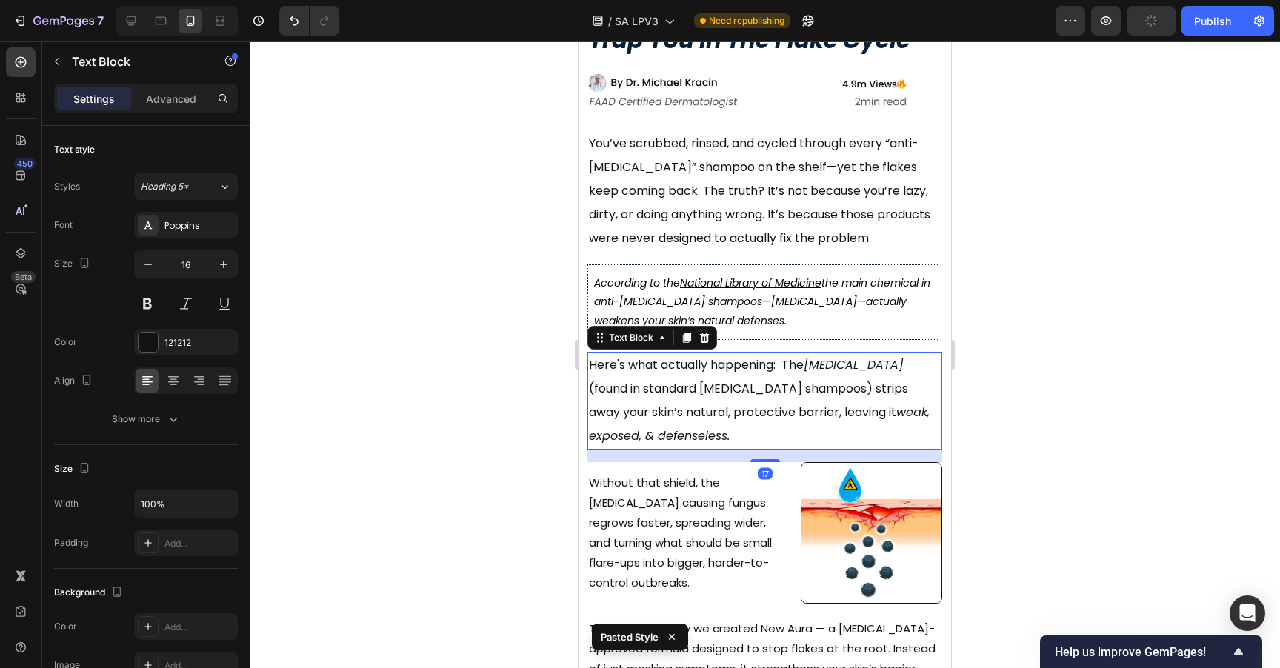
scroll to position [381, 0]
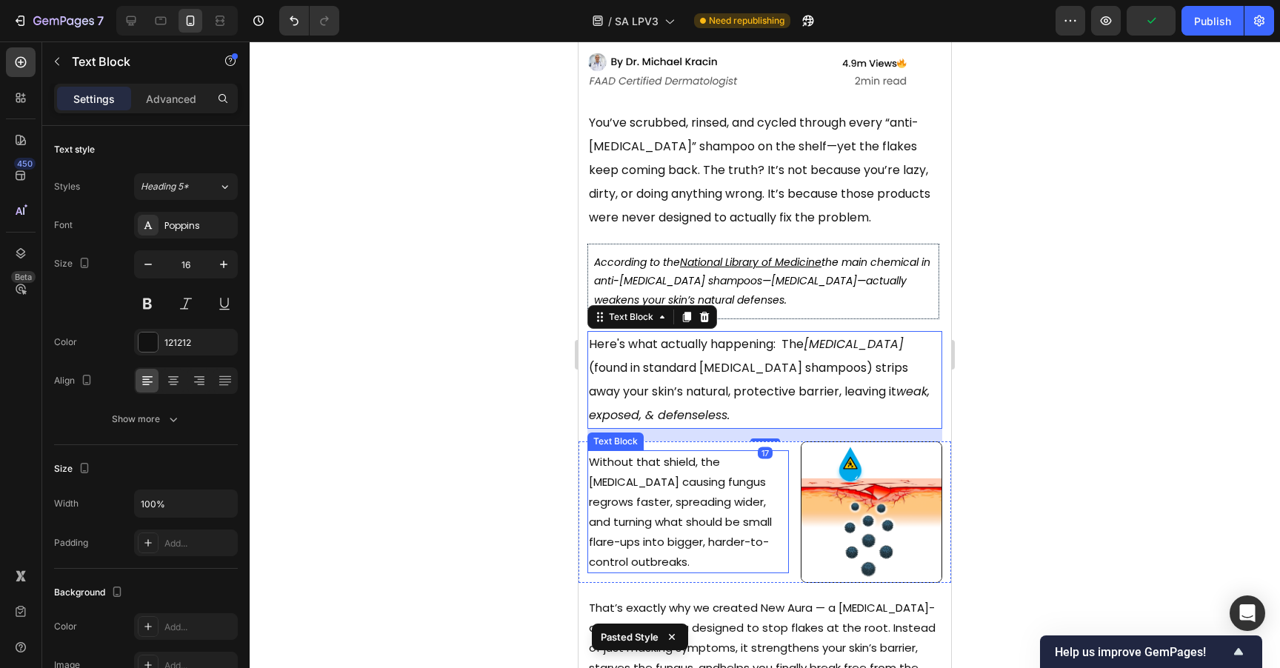
click at [661, 481] on p "Without that shield, the dandruff causing fungus regrows faster, spreading wide…" at bounding box center [688, 512] width 198 height 120
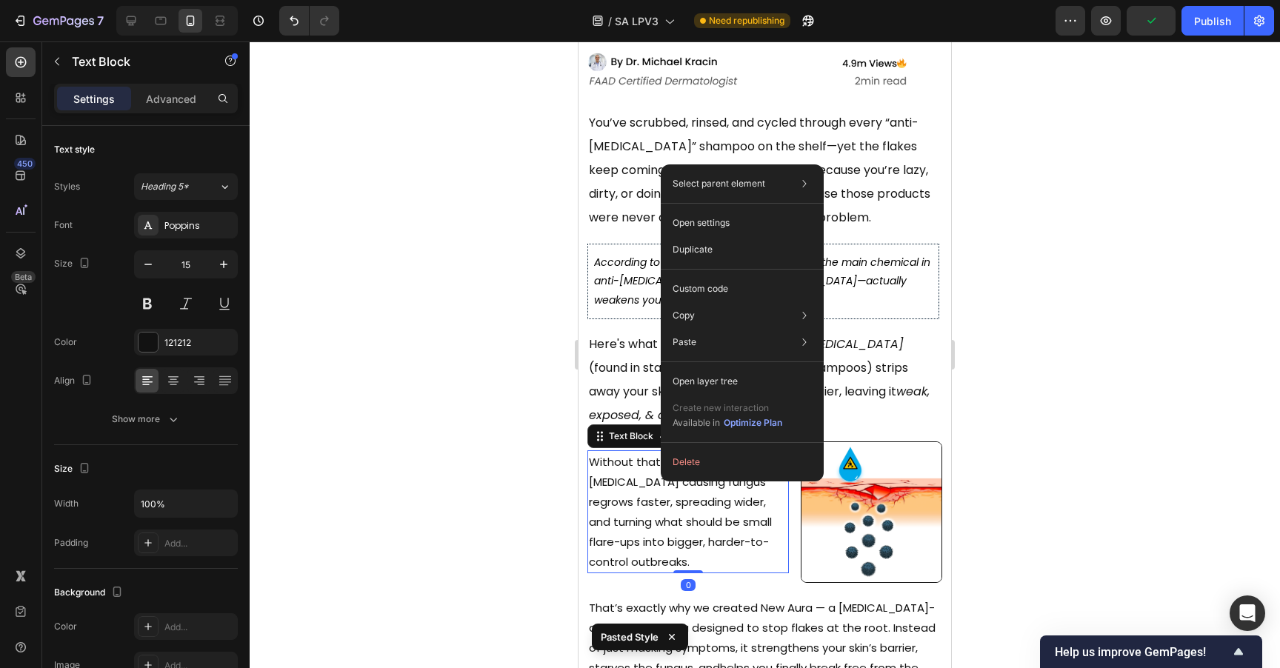
drag, startPoint x: 661, startPoint y: 481, endPoint x: 1240, endPoint y: 521, distance: 580.5
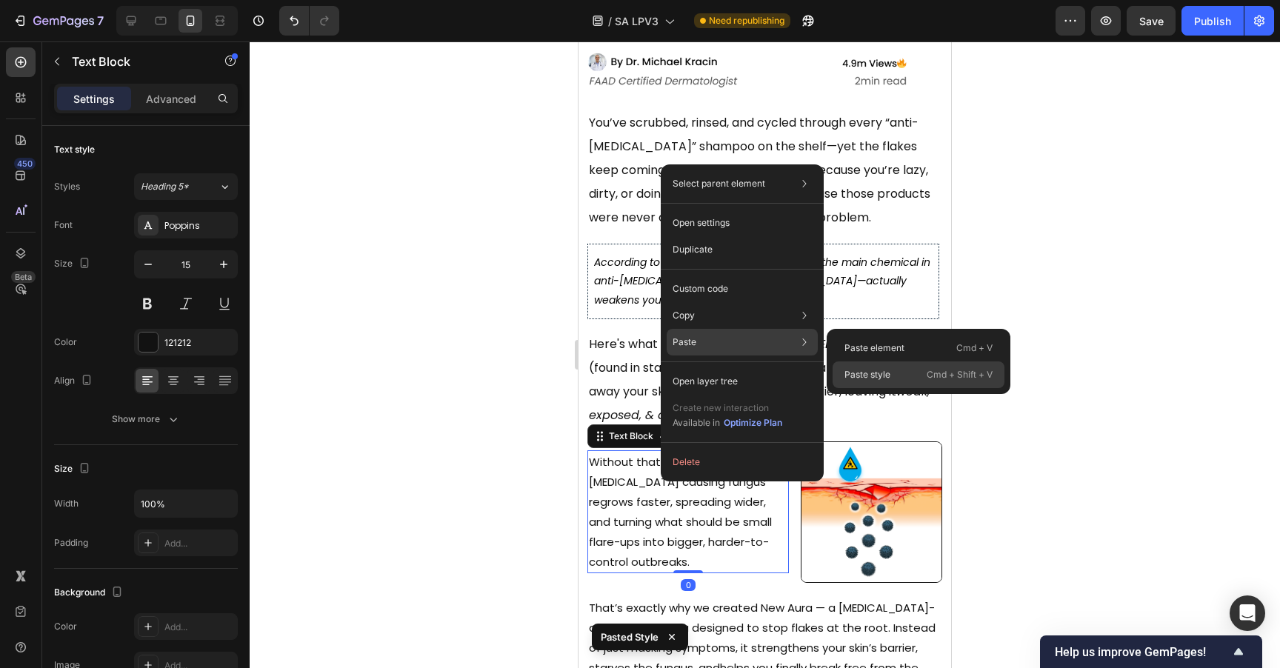
click at [932, 372] on p "Cmd + Shift + V" at bounding box center [959, 374] width 66 height 15
type input "16"
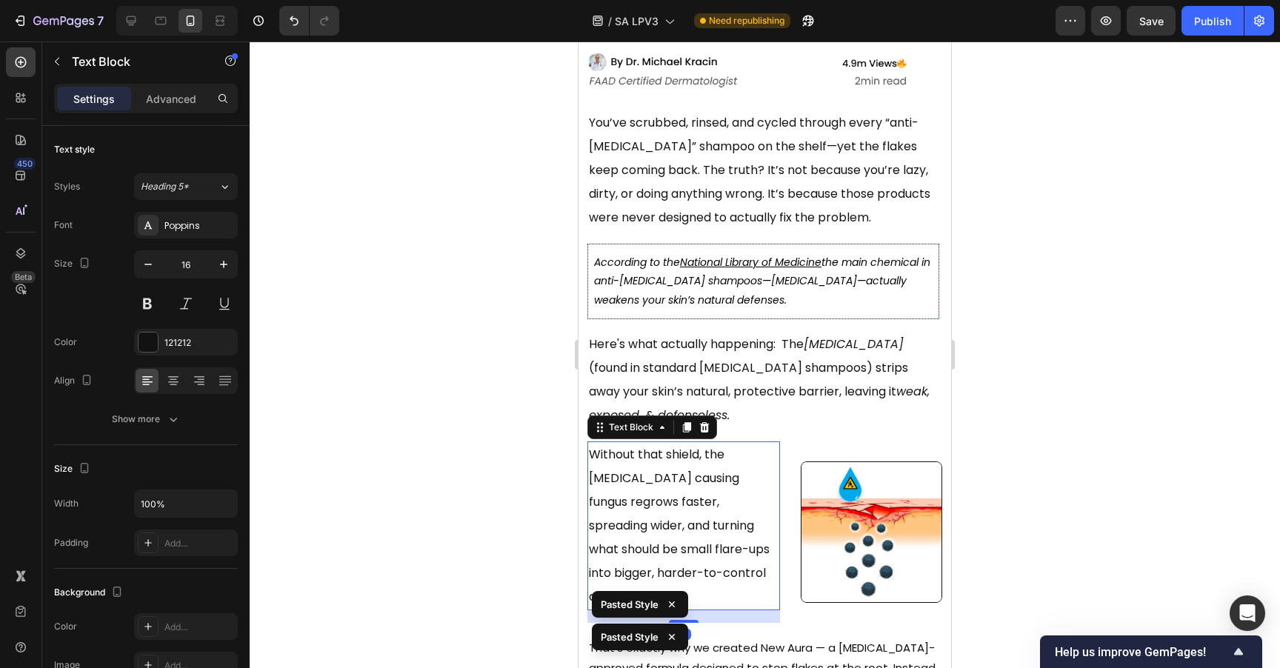
click at [1079, 325] on div at bounding box center [765, 354] width 1030 height 627
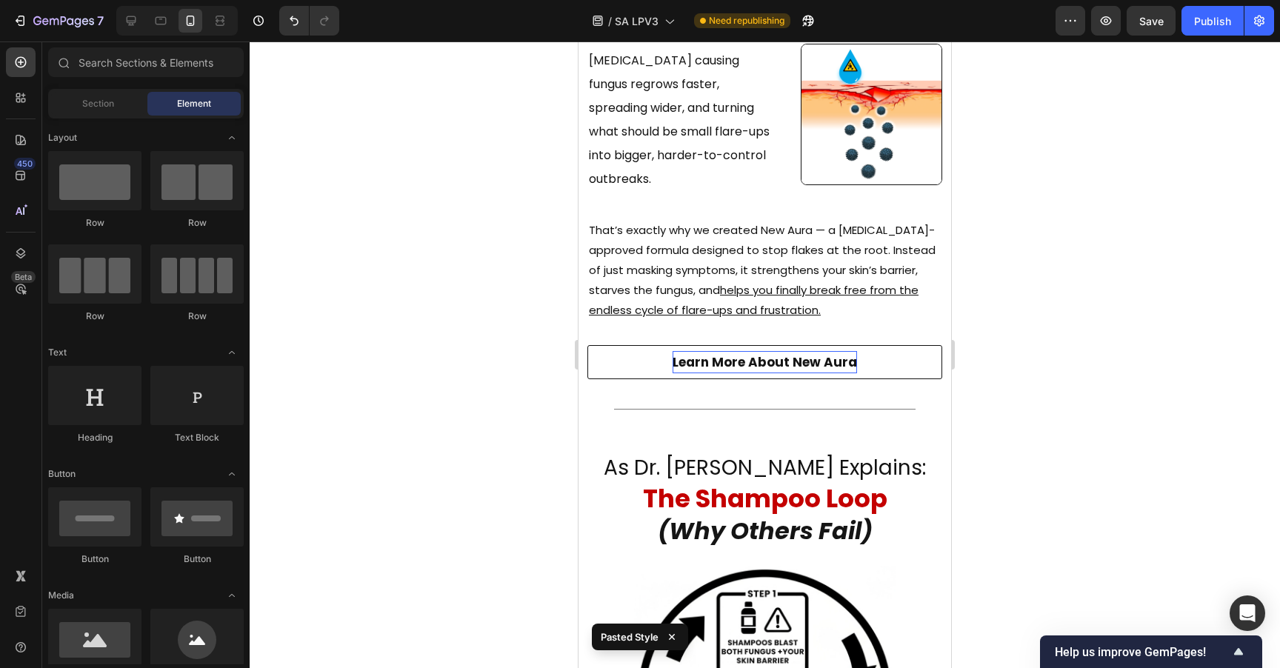
scroll to position [864, 0]
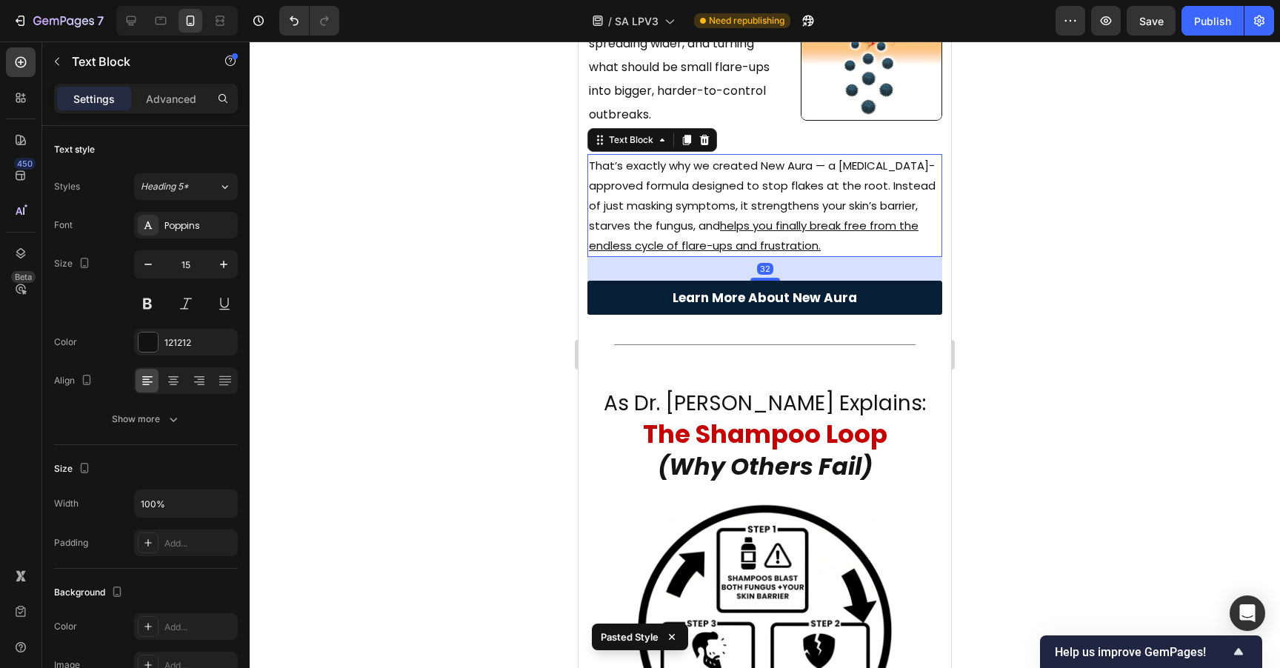
click at [704, 156] on p "That’s exactly why we created New Aura — a dermatologist-approved formula desig…" at bounding box center [765, 206] width 352 height 100
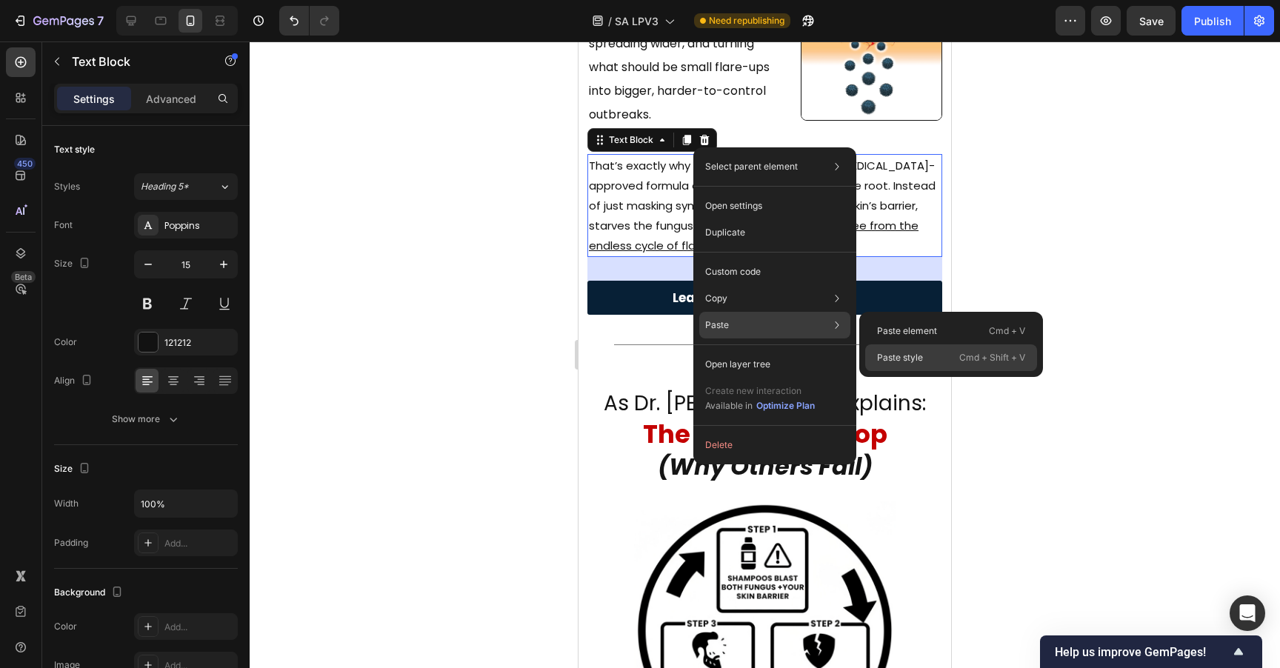
click at [986, 367] on div "Paste style Cmd + Shift + V" at bounding box center [951, 357] width 172 height 27
type input "16"
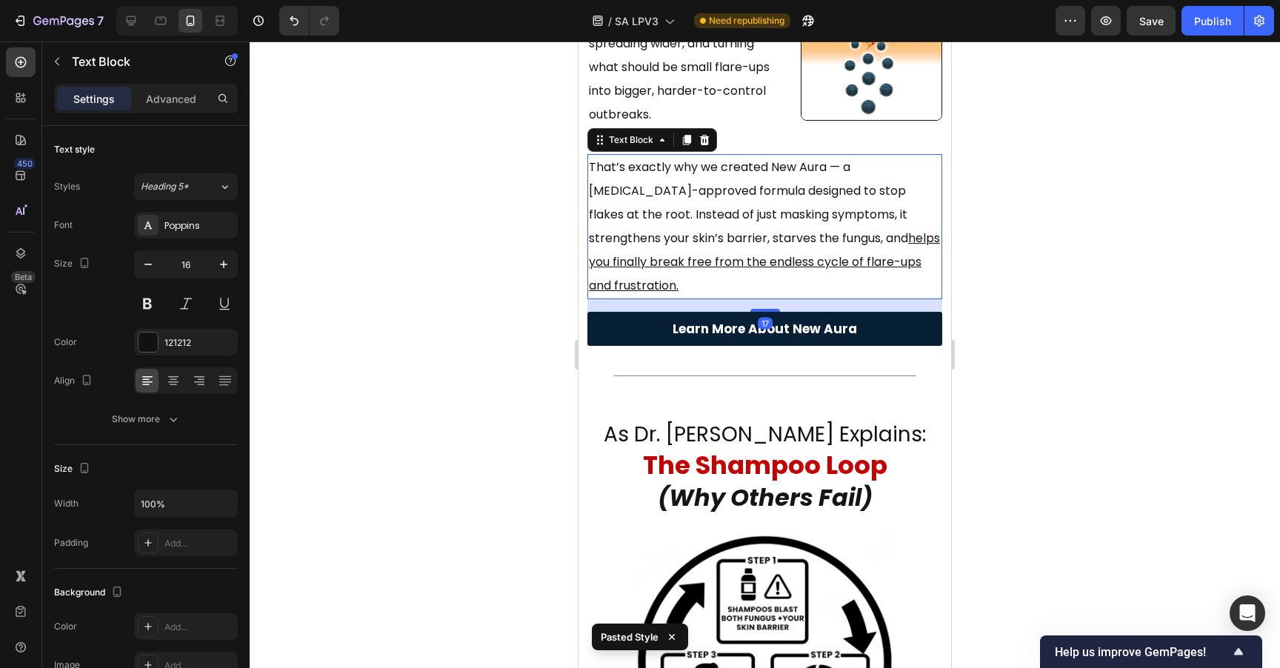
click at [1092, 181] on div at bounding box center [765, 354] width 1030 height 627
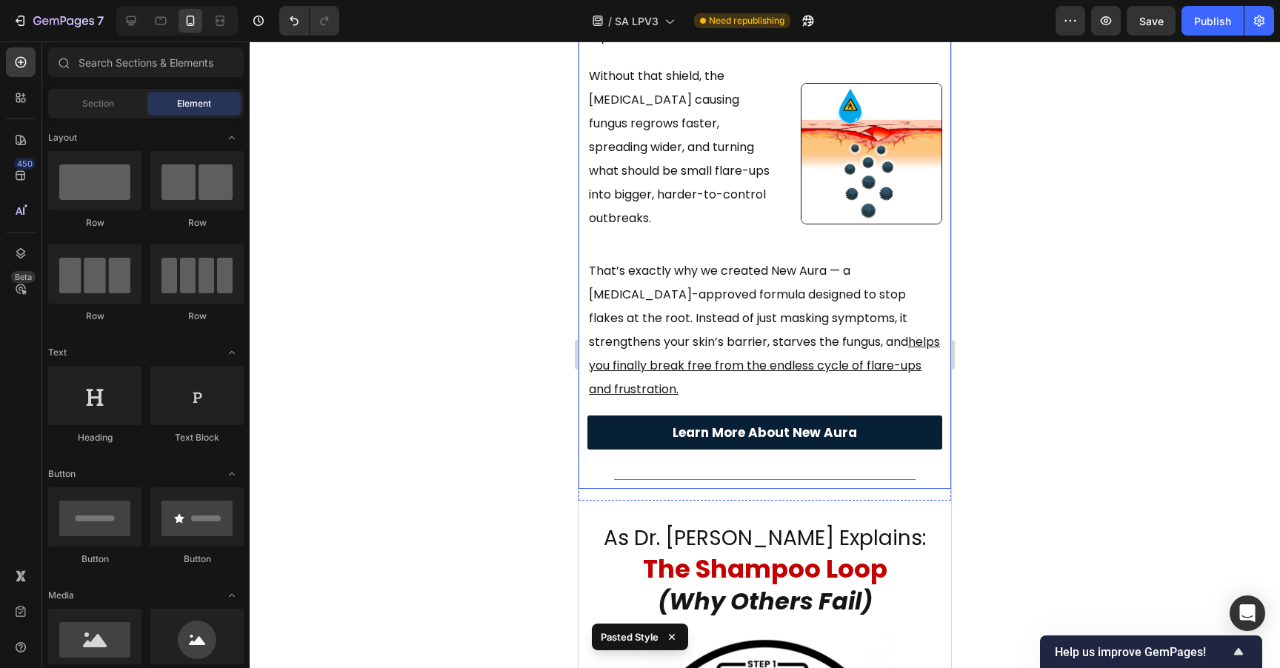
scroll to position [581, 0]
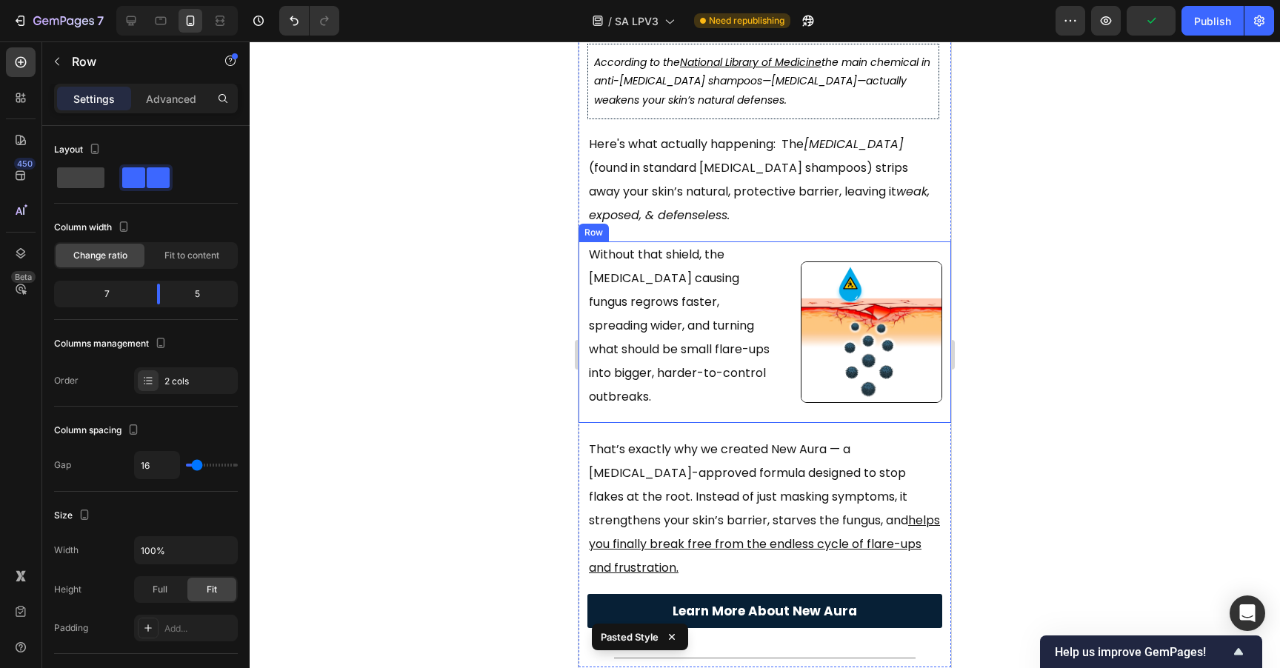
click at [778, 305] on div "Without that shield, the dandruff causing fungus regrows faster, spreading wide…" at bounding box center [683, 331] width 210 height 181
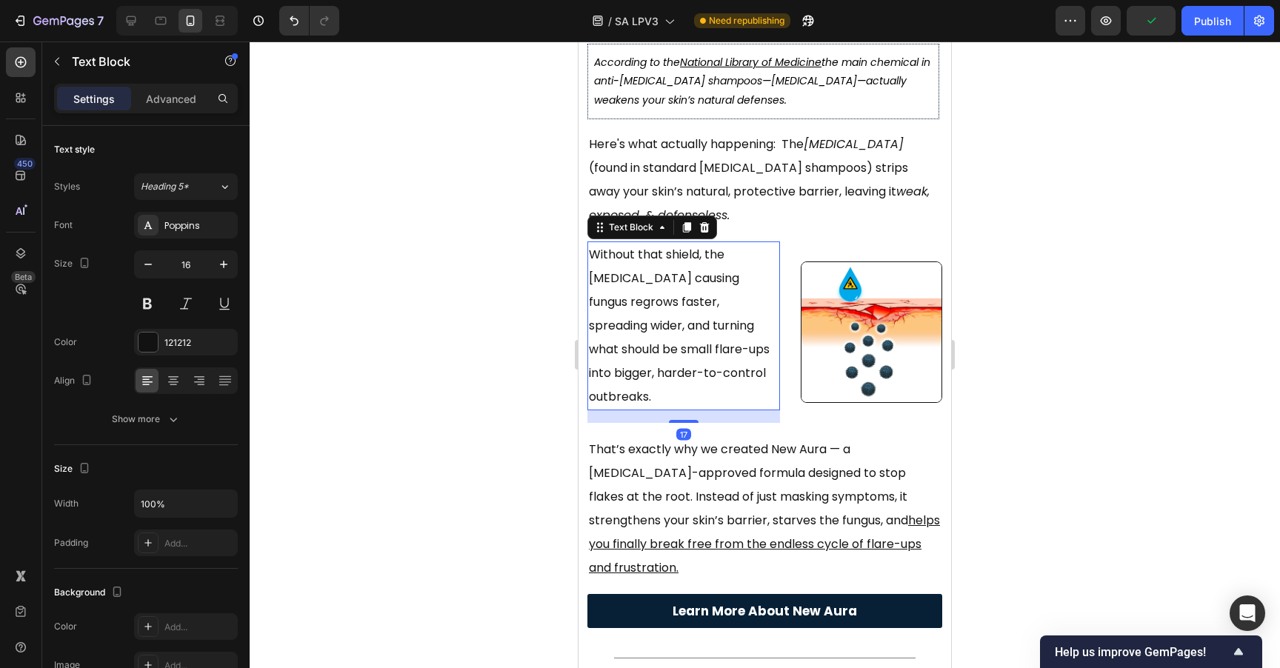
click at [753, 294] on p "Without that shield, the dandruff causing fungus regrows faster, spreading wide…" at bounding box center [684, 326] width 190 height 166
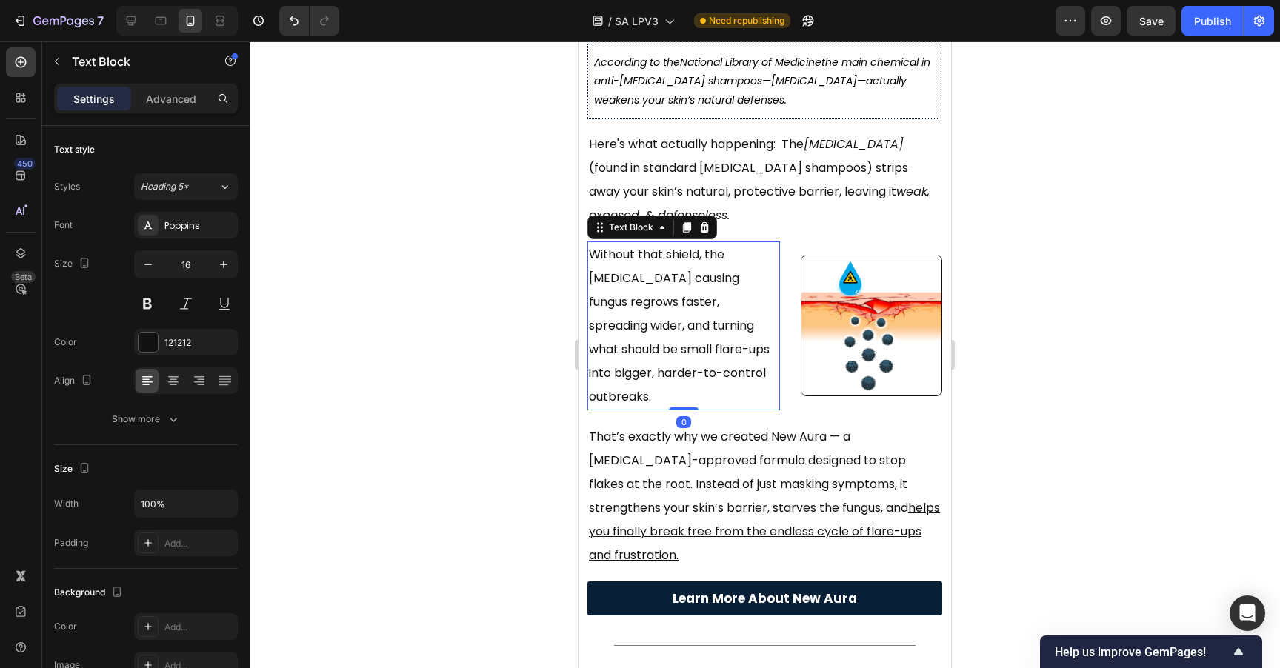
drag, startPoint x: 692, startPoint y: 388, endPoint x: 689, endPoint y: 372, distance: 16.6
click at [689, 372] on div "Without that shield, the dandruff causing fungus regrows faster, spreading wide…" at bounding box center [683, 325] width 193 height 169
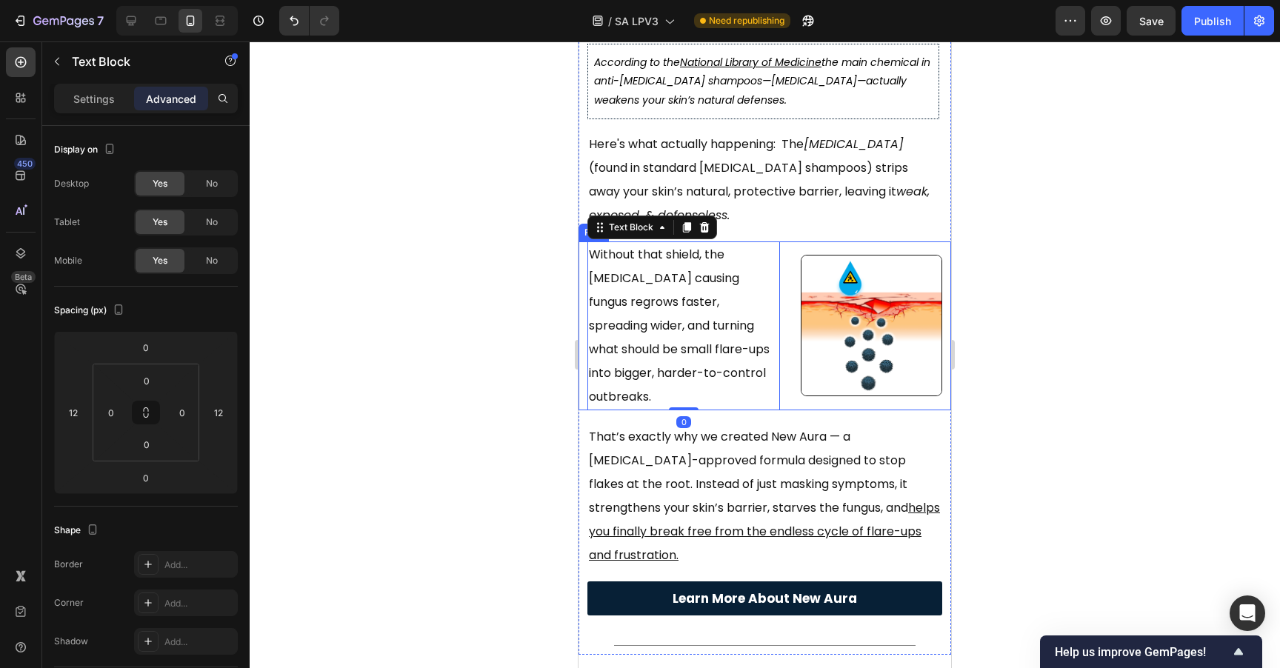
click at [781, 376] on div "Without that shield, the dandruff causing fungus regrows faster, spreading wide…" at bounding box center [764, 325] width 373 height 169
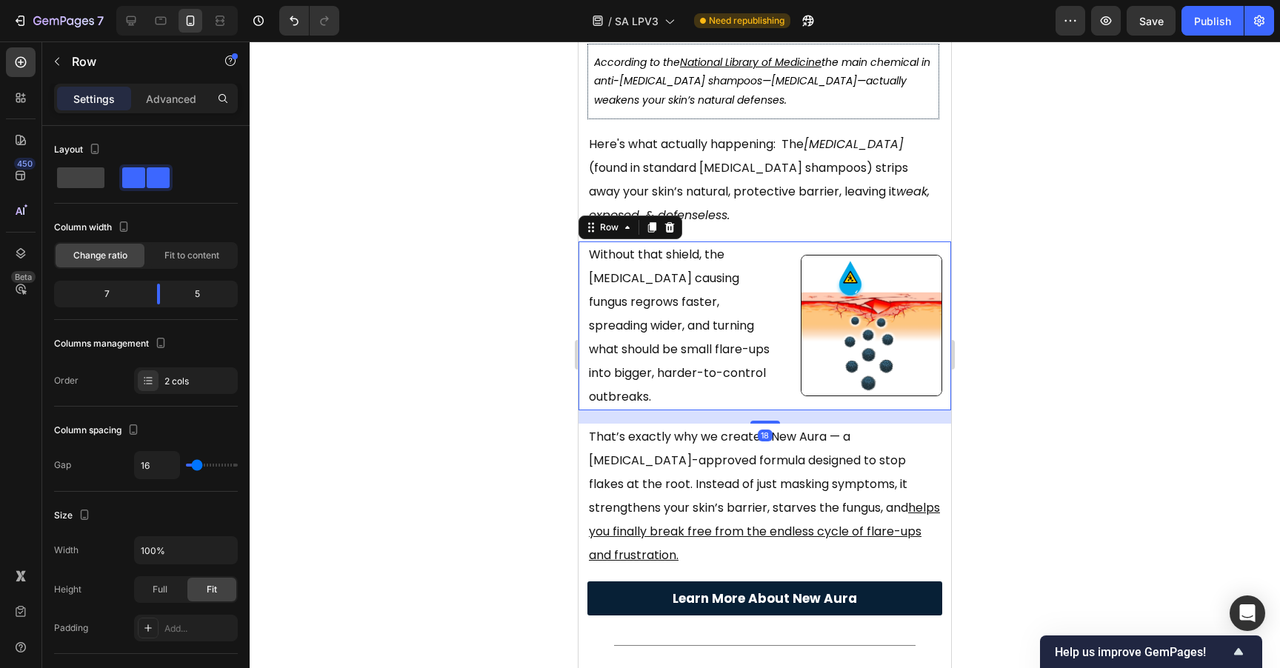
click at [1022, 278] on div at bounding box center [765, 354] width 1030 height 627
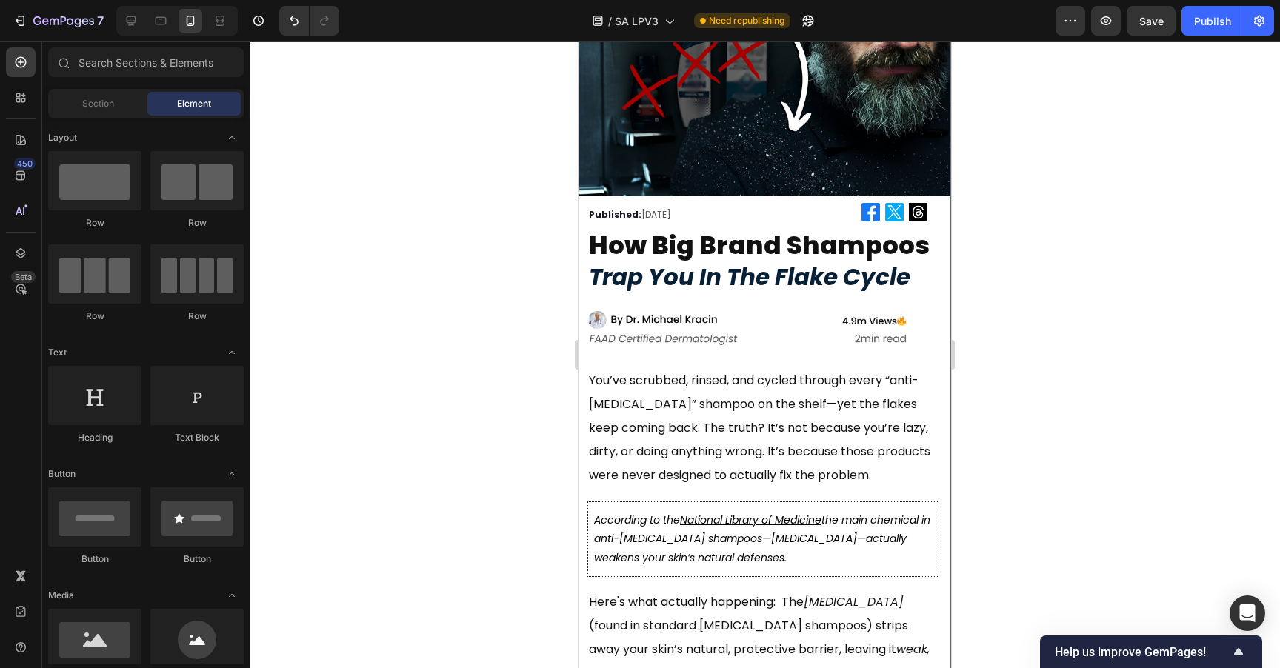
scroll to position [0, 0]
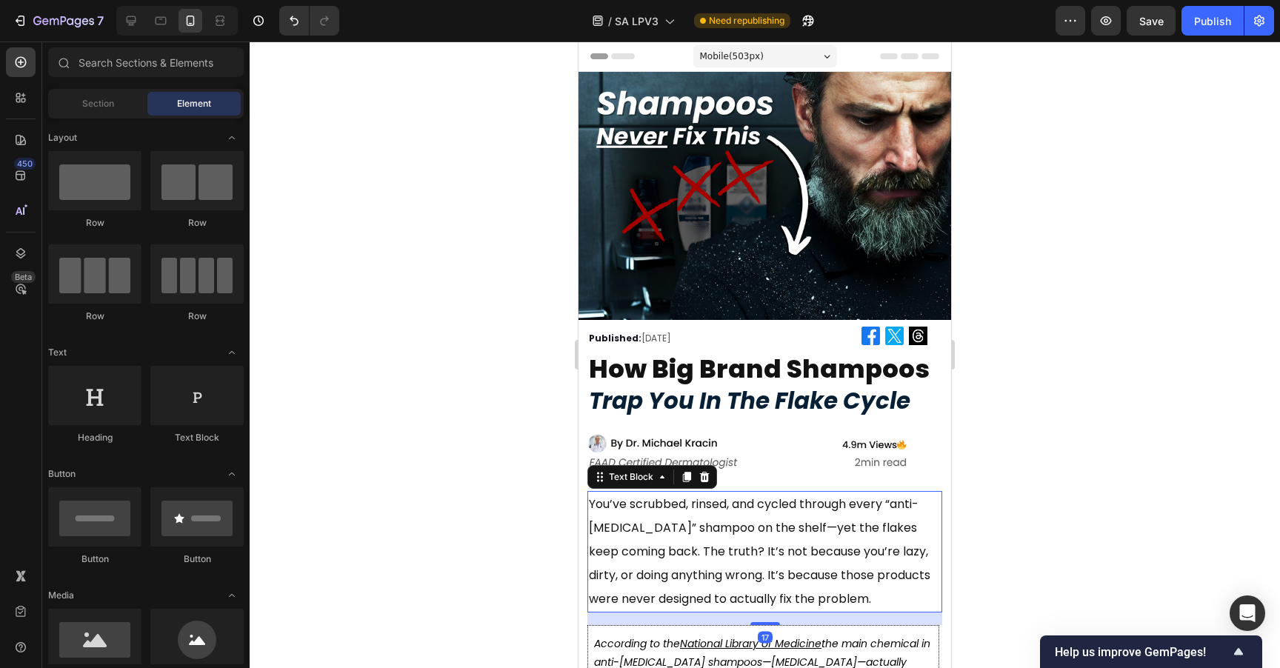
drag, startPoint x: 834, startPoint y: 507, endPoint x: 1129, endPoint y: 452, distance: 299.8
click at [834, 507] on p "You’ve scrubbed, rinsed, and cycled through every “anti-dandruff” shampoo on th…" at bounding box center [765, 551] width 352 height 118
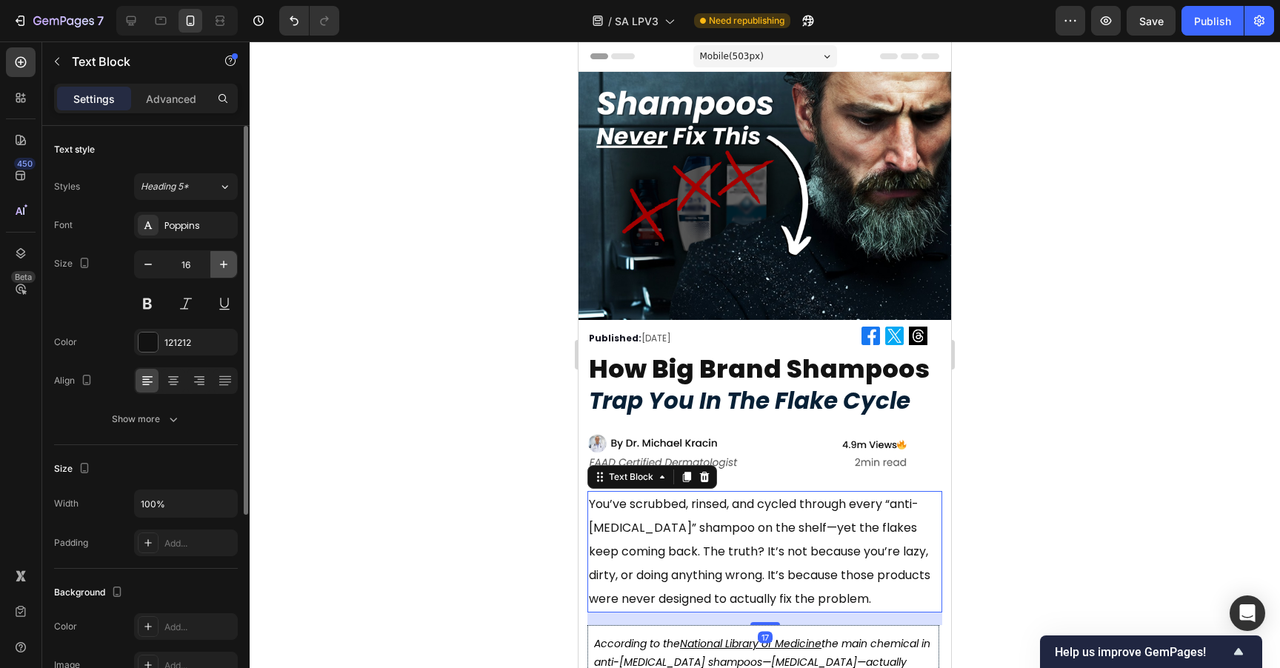
click at [228, 259] on icon "button" at bounding box center [223, 264] width 15 height 15
type input "17"
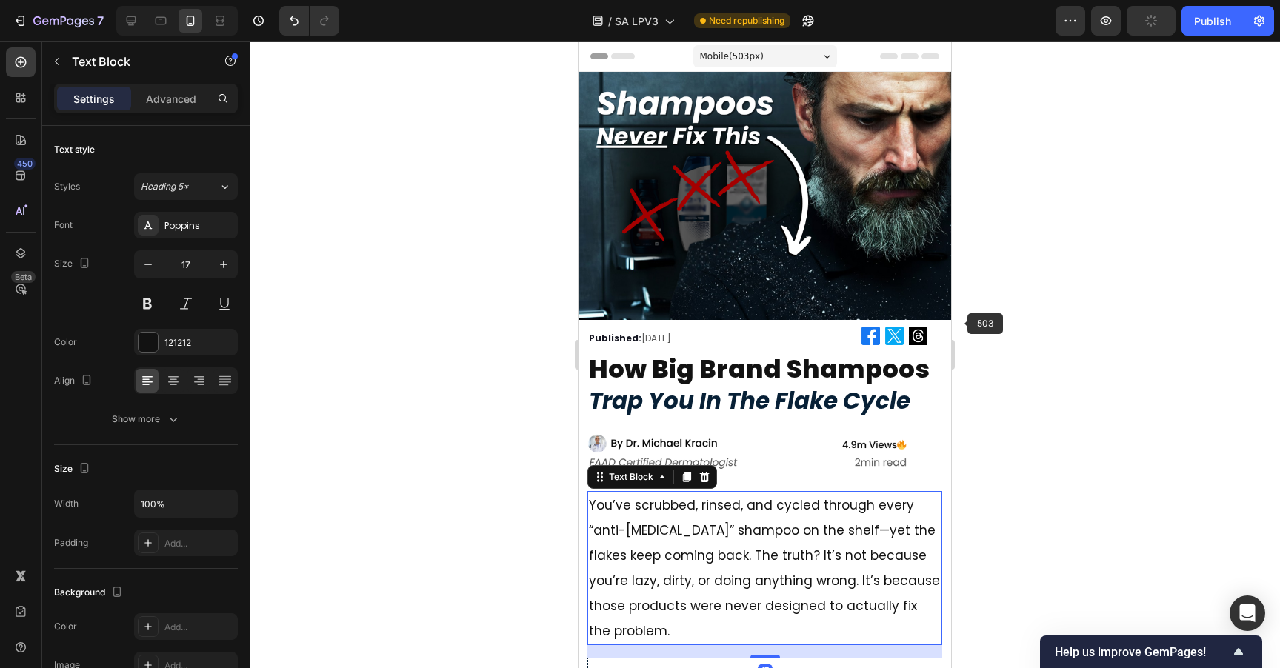
click at [1030, 301] on div at bounding box center [765, 354] width 1030 height 627
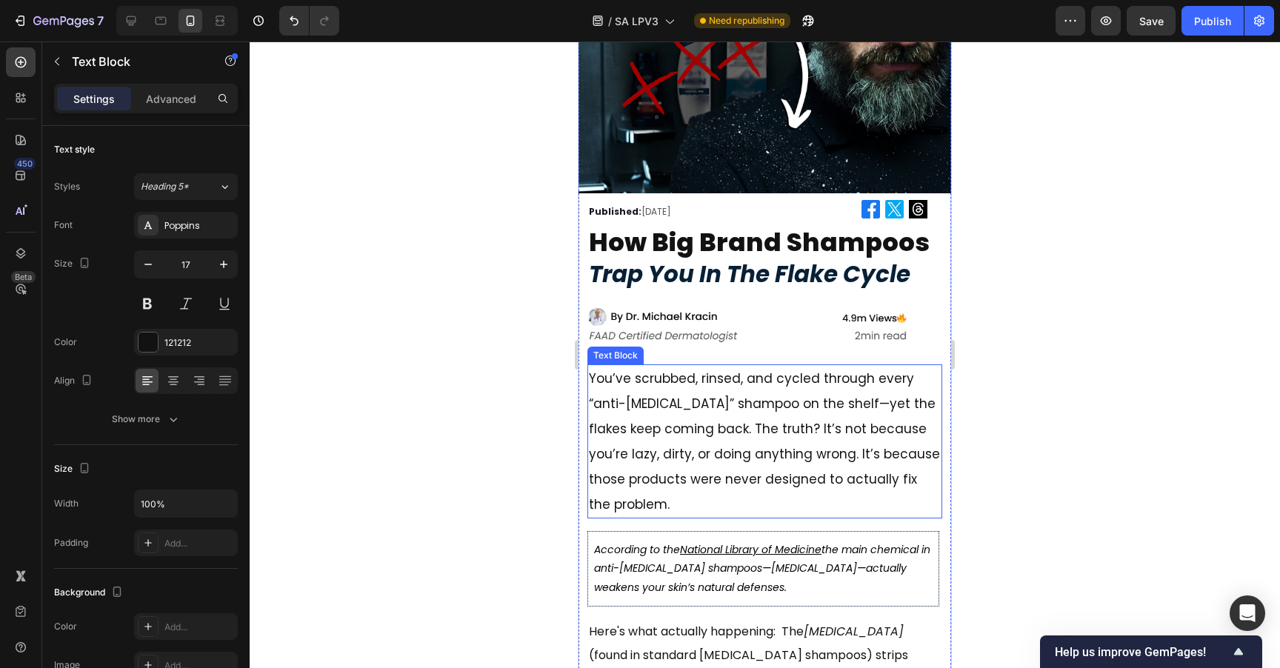
click at [727, 369] on p "You’ve scrubbed, rinsed, and cycled through every “anti-dandruff” shampoo on th…" at bounding box center [765, 441] width 352 height 151
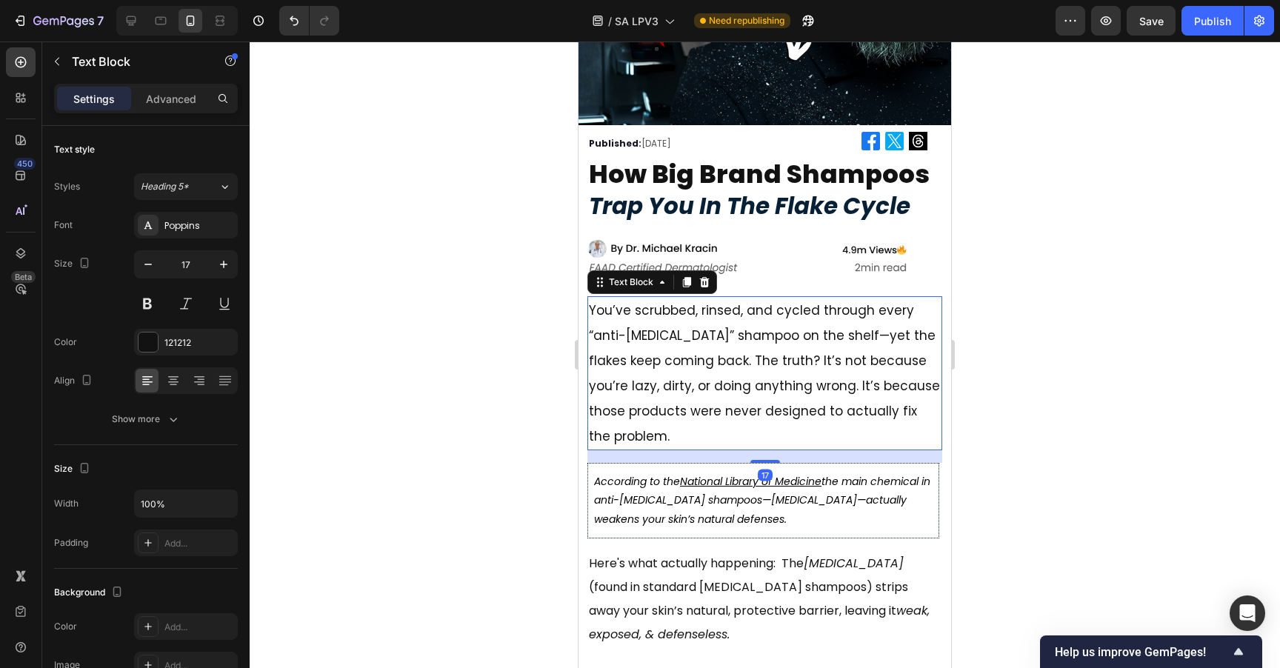
scroll to position [258, 0]
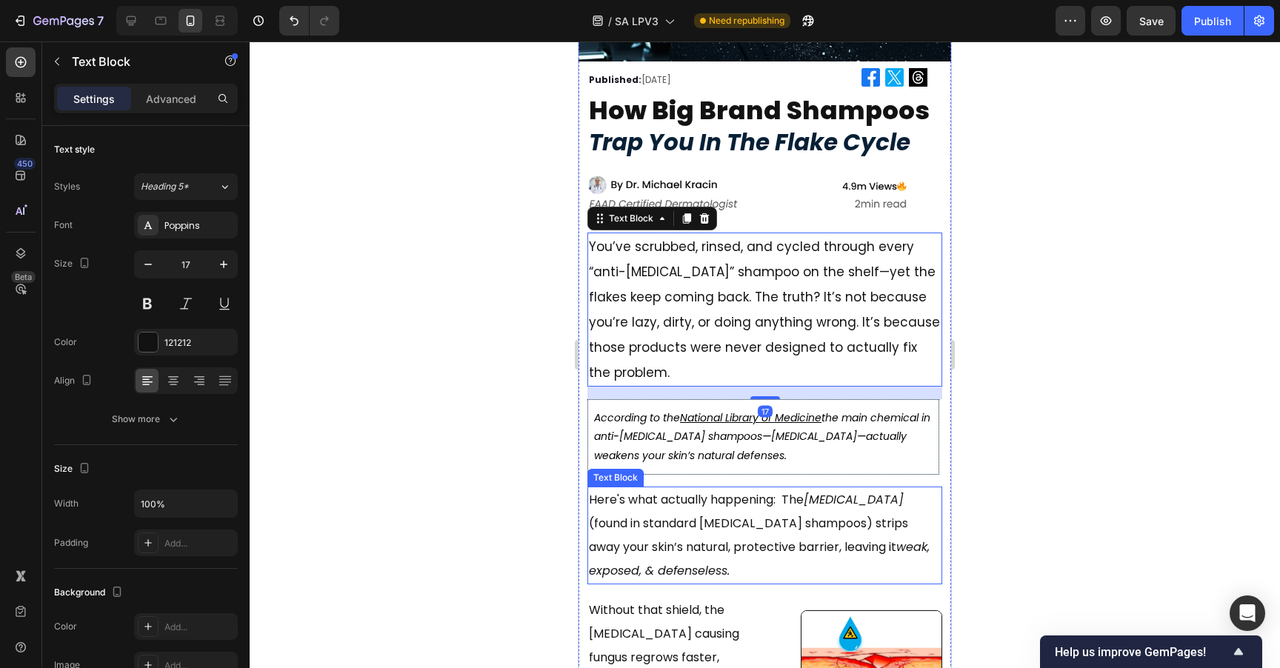
click at [707, 525] on p "Here's what actually happening: The [MEDICAL_DATA] (found in standard [MEDICAL_…" at bounding box center [765, 535] width 352 height 95
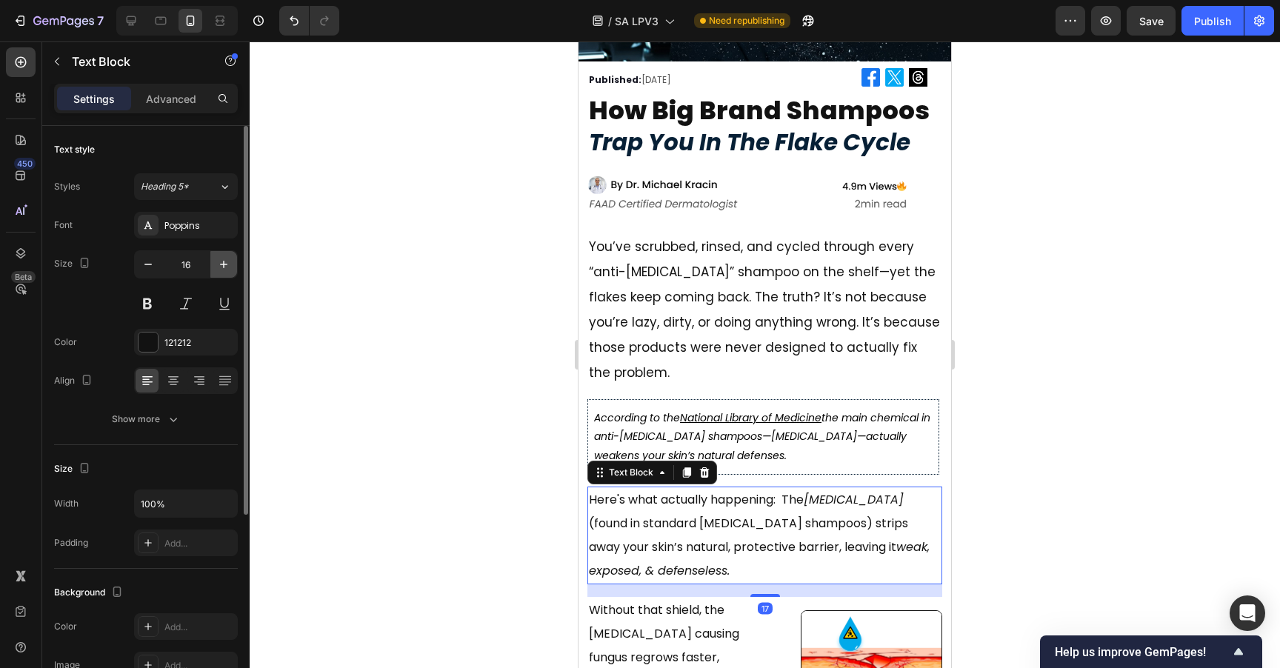
click at [214, 256] on button "button" at bounding box center [223, 264] width 27 height 27
type input "17"
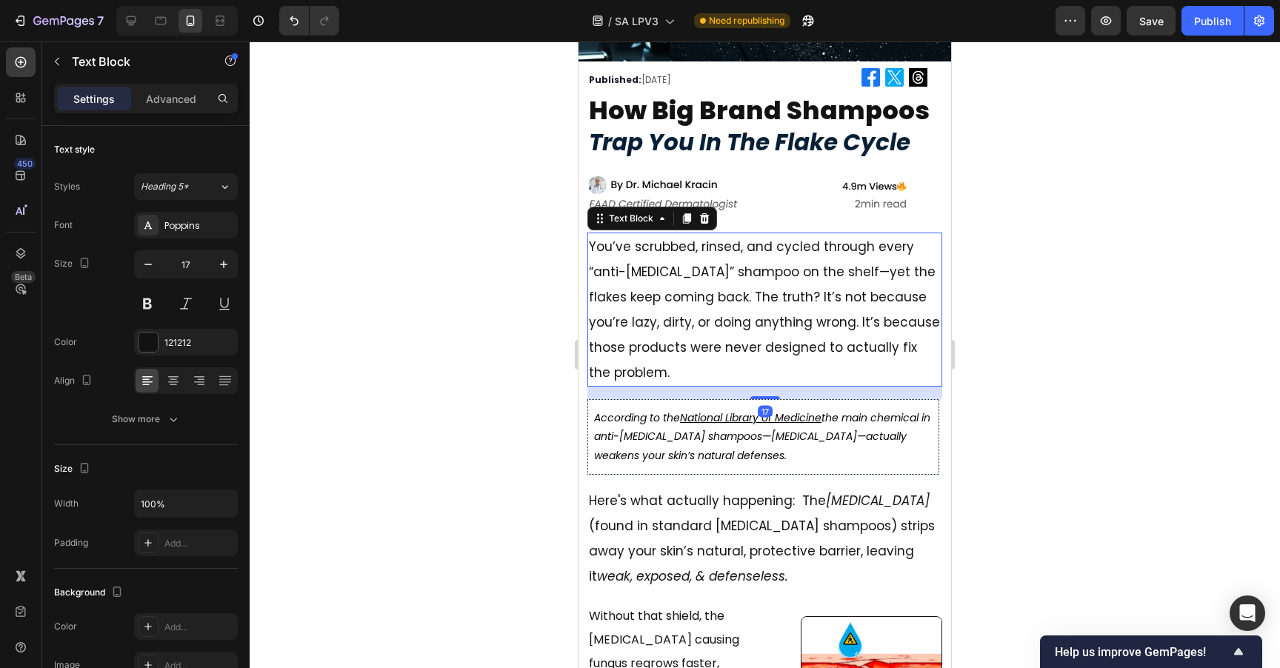
click at [672, 253] on p "You’ve scrubbed, rinsed, and cycled through every “anti-dandruff” shampoo on th…" at bounding box center [765, 309] width 352 height 151
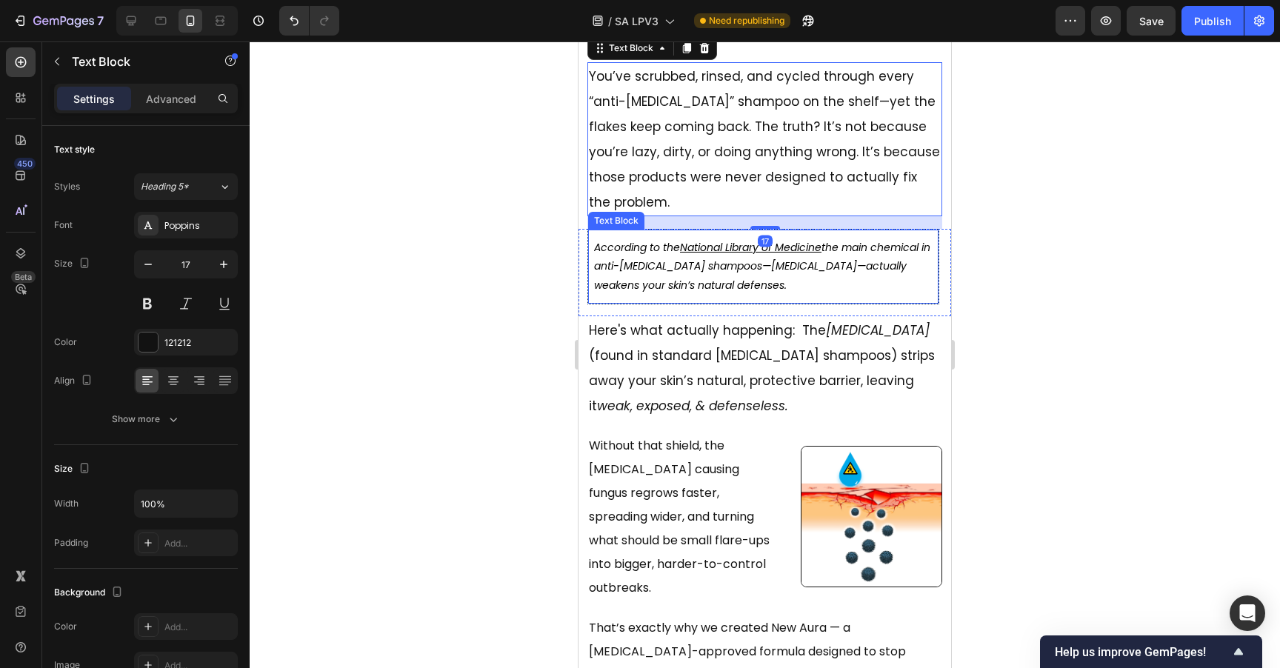
scroll to position [563, 0]
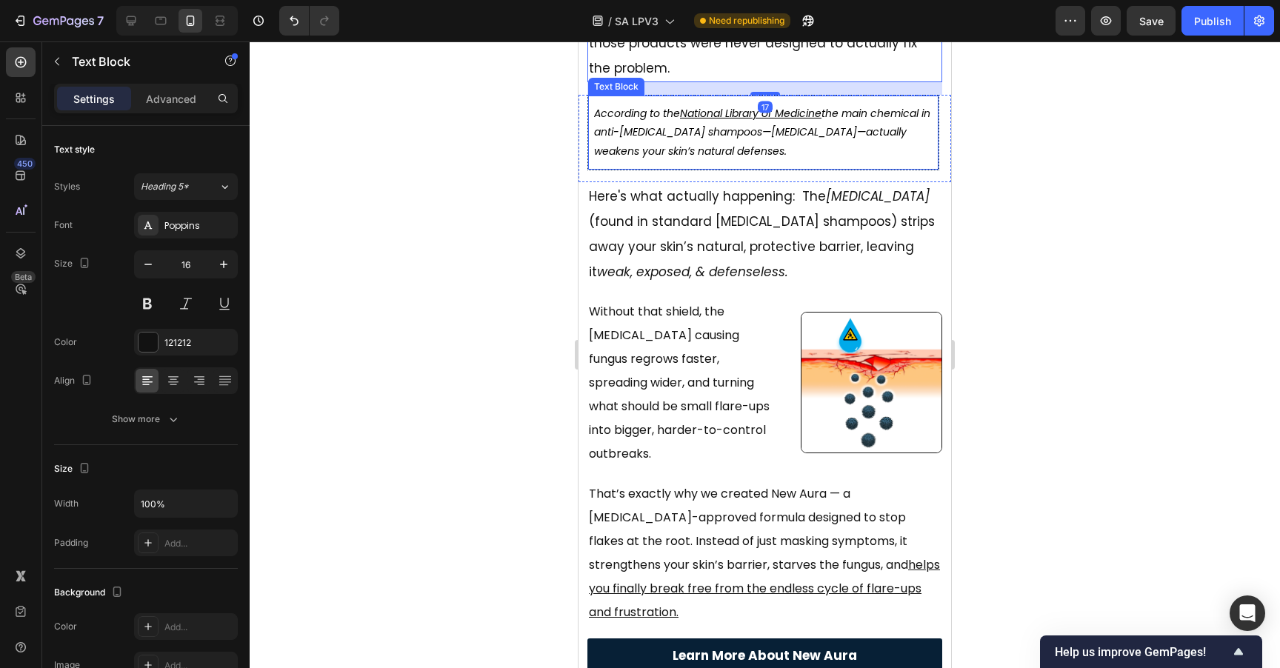
click at [697, 379] on p "Without that shield, the dandruff causing fungus regrows faster, spreading wide…" at bounding box center [684, 383] width 190 height 166
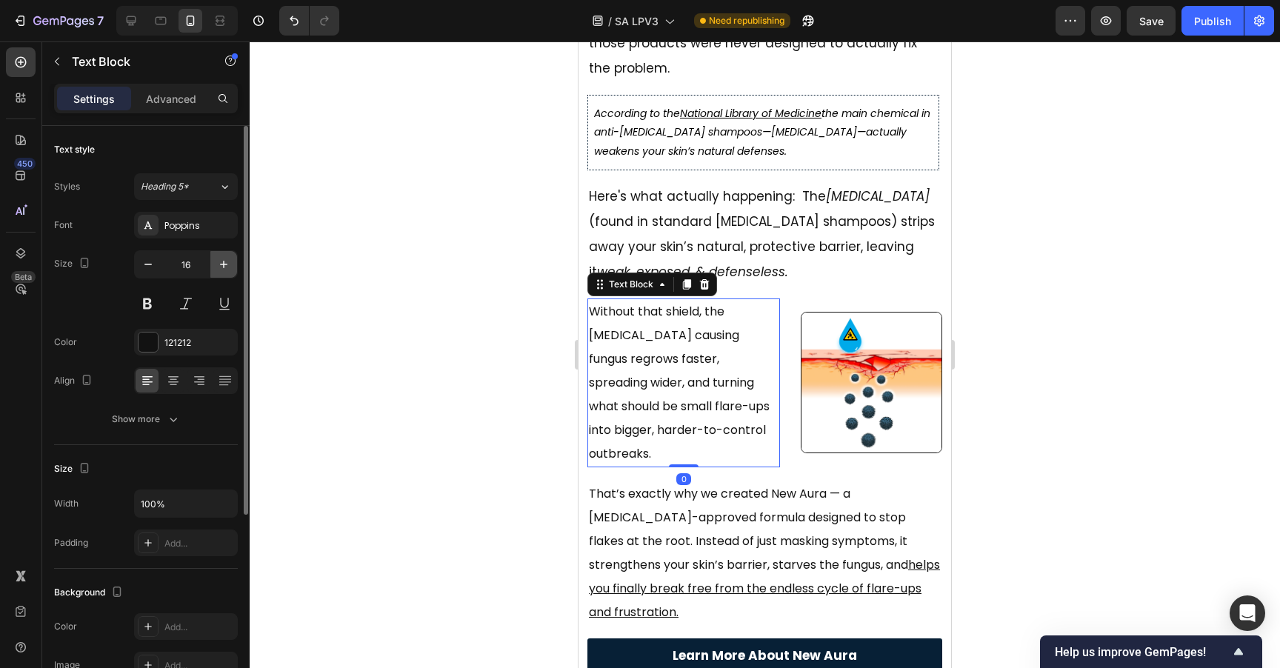
click at [221, 271] on icon "button" at bounding box center [223, 264] width 15 height 15
type input "17"
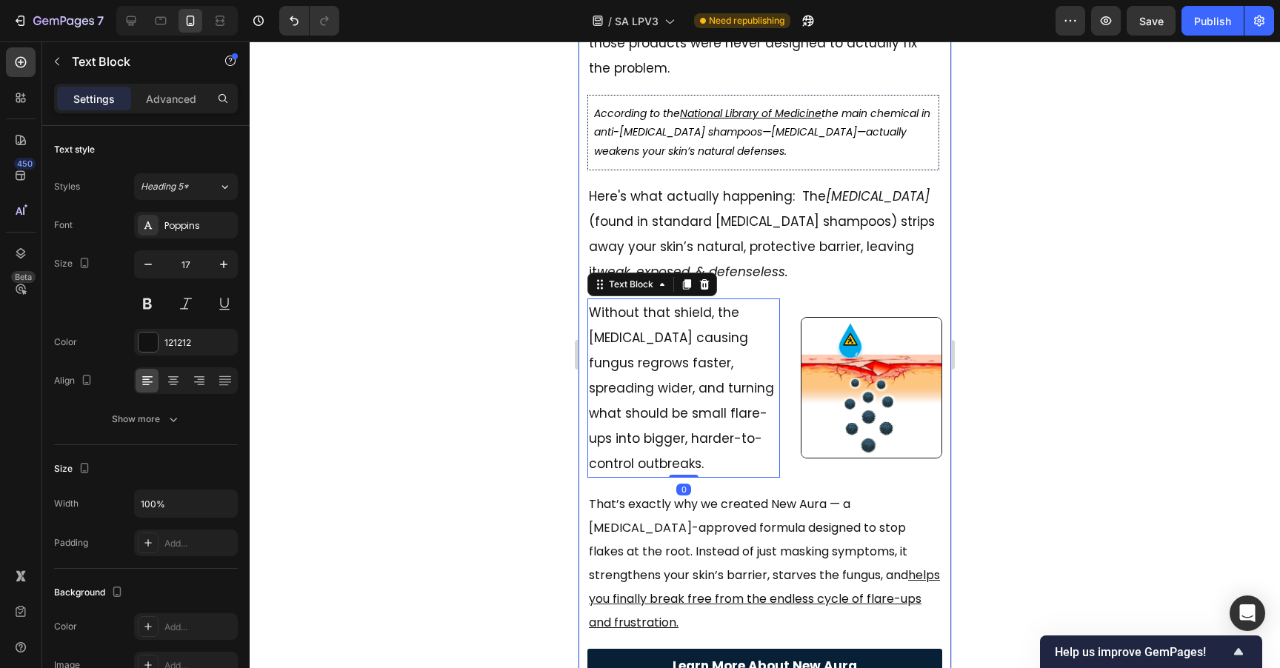
click at [649, 529] on p "That’s exactly why we created New Aura — a dermatologist-approved formula desig…" at bounding box center [765, 563] width 352 height 142
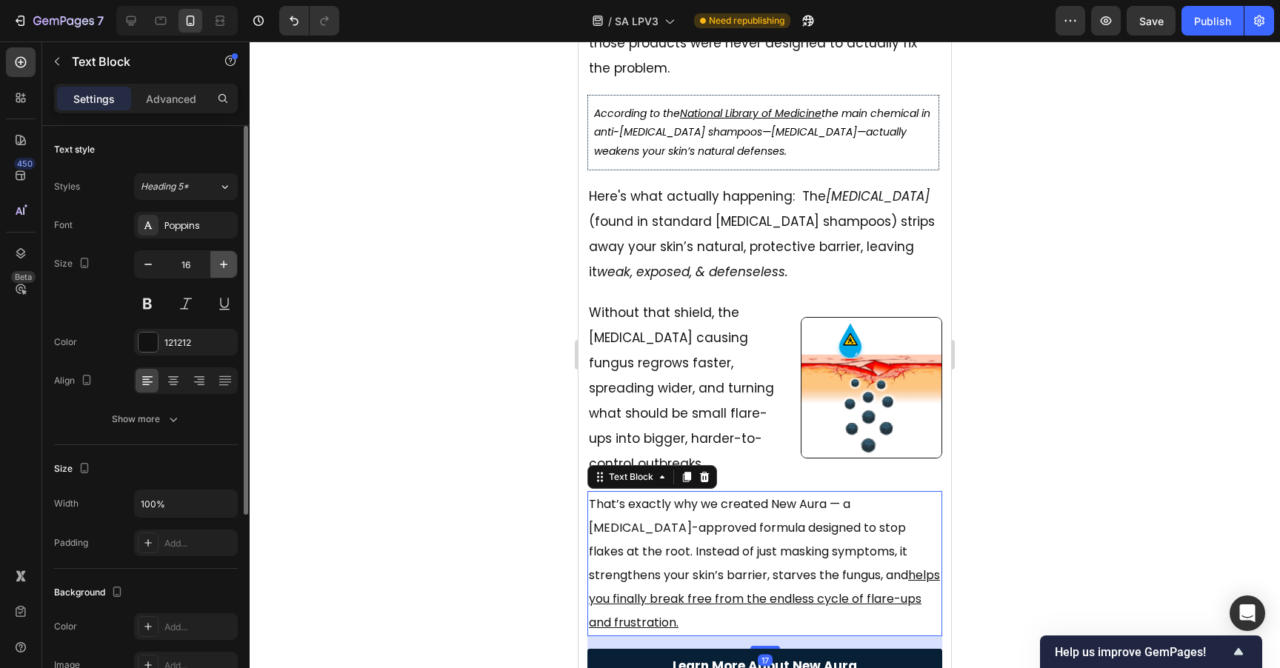
click at [228, 271] on icon "button" at bounding box center [223, 264] width 15 height 15
type input "17"
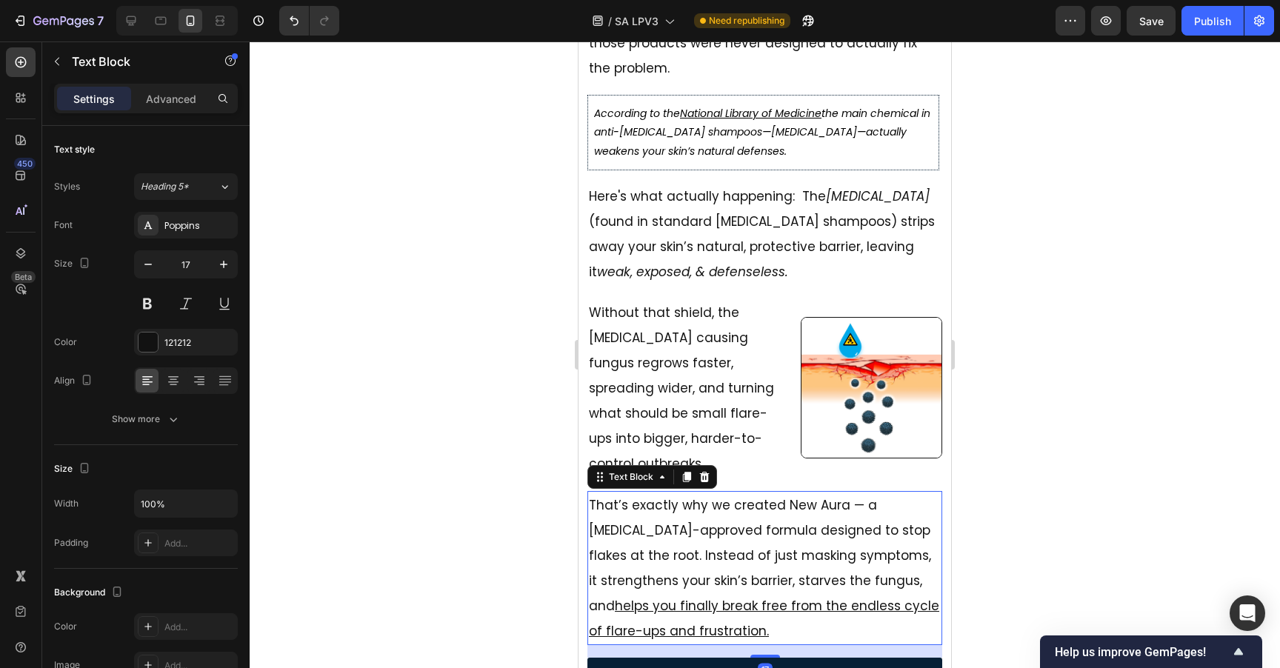
click at [1069, 270] on div at bounding box center [765, 354] width 1030 height 627
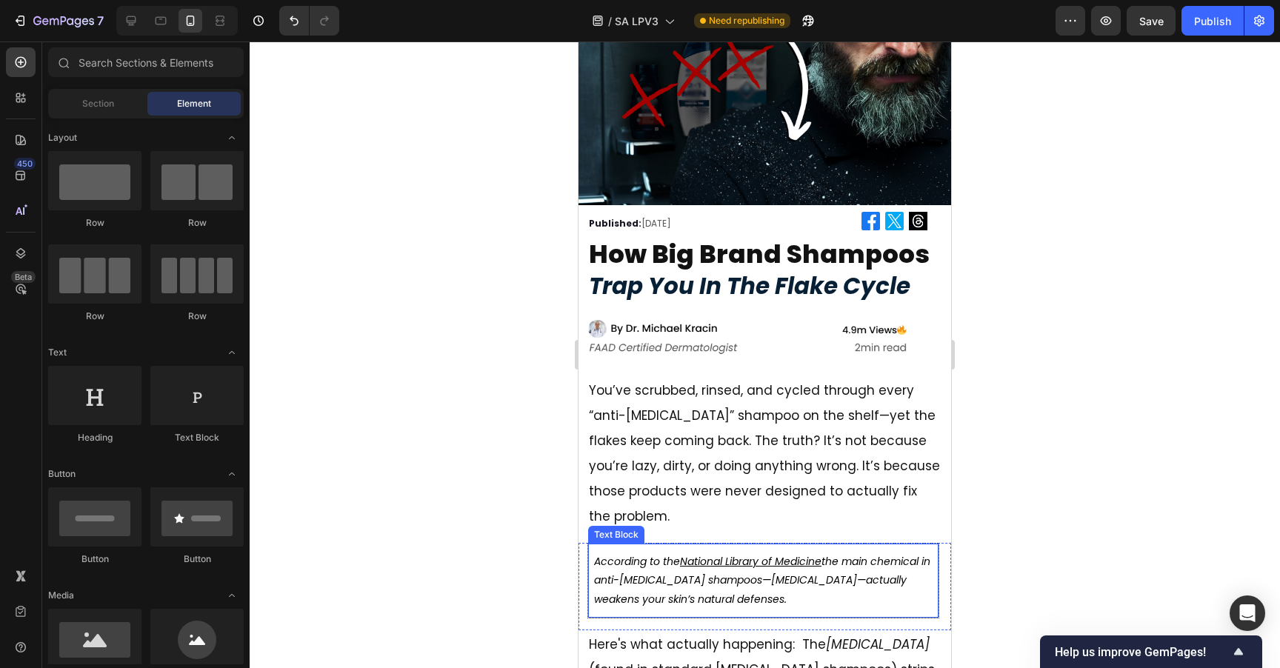
scroll to position [113, 0]
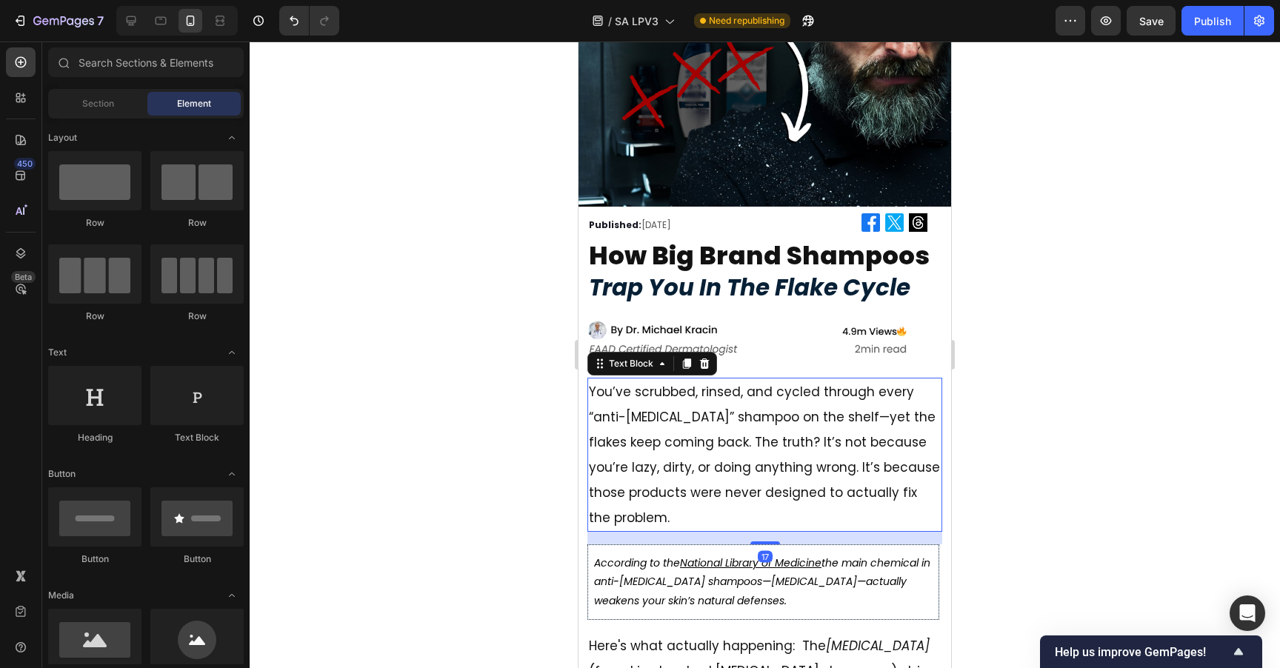
click at [860, 422] on p "You’ve scrubbed, rinsed, and cycled through every “anti-dandruff” shampoo on th…" at bounding box center [765, 454] width 352 height 151
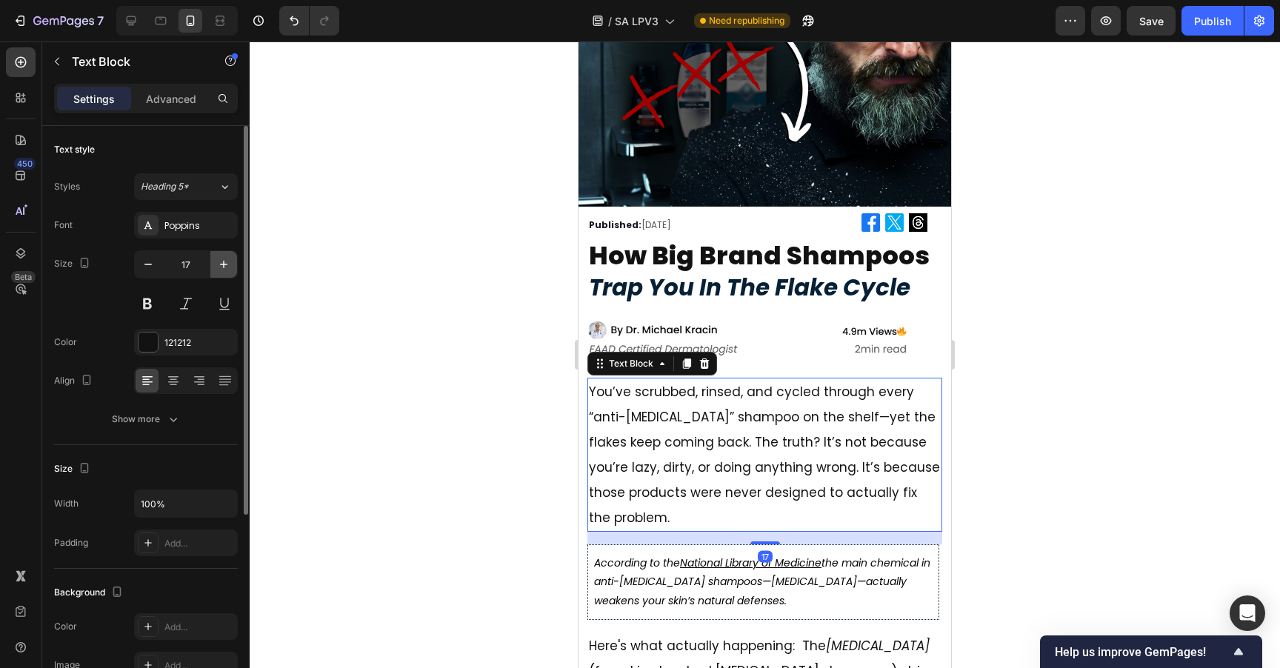
click at [225, 270] on icon "button" at bounding box center [223, 264] width 15 height 15
type input "18"
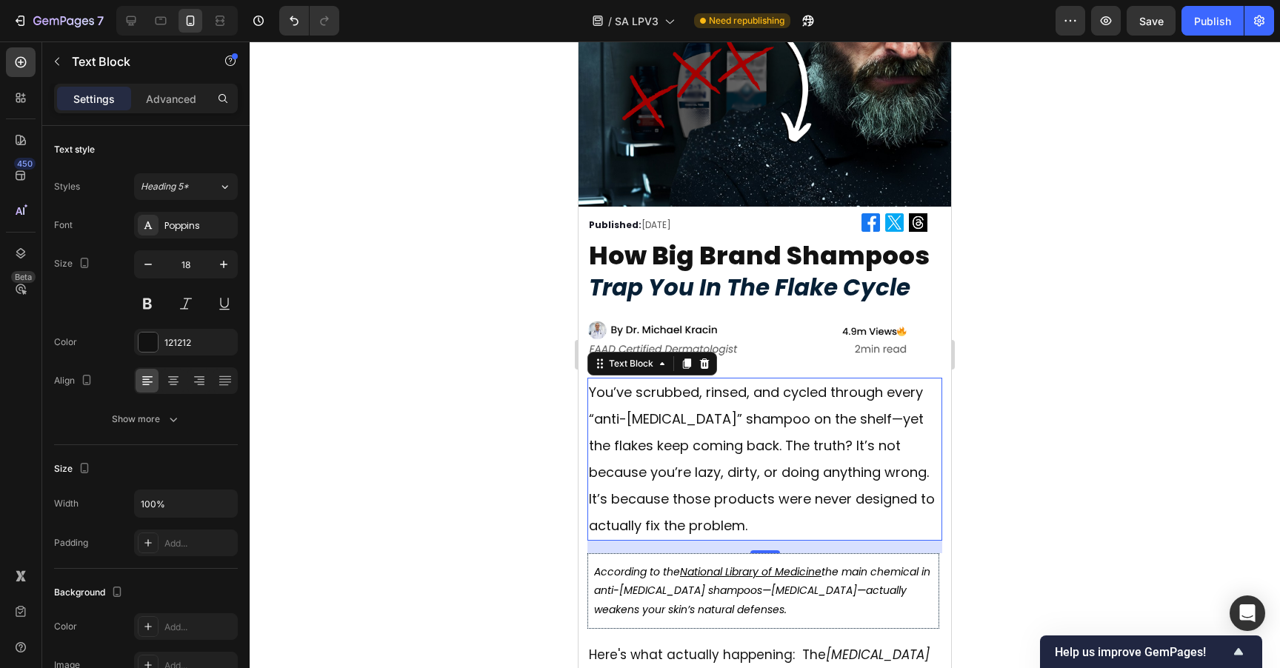
click at [1060, 259] on div at bounding box center [765, 354] width 1030 height 627
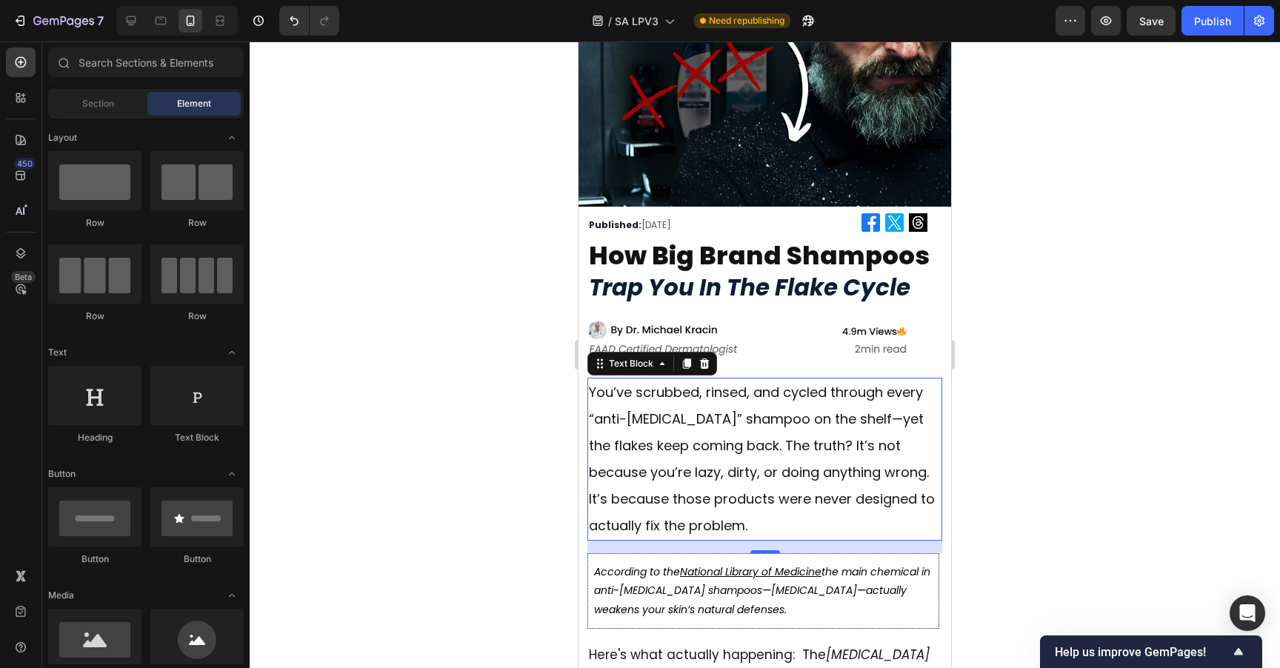
click at [760, 465] on p "You’ve scrubbed, rinsed, and cycled through every “anti-dandruff” shampoo on th…" at bounding box center [765, 459] width 352 height 160
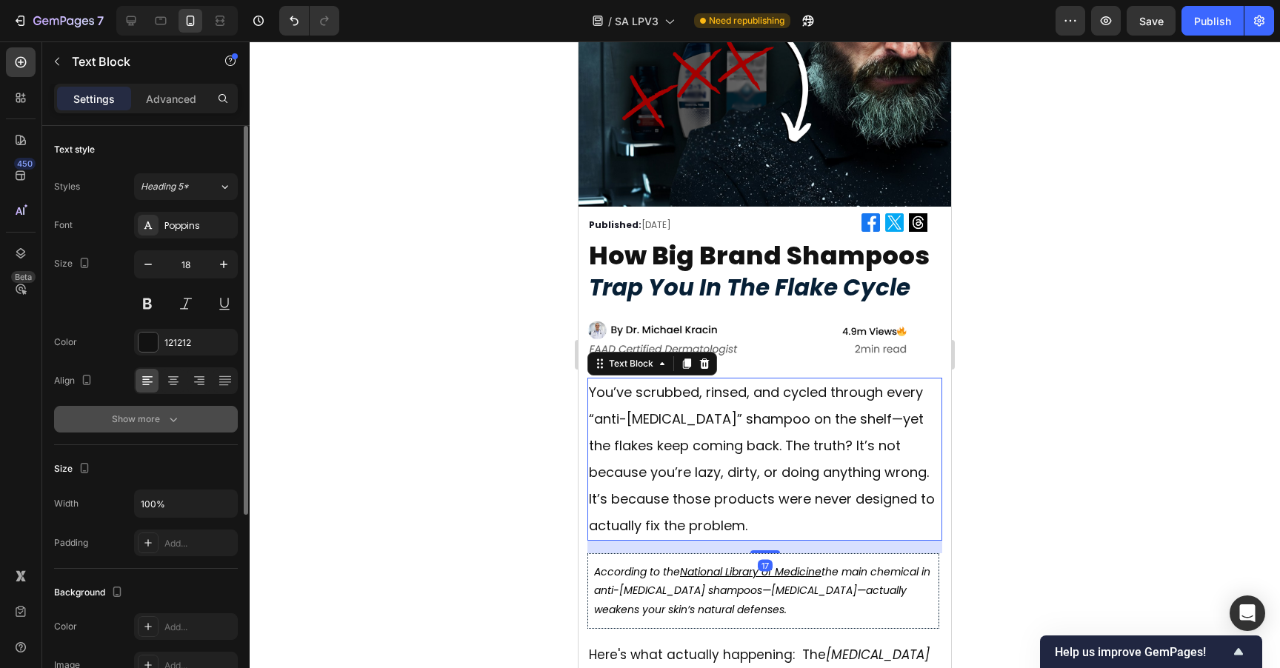
click at [167, 422] on icon "button" at bounding box center [173, 419] width 15 height 15
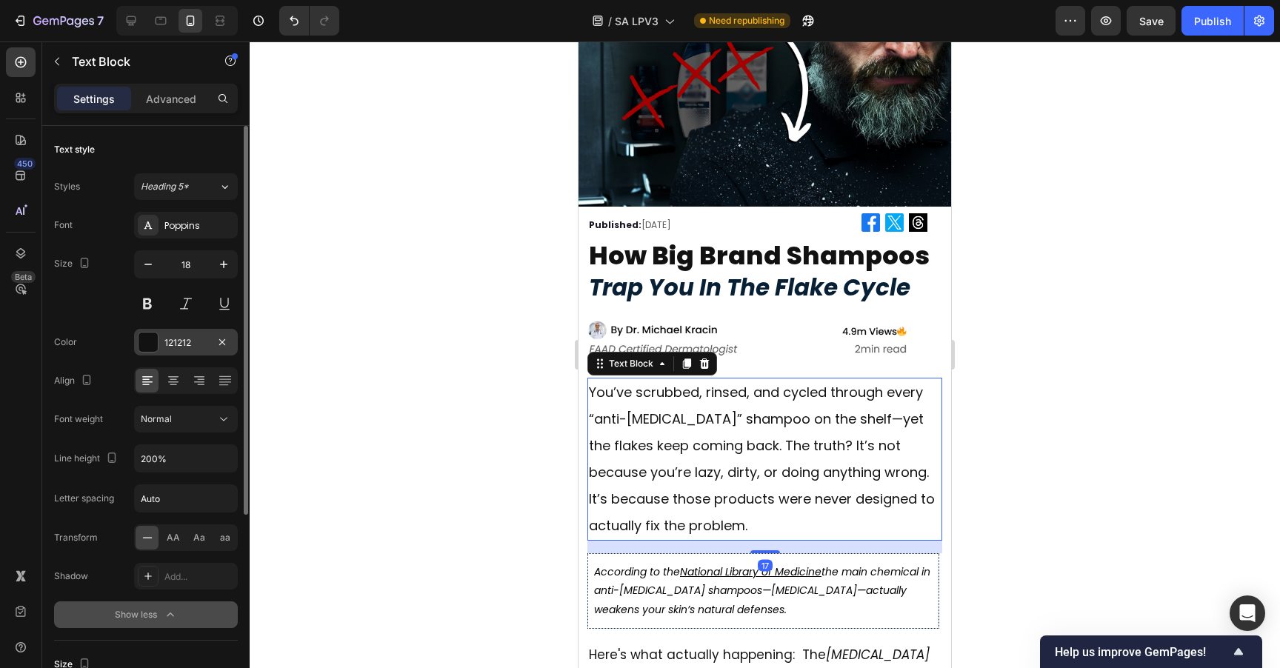
click at [152, 343] on div at bounding box center [147, 342] width 19 height 19
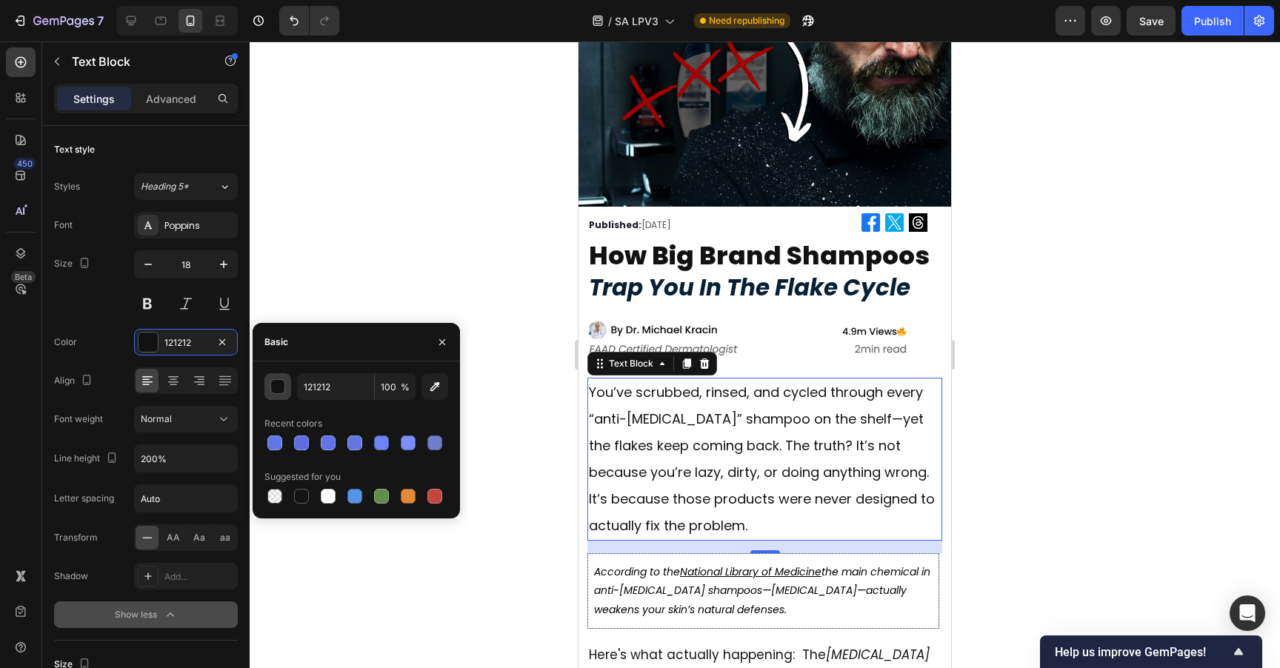
click at [272, 391] on div "button" at bounding box center [278, 387] width 15 height 15
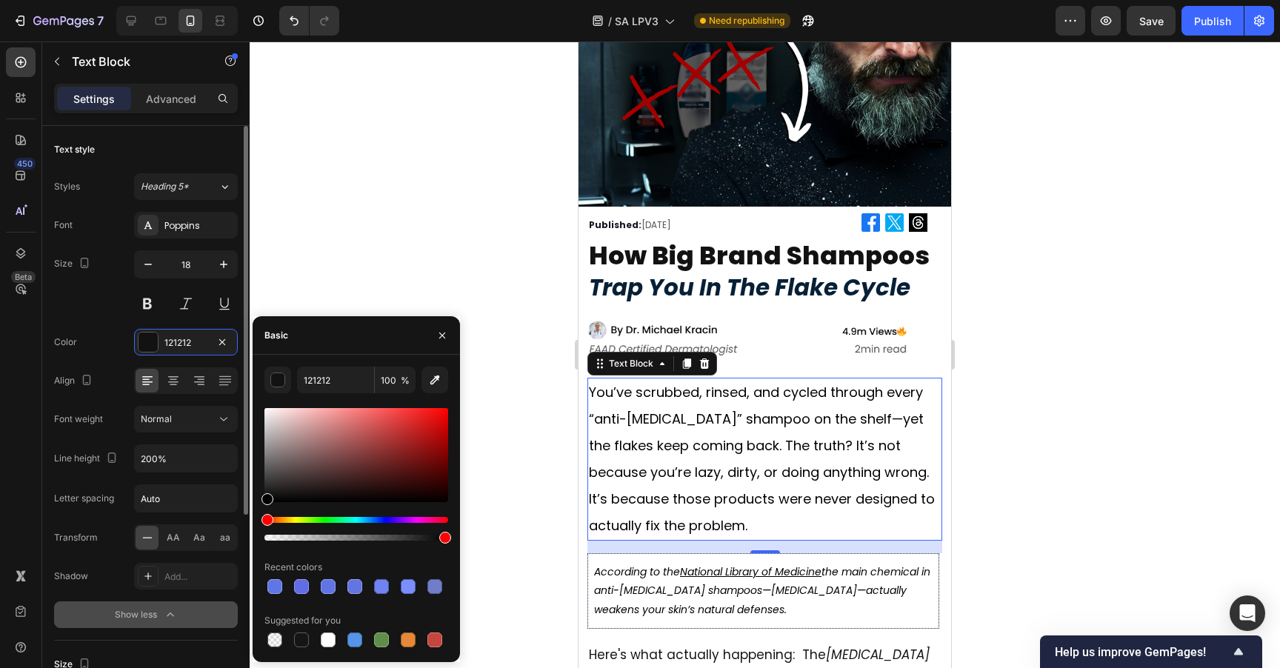
drag, startPoint x: 278, startPoint y: 454, endPoint x: 218, endPoint y: 597, distance: 155.0
click at [218, 597] on div "450 Beta Sections(18) Elements(83) Section Element Hero Section Product Detail …" at bounding box center [125, 354] width 250 height 627
type input "000000"
click at [295, 329] on div "Basic" at bounding box center [356, 335] width 207 height 39
click at [1120, 322] on div at bounding box center [765, 354] width 1030 height 627
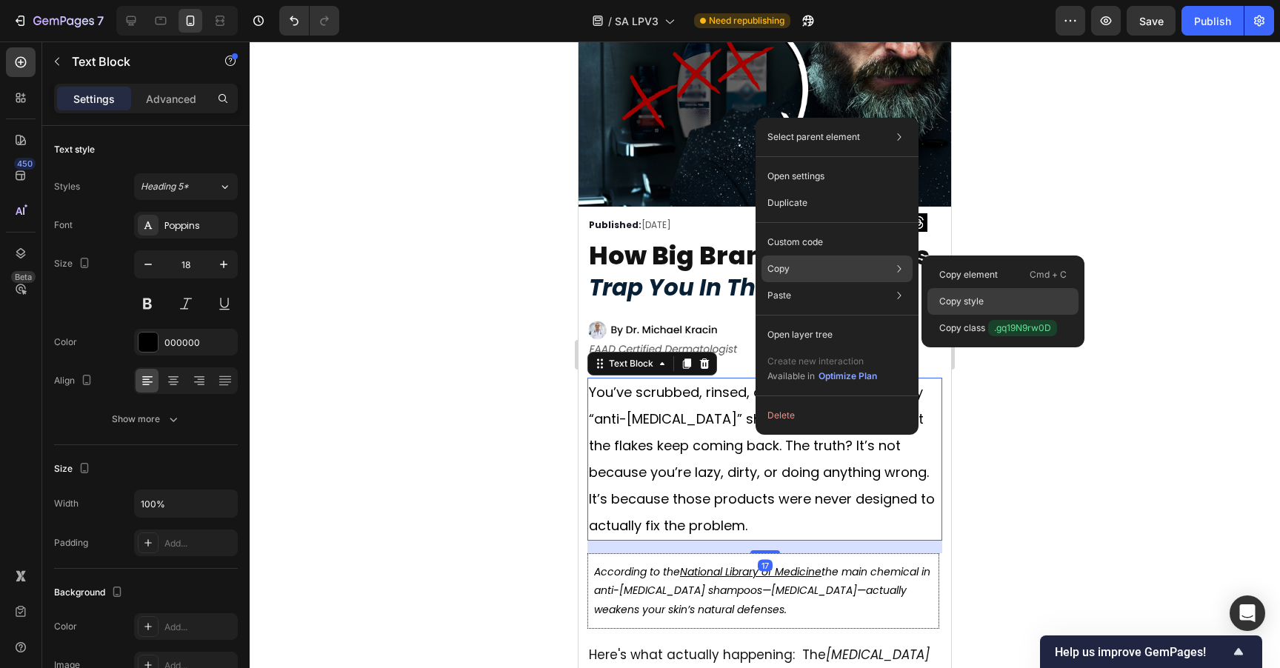
click at [1005, 295] on div "Copy style" at bounding box center [1002, 301] width 151 height 27
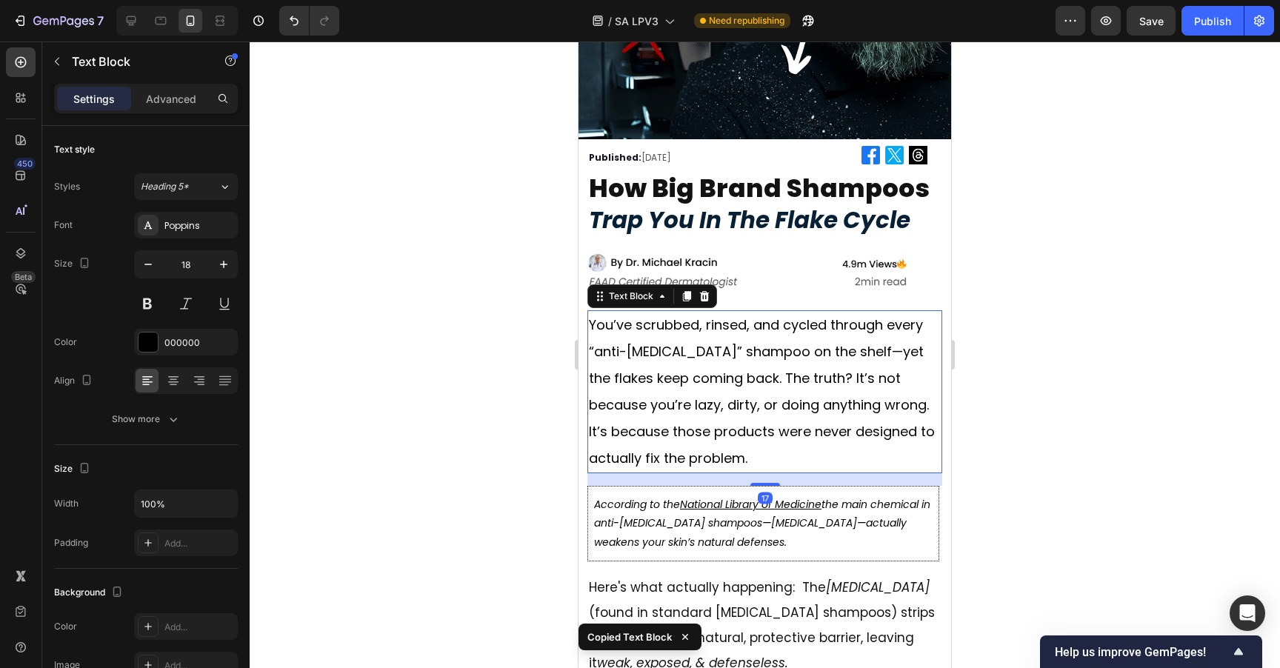
scroll to position [256, 0]
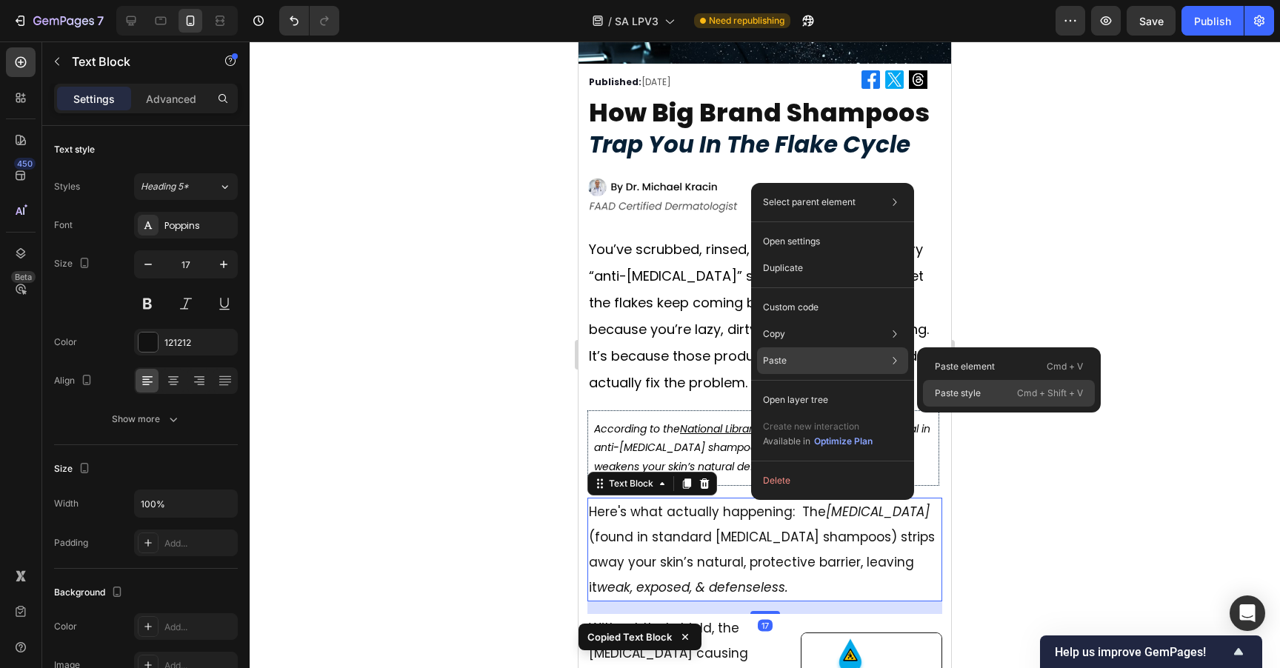
click at [979, 387] on p "Paste style" at bounding box center [958, 393] width 46 height 13
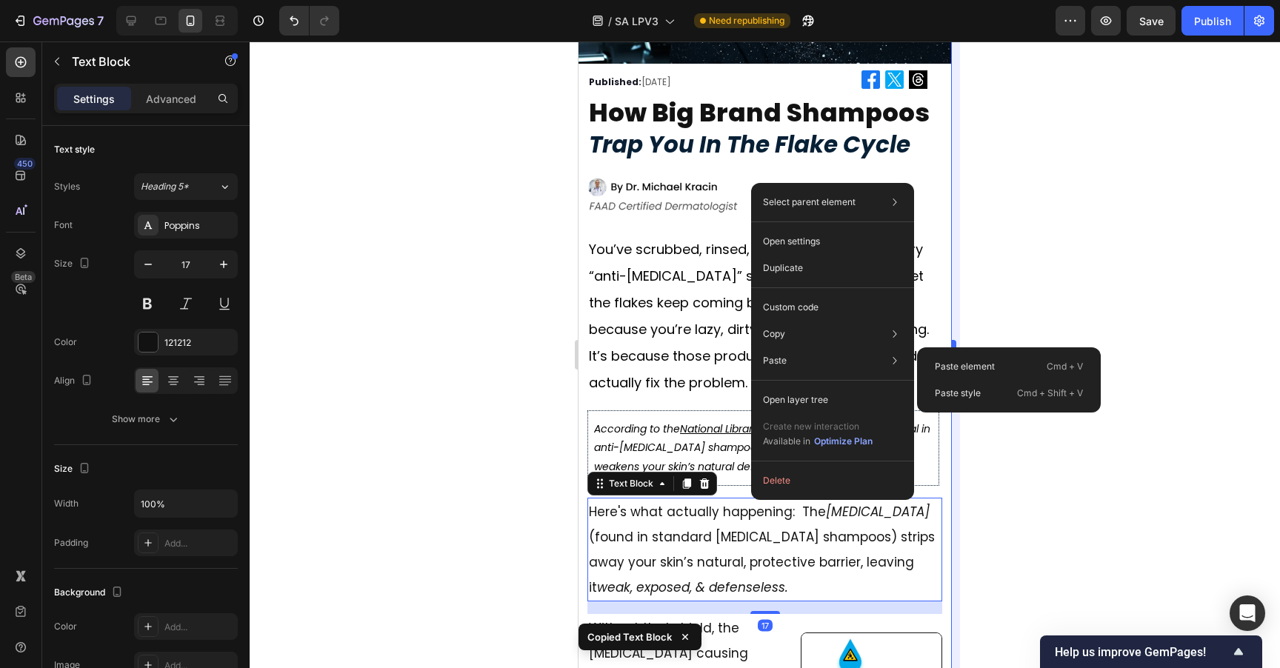
type input "18"
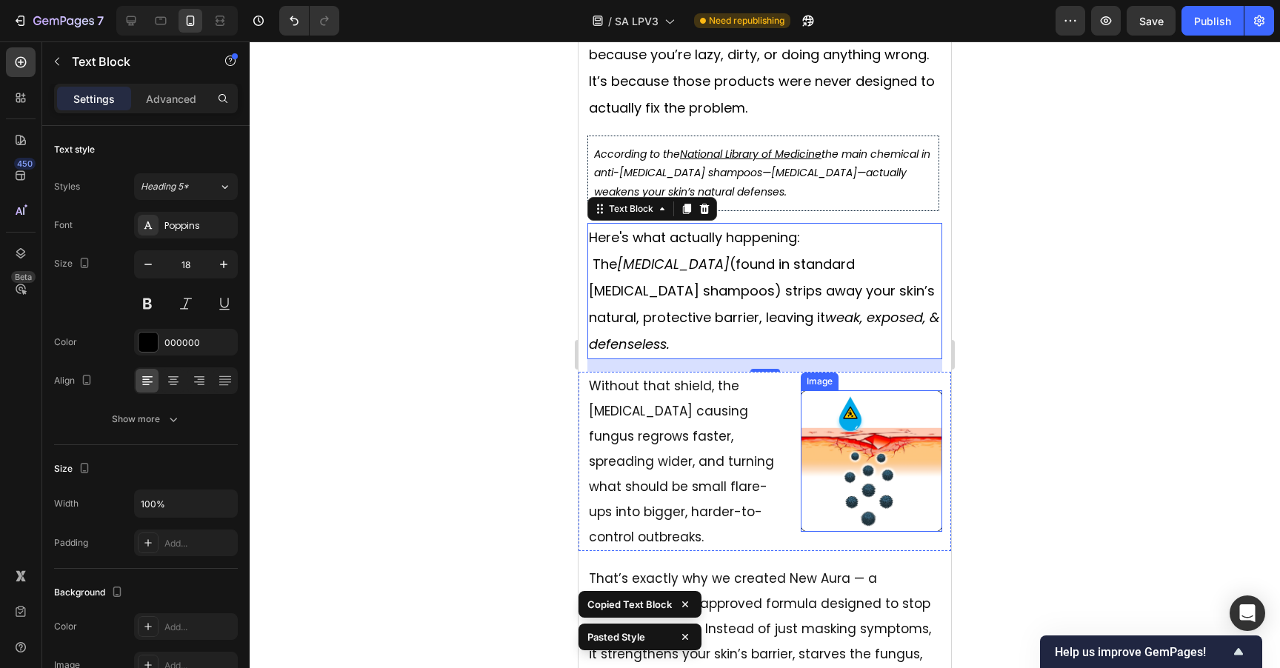
scroll to position [539, 0]
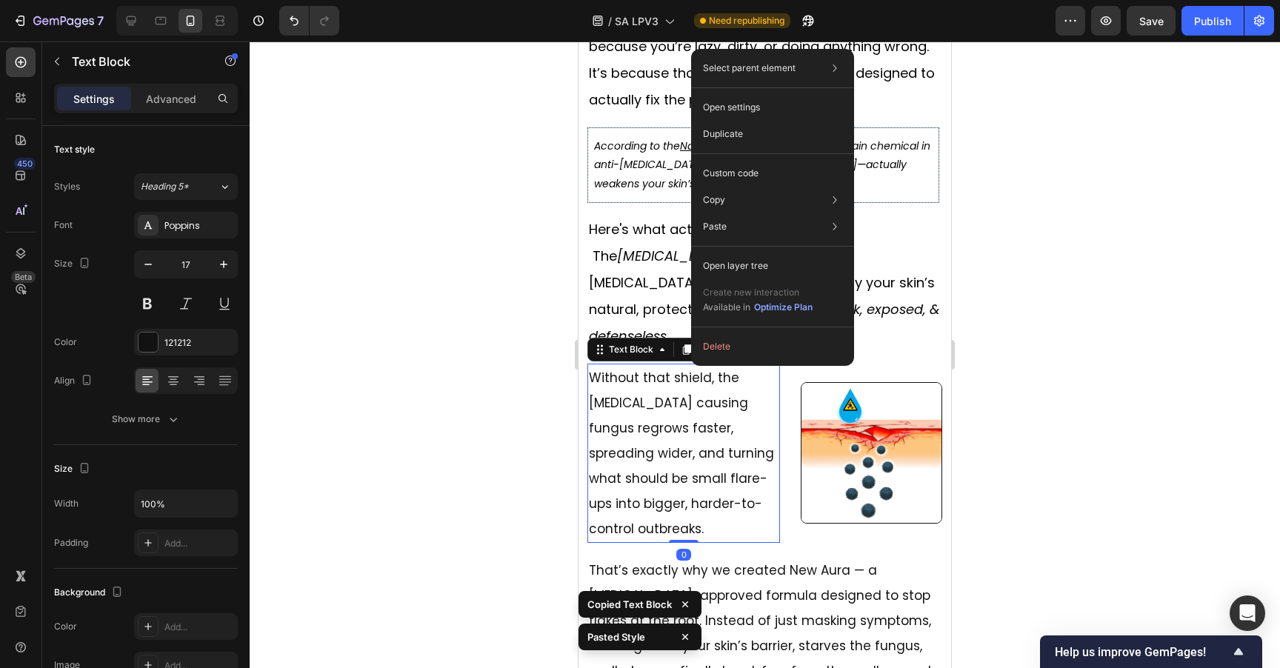
drag, startPoint x: 691, startPoint y: 359, endPoint x: 1292, endPoint y: 407, distance: 602.5
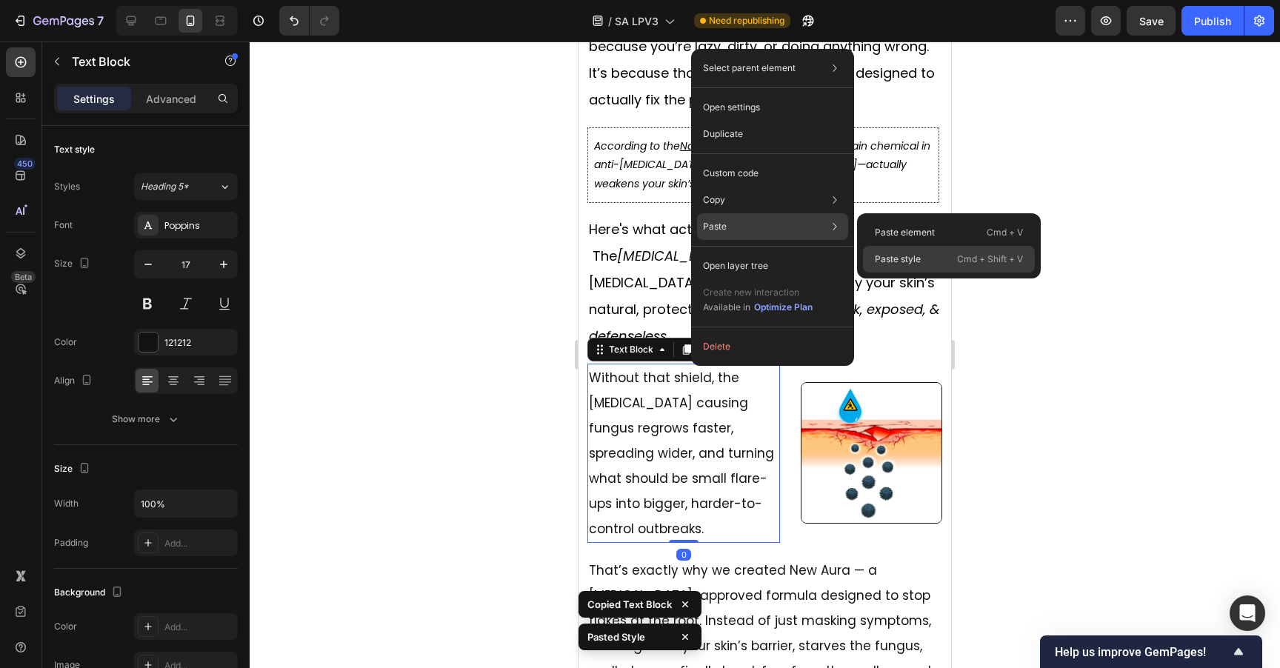
click at [949, 262] on div "Paste style Cmd + Shift + V" at bounding box center [949, 259] width 172 height 27
type input "18"
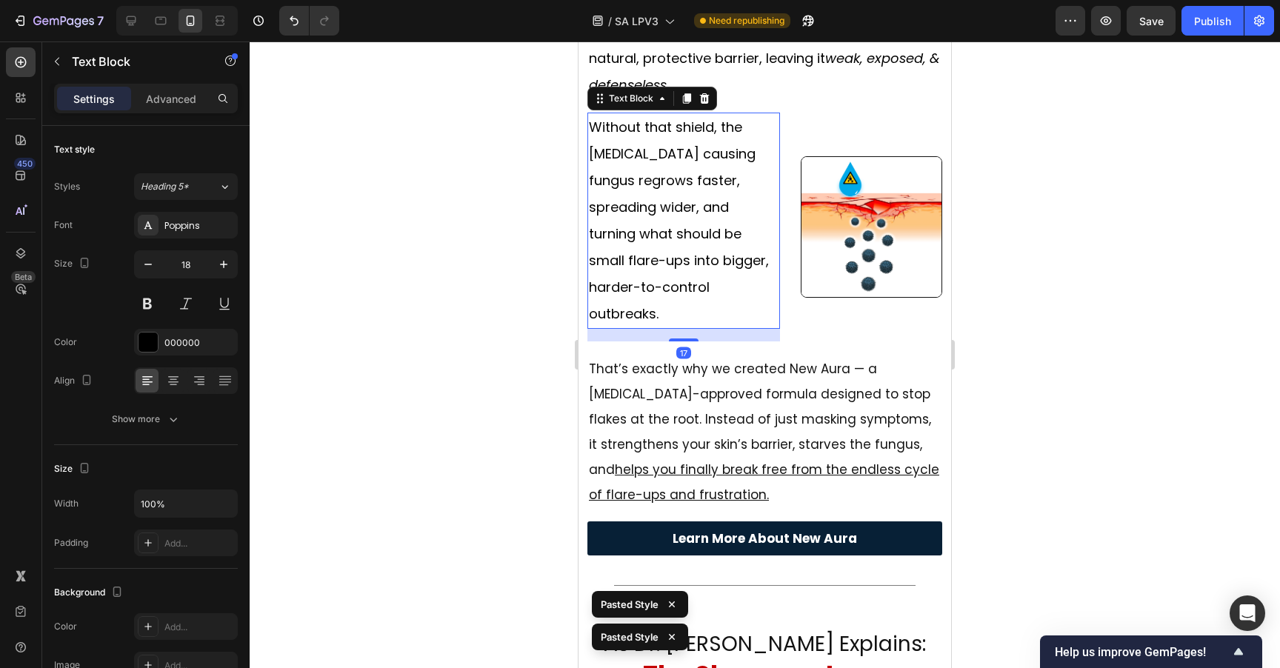
scroll to position [822, 0]
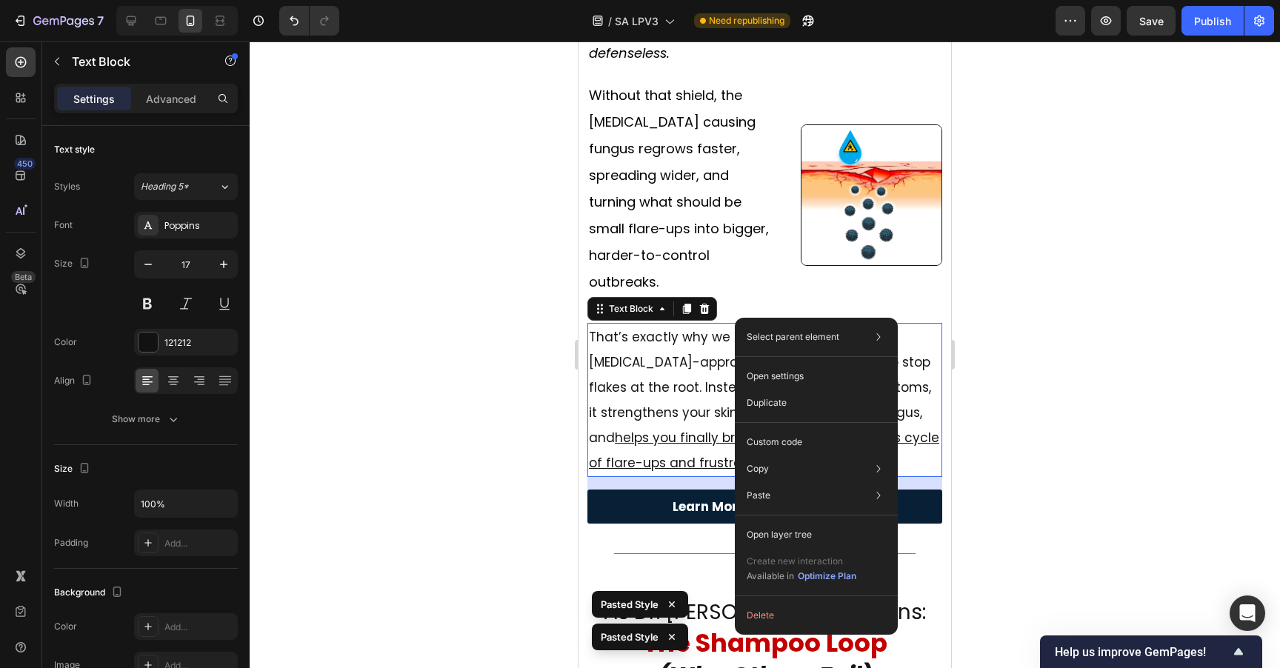
drag, startPoint x: 735, startPoint y: 318, endPoint x: 1337, endPoint y: 371, distance: 604.4
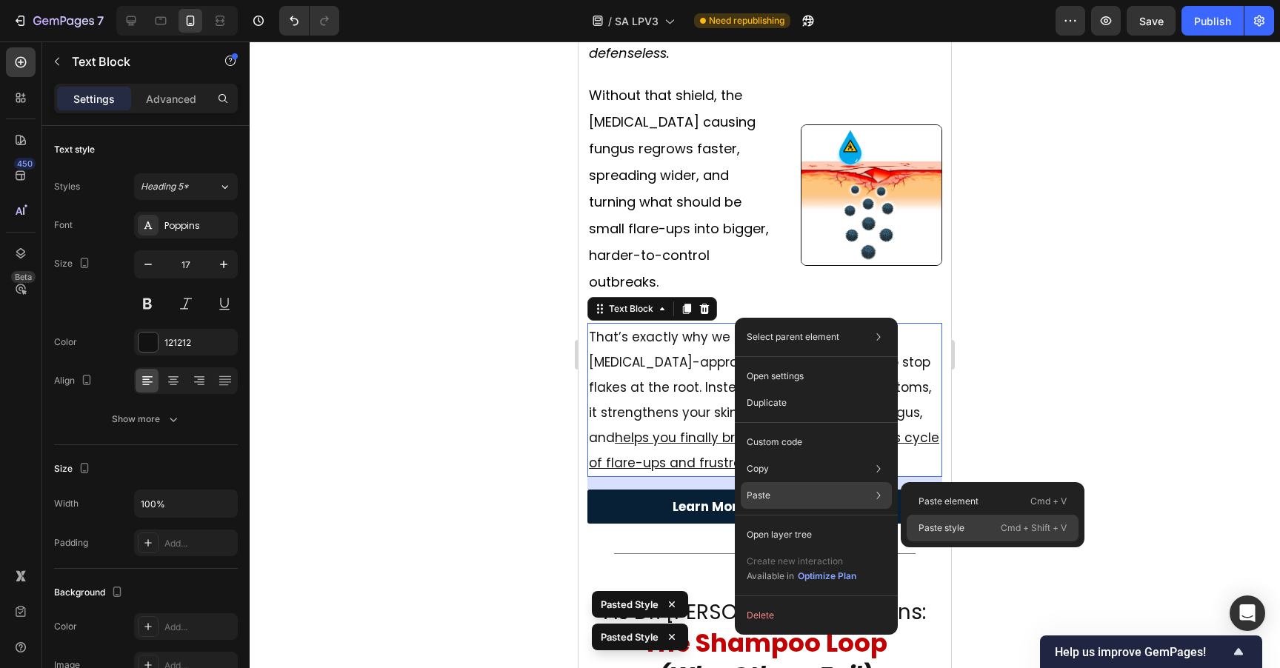
click at [931, 524] on p "Paste style" at bounding box center [941, 527] width 46 height 13
type input "18"
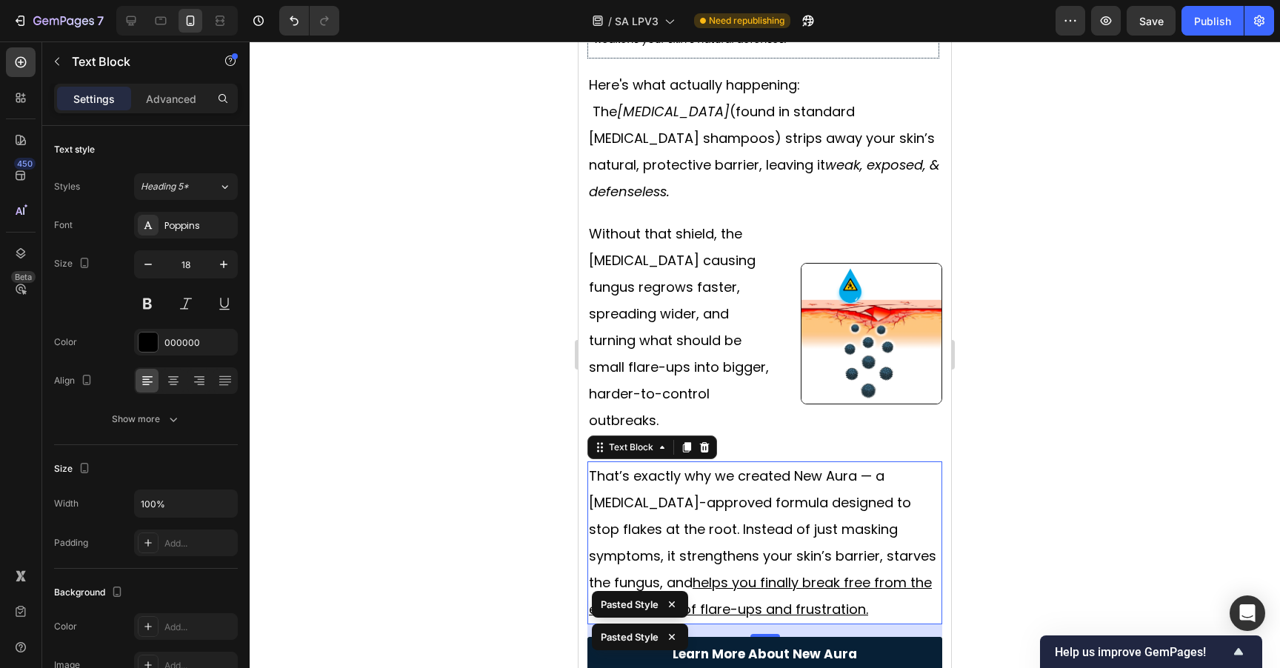
click at [1023, 275] on div at bounding box center [765, 354] width 1030 height 627
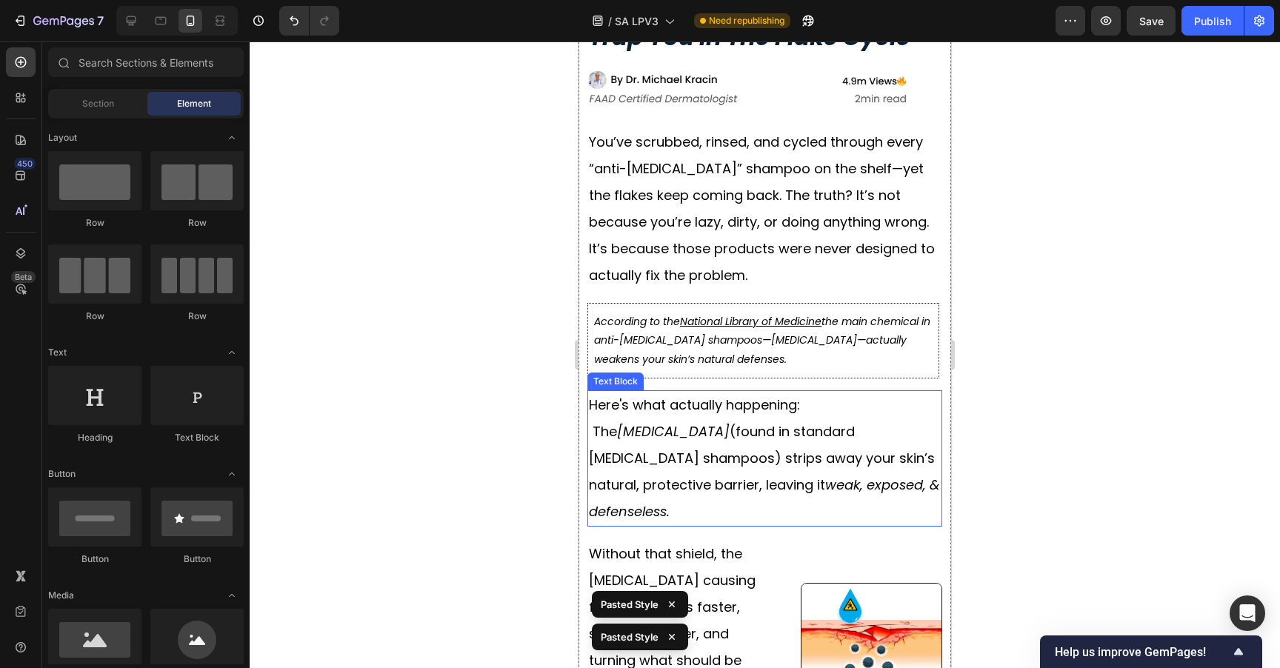
scroll to position [219, 0]
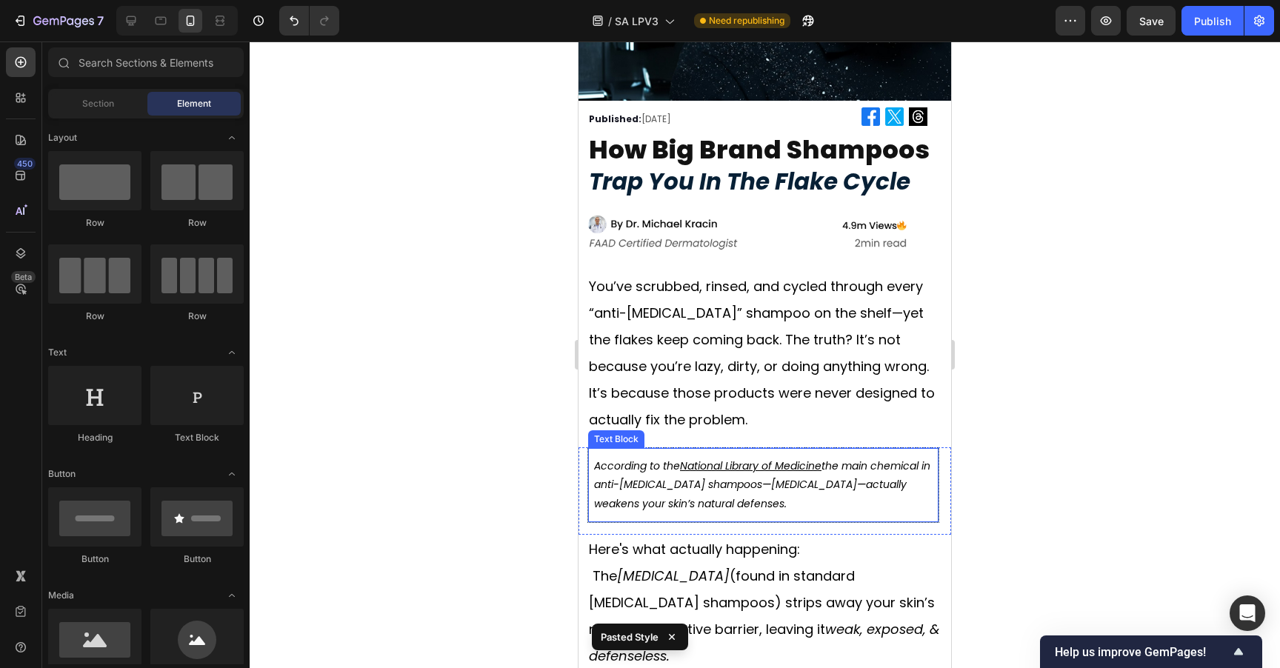
click at [898, 464] on p "According to the National Library of Medicine the main chemical in anti-dandruf…" at bounding box center [763, 485] width 338 height 56
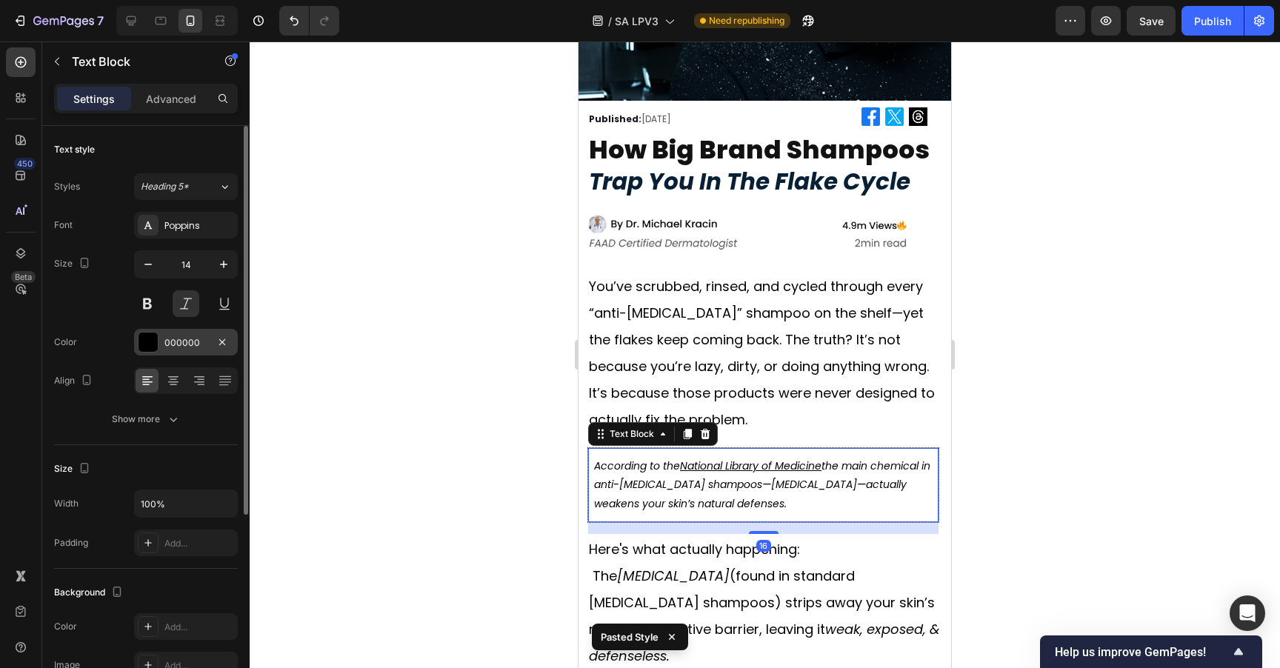
click at [175, 346] on div "000000" at bounding box center [185, 342] width 43 height 13
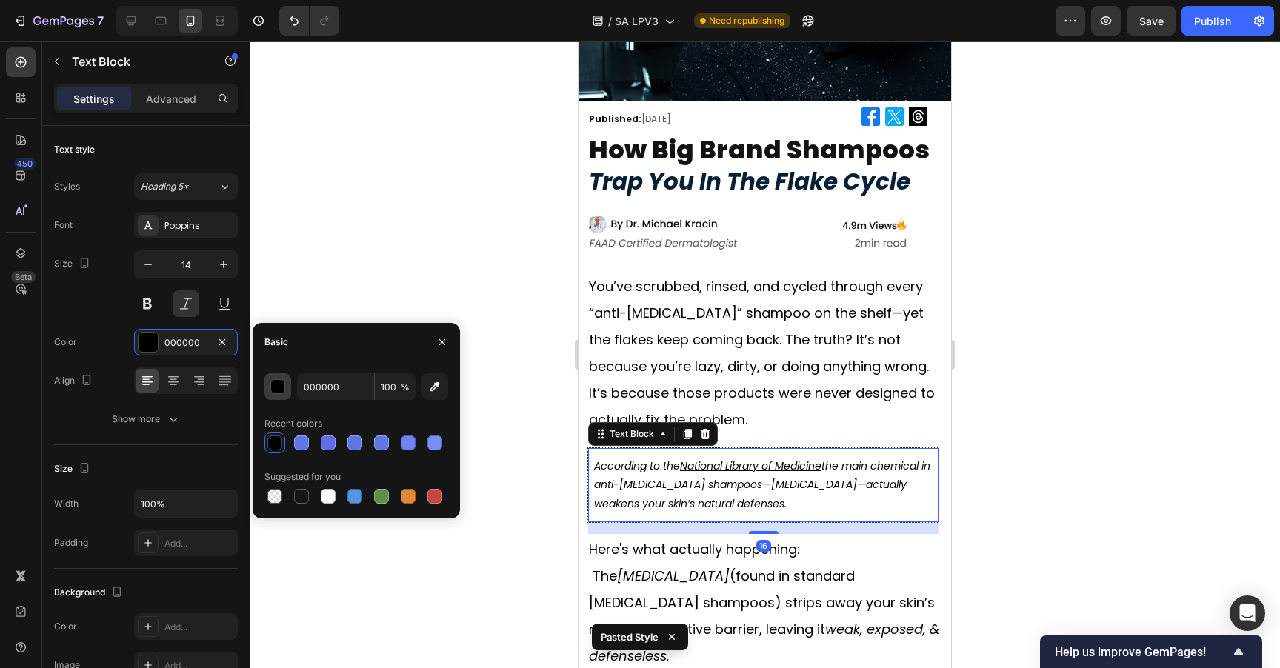
click at [270, 381] on div "button" at bounding box center [277, 386] width 15 height 15
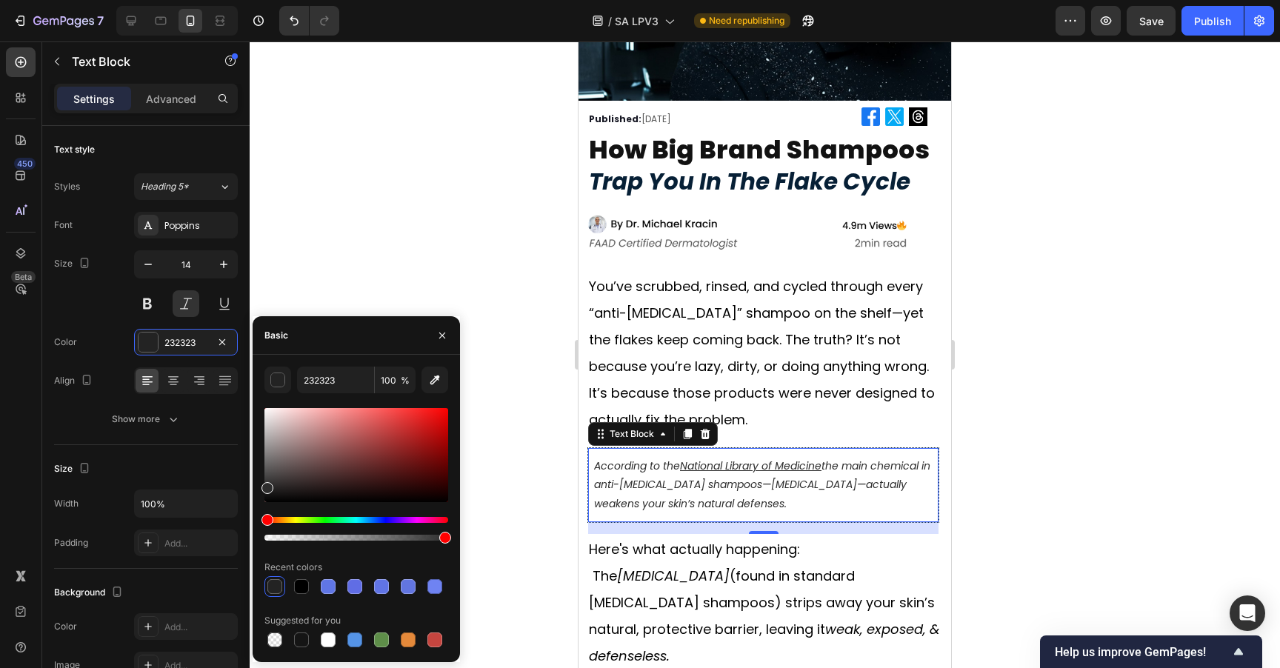
drag, startPoint x: 273, startPoint y: 481, endPoint x: 255, endPoint y: 484, distance: 18.0
click at [255, 484] on div "232323 100 % Recent colors Suggested for you" at bounding box center [356, 509] width 207 height 284
type input "2D2D2D"
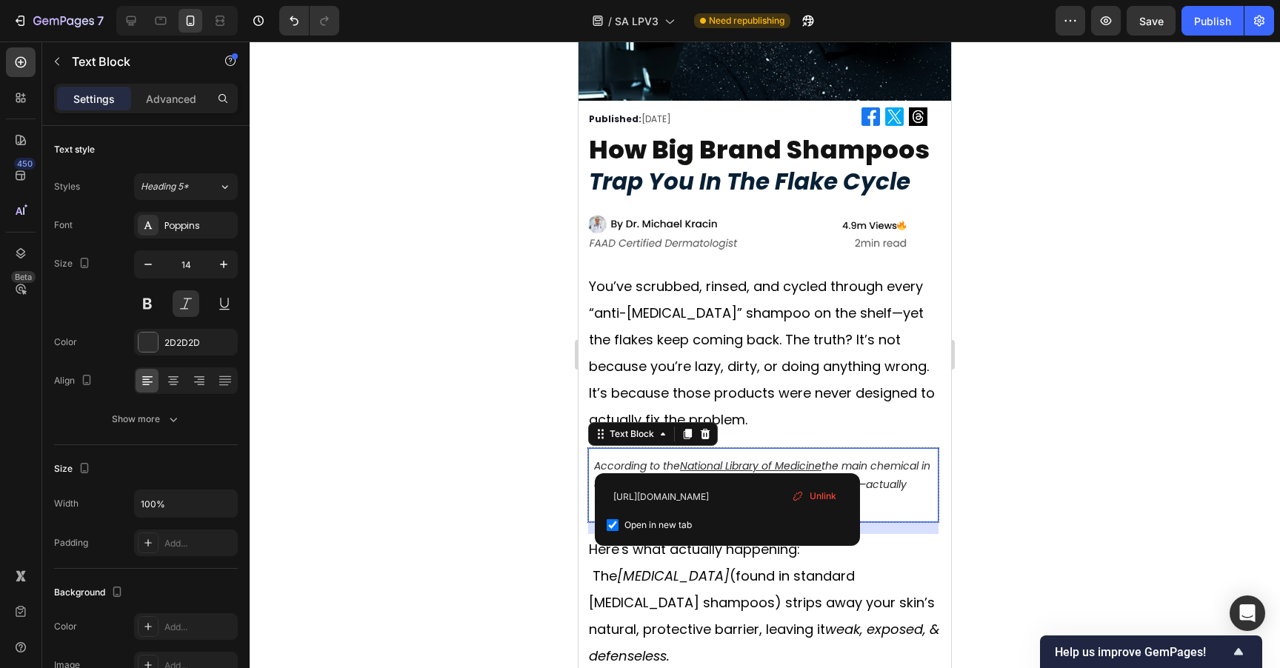
click at [727, 458] on u "National Library of Medicine" at bounding box center [750, 465] width 141 height 15
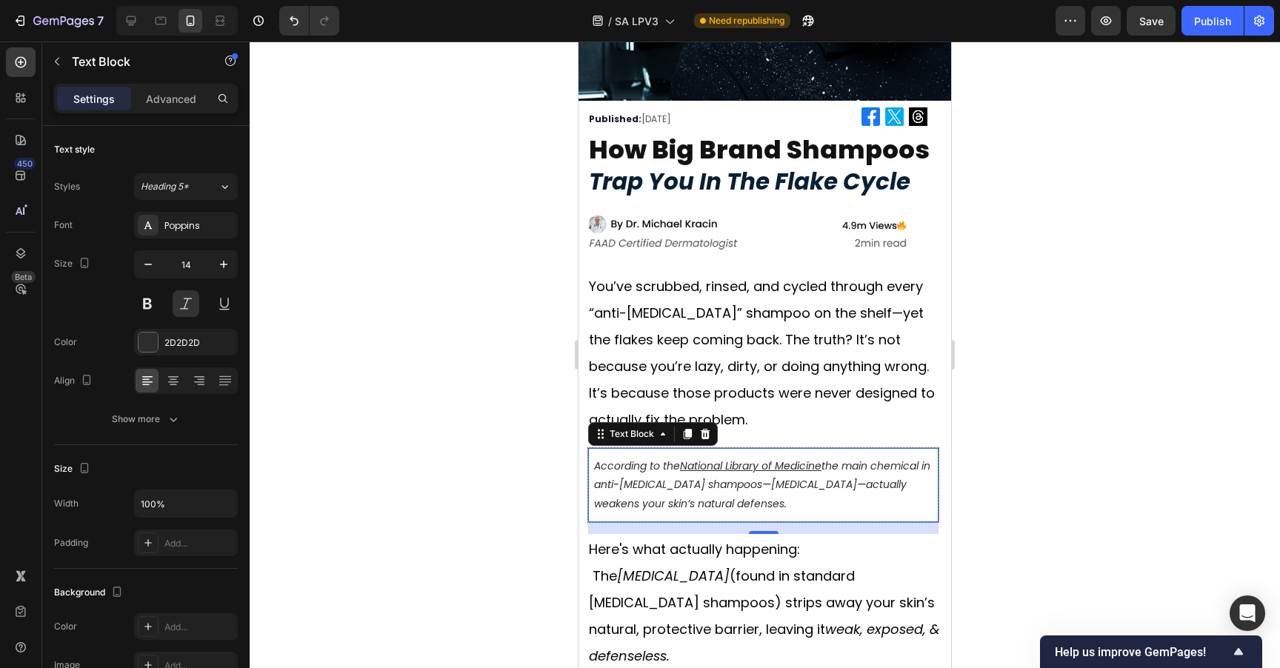
click at [987, 390] on div at bounding box center [765, 354] width 1030 height 627
click at [874, 447] on div "According to the National Library of Medicine ⁠⁠⁠⁠⁠⁠⁠ the main chemical in anti…" at bounding box center [763, 485] width 352 height 76
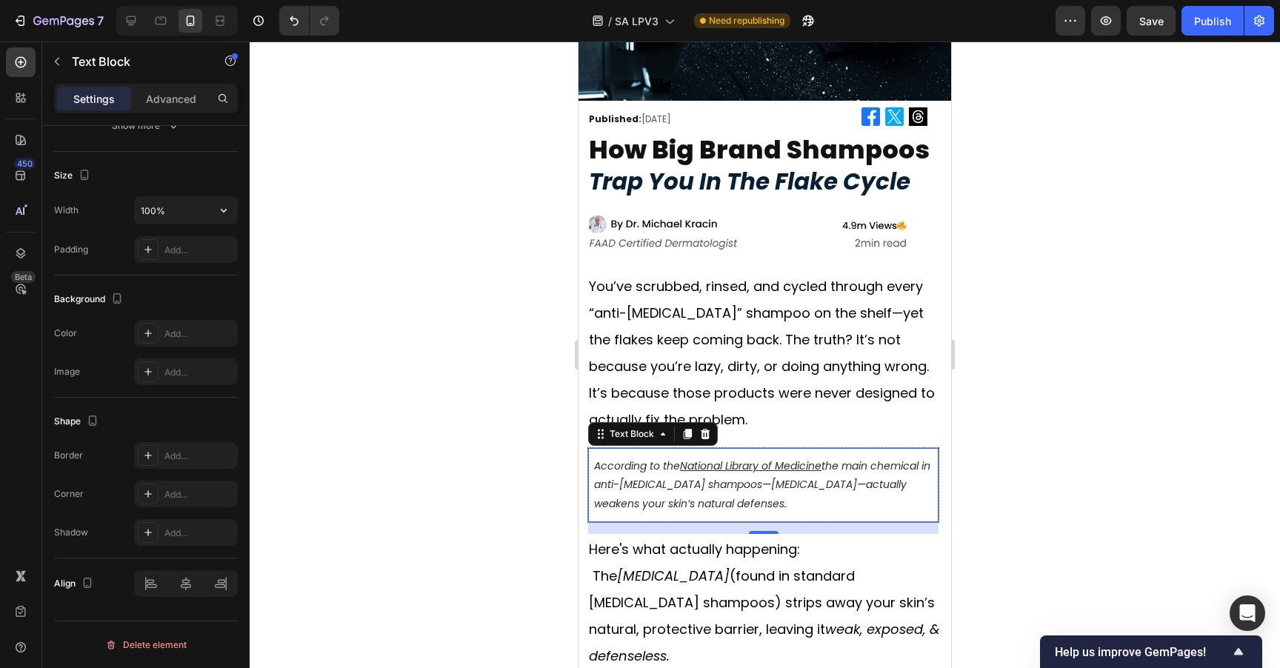
scroll to position [290, 0]
click at [1132, 321] on div at bounding box center [765, 354] width 1030 height 627
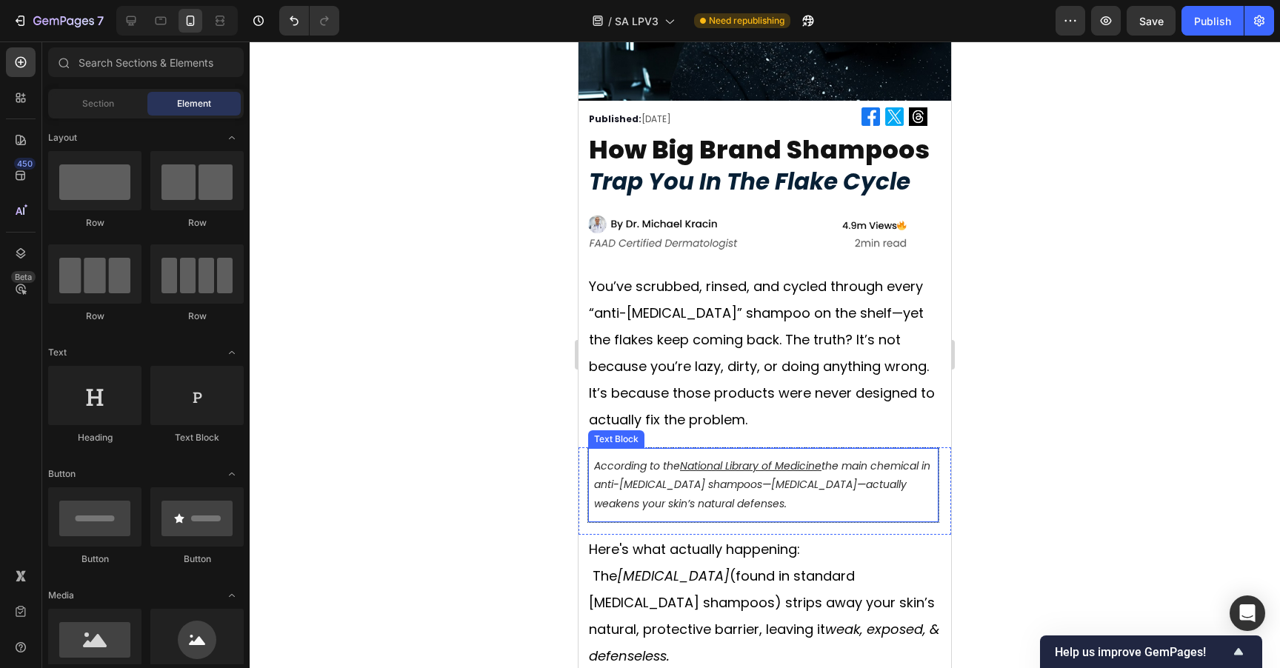
click at [917, 460] on p "According to the National Library of Medicine ⁠⁠⁠⁠⁠⁠⁠ the main chemical in anti…" at bounding box center [763, 485] width 338 height 56
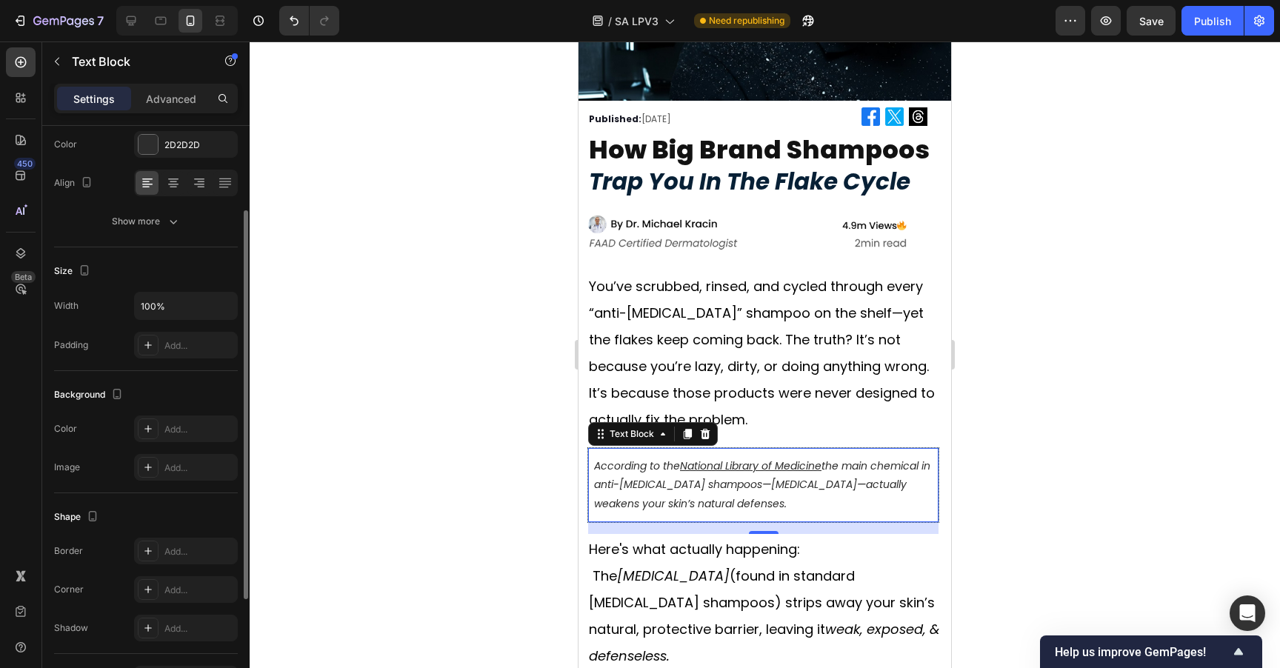
scroll to position [170, 0]
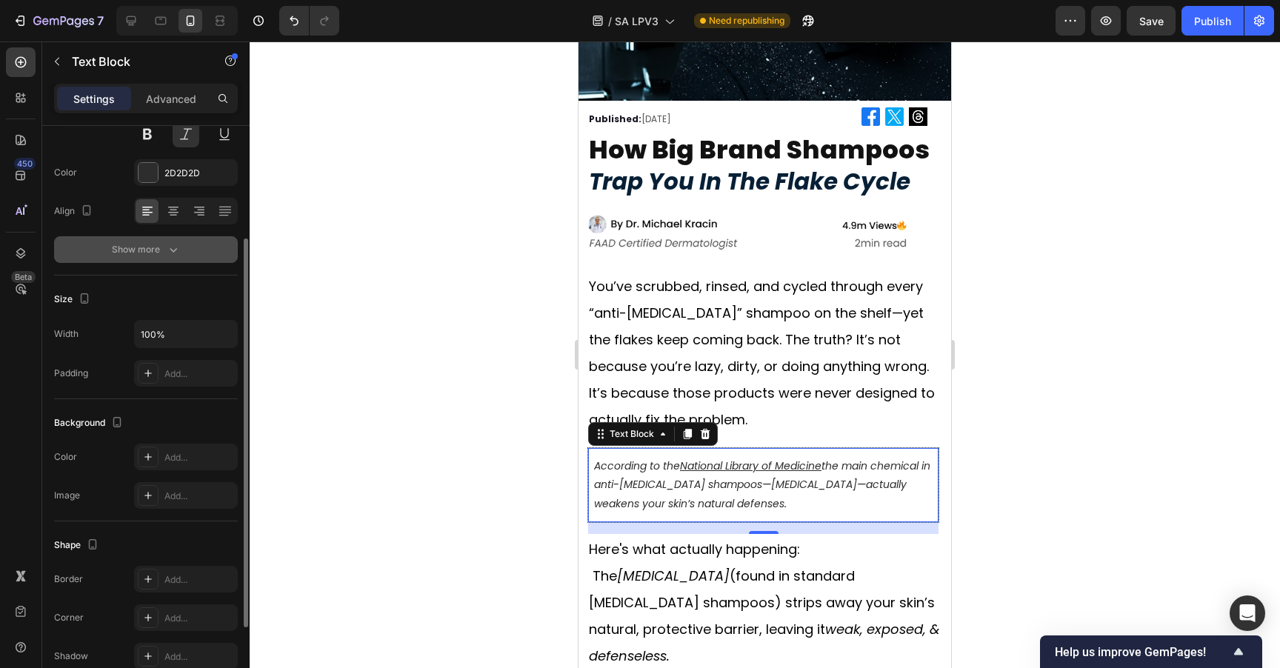
click at [163, 253] on div "Show more" at bounding box center [146, 249] width 69 height 15
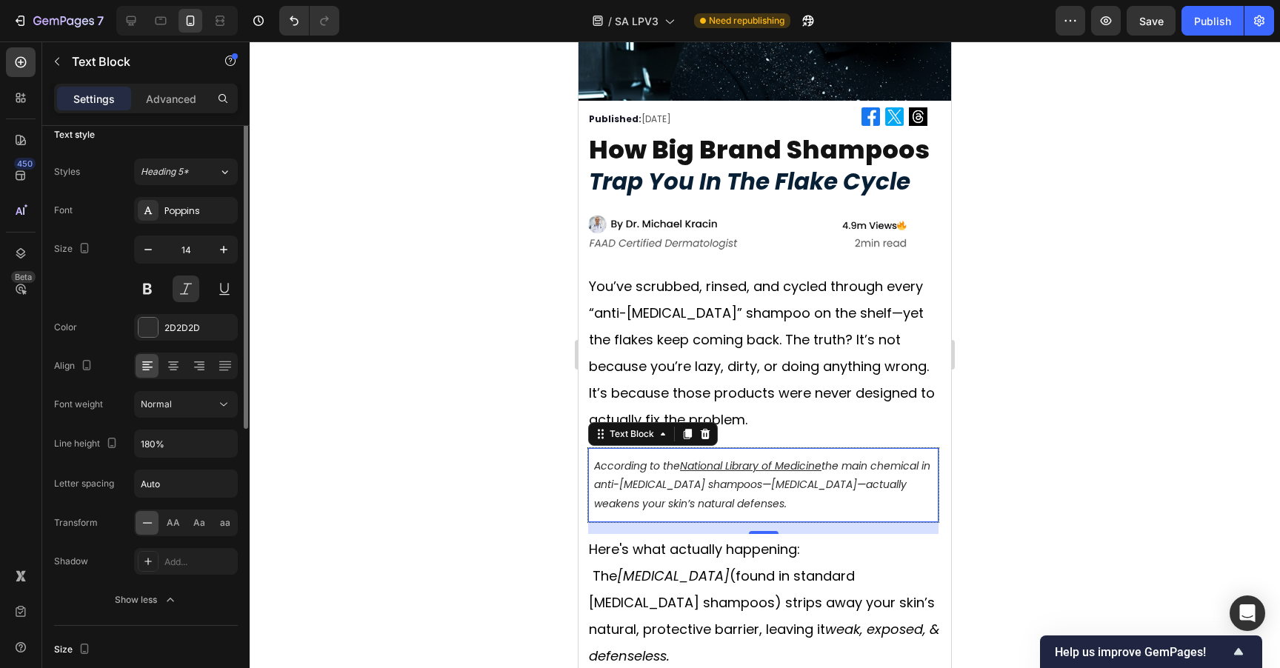
scroll to position [0, 0]
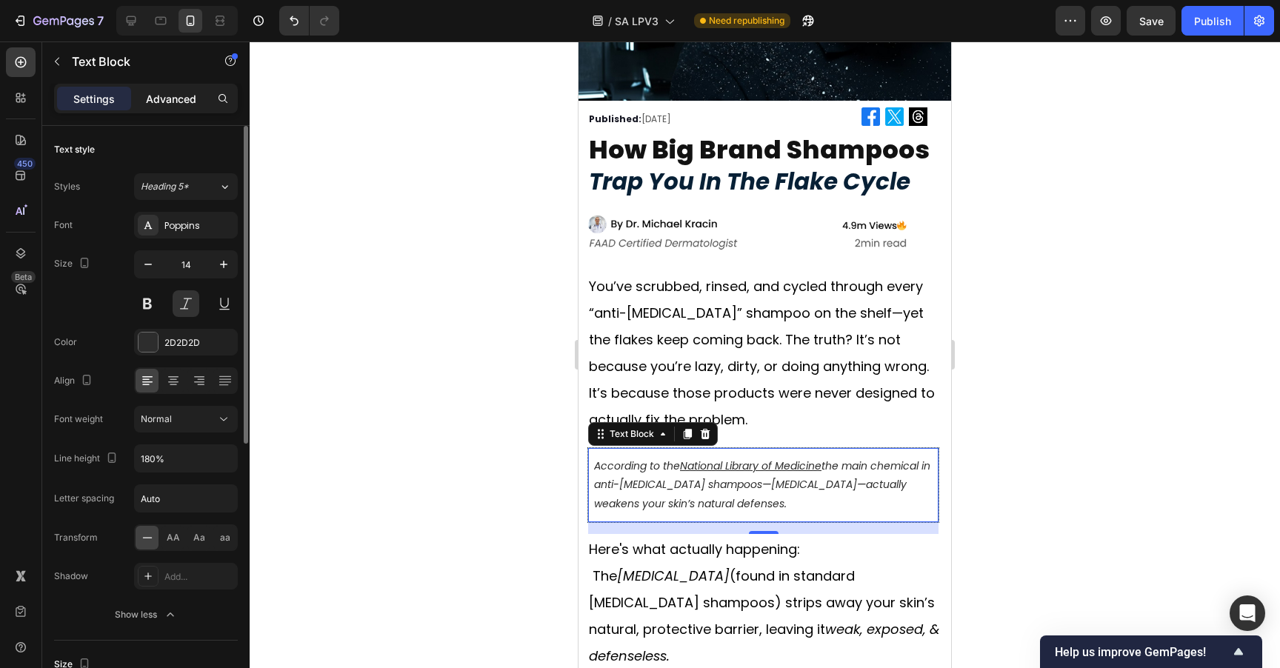
click at [183, 94] on p "Advanced" at bounding box center [171, 99] width 50 height 16
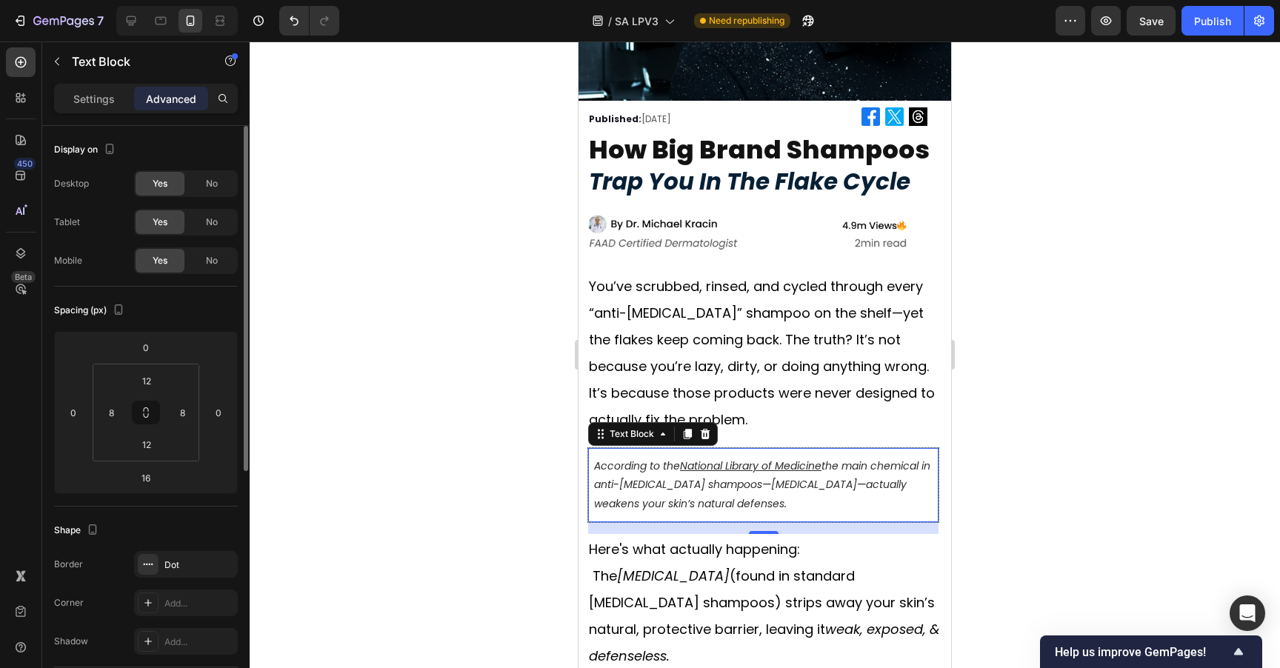
scroll to position [295, 0]
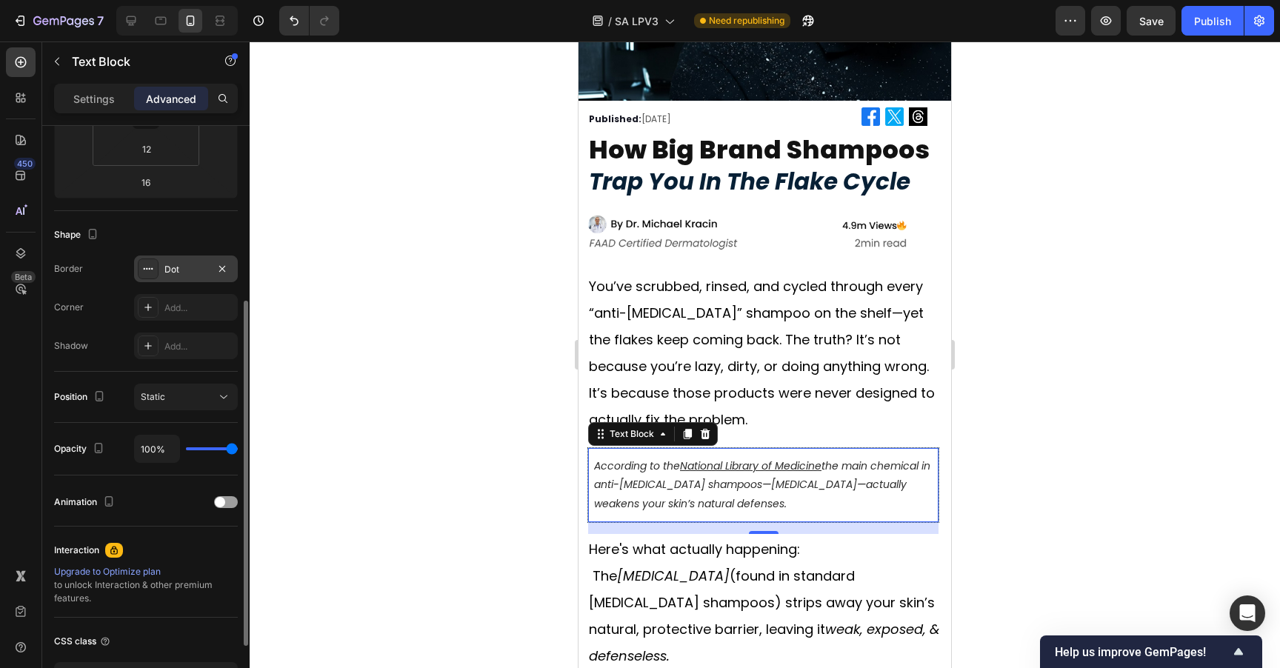
click at [174, 267] on div "Dot" at bounding box center [185, 269] width 43 height 13
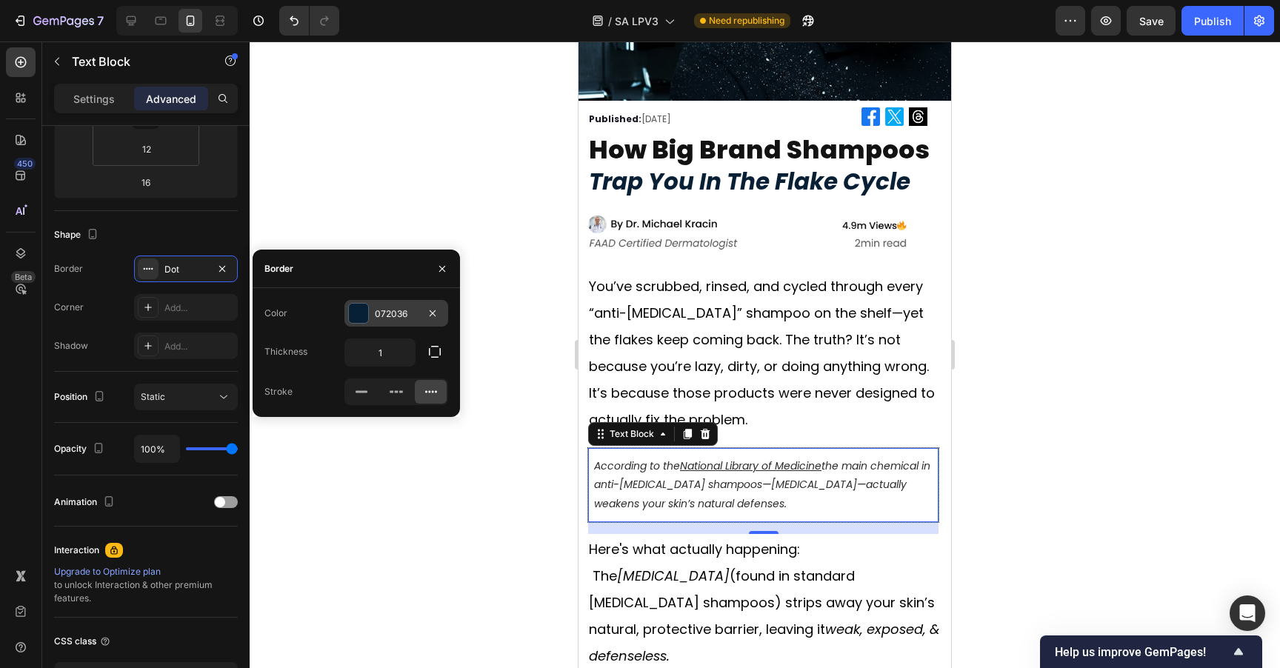
click at [383, 316] on div "072036" at bounding box center [396, 313] width 43 height 13
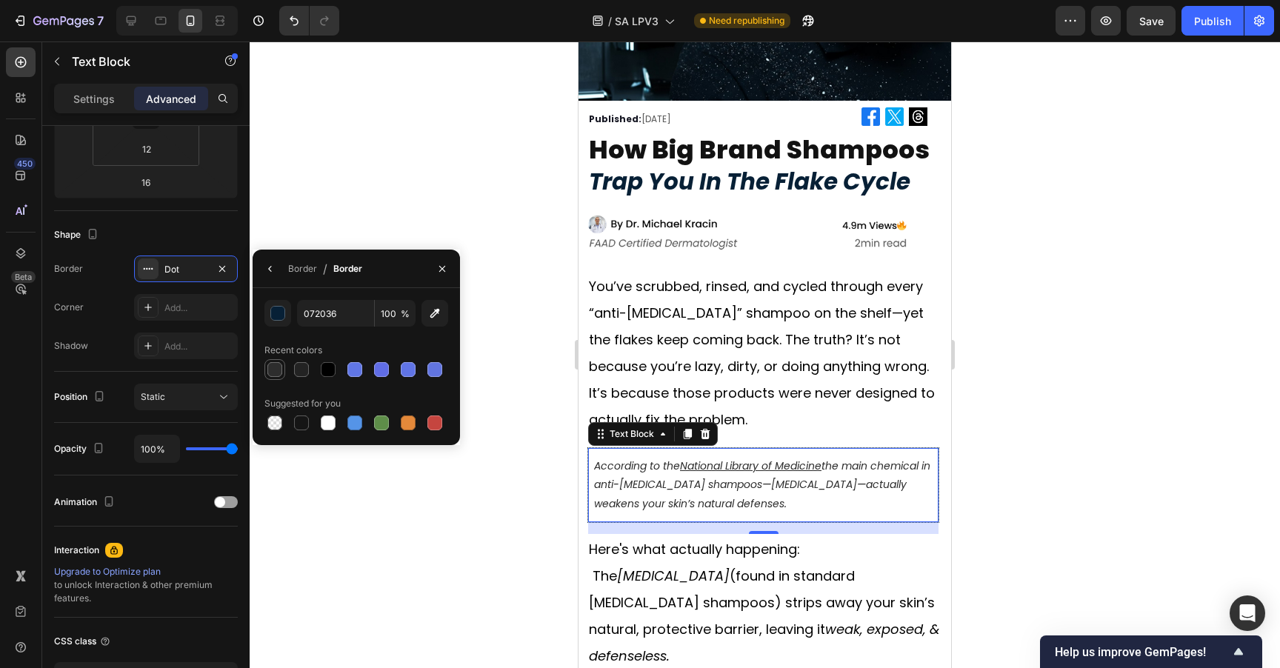
click at [275, 364] on div at bounding box center [274, 369] width 15 height 15
type input "2D2D2D"
click at [986, 350] on div at bounding box center [765, 354] width 1030 height 627
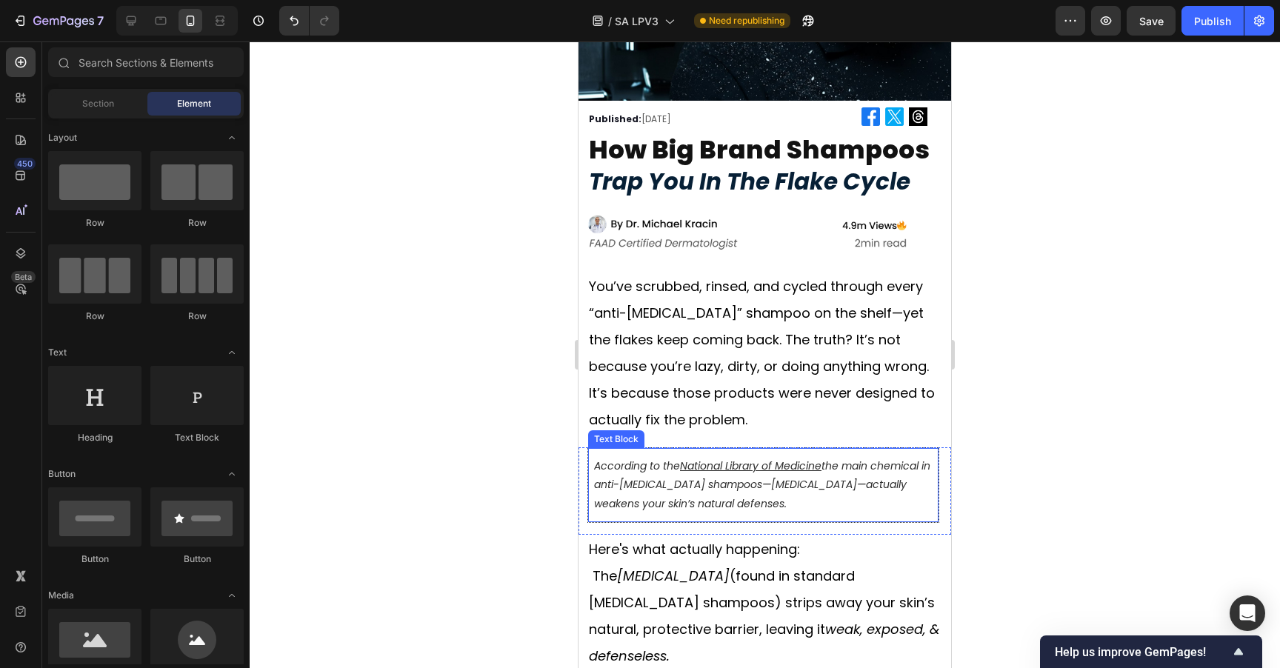
click at [910, 477] on p "According to the National Library of Medicine ⁠⁠⁠⁠⁠⁠⁠ the main chemical in anti…" at bounding box center [763, 485] width 338 height 56
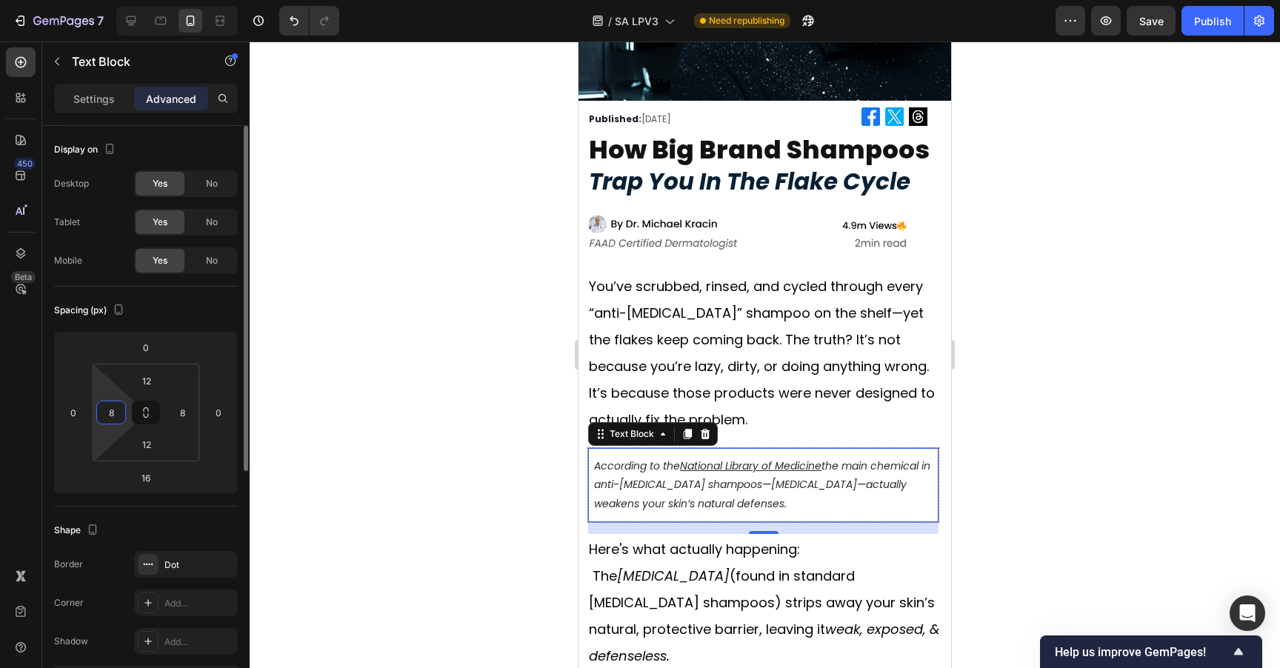
click at [113, 412] on input "8" at bounding box center [111, 412] width 22 height 22
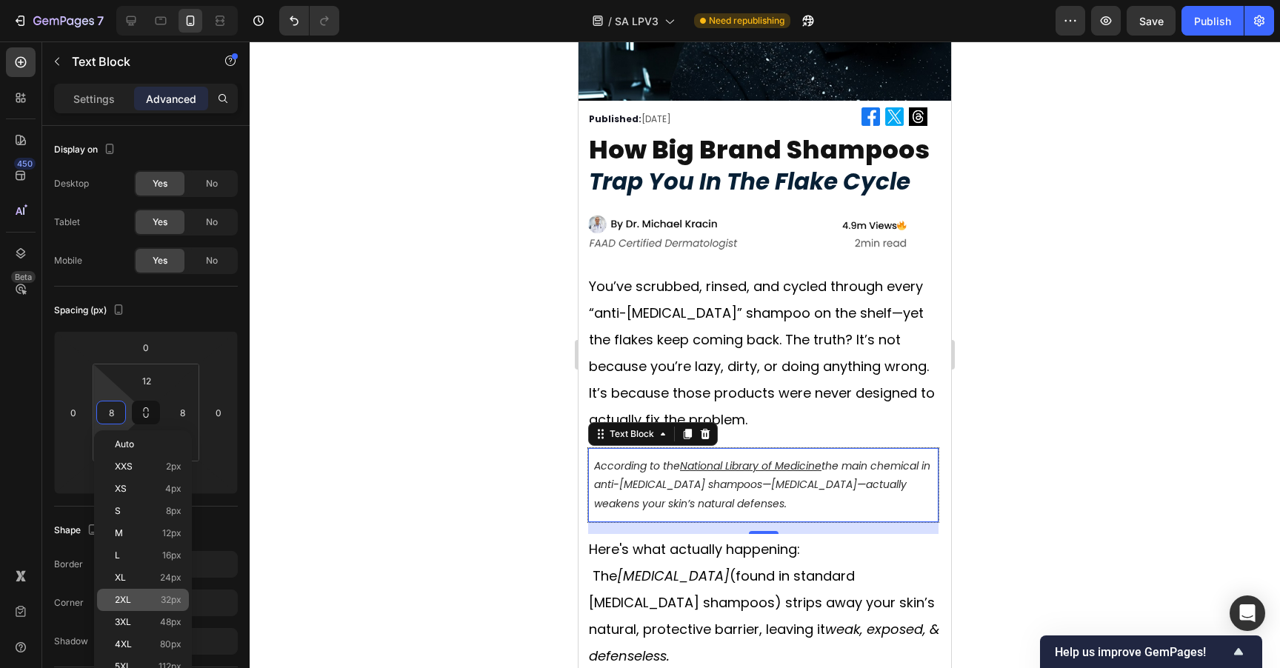
click at [161, 589] on div "2XL 32px" at bounding box center [143, 600] width 92 height 22
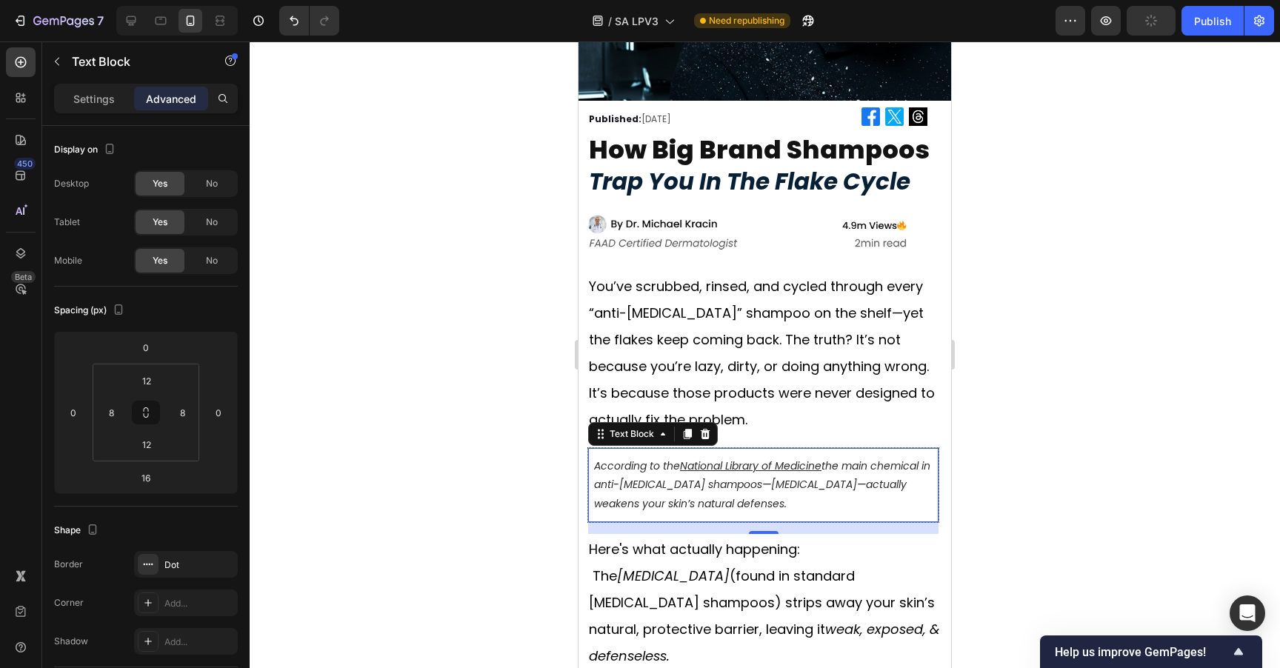
type input "32"
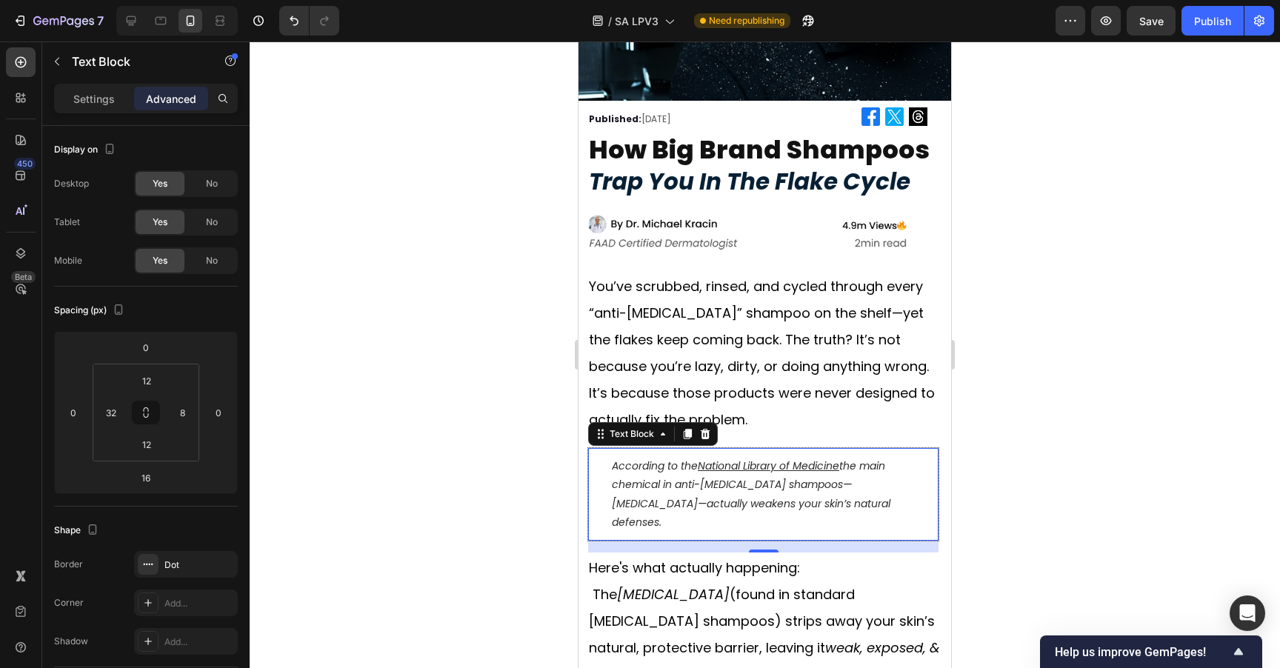
click at [1040, 238] on div at bounding box center [765, 354] width 1030 height 627
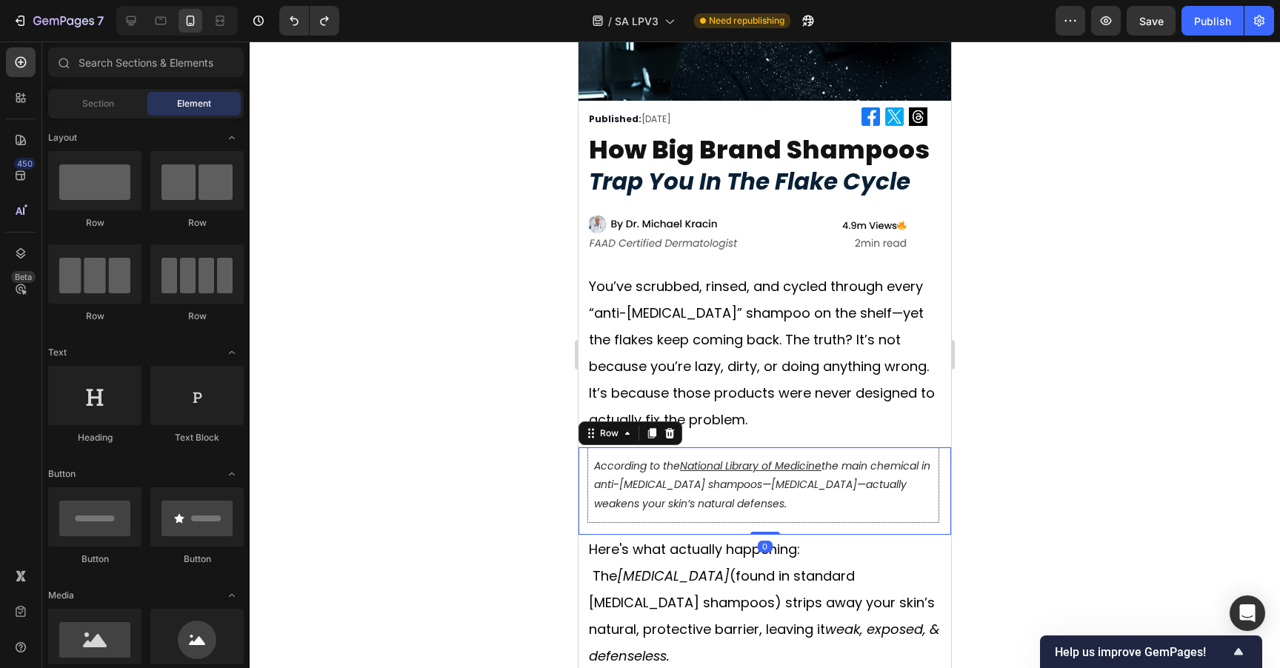
click at [584, 474] on div "According to the National Library of Medicine ⁠⁠⁠⁠⁠⁠⁠ the main chemical in anti…" at bounding box center [764, 490] width 373 height 87
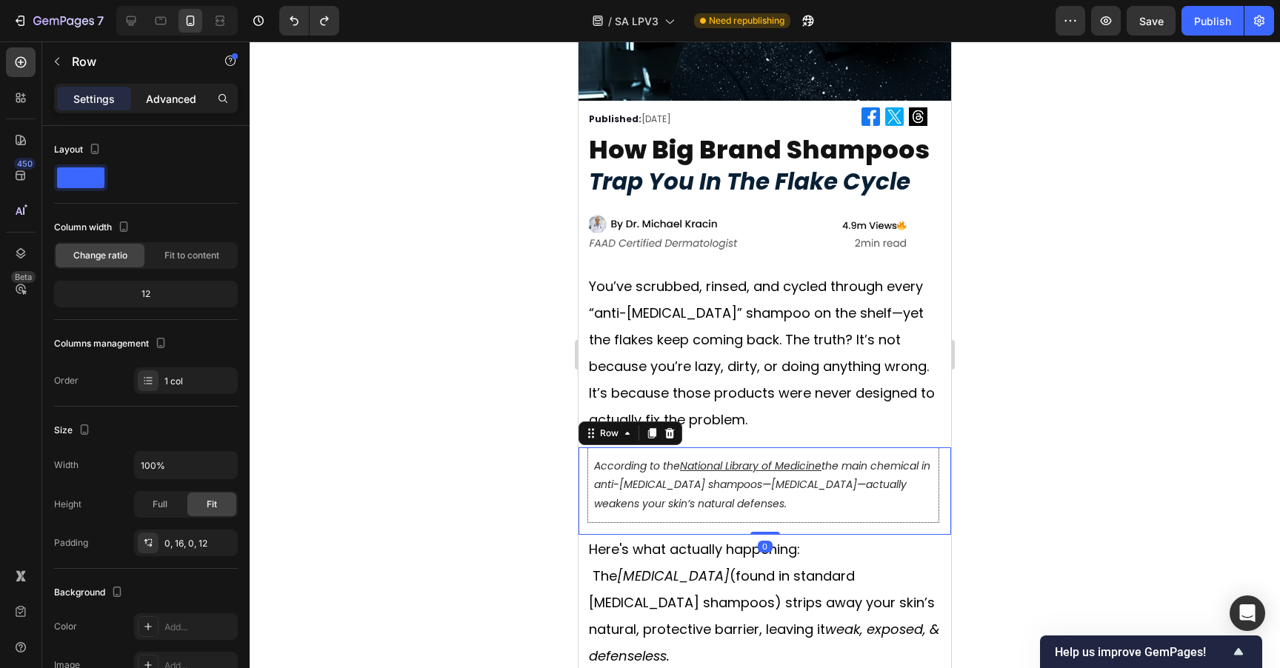
click at [151, 92] on p "Advanced" at bounding box center [171, 99] width 50 height 16
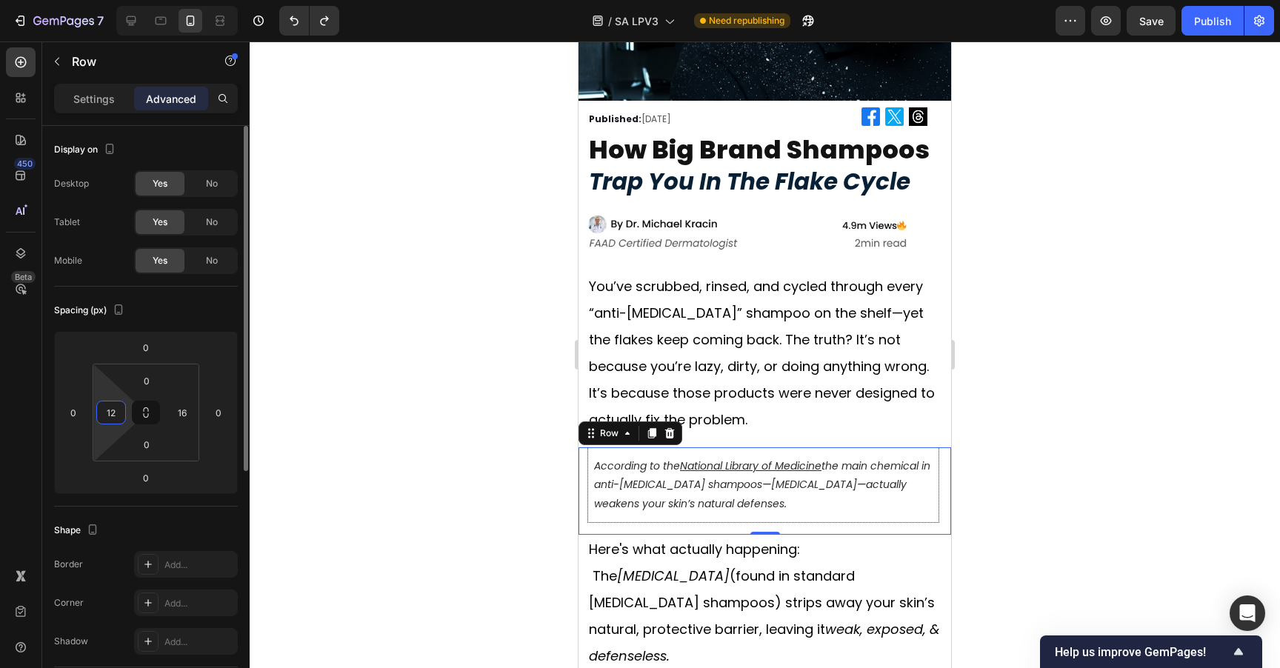
click at [110, 413] on input "12" at bounding box center [111, 412] width 22 height 22
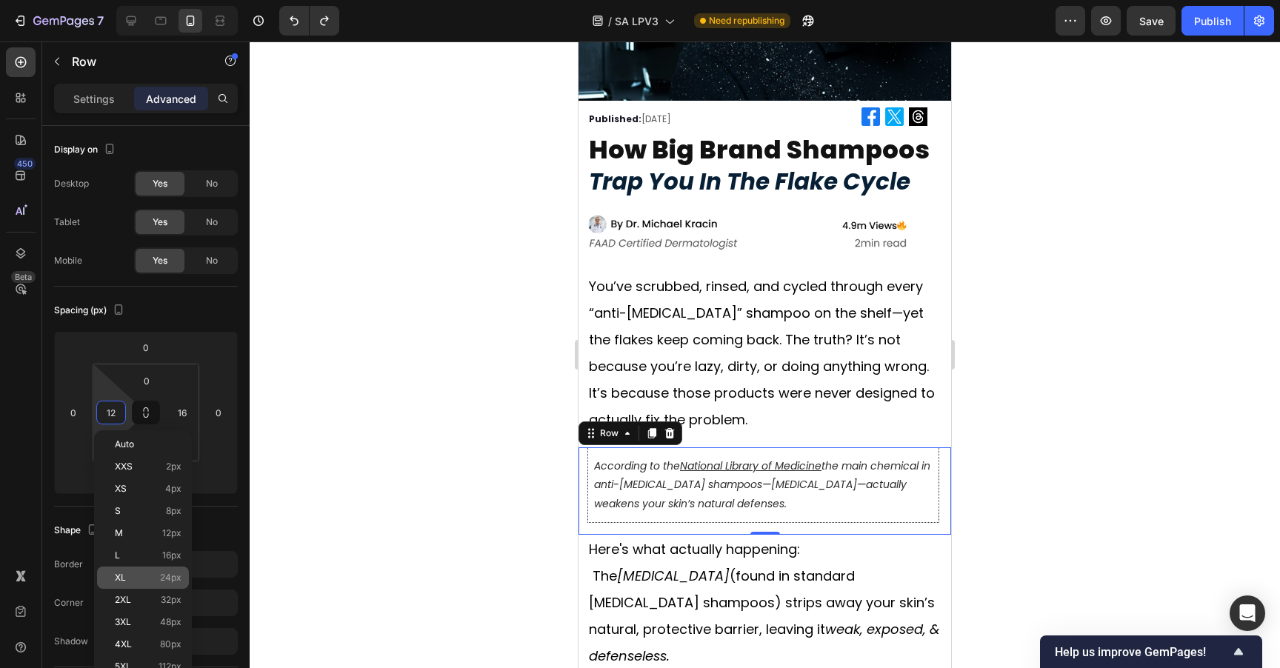
click at [168, 573] on span "24px" at bounding box center [170, 577] width 21 height 10
type input "24"
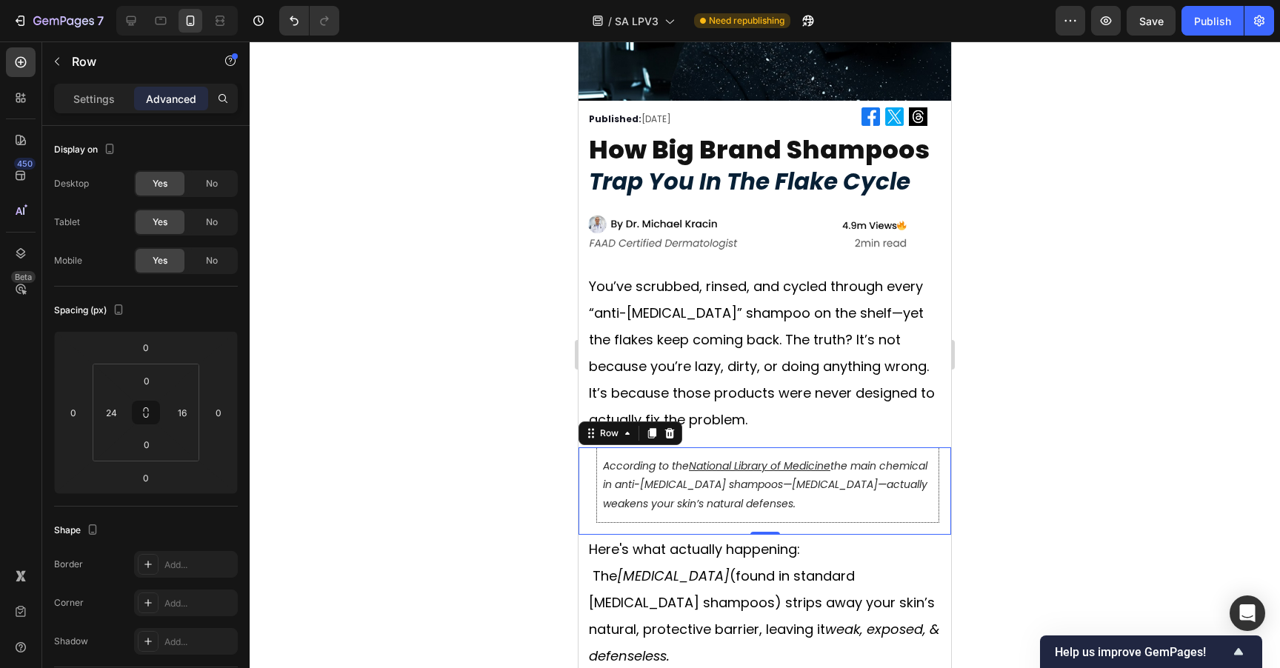
click at [1011, 298] on div at bounding box center [765, 354] width 1030 height 627
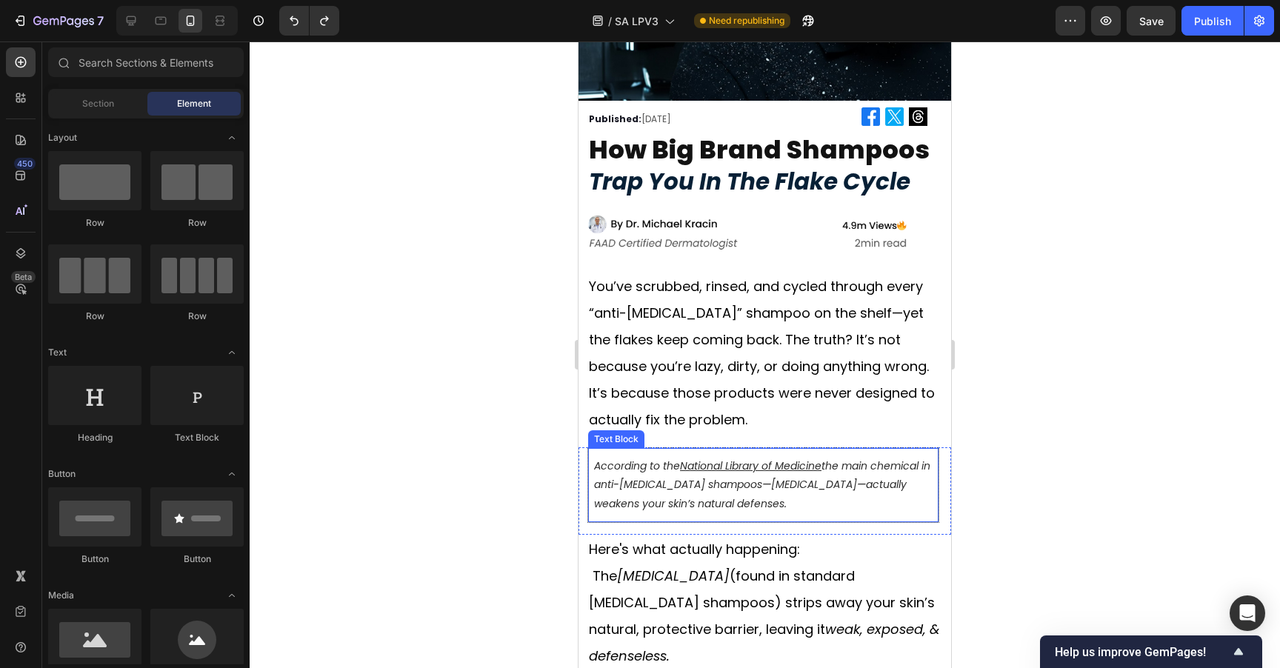
click at [915, 457] on p "According to the National Library of Medicine ⁠⁠⁠⁠⁠⁠⁠ the main chemical in anti…" at bounding box center [763, 485] width 338 height 56
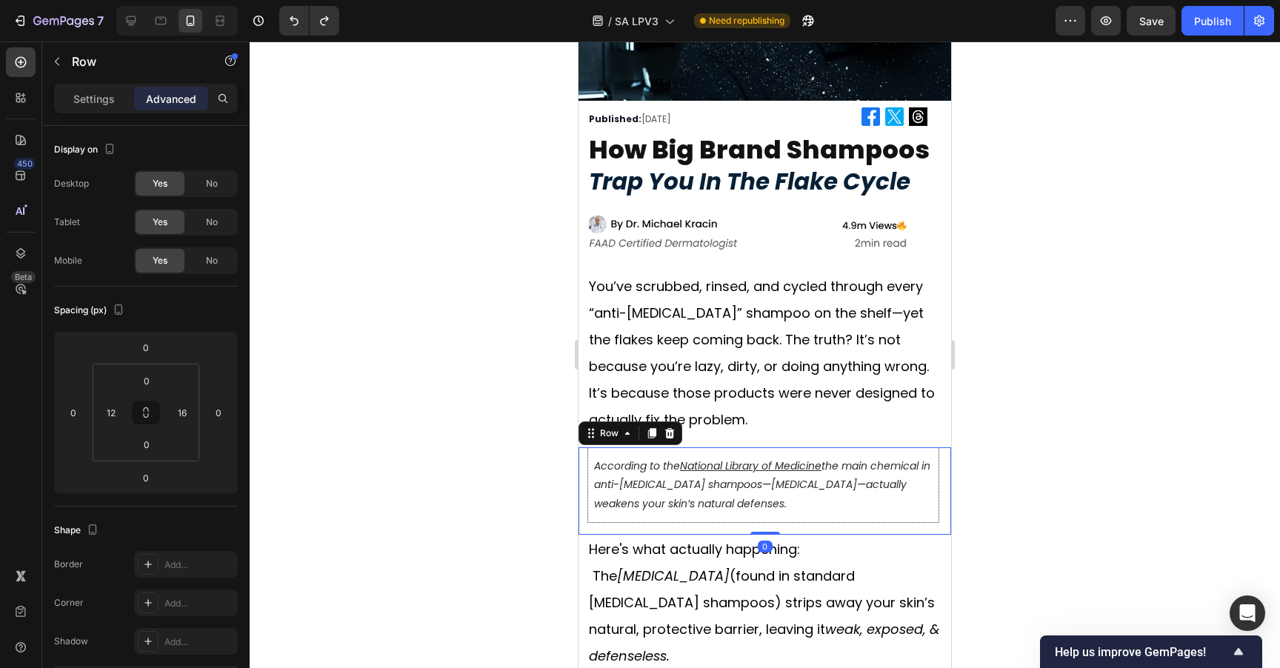
click at [930, 468] on div "According to the National Library of Medicine ⁠⁠⁠⁠⁠⁠⁠ the main chemical in anti…" at bounding box center [764, 490] width 373 height 87
click at [181, 414] on input "16" at bounding box center [182, 412] width 22 height 22
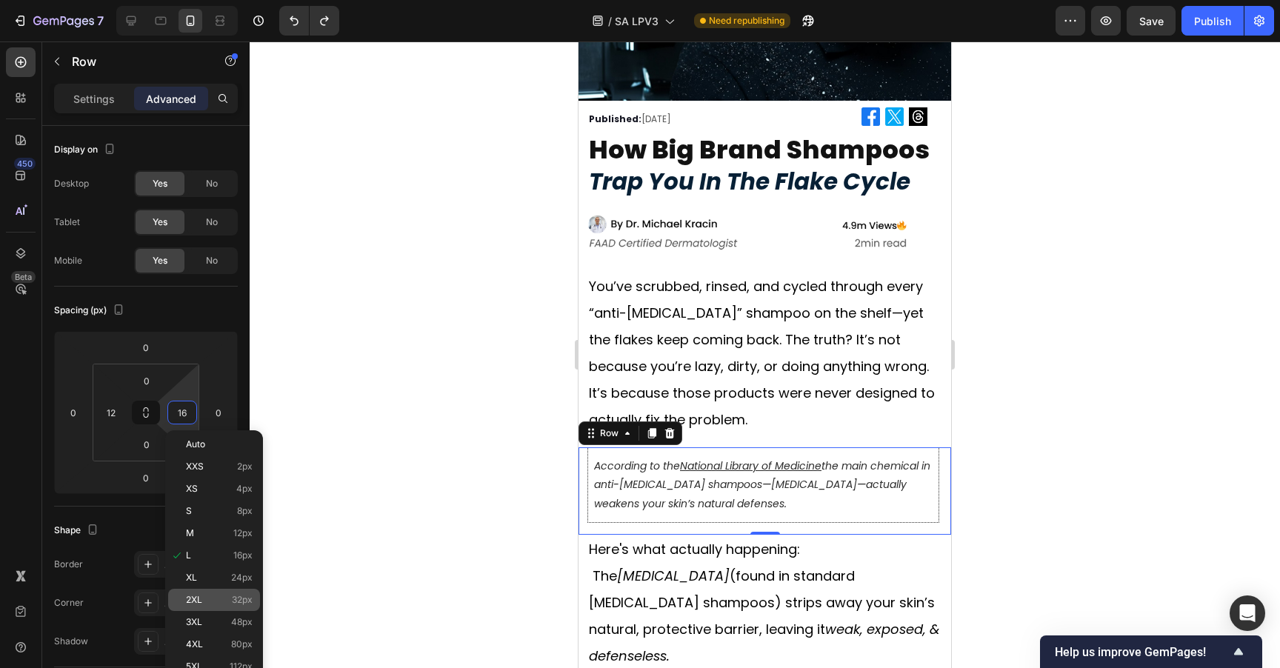
click at [218, 593] on div "2XL 32px" at bounding box center [214, 600] width 92 height 22
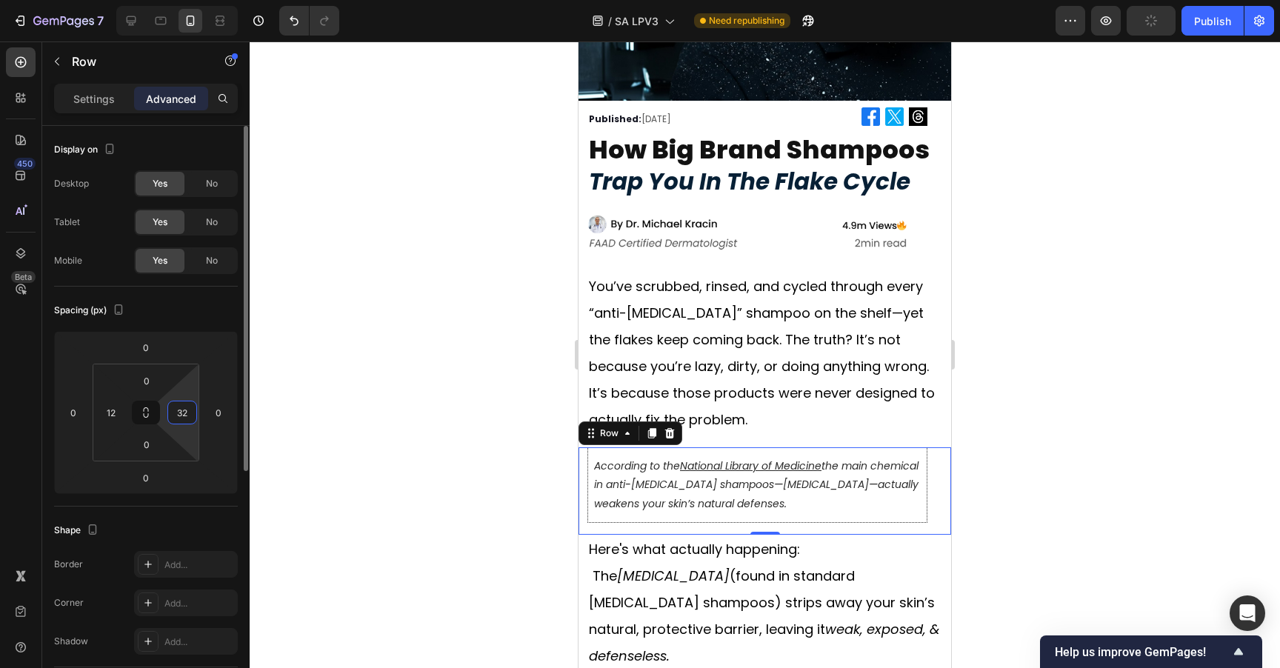
click at [180, 407] on input "32" at bounding box center [182, 412] width 22 height 22
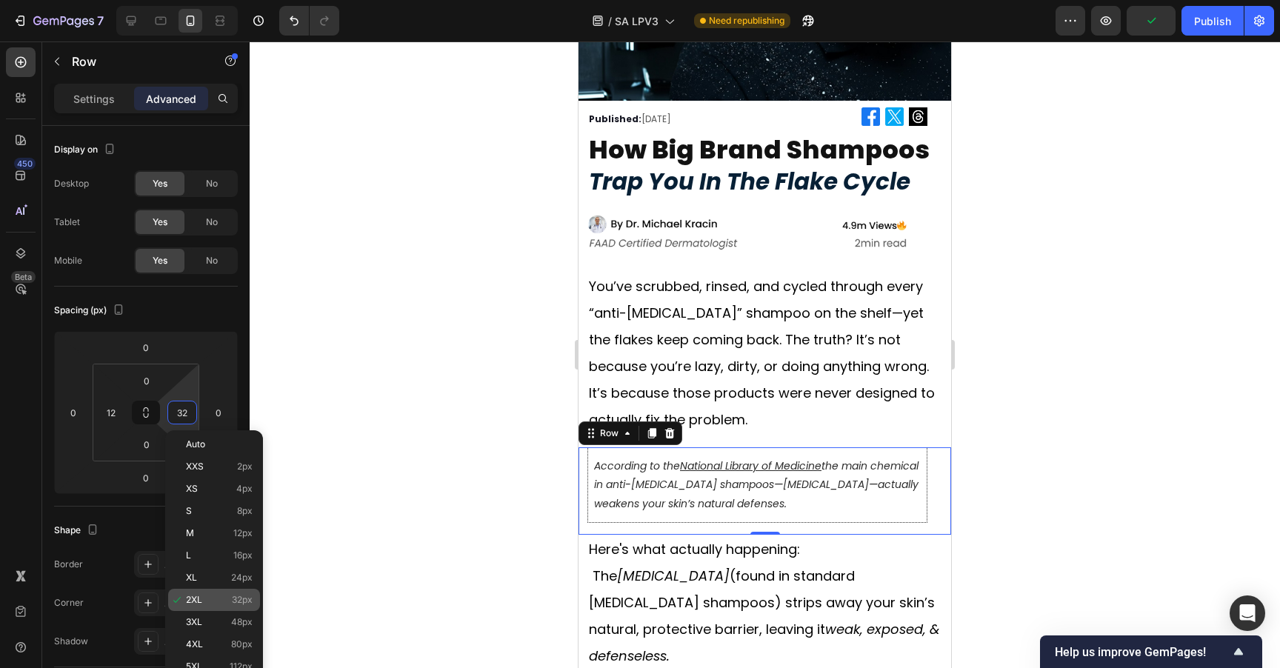
click at [225, 617] on p "3XL 48px" at bounding box center [219, 622] width 67 height 10
type input "48"
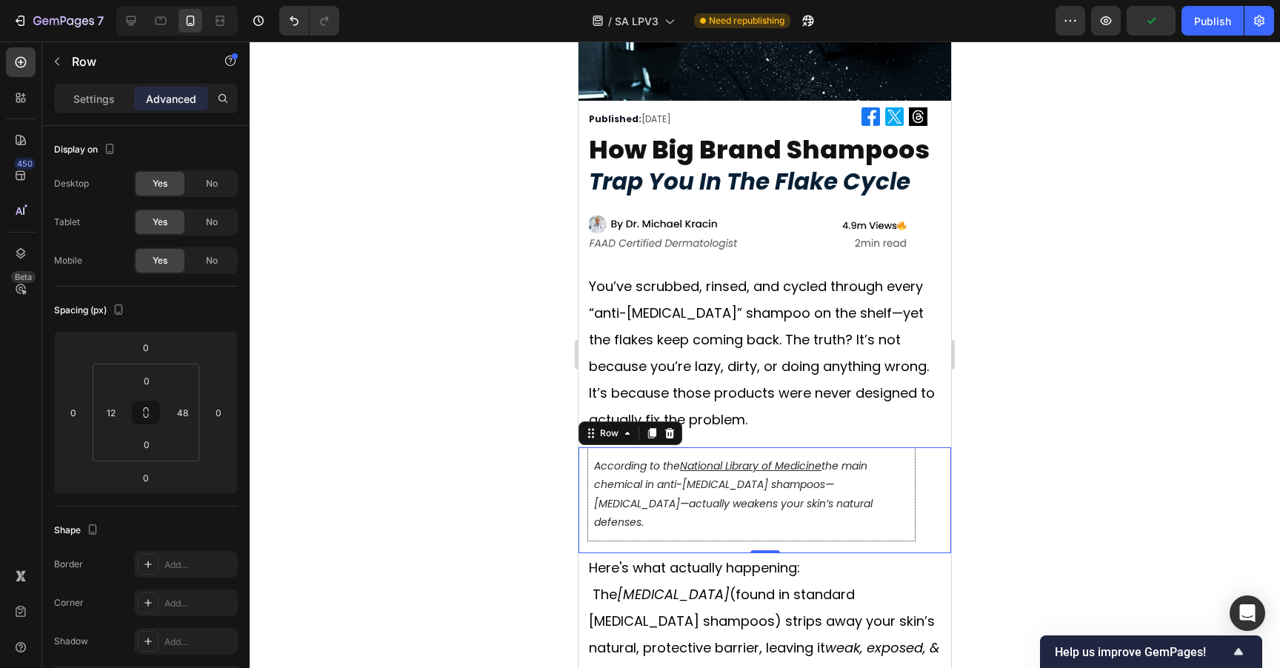
click at [1063, 327] on div at bounding box center [765, 354] width 1030 height 627
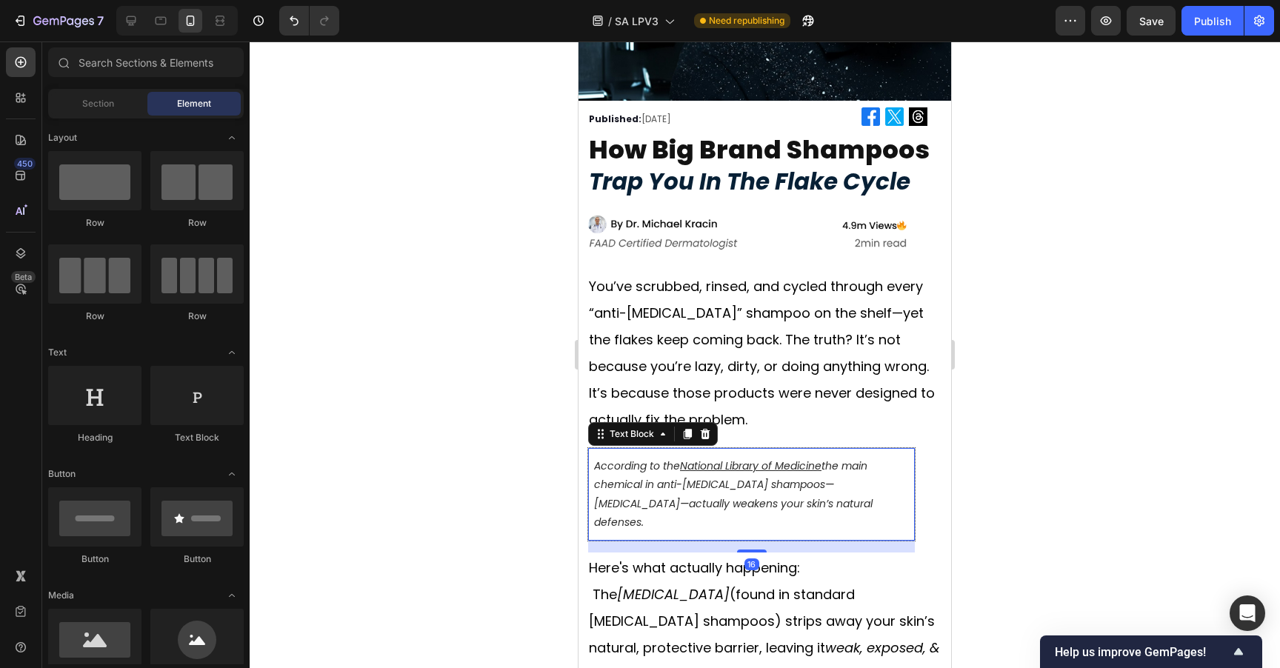
click at [872, 472] on icon "⁠⁠⁠⁠⁠⁠⁠ the main chemical in anti-dandruff shampoos—zinc pyrithione—actually we…" at bounding box center [733, 493] width 278 height 71
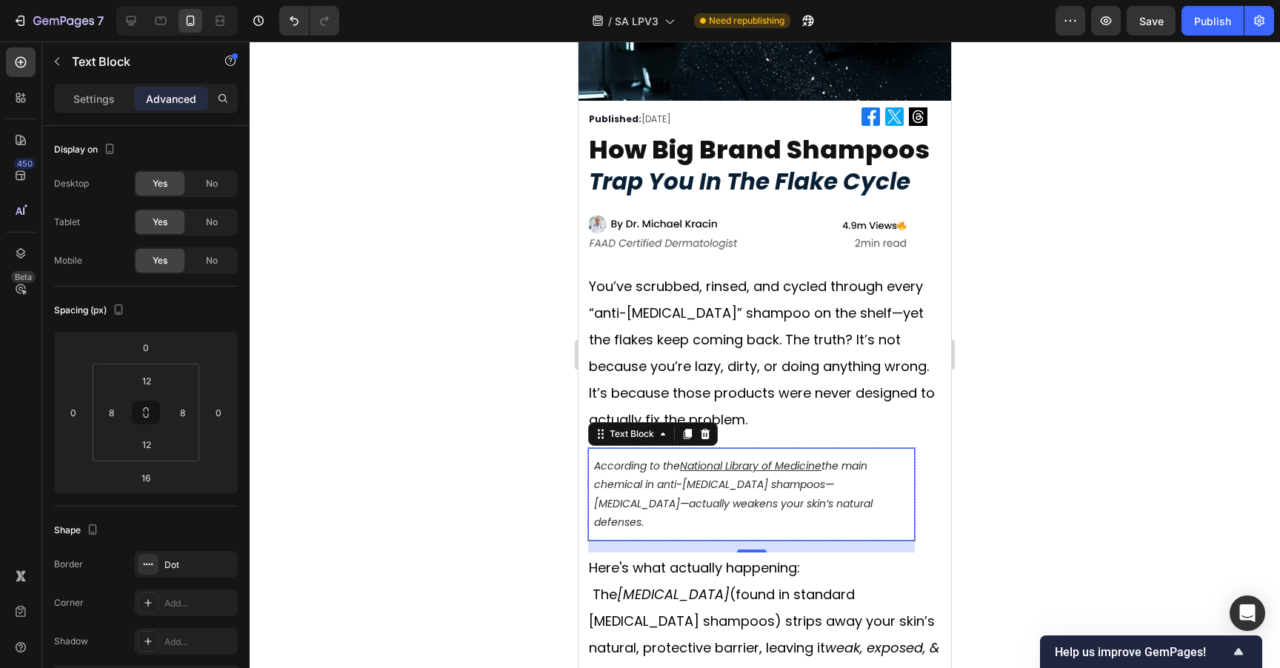
click at [1029, 393] on div at bounding box center [765, 354] width 1030 height 627
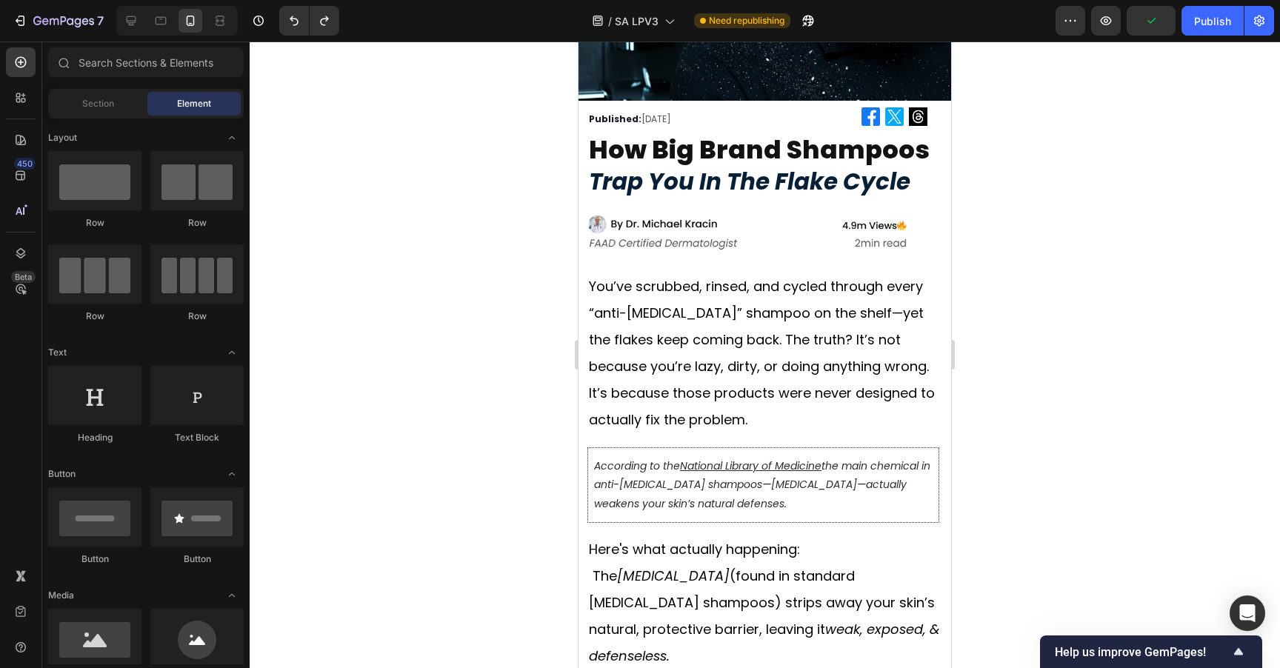
click at [1166, 248] on div at bounding box center [765, 354] width 1030 height 627
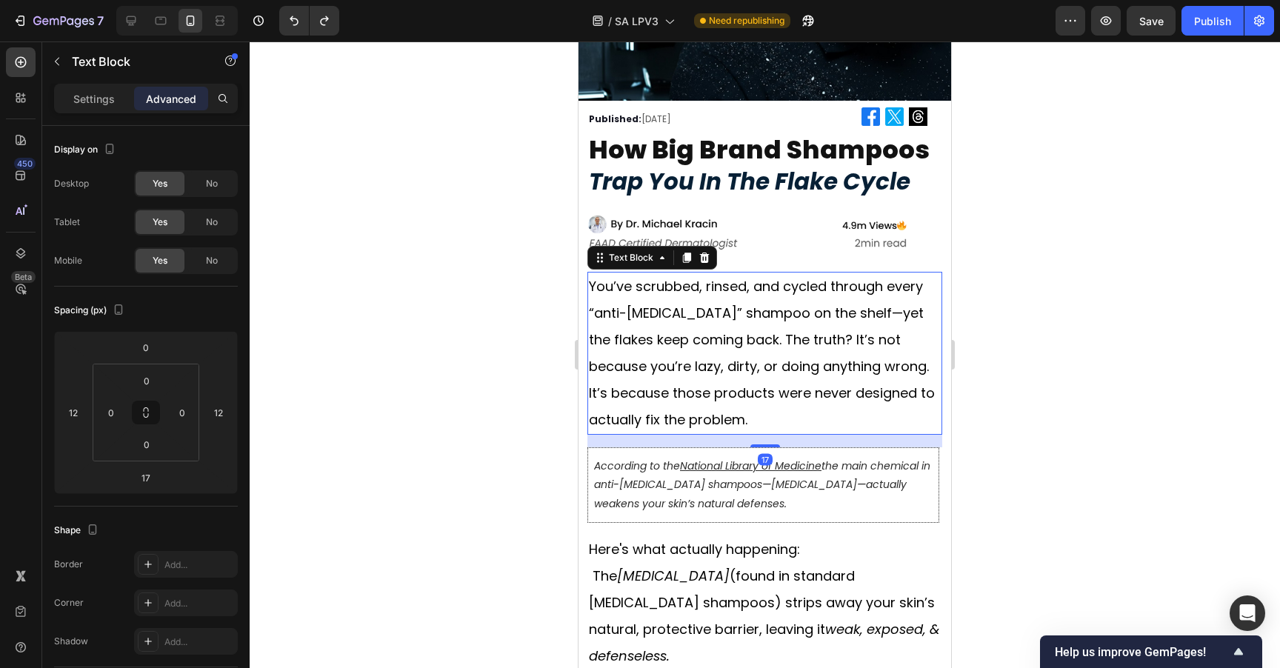
click at [773, 307] on p "You’ve scrubbed, rinsed, and cycled through every “anti-dandruff” shampoo on th…" at bounding box center [765, 353] width 352 height 160
click at [89, 98] on p "Settings" at bounding box center [93, 99] width 41 height 16
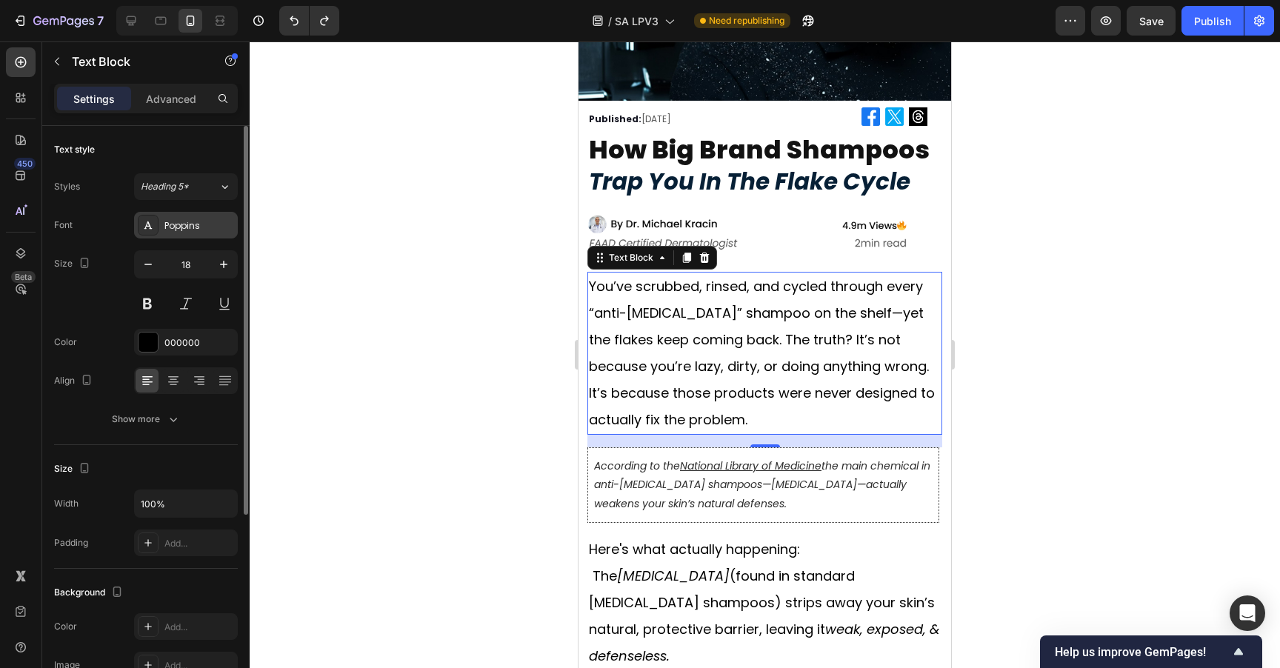
click at [181, 233] on div "Poppins" at bounding box center [186, 225] width 104 height 27
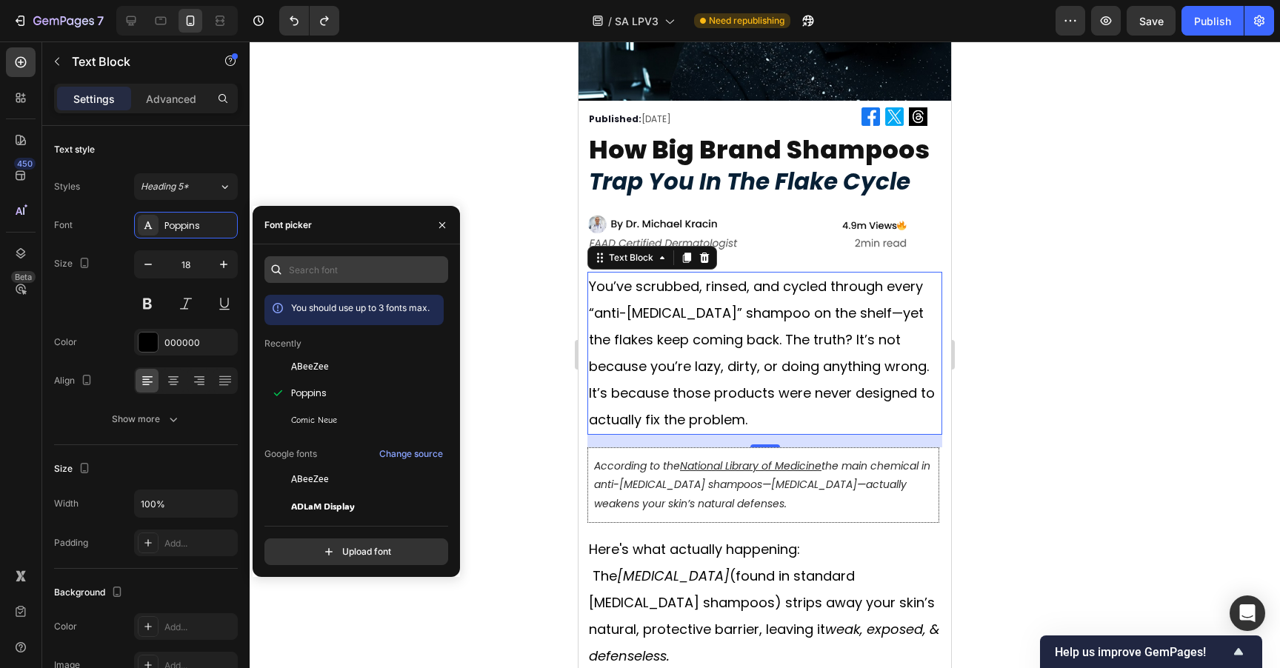
drag, startPoint x: 323, startPoint y: 253, endPoint x: 323, endPoint y: 263, distance: 9.6
click at [323, 253] on div "You should use up to 3 fonts max. Recently ABeeZee Poppins Comic Neue Google fo…" at bounding box center [356, 410] width 207 height 333
click at [323, 263] on input "text" at bounding box center [356, 269] width 184 height 27
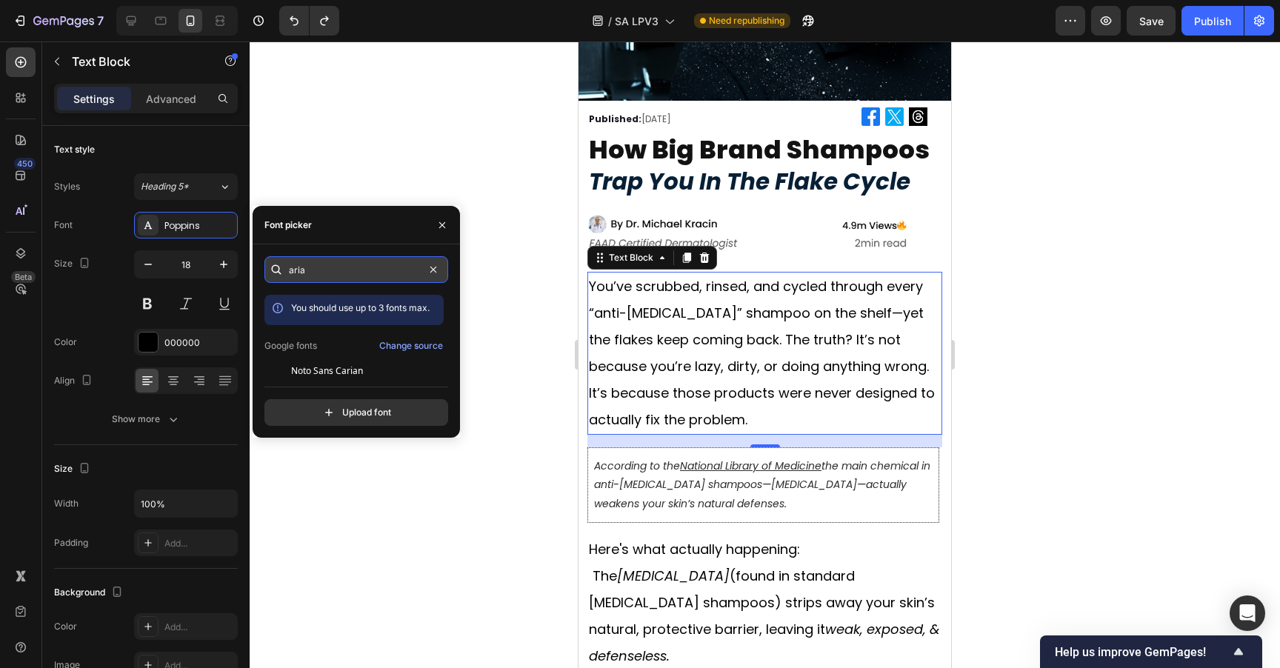
type input "arial"
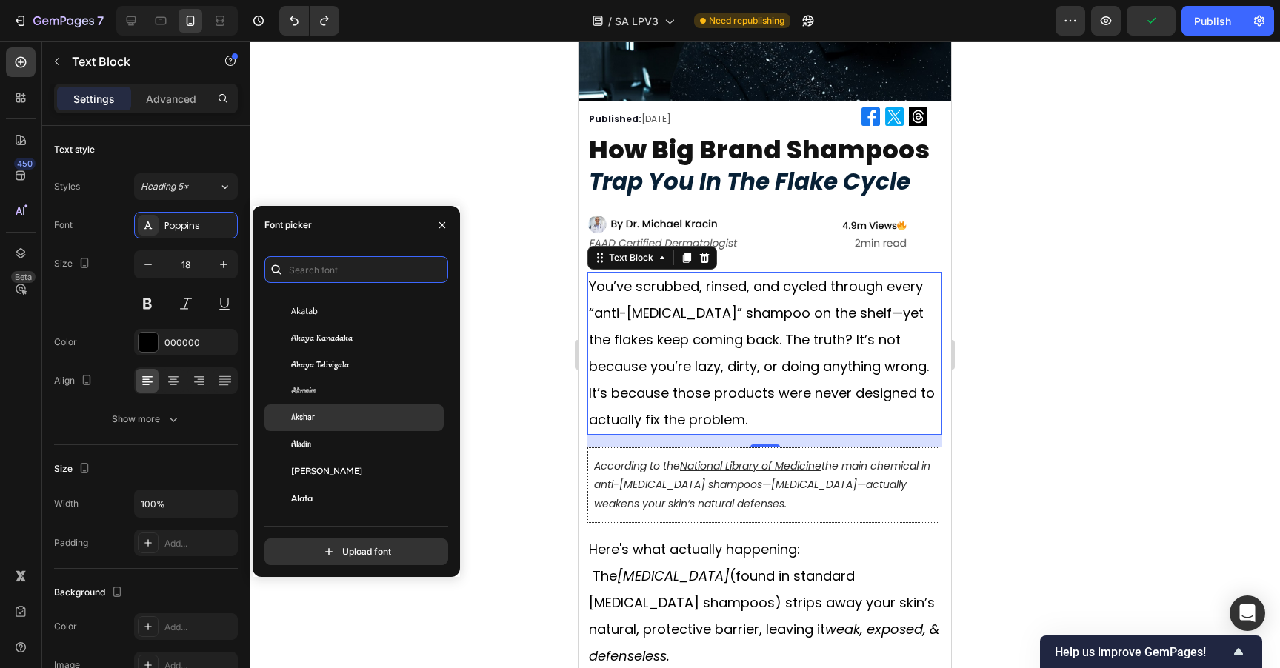
scroll to position [857, 0]
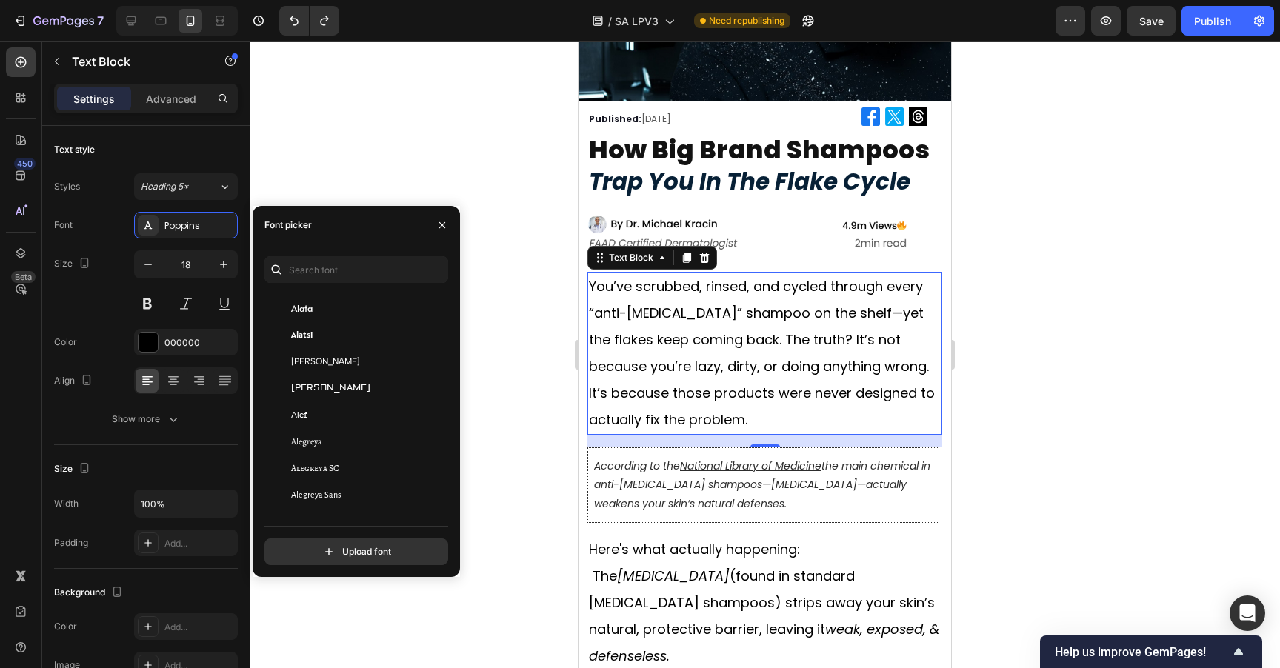
click at [1015, 233] on div at bounding box center [765, 354] width 1030 height 627
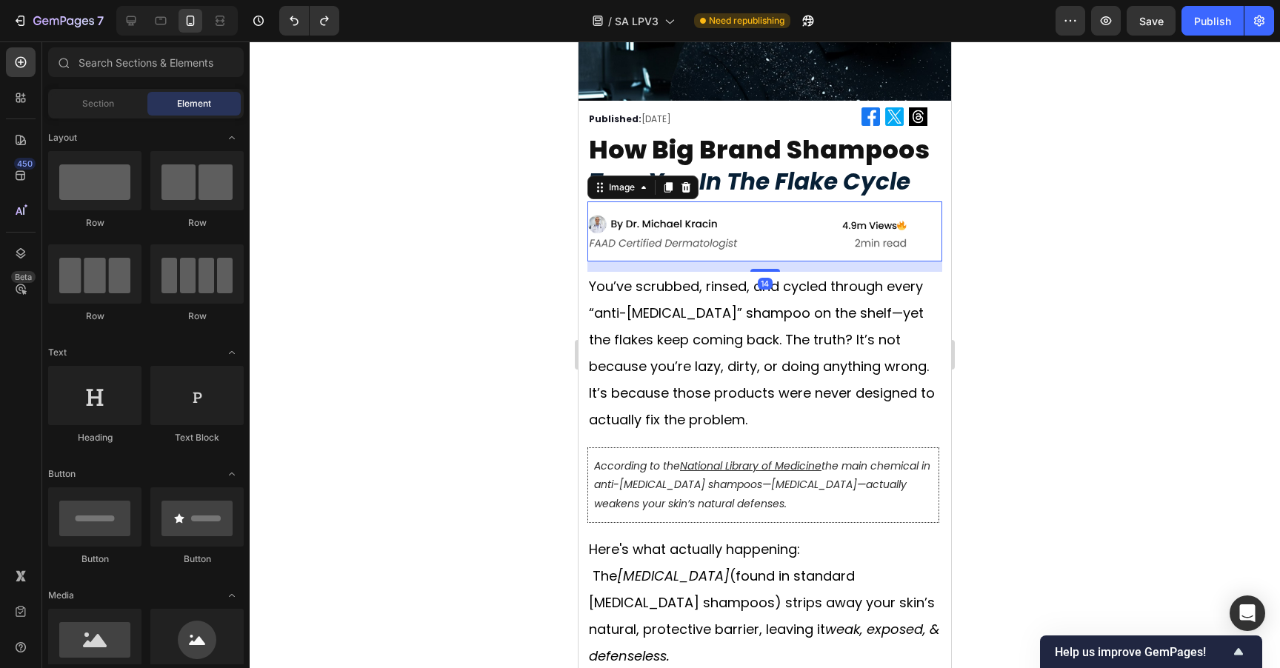
click at [841, 213] on img at bounding box center [746, 231] width 319 height 60
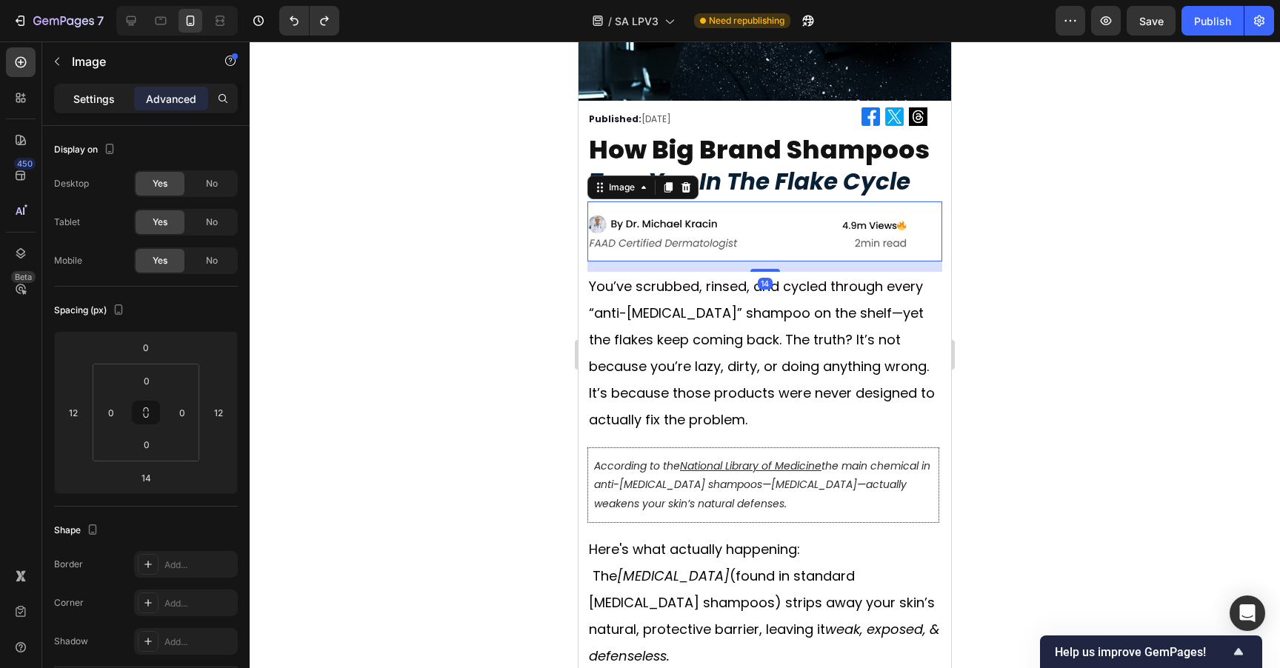
click at [89, 93] on p "Settings" at bounding box center [93, 99] width 41 height 16
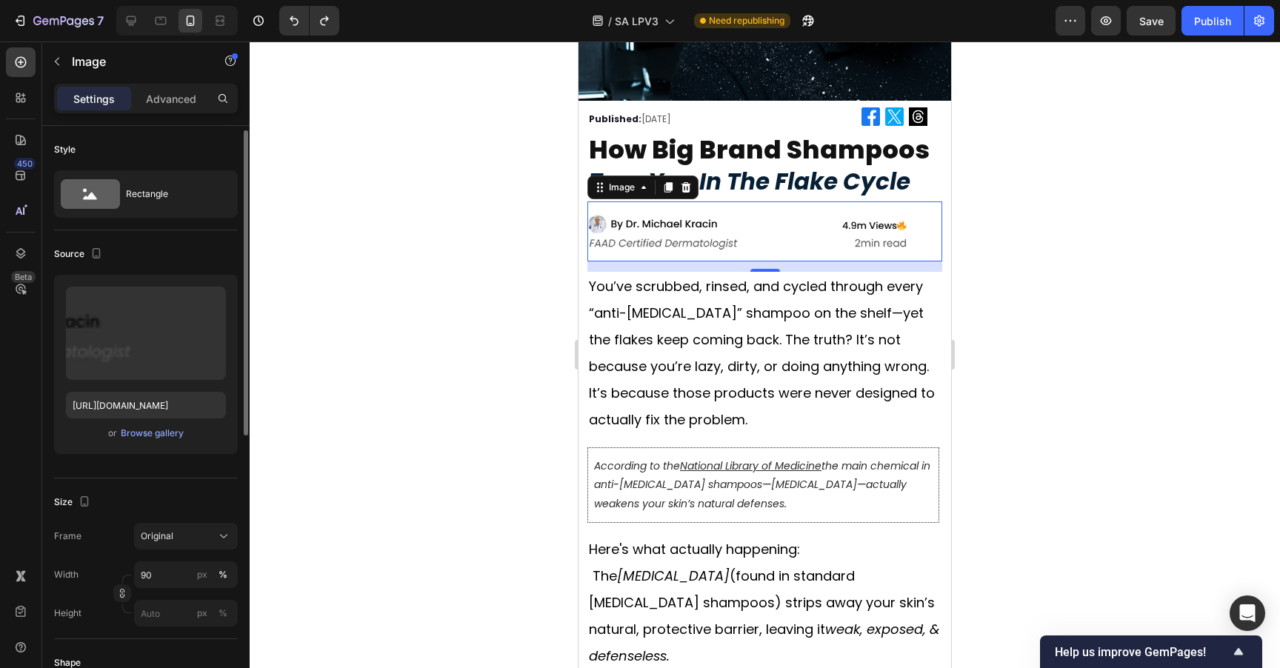
scroll to position [127, 0]
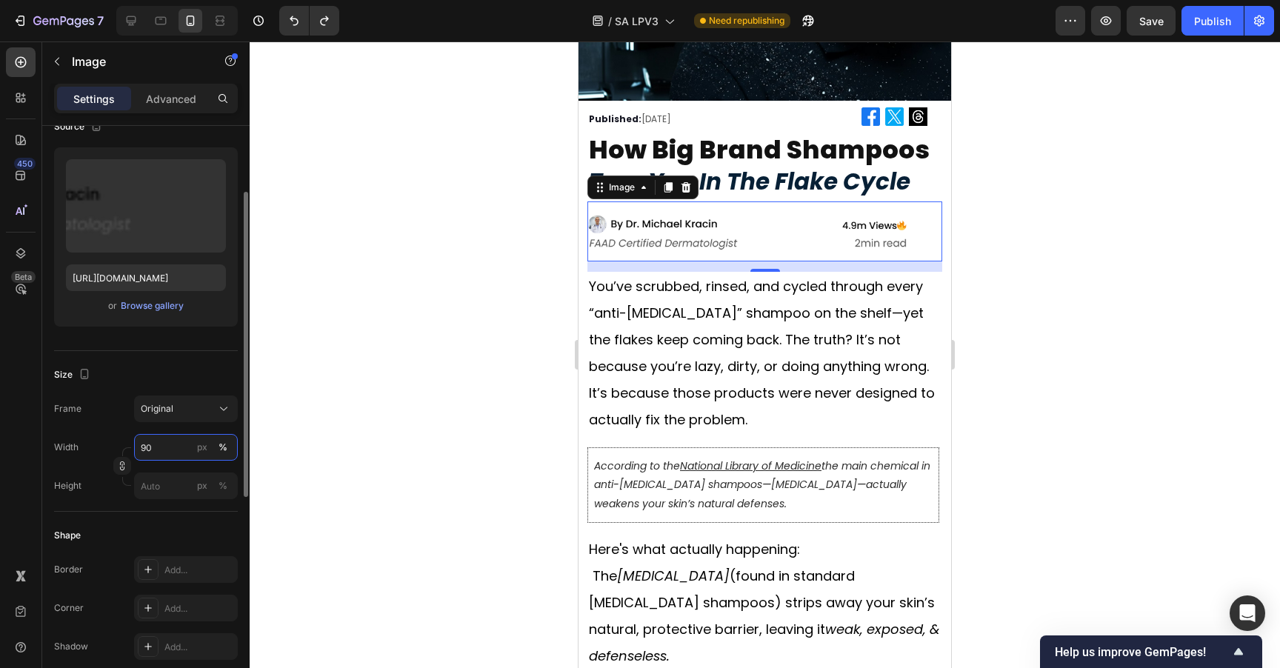
click at [173, 450] on input "90" at bounding box center [186, 447] width 104 height 27
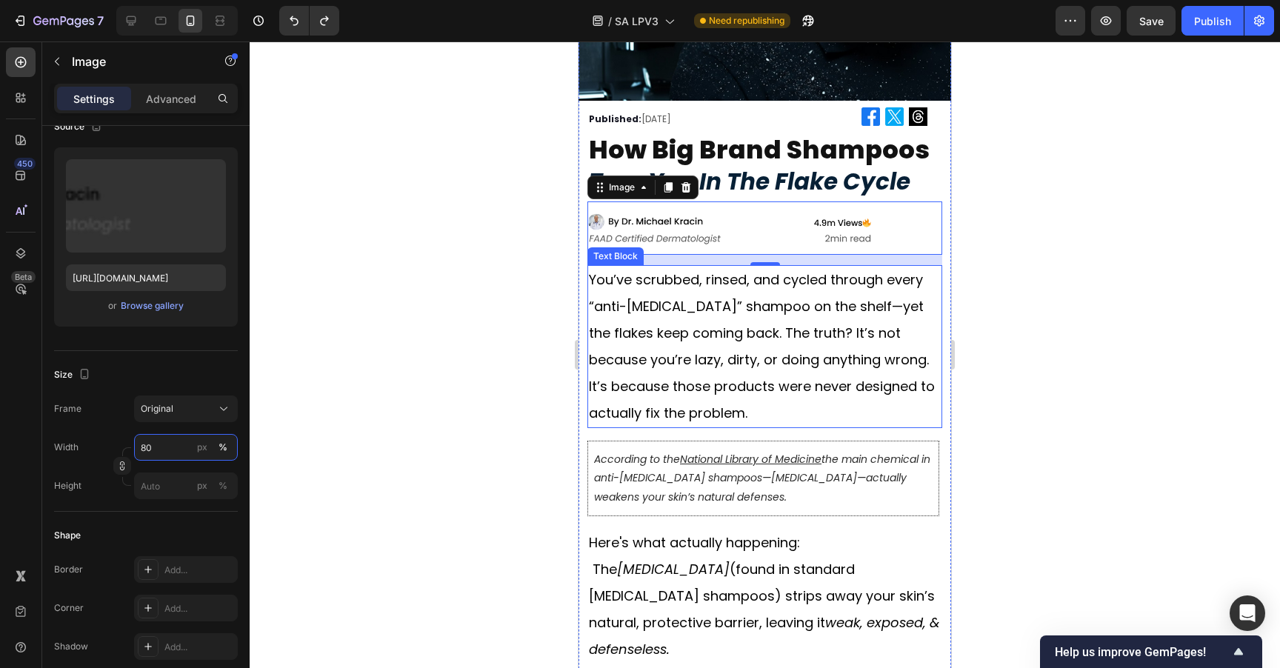
type input "80"
click at [1096, 234] on div at bounding box center [765, 354] width 1030 height 627
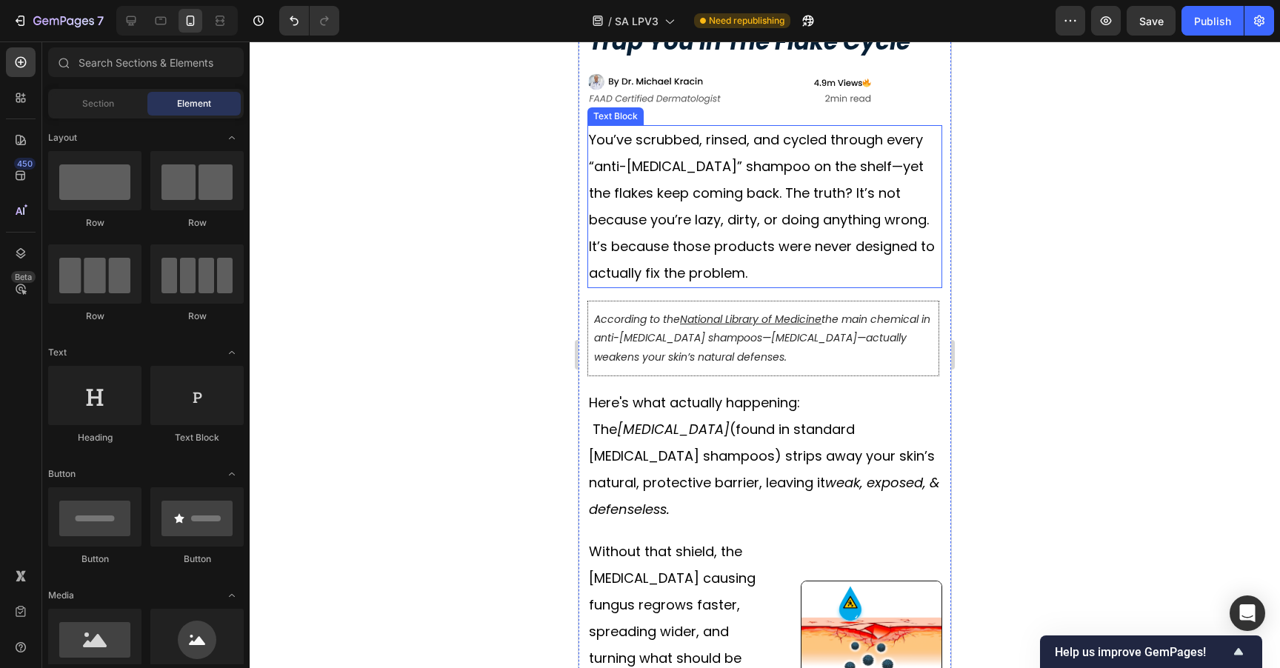
scroll to position [360, 0]
click at [1022, 324] on div at bounding box center [765, 354] width 1030 height 627
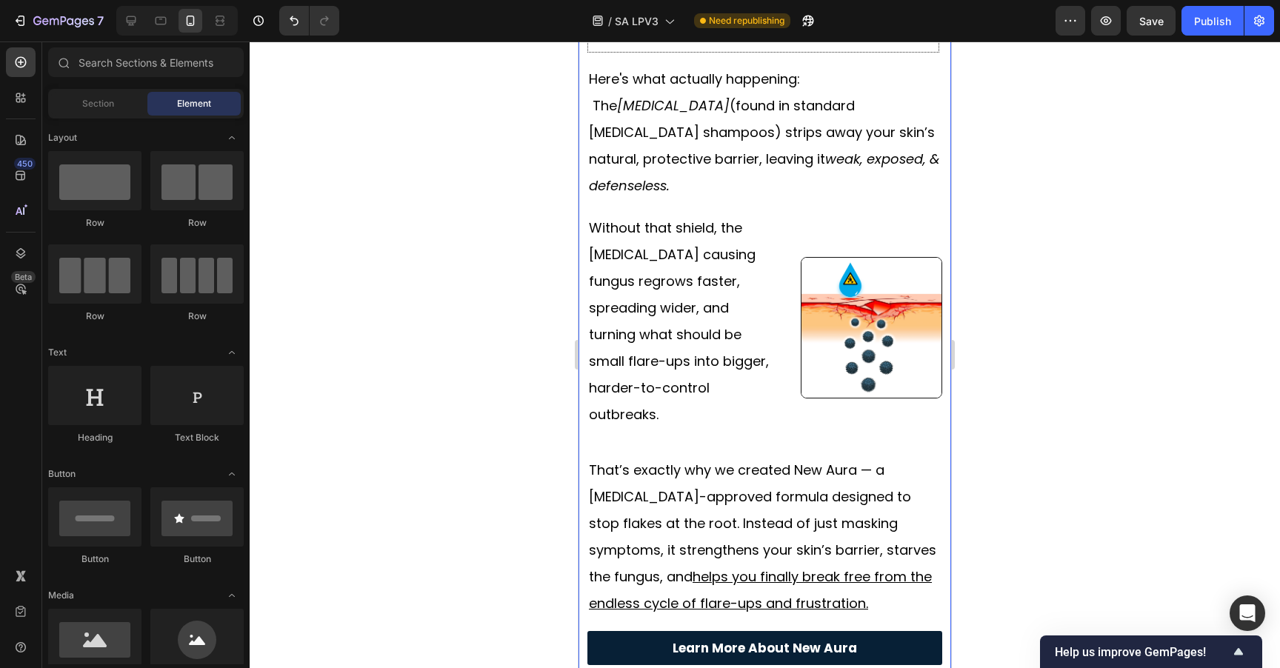
scroll to position [796, 0]
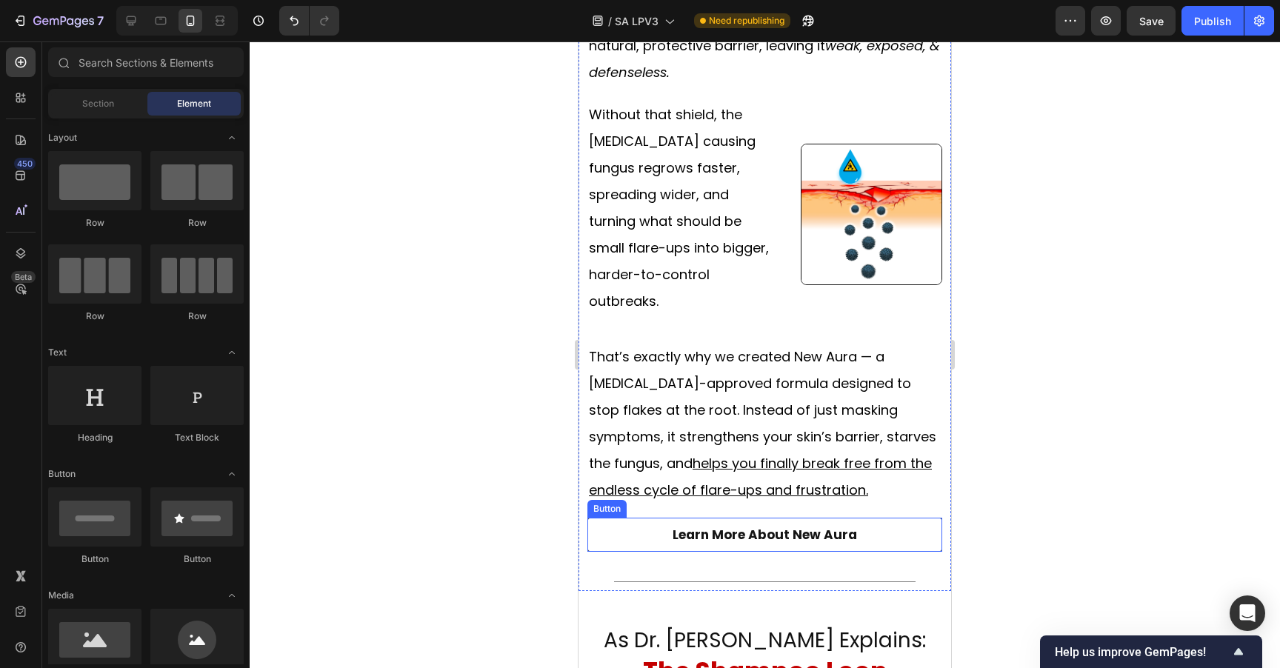
click at [865, 518] on link "Learn More About New Aura" at bounding box center [764, 535] width 355 height 35
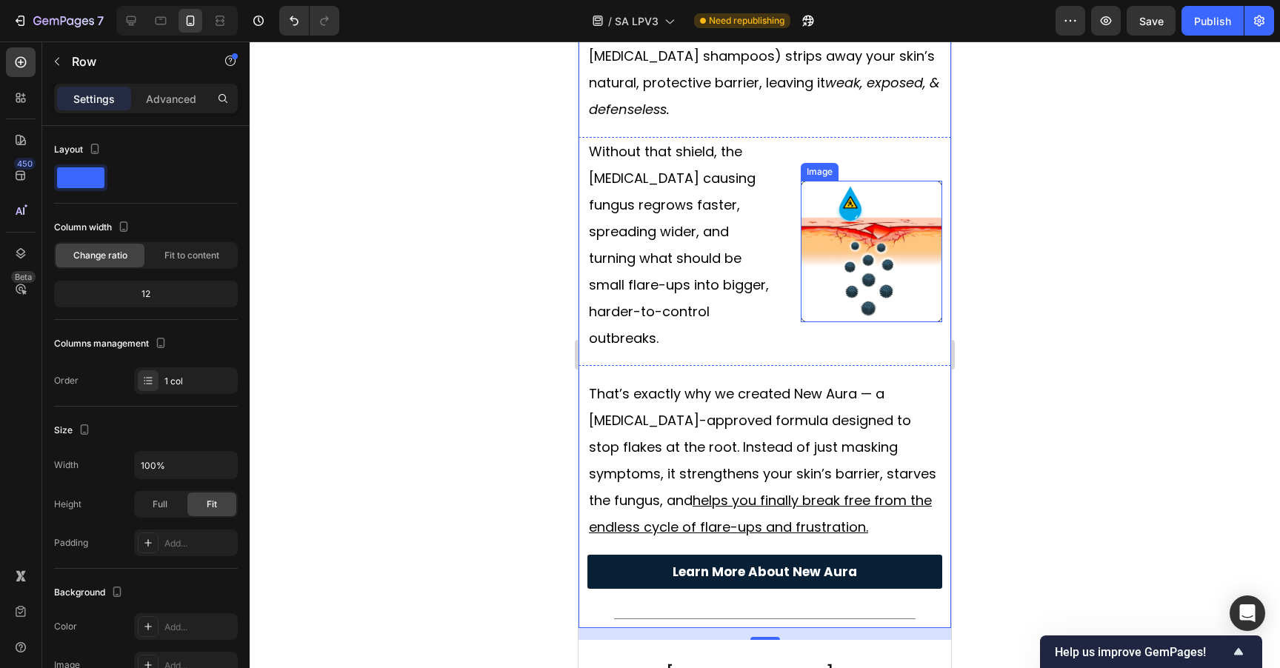
scroll to position [764, 0]
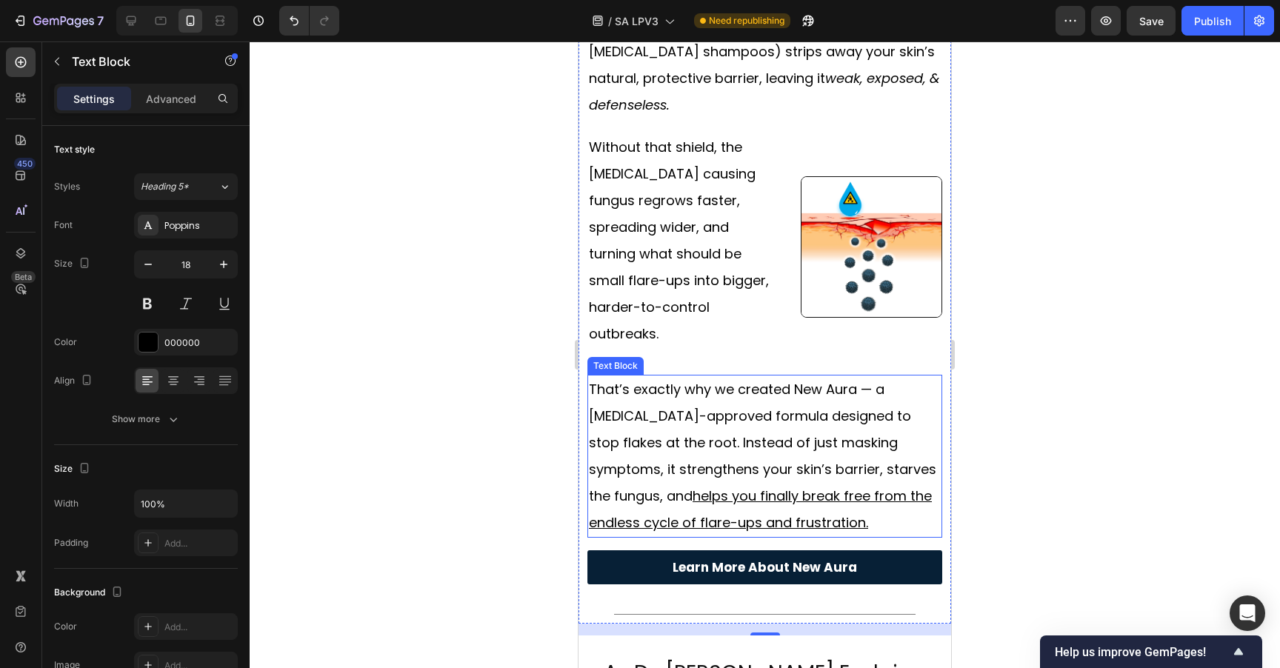
click at [844, 410] on p "That’s exactly why we created New Aura — a dermatologist-approved formula desig…" at bounding box center [765, 456] width 352 height 160
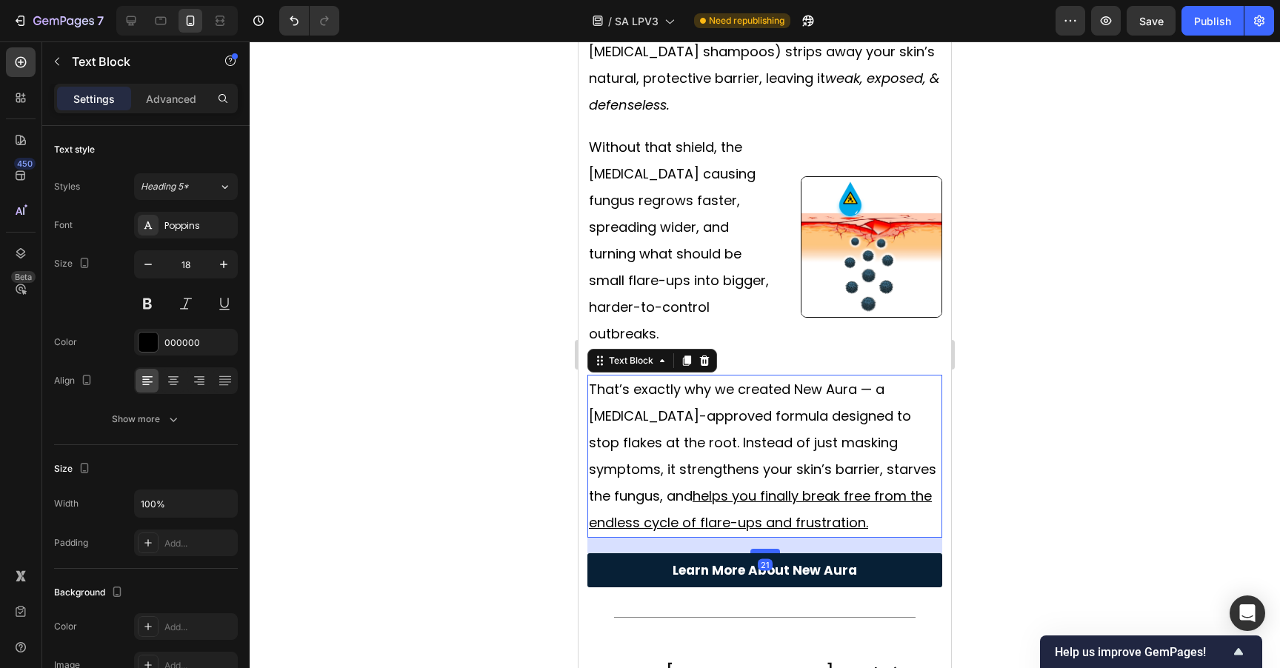
drag, startPoint x: 769, startPoint y: 486, endPoint x: 1582, endPoint y: 407, distance: 816.2
click at [769, 549] on div at bounding box center [765, 551] width 30 height 4
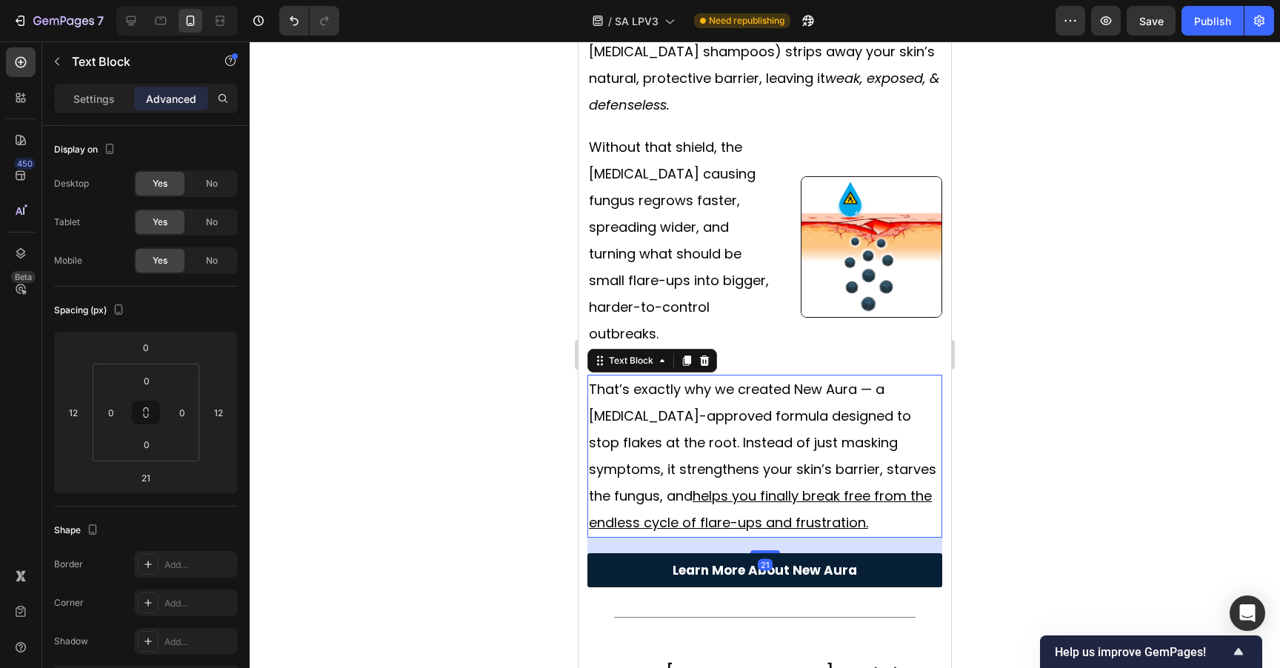
click at [1036, 358] on div at bounding box center [765, 354] width 1030 height 627
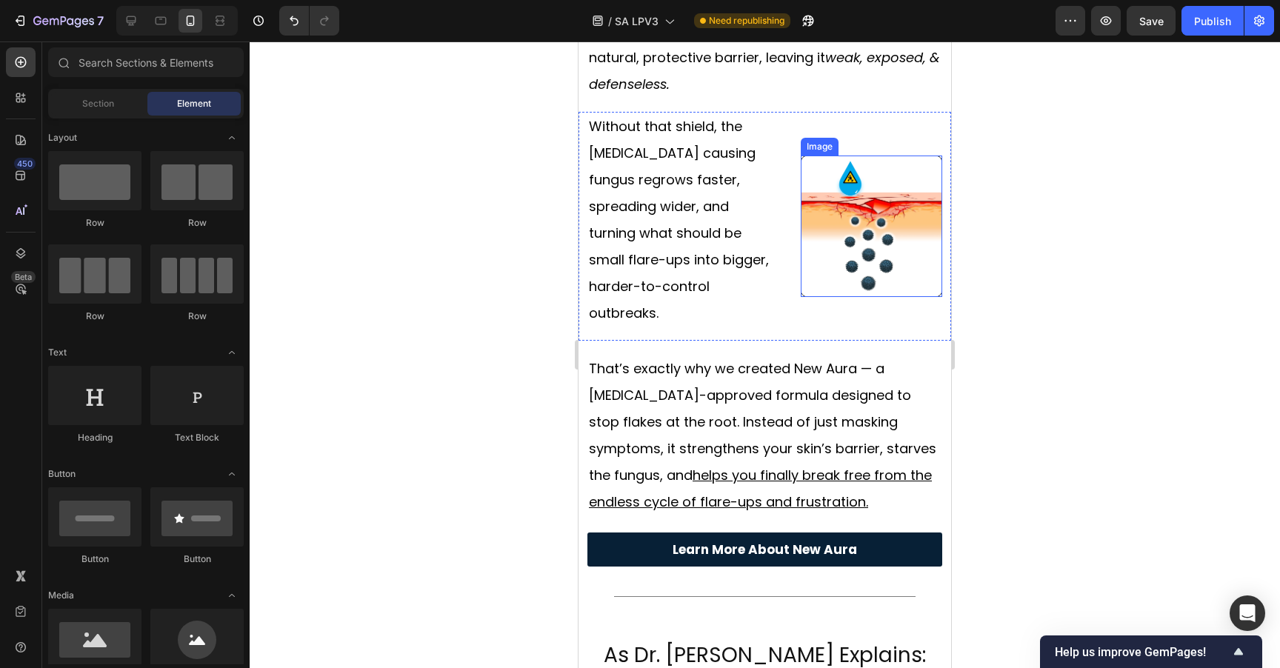
scroll to position [952, 0]
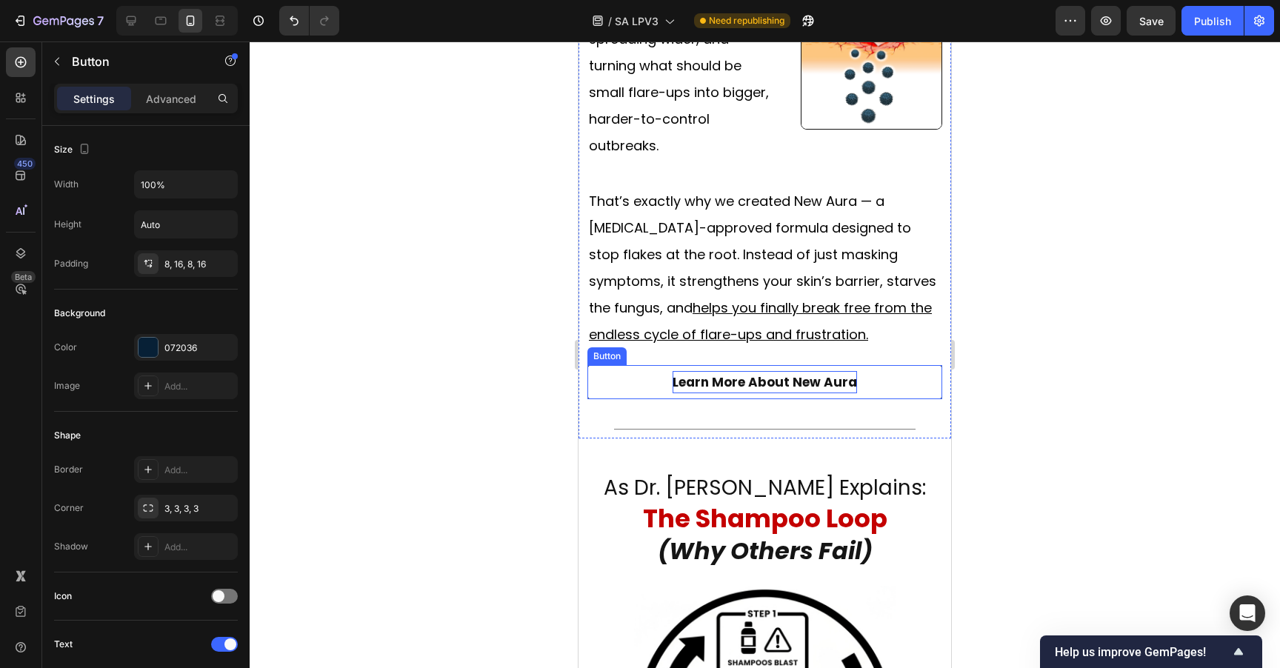
click at [821, 371] on p "Learn More About New Aura" at bounding box center [764, 382] width 184 height 23
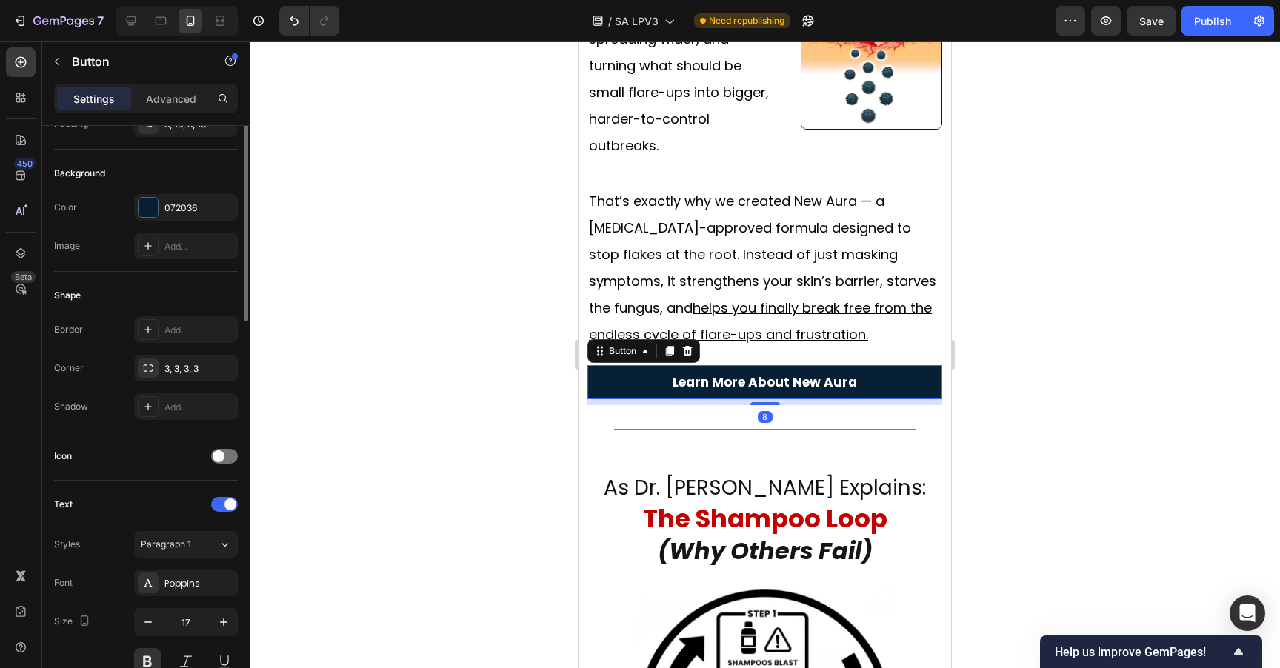
scroll to position [284, 0]
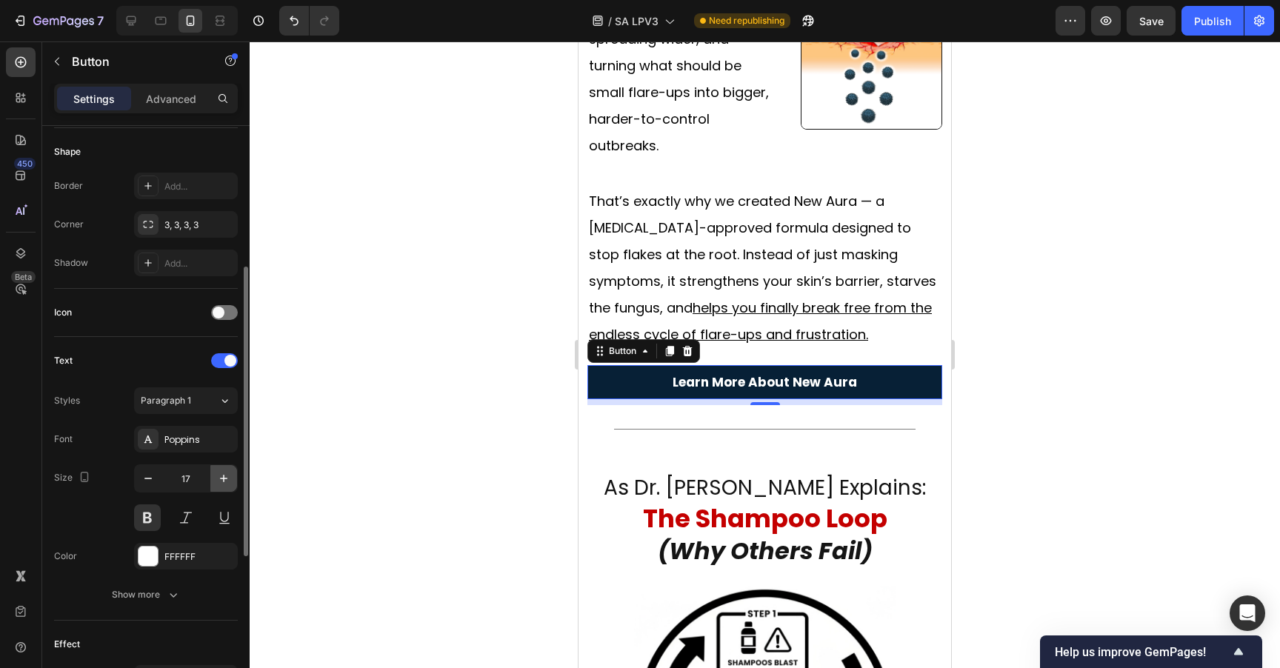
click at [220, 472] on icon "button" at bounding box center [223, 478] width 15 height 15
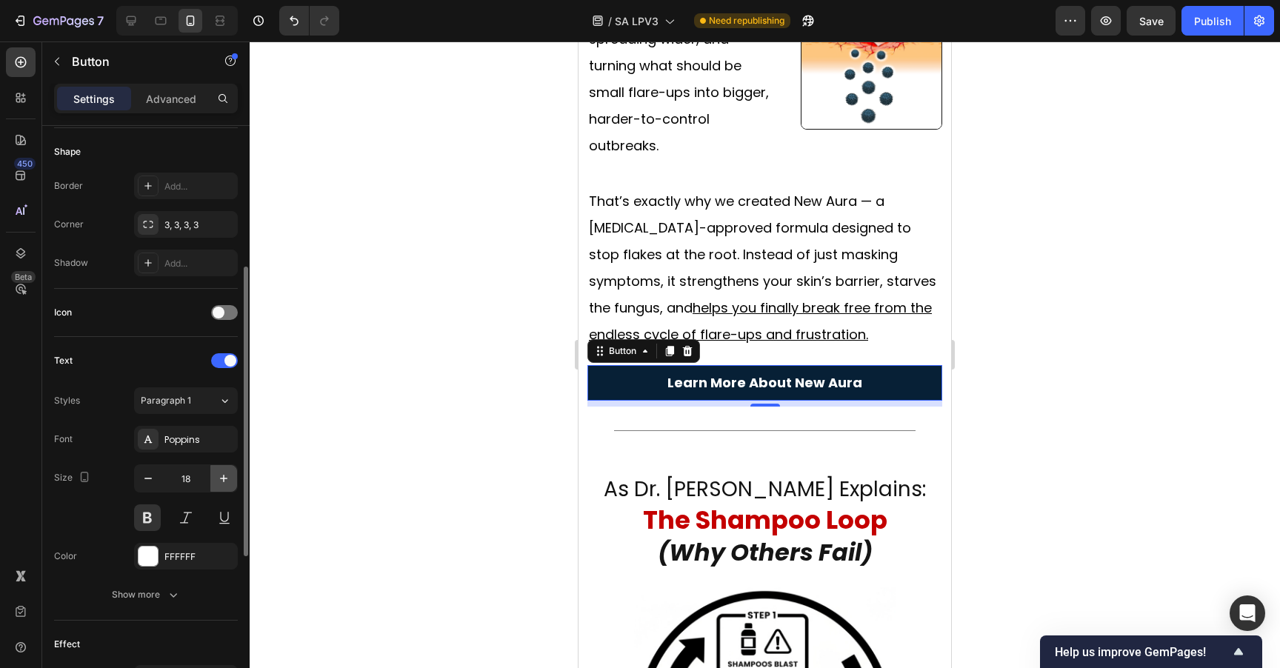
type input "19"
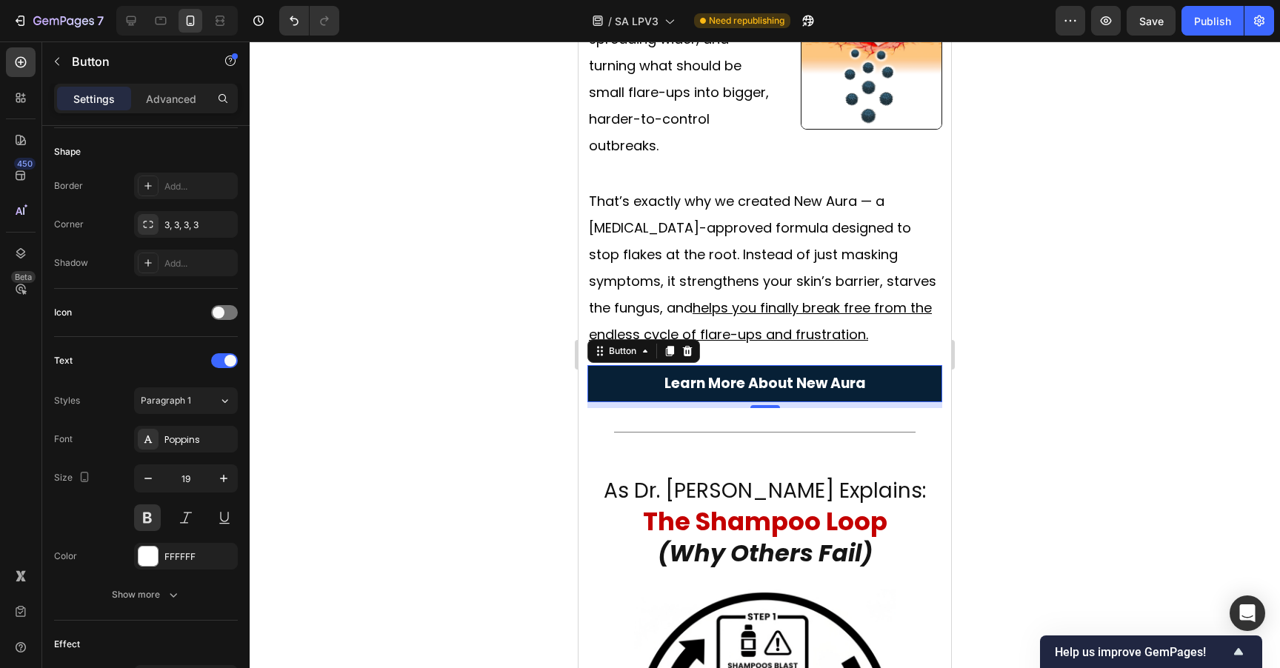
click at [1161, 235] on div at bounding box center [765, 354] width 1030 height 627
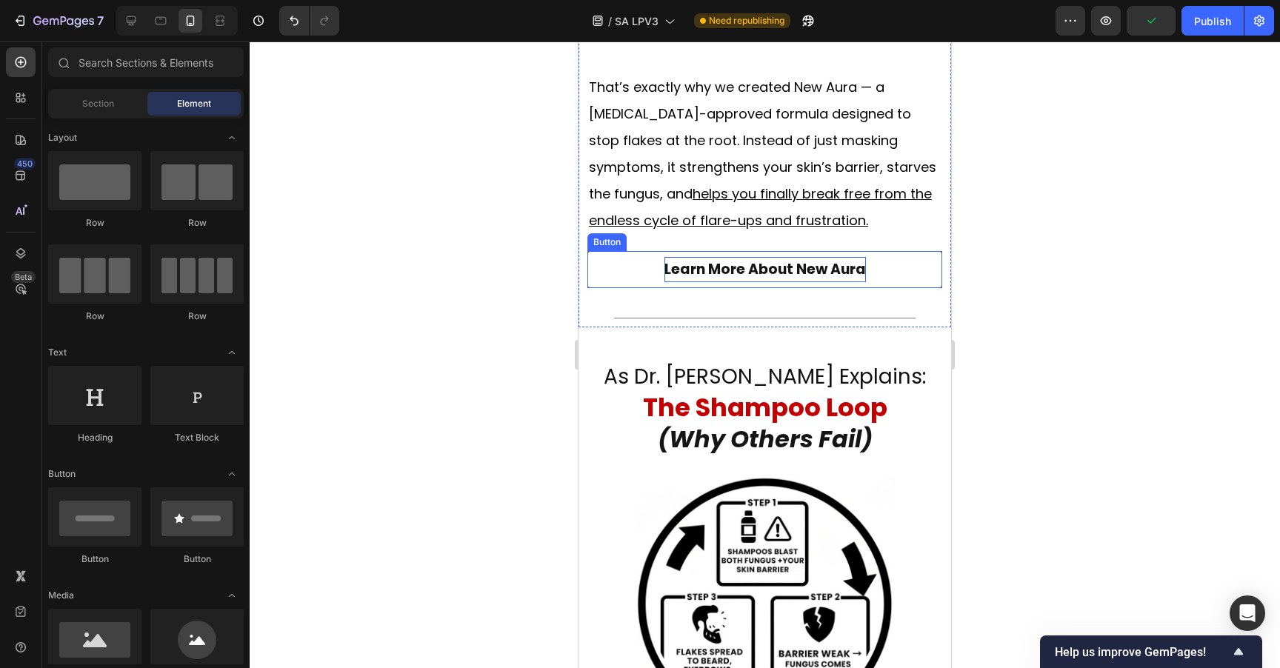
scroll to position [1142, 0]
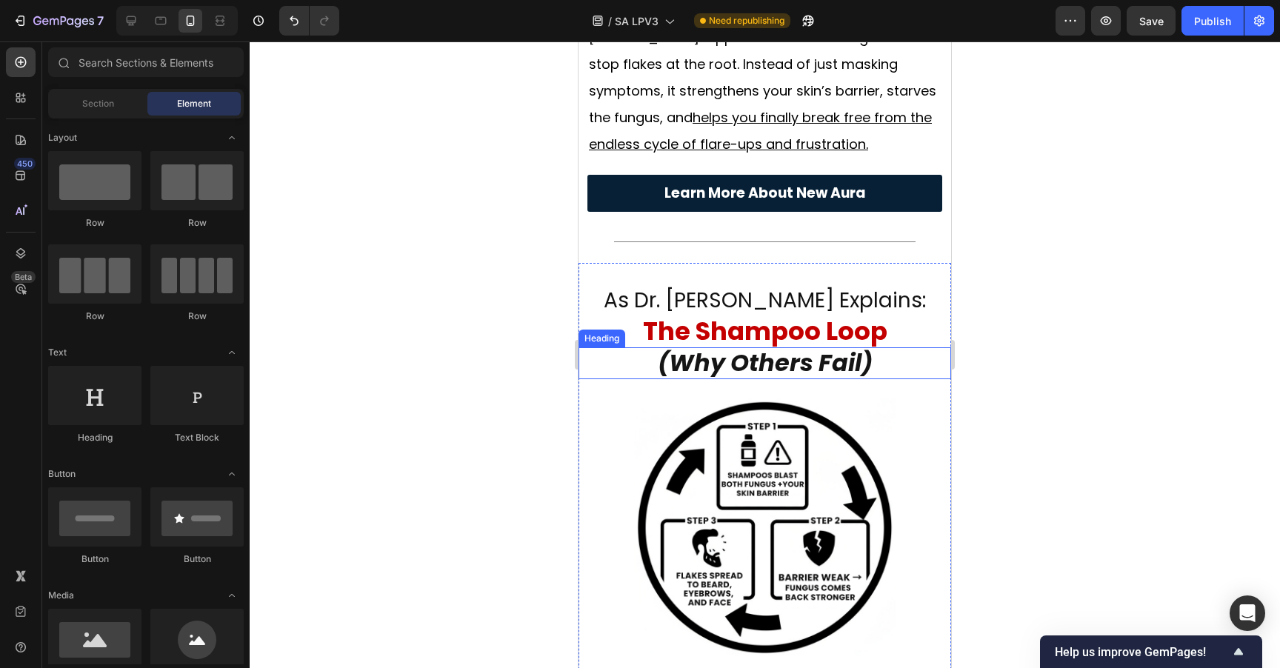
click at [845, 346] on icon "(why others fail)" at bounding box center [765, 362] width 215 height 33
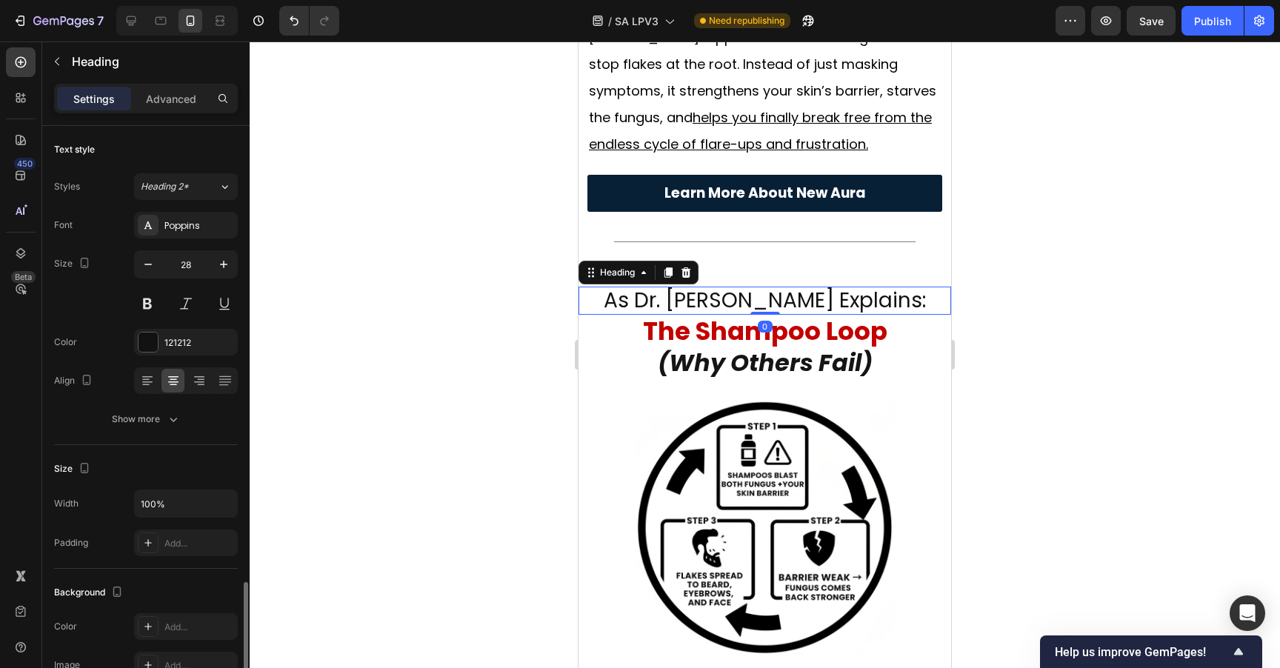
click at [724, 287] on h2 "as dr. [PERSON_NAME] explains:" at bounding box center [764, 301] width 373 height 28
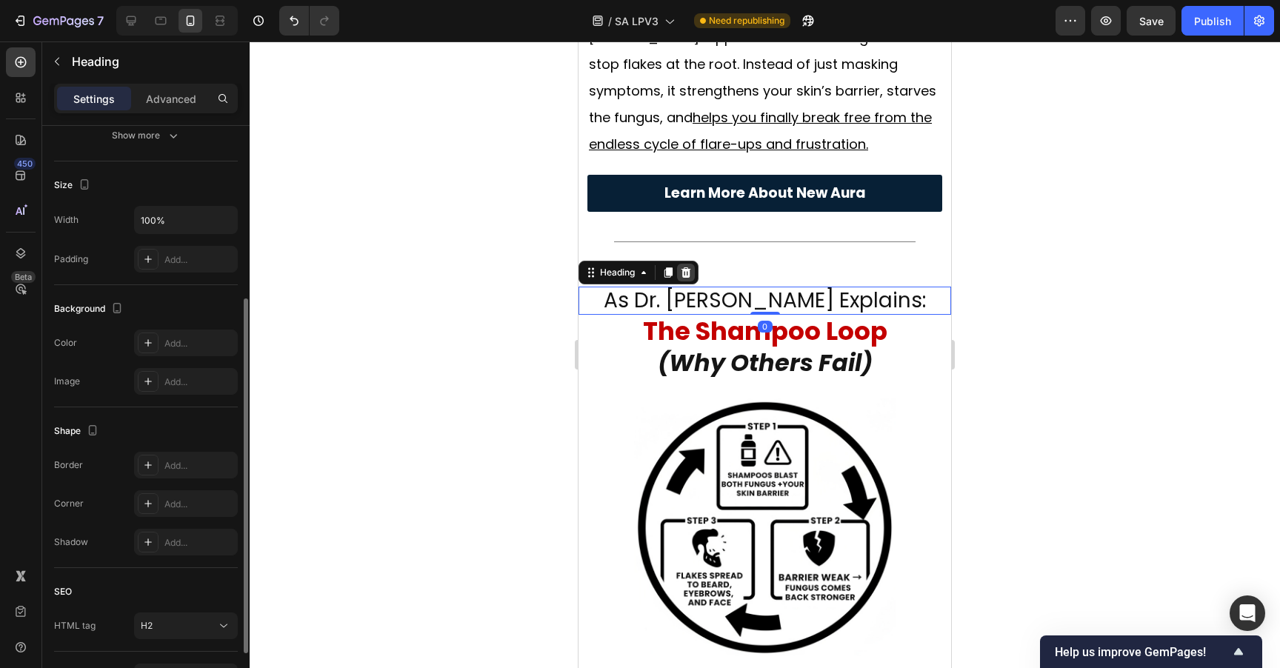
click at [687, 267] on icon at bounding box center [686, 272] width 10 height 10
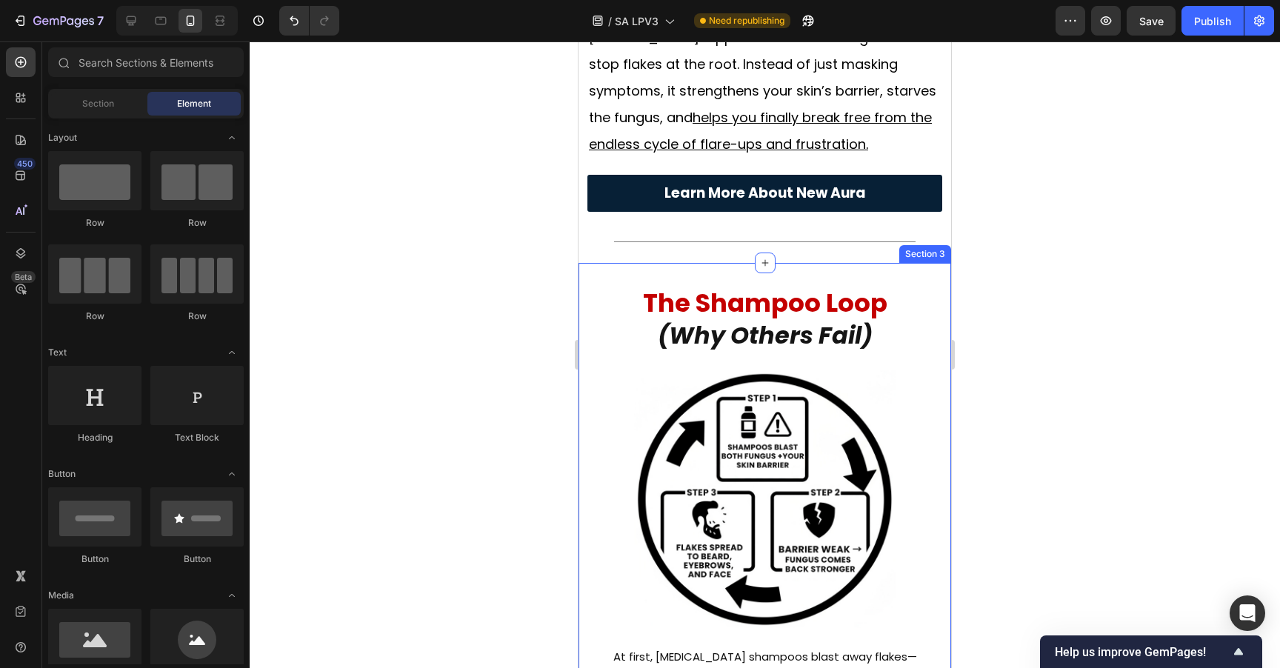
click at [1085, 209] on div at bounding box center [765, 354] width 1030 height 627
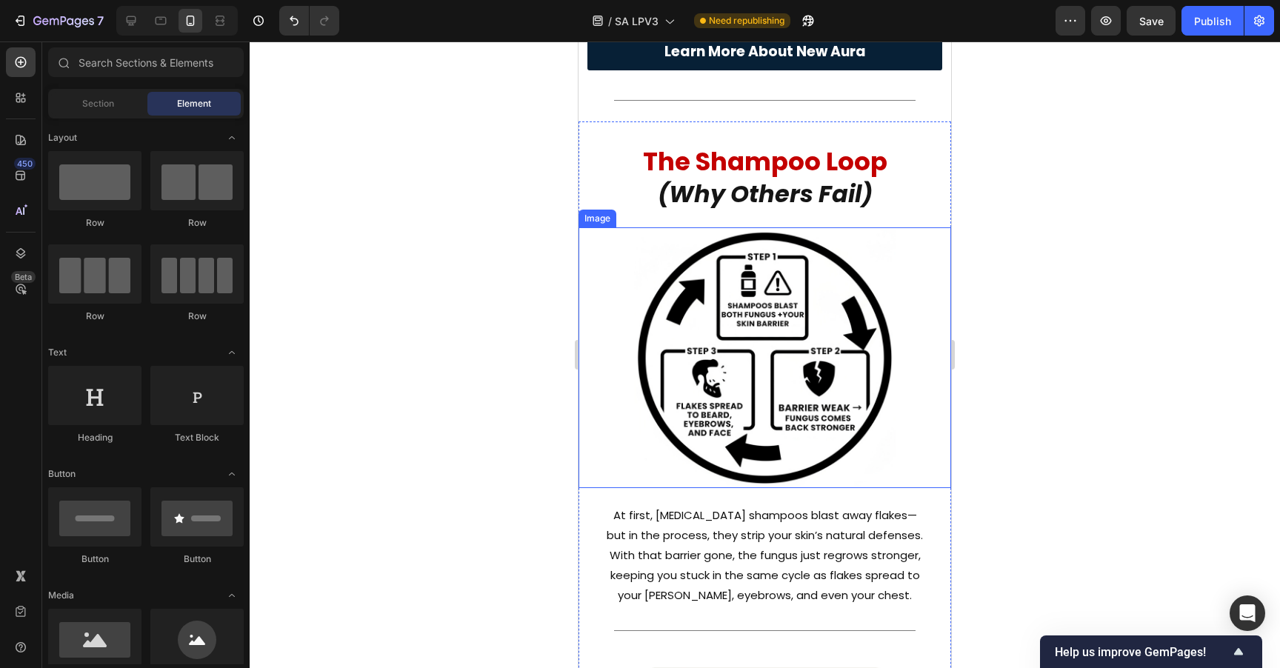
scroll to position [1297, 0]
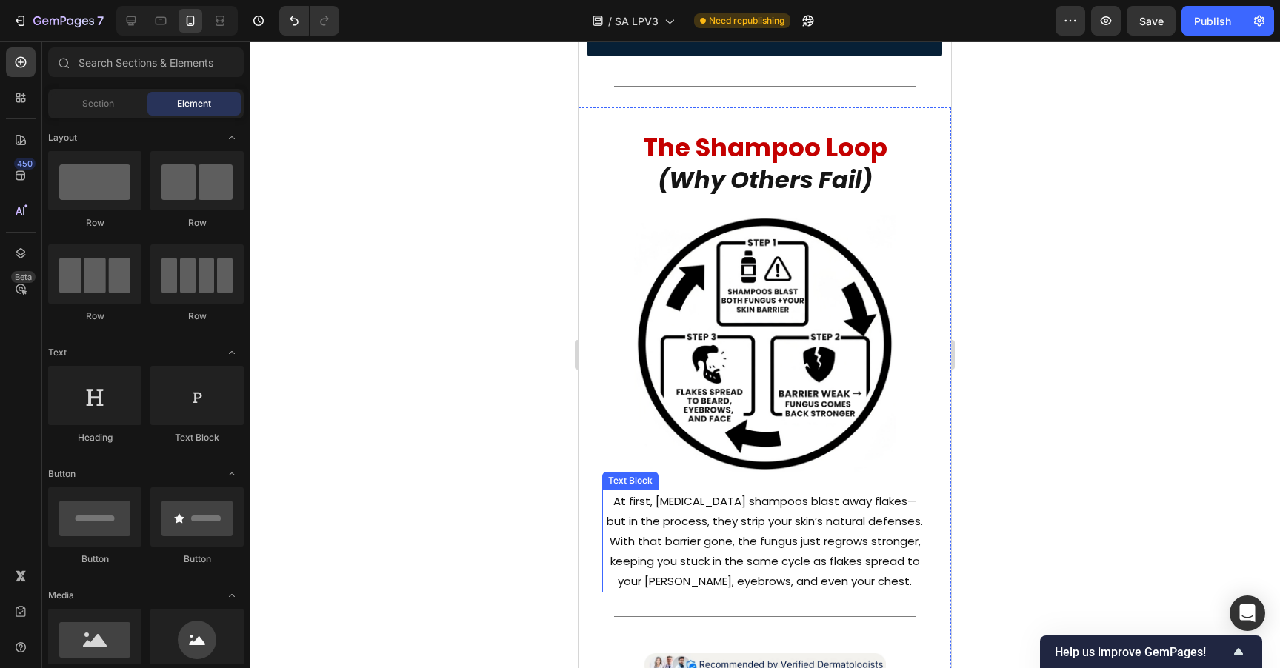
click at [835, 491] on p "At first, dandruff shampoos blast away flakes—but in the process, they strip yo…" at bounding box center [765, 541] width 322 height 100
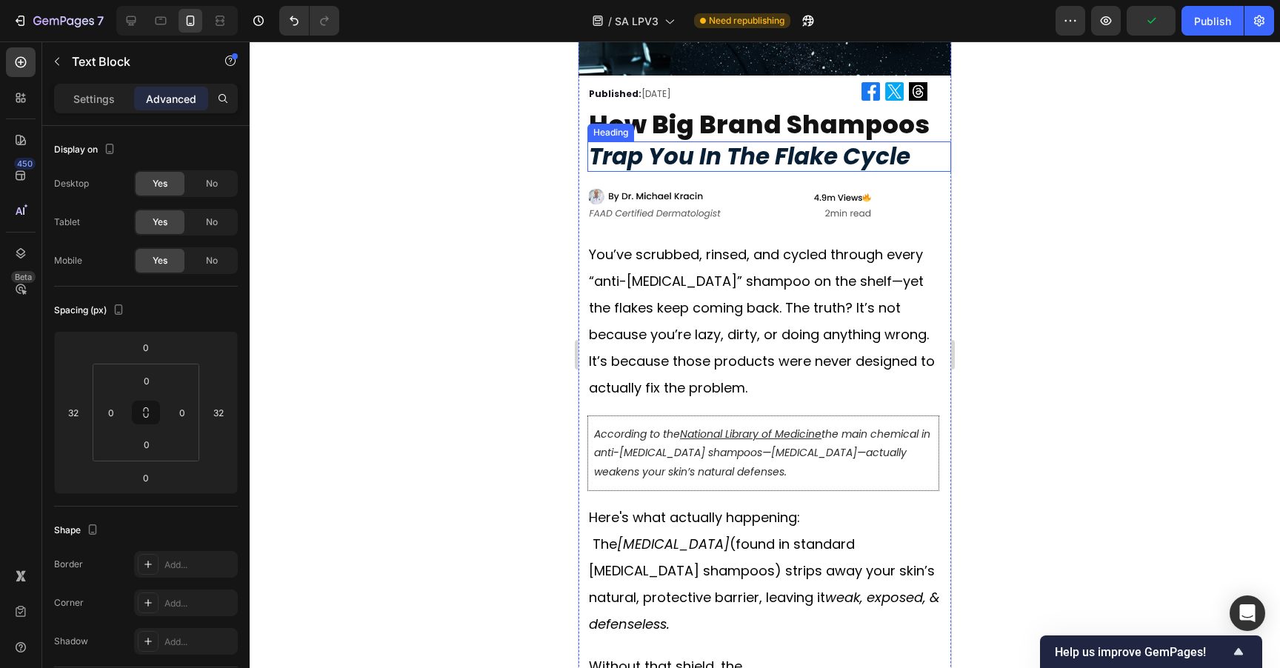
scroll to position [269, 0]
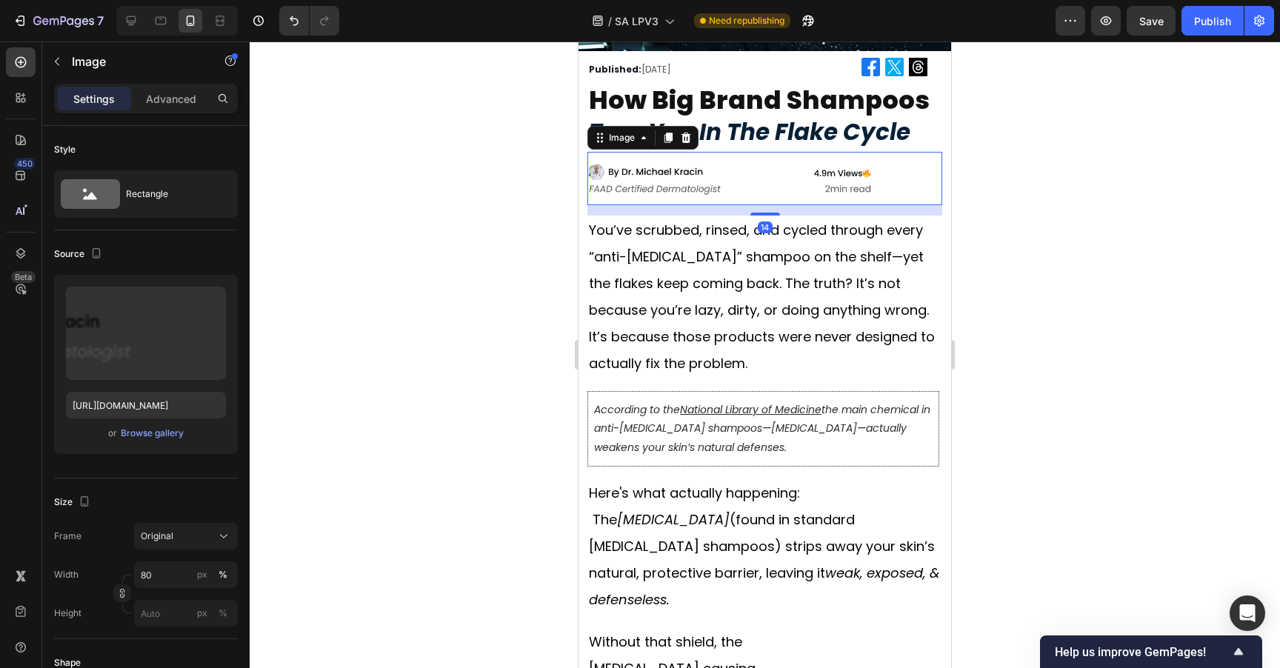
click at [812, 187] on img at bounding box center [729, 178] width 284 height 53
click at [170, 576] on input "80" at bounding box center [186, 574] width 104 height 27
type input "90"
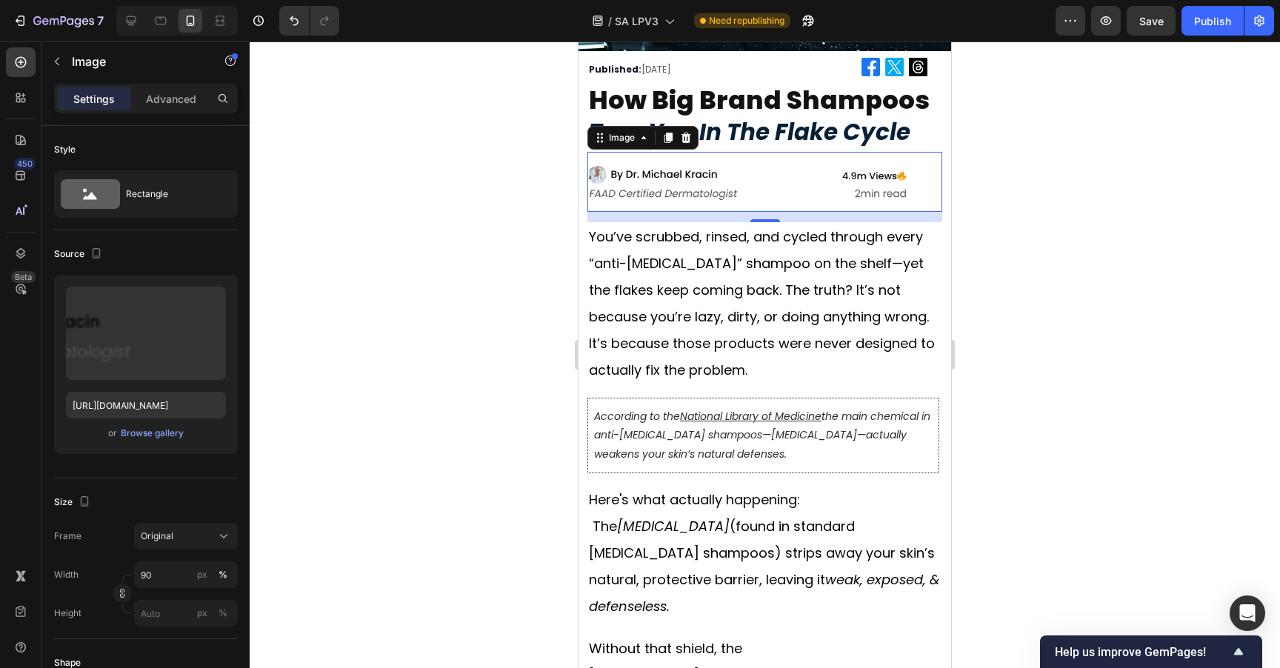
click at [1118, 340] on div at bounding box center [765, 354] width 1030 height 627
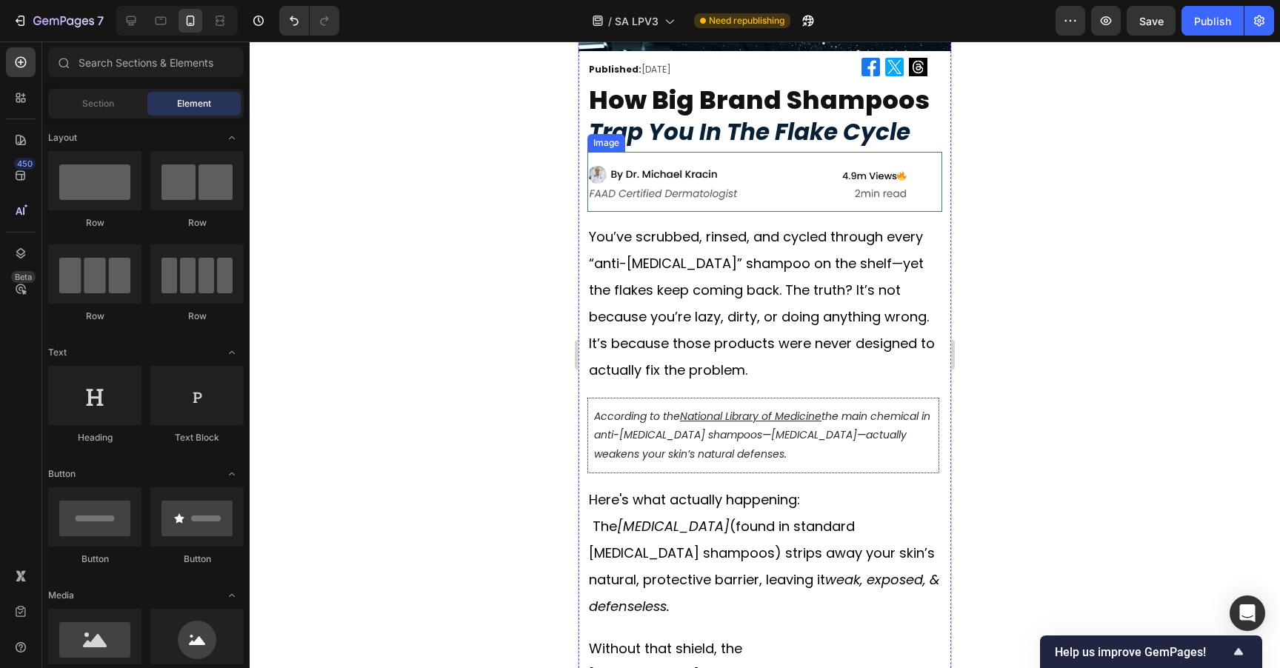
click at [837, 201] on img at bounding box center [746, 182] width 319 height 60
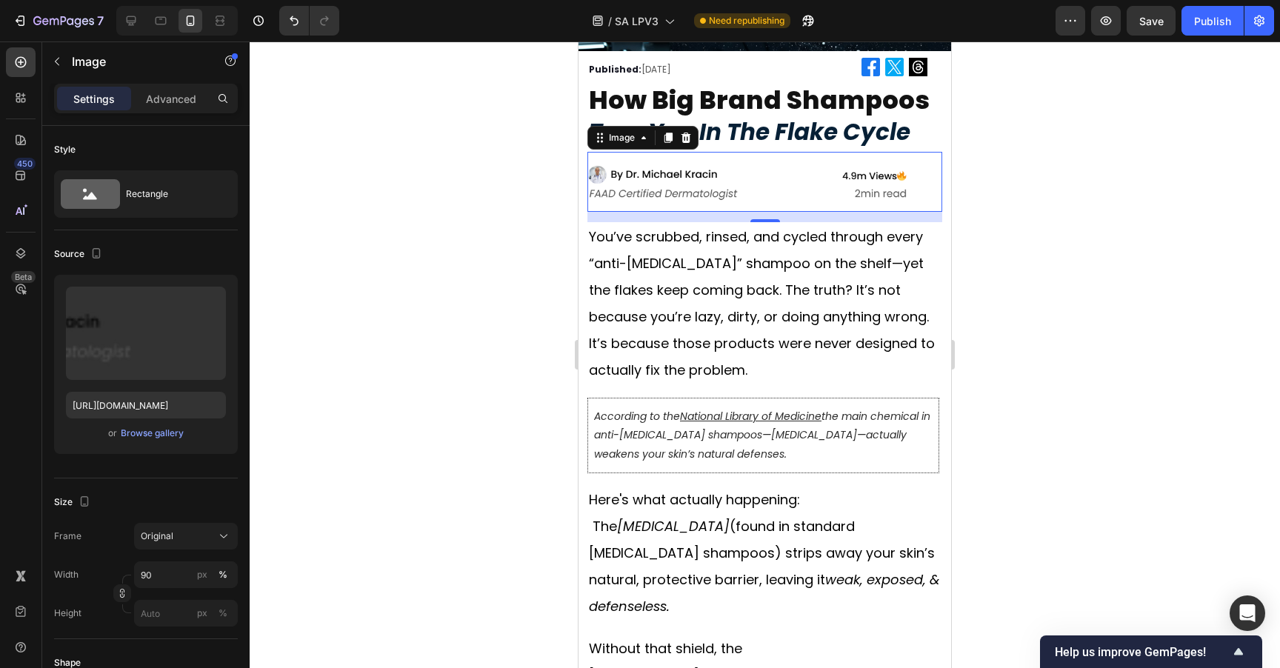
click at [1086, 153] on div at bounding box center [765, 354] width 1030 height 627
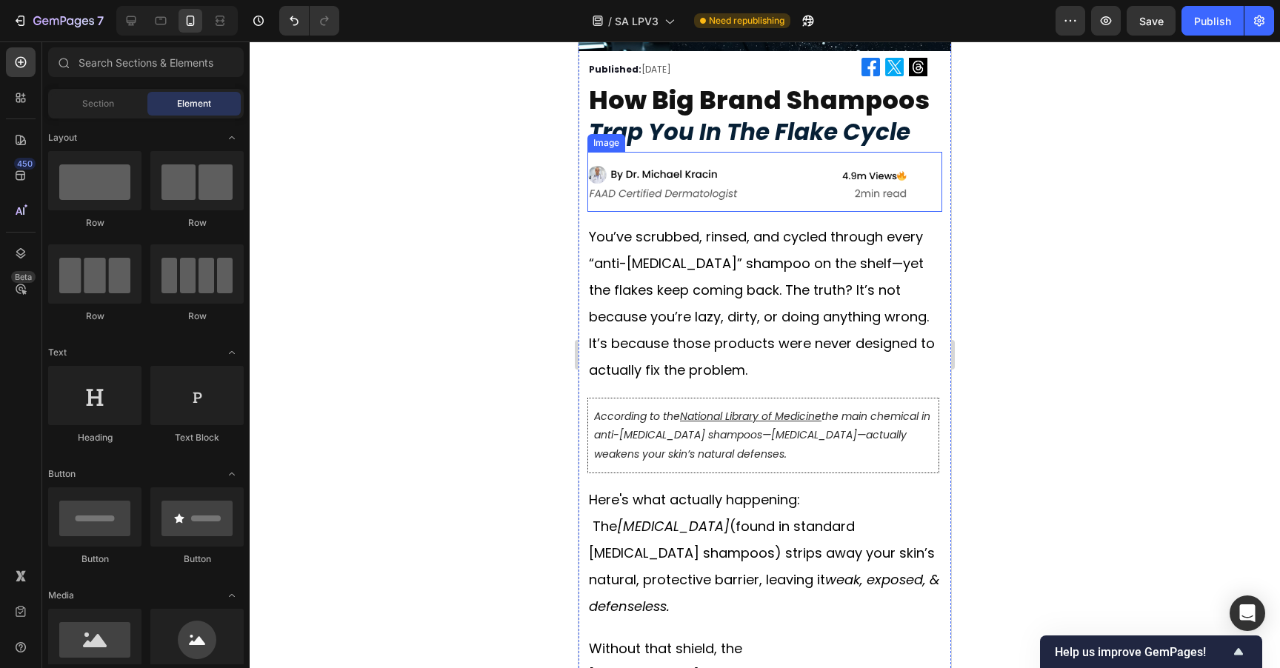
click at [812, 184] on img at bounding box center [746, 182] width 319 height 60
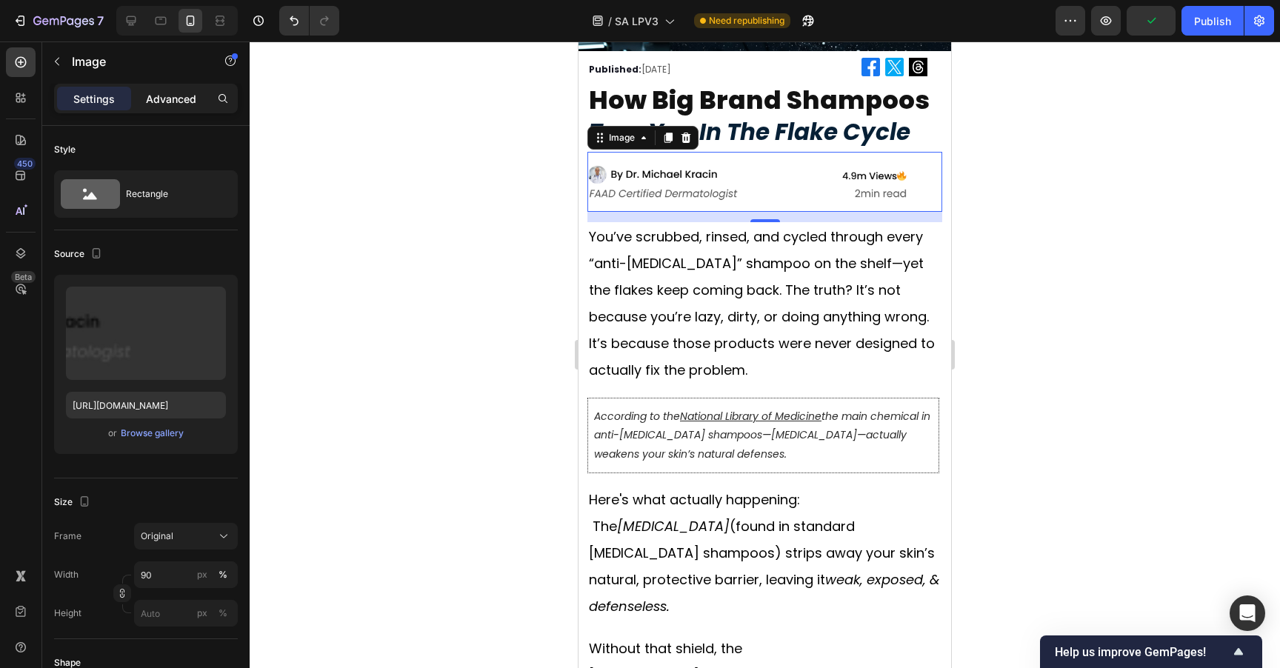
click at [174, 96] on p "Advanced" at bounding box center [171, 99] width 50 height 16
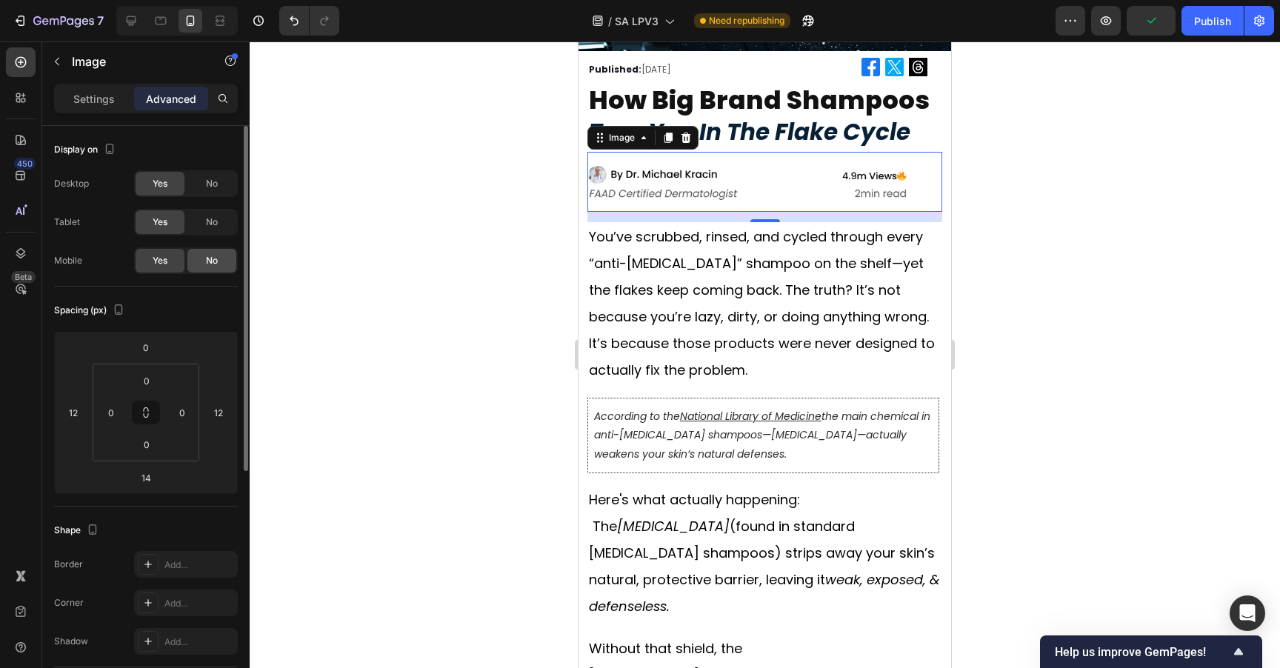
click at [210, 260] on span "No" at bounding box center [212, 260] width 12 height 13
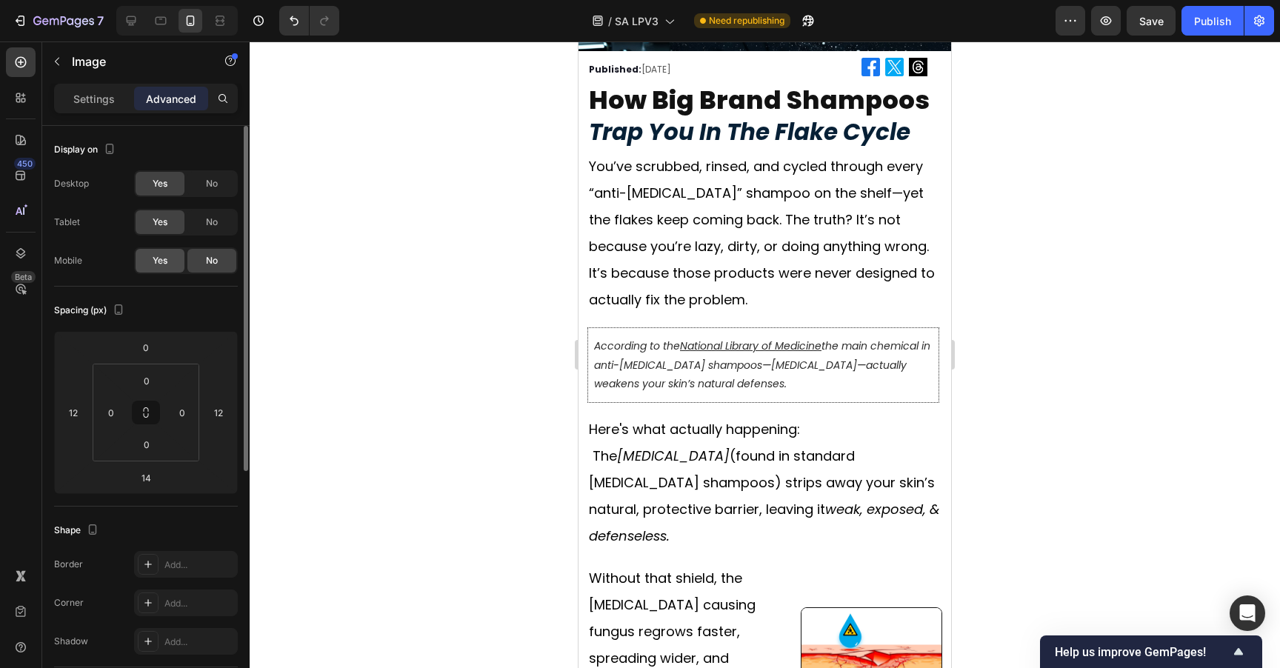
click at [172, 259] on div "Yes" at bounding box center [160, 261] width 49 height 24
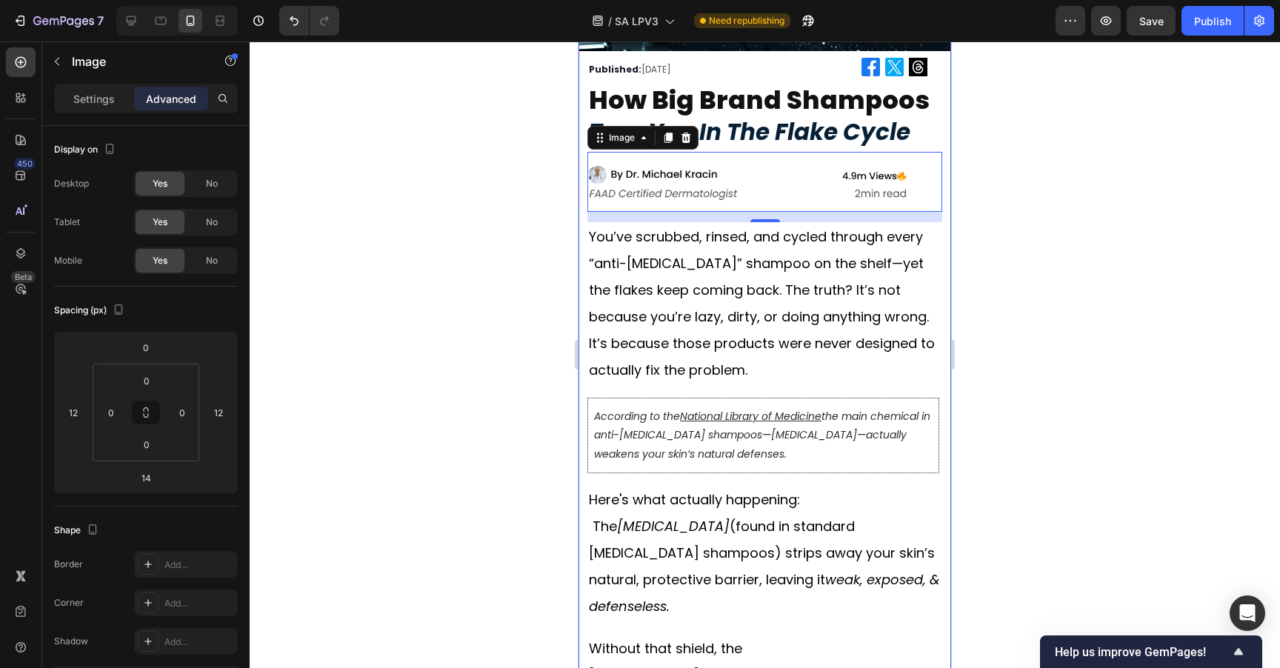
click at [1000, 227] on div at bounding box center [765, 354] width 1030 height 627
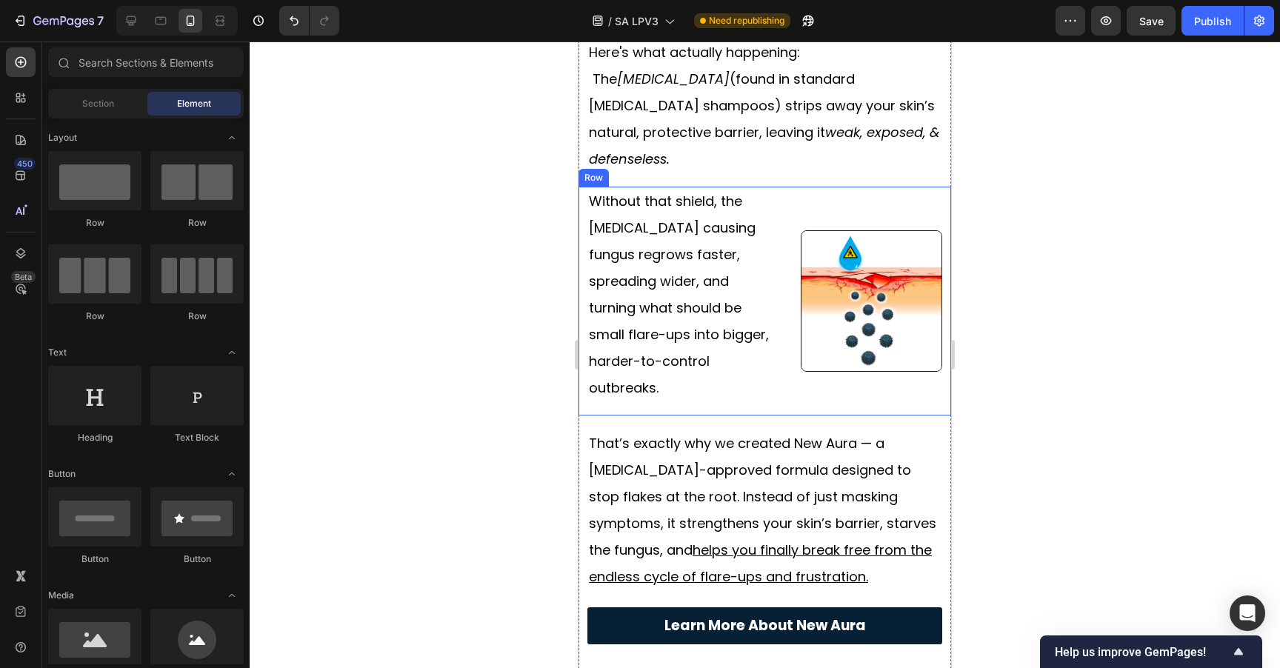
scroll to position [724, 0]
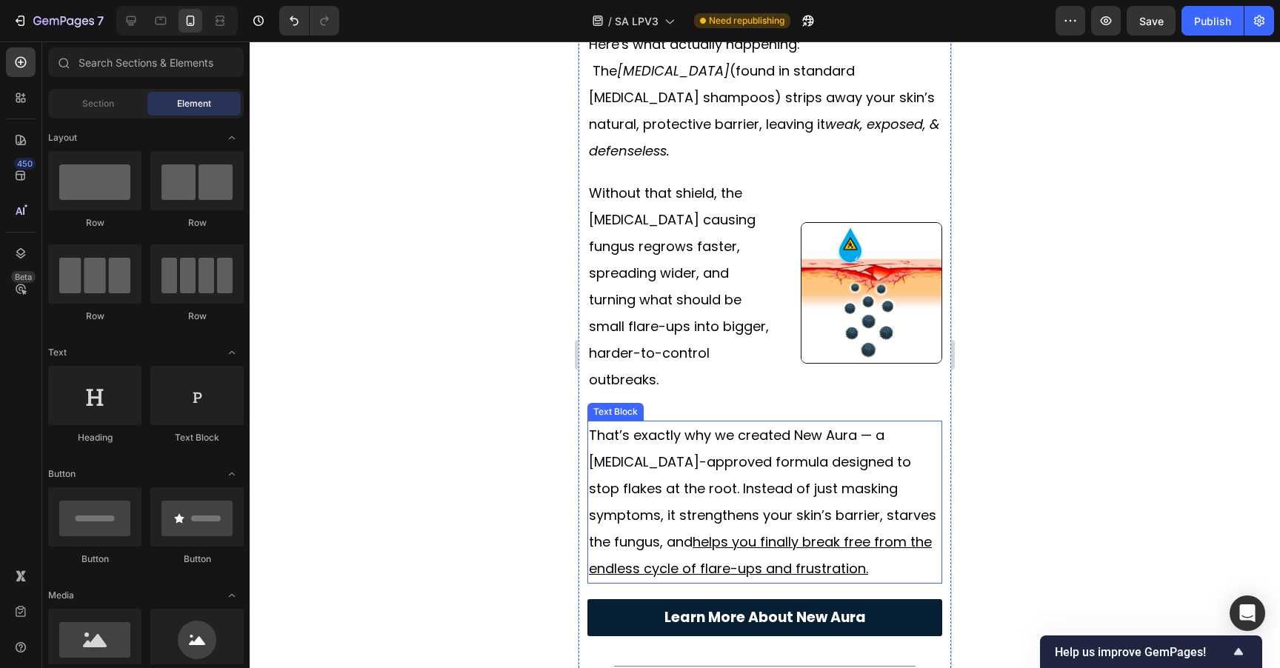
click at [815, 438] on p "That’s exactly why we created New Aura — a dermatologist-approved formula desig…" at bounding box center [765, 502] width 352 height 160
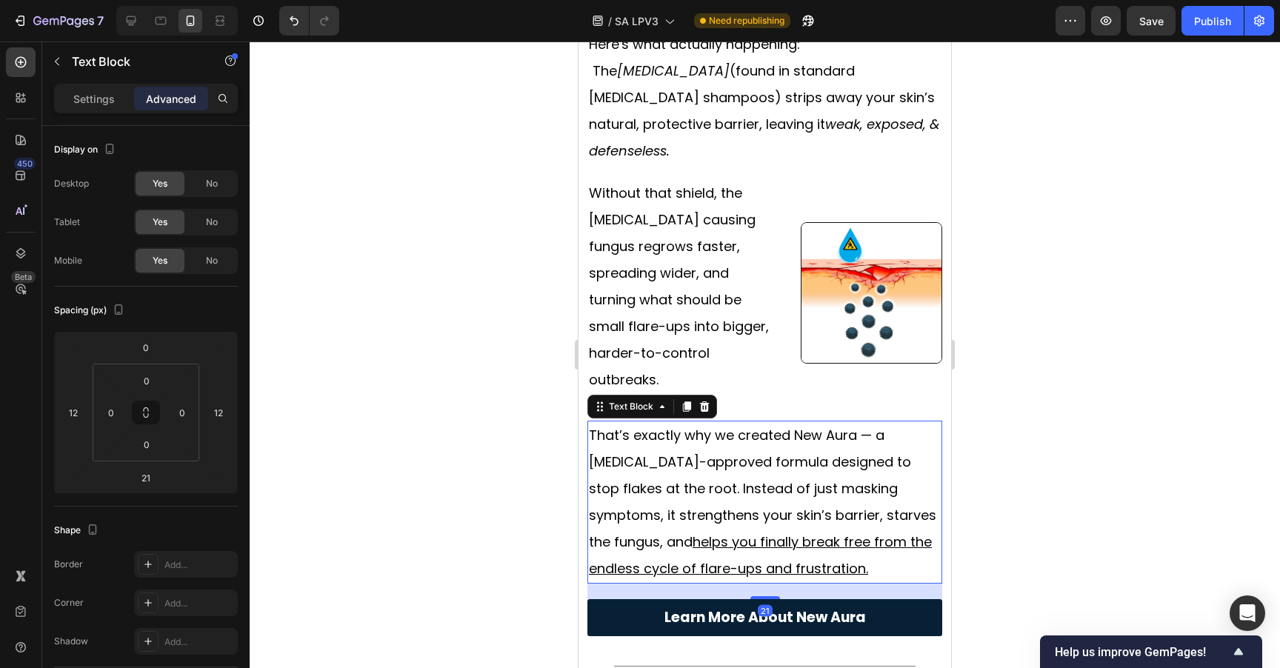
click at [1045, 446] on div at bounding box center [765, 354] width 1030 height 627
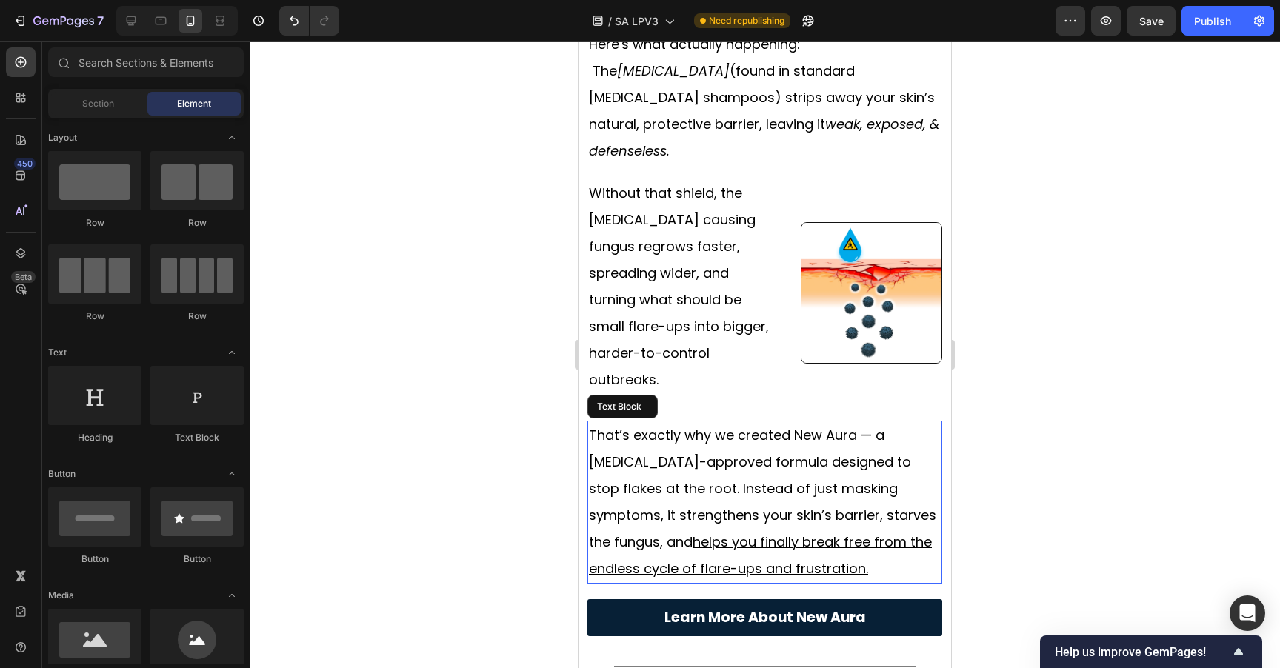
click at [812, 422] on p "That’s exactly why we created New Aura — a dermatologist-approved formula desig…" at bounding box center [765, 502] width 352 height 160
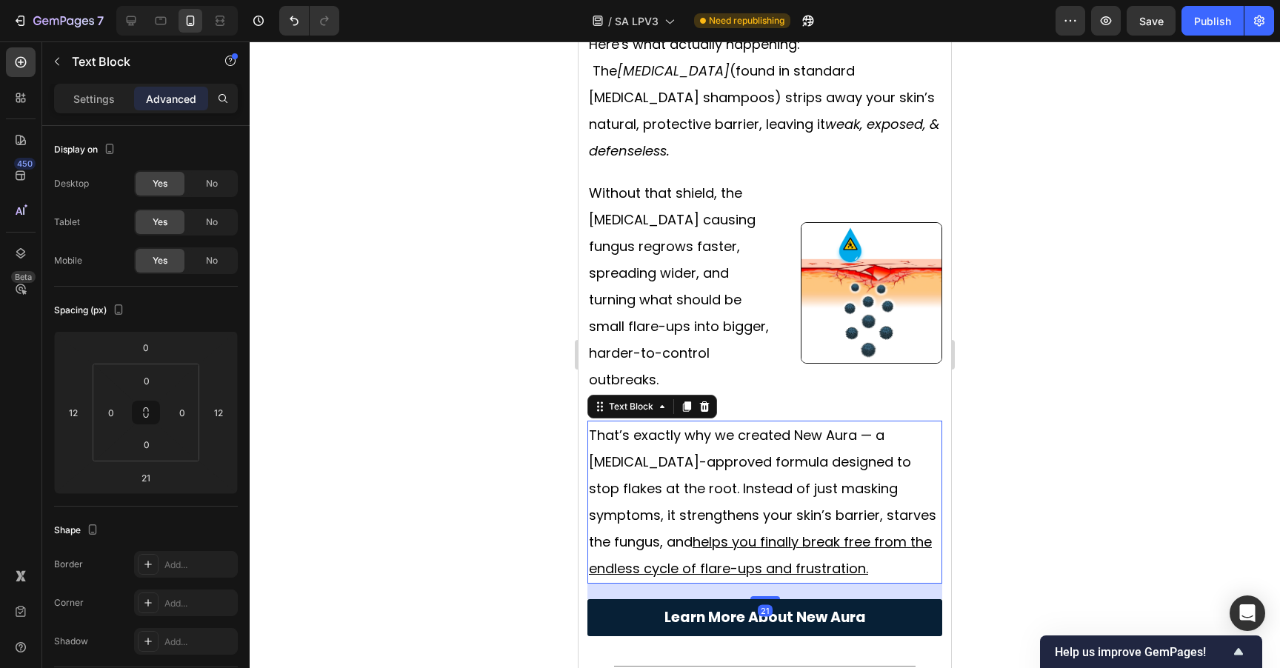
click at [854, 422] on p "That’s exactly why we created New Aura — a dermatologist-approved formula desig…" at bounding box center [765, 502] width 352 height 160
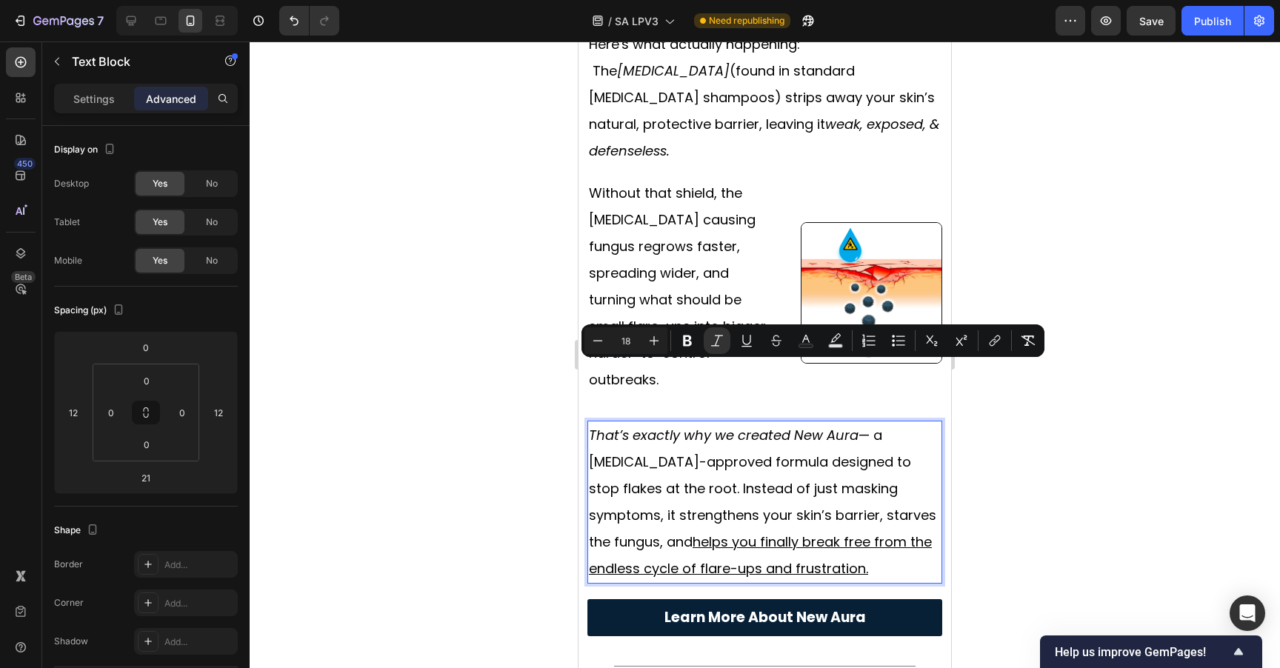
click at [1066, 466] on div at bounding box center [765, 354] width 1030 height 627
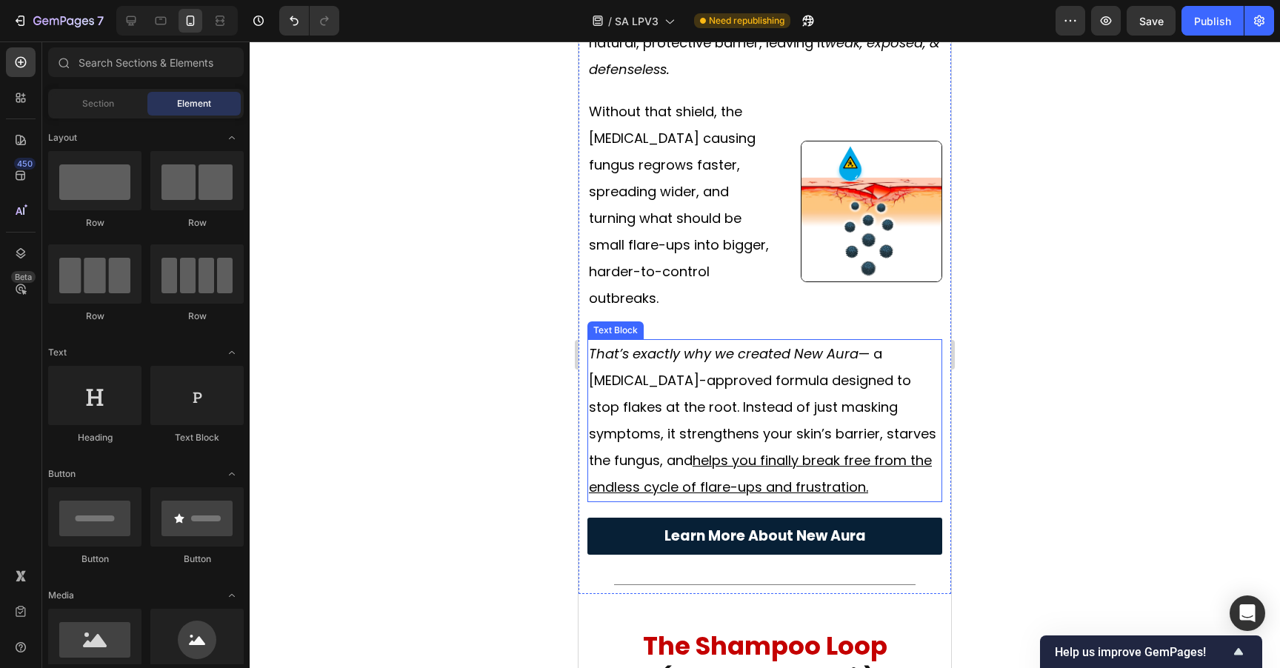
scroll to position [810, 0]
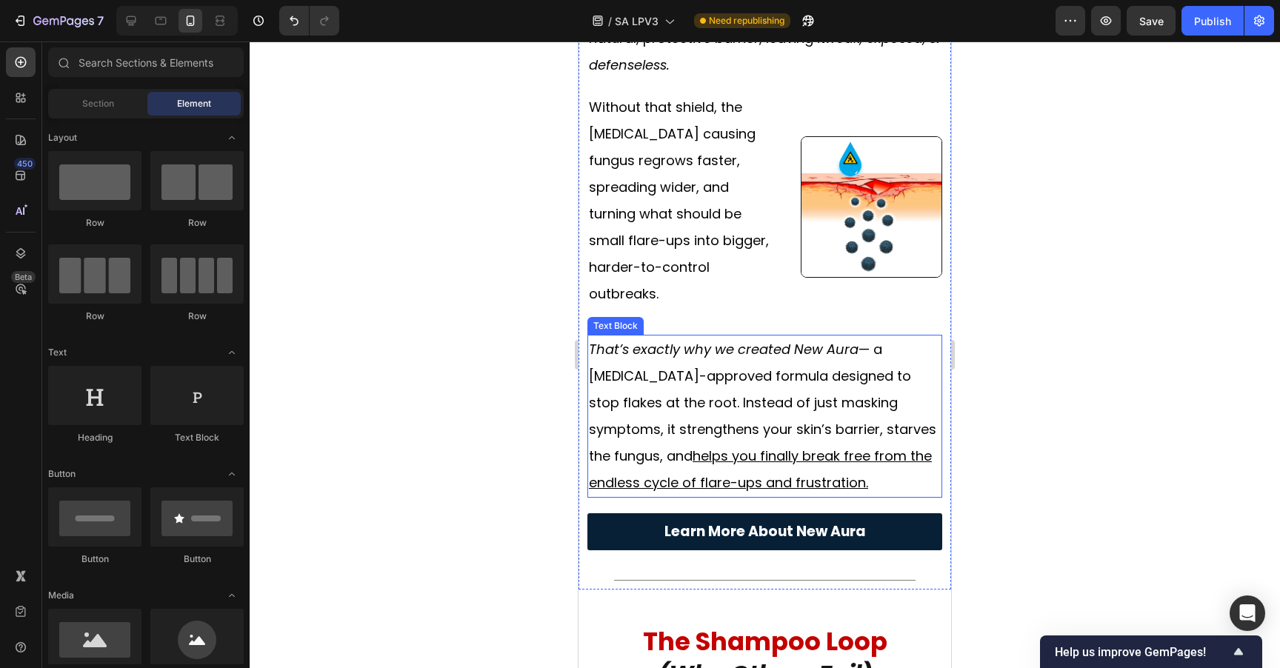
click at [1032, 357] on div at bounding box center [765, 354] width 1030 height 627
click at [707, 338] on p "That’s exactly why we created New Aura — a dermatologist-approved formula desig…" at bounding box center [765, 416] width 352 height 160
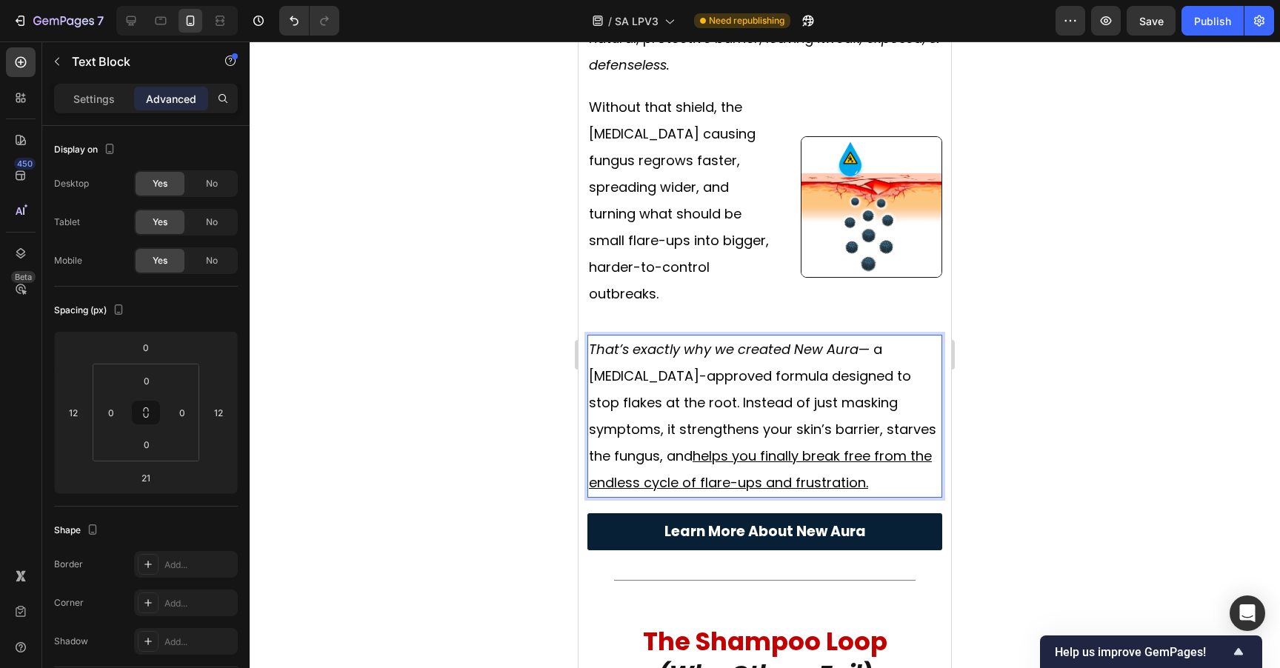
click at [706, 338] on p "That’s exactly why we created New Aura — a dermatologist-approved formula desig…" at bounding box center [765, 416] width 352 height 160
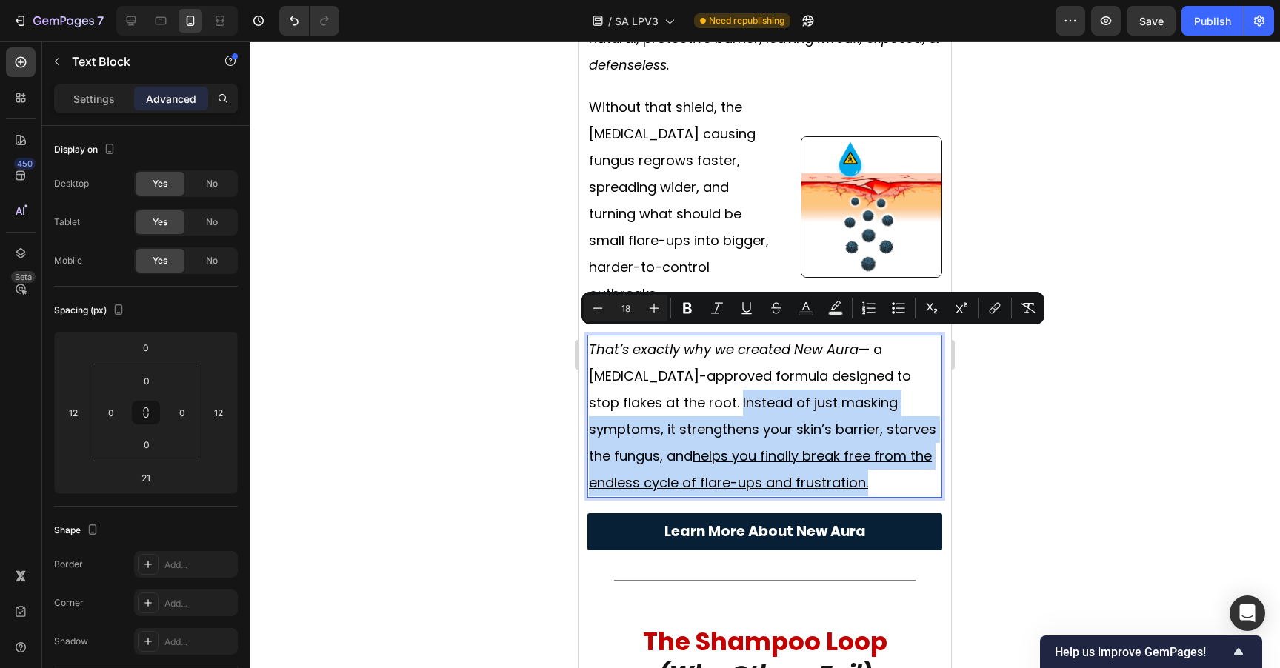
drag, startPoint x: 706, startPoint y: 338, endPoint x: 960, endPoint y: 418, distance: 266.1
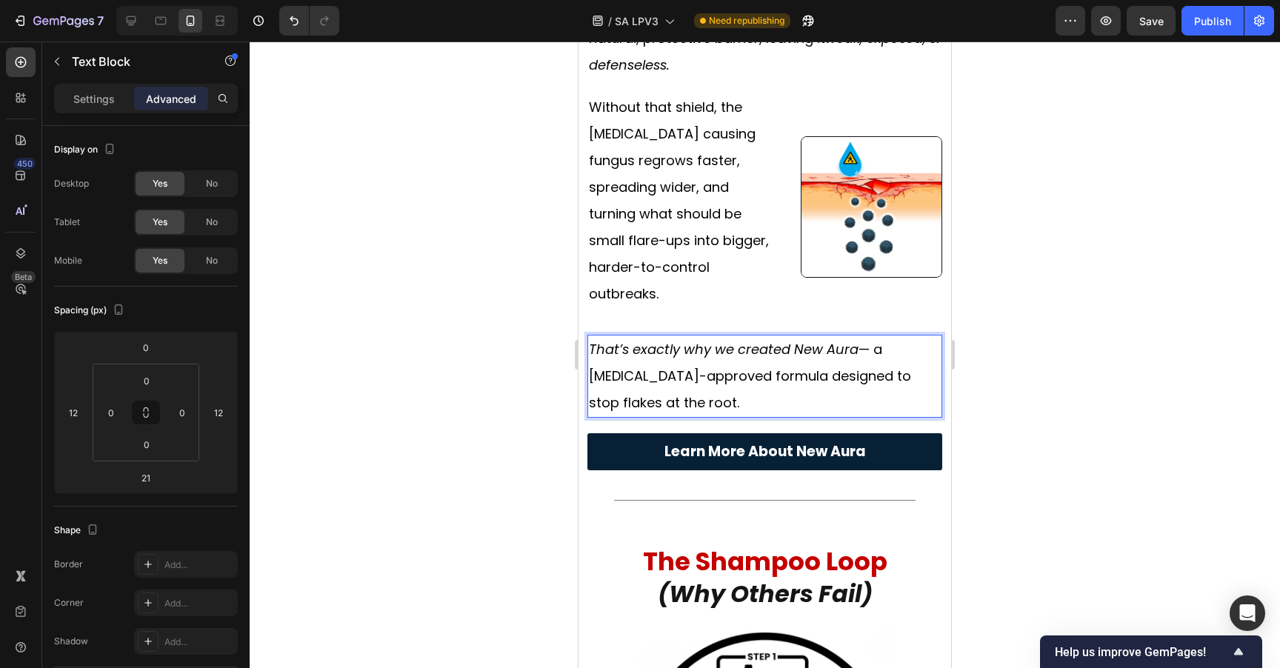
click at [1140, 390] on div at bounding box center [765, 354] width 1030 height 627
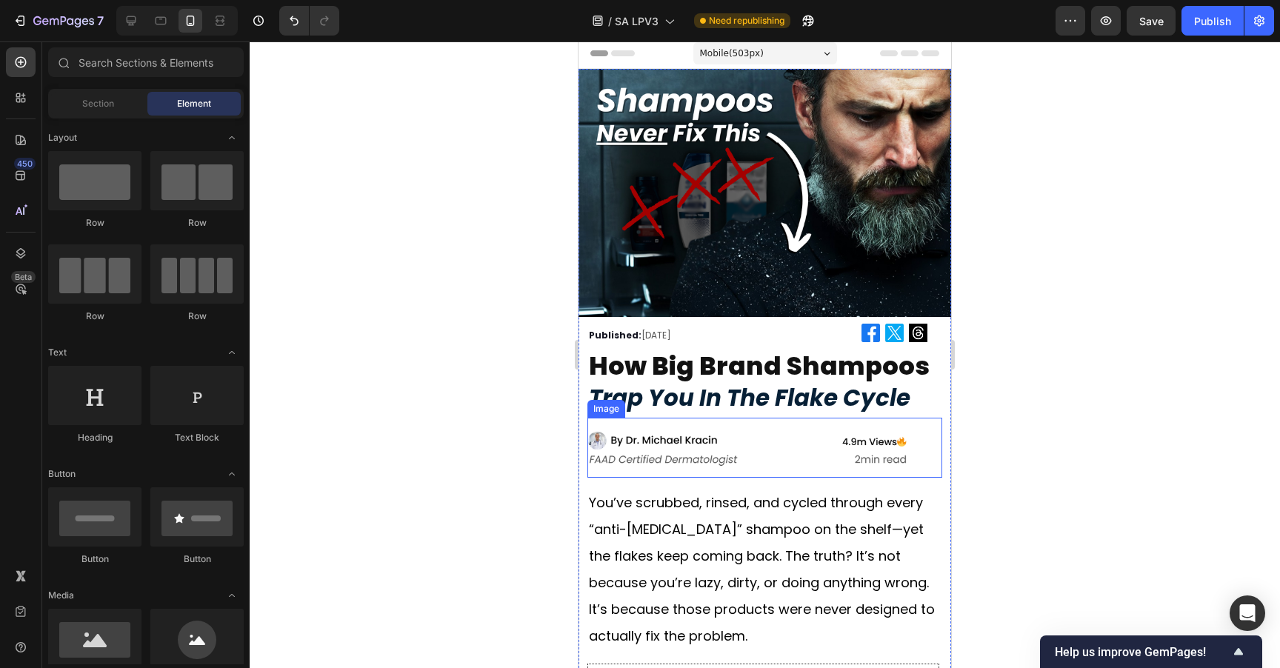
scroll to position [0, 0]
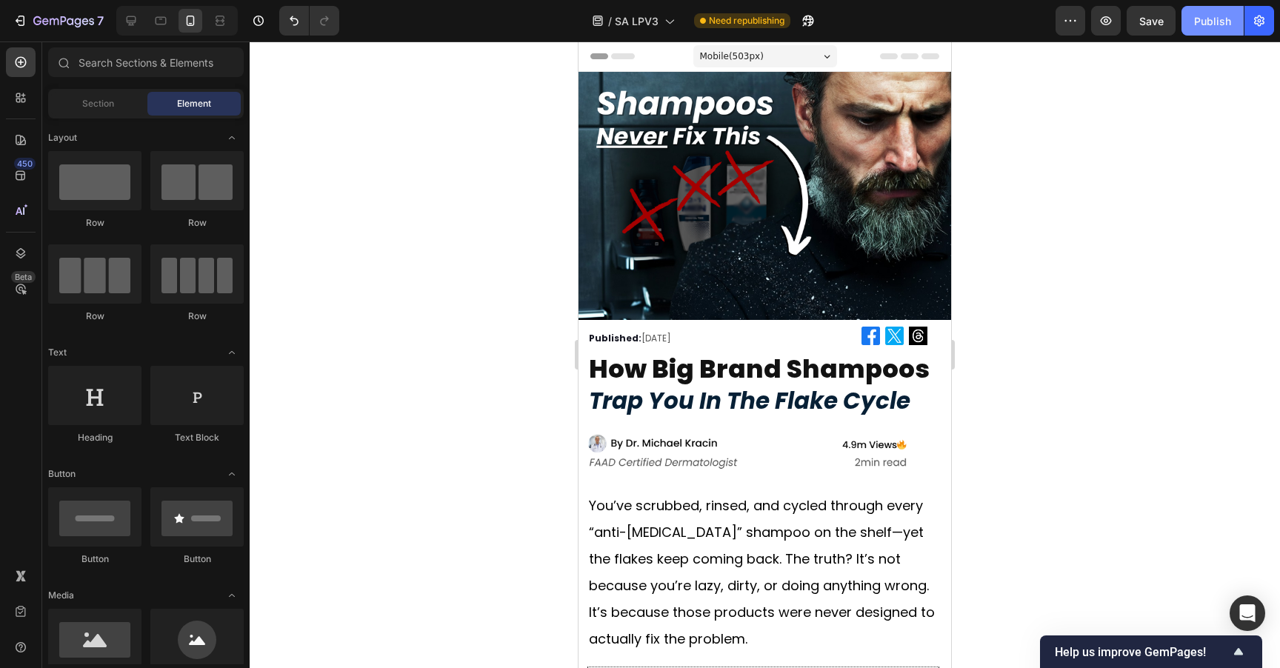
click at [1219, 33] on button "Publish" at bounding box center [1212, 21] width 62 height 30
